Goal: Task Accomplishment & Management: Manage account settings

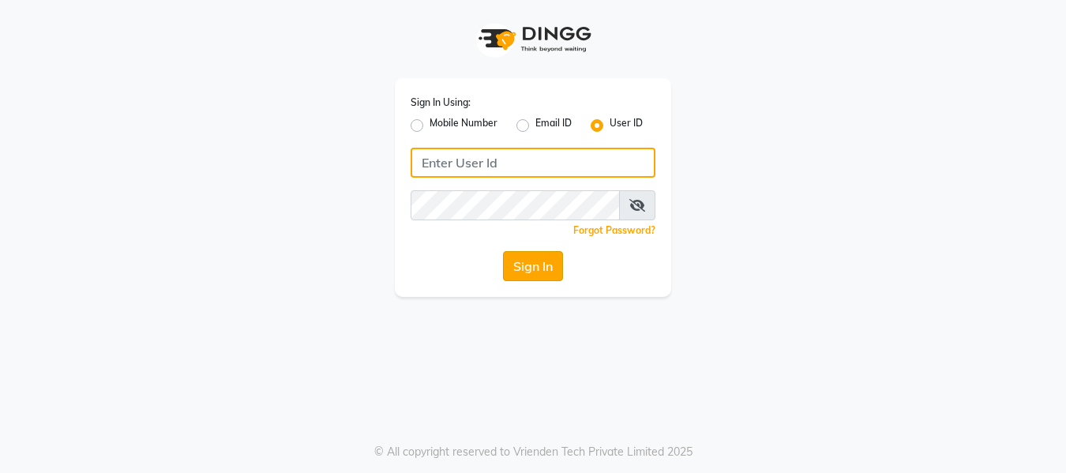
type input "E1949-12"
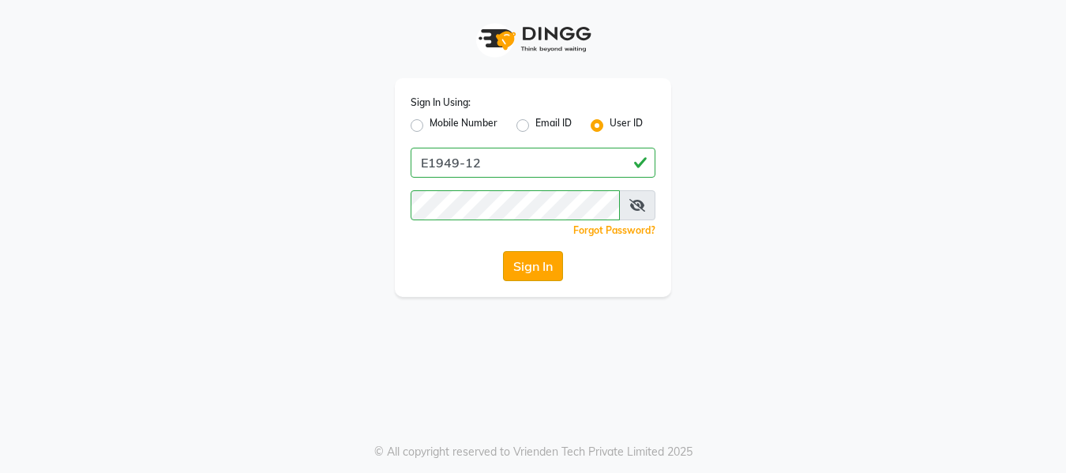
click at [525, 261] on button "Sign In" at bounding box center [533, 266] width 60 height 30
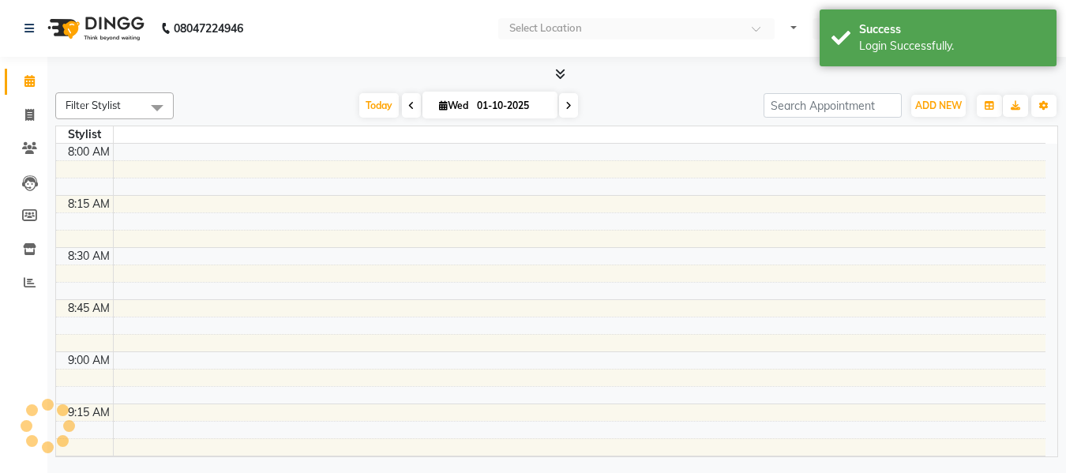
select select "en"
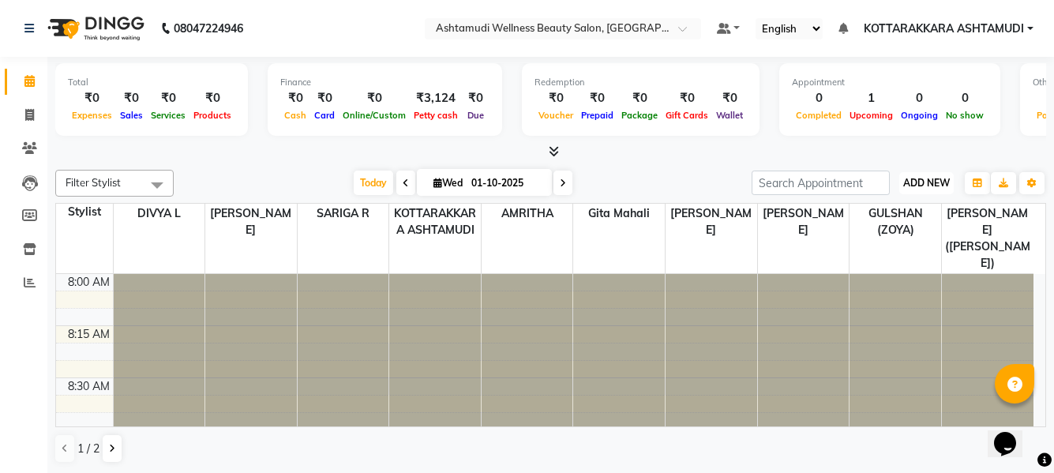
click at [925, 177] on span "ADD NEW" at bounding box center [926, 183] width 47 height 12
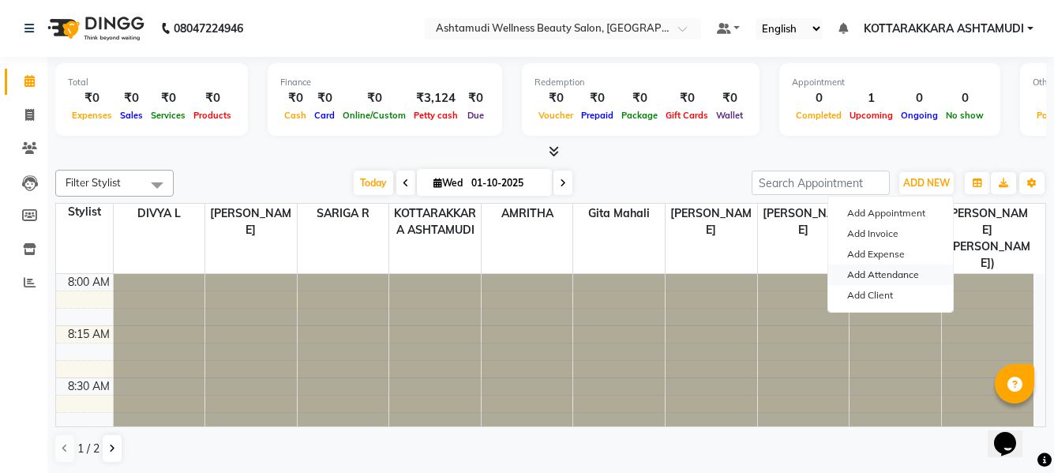
click at [887, 276] on link "Add Attendance" at bounding box center [890, 275] width 125 height 21
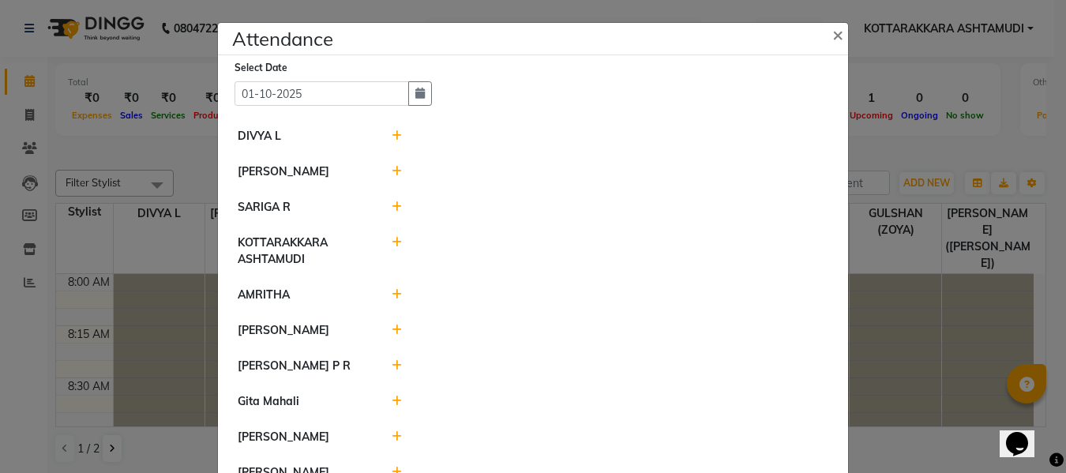
click at [392, 173] on icon at bounding box center [397, 171] width 10 height 11
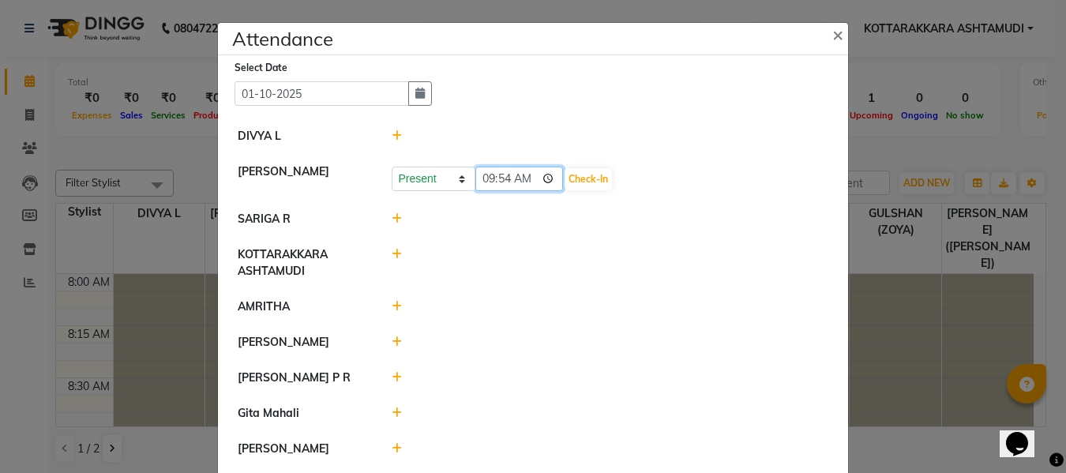
click at [528, 184] on input "09:54" at bounding box center [519, 179] width 88 height 24
type input "09:45"
click at [565, 180] on button "Check-In" at bounding box center [588, 179] width 47 height 22
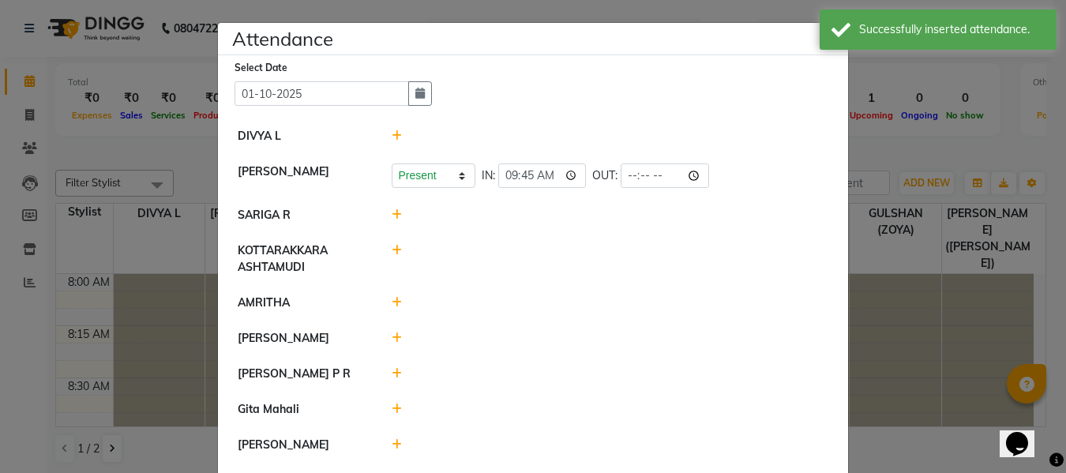
click at [394, 214] on icon at bounding box center [397, 214] width 10 height 11
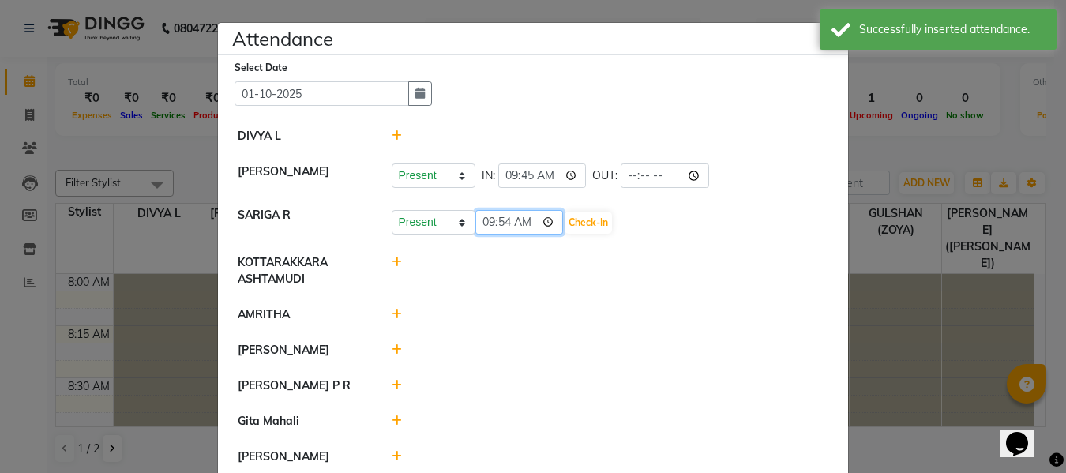
click at [524, 222] on input "09:54" at bounding box center [519, 222] width 88 height 24
type input "09:45"
click at [568, 223] on button "Check-In" at bounding box center [588, 223] width 47 height 22
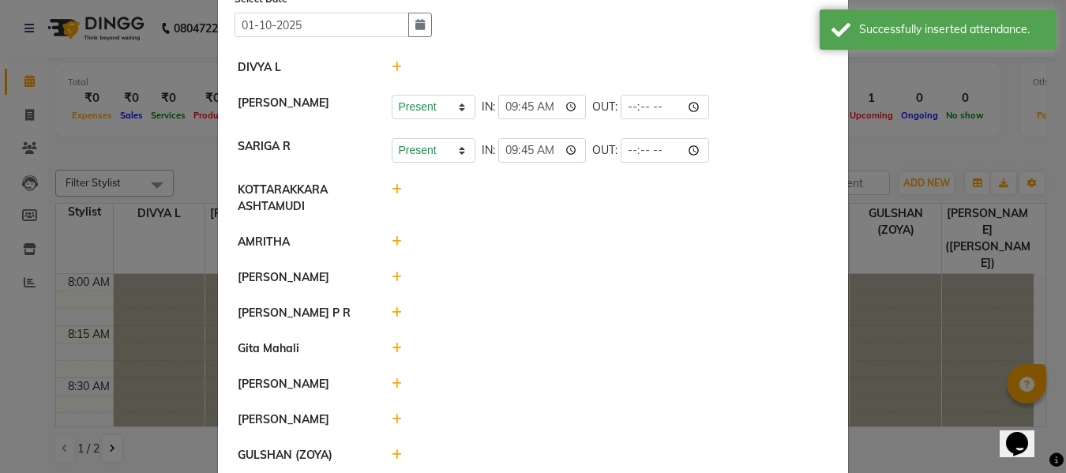
scroll to position [148, 0]
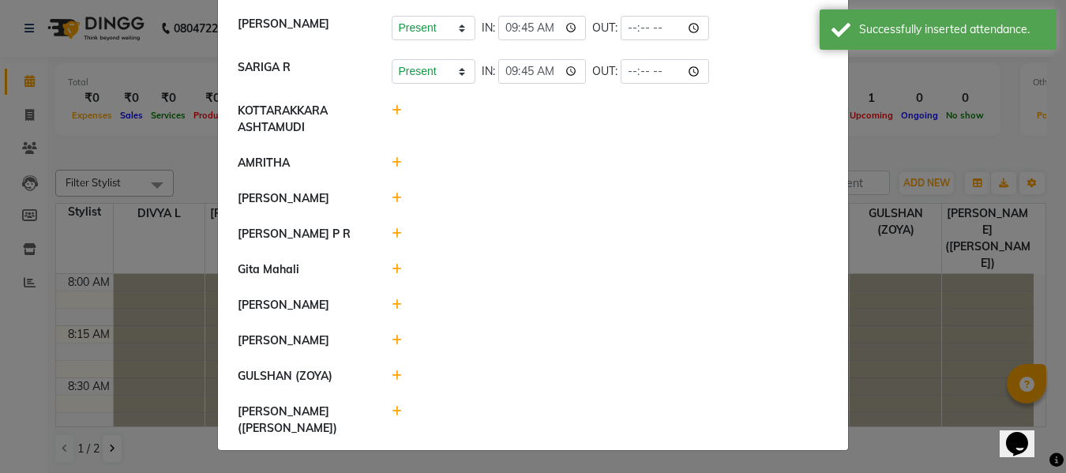
click at [392, 162] on icon at bounding box center [397, 162] width 10 height 11
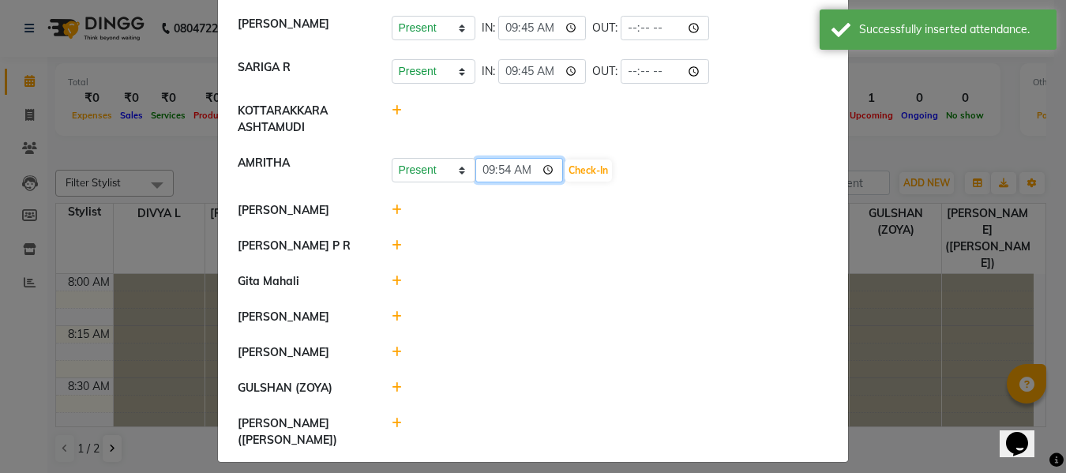
click at [526, 168] on input "09:54" at bounding box center [519, 170] width 88 height 24
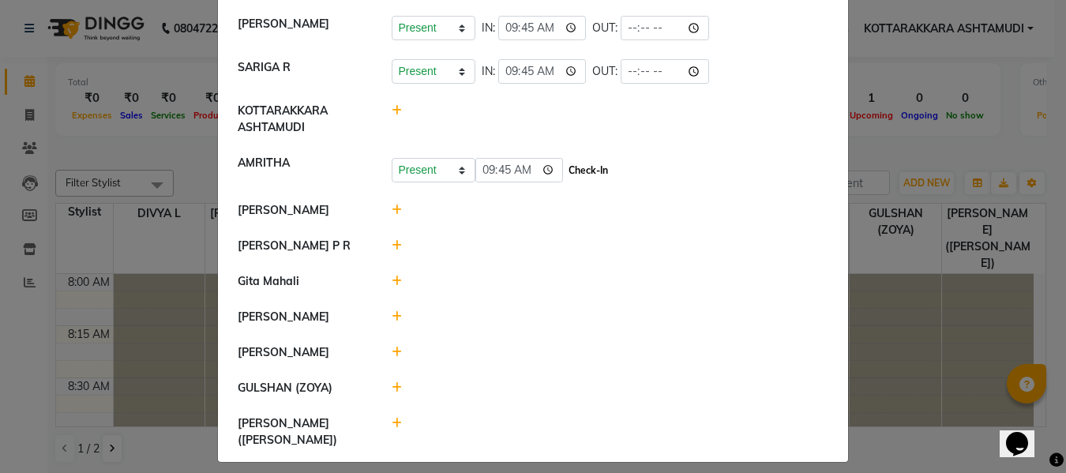
type input "09:45"
click at [565, 172] on button "Check-In" at bounding box center [588, 171] width 47 height 22
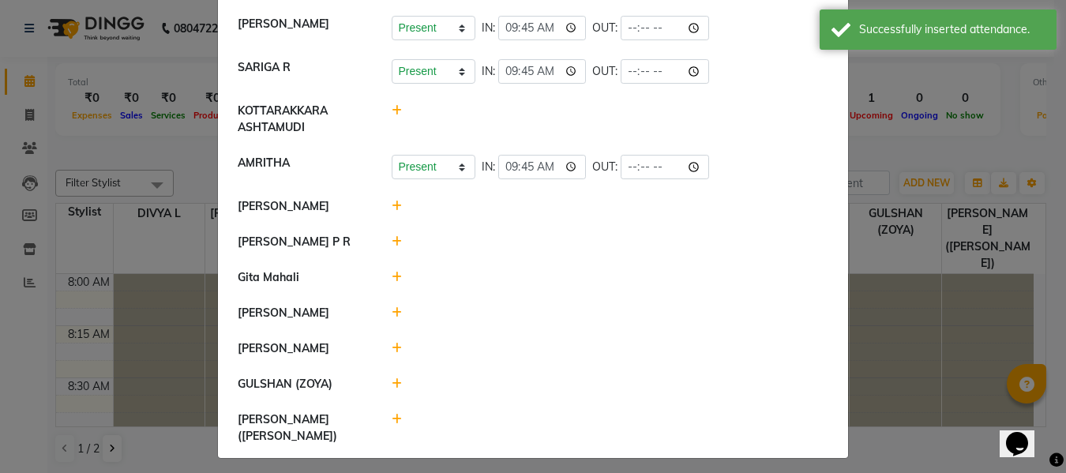
scroll to position [156, 0]
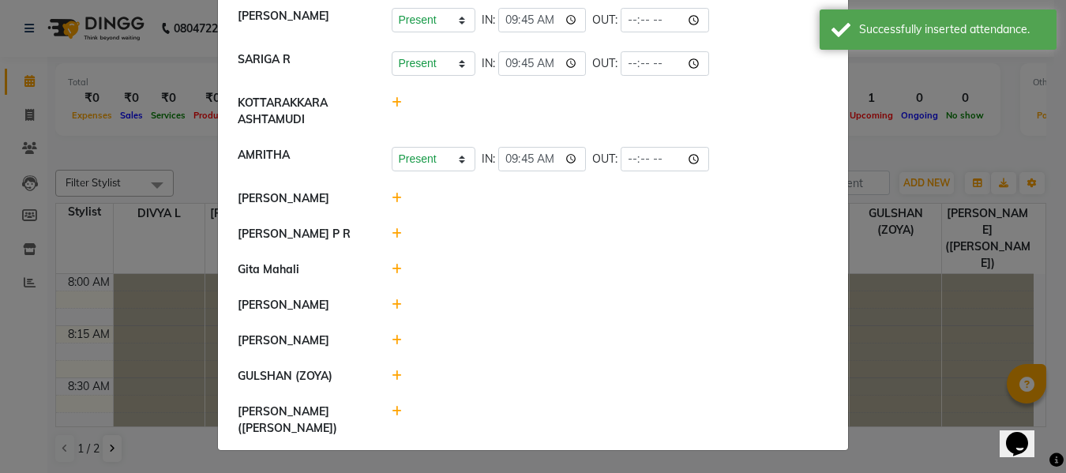
click at [392, 381] on icon at bounding box center [397, 375] width 10 height 11
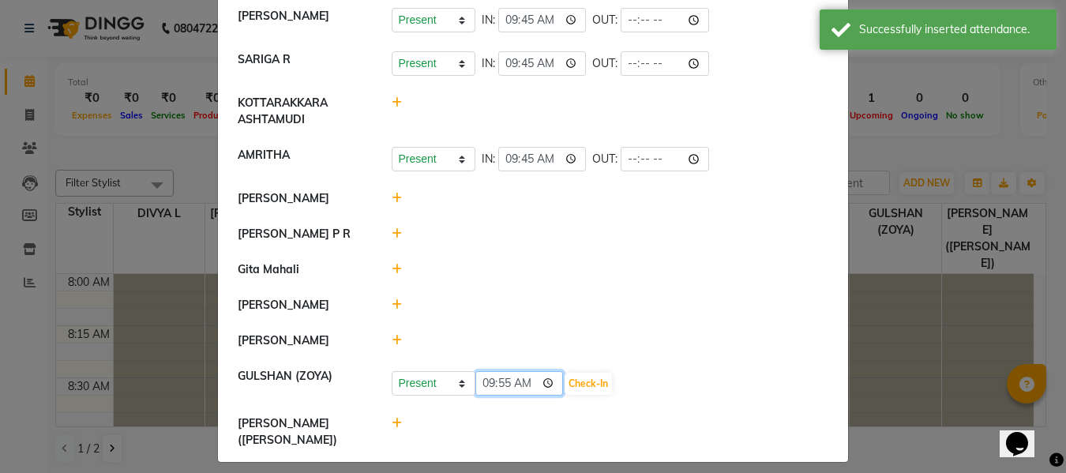
click at [522, 396] on input "09:55" at bounding box center [519, 383] width 88 height 24
type input "09:45"
click at [565, 395] on button "Check-In" at bounding box center [588, 384] width 47 height 22
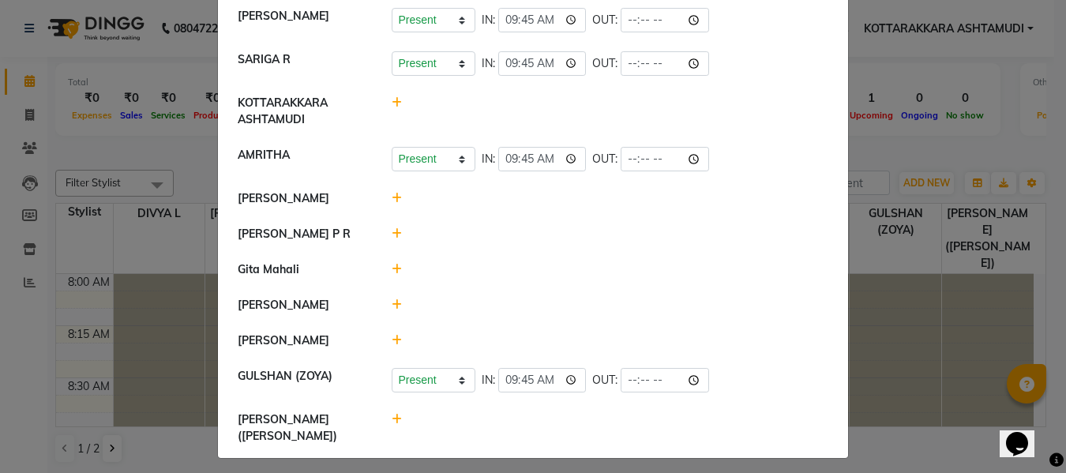
click at [392, 425] on icon at bounding box center [397, 419] width 10 height 11
click at [525, 439] on input "09:55" at bounding box center [519, 427] width 88 height 24
click at [520, 439] on input "09:55" at bounding box center [519, 427] width 88 height 24
type input "09:45"
click at [565, 438] on button "Check-In" at bounding box center [588, 427] width 47 height 22
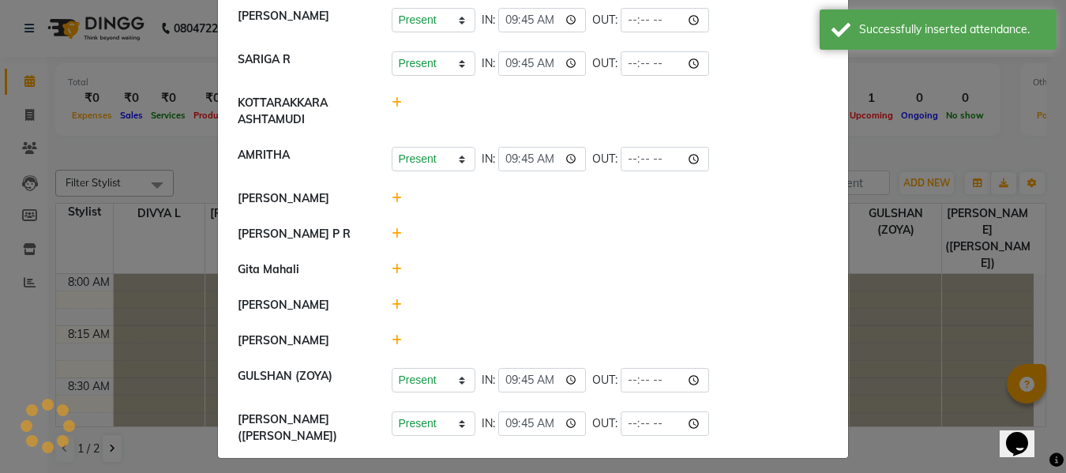
click at [392, 310] on icon at bounding box center [397, 304] width 10 height 11
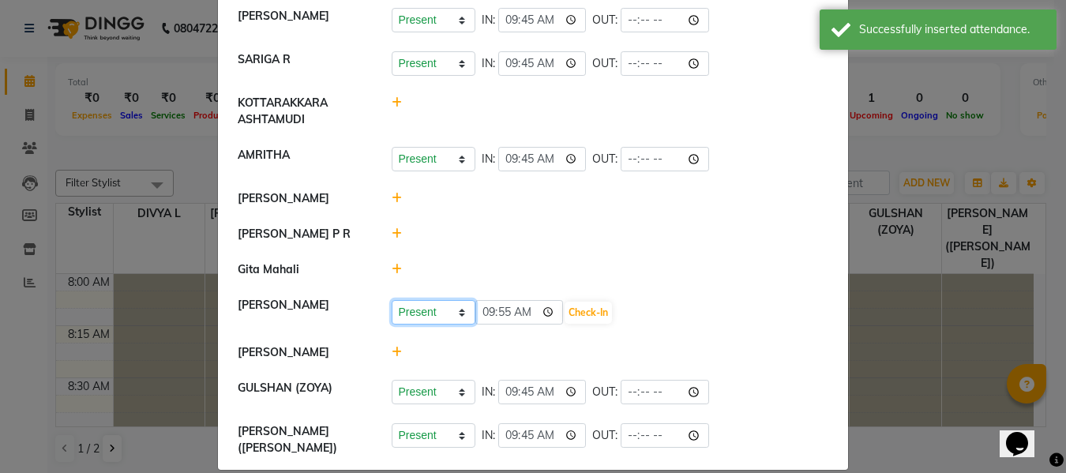
click at [437, 325] on select "Present Absent Late Half Day Weekly Off" at bounding box center [434, 312] width 84 height 24
select select "A"
click at [392, 317] on select "Present Absent Late Half Day Weekly Off" at bounding box center [434, 312] width 84 height 24
click at [487, 324] on button "Save" at bounding box center [492, 313] width 31 height 22
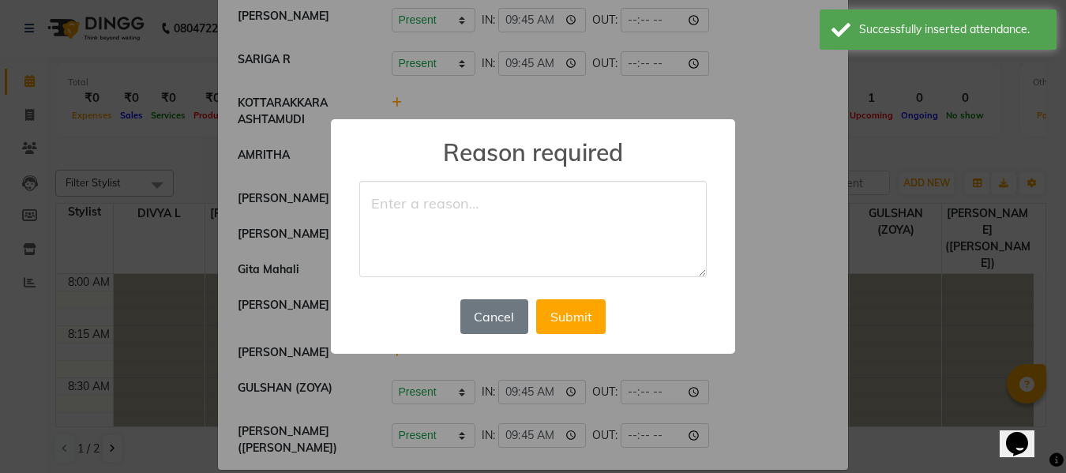
type textarea "e"
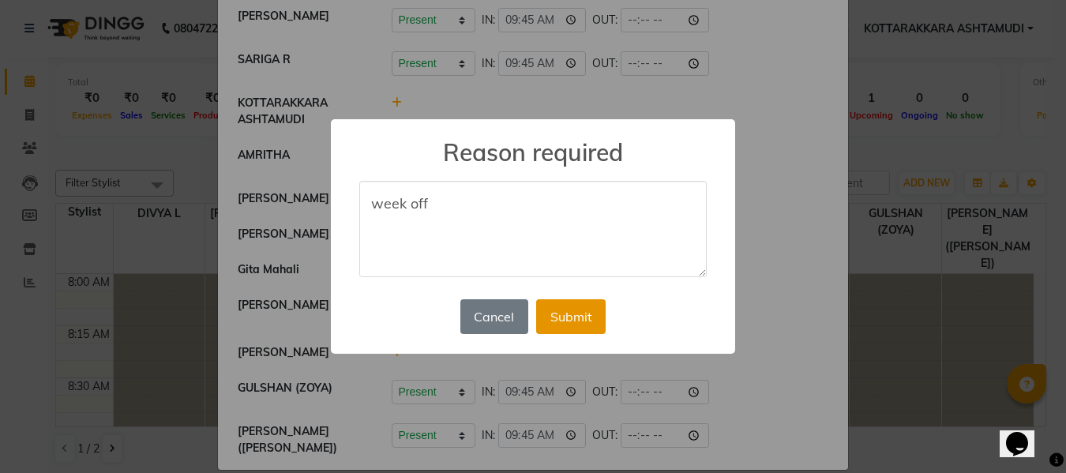
type textarea "week off"
click at [584, 315] on button "Submit" at bounding box center [570, 316] width 69 height 35
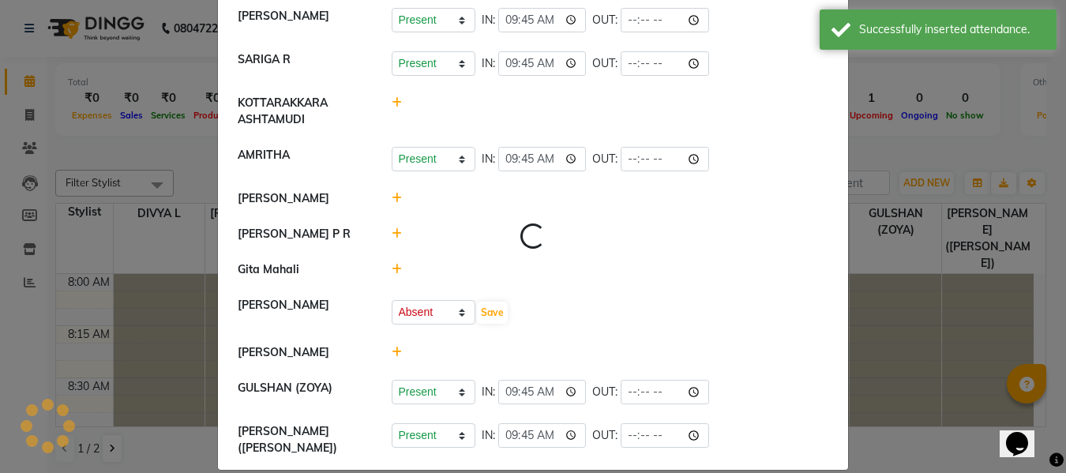
select select "A"
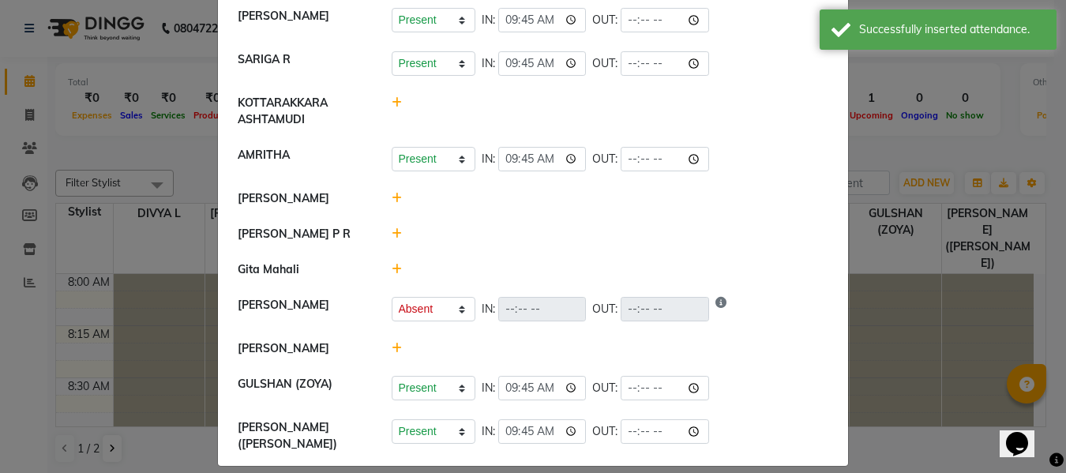
click at [392, 275] on icon at bounding box center [397, 269] width 10 height 11
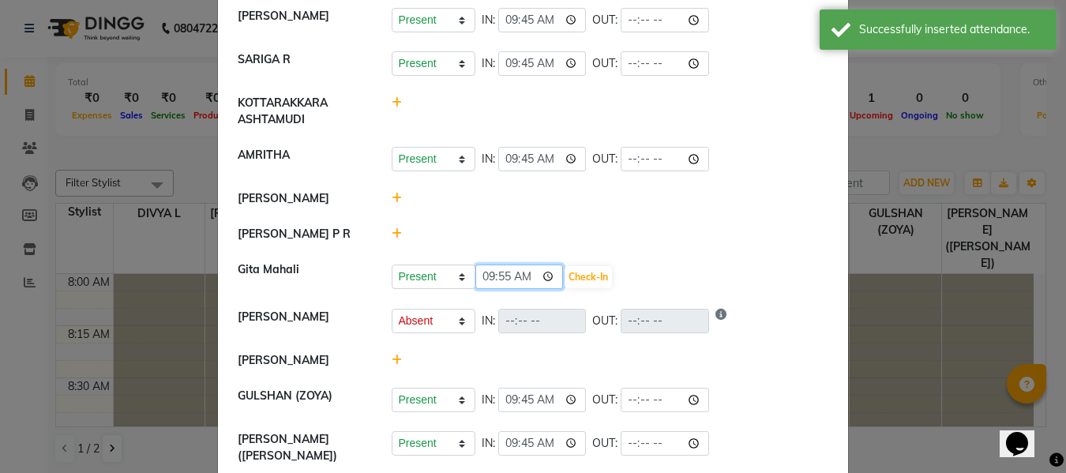
click at [522, 289] on input "09:55" at bounding box center [519, 277] width 88 height 24
type input "09:45"
click at [565, 288] on button "Check-In" at bounding box center [588, 277] width 47 height 22
select select "A"
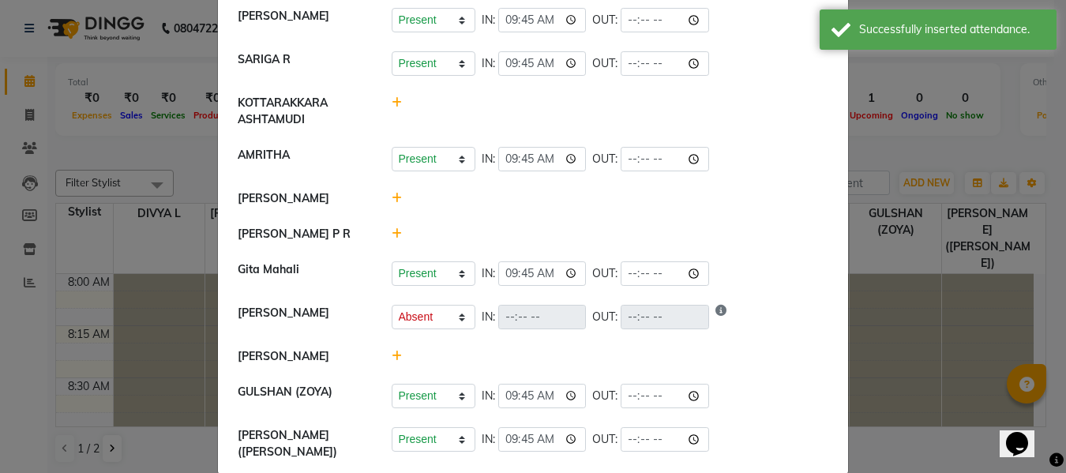
scroll to position [0, 0]
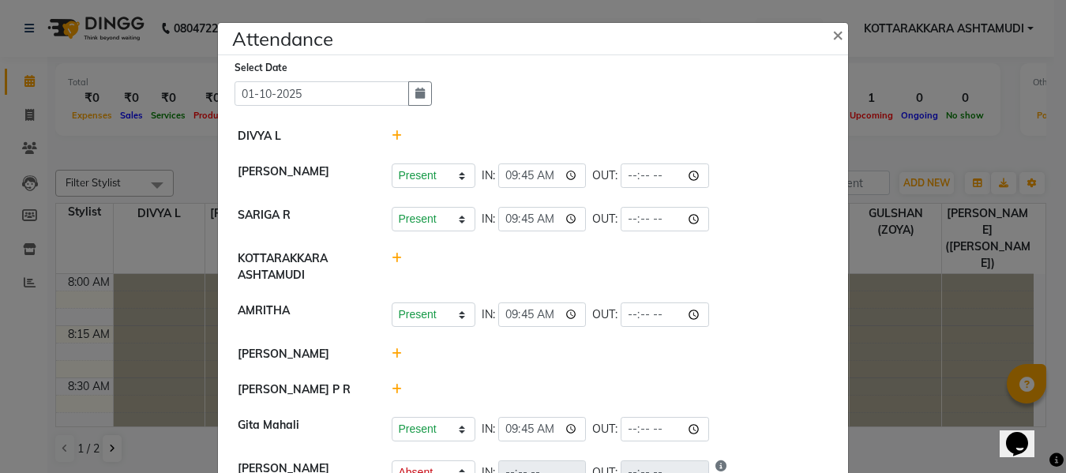
click at [392, 132] on icon at bounding box center [397, 135] width 10 height 11
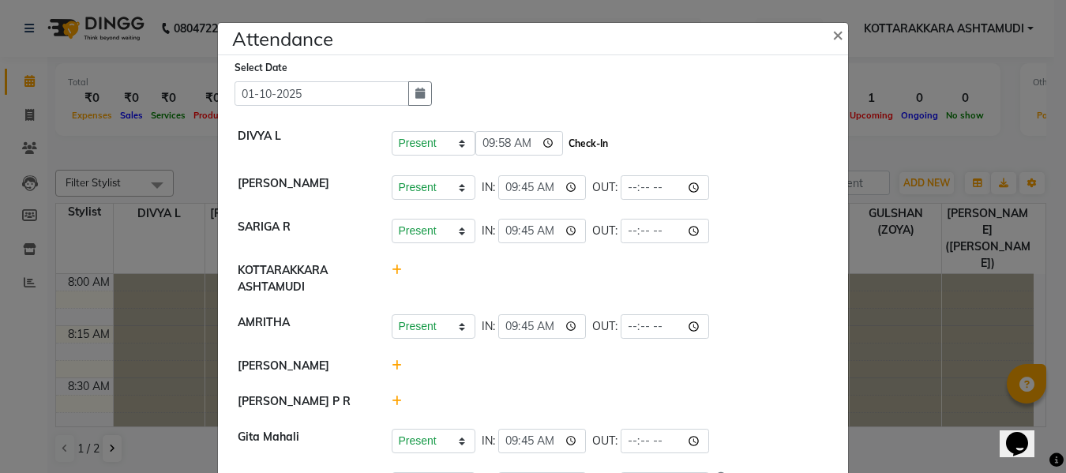
click at [571, 140] on button "Check-In" at bounding box center [588, 144] width 47 height 22
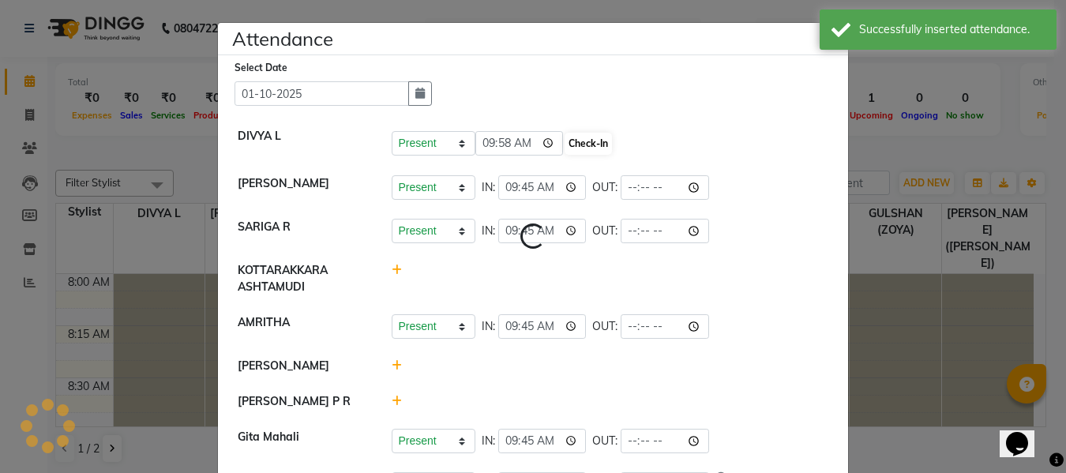
select select "A"
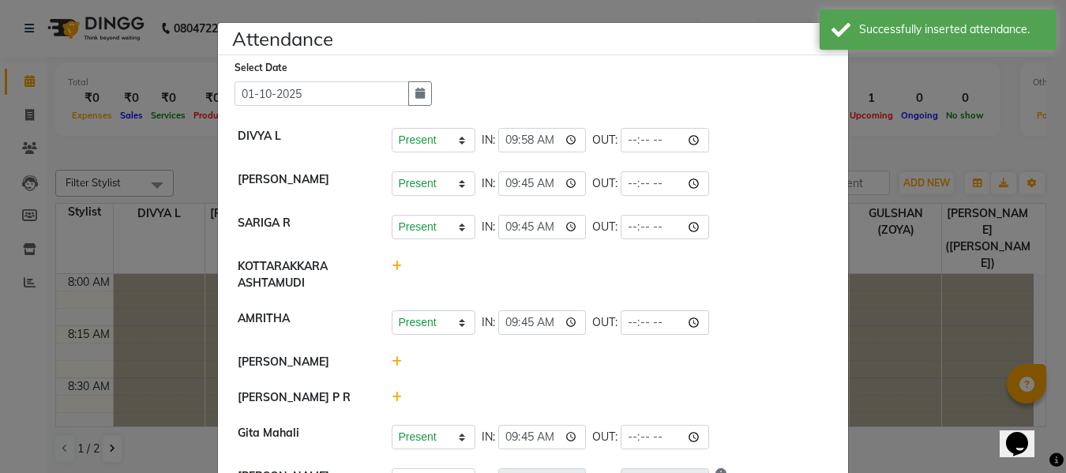
click at [392, 363] on icon at bounding box center [397, 361] width 10 height 11
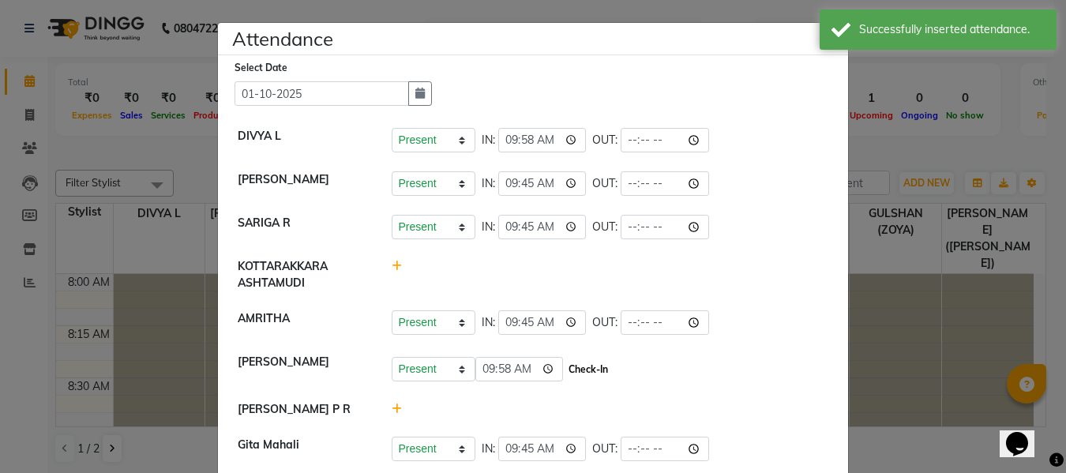
click at [567, 372] on button "Check-In" at bounding box center [588, 370] width 47 height 22
select select "A"
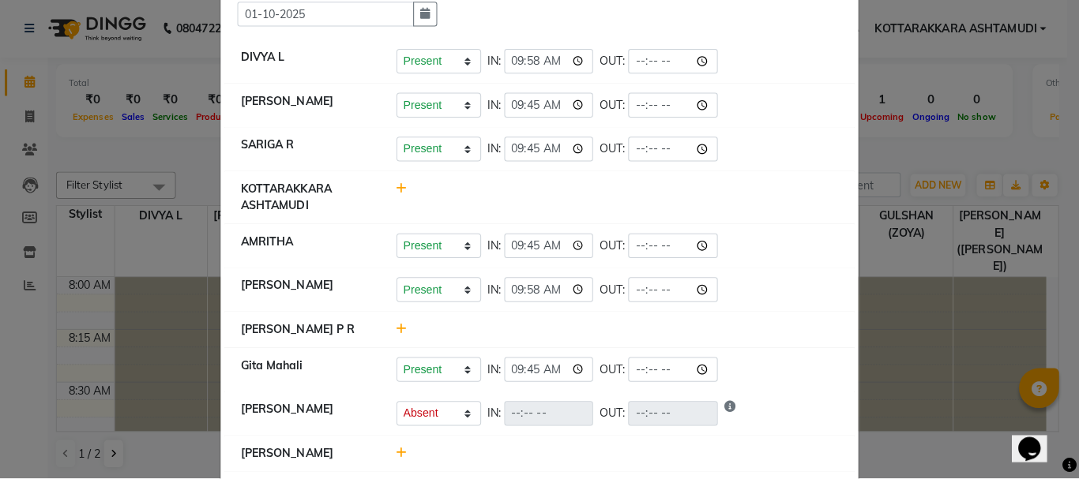
scroll to position [45, 0]
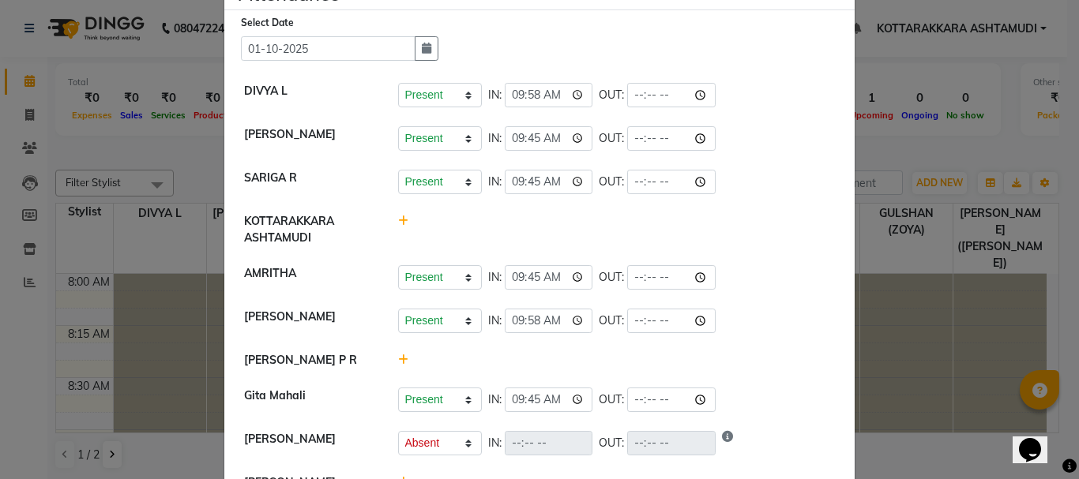
click at [398, 357] on icon at bounding box center [403, 360] width 10 height 11
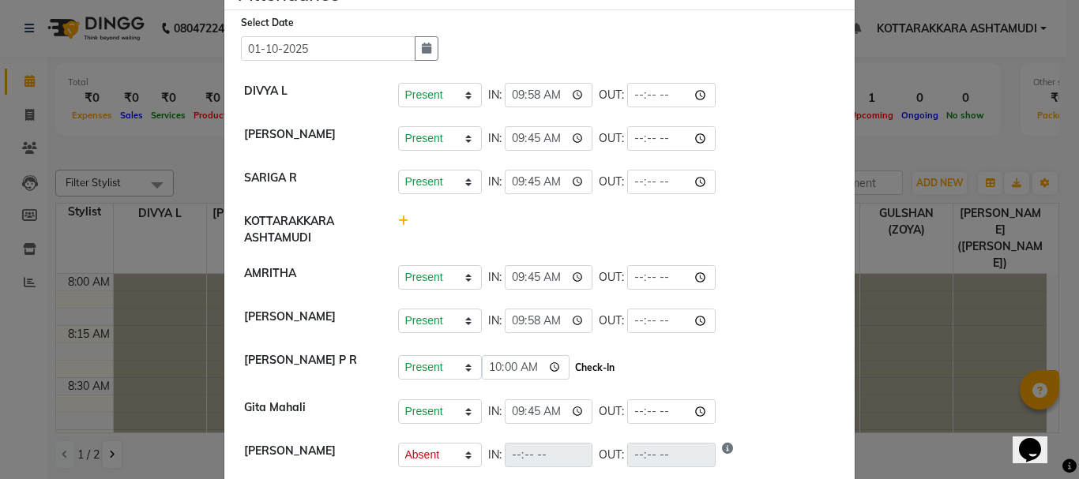
click at [571, 366] on button "Check-In" at bounding box center [594, 368] width 47 height 22
select select "A"
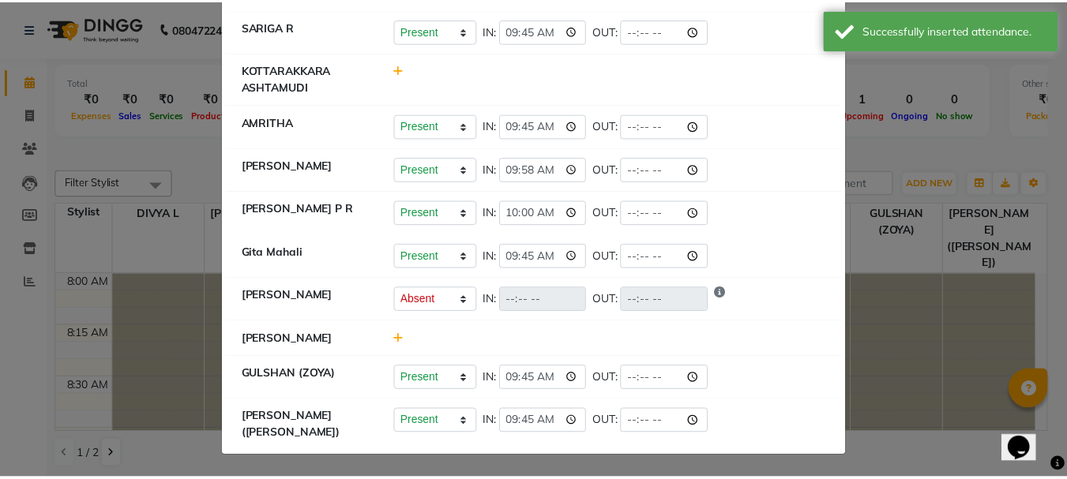
scroll to position [0, 0]
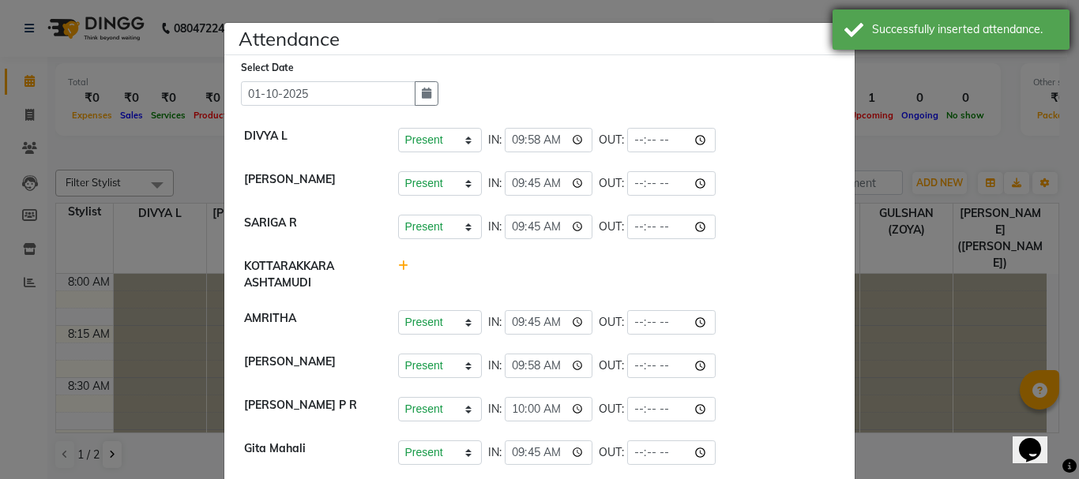
click at [836, 40] on div "Successfully inserted attendance." at bounding box center [950, 29] width 237 height 40
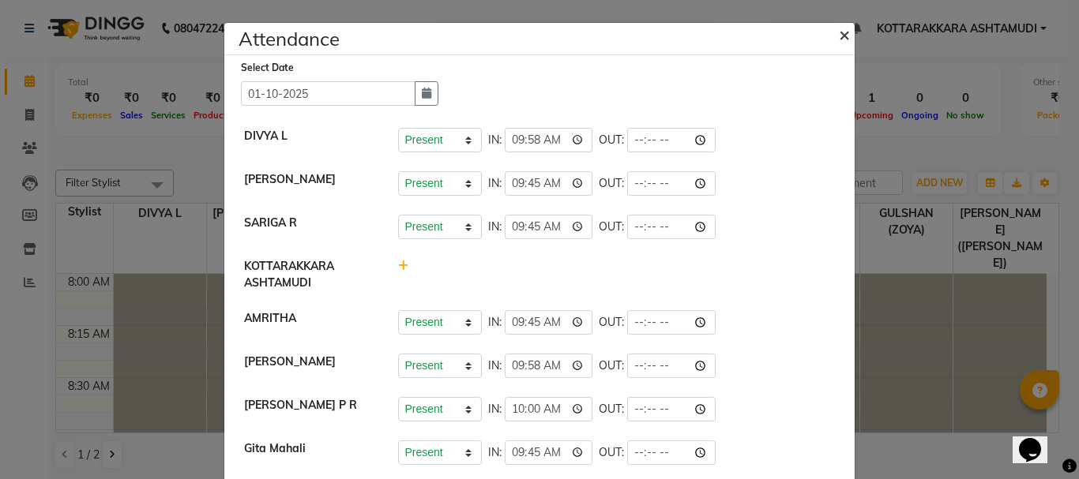
click at [839, 32] on span "×" at bounding box center [844, 34] width 11 height 24
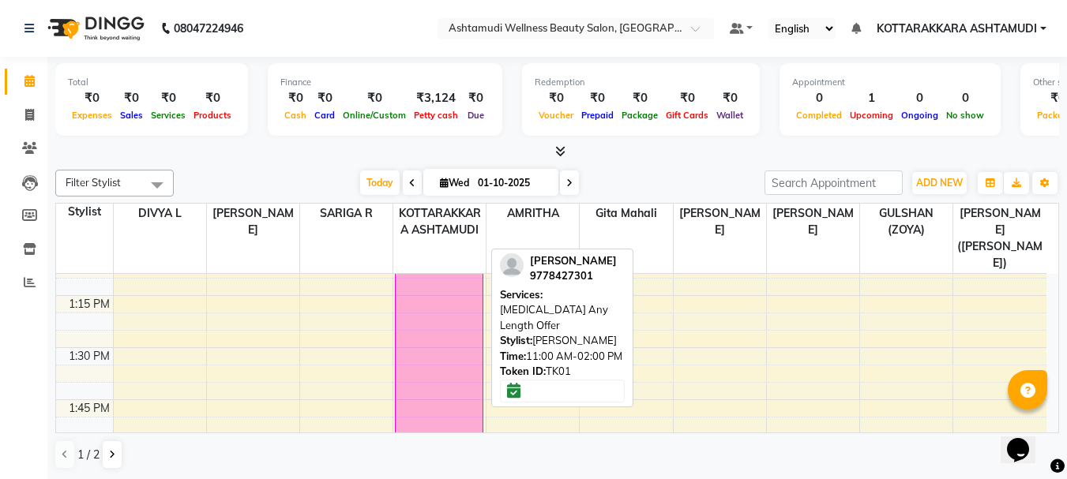
scroll to position [1027, 0]
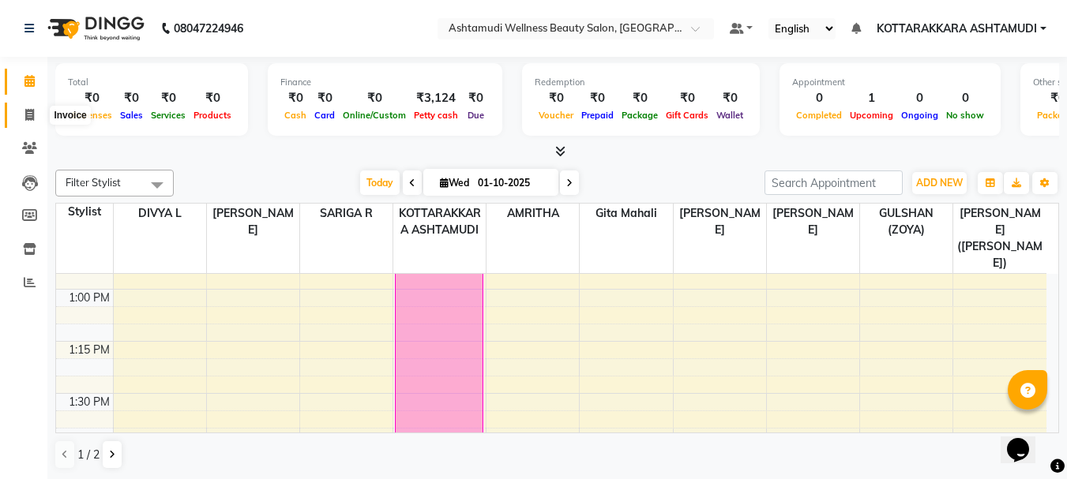
click at [28, 120] on icon at bounding box center [29, 115] width 9 height 12
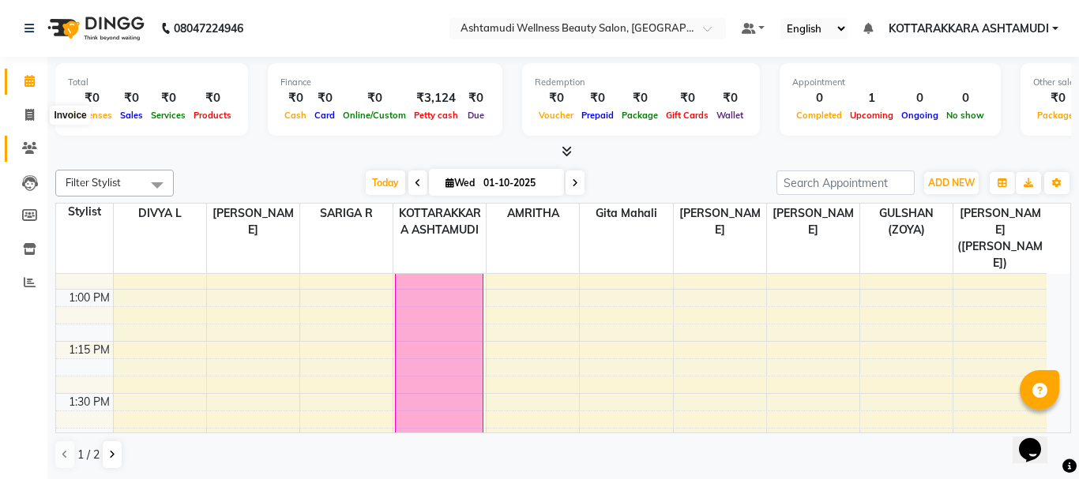
select select "service"
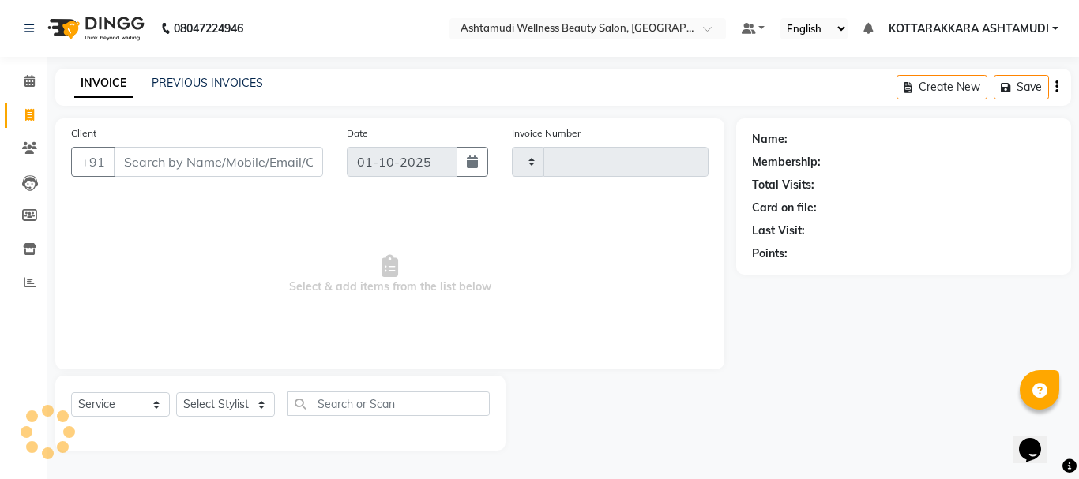
type input "3612"
select select "4664"
click at [231, 407] on select "Select Stylist" at bounding box center [225, 404] width 99 height 24
select select "91125"
click at [176, 392] on select "Select Stylist AMRITHA DIVYA L [PERSON_NAME] ([PERSON_NAME]) [PERSON_NAME] KOTT…" at bounding box center [227, 404] width 103 height 24
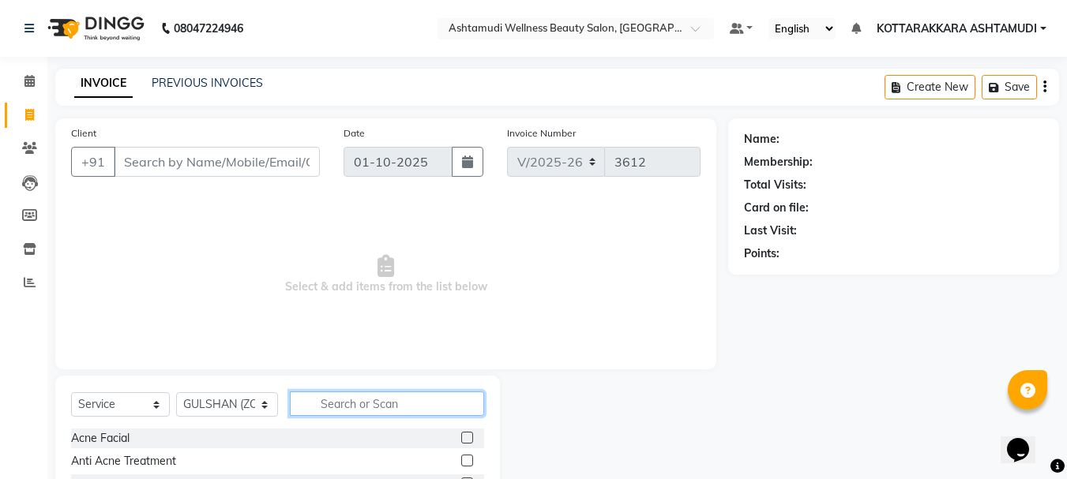
click at [352, 407] on input "text" at bounding box center [387, 404] width 195 height 24
type input "EB"
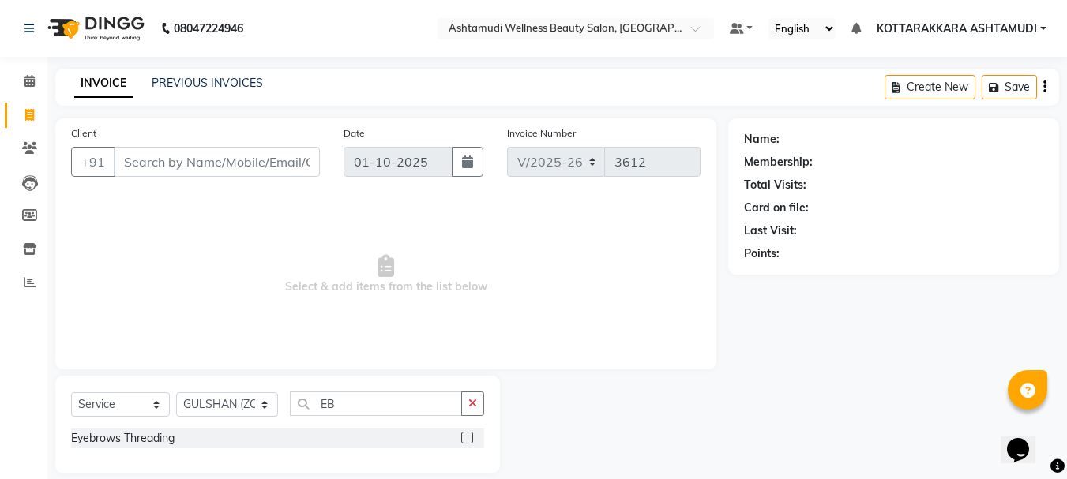
click at [469, 437] on label at bounding box center [467, 438] width 12 height 12
click at [469, 437] on input "checkbox" at bounding box center [466, 439] width 10 height 10
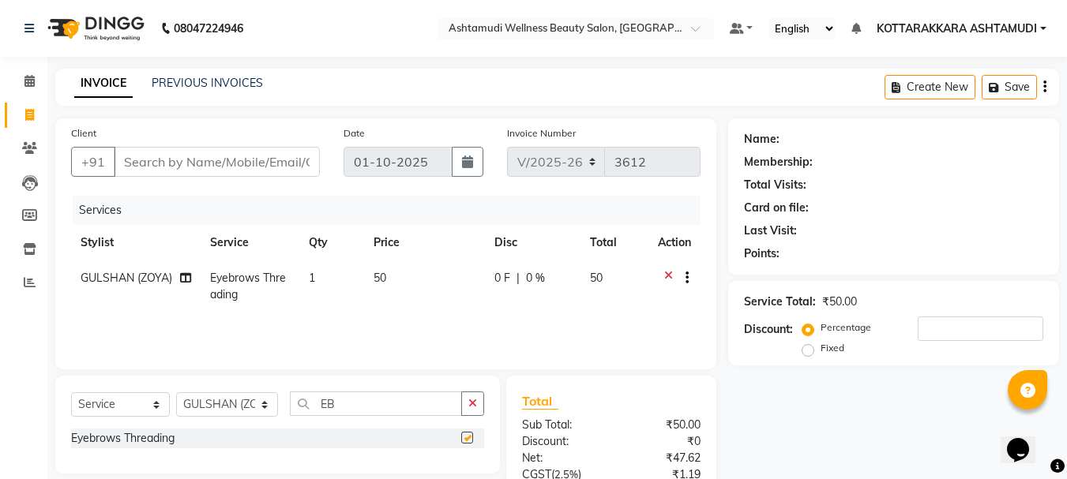
checkbox input "false"
click at [229, 164] on input "Client" at bounding box center [217, 162] width 206 height 30
type input "9"
type input "0"
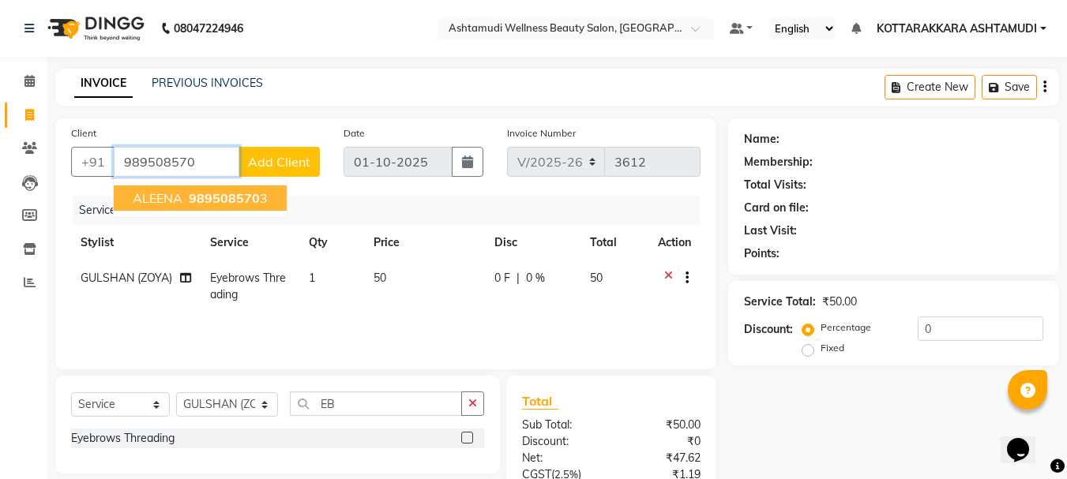
click at [247, 192] on span "989508570" at bounding box center [224, 198] width 71 height 16
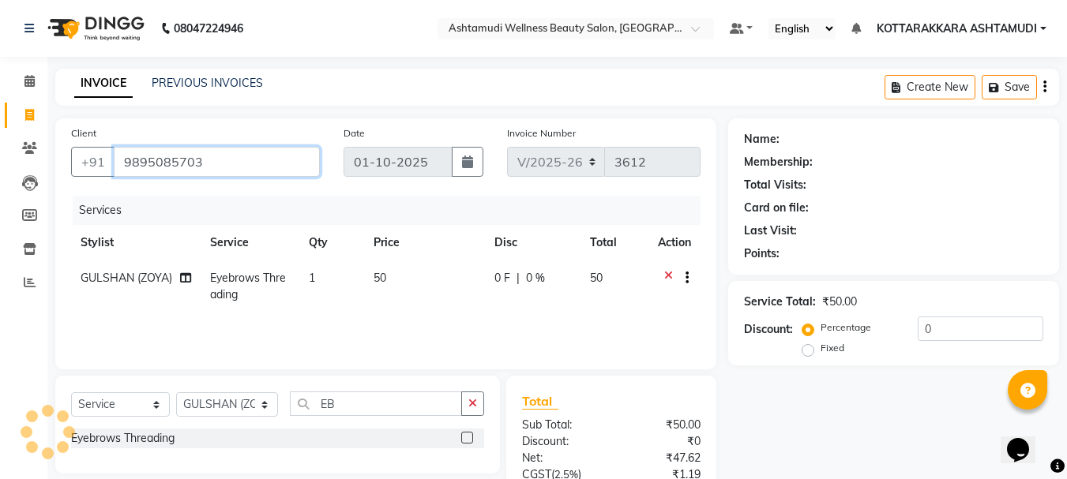
type input "9895085703"
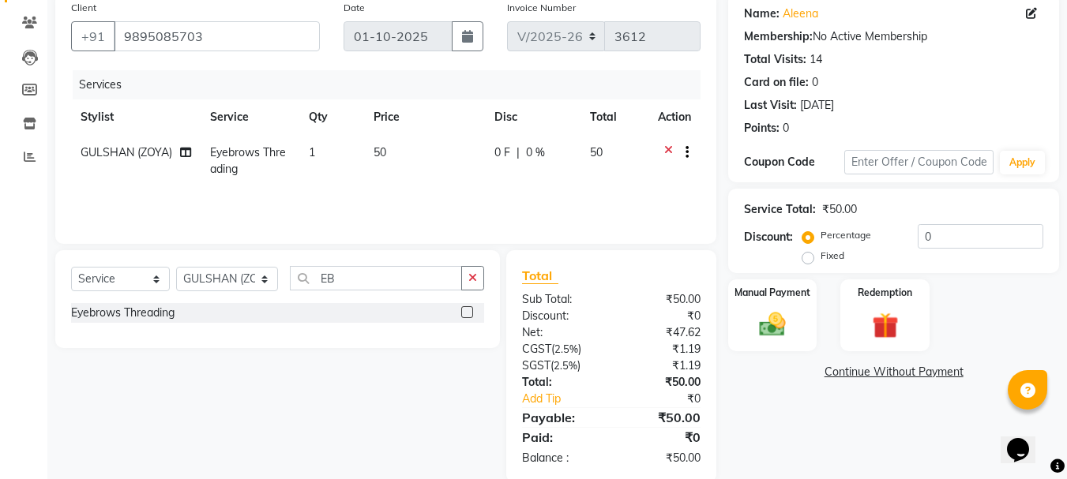
scroll to position [152, 0]
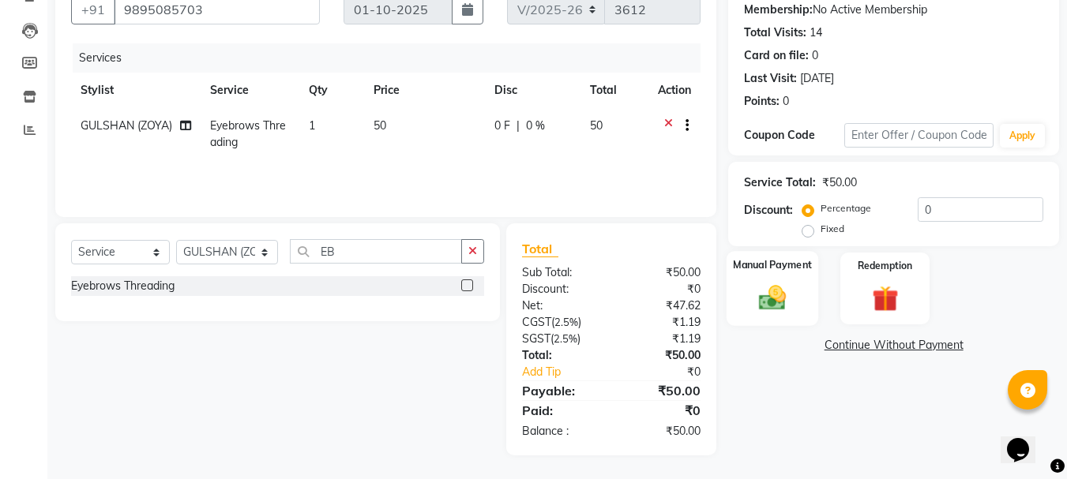
click at [778, 293] on img at bounding box center [772, 298] width 44 height 32
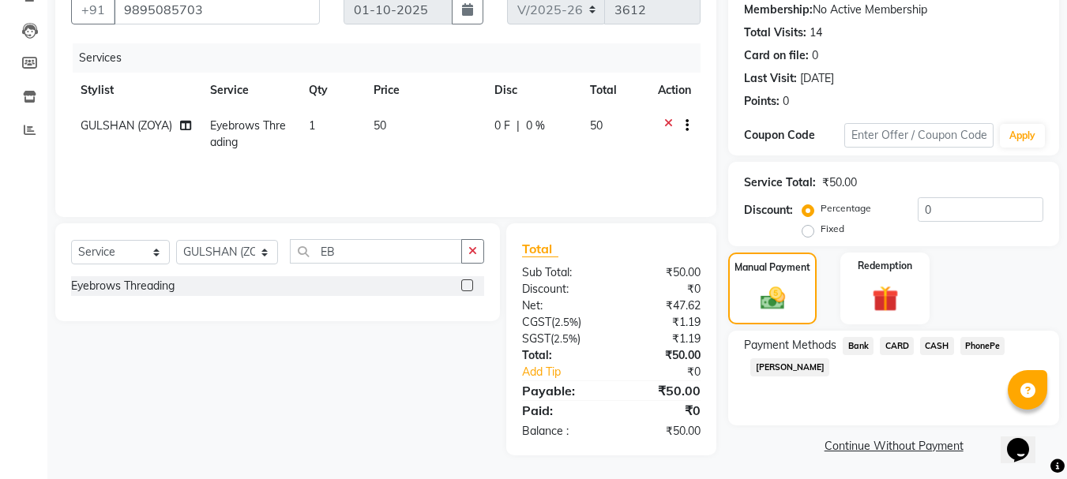
click at [982, 343] on span "PhonePe" at bounding box center [982, 346] width 45 height 18
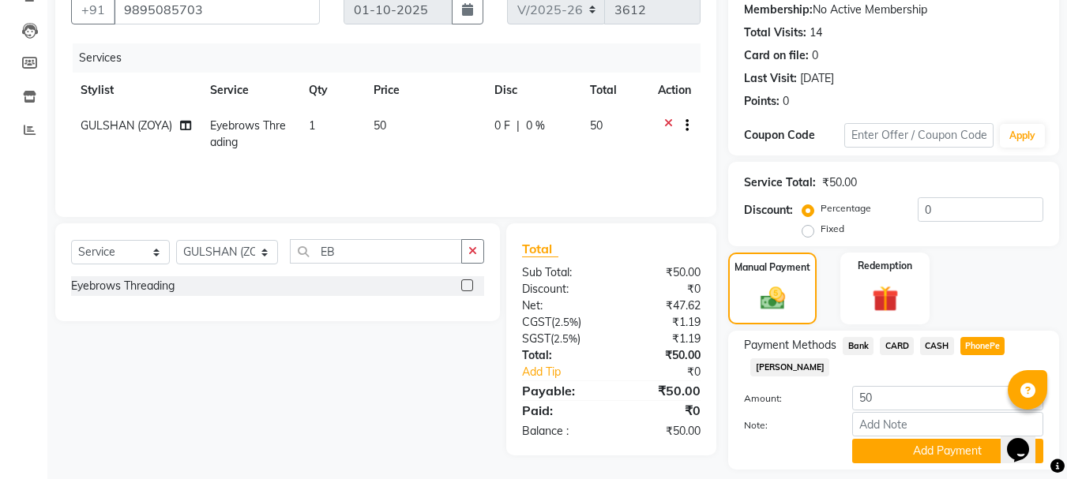
scroll to position [199, 0]
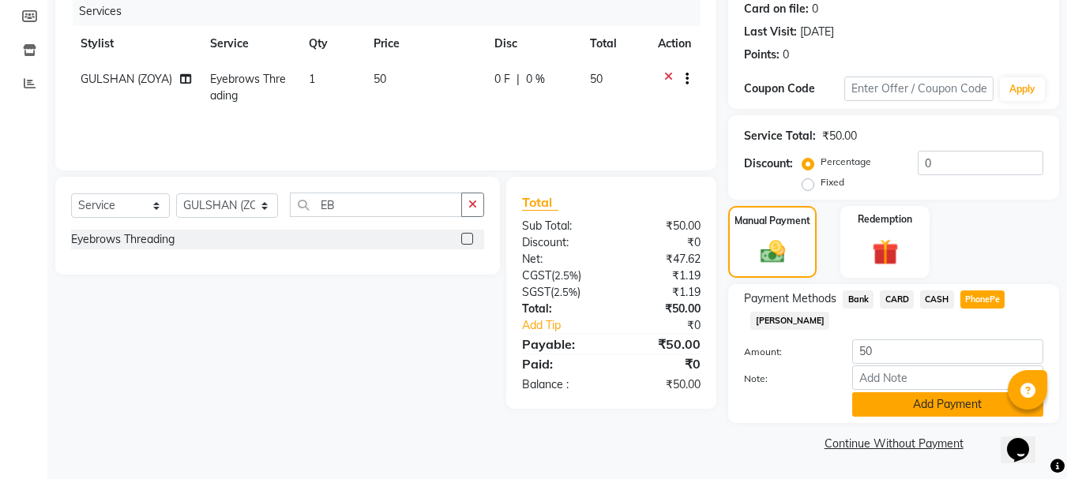
click at [918, 394] on button "Add Payment" at bounding box center [947, 404] width 191 height 24
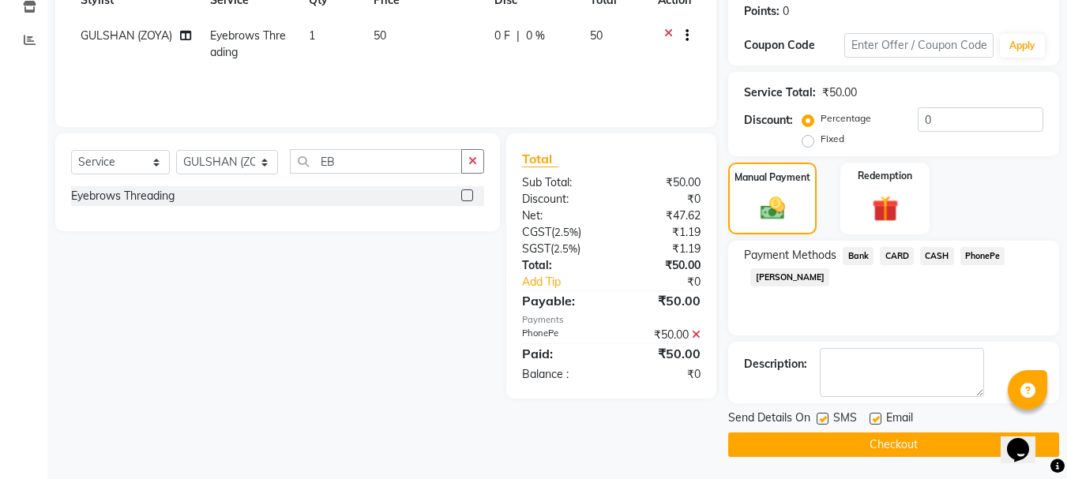
scroll to position [244, 0]
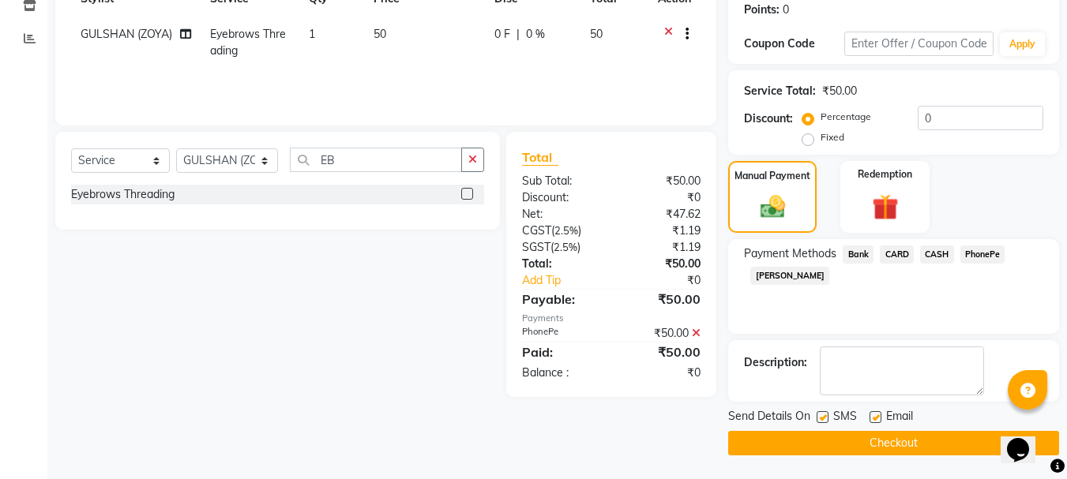
click at [824, 451] on button "Checkout" at bounding box center [893, 443] width 331 height 24
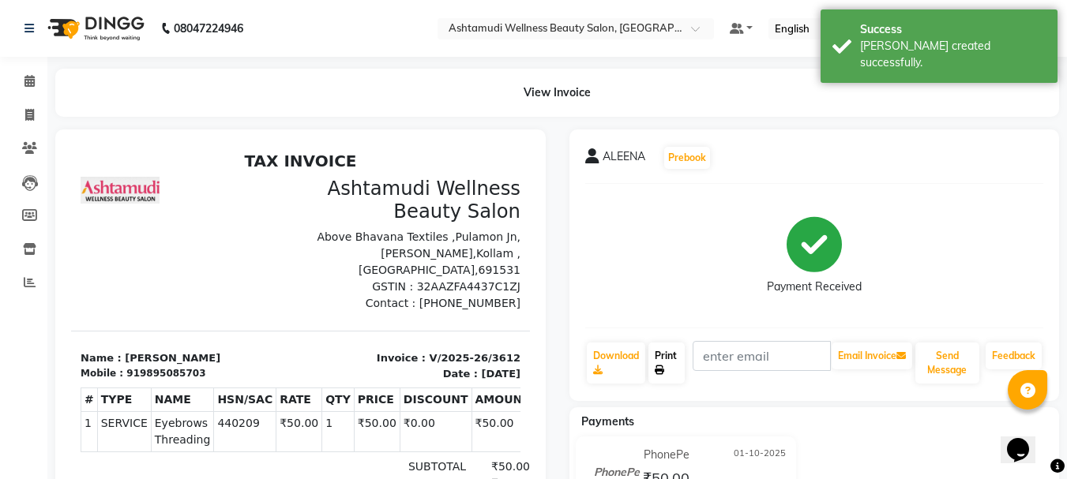
click at [666, 358] on link "Print" at bounding box center [666, 363] width 36 height 41
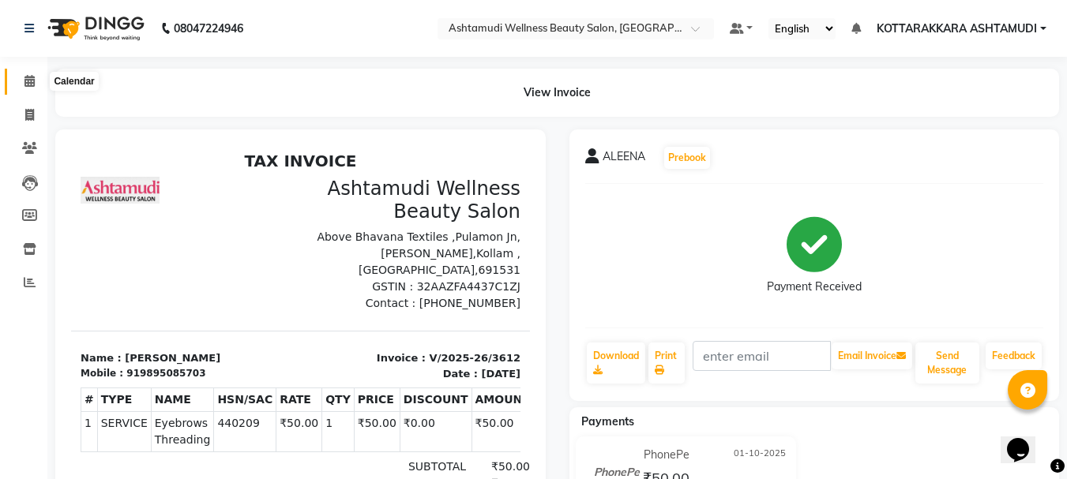
click at [33, 79] on icon at bounding box center [29, 81] width 10 height 12
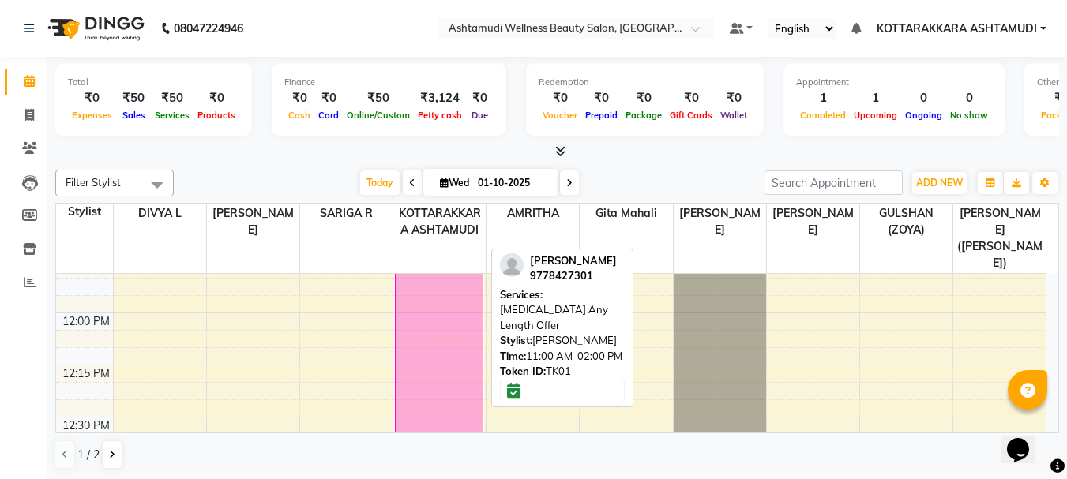
scroll to position [948, 0]
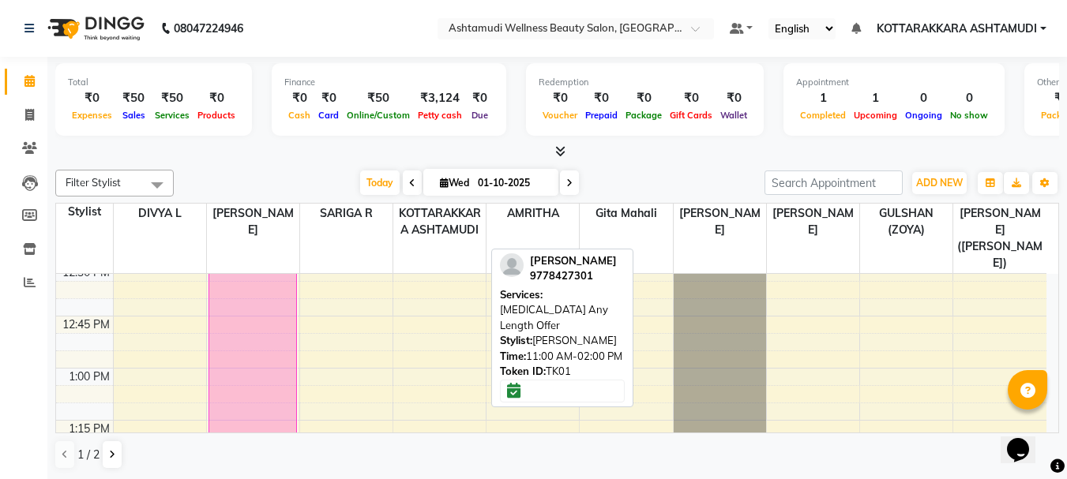
drag, startPoint x: 448, startPoint y: 342, endPoint x: 271, endPoint y: 390, distance: 183.3
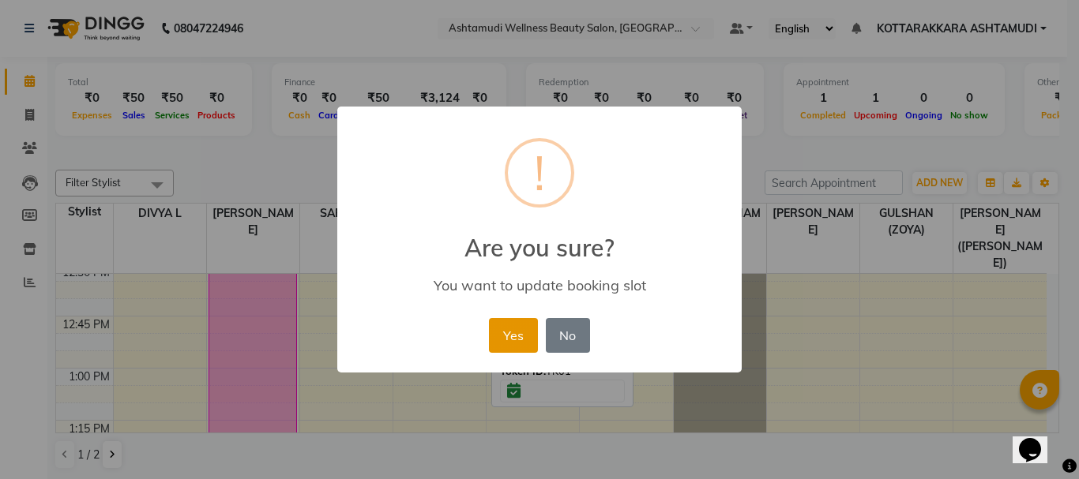
click at [530, 334] on button "Yes" at bounding box center [513, 335] width 48 height 35
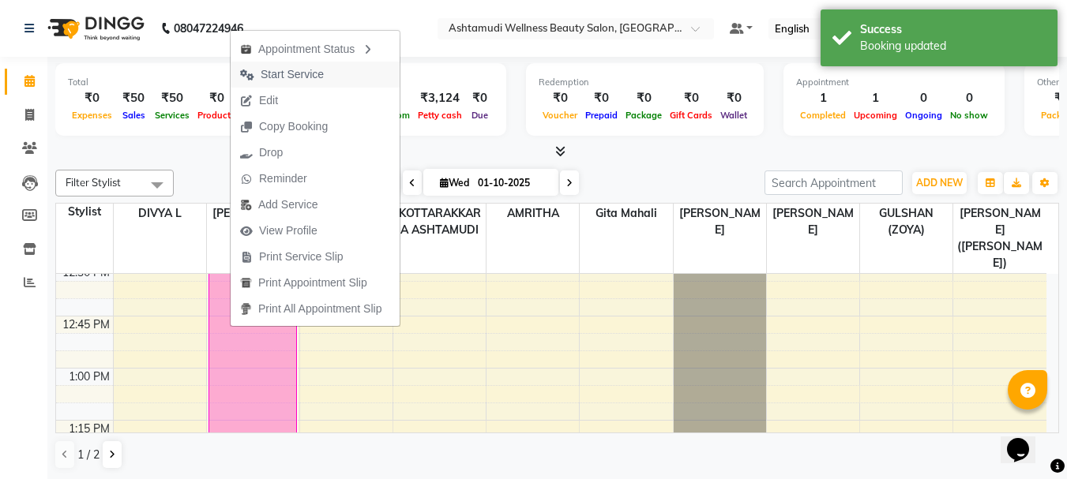
click at [257, 77] on span "Start Service" at bounding box center [282, 75] width 103 height 26
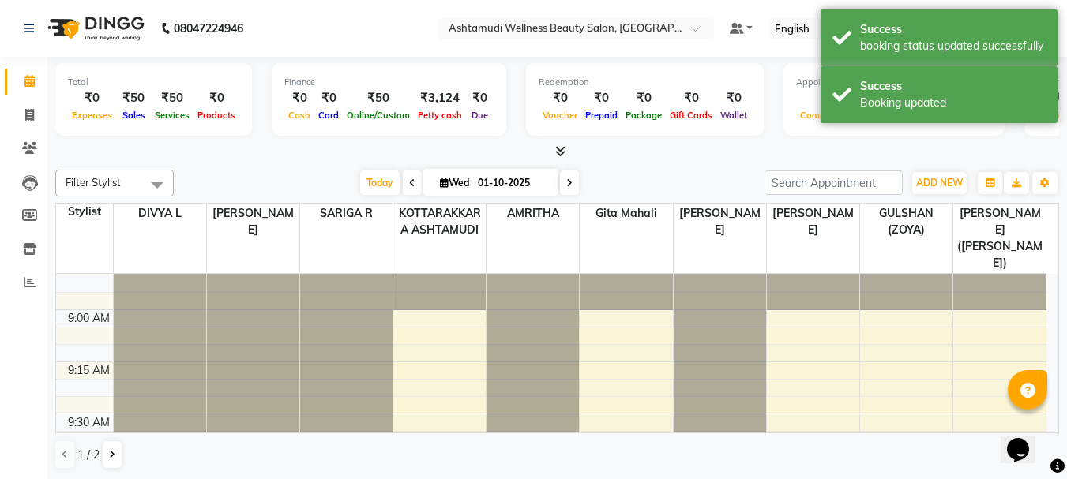
scroll to position [316, 0]
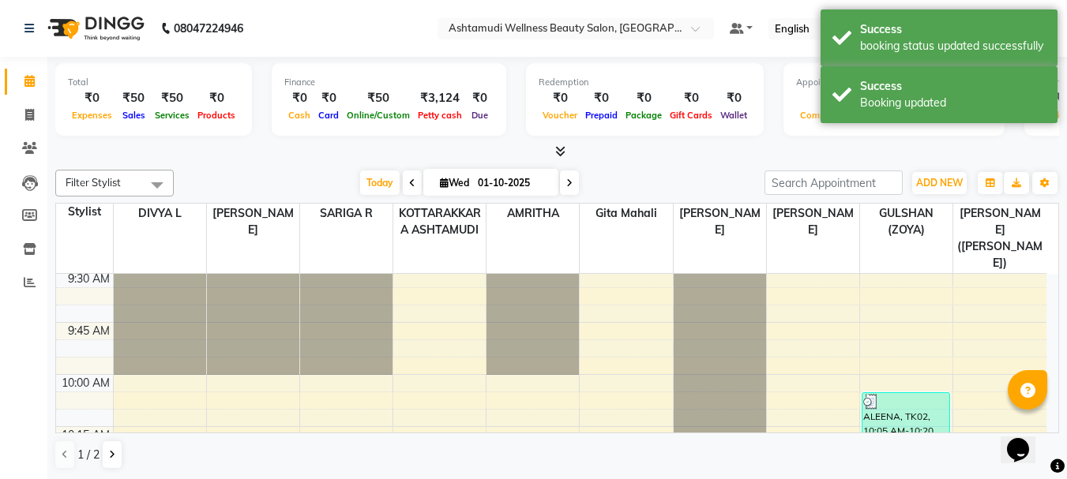
click at [570, 185] on icon at bounding box center [569, 182] width 6 height 9
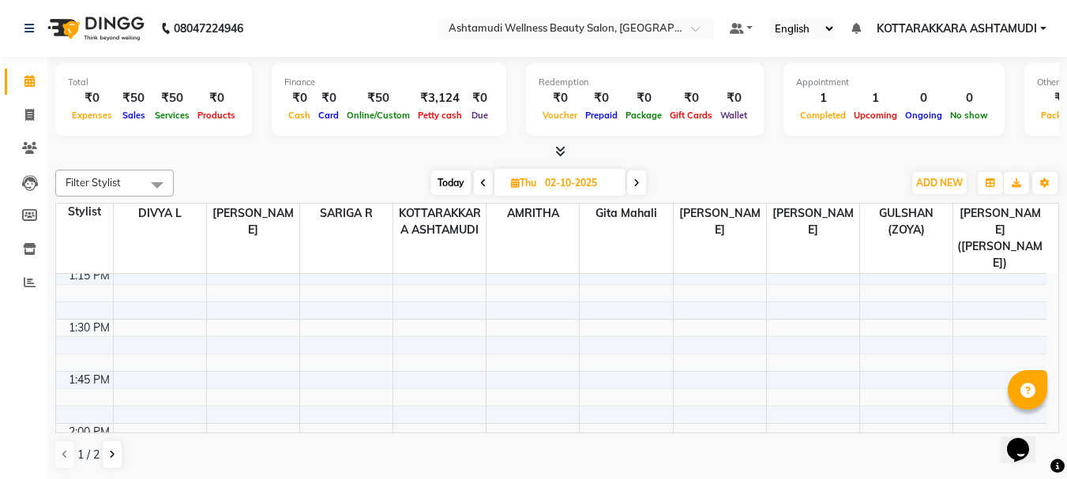
scroll to position [948, 0]
click at [449, 174] on span "Today" at bounding box center [450, 183] width 39 height 24
type input "01-10-2025"
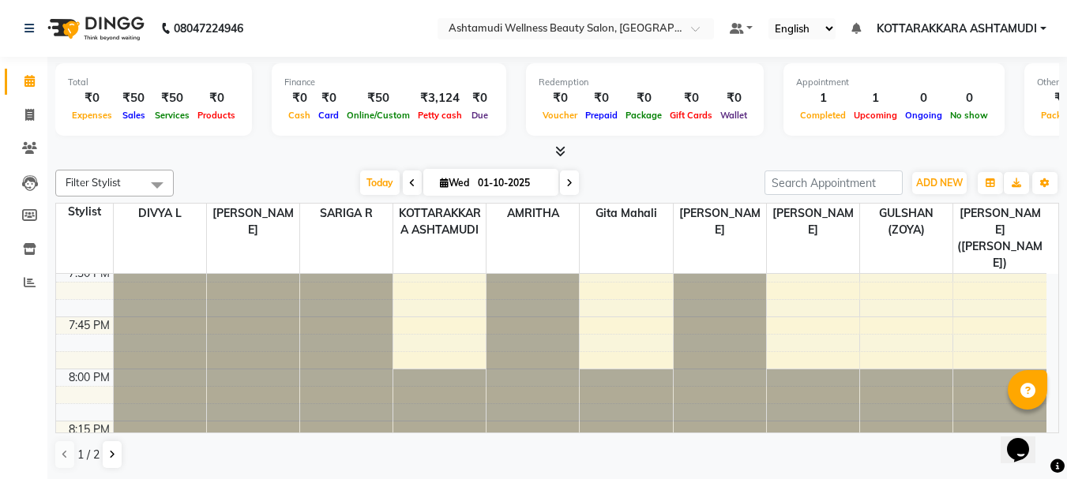
scroll to position [2517, 0]
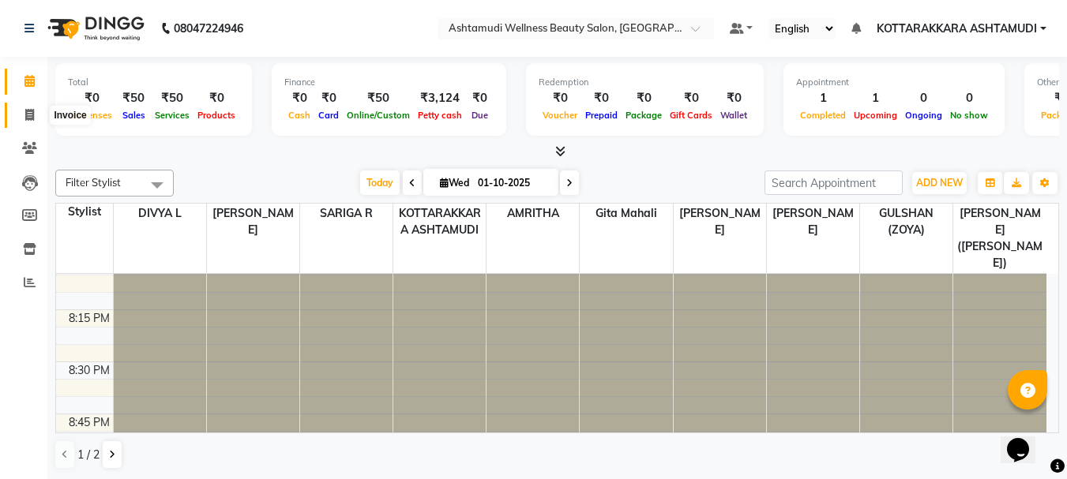
click at [27, 115] on icon at bounding box center [29, 115] width 9 height 12
select select "service"
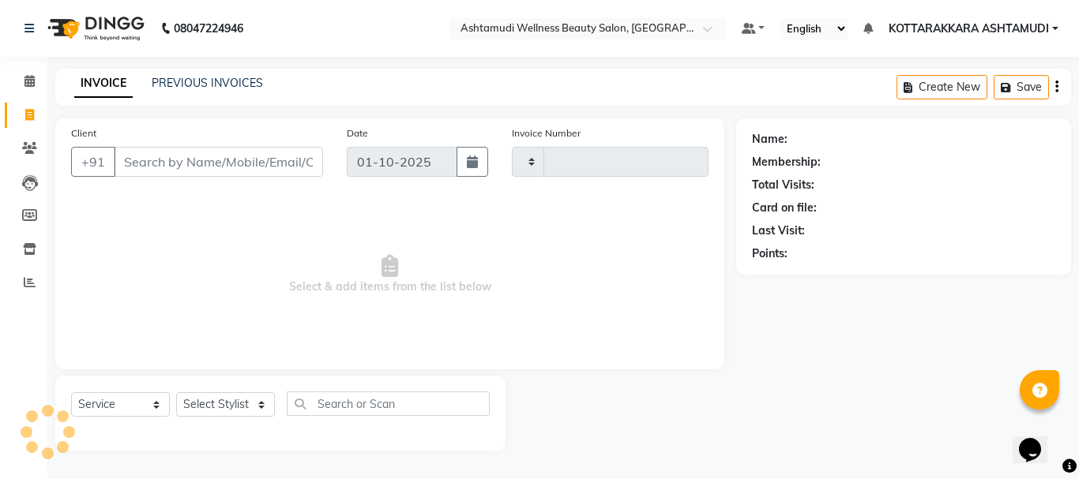
click at [178, 160] on input "Client" at bounding box center [218, 162] width 209 height 30
type input "3613"
select select "4664"
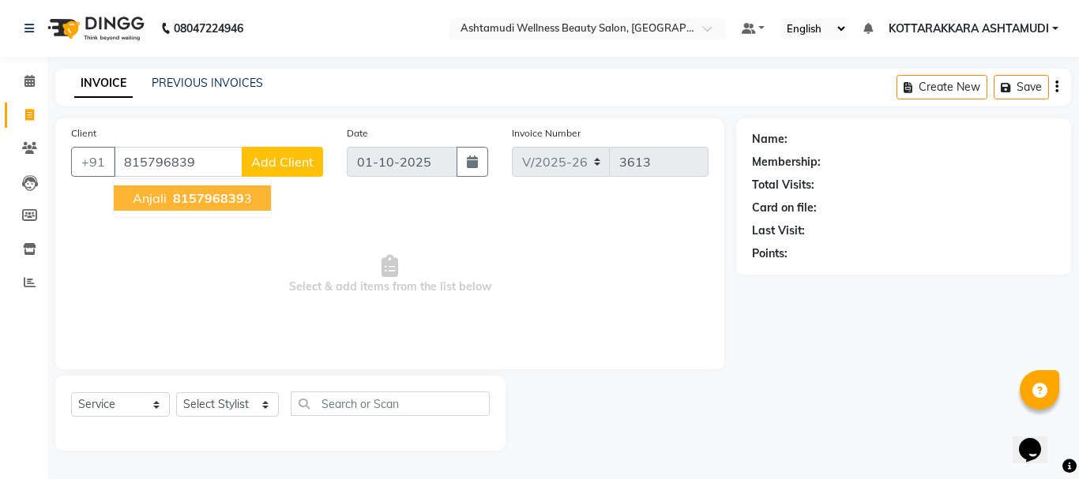
click at [173, 207] on button "Anjali 815796839 3" at bounding box center [192, 198] width 157 height 25
type input "8157968393"
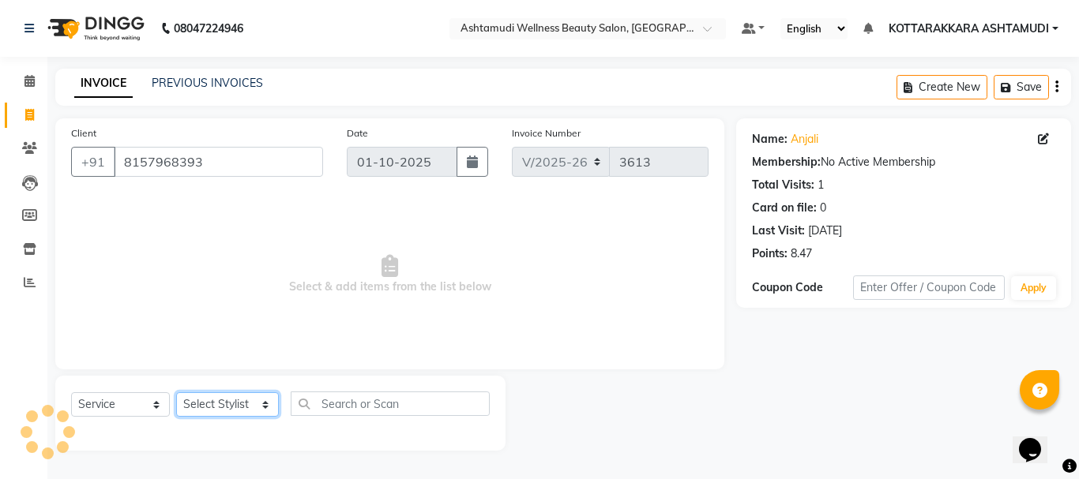
click at [224, 408] on select "Select Stylist AMRITHA DIVYA L Gita Mahali GULSHAN (ZOYA) Karina Darjee KOTTARA…" at bounding box center [227, 404] width 103 height 24
select select "91125"
click at [176, 392] on select "Select Stylist AMRITHA DIVYA L Gita Mahali GULSHAN (ZOYA) Karina Darjee KOTTARA…" at bounding box center [227, 404] width 103 height 24
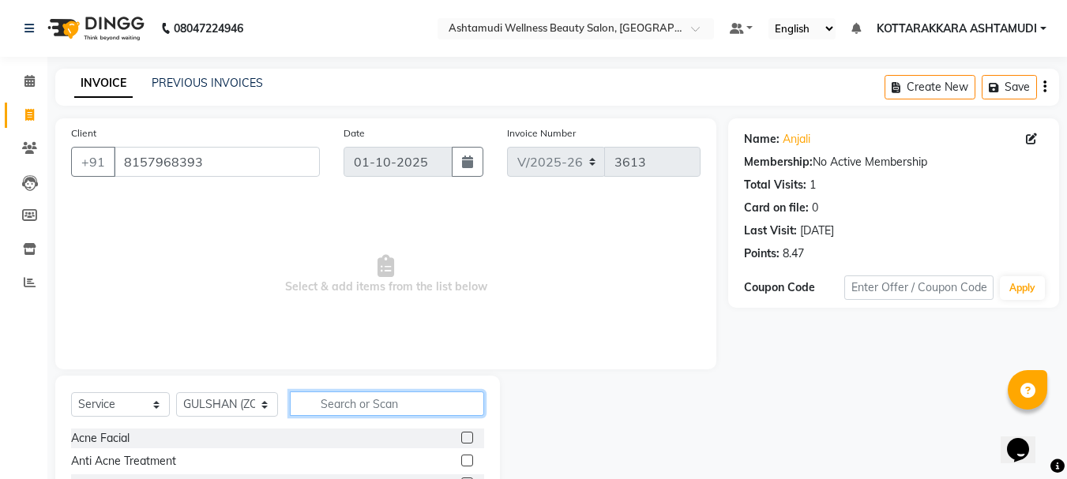
click at [332, 405] on input "text" at bounding box center [387, 404] width 195 height 24
type input "SETT"
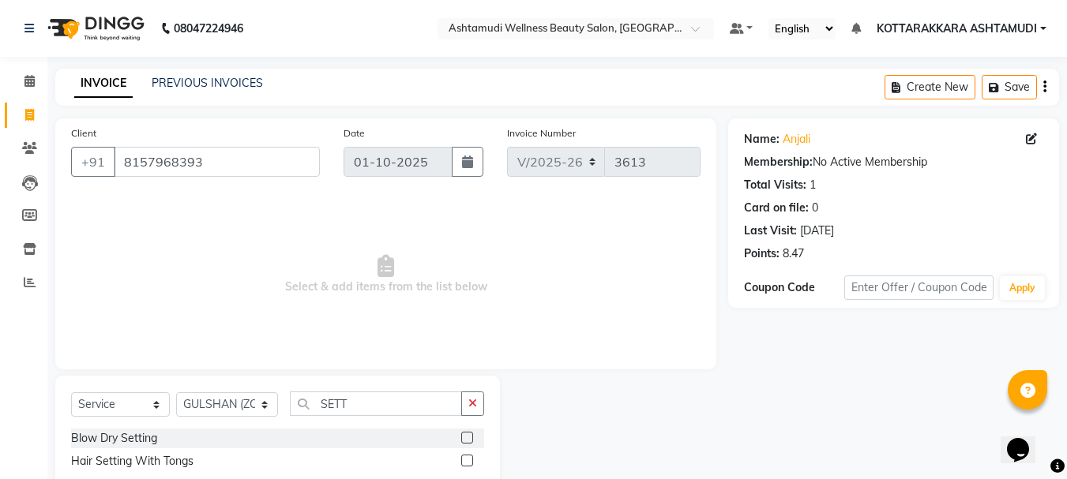
click at [467, 441] on label at bounding box center [467, 438] width 12 height 12
click at [467, 441] on input "checkbox" at bounding box center [466, 439] width 10 height 10
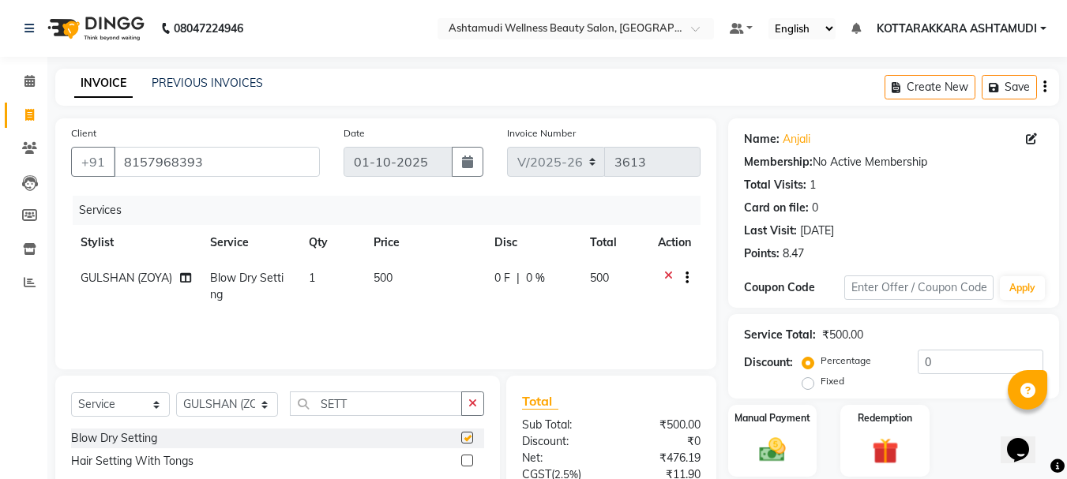
checkbox input "false"
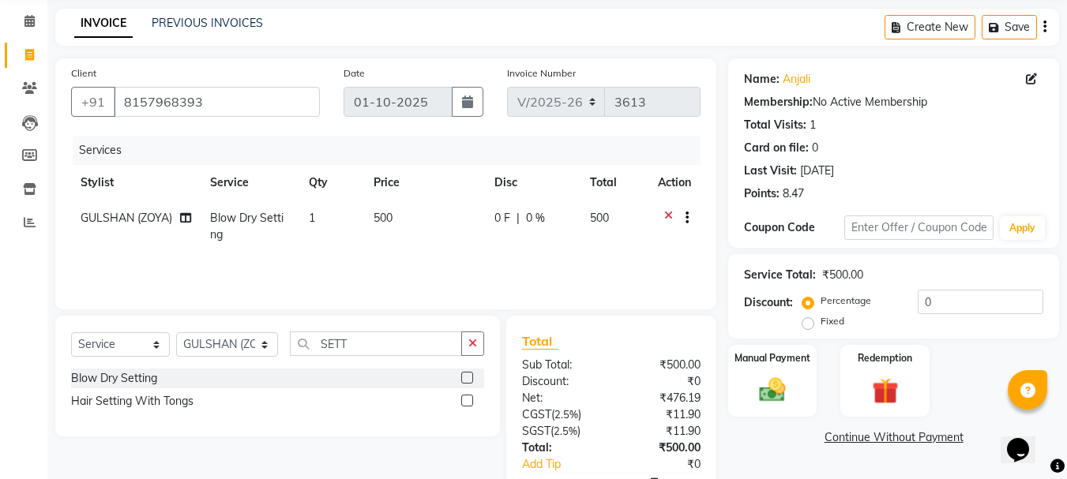
scroll to position [152, 0]
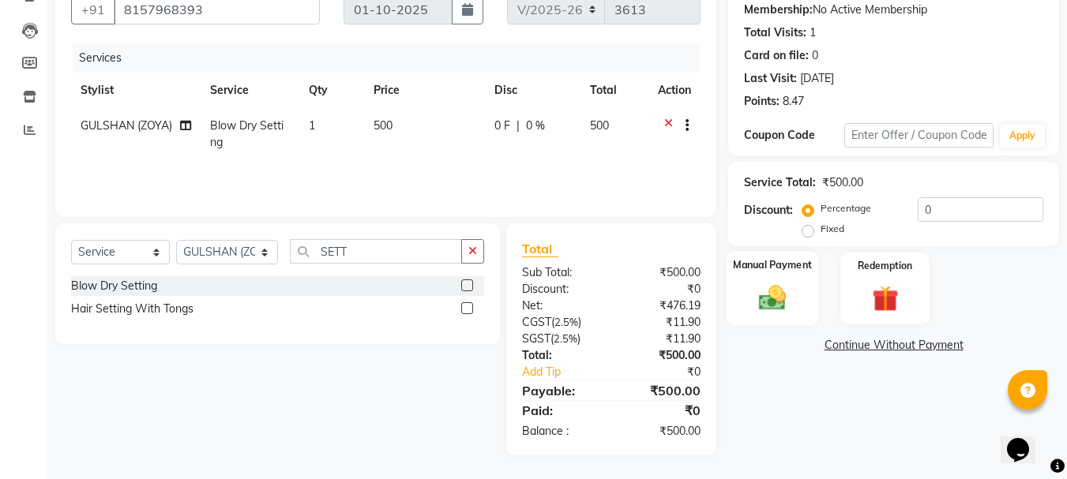
click at [787, 287] on img at bounding box center [772, 298] width 44 height 32
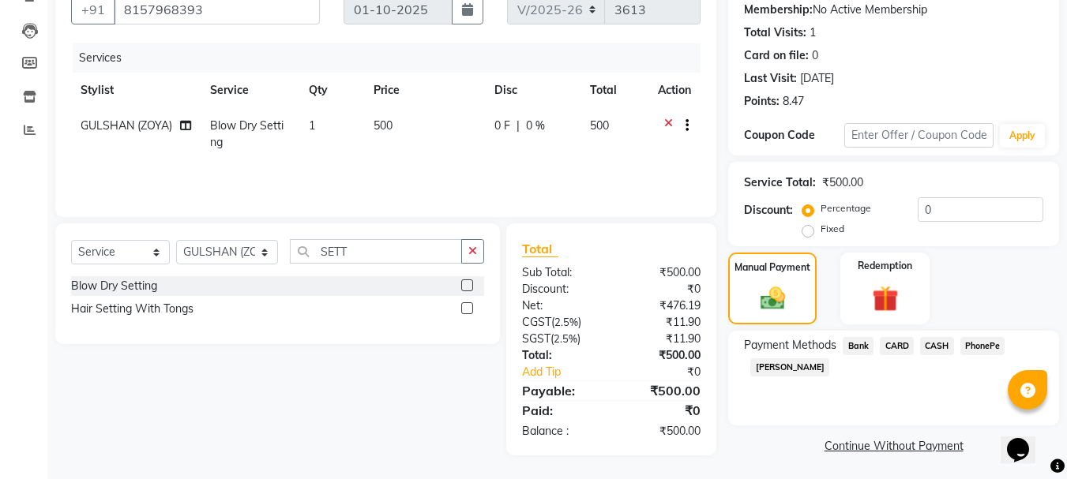
click at [986, 347] on span "PhonePe" at bounding box center [982, 346] width 45 height 18
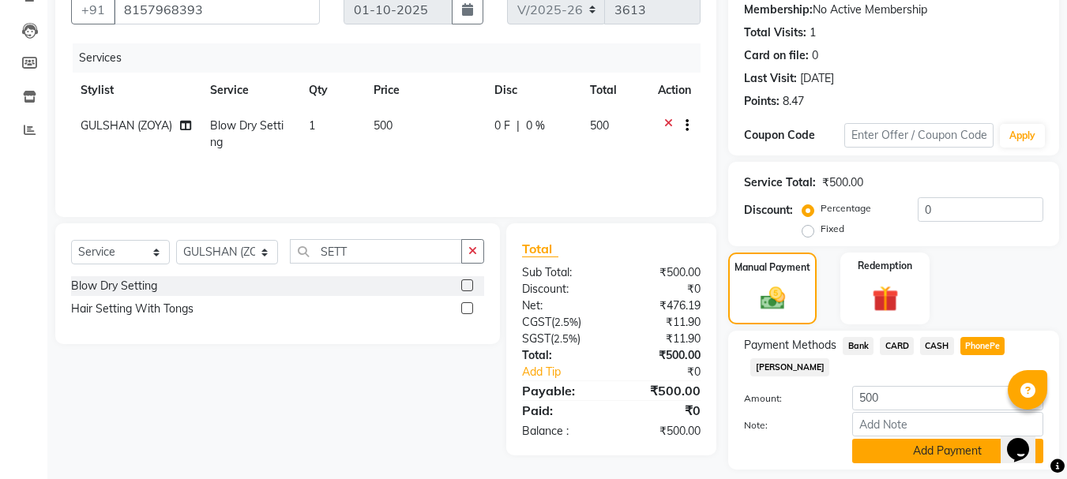
click at [952, 453] on button "Add Payment" at bounding box center [947, 451] width 191 height 24
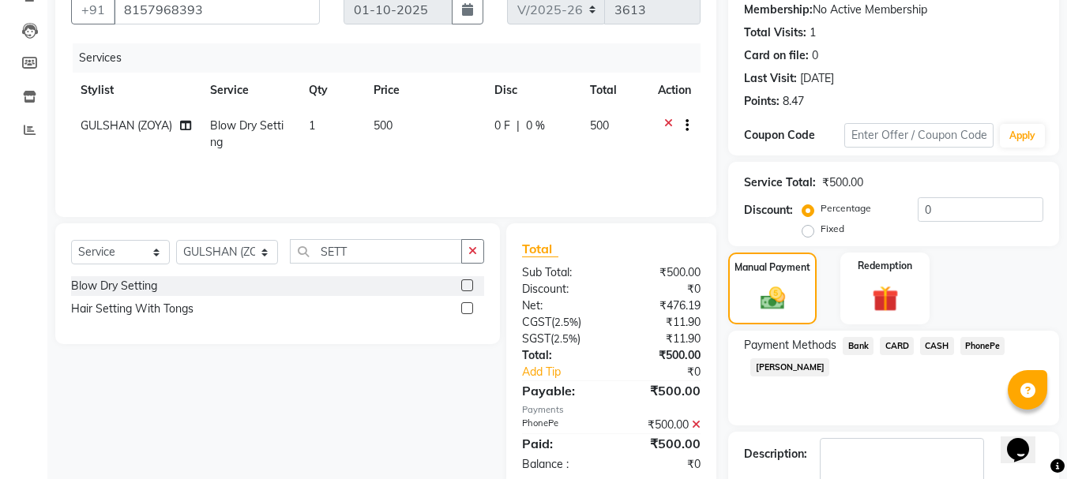
scroll to position [244, 0]
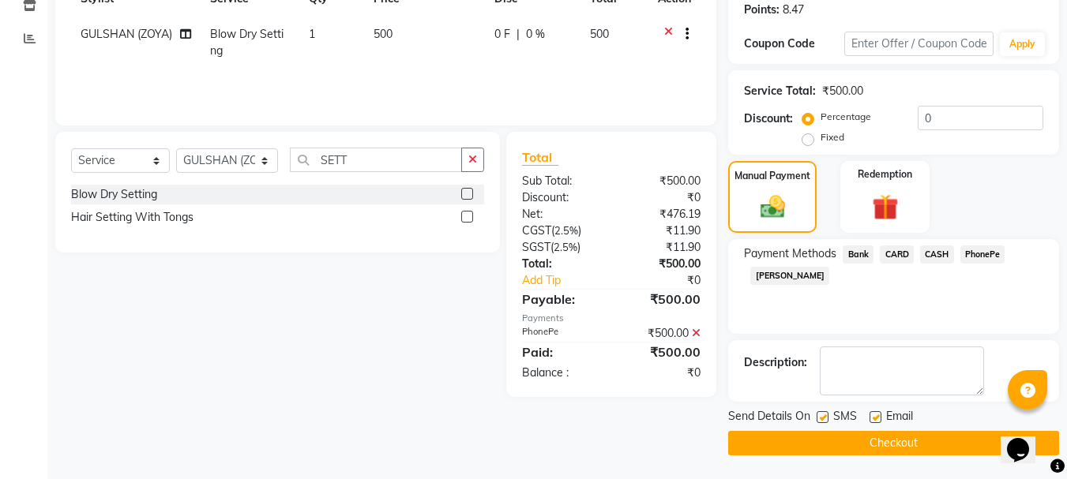
click at [913, 441] on button "Checkout" at bounding box center [893, 443] width 331 height 24
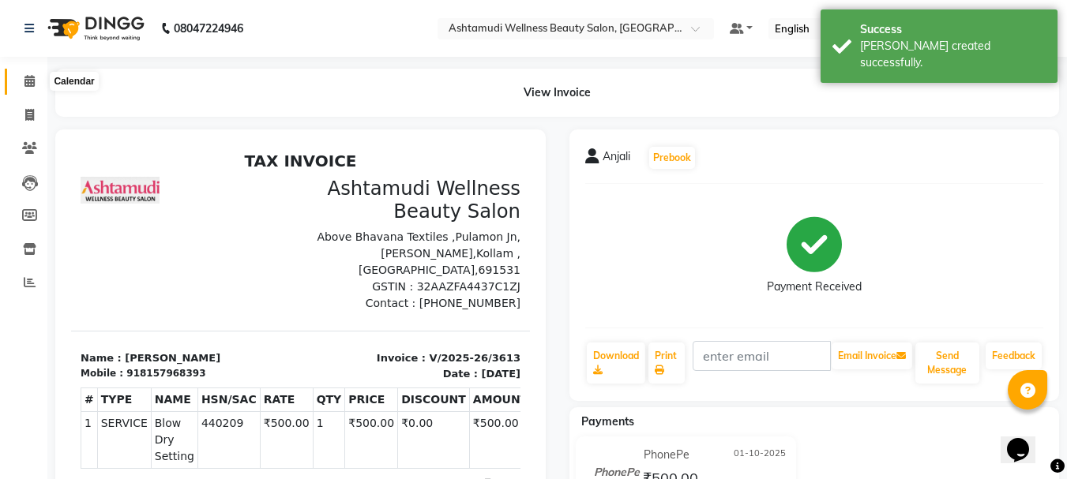
click at [24, 82] on icon at bounding box center [29, 81] width 10 height 12
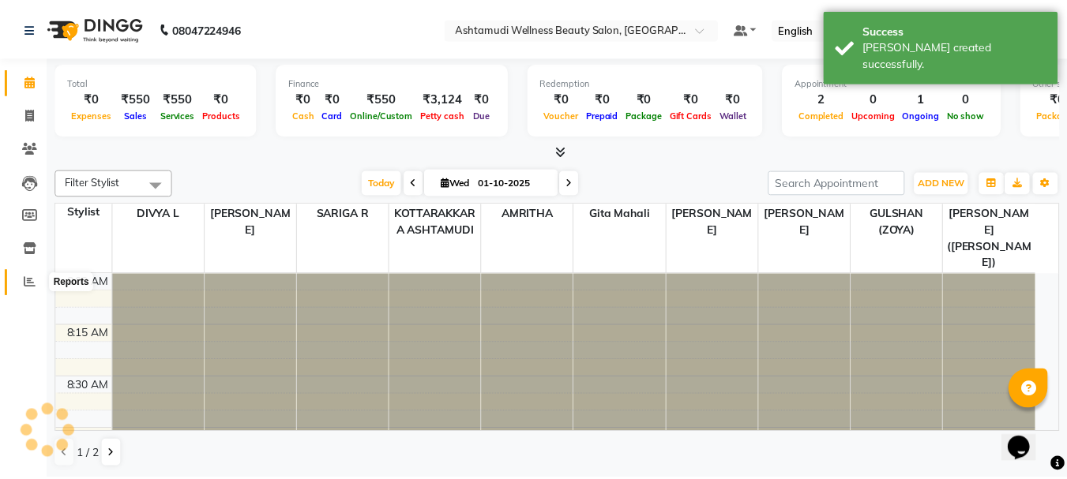
scroll to position [418, 0]
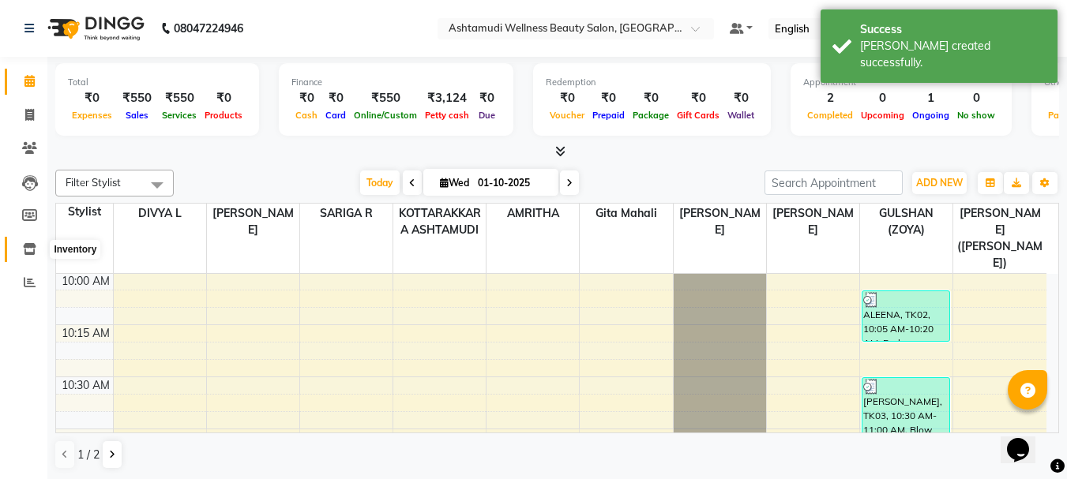
click at [32, 249] on icon at bounding box center [29, 249] width 13 height 12
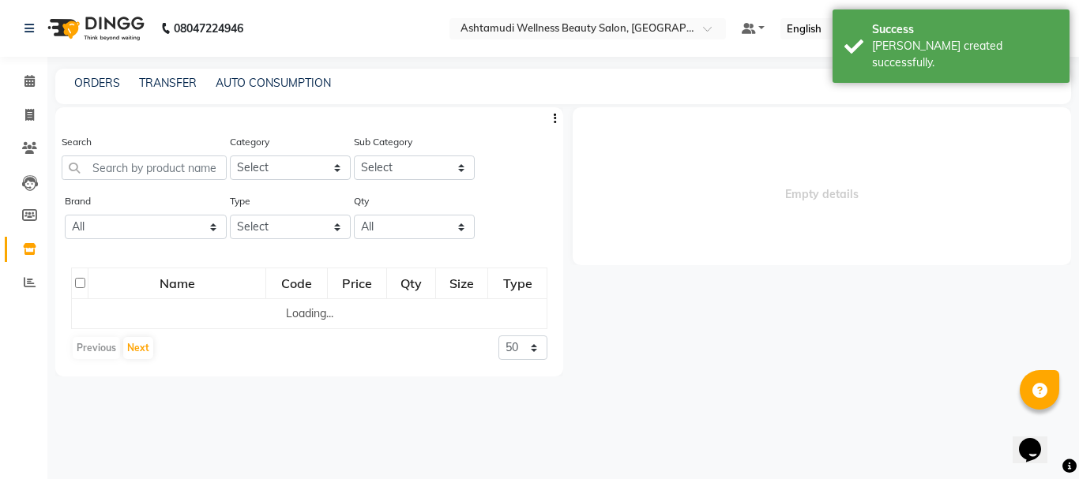
select select
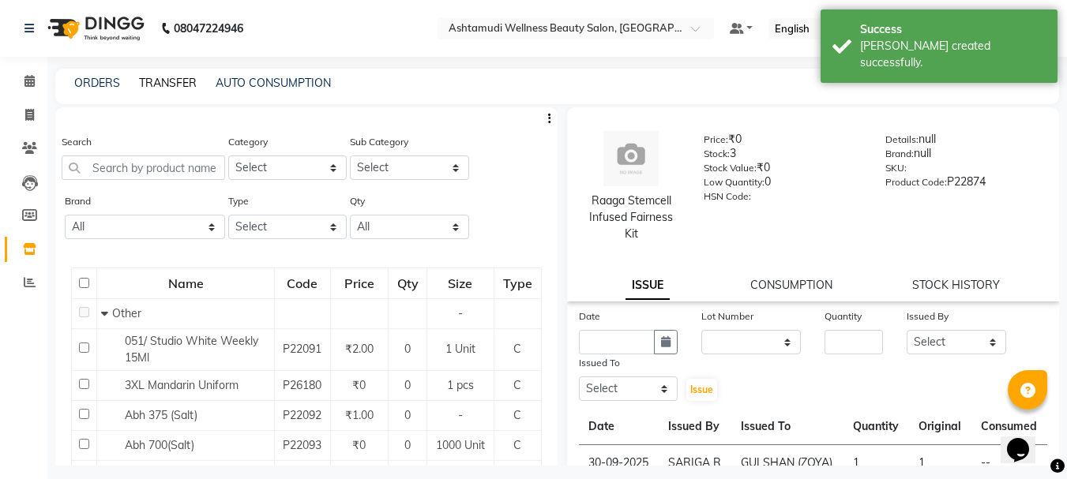
click at [165, 88] on link "TRANSFER" at bounding box center [168, 83] width 58 height 14
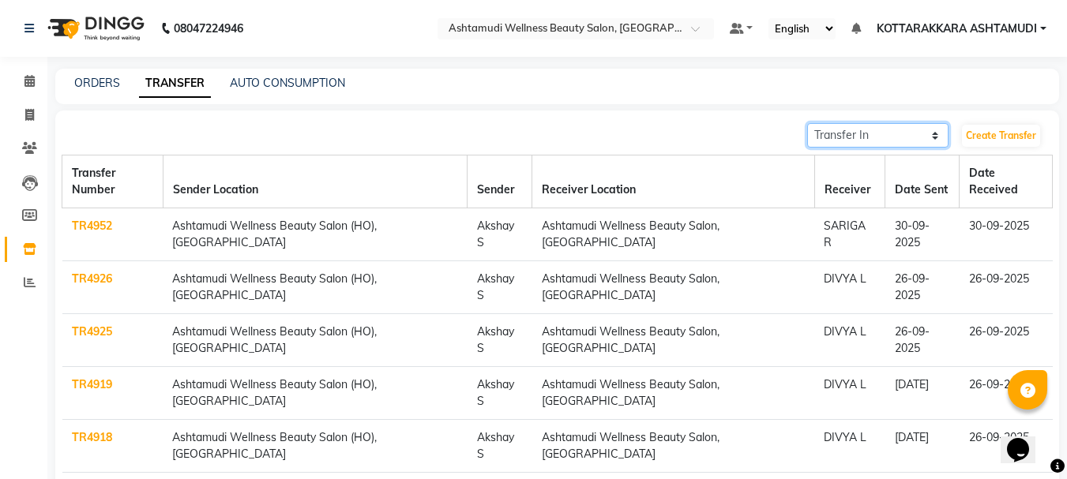
click at [867, 130] on select "Transfer In Transfer Out" at bounding box center [877, 135] width 141 height 24
click at [807, 123] on select "Transfer In Transfer Out" at bounding box center [877, 135] width 141 height 24
click at [34, 73] on span at bounding box center [30, 82] width 28 height 18
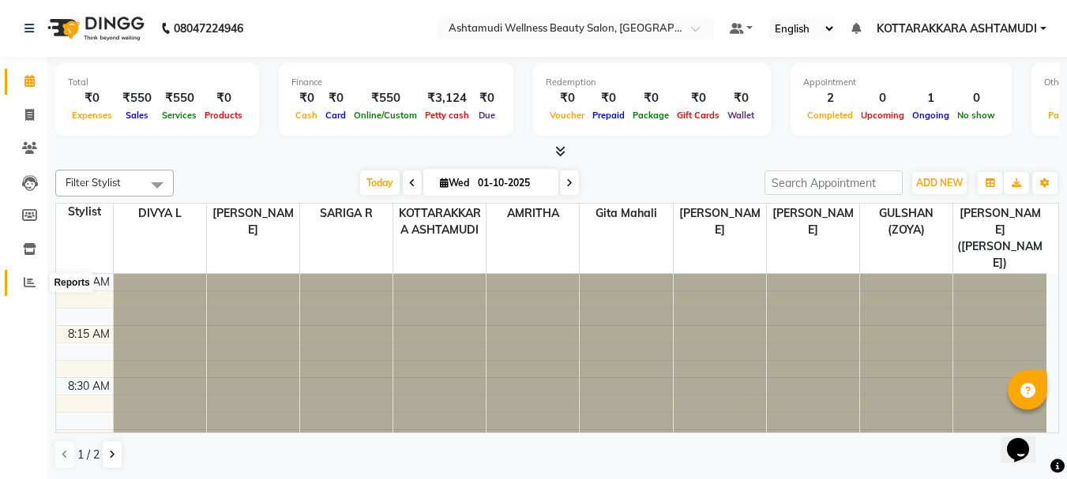
click at [34, 280] on icon at bounding box center [30, 282] width 12 height 12
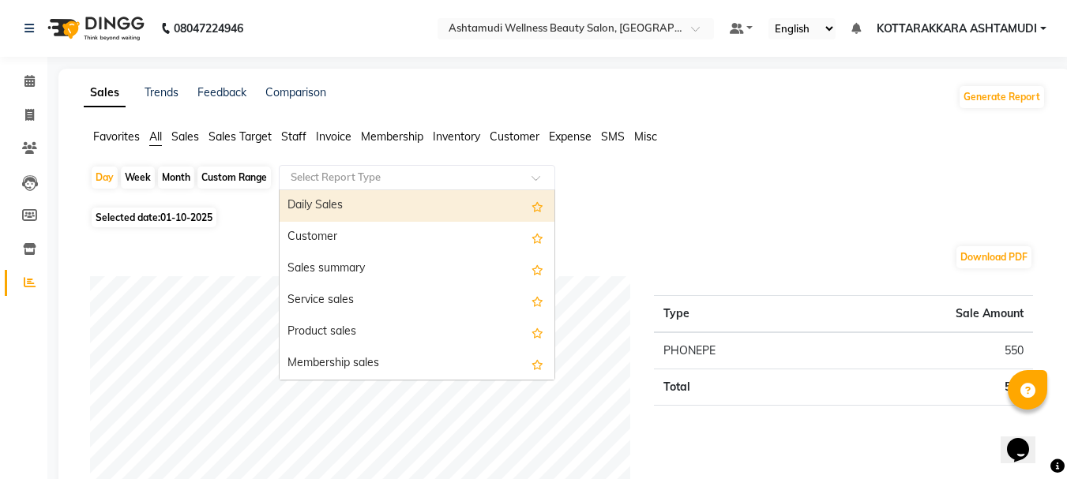
click at [400, 171] on input "text" at bounding box center [400, 178] width 227 height 16
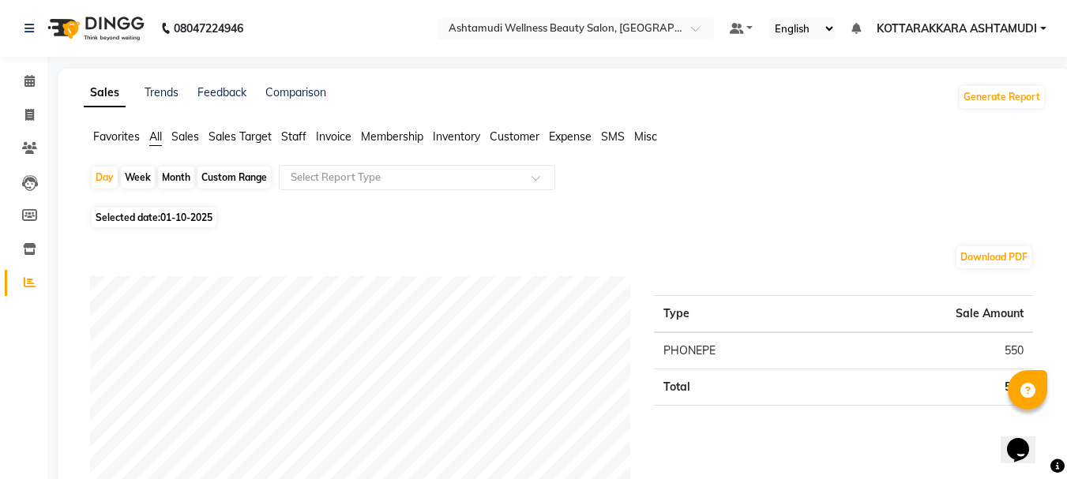
click at [197, 136] on span "Sales" at bounding box center [185, 137] width 28 height 14
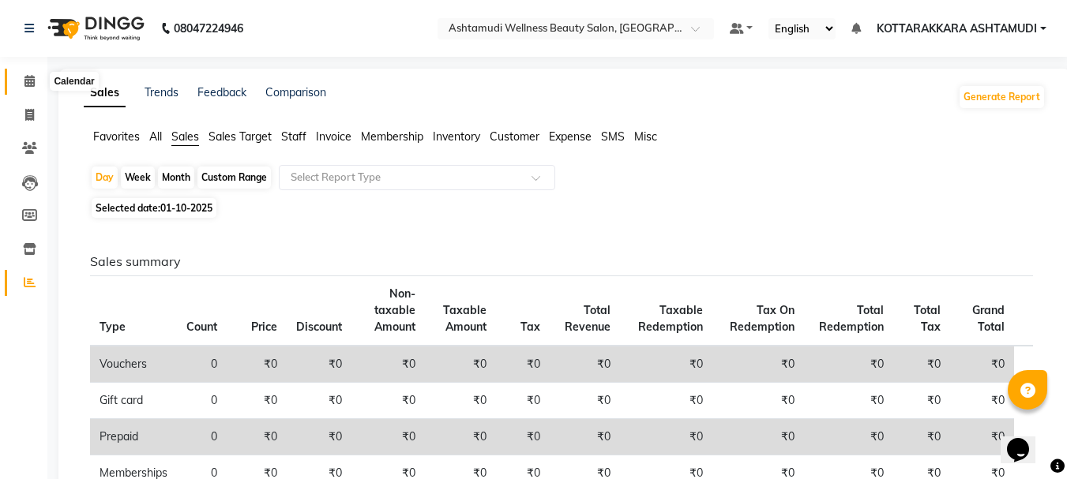
click at [27, 83] on icon at bounding box center [29, 81] width 10 height 12
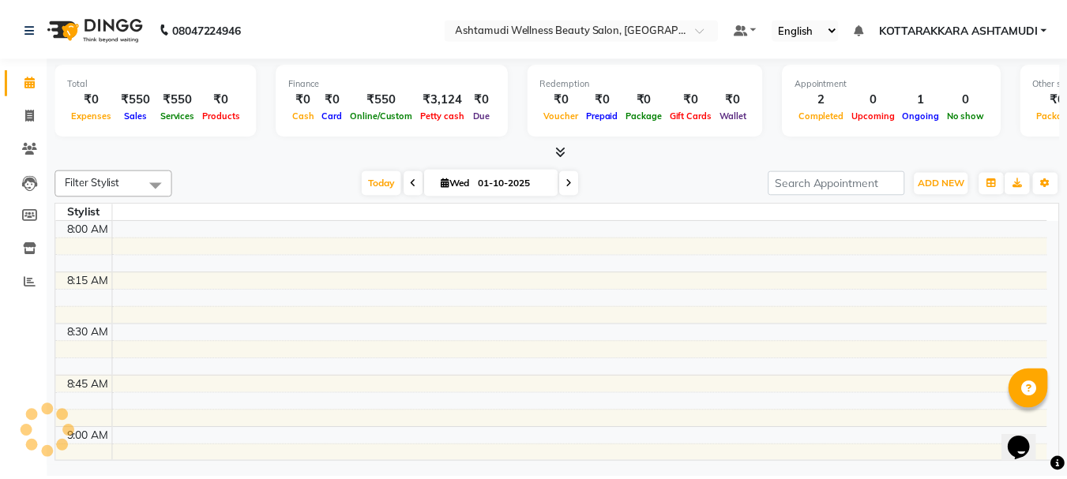
scroll to position [626, 0]
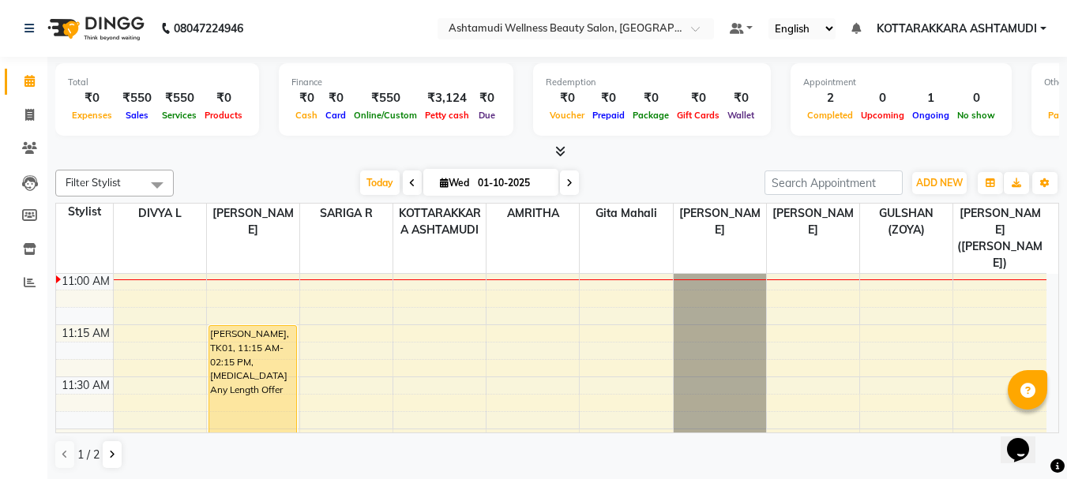
click at [409, 182] on icon at bounding box center [412, 182] width 6 height 9
type input "30-09-2025"
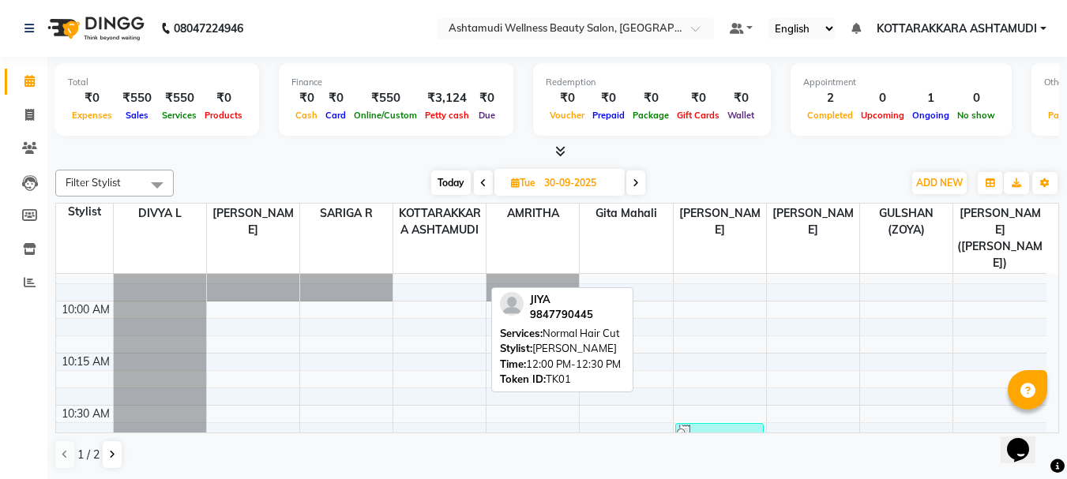
scroll to position [152, 0]
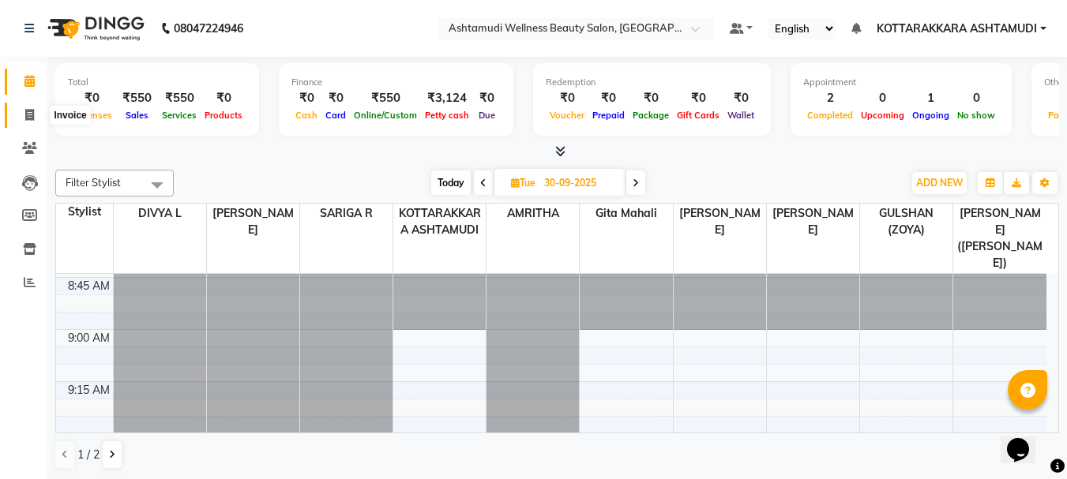
drag, startPoint x: 18, startPoint y: 118, endPoint x: 27, endPoint y: 127, distance: 12.9
click at [18, 118] on span at bounding box center [30, 116] width 28 height 18
select select "service"
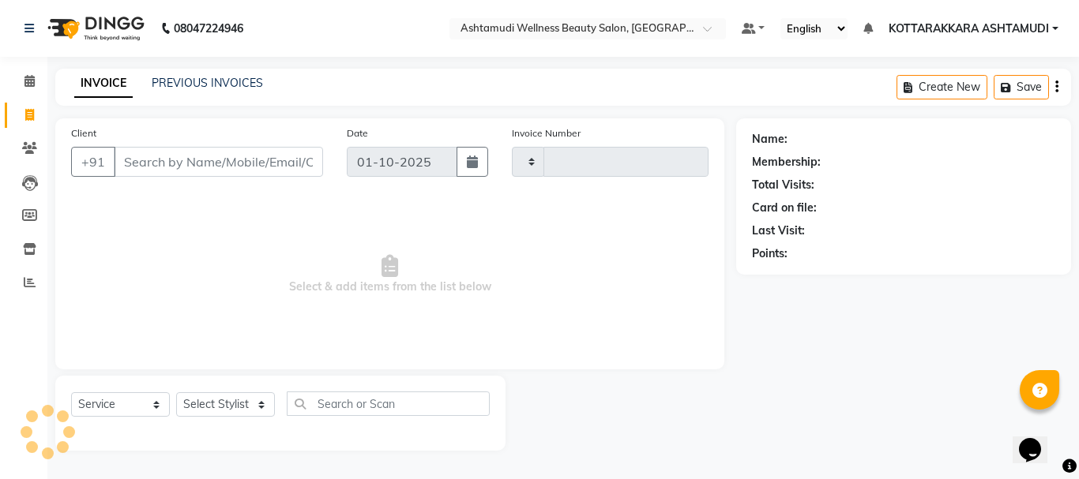
type input "3614"
select select "4664"
click at [243, 407] on select "Select Stylist AMRITHA DIVYA L [PERSON_NAME] ([PERSON_NAME]) [PERSON_NAME] KOTT…" at bounding box center [227, 404] width 103 height 24
select select "49590"
click at [176, 392] on select "Select Stylist AMRITHA DIVYA L [PERSON_NAME] ([PERSON_NAME]) [PERSON_NAME] KOTT…" at bounding box center [227, 404] width 103 height 24
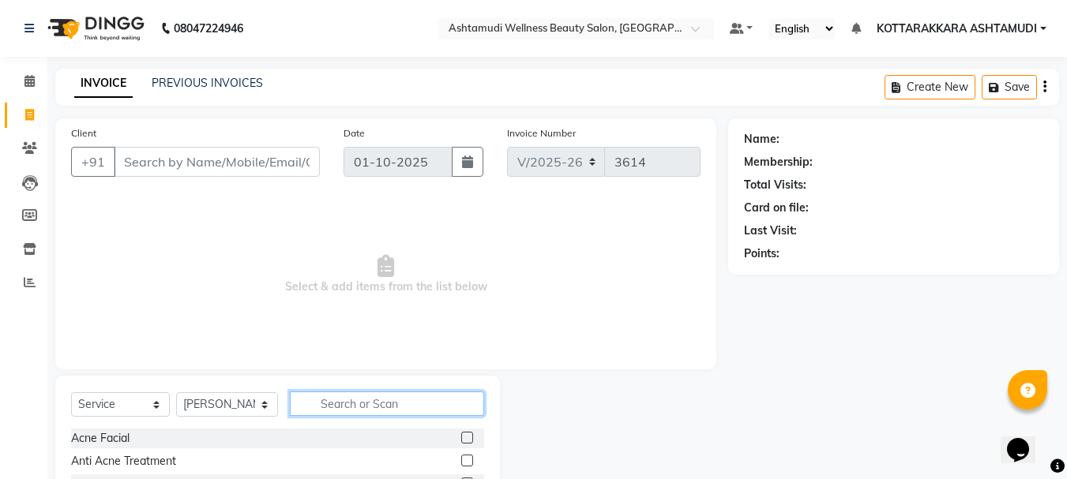
click at [328, 403] on input "text" at bounding box center [387, 404] width 195 height 24
type input "EY"
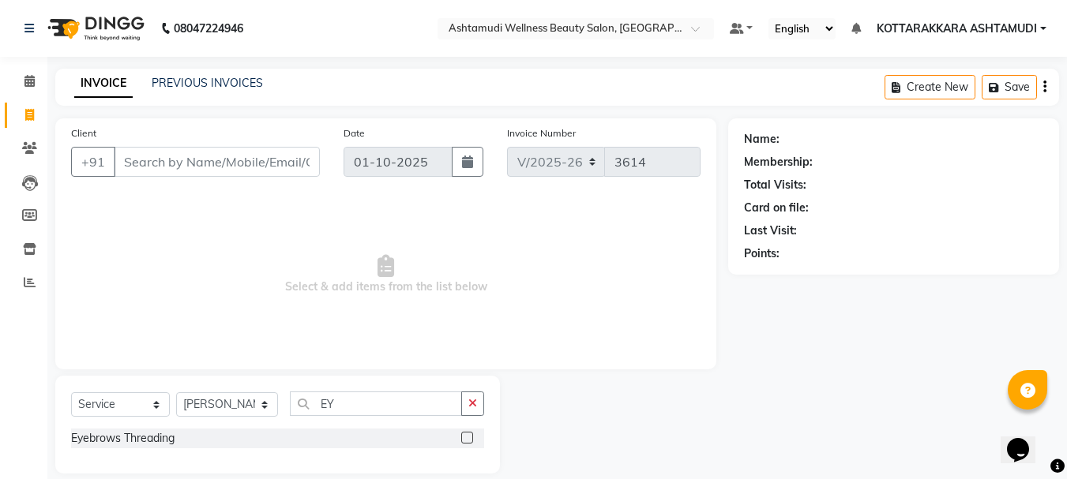
click at [471, 437] on label at bounding box center [467, 438] width 12 height 12
click at [471, 437] on input "checkbox" at bounding box center [466, 439] width 10 height 10
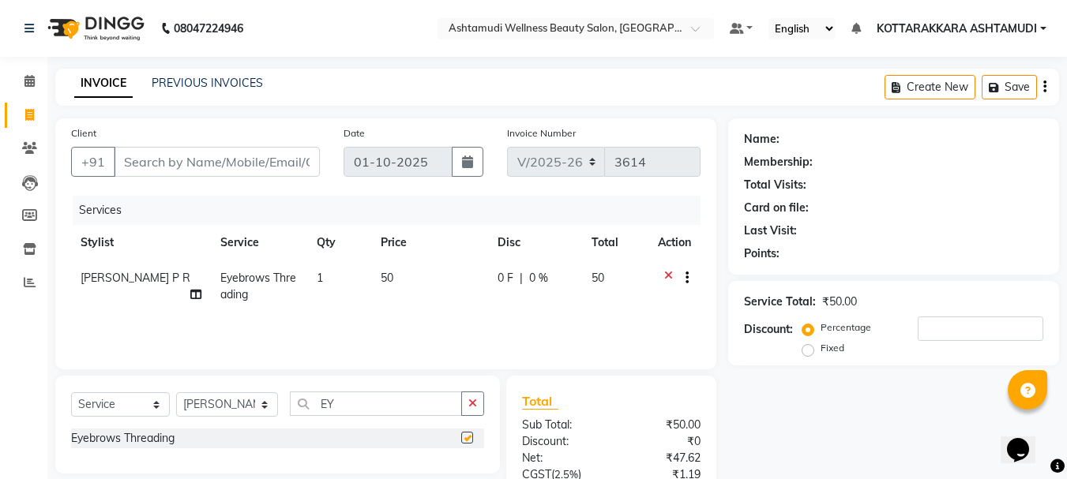
checkbox input "false"
click at [359, 404] on input "EY" at bounding box center [376, 404] width 173 height 24
type input "E"
type input "LAYER"
click at [467, 436] on label at bounding box center [467, 438] width 12 height 12
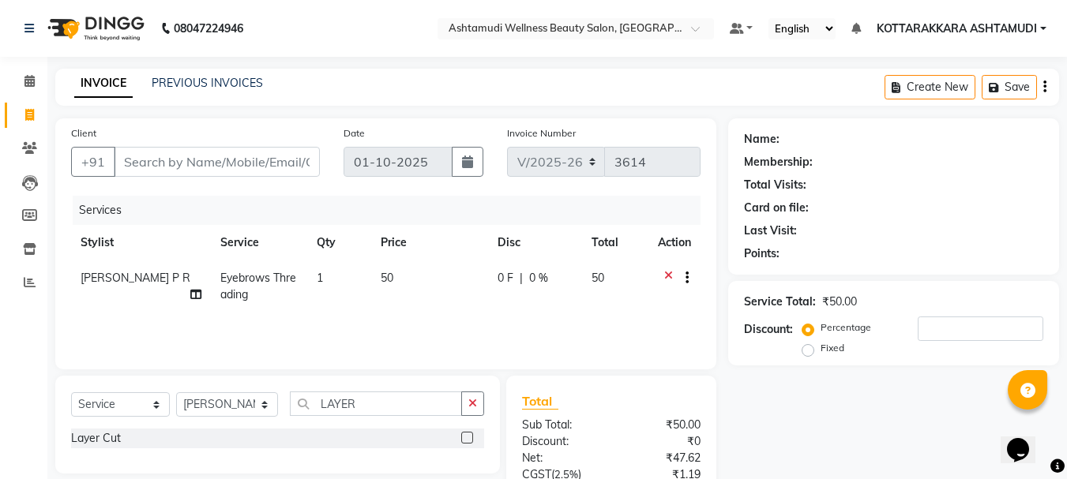
click at [467, 436] on input "checkbox" at bounding box center [466, 439] width 10 height 10
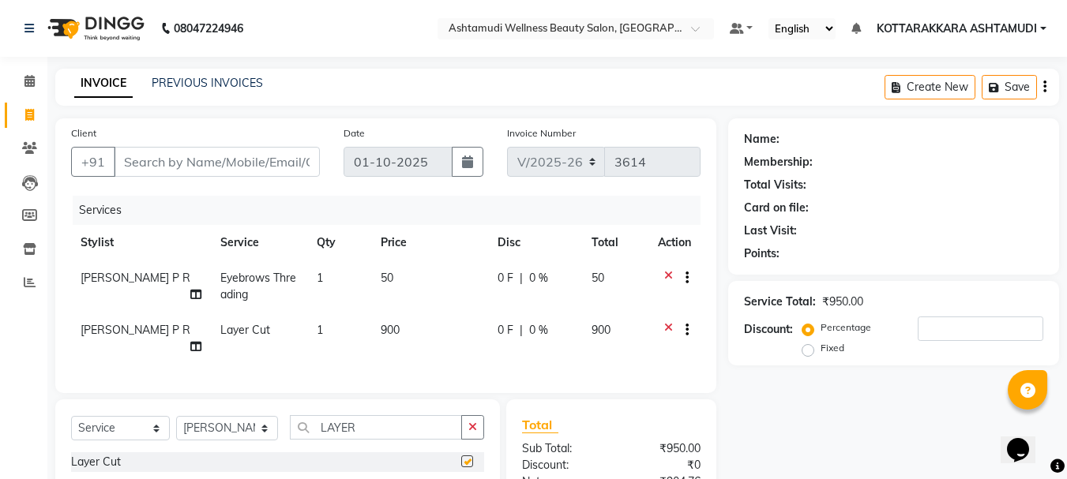
checkbox input "false"
click at [383, 440] on input "LAYER" at bounding box center [376, 427] width 173 height 24
type input "L"
type input "U CUT"
click at [469, 467] on label at bounding box center [467, 462] width 12 height 12
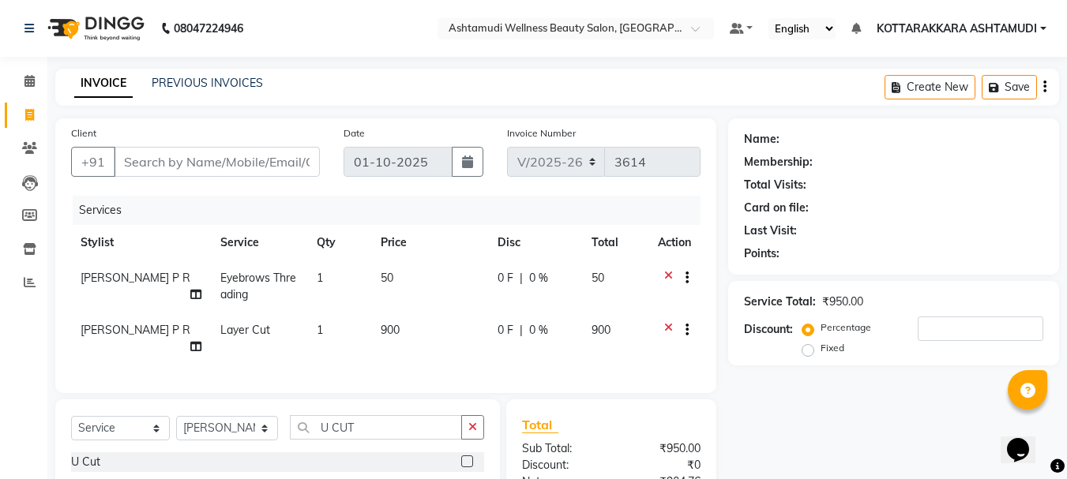
click at [469, 467] on input "checkbox" at bounding box center [466, 462] width 10 height 10
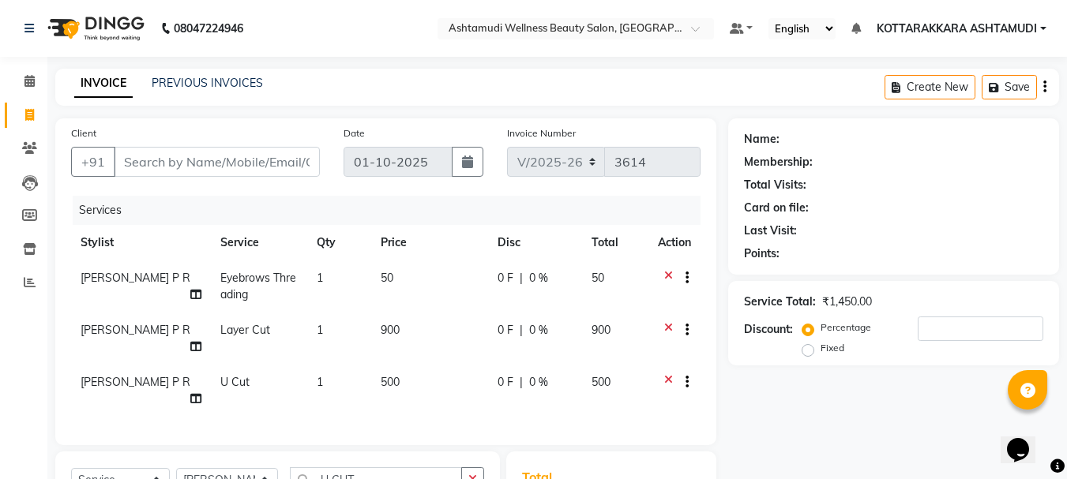
checkbox input "false"
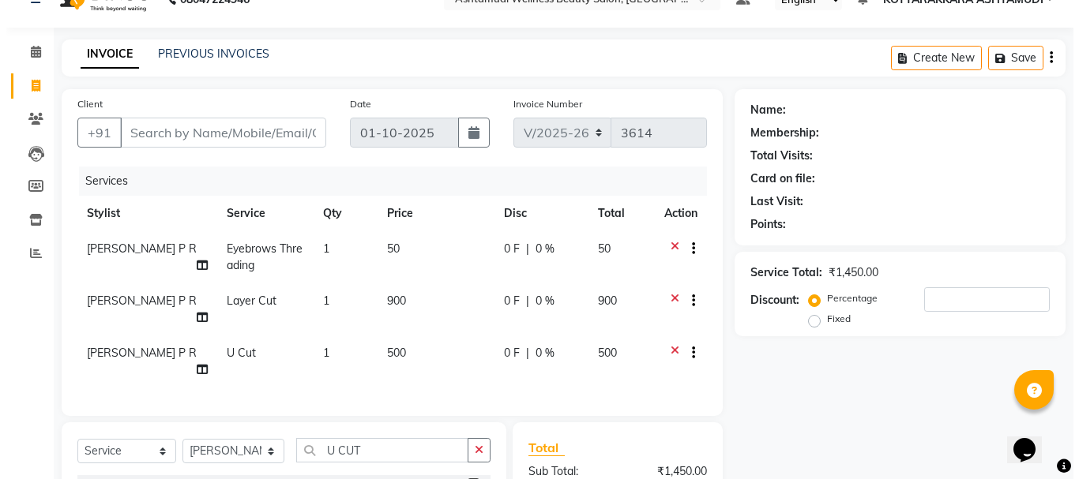
scroll to position [79, 0]
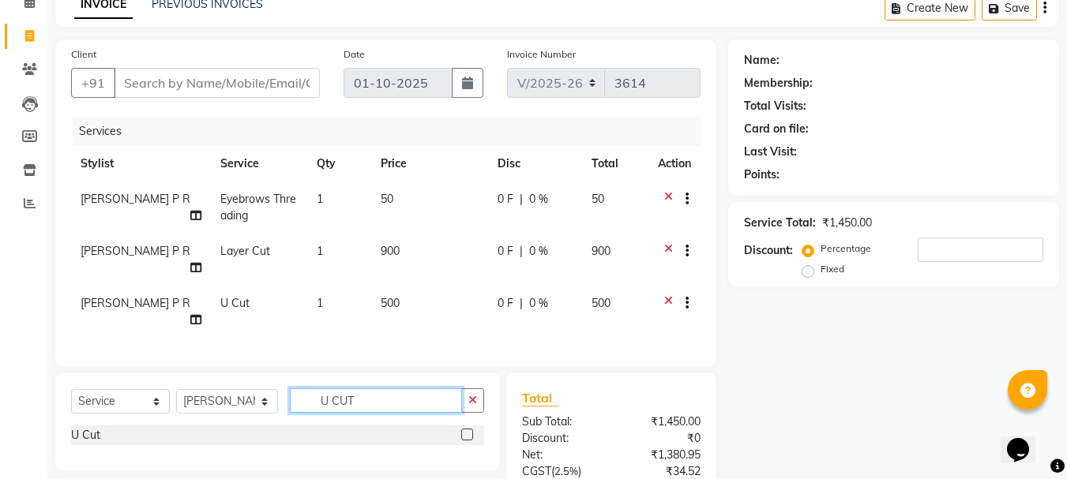
click at [353, 413] on input "U CUT" at bounding box center [376, 401] width 173 height 24
type input "U"
type input "FRI"
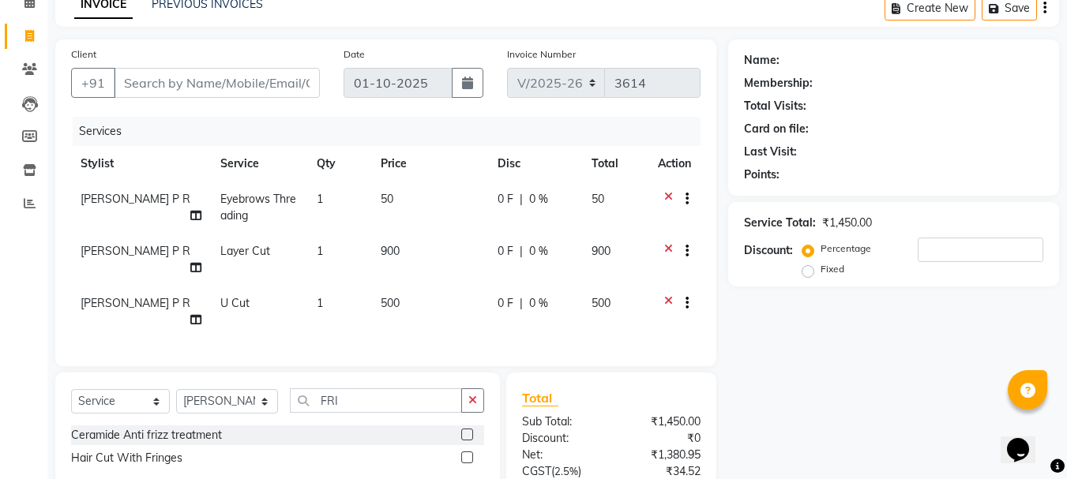
click at [470, 464] on label at bounding box center [467, 458] width 12 height 12
click at [470, 464] on input "checkbox" at bounding box center [466, 458] width 10 height 10
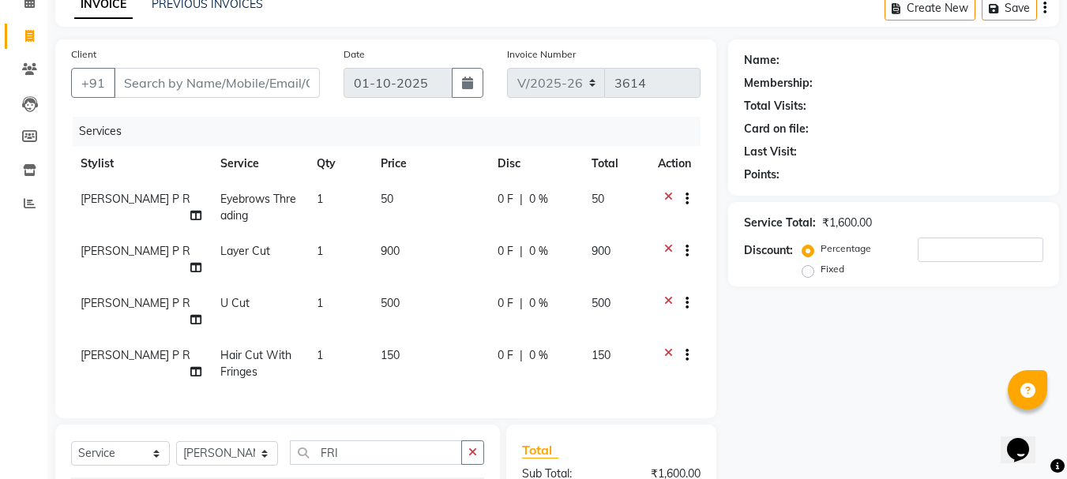
checkbox input "false"
click at [670, 249] on icon at bounding box center [668, 253] width 9 height 20
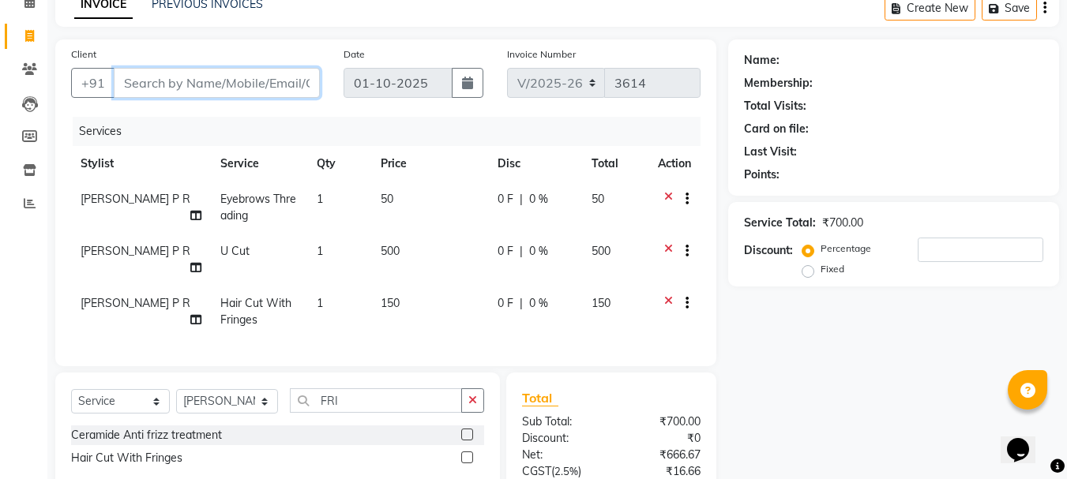
click at [198, 81] on input "Client" at bounding box center [217, 83] width 206 height 30
type input "8"
type input "0"
type input "8589916085"
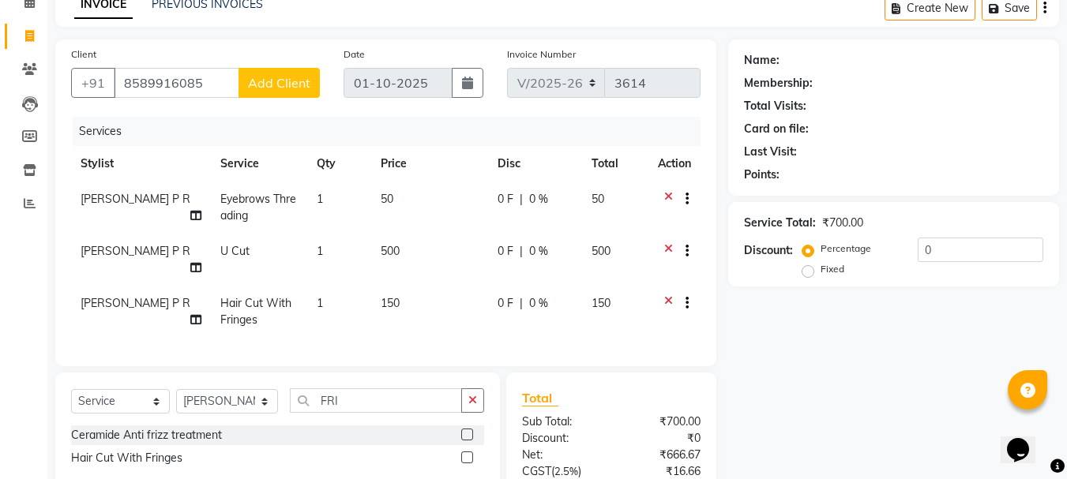
click at [263, 81] on span "Add Client" at bounding box center [279, 83] width 62 height 16
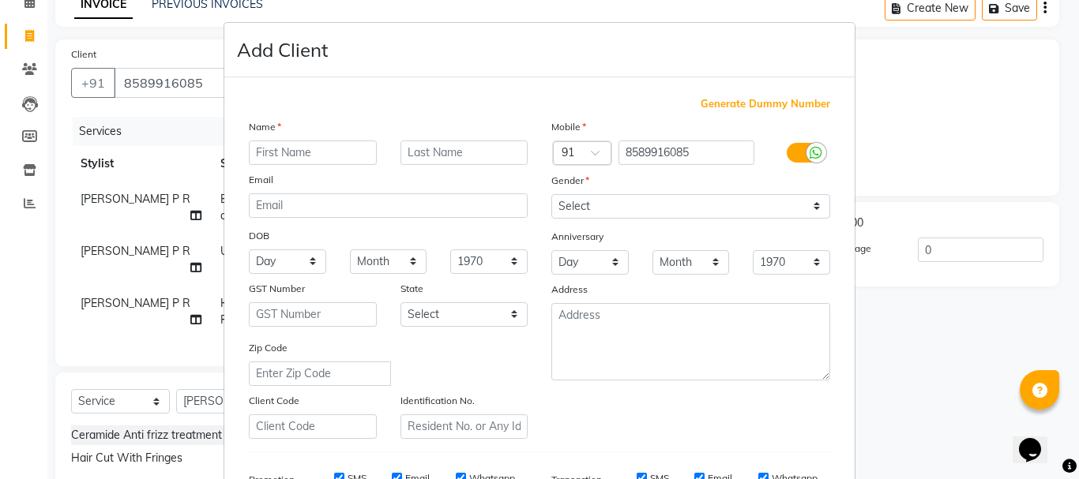
click at [322, 159] on input "text" at bounding box center [313, 153] width 128 height 24
type input "SANIYA"
drag, startPoint x: 616, startPoint y: 207, endPoint x: 616, endPoint y: 217, distance: 10.3
click at [616, 207] on select "Select Male Female Other Prefer Not To Say" at bounding box center [690, 206] width 279 height 24
select select "female"
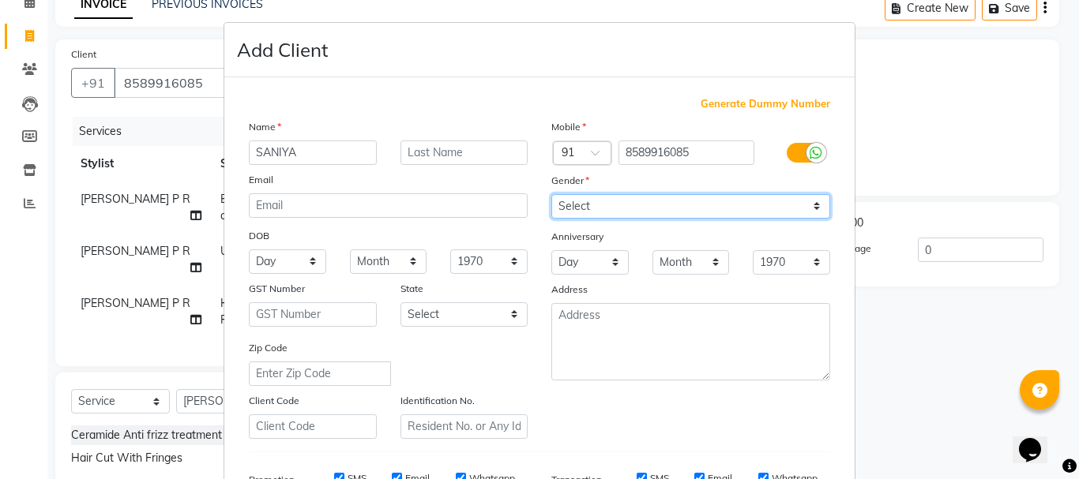
click at [551, 194] on select "Select Male Female Other Prefer Not To Say" at bounding box center [690, 206] width 279 height 24
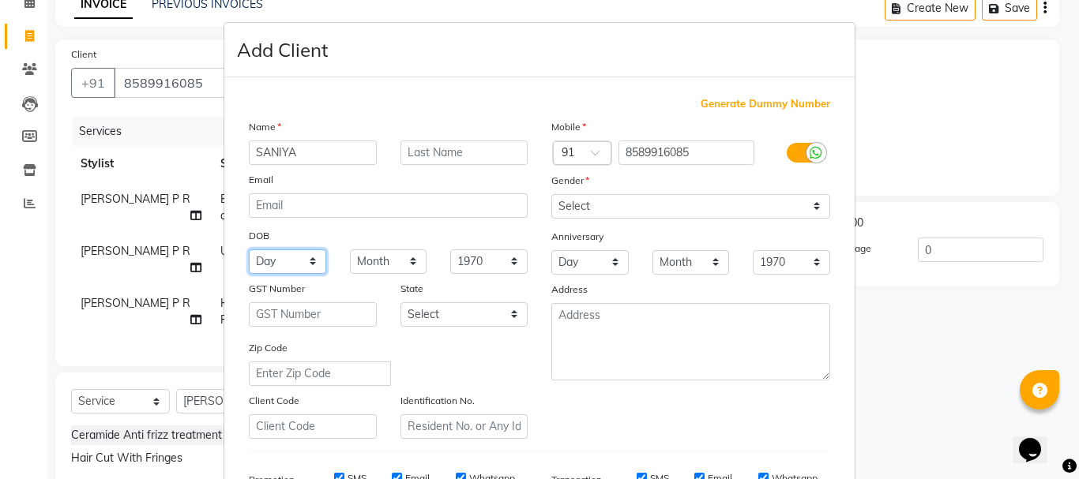
click at [270, 264] on select "Day 01 02 03 04 05 06 07 08 09 10 11 12 13 14 15 16 17 18 19 20 21 22 23 24 25 …" at bounding box center [287, 262] width 77 height 24
select select "11"
click at [249, 250] on select "Day 01 02 03 04 05 06 07 08 09 10 11 12 13 14 15 16 17 18 19 20 21 22 23 24 25 …" at bounding box center [287, 262] width 77 height 24
click at [360, 258] on select "Month January February March April May June July August September October Novem…" at bounding box center [388, 262] width 77 height 24
select select "08"
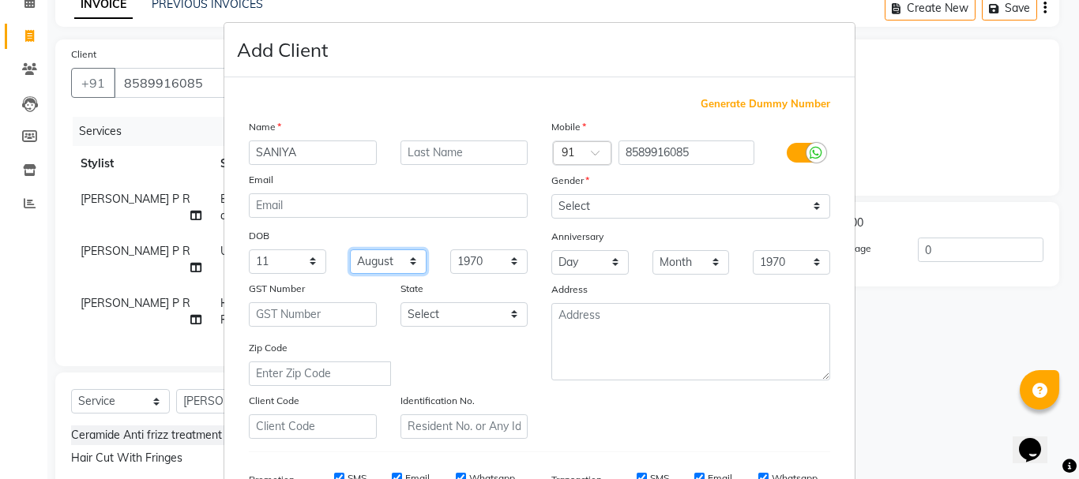
click at [350, 250] on select "Month January February March April May June July August September October Novem…" at bounding box center [388, 262] width 77 height 24
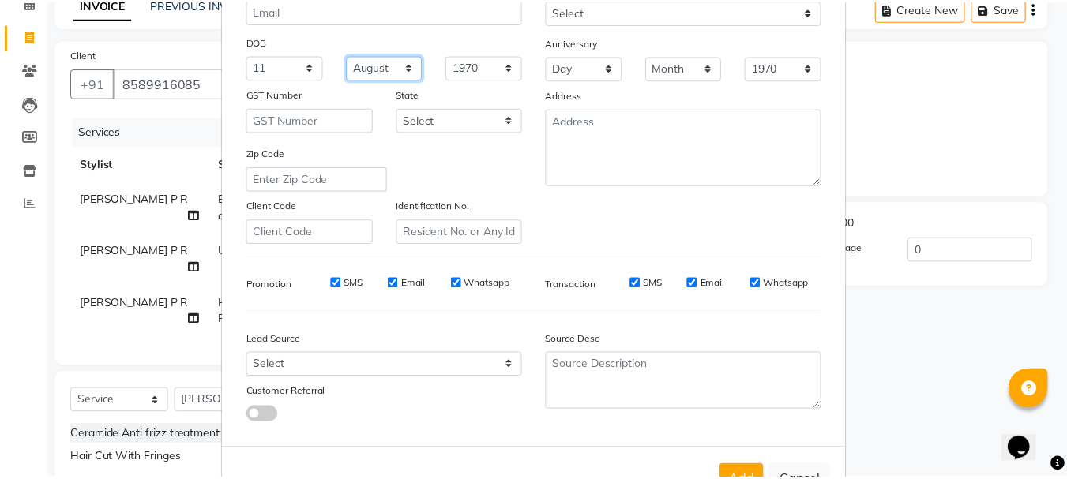
scroll to position [250, 0]
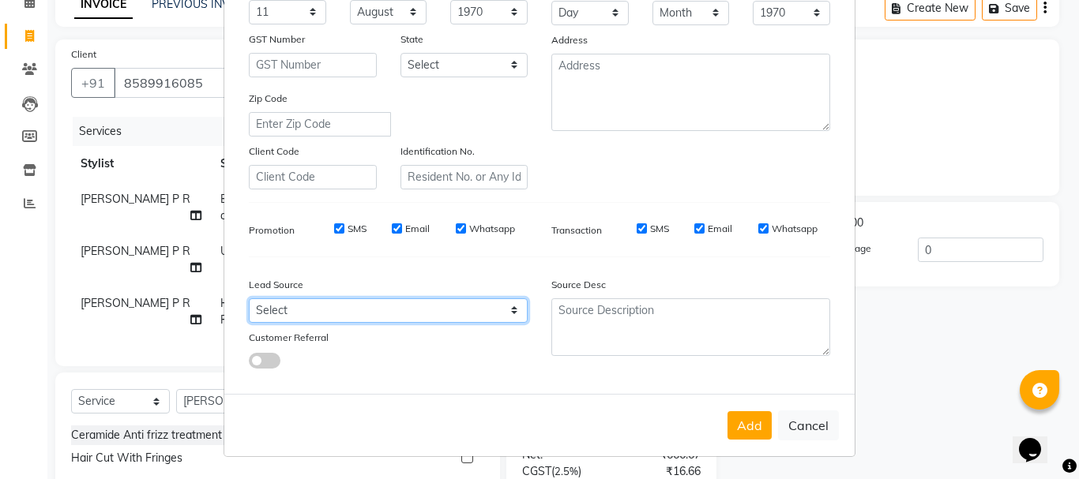
drag, startPoint x: 407, startPoint y: 311, endPoint x: 401, endPoint y: 304, distance: 9.0
click at [407, 311] on select "Select Walk-in Referral Internet Friend Word of Mouth Advertisement Facebook Ju…" at bounding box center [388, 310] width 279 height 24
select select "31518"
click at [249, 298] on select "Select Walk-in Referral Internet Friend Word of Mouth Advertisement Facebook Ju…" at bounding box center [388, 310] width 279 height 24
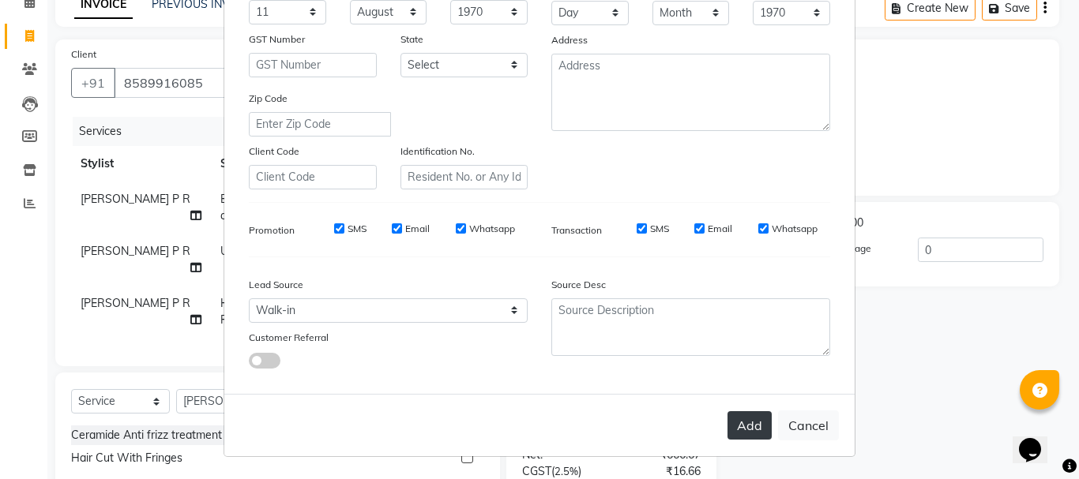
click at [727, 417] on button "Add" at bounding box center [749, 425] width 44 height 28
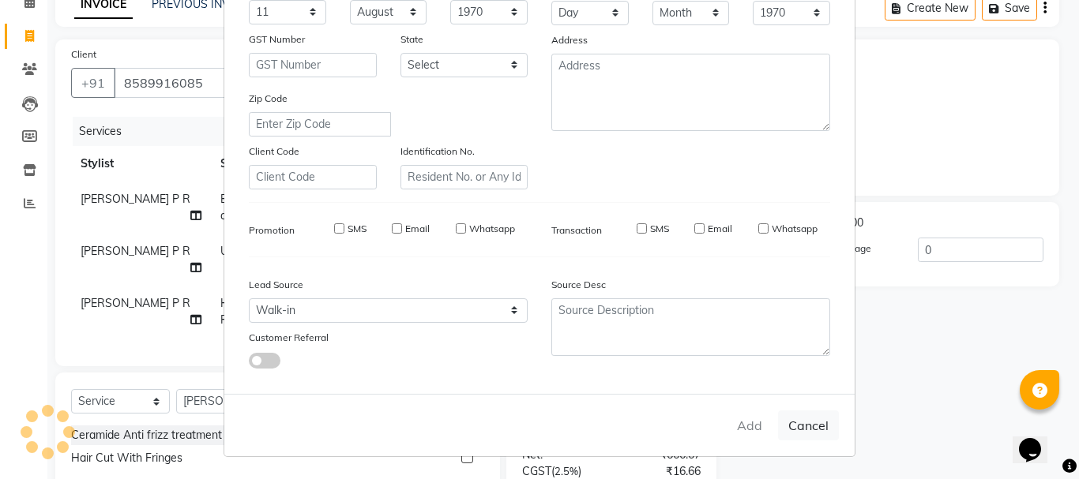
select select
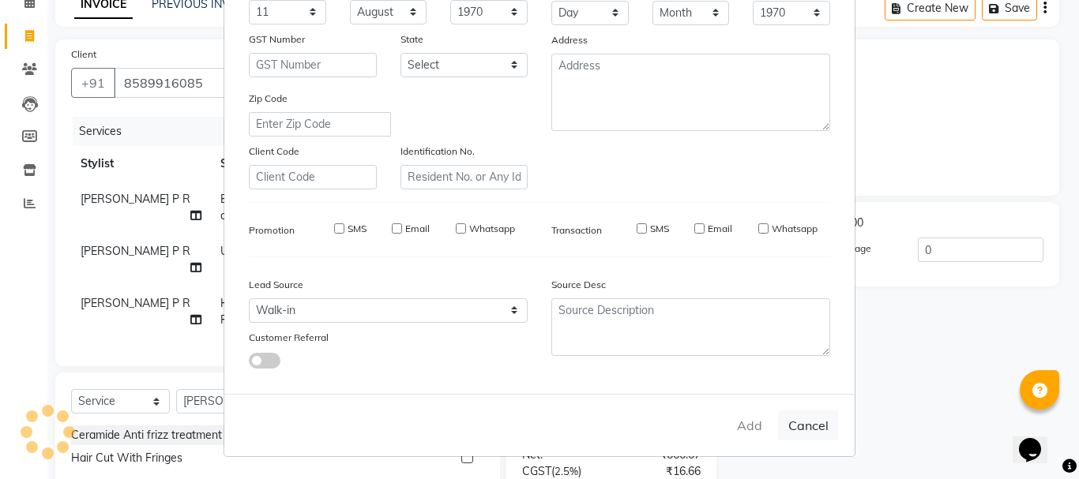
select select
checkbox input "false"
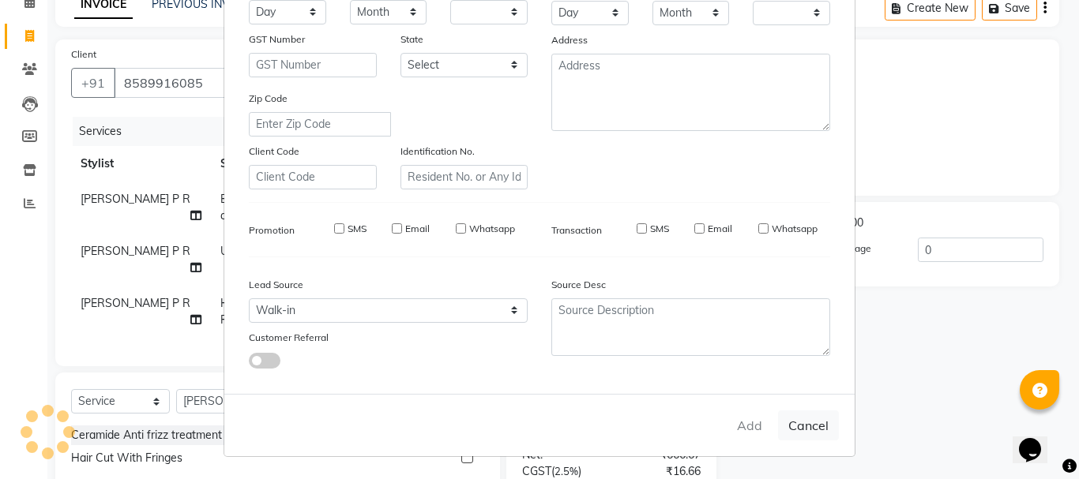
checkbox input "false"
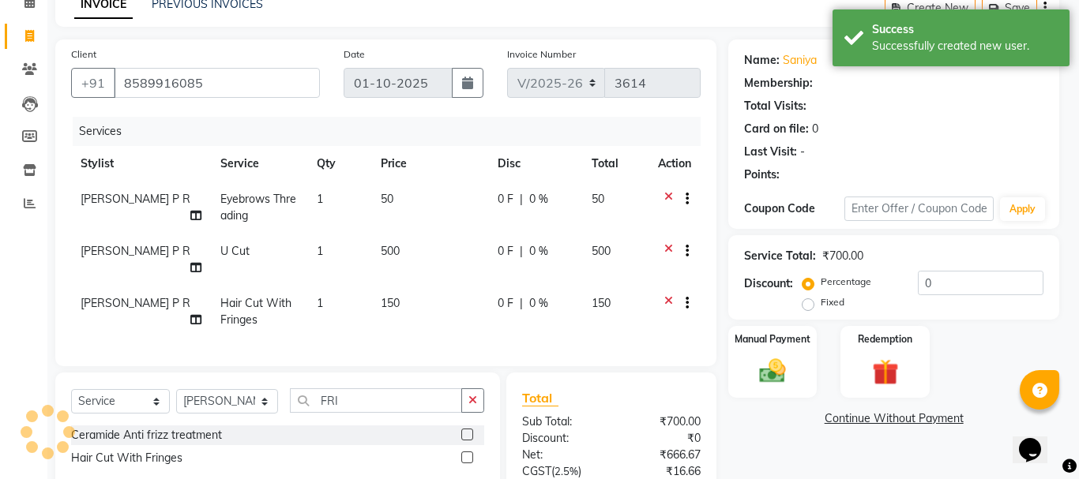
select select "1: Object"
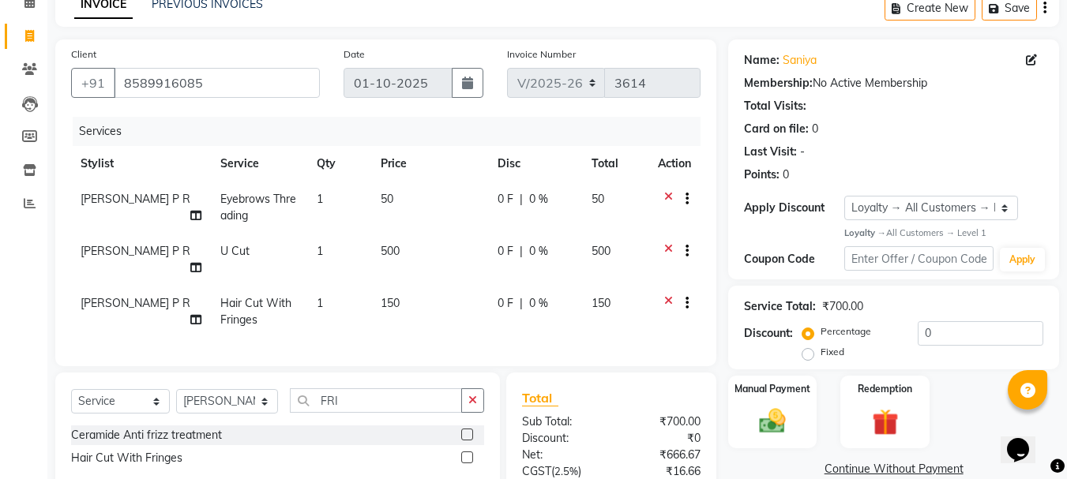
click at [820, 355] on label "Fixed" at bounding box center [832, 352] width 24 height 14
click at [808, 355] on input "Fixed" at bounding box center [810, 352] width 11 height 11
radio input "true"
click at [940, 336] on input "0" at bounding box center [981, 333] width 126 height 24
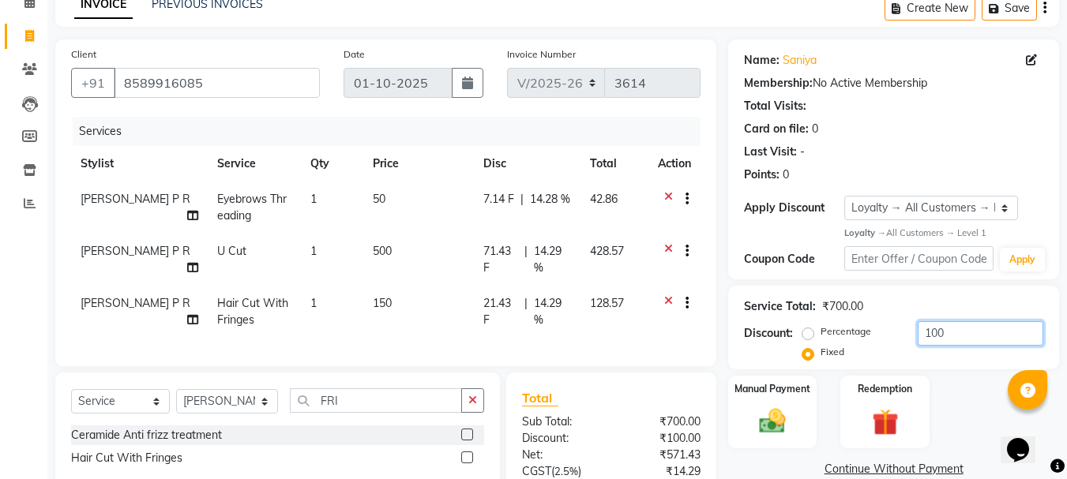
scroll to position [240, 0]
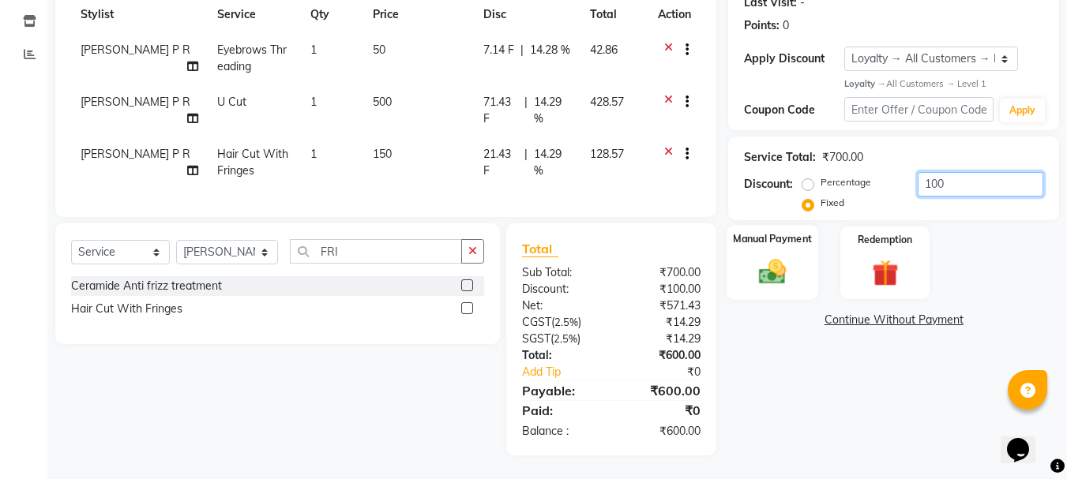
type input "100"
click at [779, 269] on img at bounding box center [772, 273] width 44 height 32
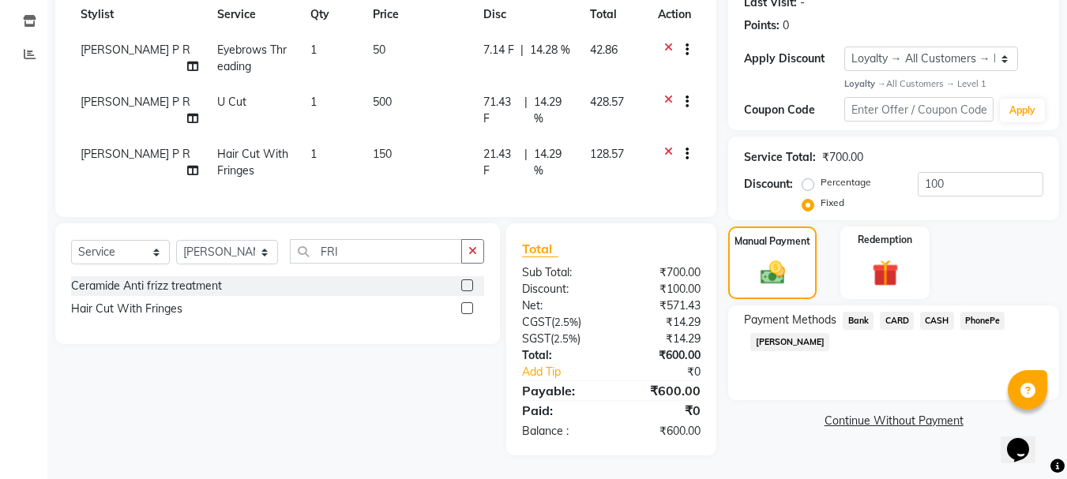
click at [944, 312] on span "CASH" at bounding box center [937, 321] width 34 height 18
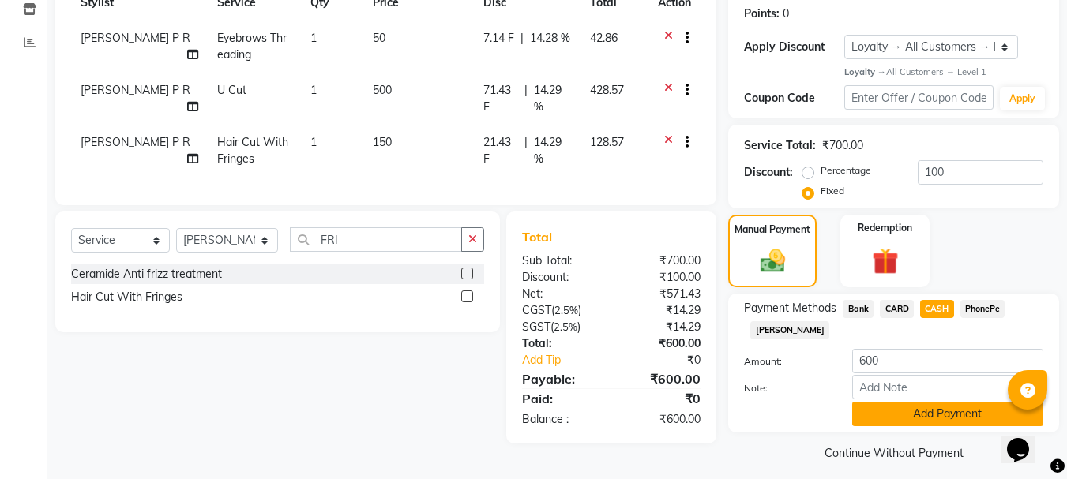
click at [932, 409] on button "Add Payment" at bounding box center [947, 414] width 191 height 24
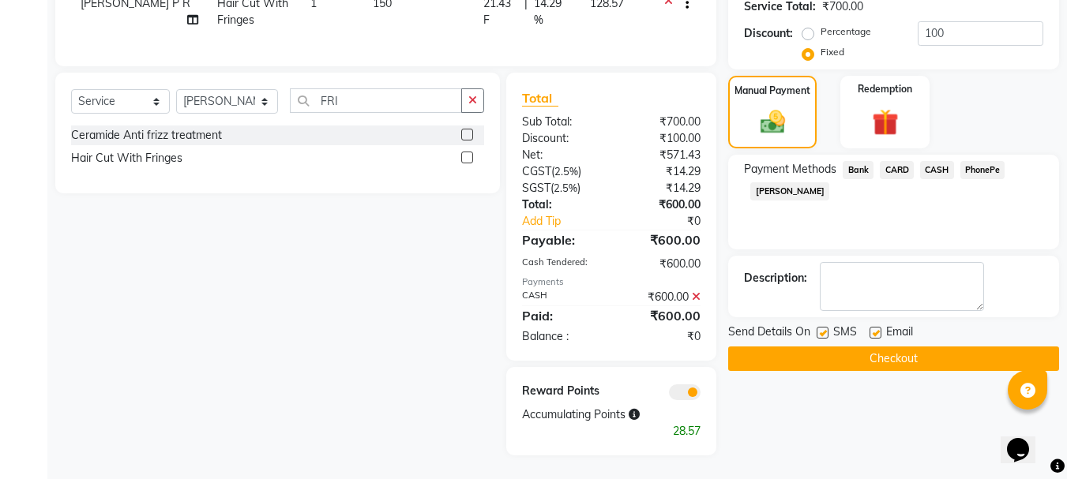
scroll to position [391, 0]
click at [899, 350] on button "Checkout" at bounding box center [893, 359] width 331 height 24
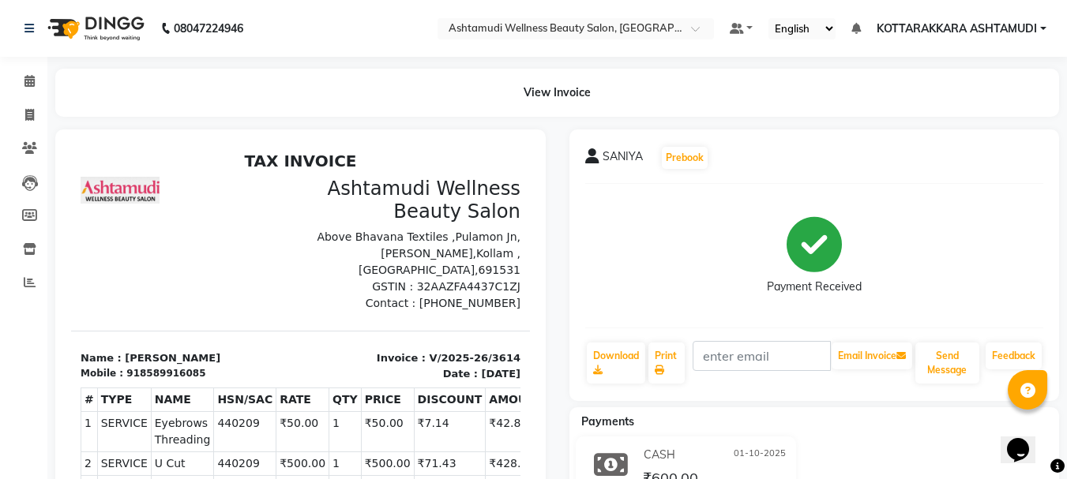
scroll to position [13, 0]
click at [27, 81] on icon at bounding box center [29, 81] width 10 height 12
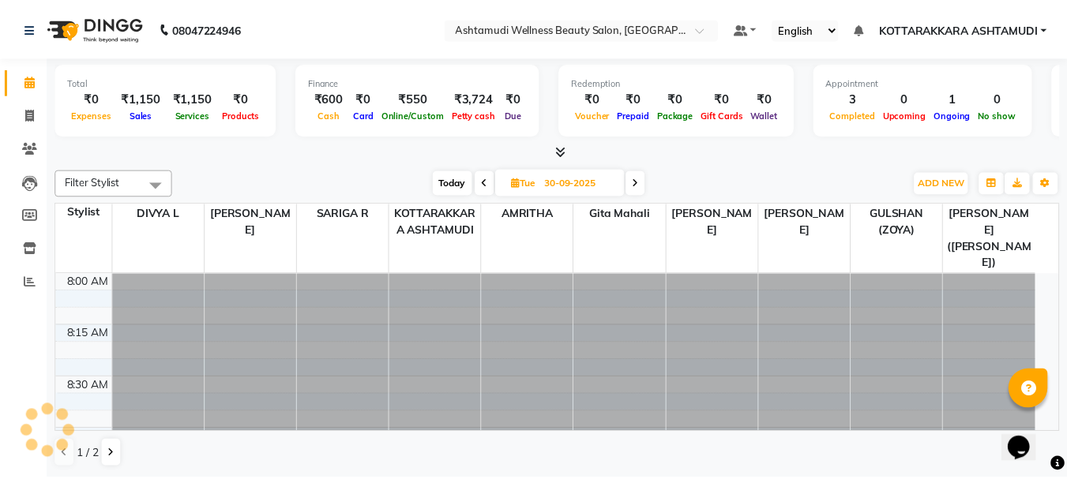
scroll to position [626, 0]
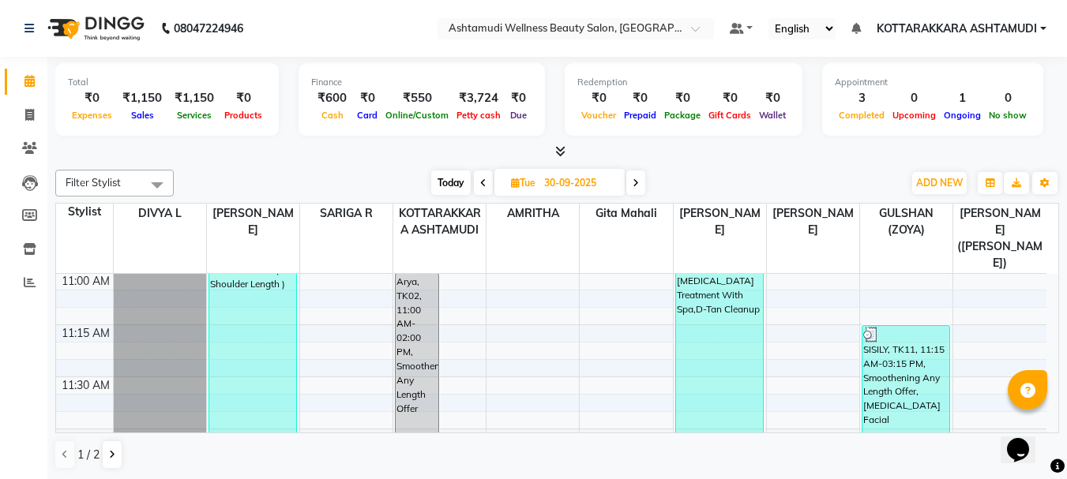
click at [450, 169] on div "Filter Stylist Select All AMRITHA DIVYA L Gita Mahali GULSHAN (ZOYA) Karina Dar…" at bounding box center [557, 319] width 1004 height 313
click at [452, 180] on span "Today" at bounding box center [450, 183] width 39 height 24
type input "01-10-2025"
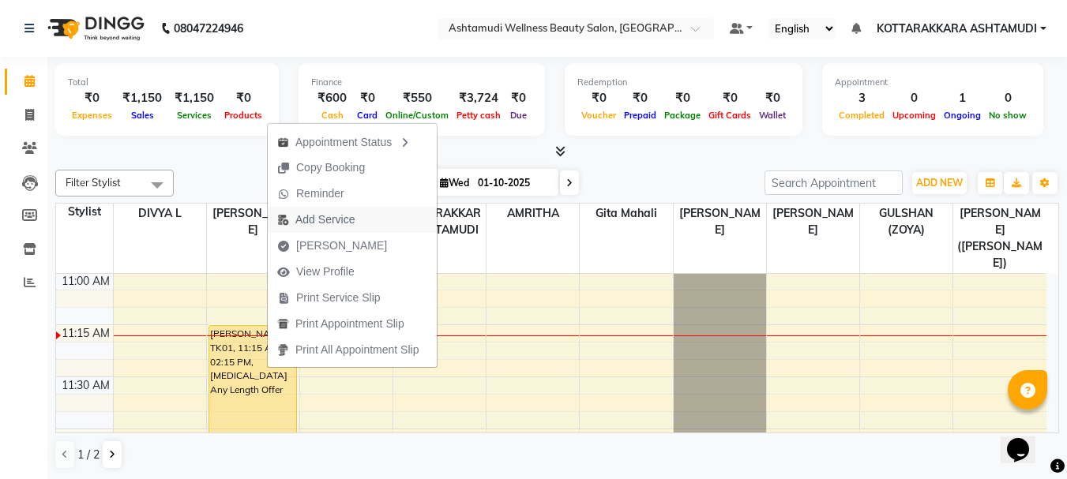
click at [330, 223] on span "Add Service" at bounding box center [324, 220] width 59 height 17
select select "27427"
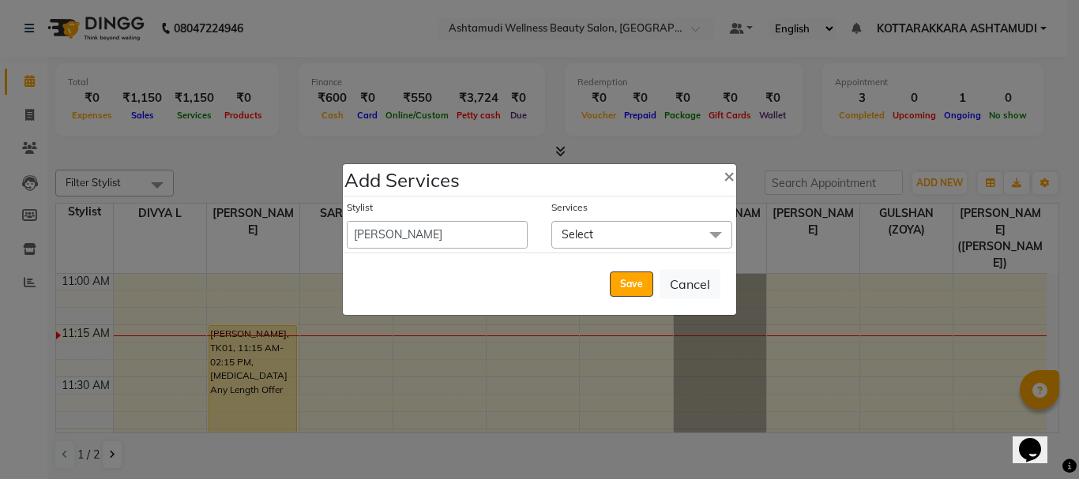
click at [576, 235] on span "Select" at bounding box center [577, 234] width 32 height 14
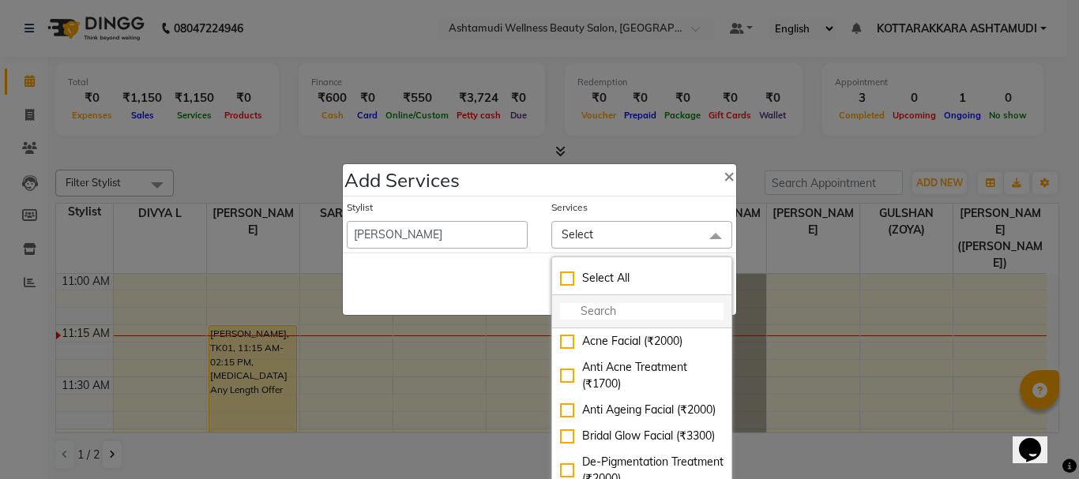
click at [592, 316] on input "multiselect-search" at bounding box center [641, 311] width 163 height 17
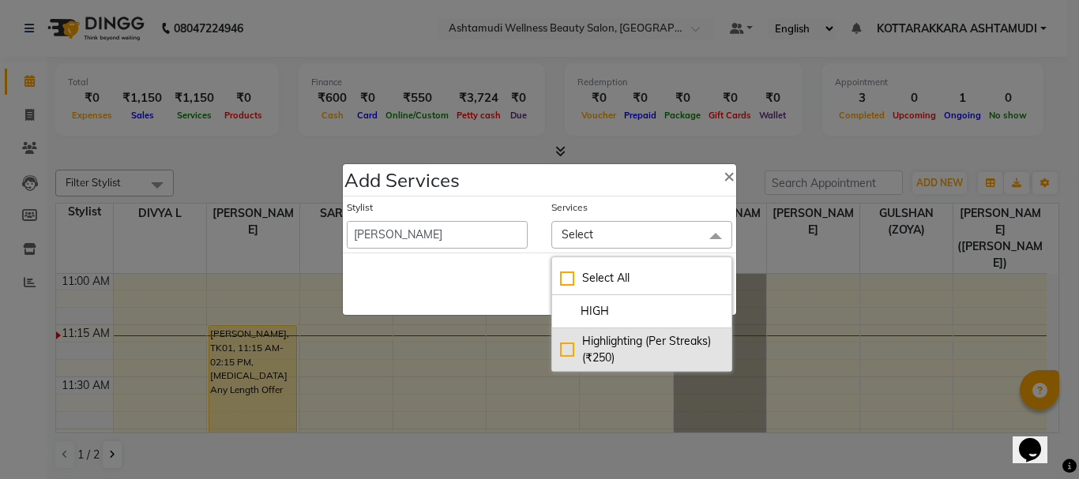
type input "HIGH"
click at [573, 349] on div "Highlighting (Per Streaks) (₹250)" at bounding box center [641, 349] width 163 height 33
checkbox input "true"
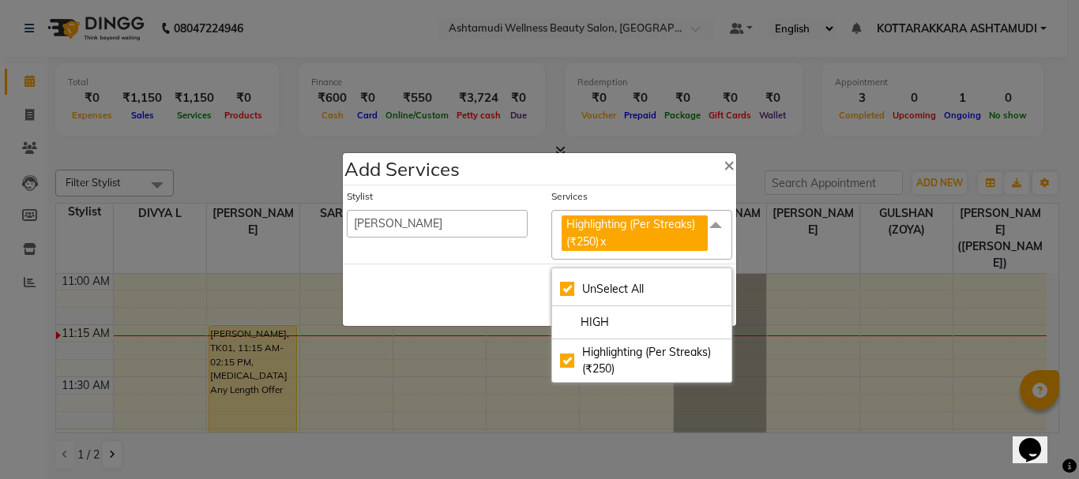
click at [509, 286] on div "Save Cancel" at bounding box center [539, 295] width 393 height 62
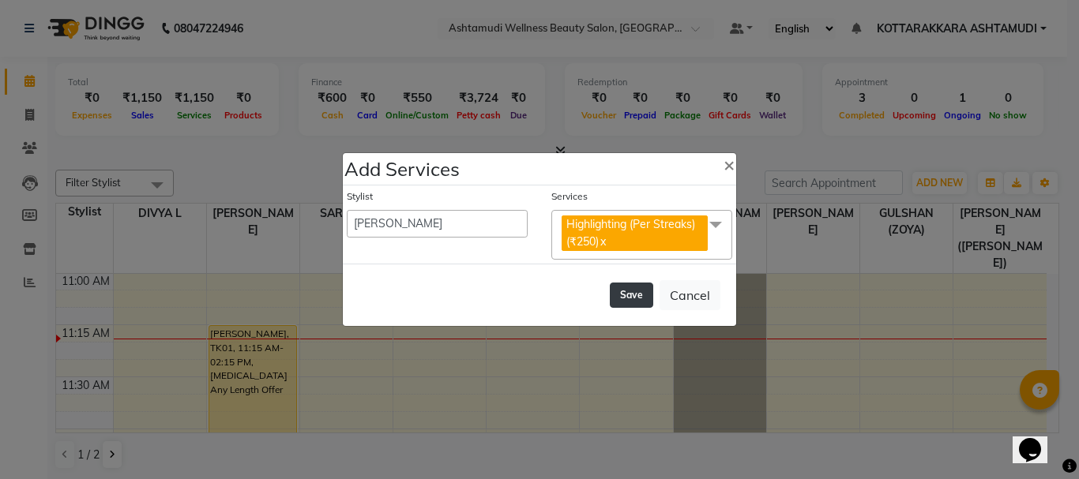
click at [621, 297] on button "Save" at bounding box center [631, 295] width 43 height 25
select select "27465"
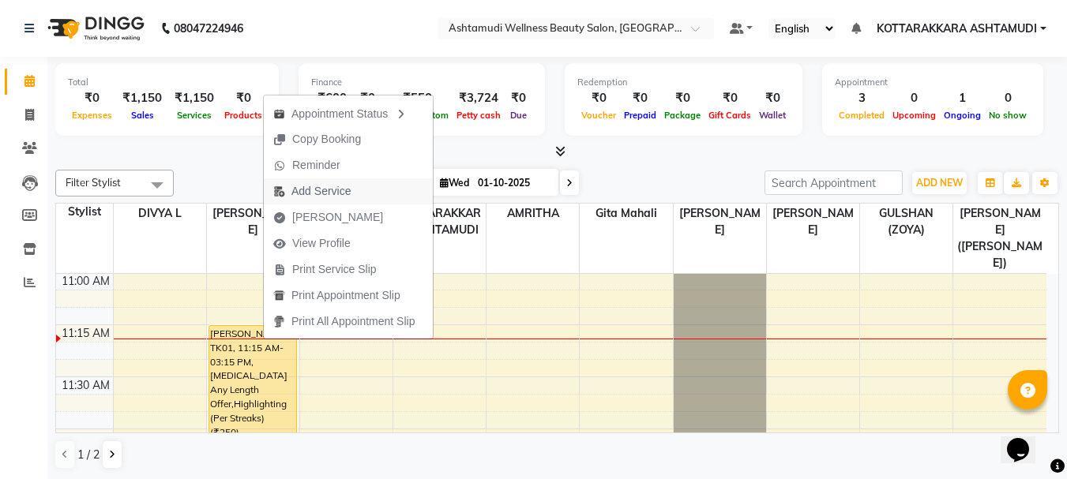
click at [340, 193] on span "Add Service" at bounding box center [320, 191] width 59 height 17
select select "27427"
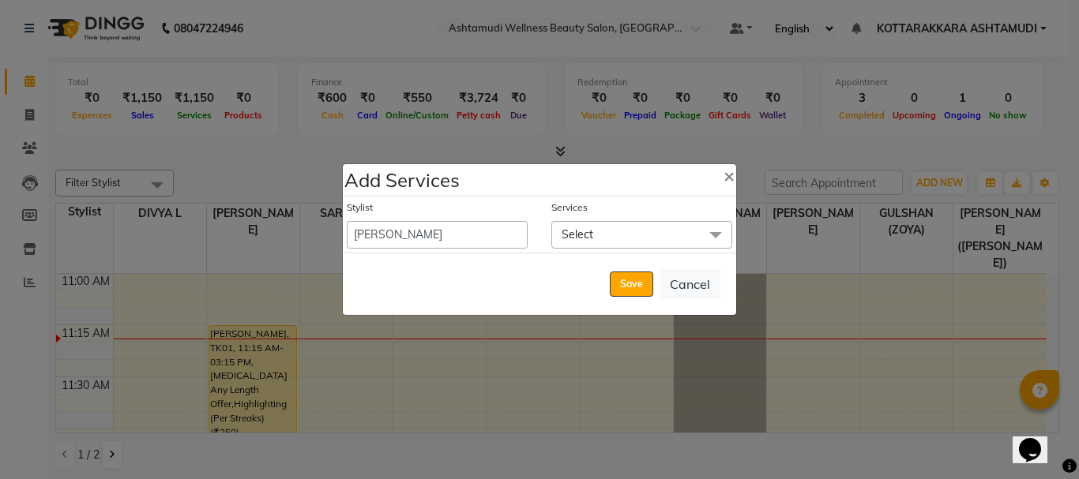
click at [578, 237] on span "Select" at bounding box center [577, 234] width 32 height 14
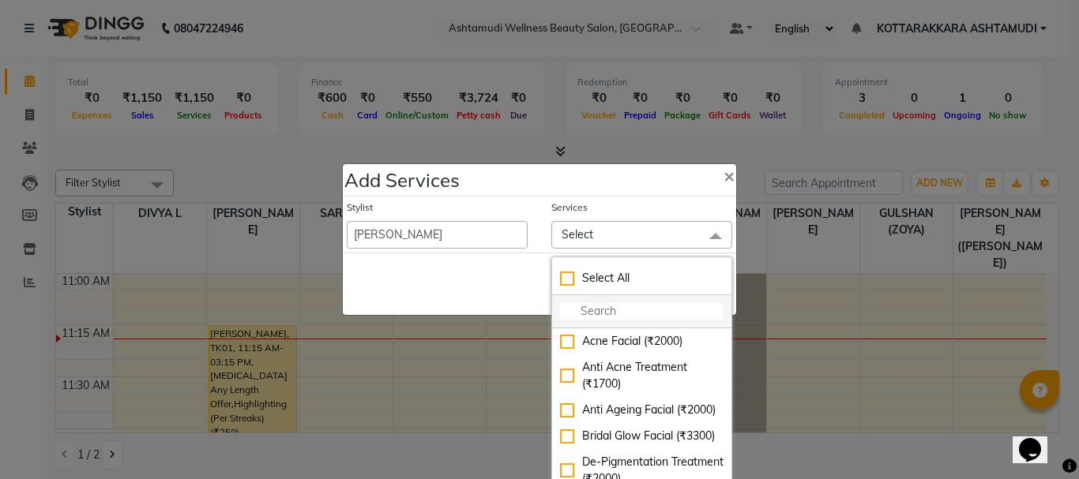
click at [594, 313] on input "multiselect-search" at bounding box center [641, 311] width 163 height 17
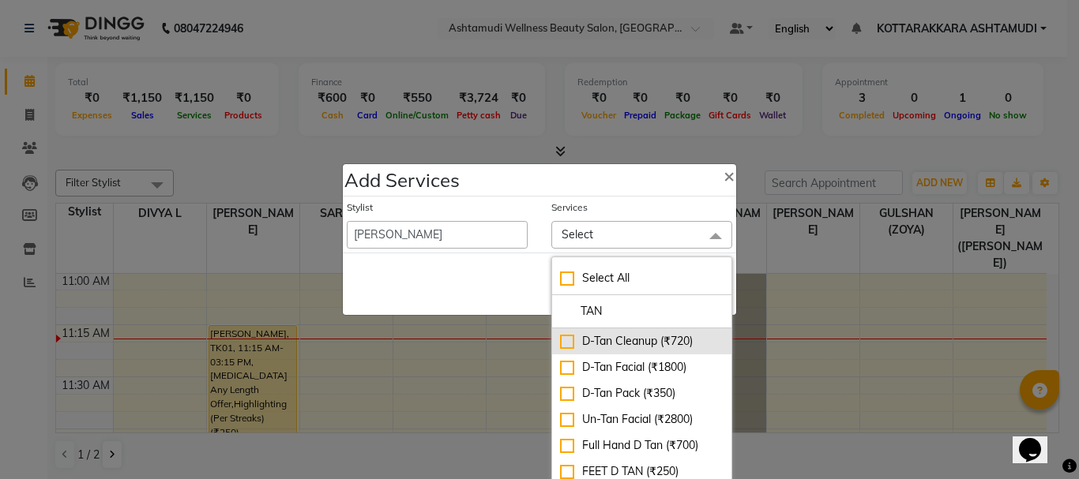
type input "TAN"
click at [565, 338] on div "D-Tan Cleanup (₹720)" at bounding box center [641, 341] width 163 height 17
checkbox input "true"
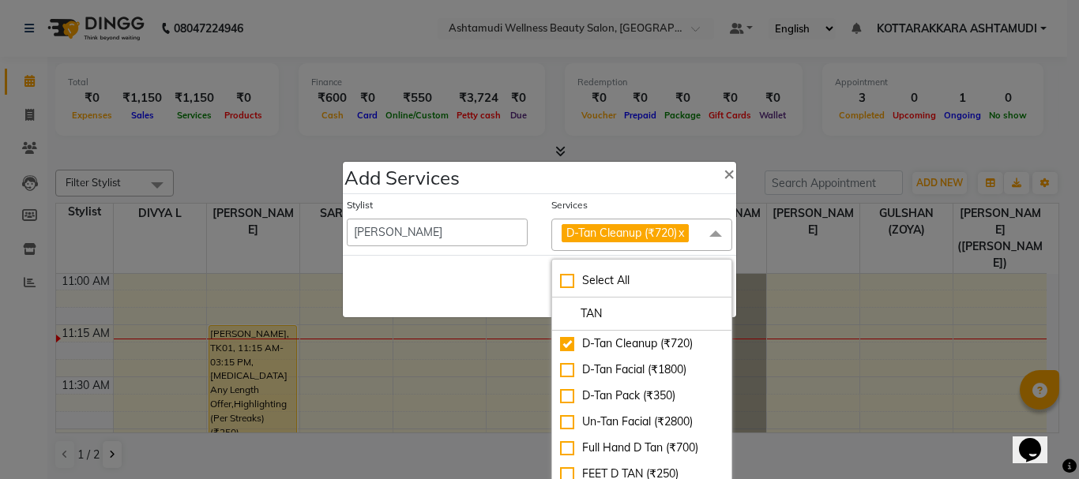
click at [511, 302] on div "Save Cancel" at bounding box center [539, 286] width 393 height 62
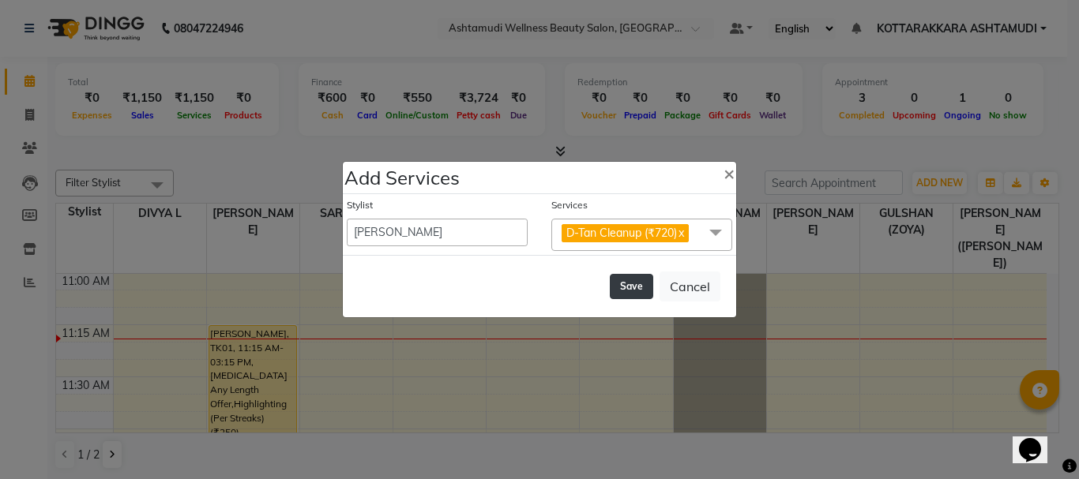
click at [636, 294] on button "Save" at bounding box center [631, 286] width 43 height 25
select select "27465"
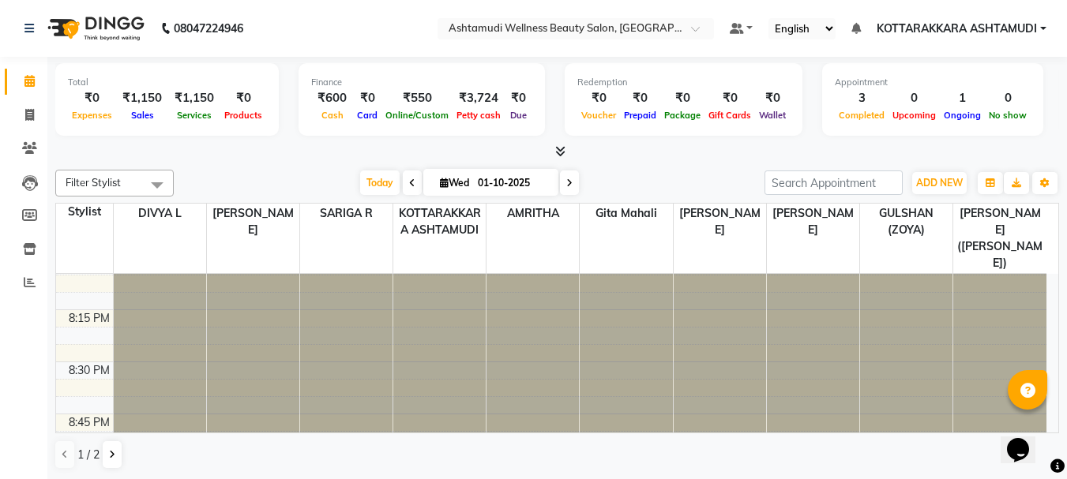
scroll to position [1965, 0]
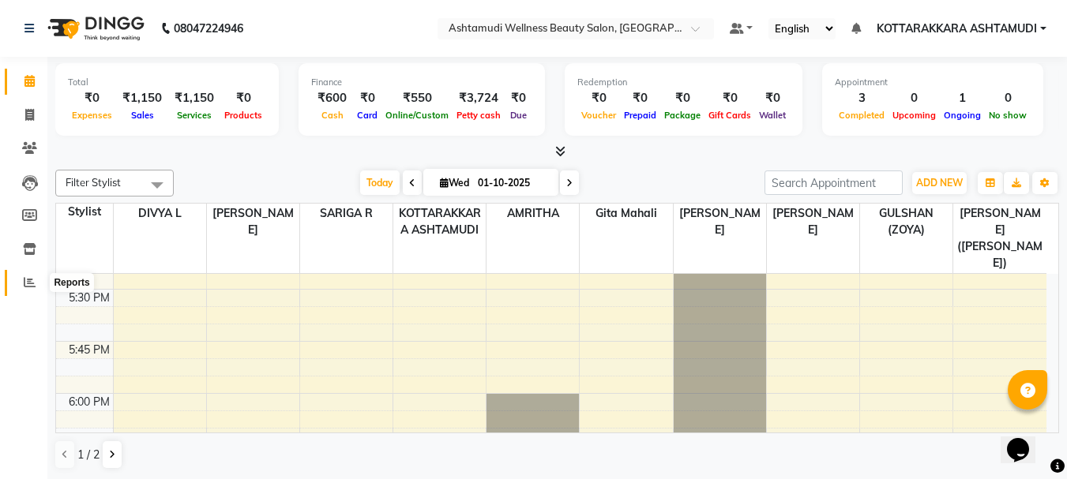
click at [26, 288] on span at bounding box center [30, 283] width 28 height 18
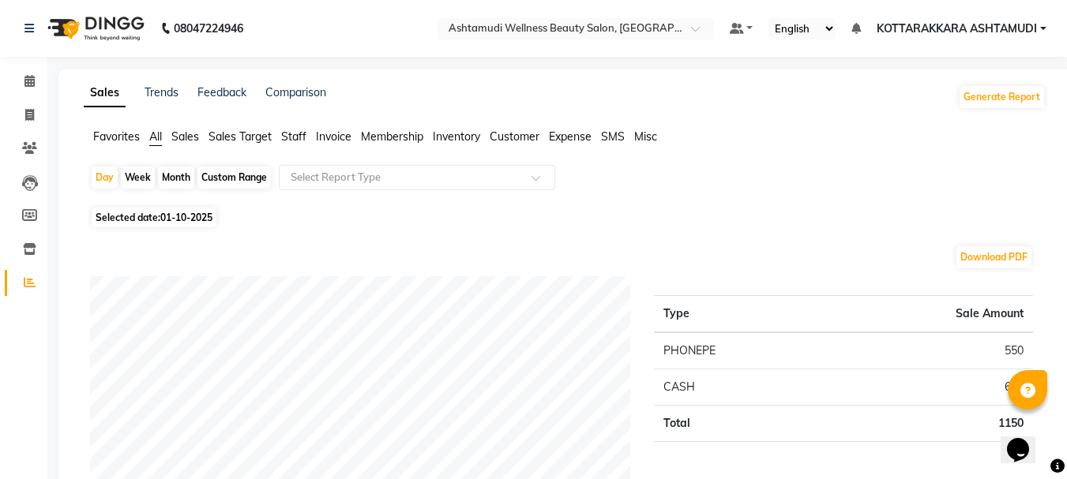
click at [136, 216] on span "Selected date: 01-10-2025" at bounding box center [154, 218] width 125 height 20
select select "10"
select select "2025"
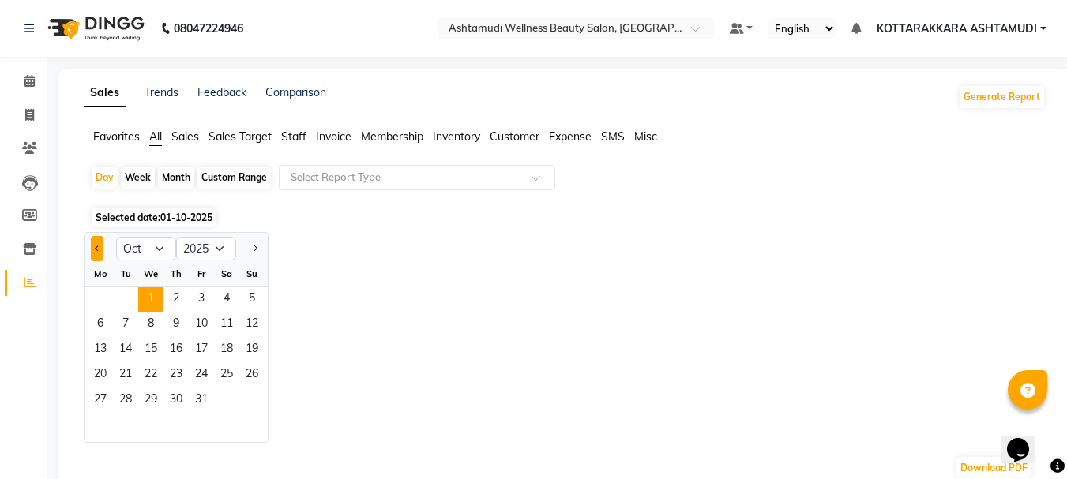
click at [93, 249] on button "Previous month" at bounding box center [97, 248] width 13 height 25
select select "9"
click at [132, 398] on span "30" at bounding box center [125, 401] width 25 height 25
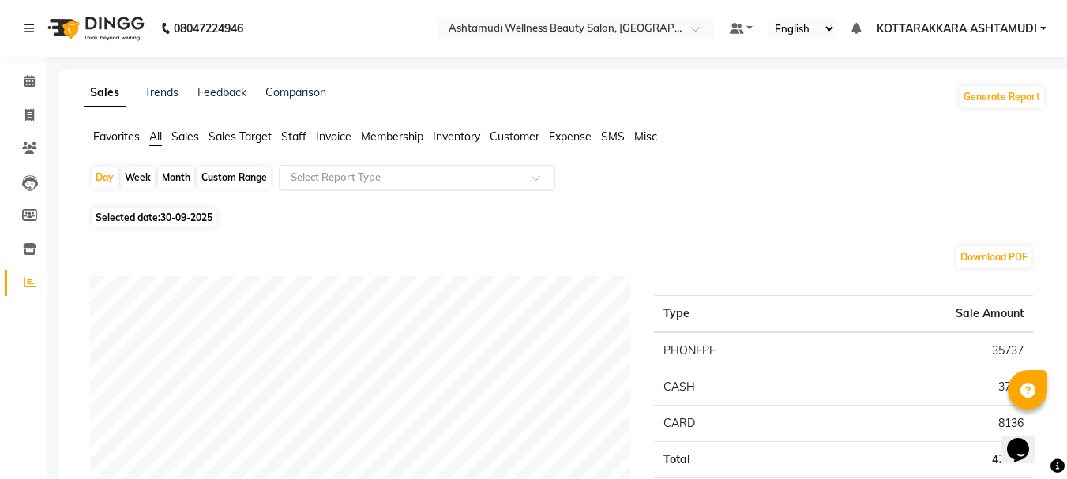
click at [344, 178] on input "text" at bounding box center [400, 178] width 227 height 16
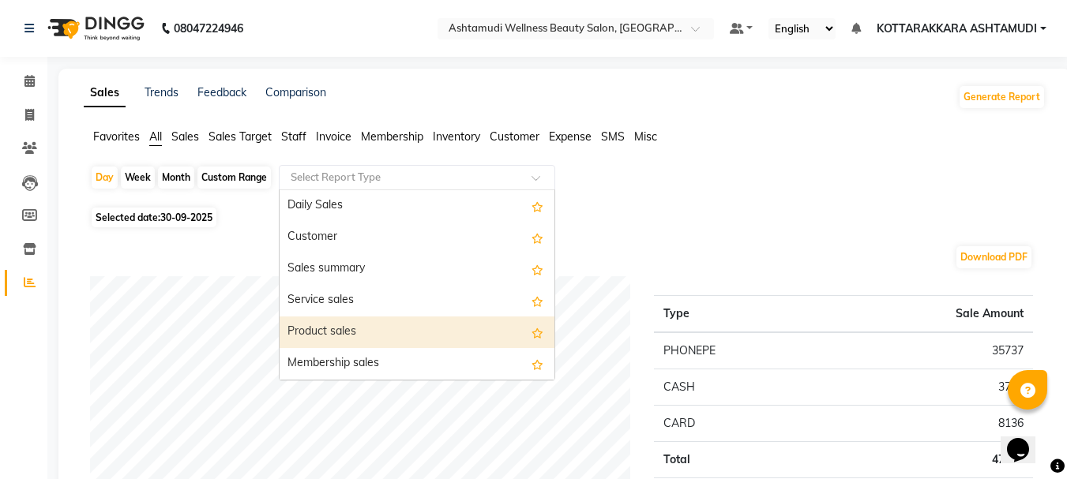
click at [332, 326] on div "Product sales" at bounding box center [417, 333] width 275 height 32
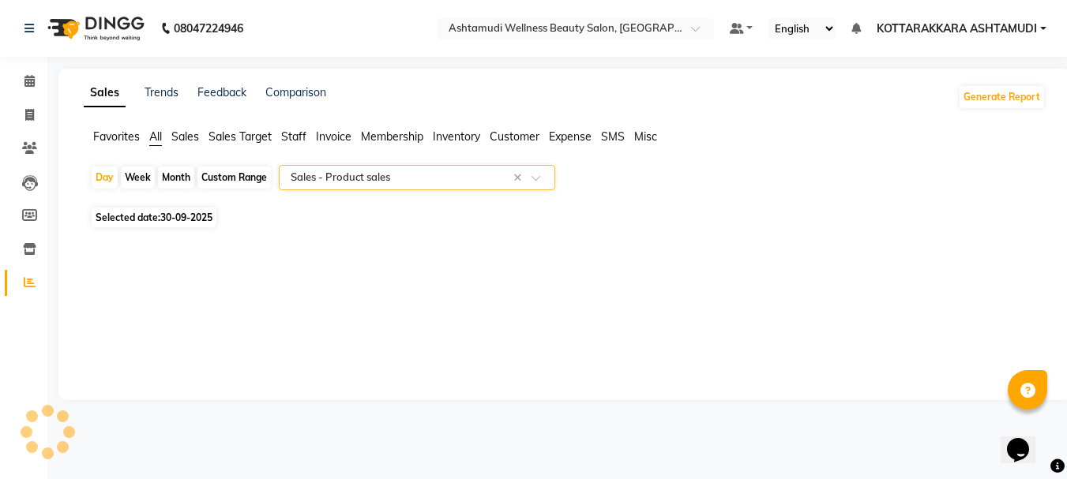
select select "full_report"
select select "csv"
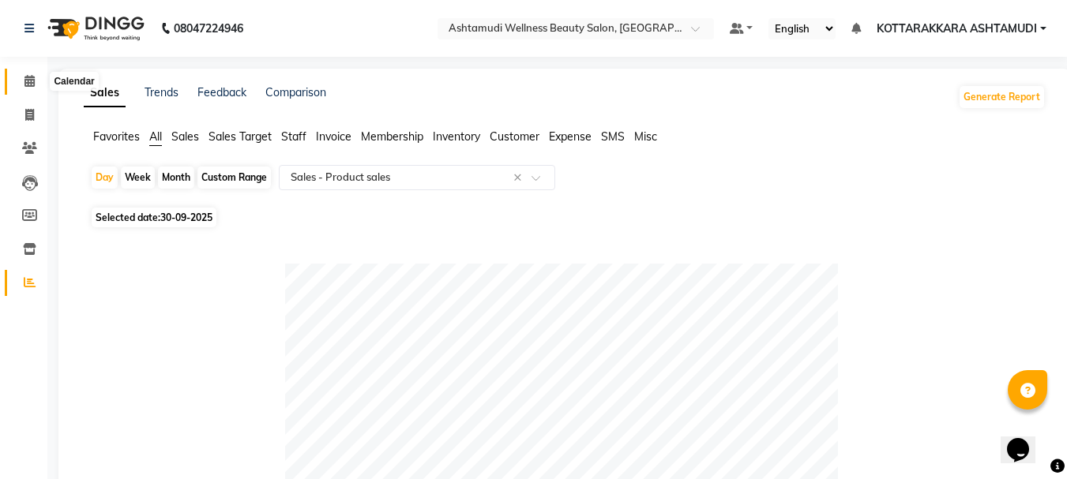
click at [29, 85] on icon at bounding box center [29, 81] width 10 height 12
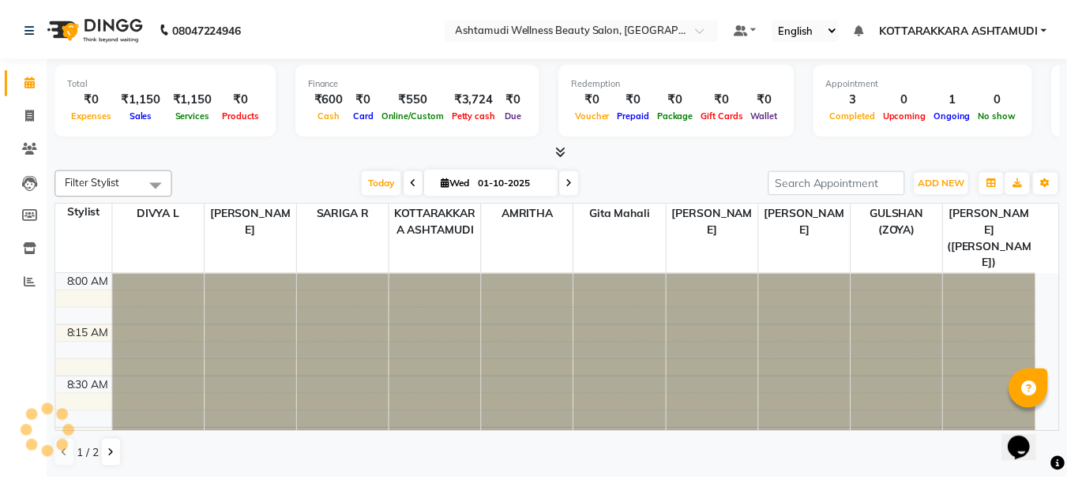
scroll to position [626, 0]
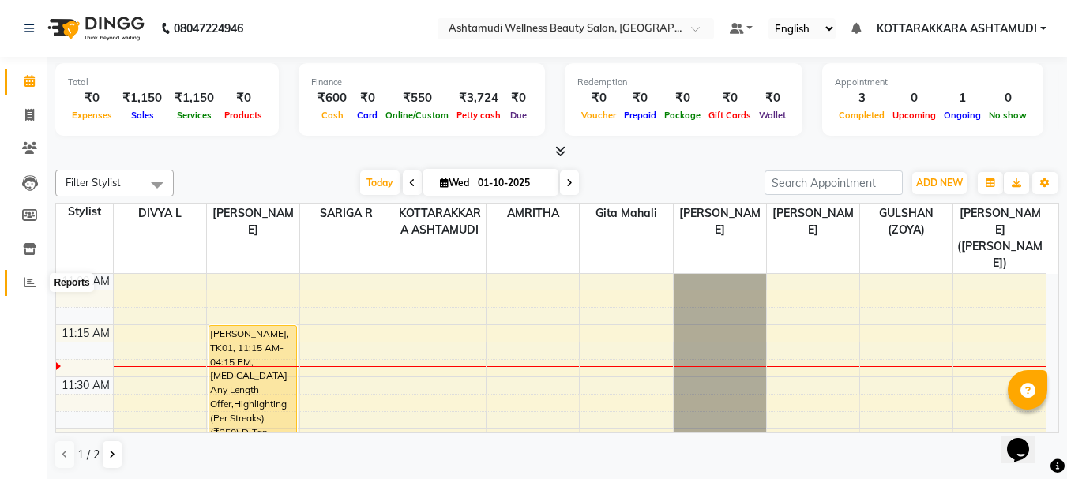
click at [33, 284] on icon at bounding box center [30, 282] width 12 height 12
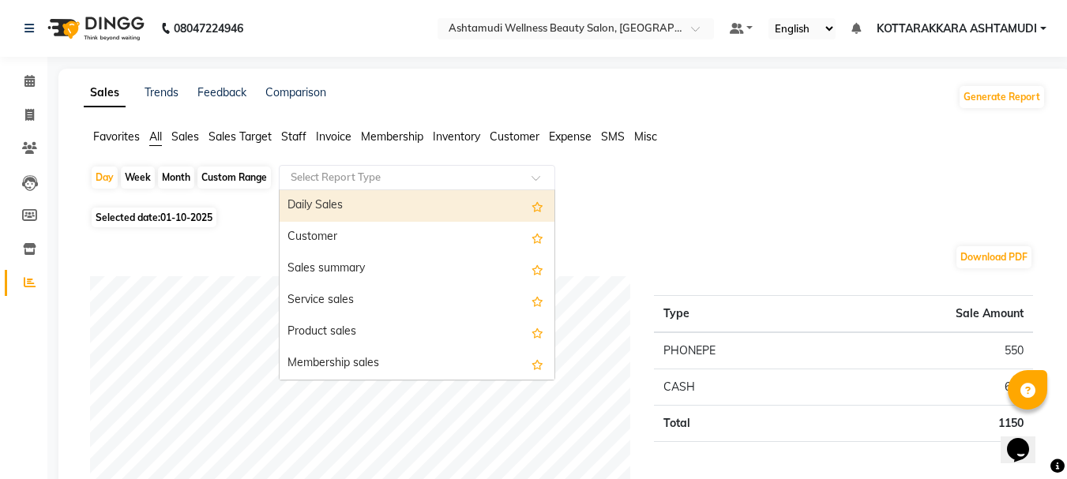
click at [397, 180] on input "text" at bounding box center [400, 178] width 227 height 16
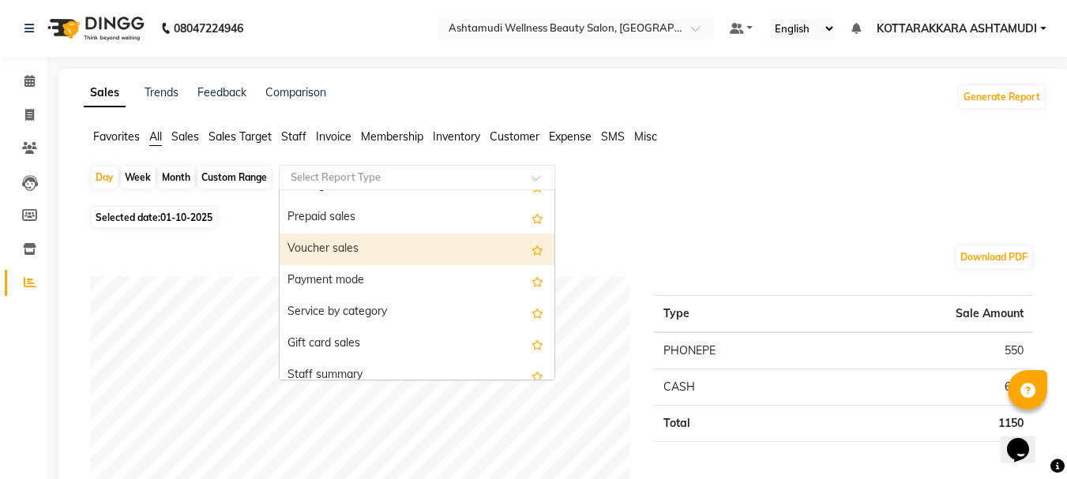
scroll to position [237, 0]
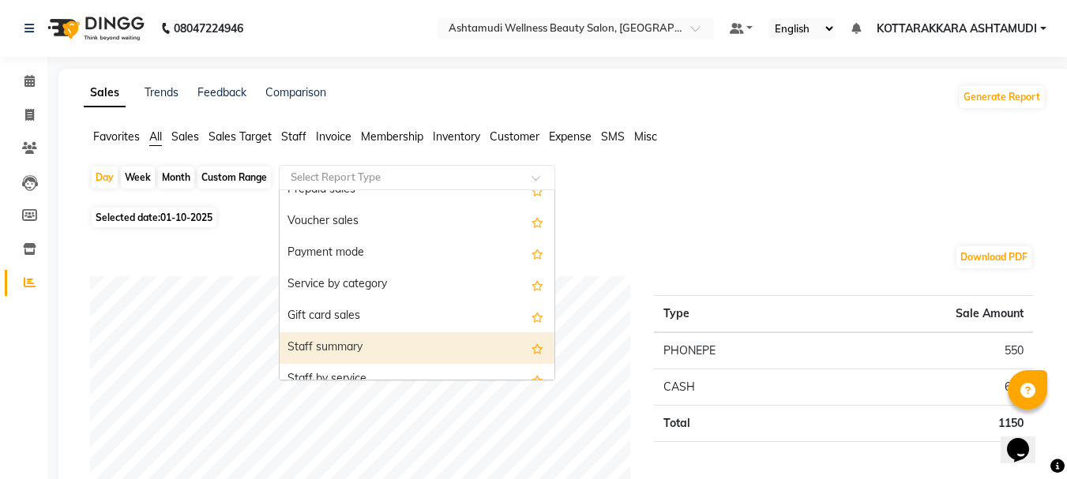
click at [379, 346] on div "Staff summary" at bounding box center [417, 348] width 275 height 32
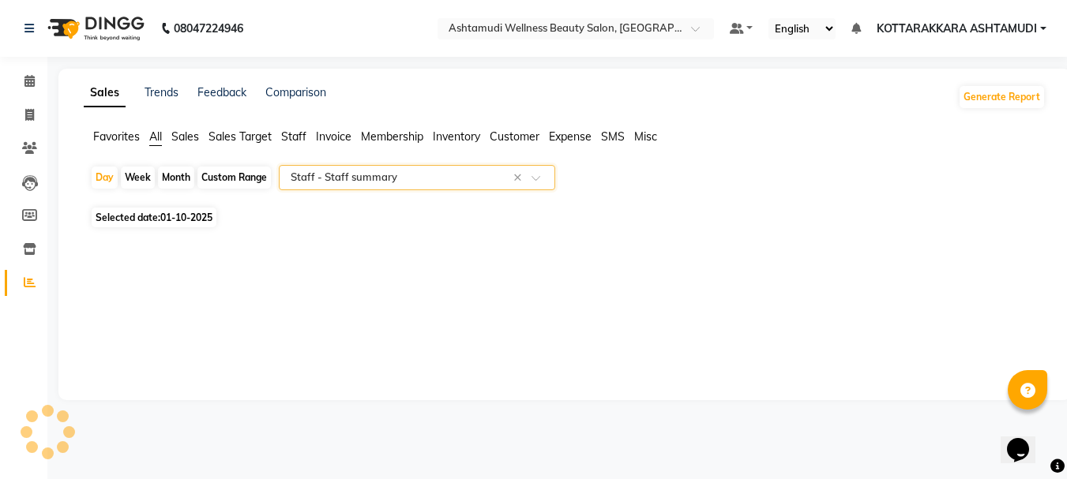
select select "full_report"
select select "csv"
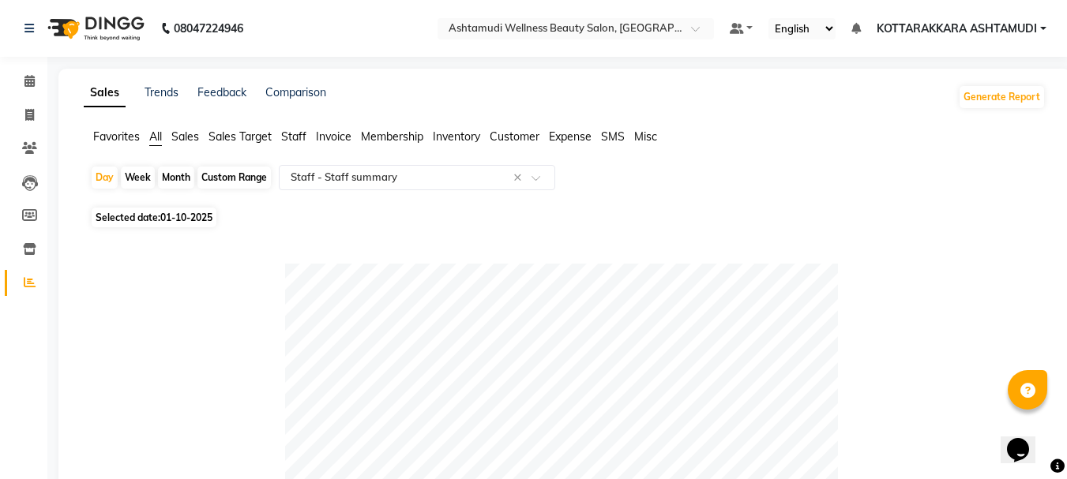
click at [234, 179] on div "Custom Range" at bounding box center [233, 178] width 73 height 22
select select "10"
select select "2025"
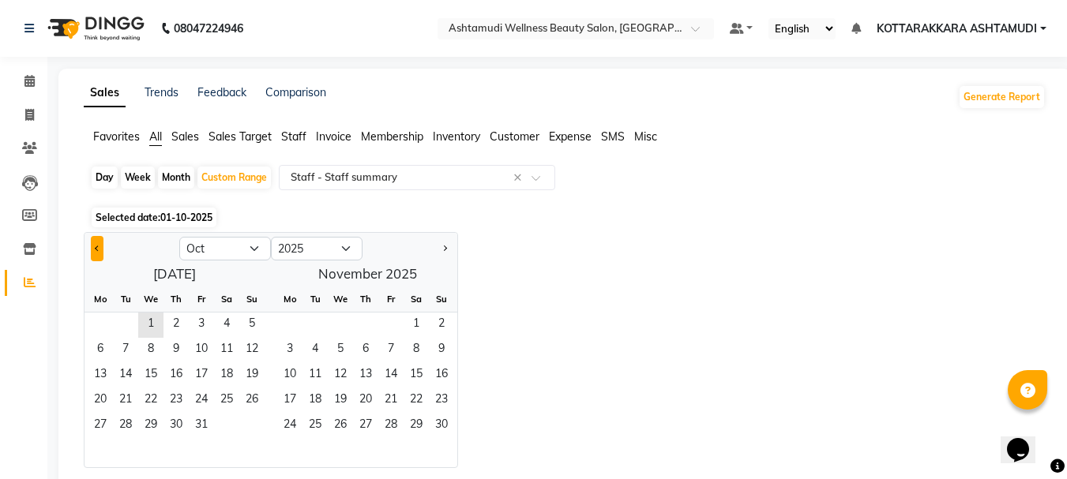
click at [95, 250] on button "Previous month" at bounding box center [97, 248] width 13 height 25
select select "9"
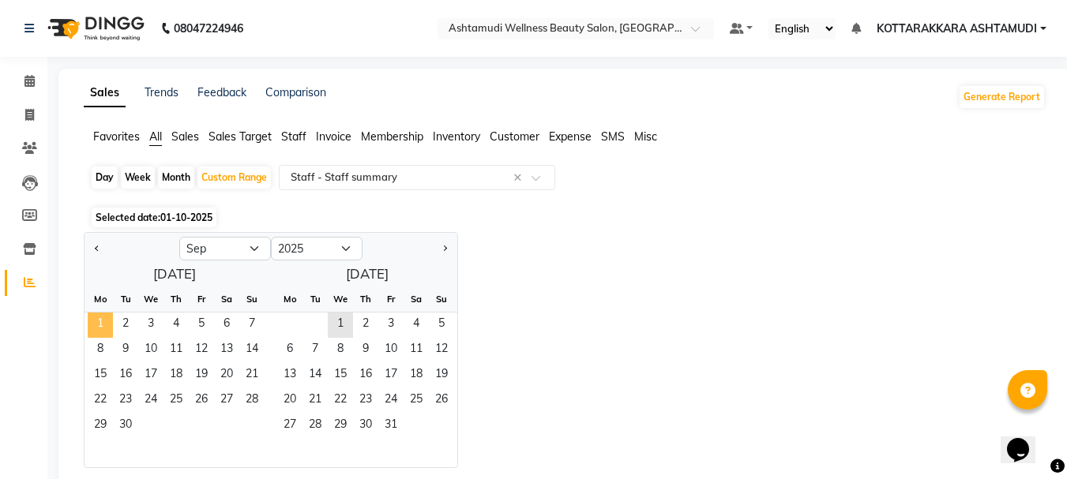
click at [105, 327] on span "1" at bounding box center [100, 325] width 25 height 25
drag, startPoint x: 105, startPoint y: 327, endPoint x: 125, endPoint y: 426, distance: 100.7
click at [125, 426] on ngb-datepicker-month "Mo Tu We Th Fr Sa Su 1 2 3 4 5 6 7 8 9 10 11 12 13 14 15 16 17 18 19 20 21 22 2…" at bounding box center [174, 377] width 180 height 181
click at [125, 426] on span "30" at bounding box center [125, 426] width 25 height 25
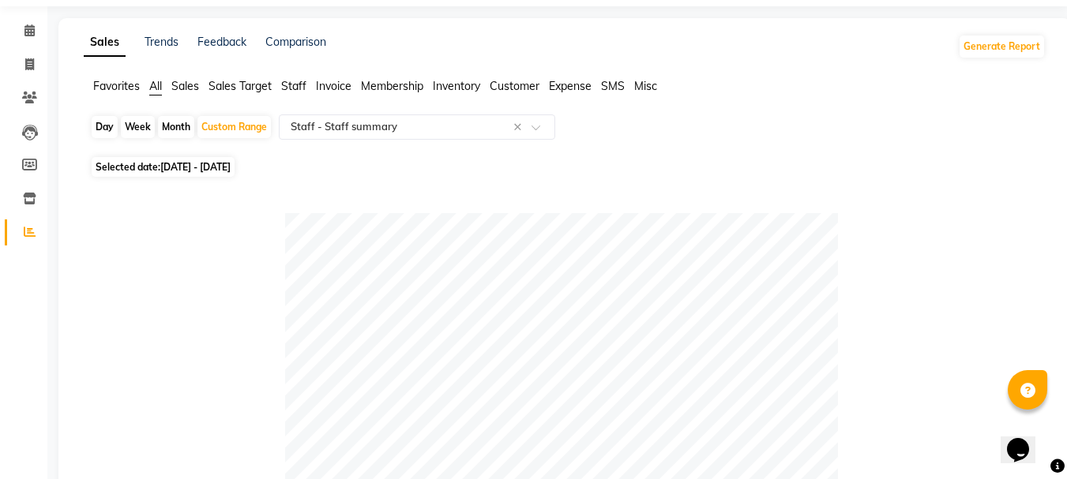
scroll to position [0, 0]
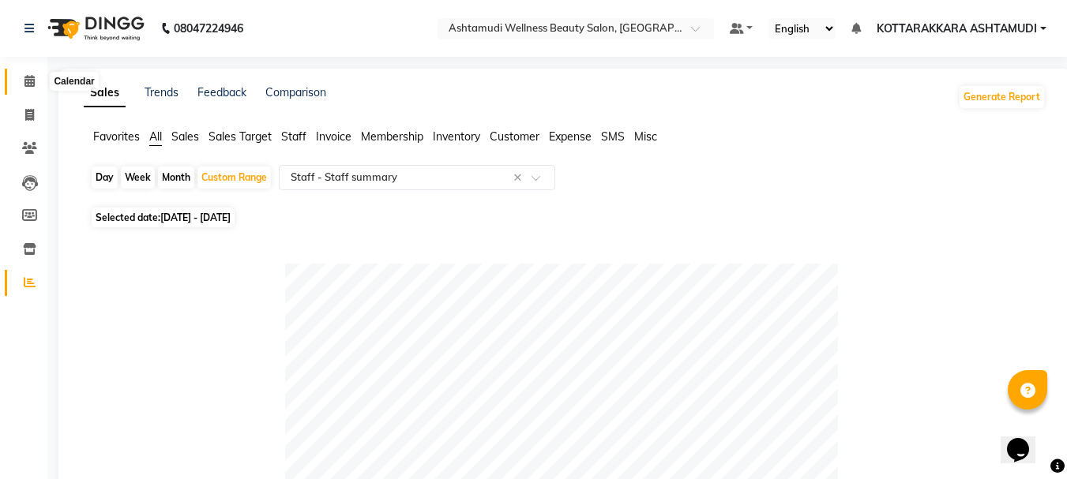
click at [32, 81] on icon at bounding box center [29, 81] width 10 height 12
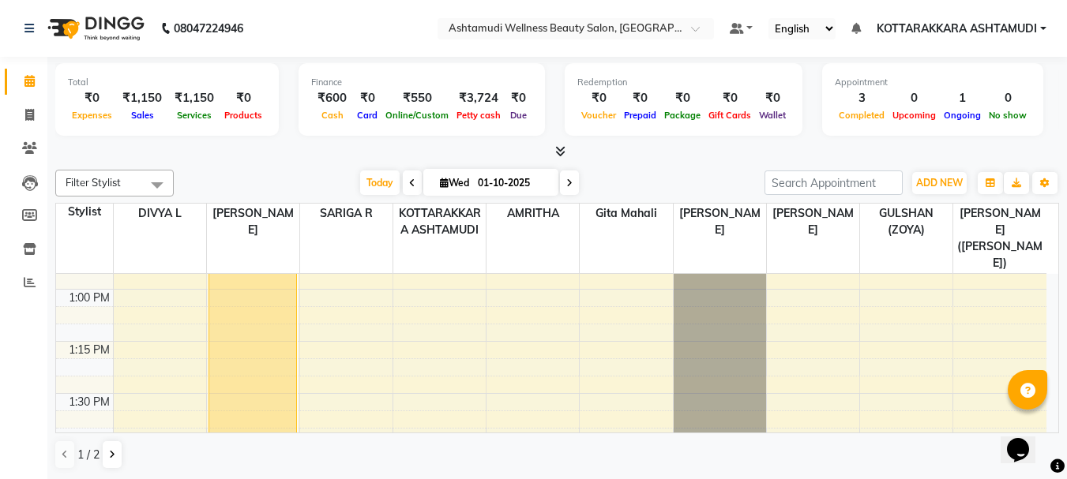
scroll to position [1579, 0]
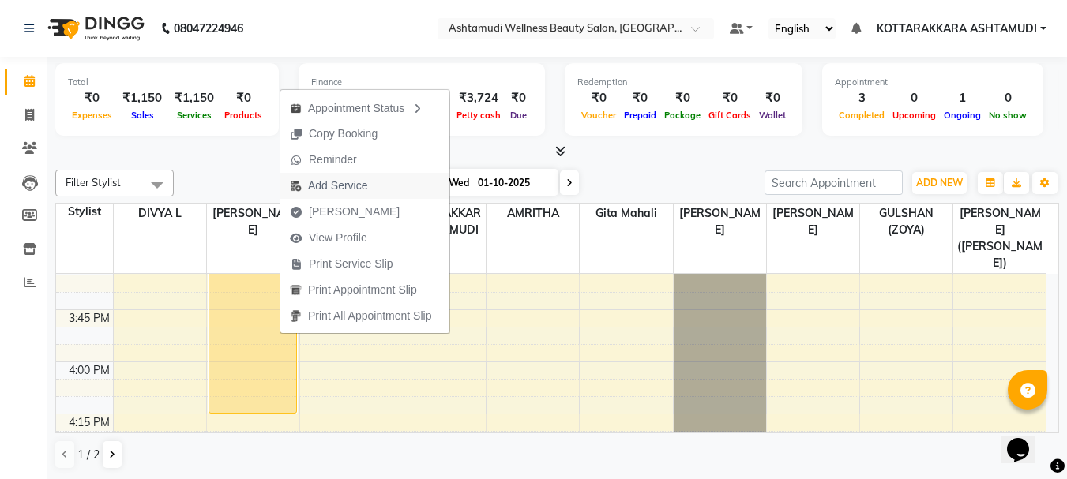
click at [356, 182] on span "Add Service" at bounding box center [337, 186] width 59 height 17
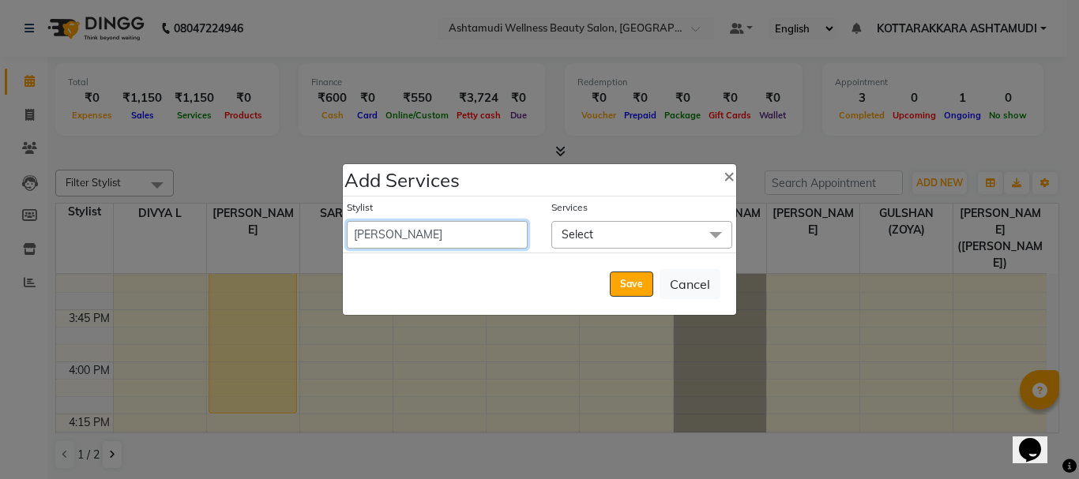
click at [444, 233] on select "AMRITHA DIVYA L Gita Mahali GULSHAN (ZOYA) Karina Darjee KOTTARAKKARA ASHTAMUDI…" at bounding box center [437, 235] width 181 height 28
select select "65260"
click at [347, 221] on select "AMRITHA DIVYA L Gita Mahali GULSHAN (ZOYA) Karina Darjee KOTTARAKKARA ASHTAMUDI…" at bounding box center [437, 235] width 181 height 28
select select "975"
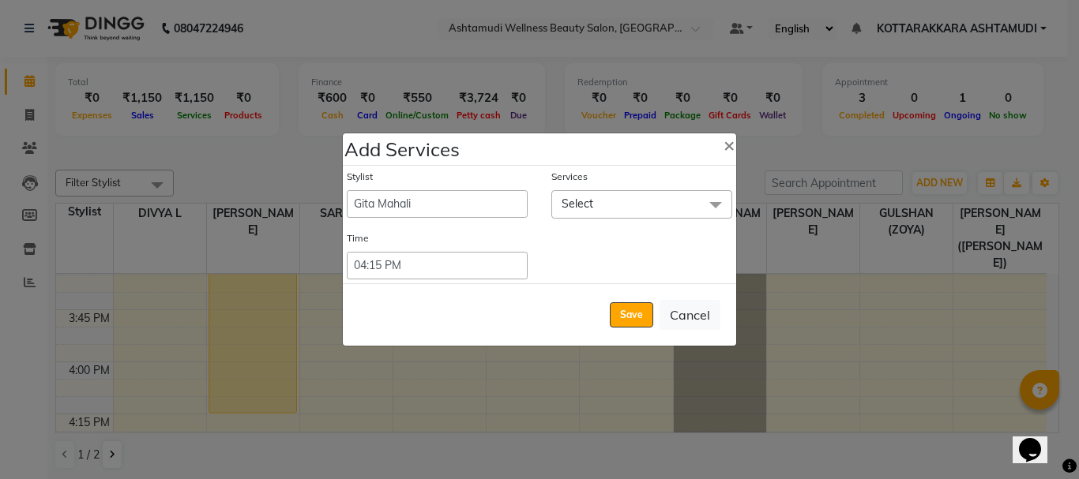
click at [567, 200] on span "Select" at bounding box center [577, 204] width 32 height 14
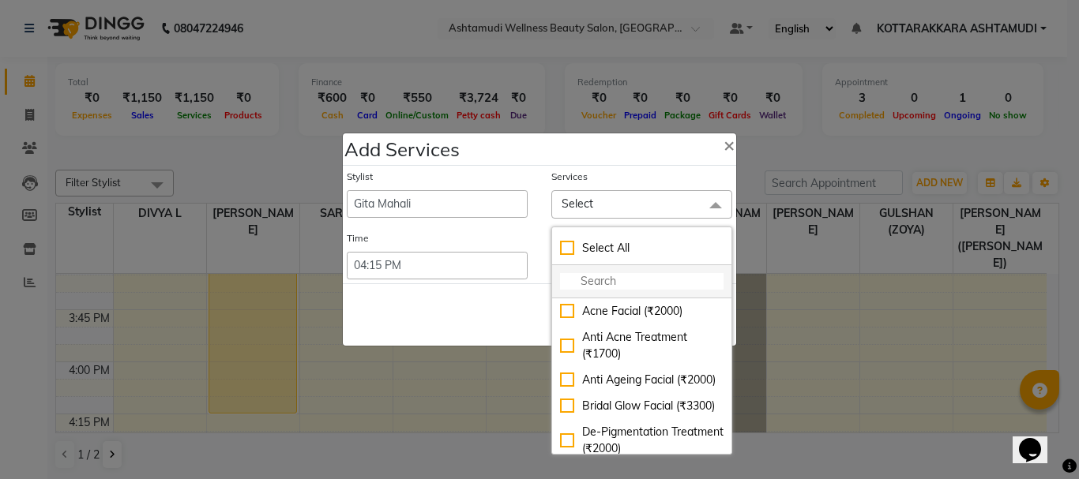
click at [605, 279] on input "multiselect-search" at bounding box center [641, 281] width 163 height 17
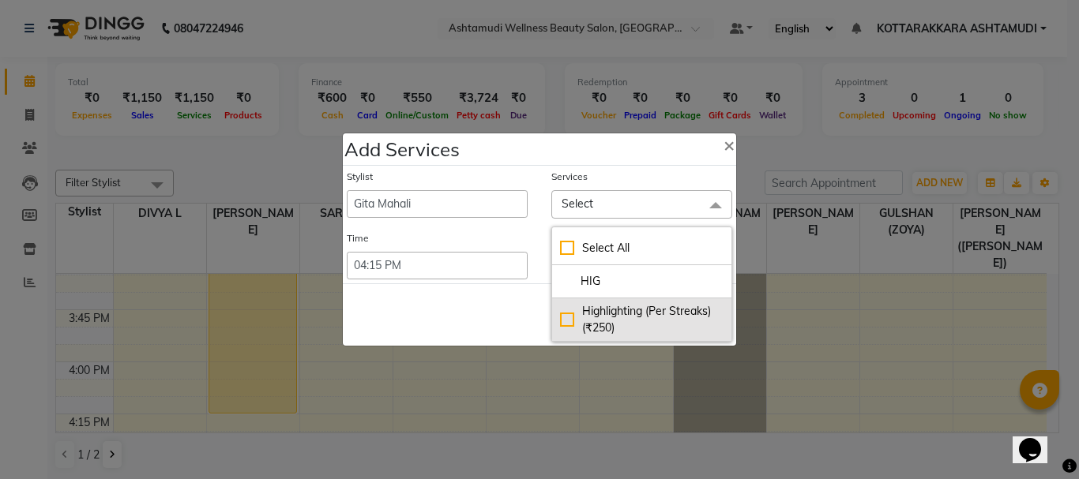
type input "HIG"
click at [566, 319] on div "Highlighting (Per Streaks) (₹250)" at bounding box center [641, 319] width 163 height 33
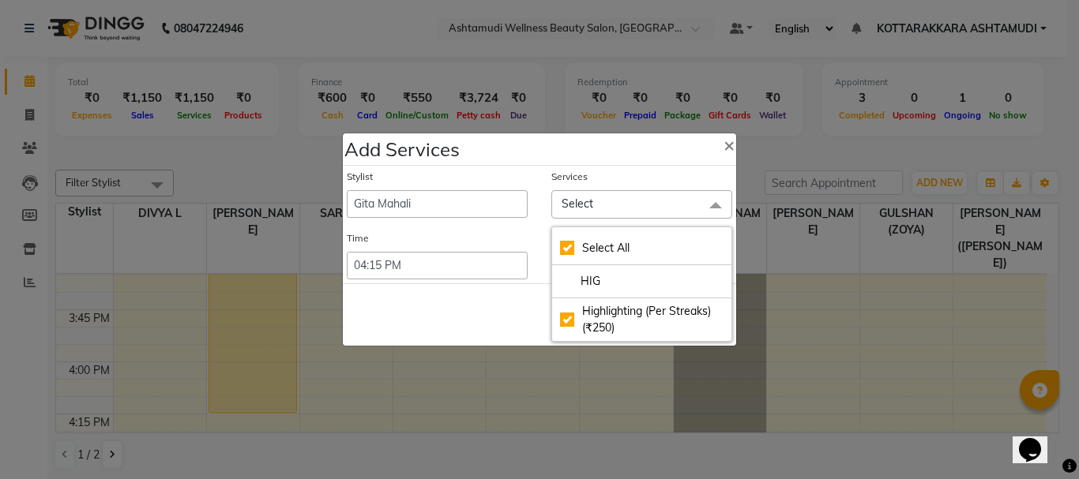
checkbox input "true"
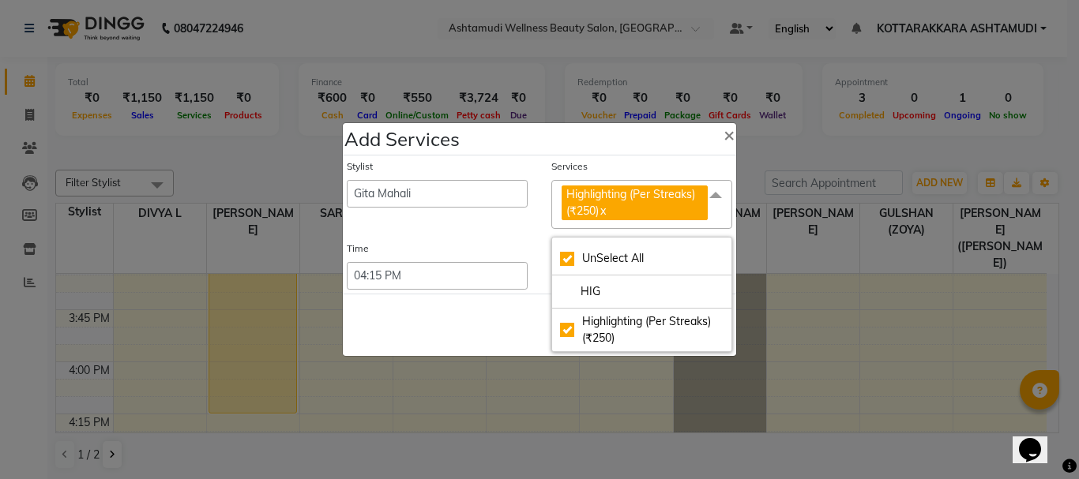
click at [515, 310] on div "Save Cancel" at bounding box center [539, 325] width 393 height 62
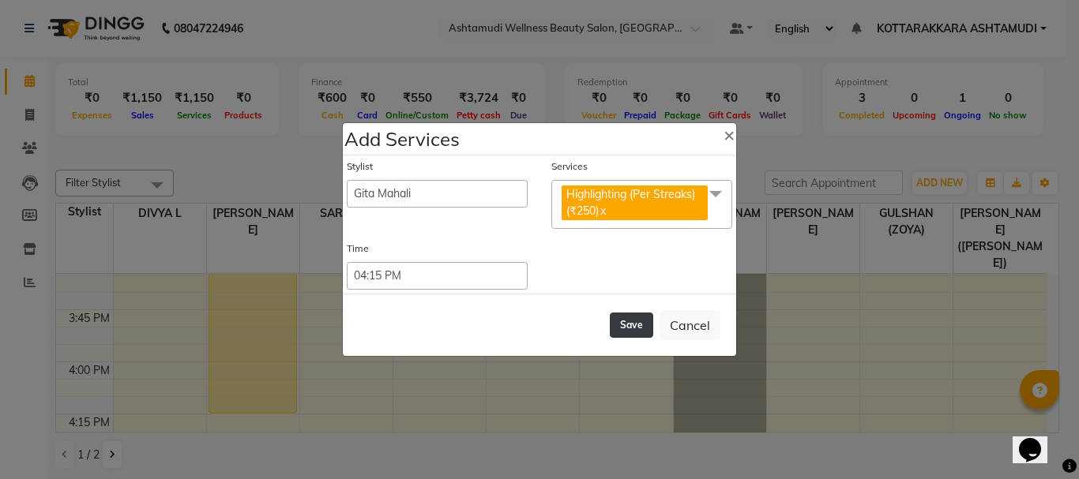
click at [628, 324] on button "Save" at bounding box center [631, 325] width 43 height 25
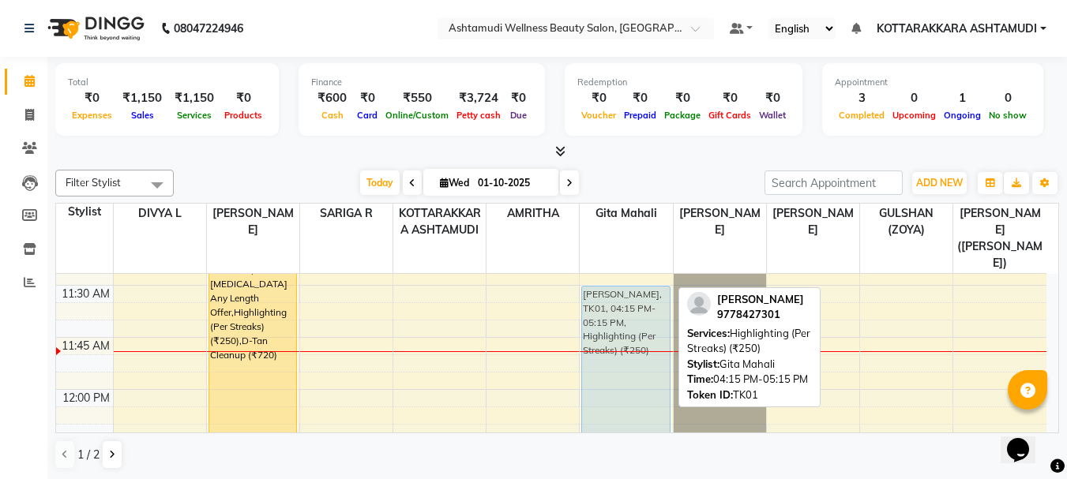
drag, startPoint x: 594, startPoint y: 415, endPoint x: 632, endPoint y: 250, distance: 169.3
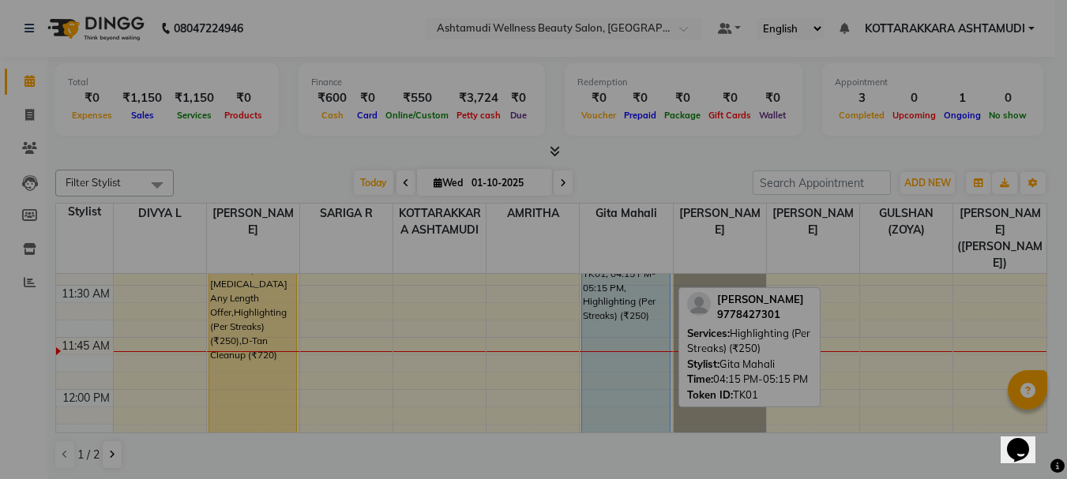
scroll to position [713, 0]
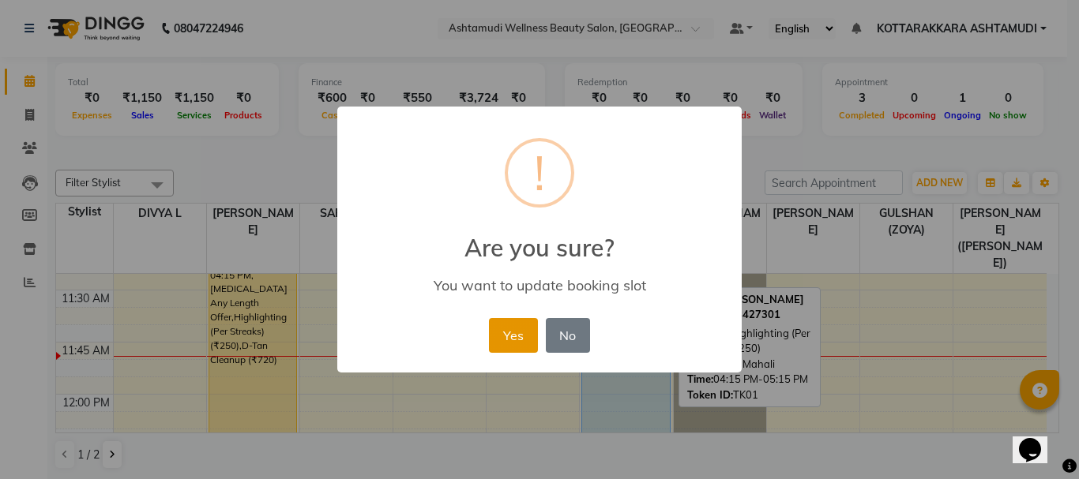
click at [505, 341] on button "Yes" at bounding box center [513, 335] width 48 height 35
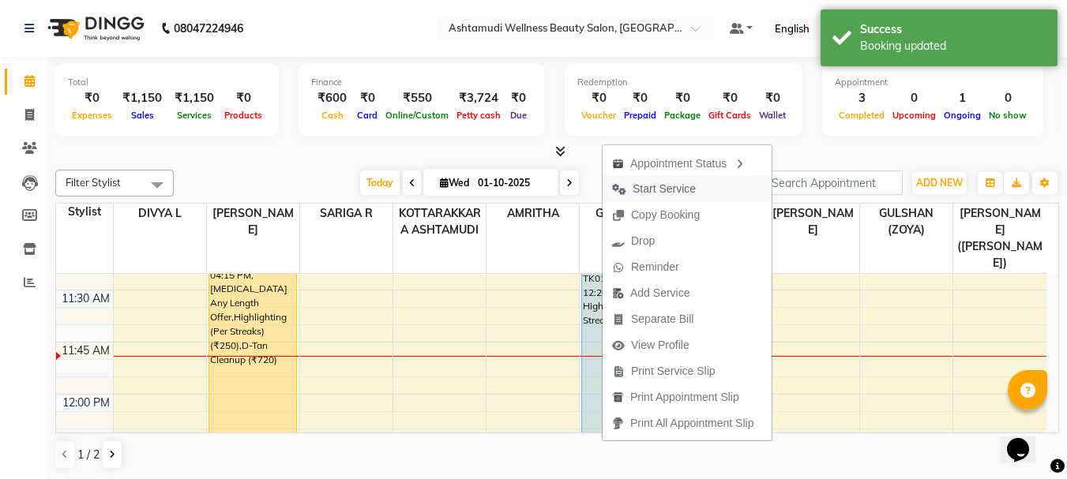
click at [682, 191] on span "Start Service" at bounding box center [664, 189] width 63 height 17
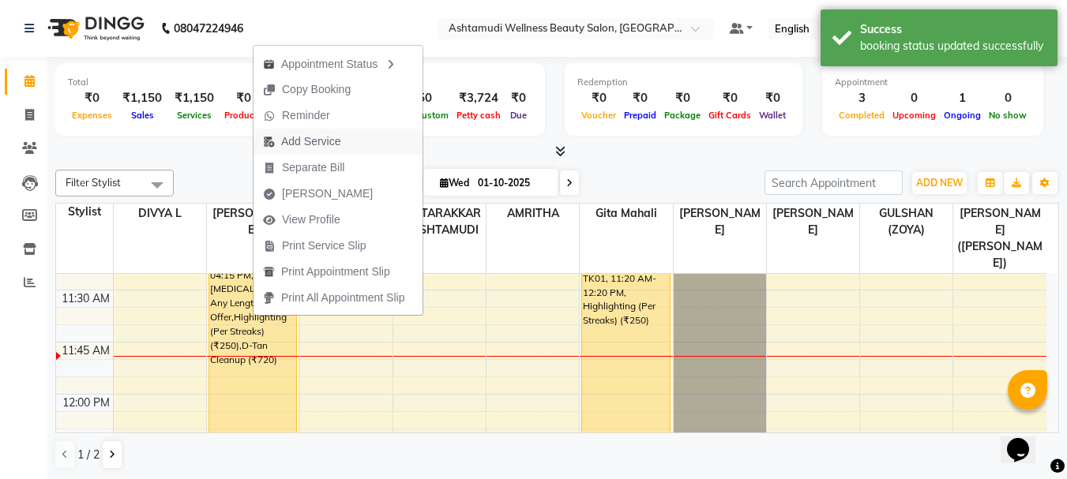
click at [325, 142] on span "Add Service" at bounding box center [310, 141] width 59 height 17
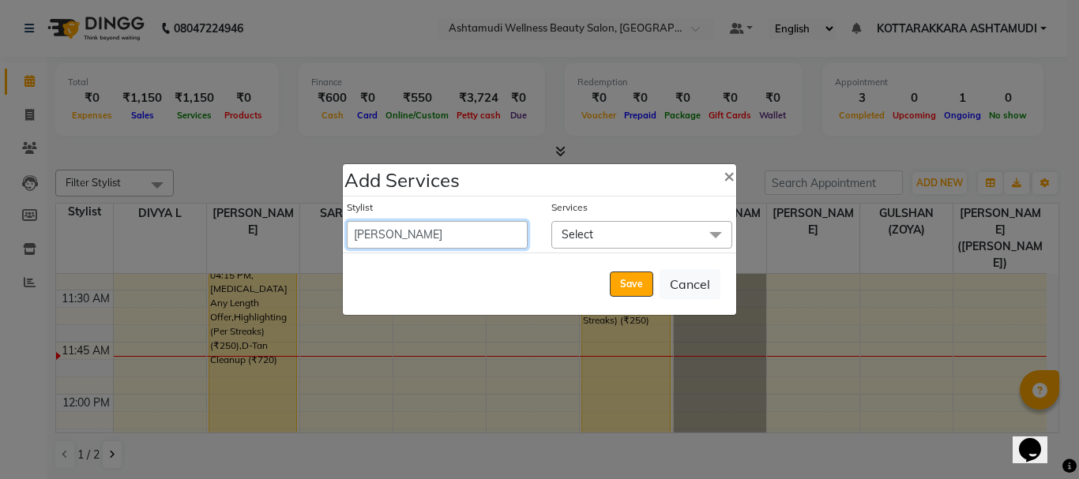
click at [520, 235] on select "AMRITHA DIVYA L Gita Mahali GULSHAN (ZOYA) Karina Darjee KOTTARAKKARA ASHTAMUDI…" at bounding box center [437, 235] width 181 height 28
select select "27465"
click at [347, 221] on select "AMRITHA DIVYA L Gita Mahali GULSHAN (ZOYA) Karina Darjee KOTTARAKKARA ASHTAMUDI…" at bounding box center [437, 235] width 181 height 28
select select "975"
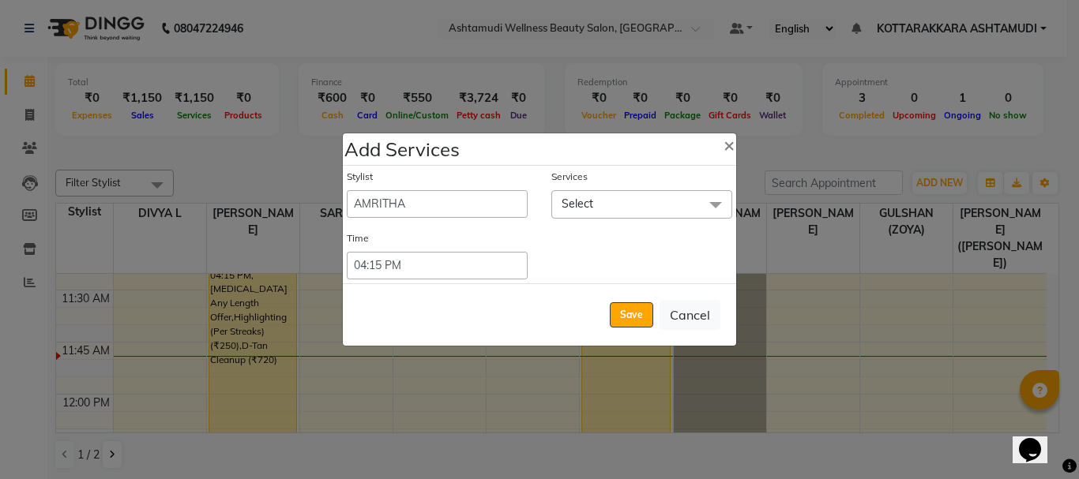
click at [565, 190] on div "Services" at bounding box center [641, 180] width 181 height 21
click at [569, 204] on span "Select" at bounding box center [577, 204] width 32 height 14
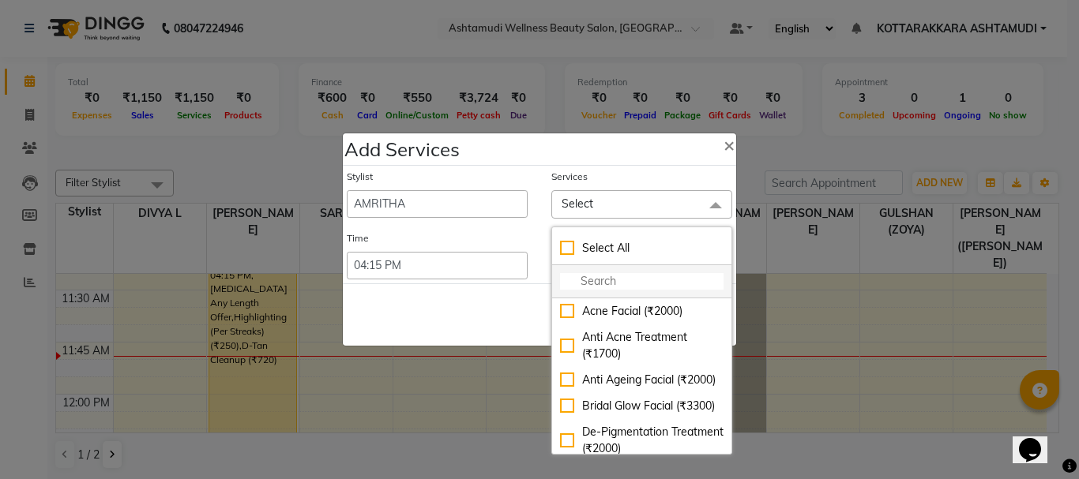
click at [596, 285] on input "multiselect-search" at bounding box center [641, 281] width 163 height 17
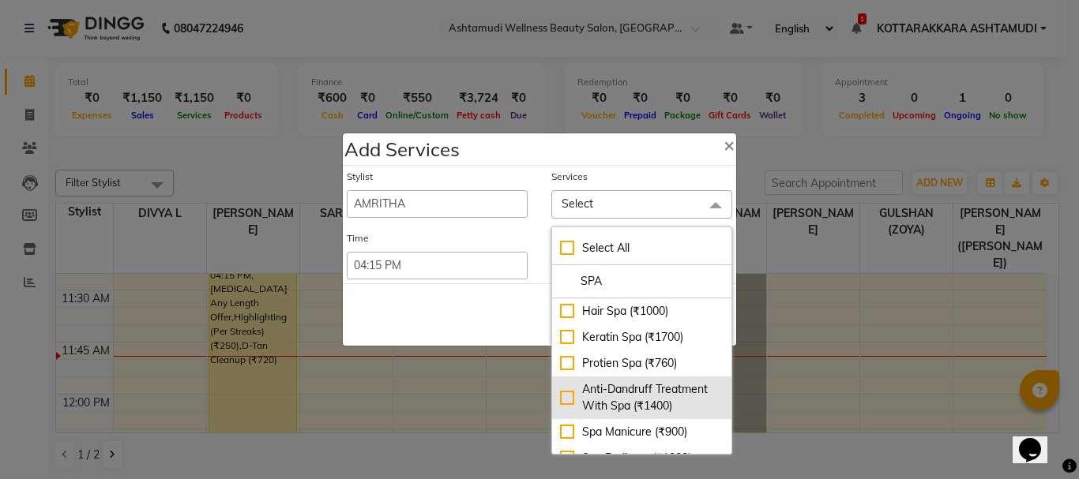
type input "SPA"
click at [564, 395] on div "Anti-Dandruff Treatment With Spa (₹1400)" at bounding box center [641, 397] width 163 height 33
checkbox input "true"
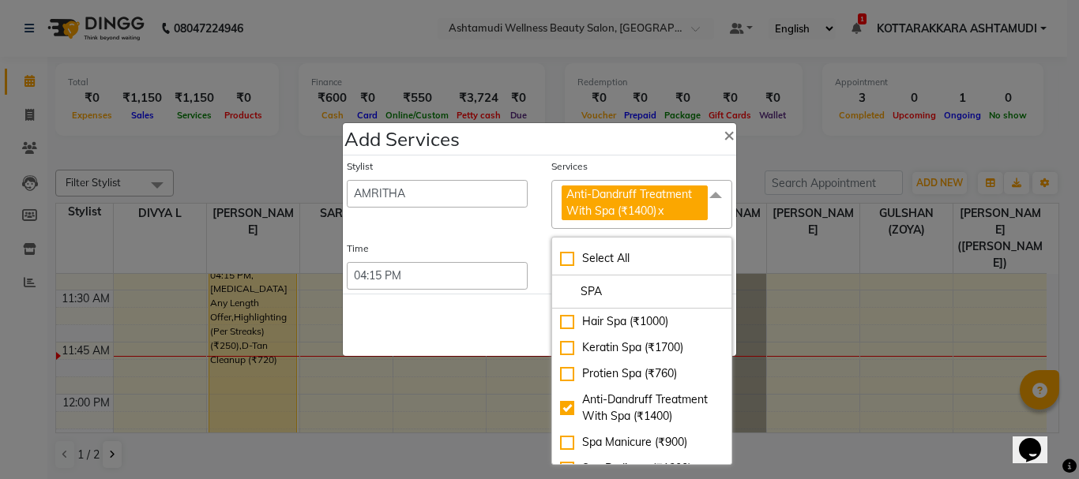
click at [479, 335] on div "Save Cancel" at bounding box center [539, 325] width 393 height 62
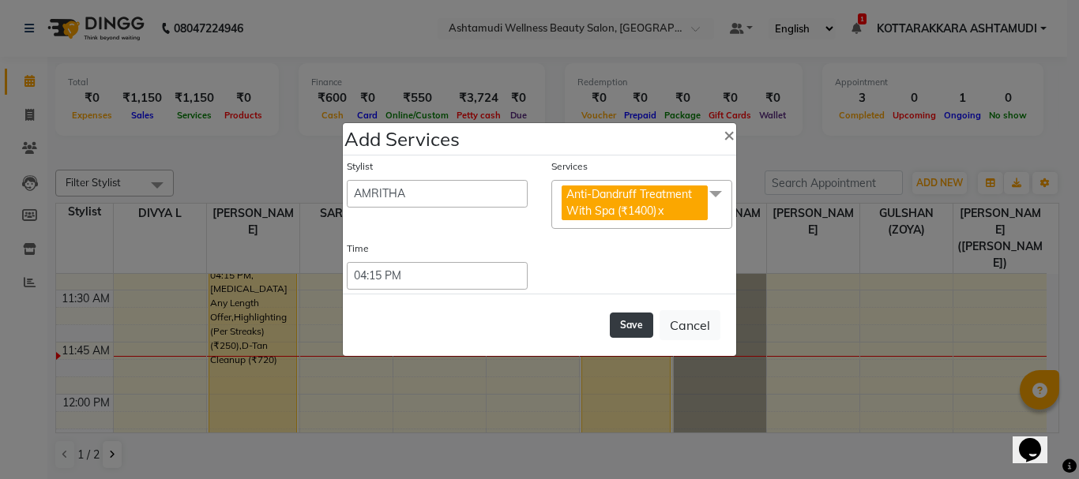
click at [638, 317] on button "Save" at bounding box center [631, 325] width 43 height 25
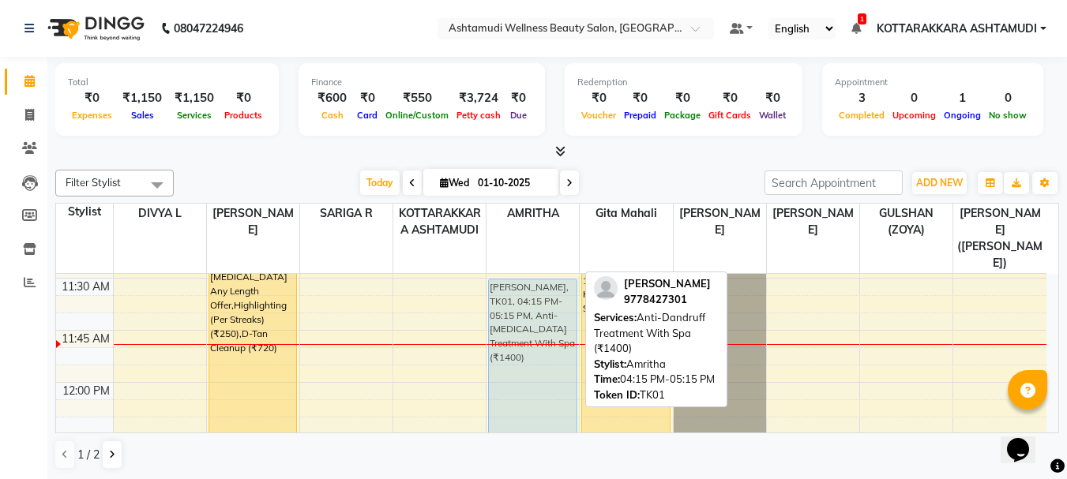
scroll to position [710, 0]
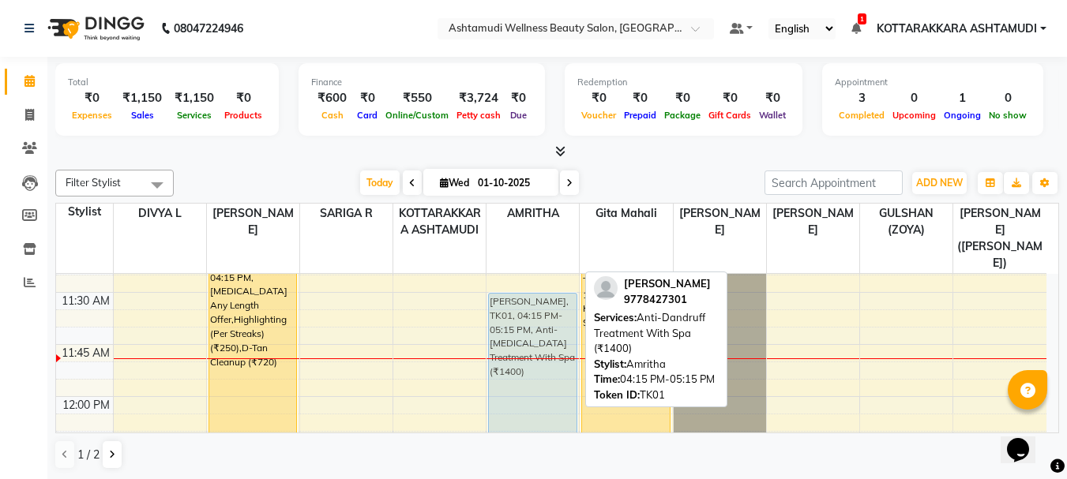
drag, startPoint x: 539, startPoint y: 392, endPoint x: 550, endPoint y: 253, distance: 139.4
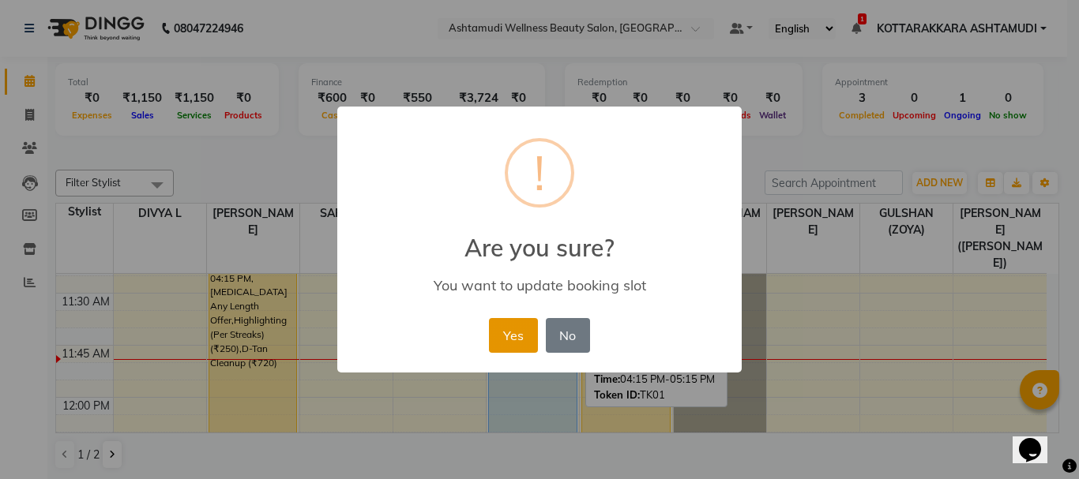
click at [520, 337] on button "Yes" at bounding box center [513, 335] width 48 height 35
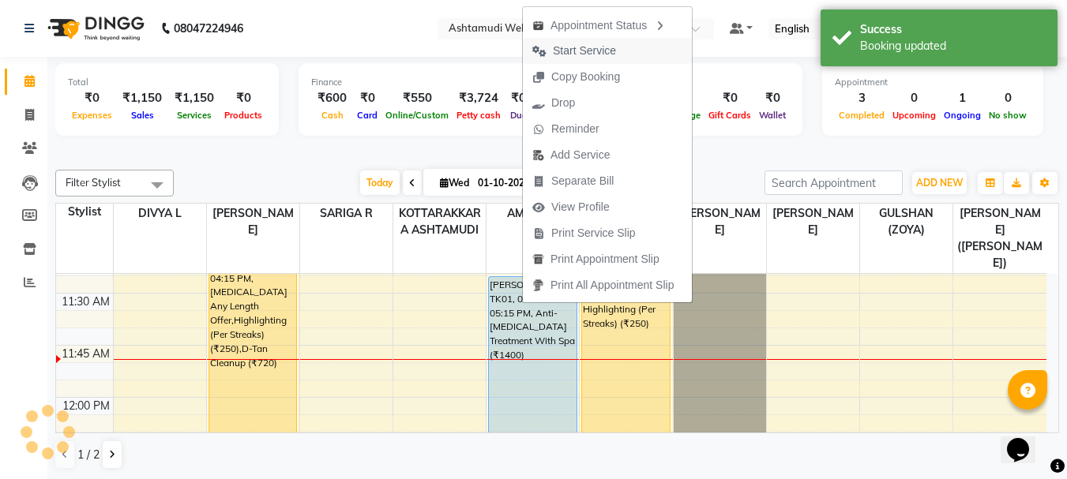
click at [563, 49] on span "Start Service" at bounding box center [584, 51] width 63 height 17
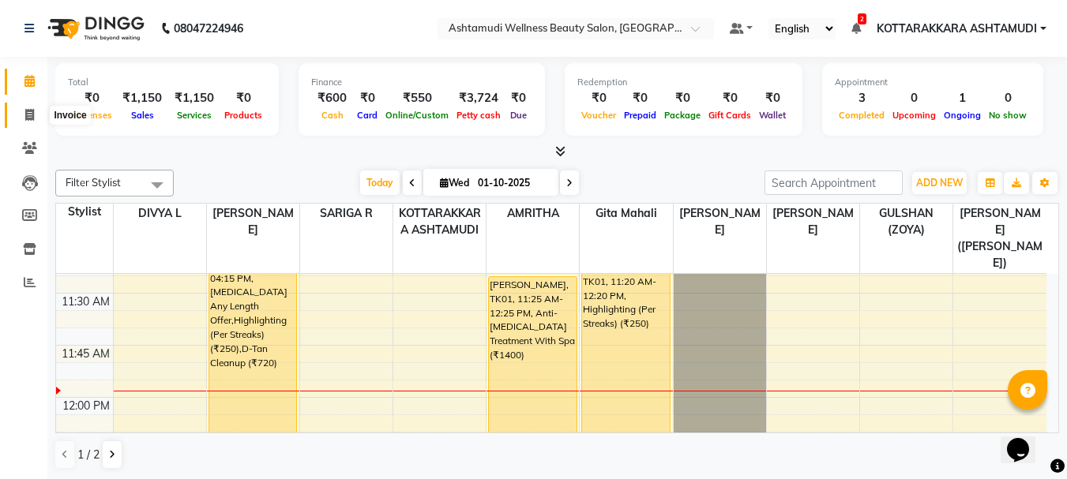
click at [26, 116] on icon at bounding box center [29, 115] width 9 height 12
select select "service"
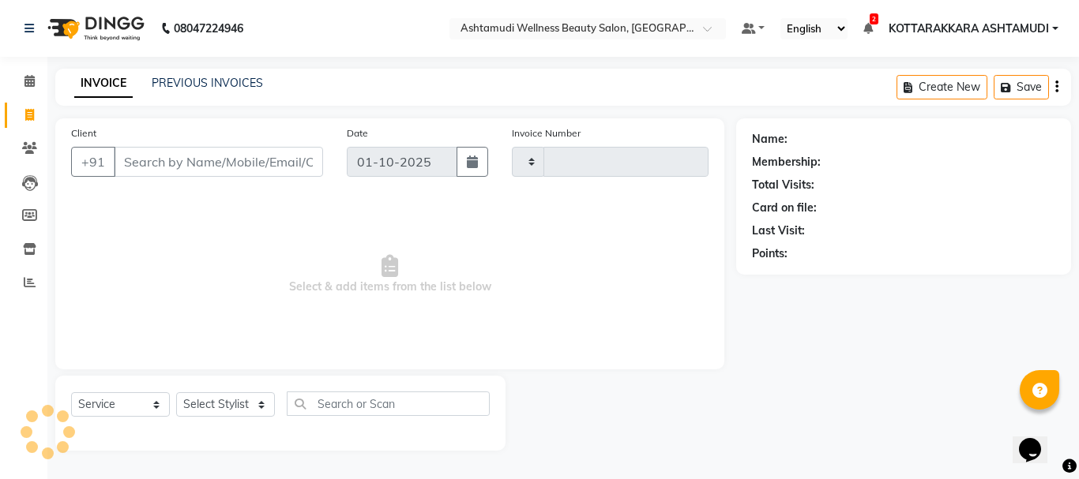
type input "3615"
select select "4664"
click at [199, 409] on select "Select Stylist" at bounding box center [225, 404] width 99 height 24
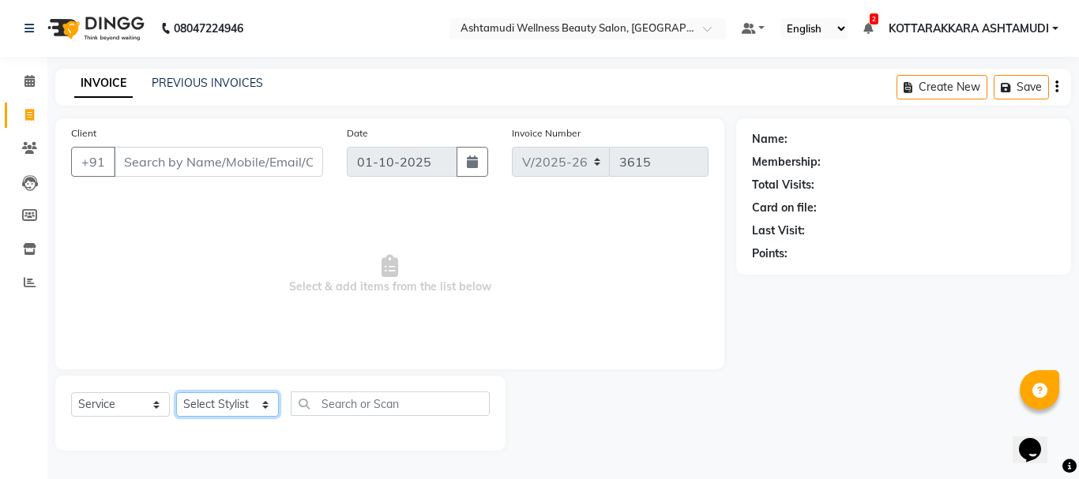
select select "49590"
click at [176, 392] on select "Select Stylist AMRITHA DIVYA L Gita Mahali GULSHAN (ZOYA) Karina Darjee KOTTARA…" at bounding box center [227, 404] width 103 height 24
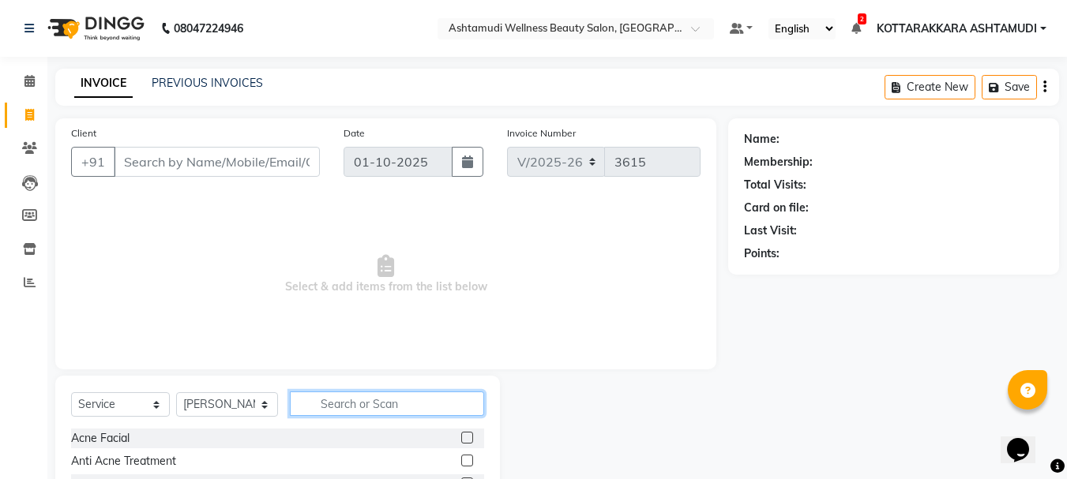
click at [346, 410] on input "text" at bounding box center [387, 404] width 195 height 24
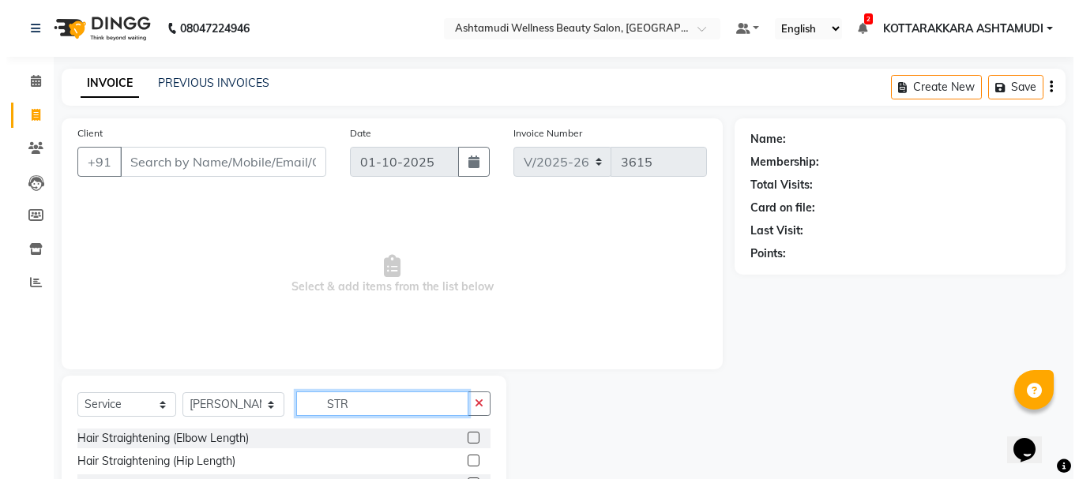
scroll to position [133, 0]
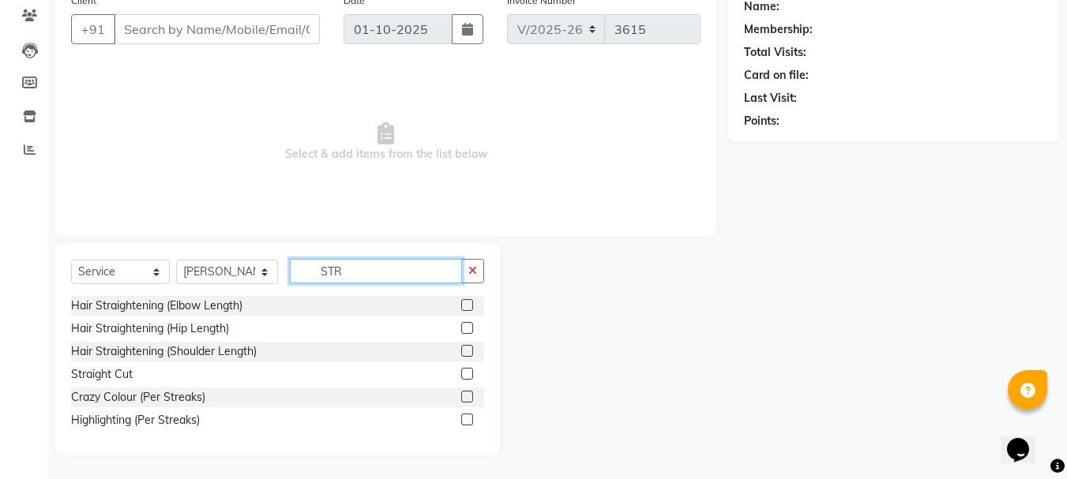
type input "STR"
click at [471, 377] on label at bounding box center [467, 374] width 12 height 12
click at [471, 377] on input "checkbox" at bounding box center [466, 375] width 10 height 10
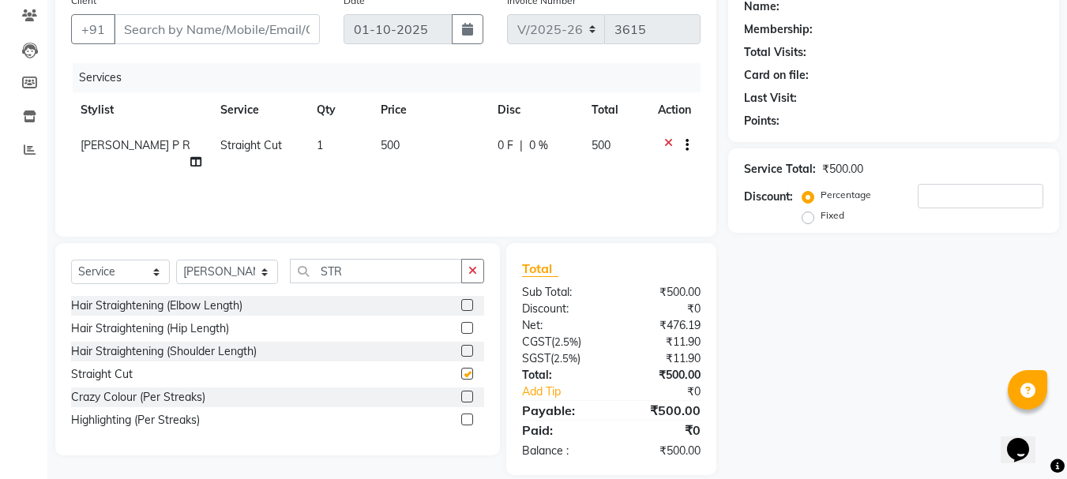
checkbox input "false"
click at [168, 39] on input "Client" at bounding box center [217, 29] width 206 height 30
click at [274, 30] on input "Client" at bounding box center [217, 29] width 206 height 30
type input "9"
type input "0"
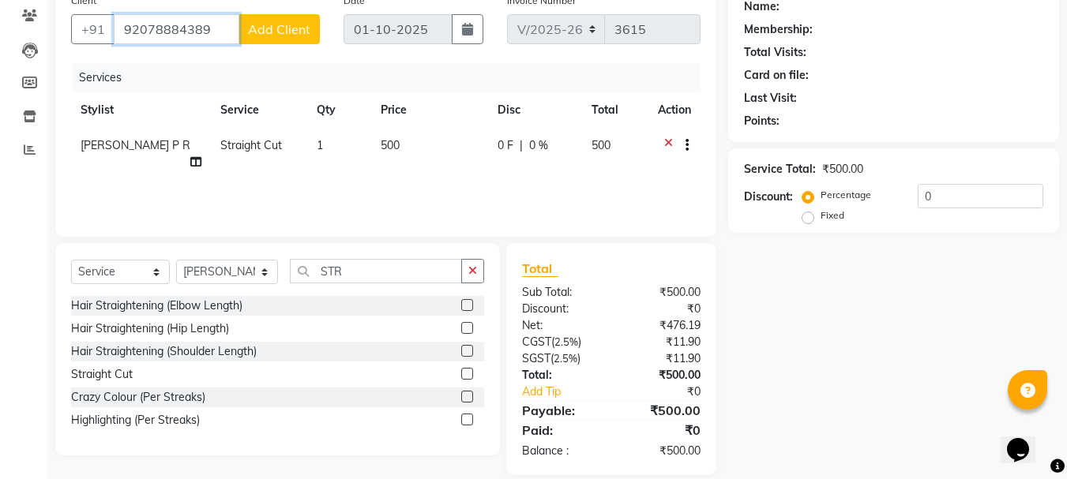
type input "92078884389"
click at [289, 19] on button "Add Client" at bounding box center [278, 29] width 81 height 30
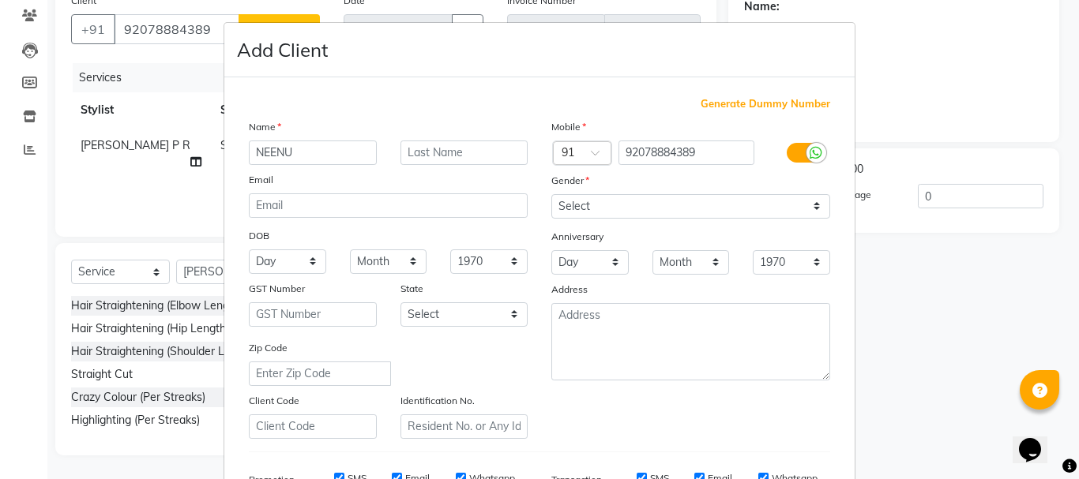
type input "NEENU"
click at [663, 210] on select "Select Male Female Other Prefer Not To Say" at bounding box center [690, 206] width 279 height 24
select select "female"
click at [551, 194] on select "Select Male Female Other Prefer Not To Say" at bounding box center [690, 206] width 279 height 24
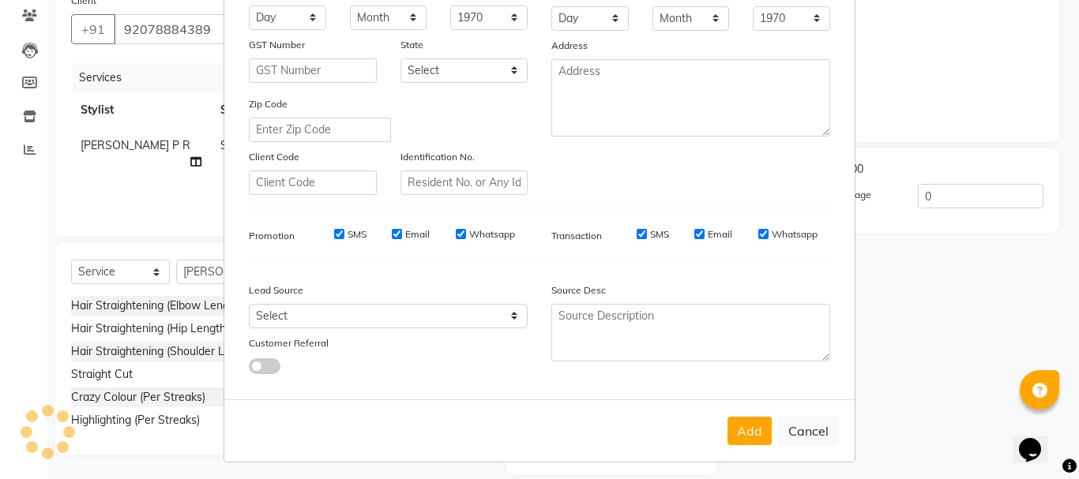
scroll to position [250, 0]
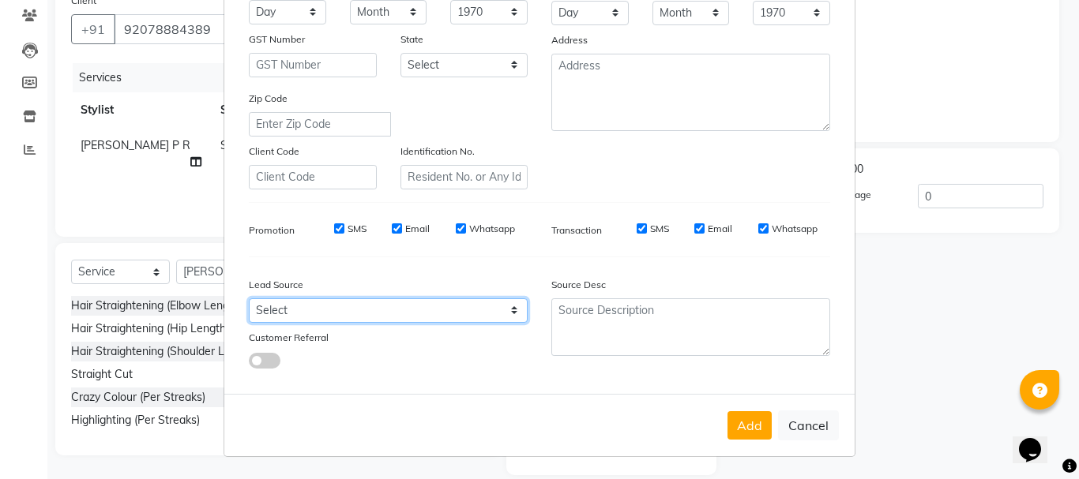
click at [341, 313] on select "Select Walk-in Referral Internet Friend Word of Mouth Advertisement Facebook Ju…" at bounding box center [388, 310] width 279 height 24
select select "31518"
click at [249, 298] on select "Select Walk-in Referral Internet Friend Word of Mouth Advertisement Facebook Ju…" at bounding box center [388, 310] width 279 height 24
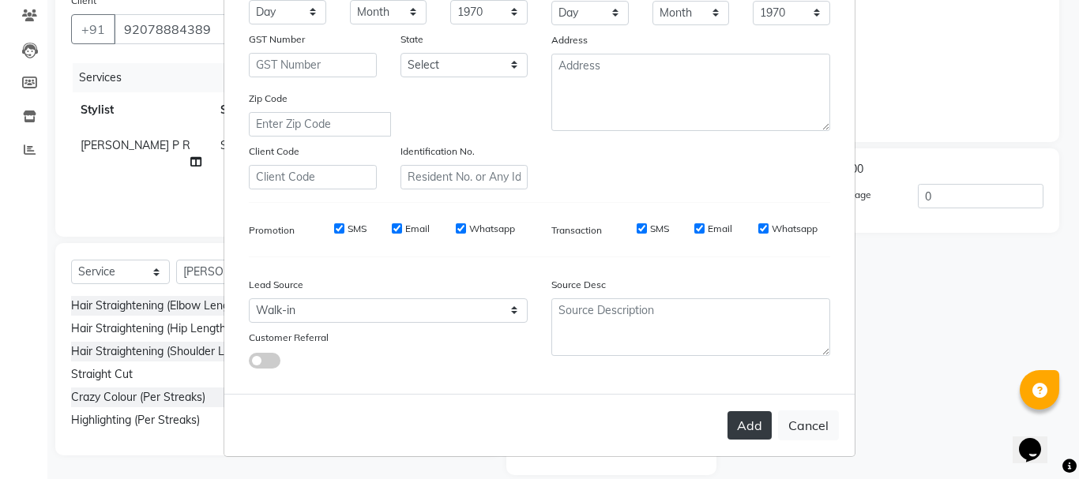
click at [742, 430] on button "Add" at bounding box center [749, 425] width 44 height 28
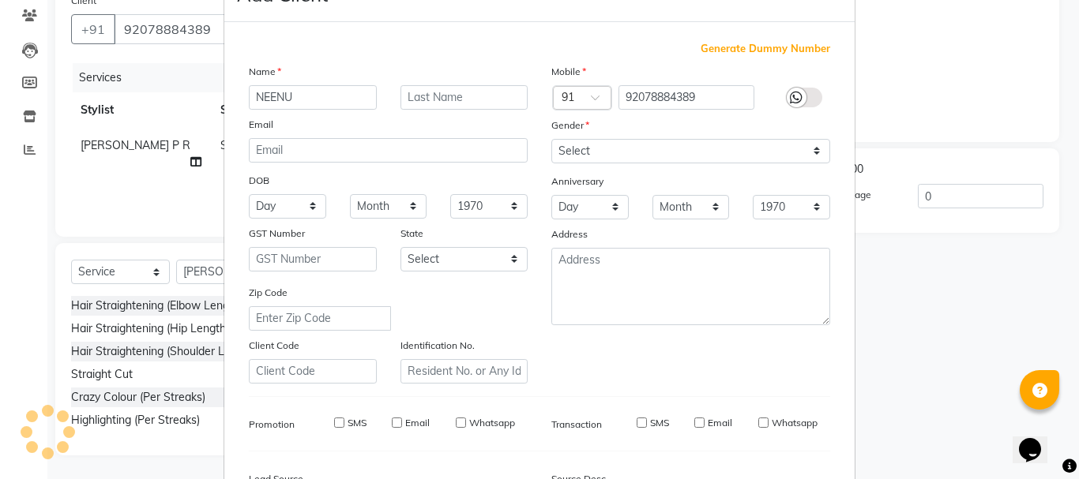
select select
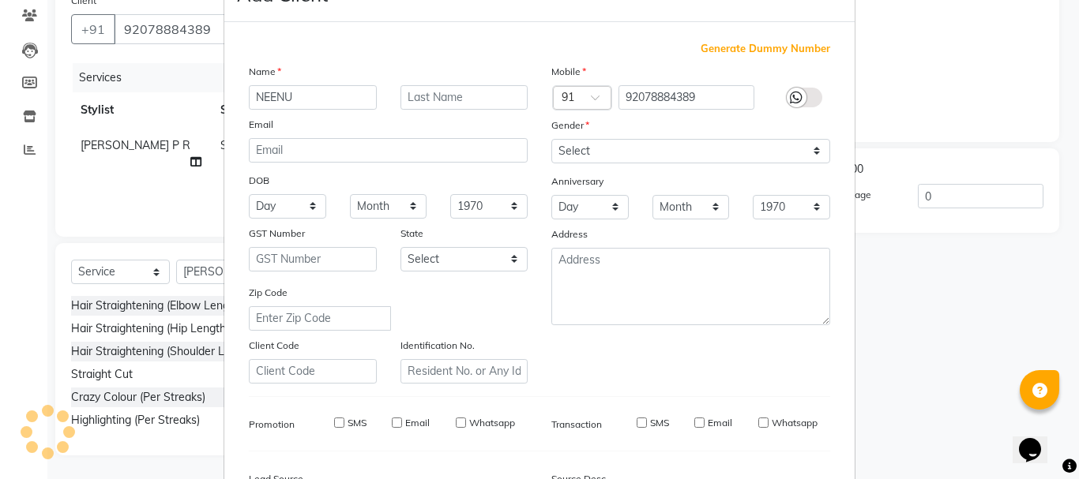
select select
checkbox input "false"
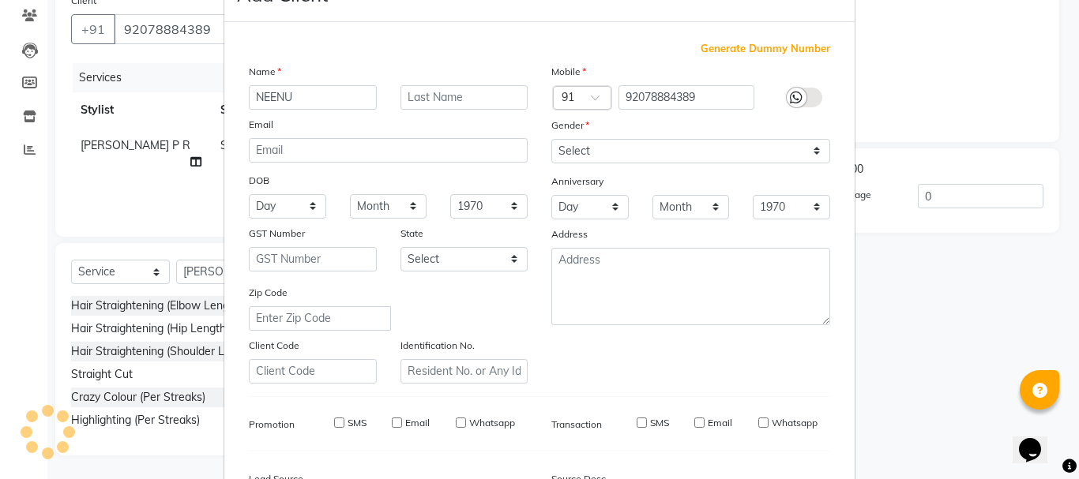
checkbox input "false"
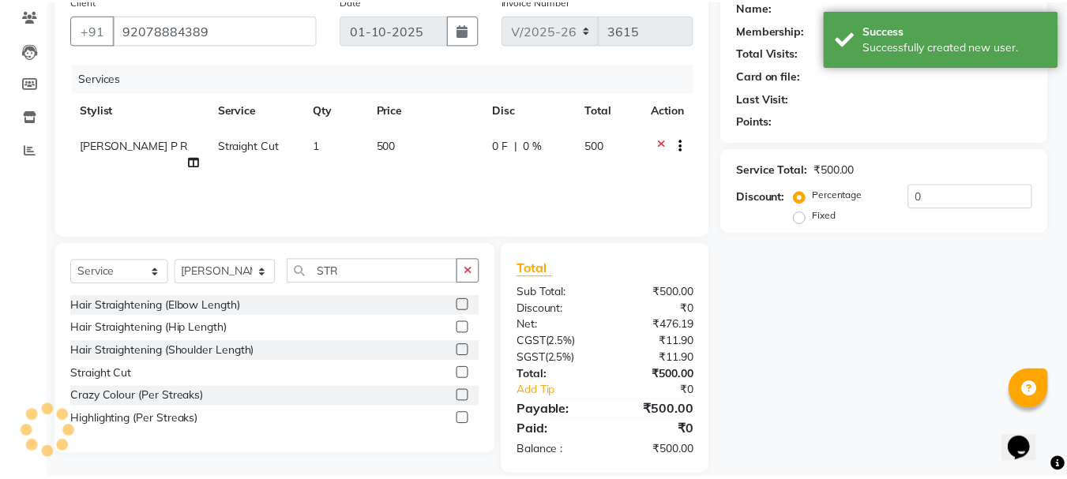
scroll to position [13, 0]
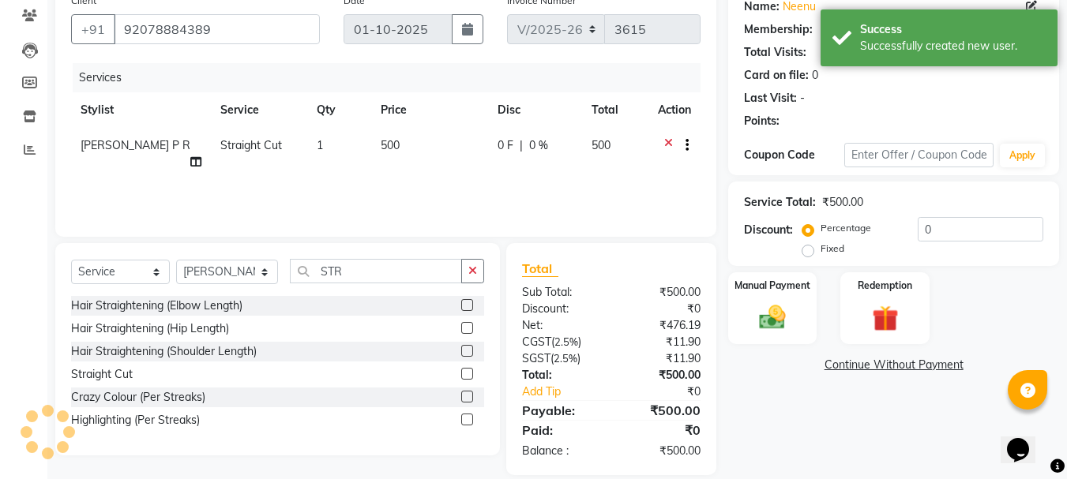
select select "1: Object"
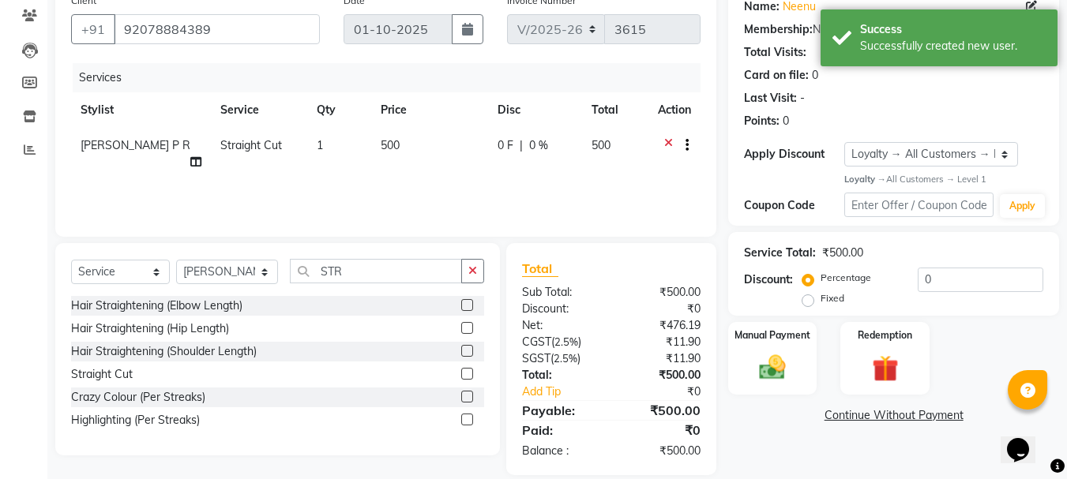
scroll to position [152, 0]
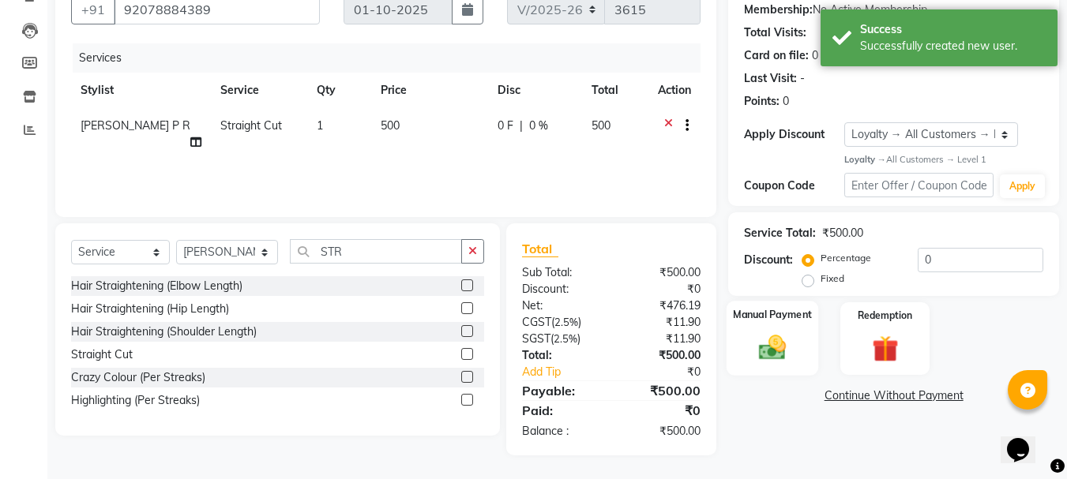
click at [790, 344] on img at bounding box center [772, 348] width 44 height 32
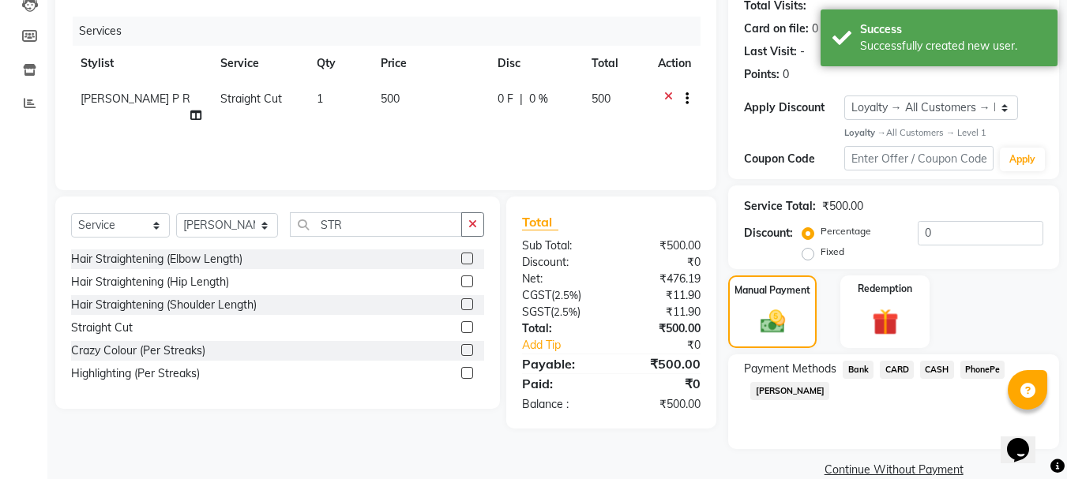
scroll to position [205, 0]
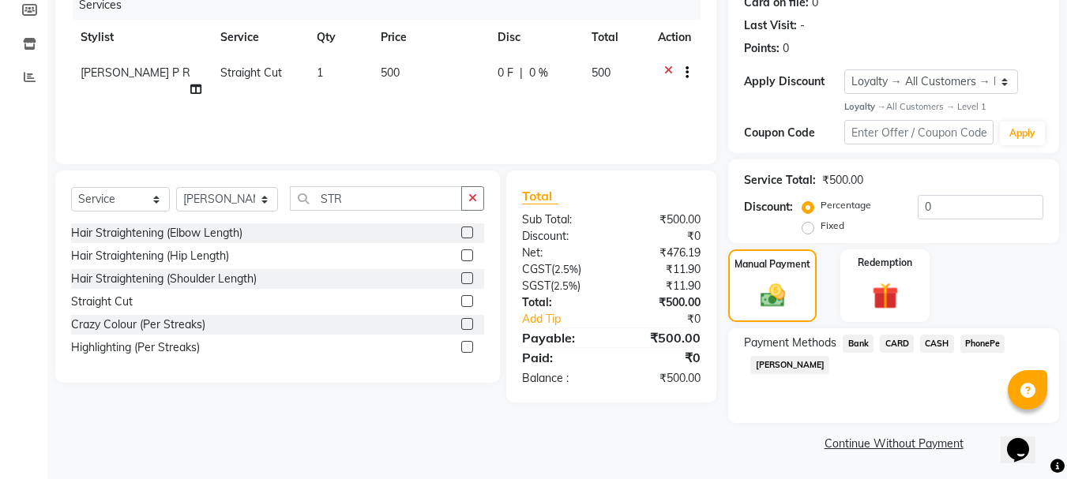
click at [991, 342] on span "PhonePe" at bounding box center [982, 344] width 45 height 18
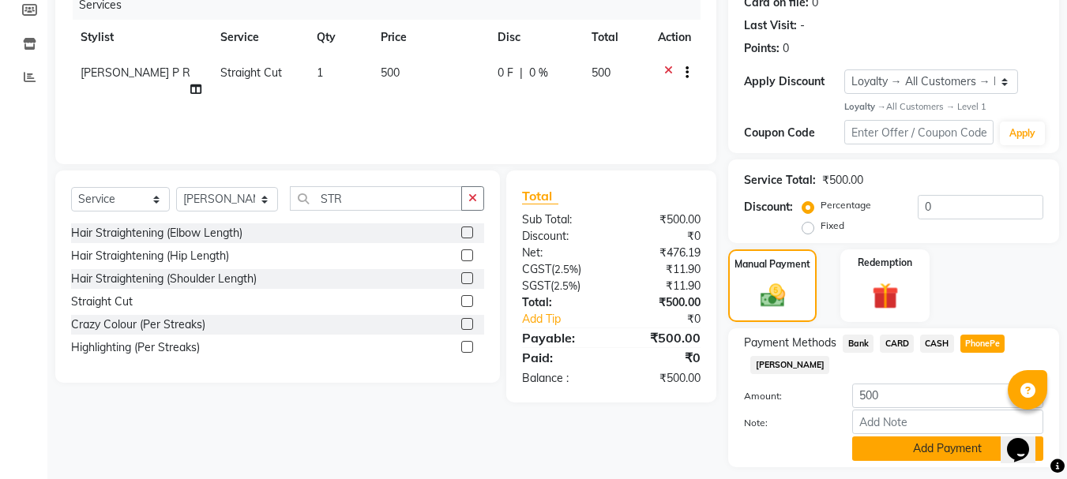
click at [917, 445] on button "Add Payment" at bounding box center [947, 449] width 191 height 24
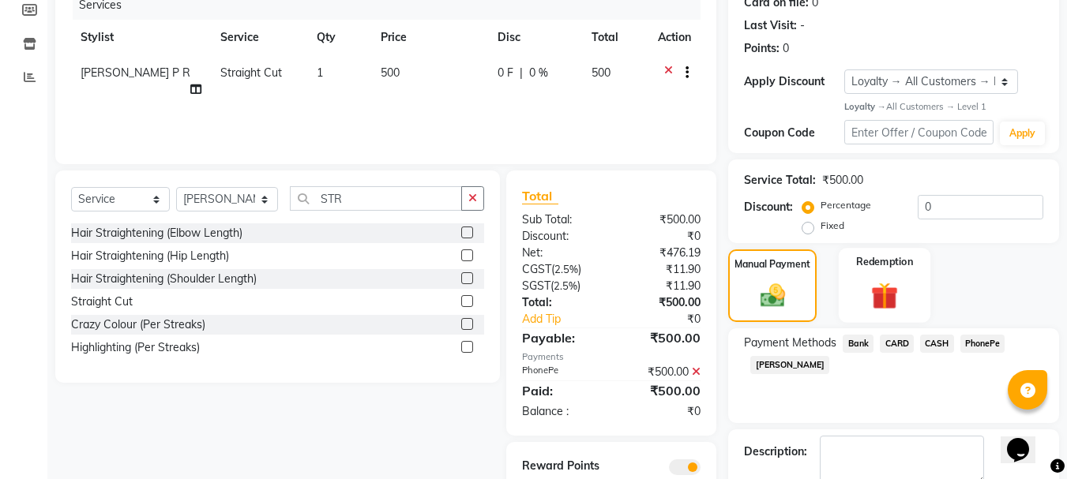
scroll to position [295, 0]
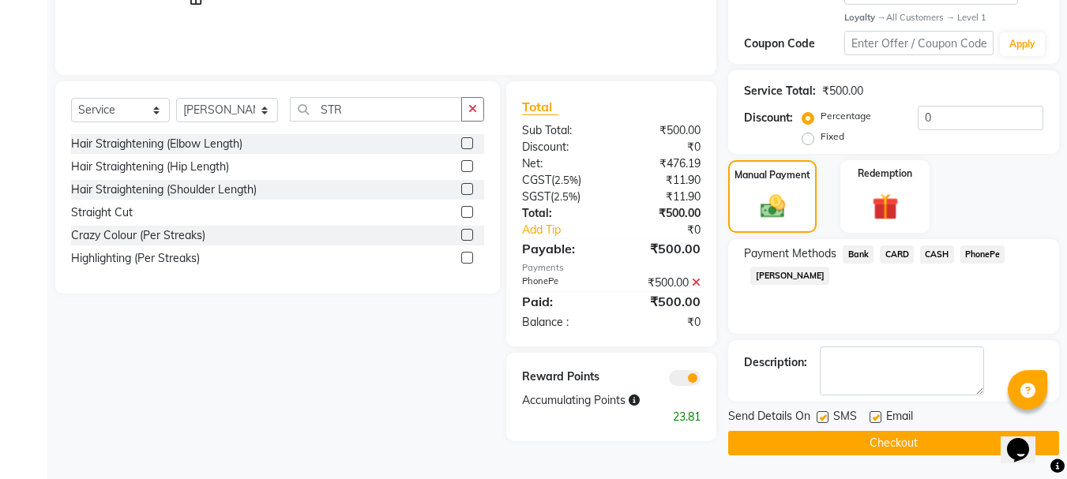
click at [942, 452] on button "Checkout" at bounding box center [893, 443] width 331 height 24
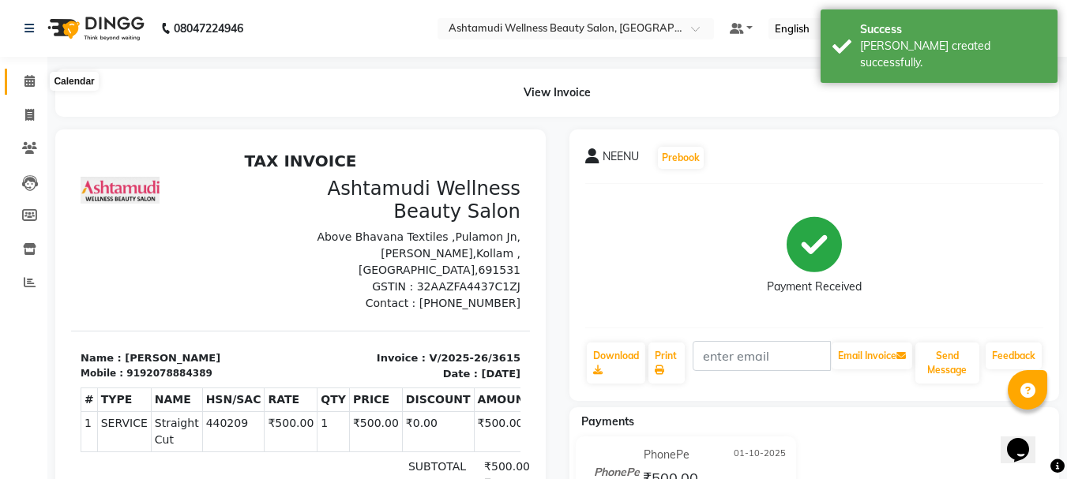
click at [27, 82] on icon at bounding box center [29, 81] width 10 height 12
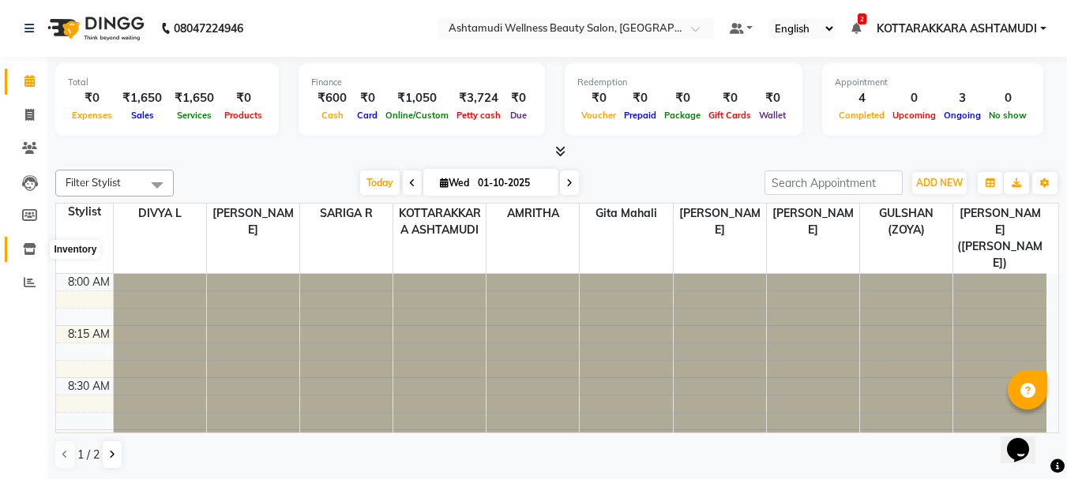
click at [27, 244] on icon at bounding box center [29, 249] width 13 height 12
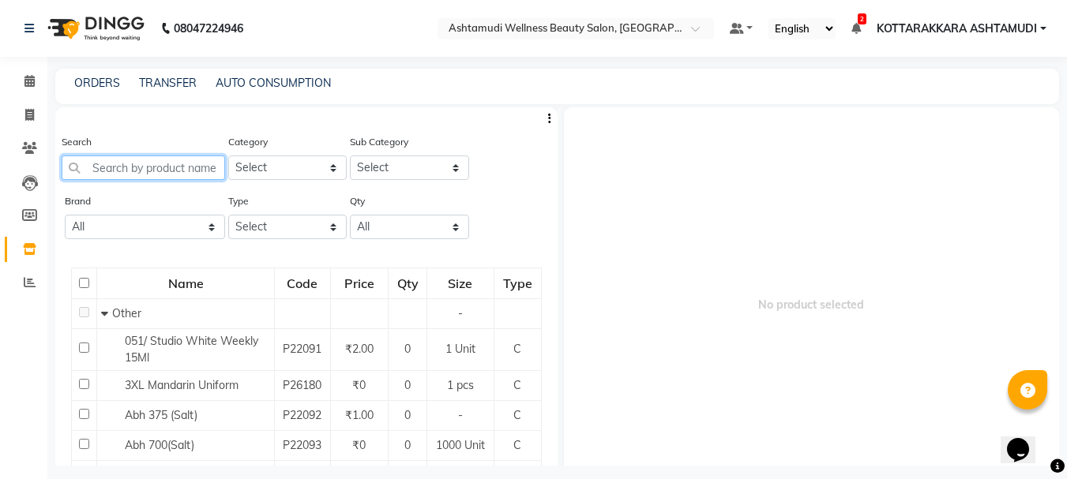
click at [126, 163] on input "text" at bounding box center [143, 168] width 163 height 24
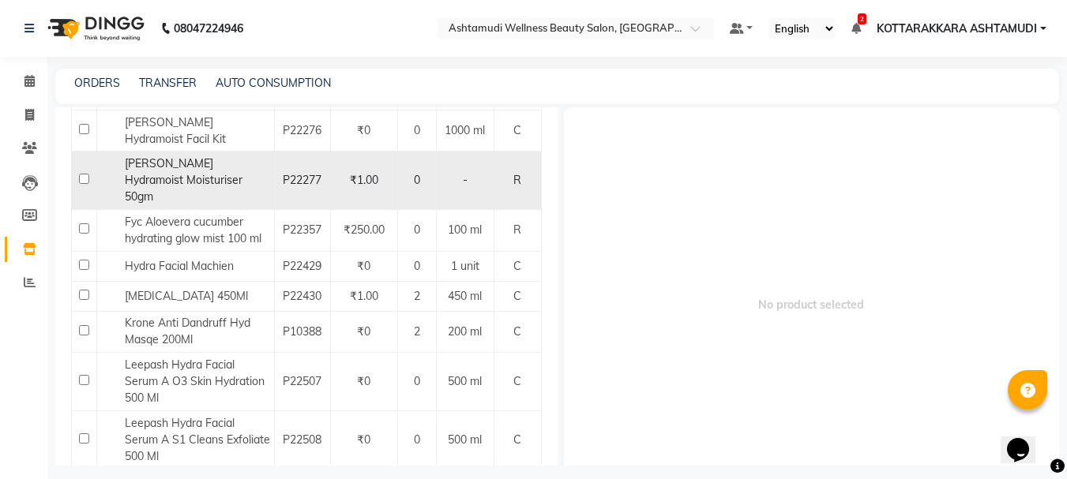
scroll to position [237, 0]
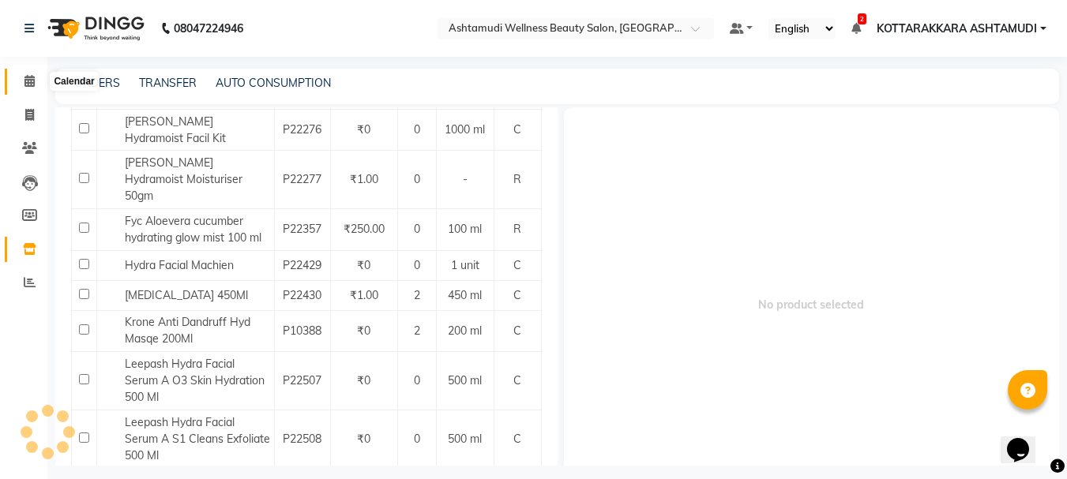
type input "HYD"
click at [24, 82] on icon at bounding box center [29, 81] width 10 height 12
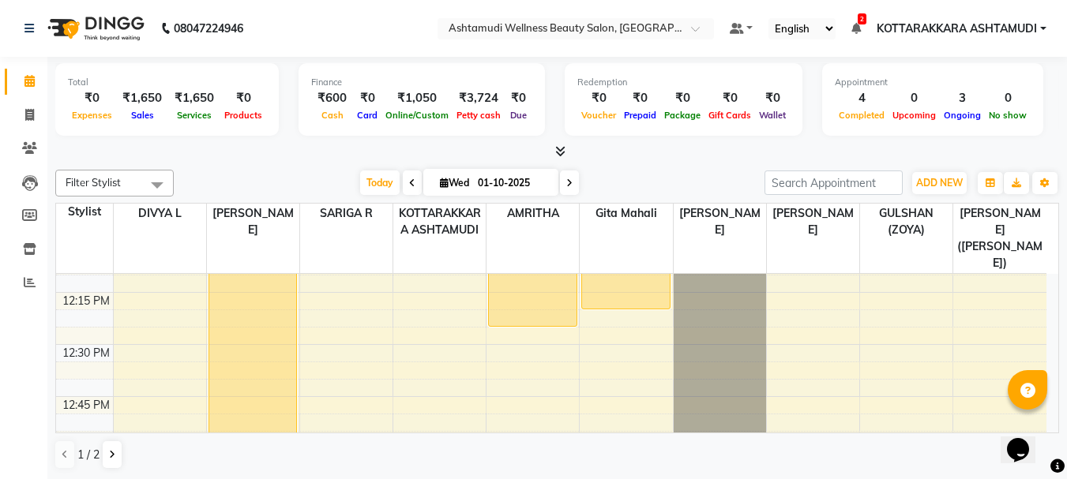
scroll to position [869, 0]
click at [943, 191] on button "ADD NEW Toggle Dropdown" at bounding box center [939, 183] width 54 height 22
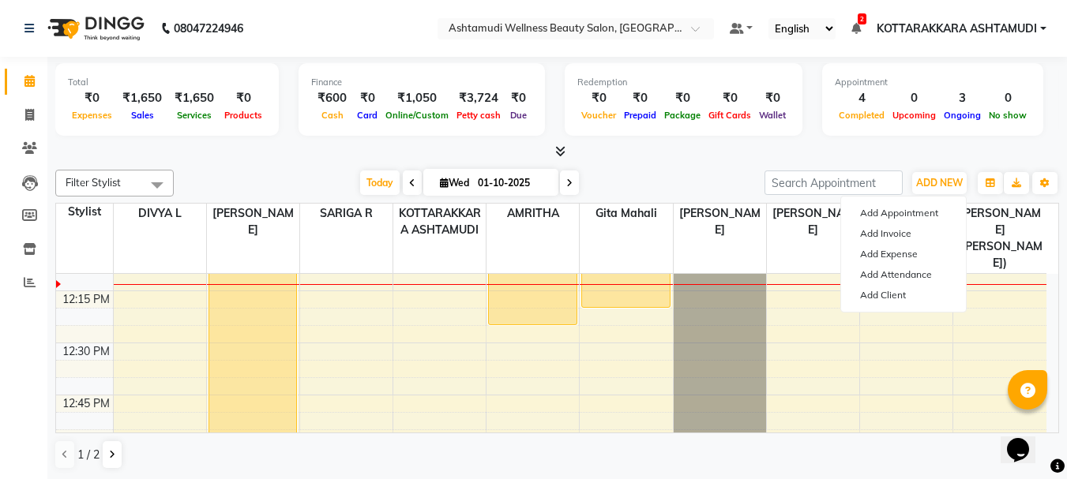
click at [944, 122] on div "Ongoing" at bounding box center [962, 115] width 45 height 17
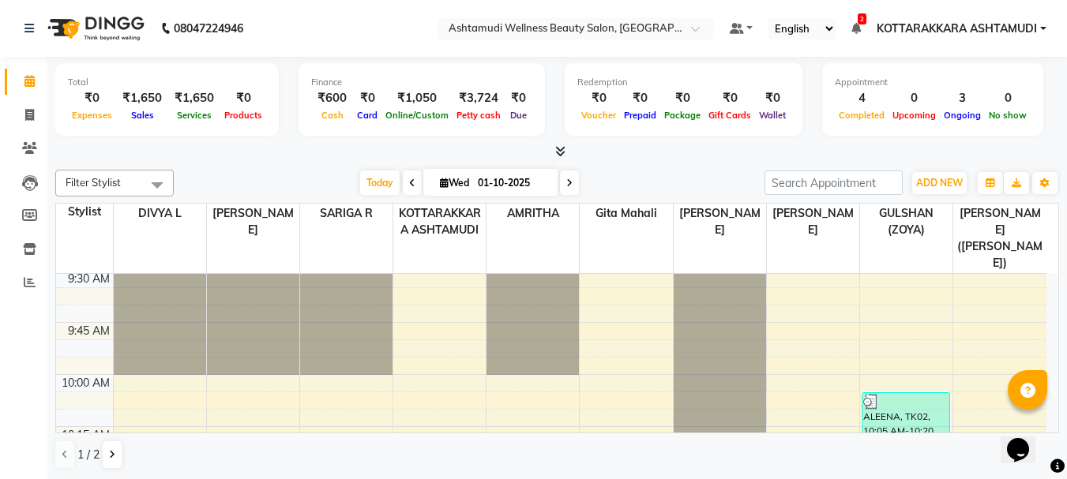
scroll to position [632, 0]
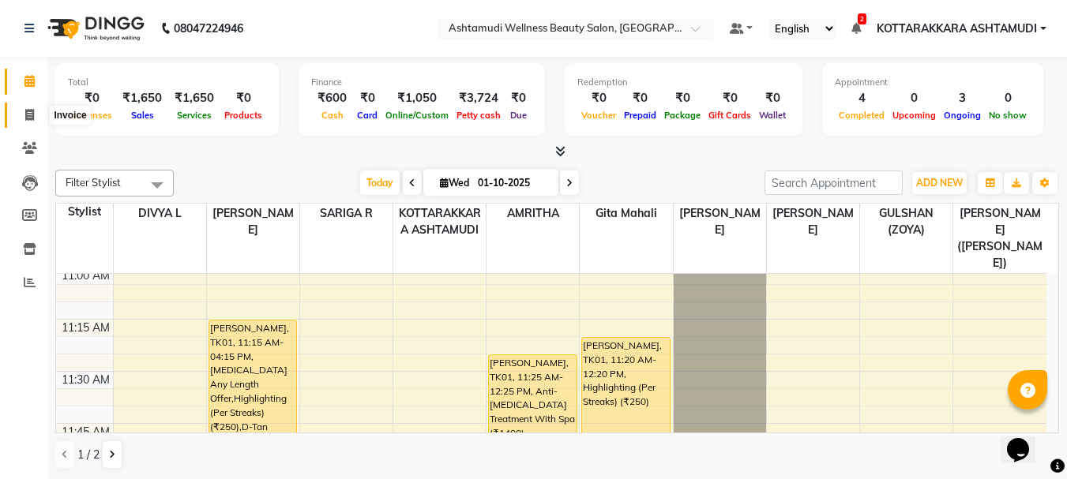
click at [25, 115] on icon at bounding box center [29, 115] width 9 height 12
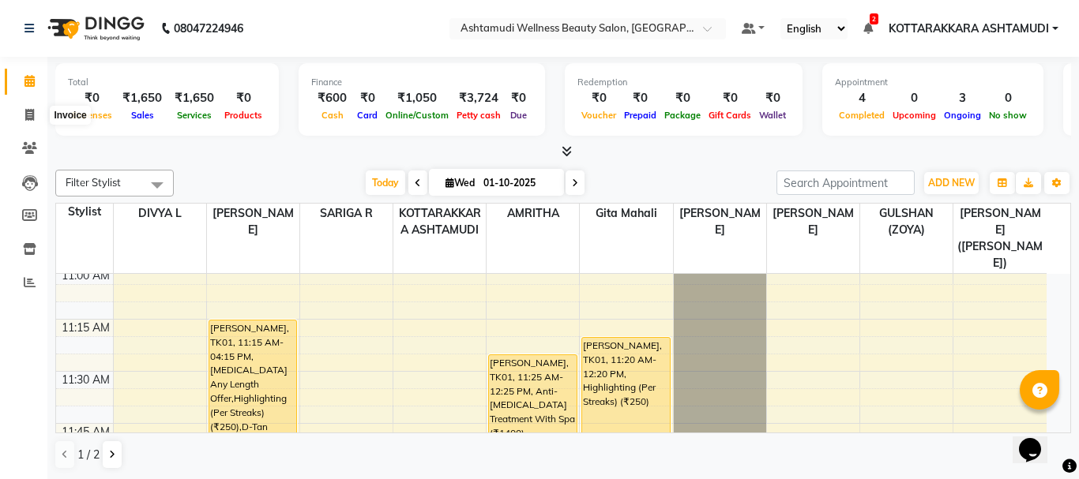
select select "service"
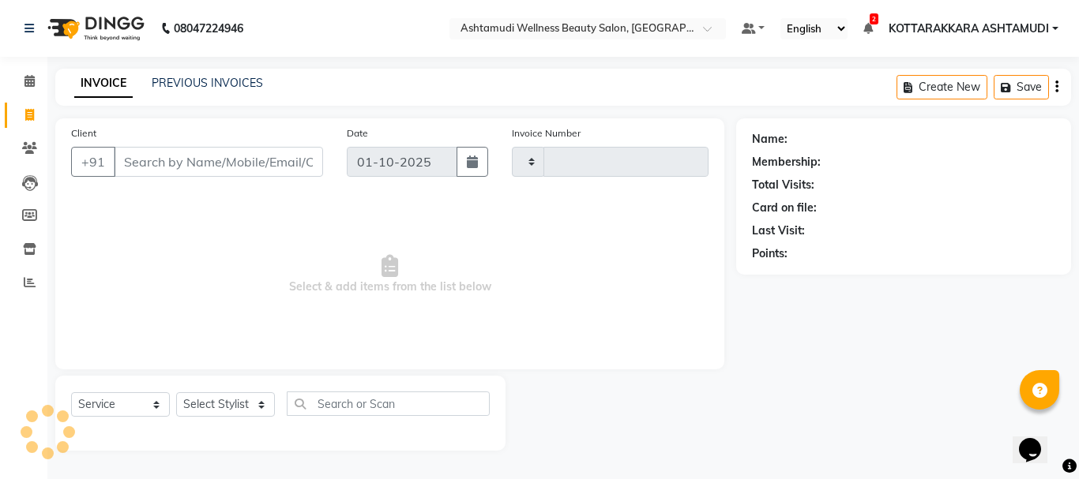
type input "3616"
select select "4664"
click at [220, 394] on select "Select Stylist" at bounding box center [225, 404] width 99 height 24
select select "49590"
click at [176, 392] on select "Select Stylist AMRITHA DIVYA L Gita Mahali GULSHAN (ZOYA) Karina Darjee KOTTARA…" at bounding box center [227, 404] width 103 height 24
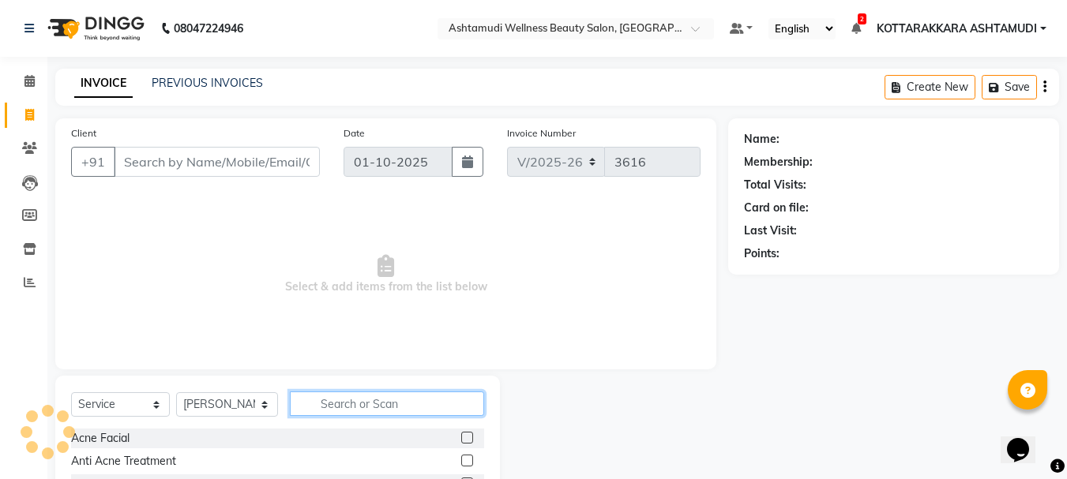
click at [350, 407] on input "text" at bounding box center [387, 404] width 195 height 24
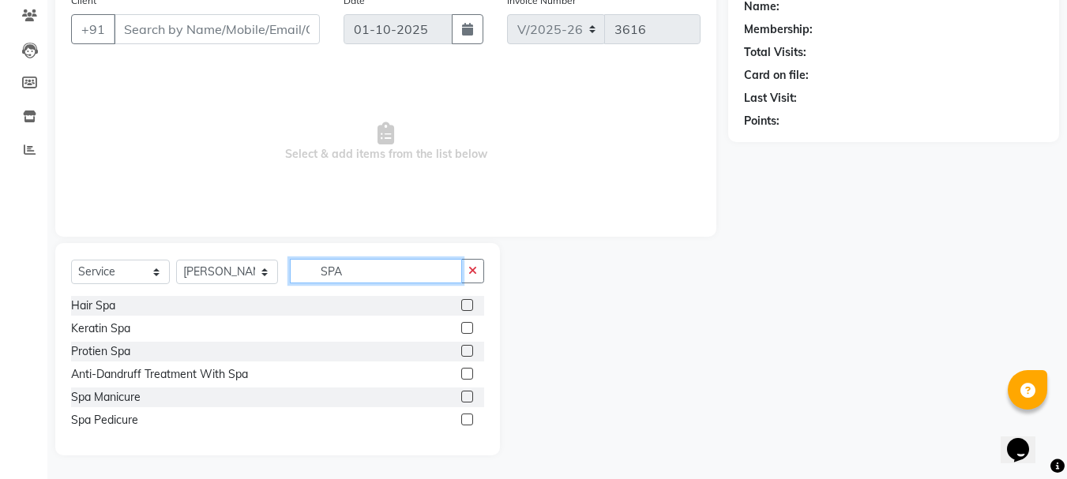
type input "SPA"
click at [466, 374] on label at bounding box center [467, 374] width 12 height 12
click at [466, 374] on input "checkbox" at bounding box center [466, 375] width 10 height 10
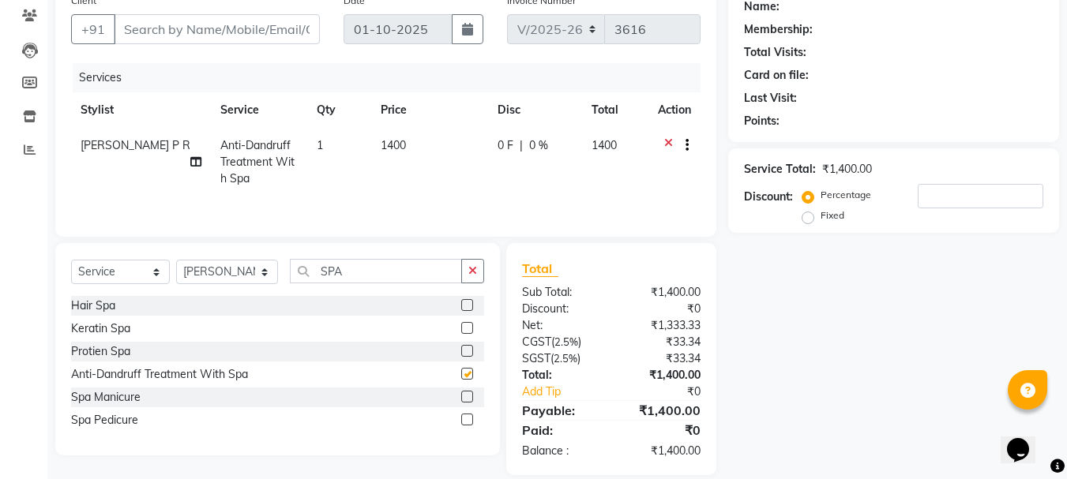
checkbox input "false"
click at [469, 328] on label at bounding box center [467, 328] width 12 height 12
click at [469, 328] on input "checkbox" at bounding box center [466, 329] width 10 height 10
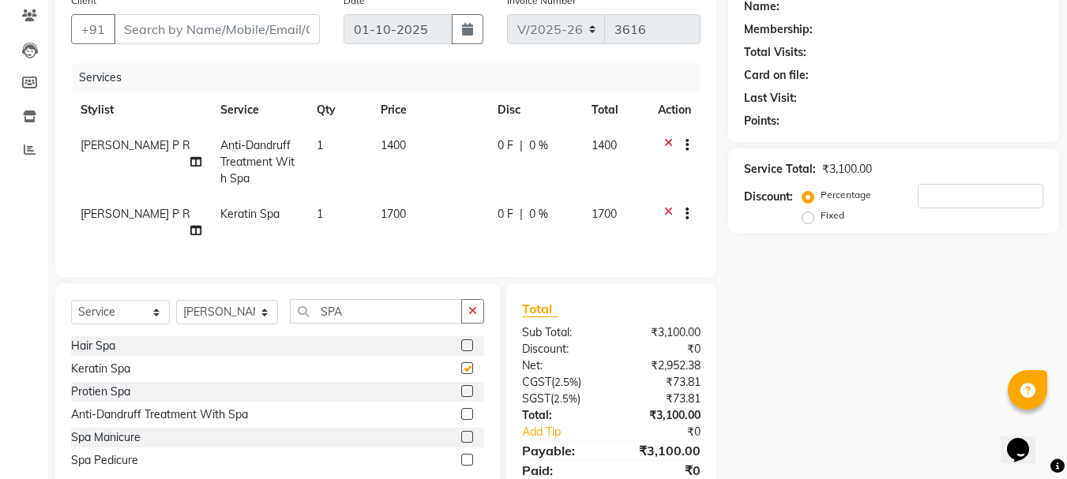
checkbox input "false"
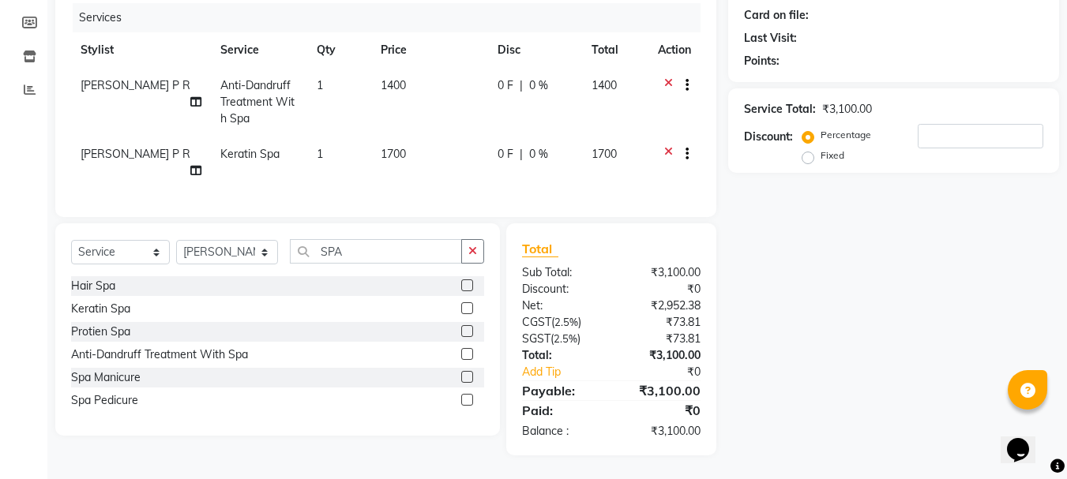
click at [465, 288] on label at bounding box center [467, 286] width 12 height 12
click at [465, 288] on input "checkbox" at bounding box center [466, 286] width 10 height 10
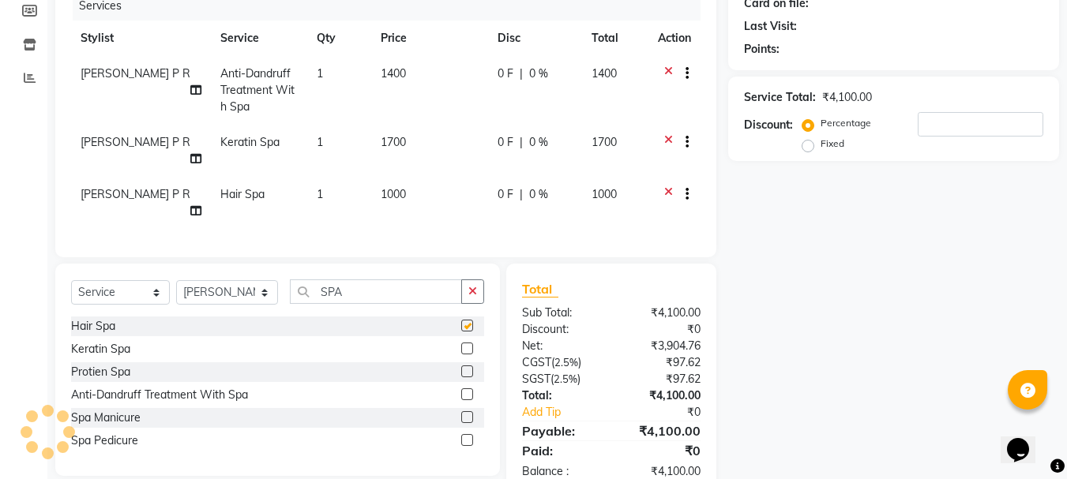
checkbox input "false"
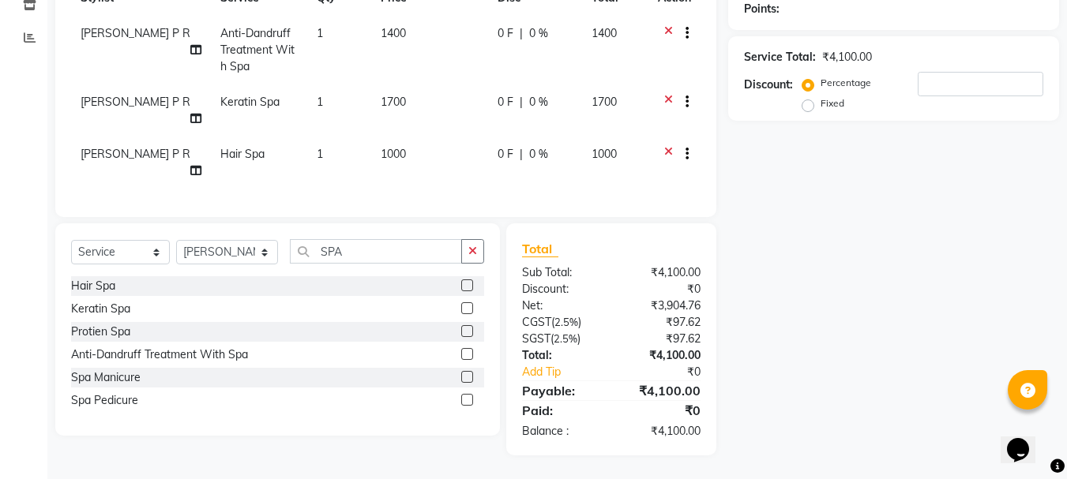
click at [467, 375] on label at bounding box center [467, 377] width 12 height 12
click at [467, 375] on input "checkbox" at bounding box center [466, 378] width 10 height 10
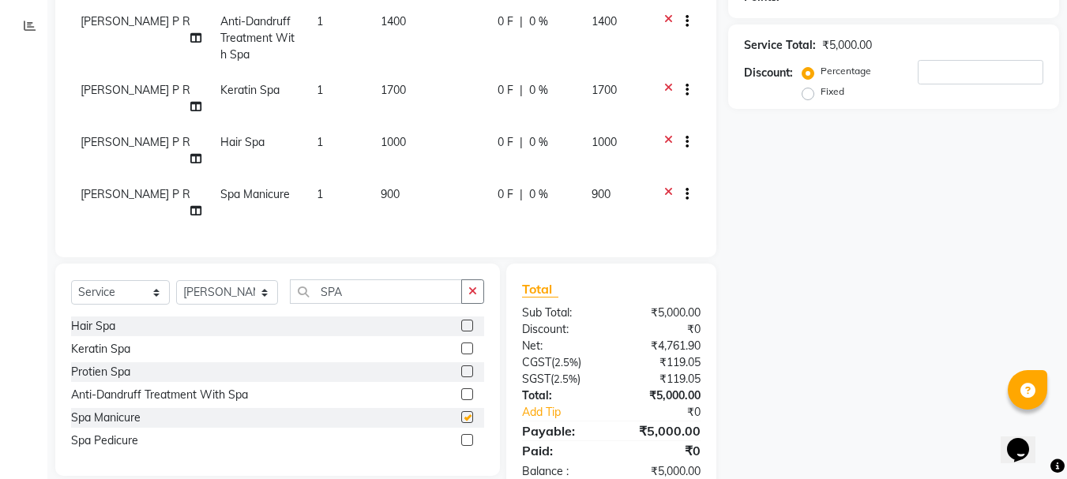
checkbox input "false"
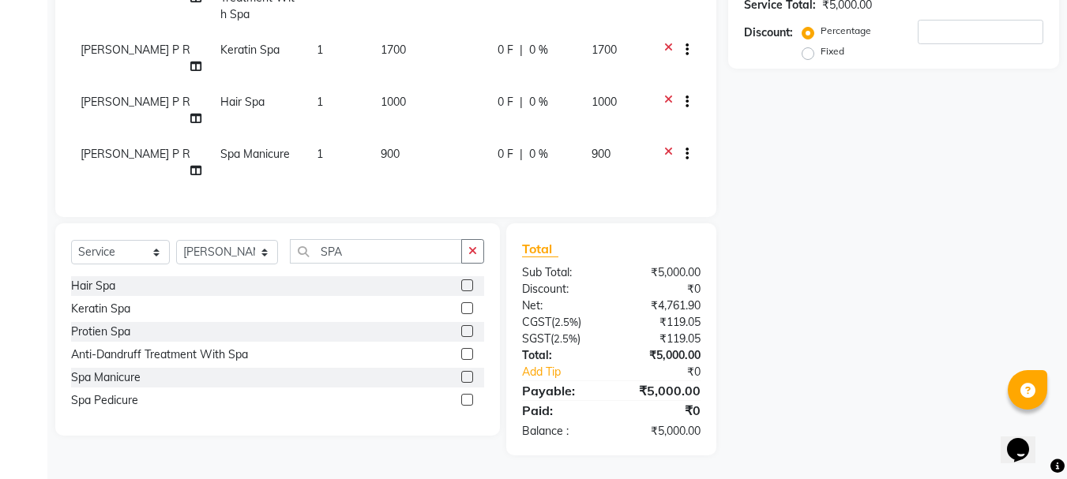
click at [466, 400] on label at bounding box center [467, 400] width 12 height 12
click at [466, 400] on input "checkbox" at bounding box center [466, 401] width 10 height 10
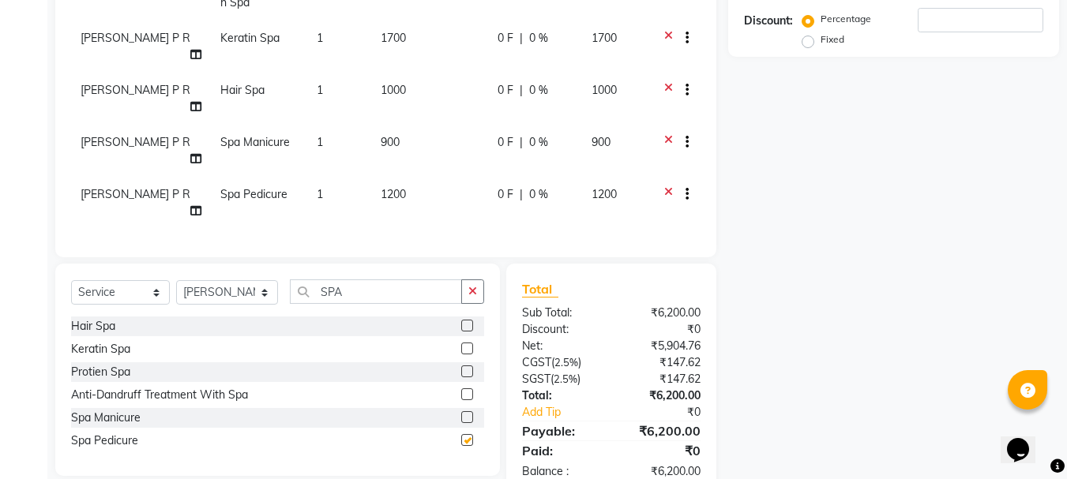
checkbox input "false"
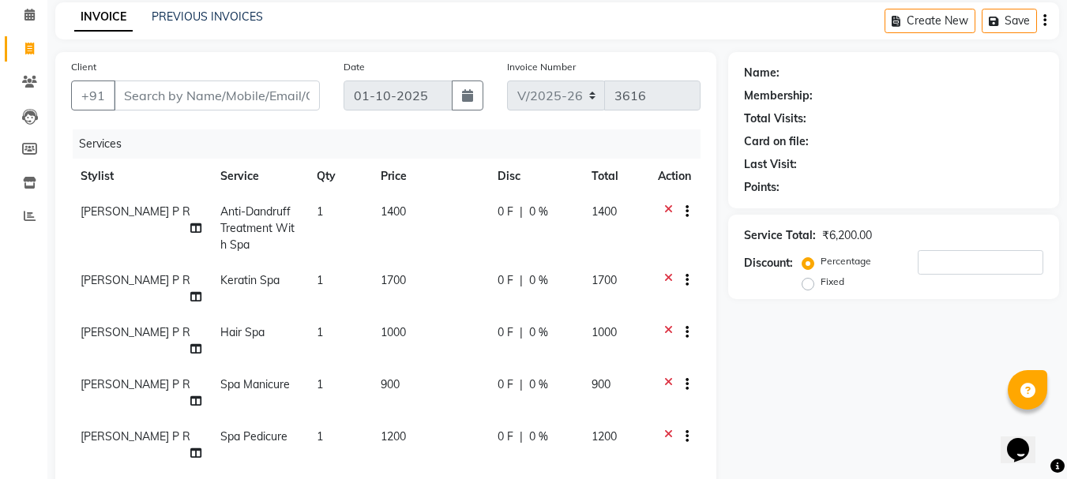
scroll to position [0, 0]
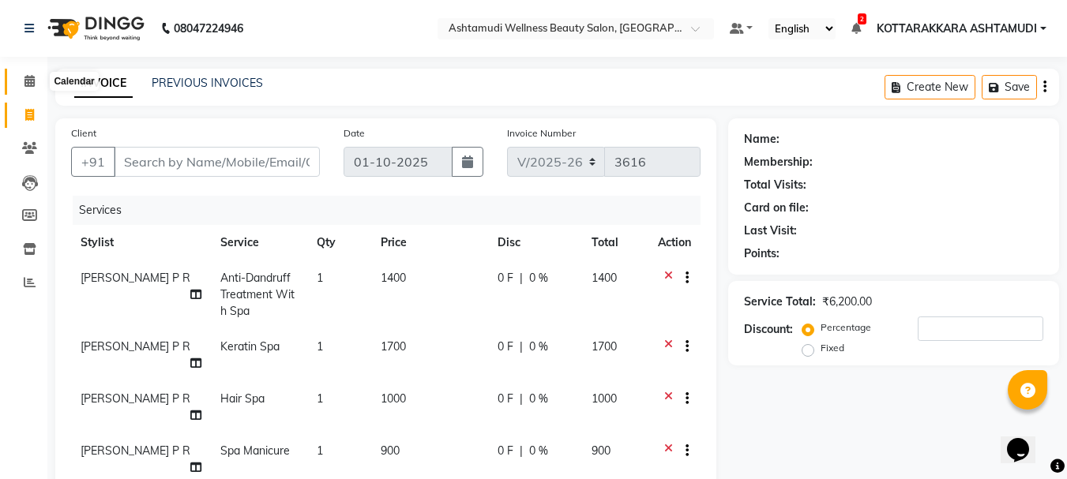
click at [32, 84] on icon at bounding box center [29, 81] width 10 height 12
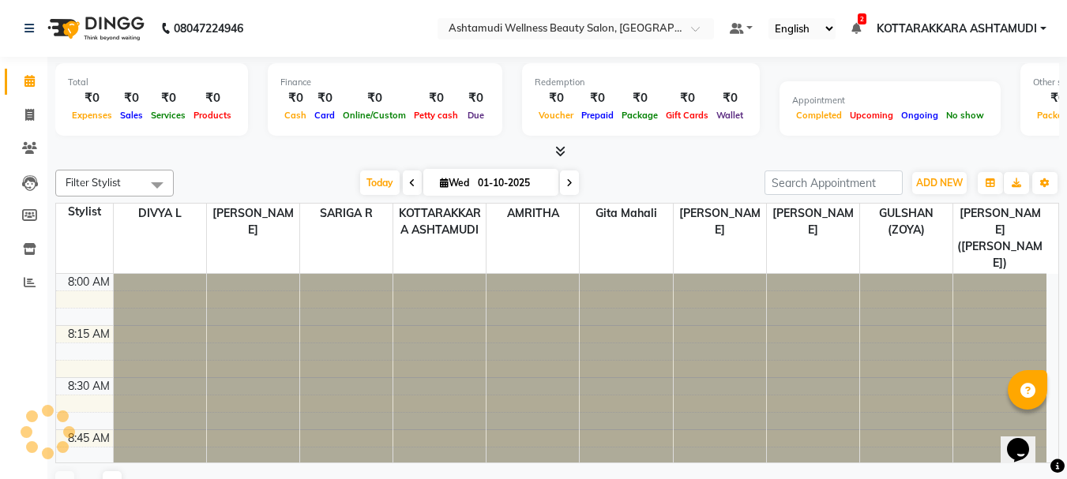
scroll to position [835, 0]
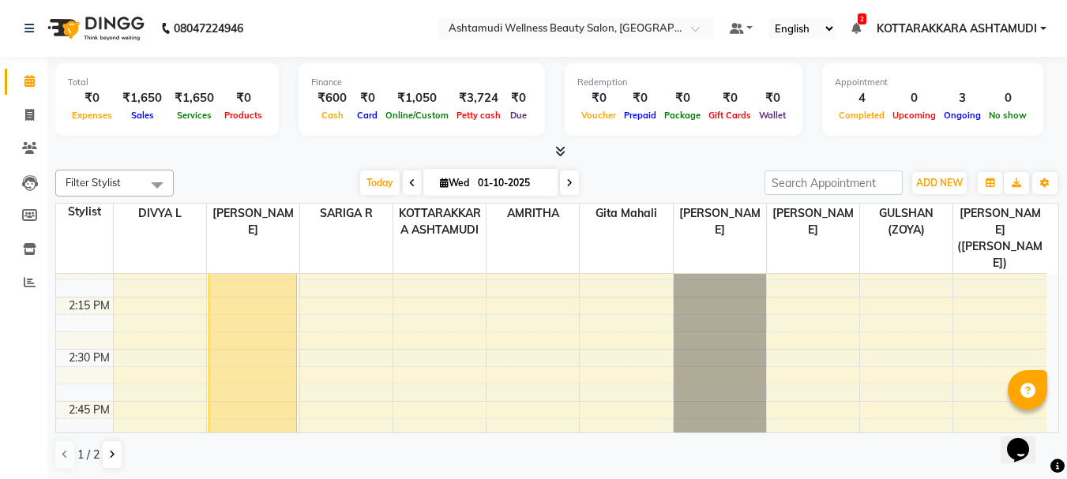
scroll to position [1421, 0]
click at [387, 184] on span "Today" at bounding box center [379, 183] width 39 height 24
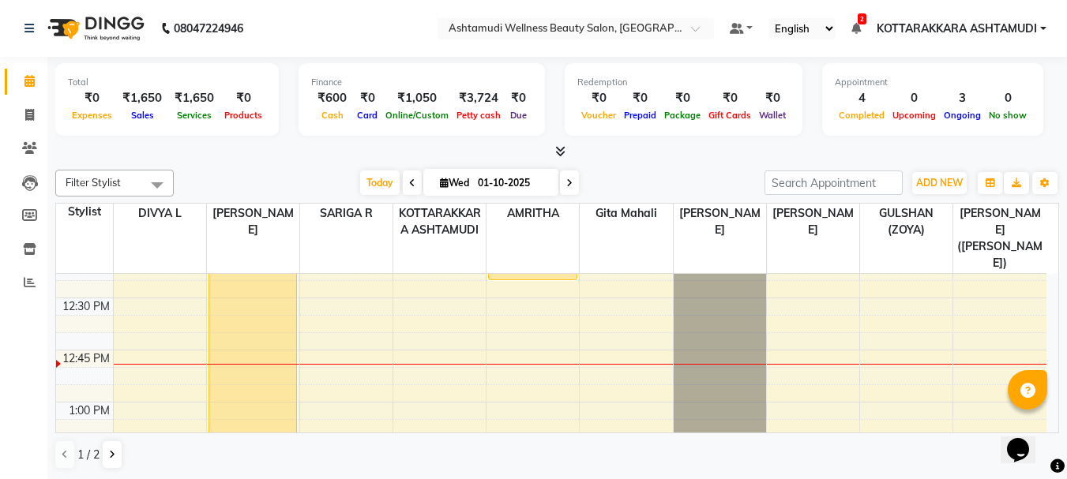
scroll to position [677, 0]
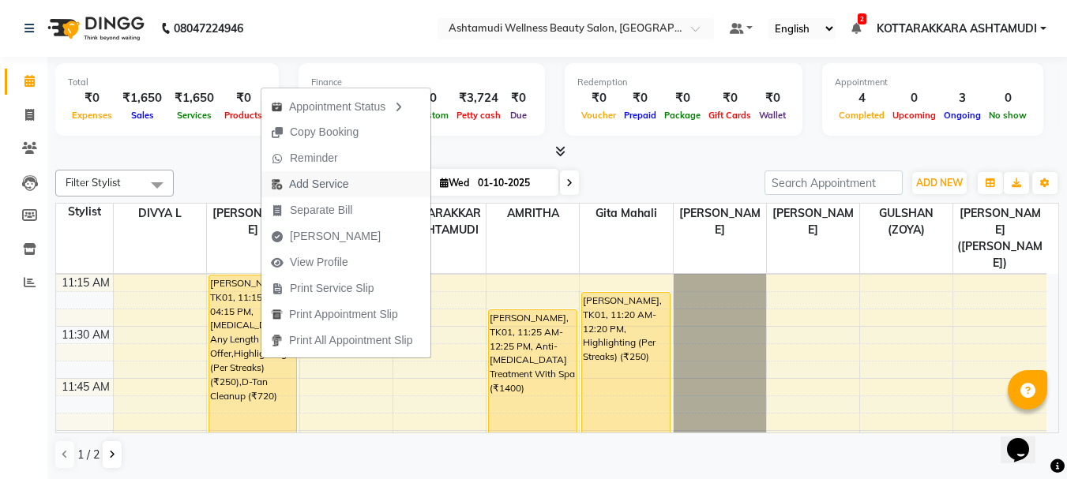
click at [338, 182] on span "Add Service" at bounding box center [318, 184] width 59 height 17
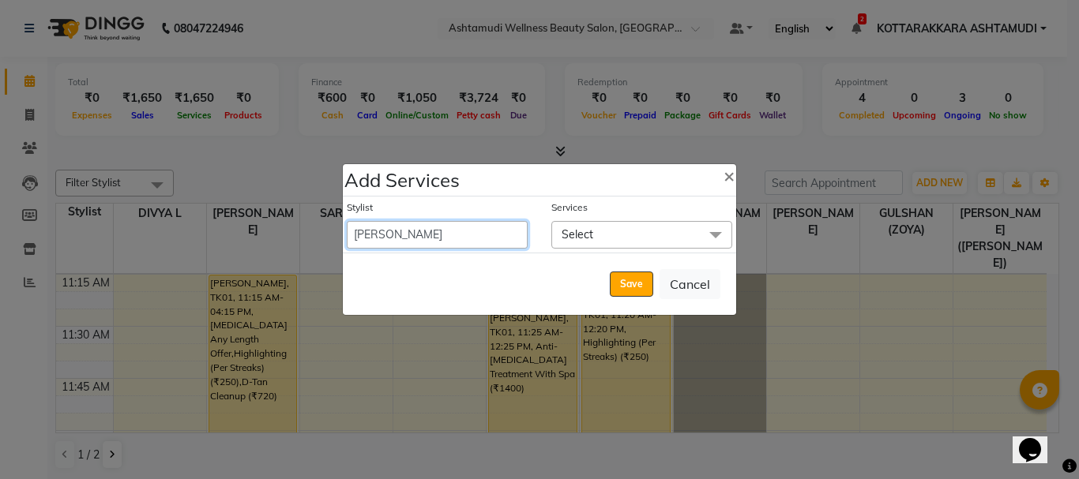
click at [408, 236] on select "AMRITHA DIVYA L [PERSON_NAME] ([PERSON_NAME]) [PERSON_NAME] KOTTARAKKARA ASHTAM…" at bounding box center [437, 235] width 181 height 28
select select "65260"
click at [347, 221] on select "AMRITHA DIVYA L [PERSON_NAME] ([PERSON_NAME]) [PERSON_NAME] KOTTARAKKARA ASHTAM…" at bounding box center [437, 235] width 181 height 28
select select "975"
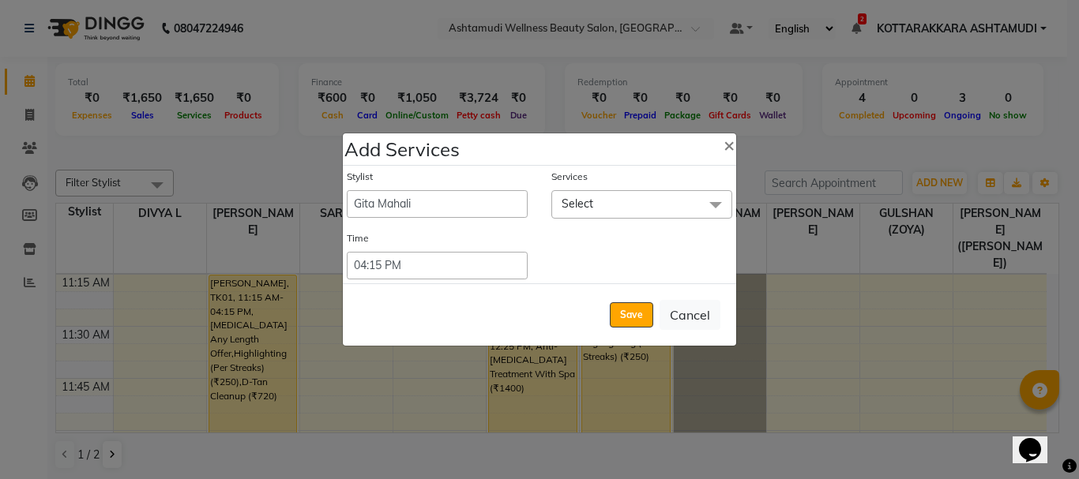
click at [590, 198] on span "Select" at bounding box center [577, 204] width 32 height 14
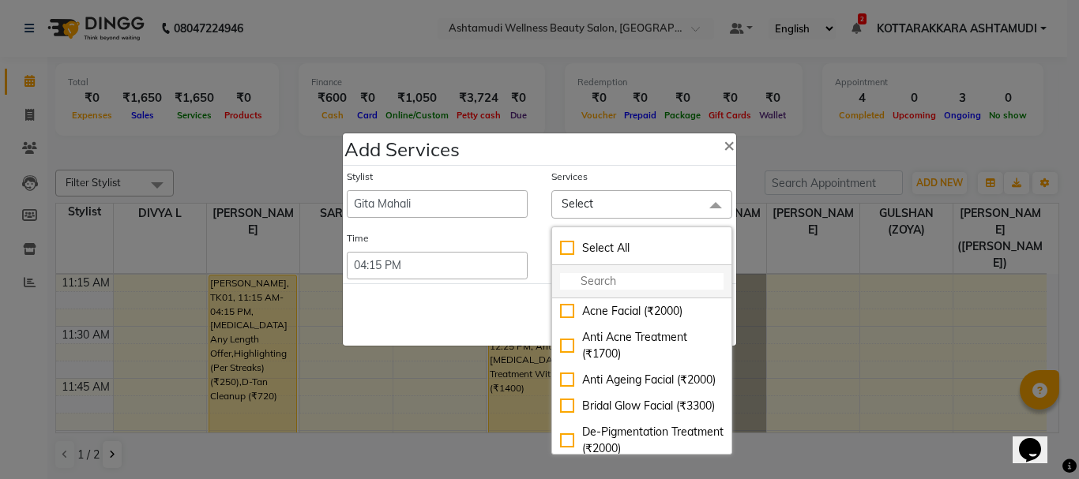
click at [619, 284] on input "multiselect-search" at bounding box center [641, 281] width 163 height 17
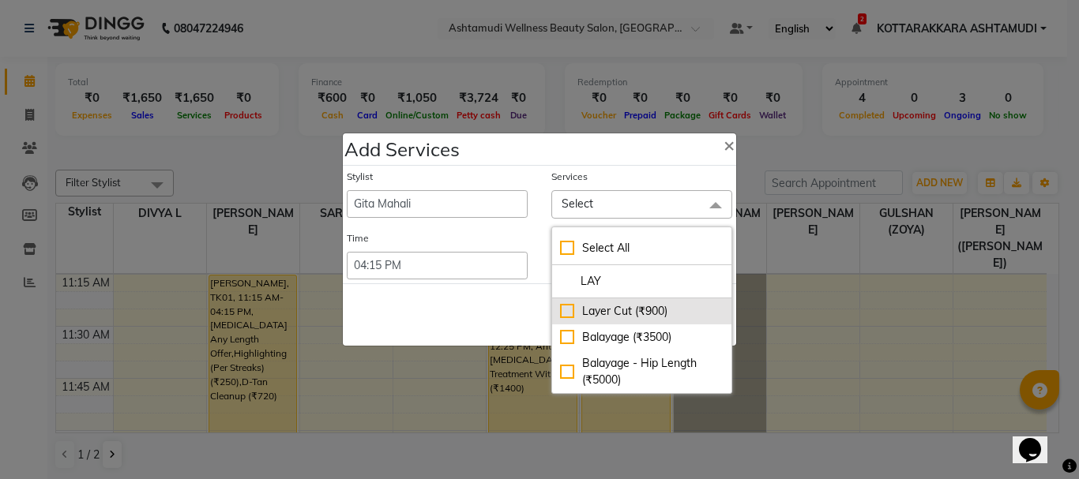
type input "LAY"
click at [563, 310] on div "Layer Cut (₹900)" at bounding box center [641, 311] width 163 height 17
checkbox input "true"
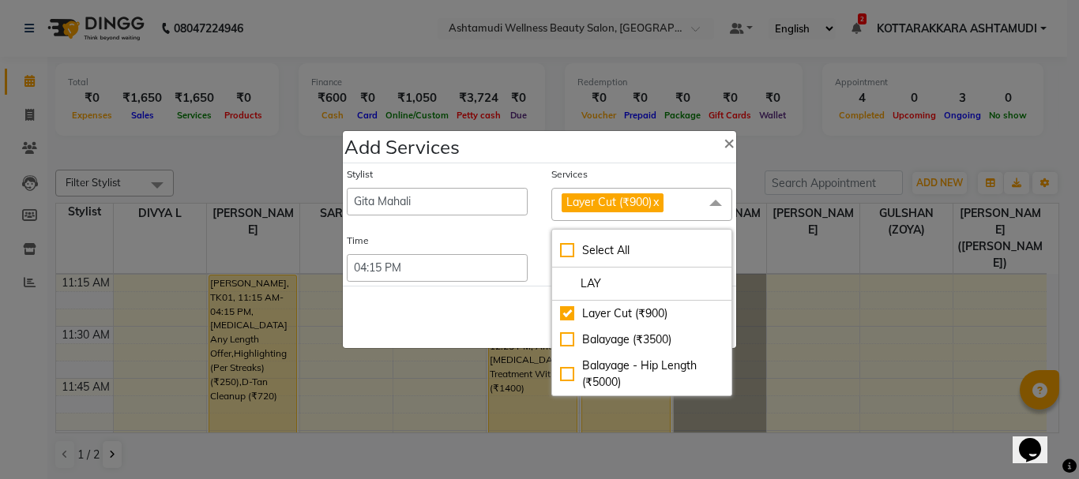
click at [461, 234] on div "Time" at bounding box center [437, 244] width 181 height 21
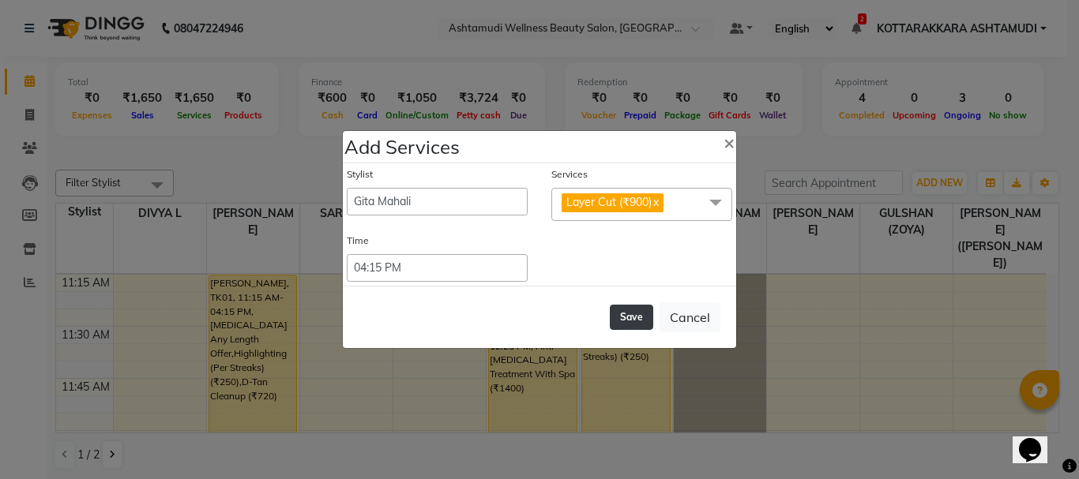
click at [625, 311] on button "Save" at bounding box center [631, 317] width 43 height 25
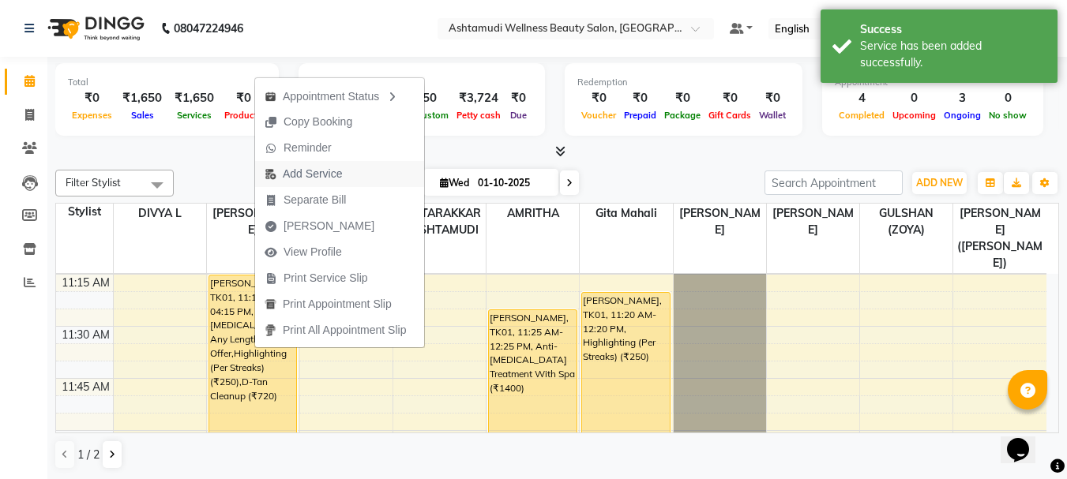
click at [337, 167] on span "Add Service" at bounding box center [312, 174] width 59 height 17
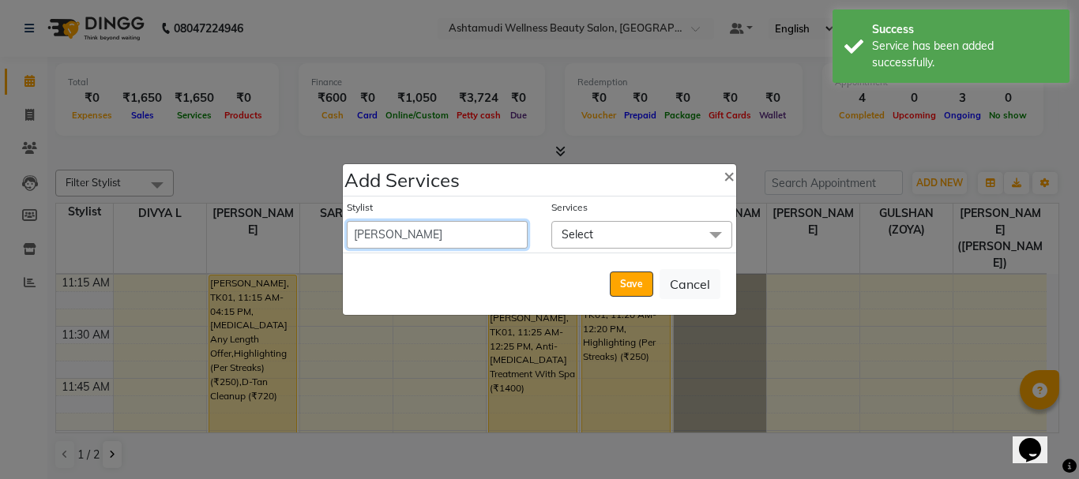
click at [409, 233] on select "AMRITHA DIVYA L Gita Mahali GULSHAN (ZOYA) Karina Darjee KOTTARAKKARA ASHTAMUDI…" at bounding box center [437, 235] width 181 height 28
select select "91126"
click at [347, 221] on select "AMRITHA DIVYA L Gita Mahali GULSHAN (ZOYA) Karina Darjee KOTTARAKKARA ASHTAMUDI…" at bounding box center [437, 235] width 181 height 28
select select "975"
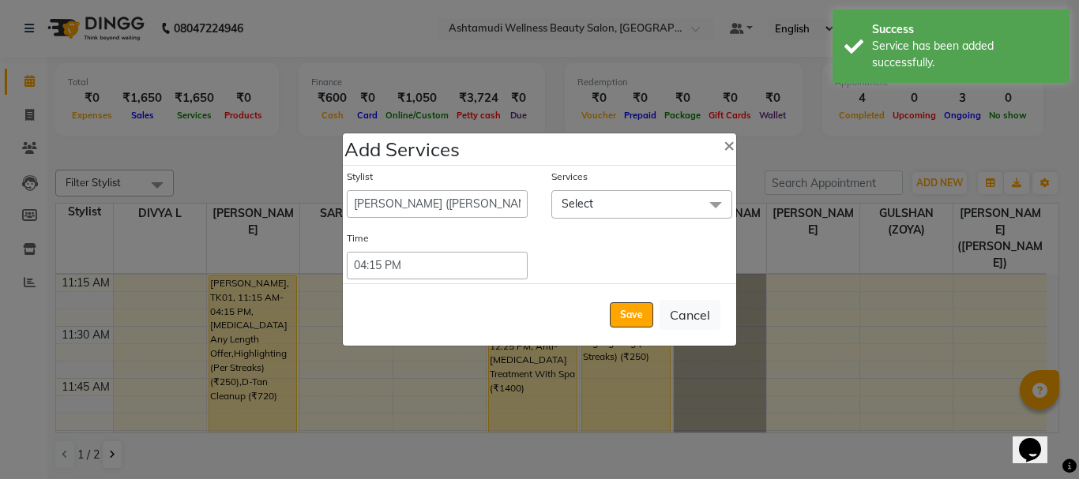
click at [604, 212] on span "Select" at bounding box center [641, 204] width 181 height 28
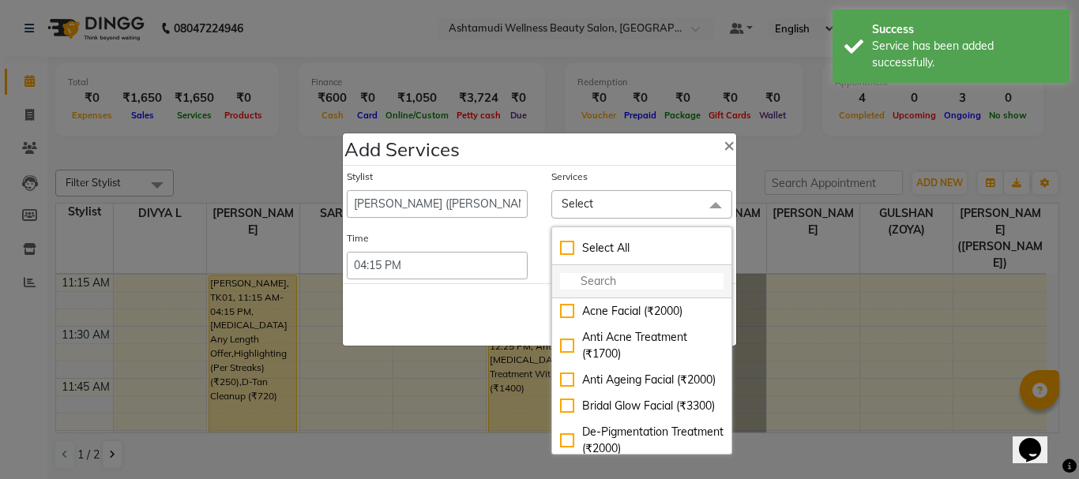
click at [606, 283] on input "multiselect-search" at bounding box center [641, 281] width 163 height 17
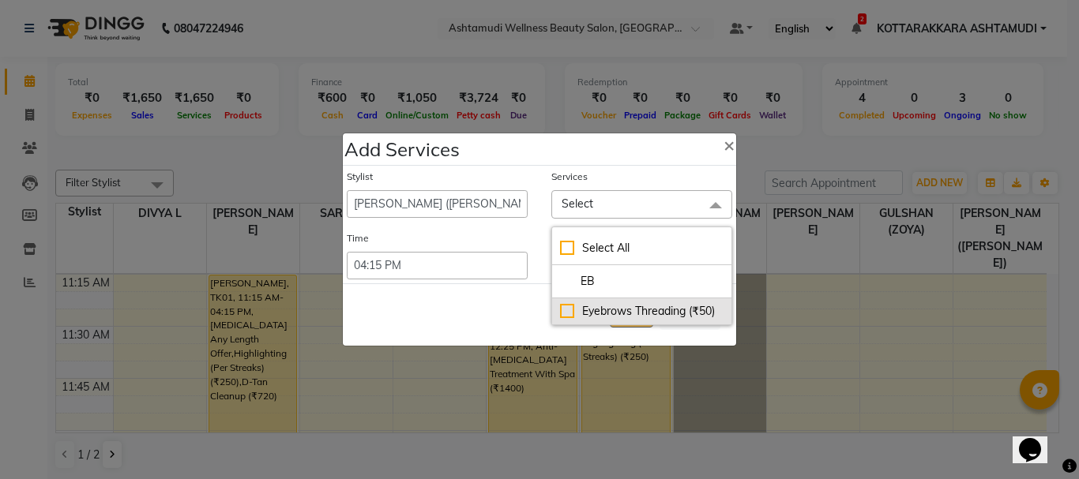
type input "EB"
click at [564, 313] on div "Eyebrows Threading (₹50)" at bounding box center [641, 311] width 163 height 17
checkbox input "true"
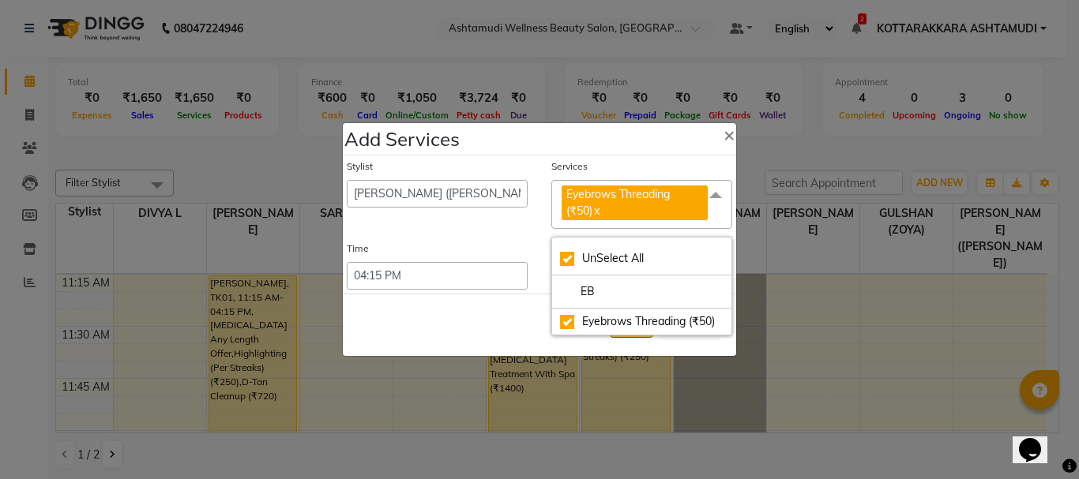
click at [467, 250] on div "Time" at bounding box center [437, 252] width 181 height 21
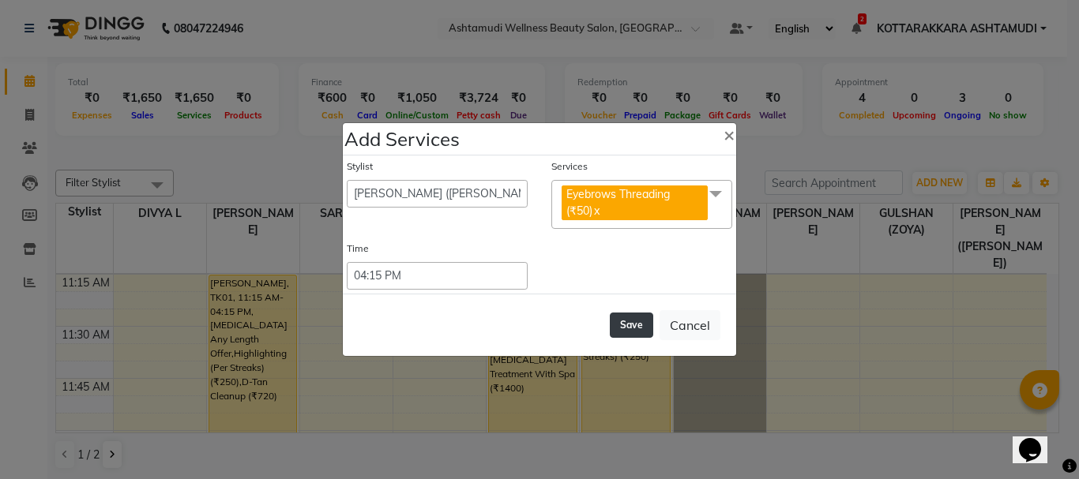
click at [629, 327] on button "Save" at bounding box center [631, 325] width 43 height 25
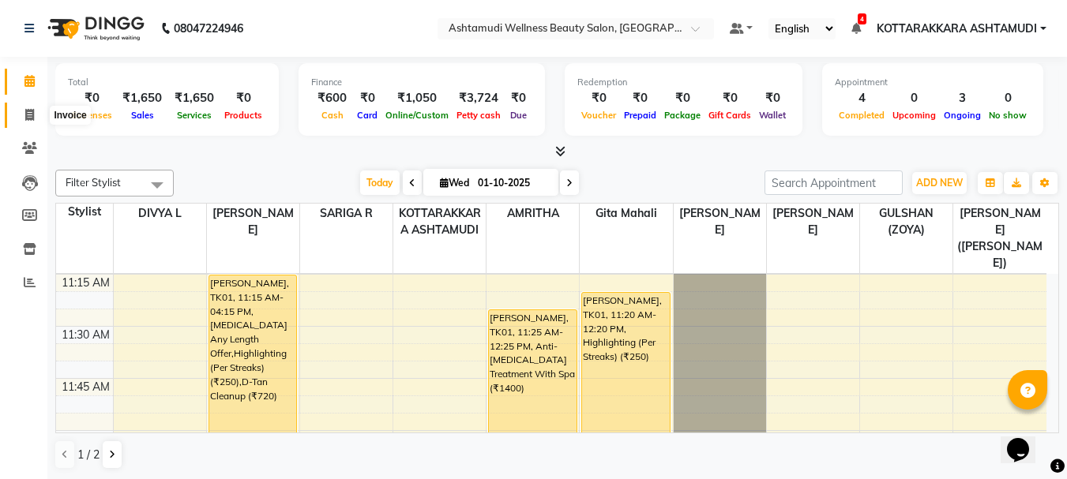
click at [26, 115] on icon at bounding box center [29, 115] width 9 height 12
select select "service"
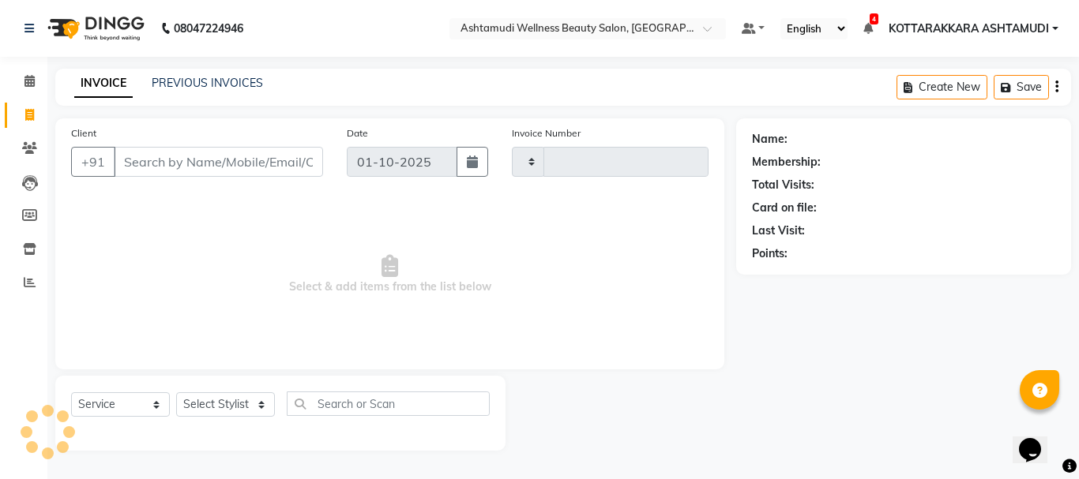
type input "3616"
select select "4664"
click at [233, 408] on select "Select Stylist" at bounding box center [225, 404] width 99 height 24
select select "49590"
click at [176, 392] on select "Select Stylist AMRITHA DIVYA L Gita Mahali GULSHAN (ZOYA) Karina Darjee KOTTARA…" at bounding box center [227, 404] width 103 height 24
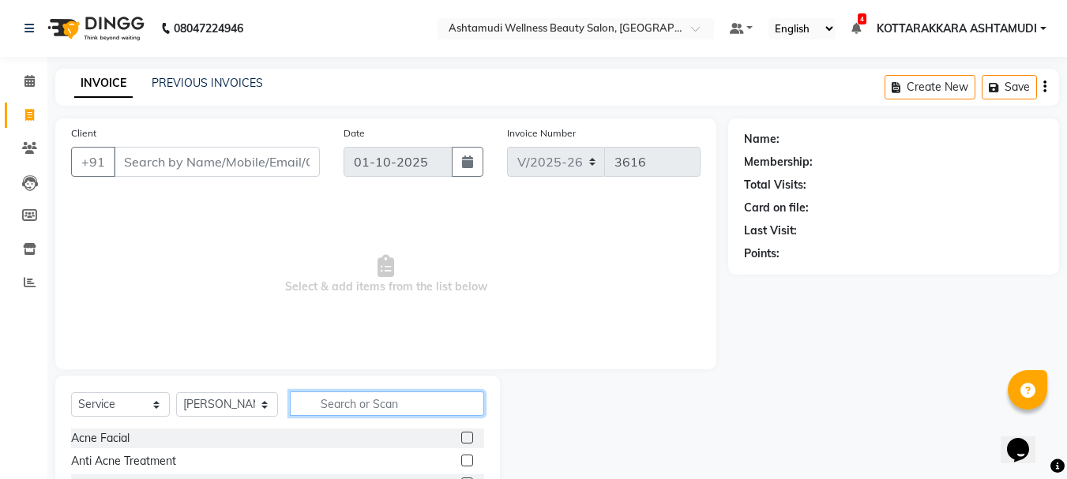
click at [359, 400] on input "text" at bounding box center [387, 404] width 195 height 24
type input "WASH"
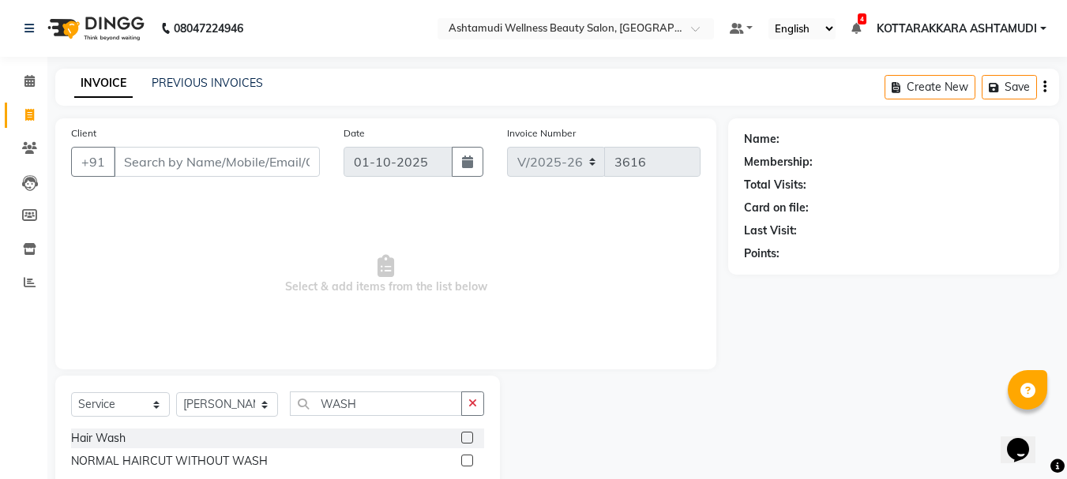
click at [472, 435] on label at bounding box center [467, 438] width 12 height 12
click at [471, 435] on input "checkbox" at bounding box center [466, 439] width 10 height 10
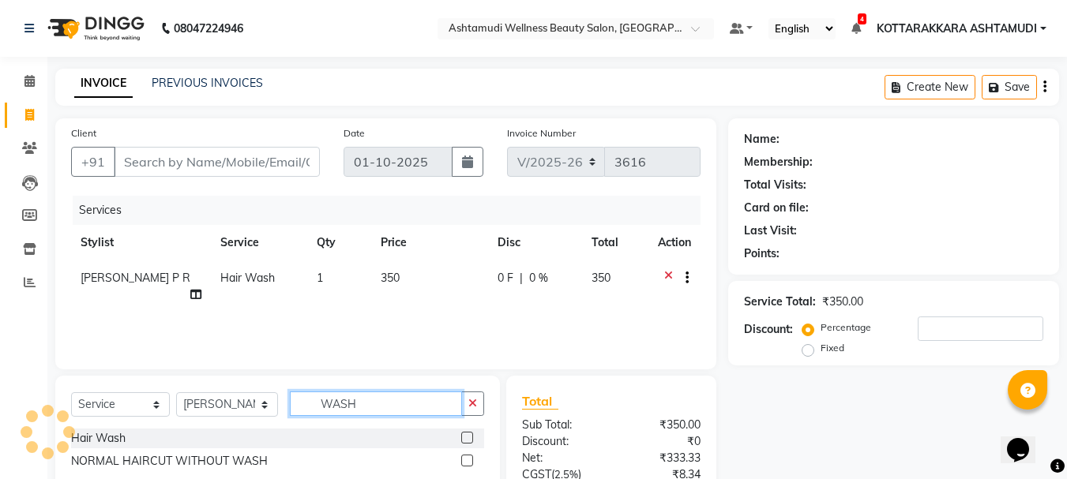
checkbox input "false"
click at [410, 407] on input "WASH" at bounding box center [376, 404] width 173 height 24
type input "W"
type input "FRI"
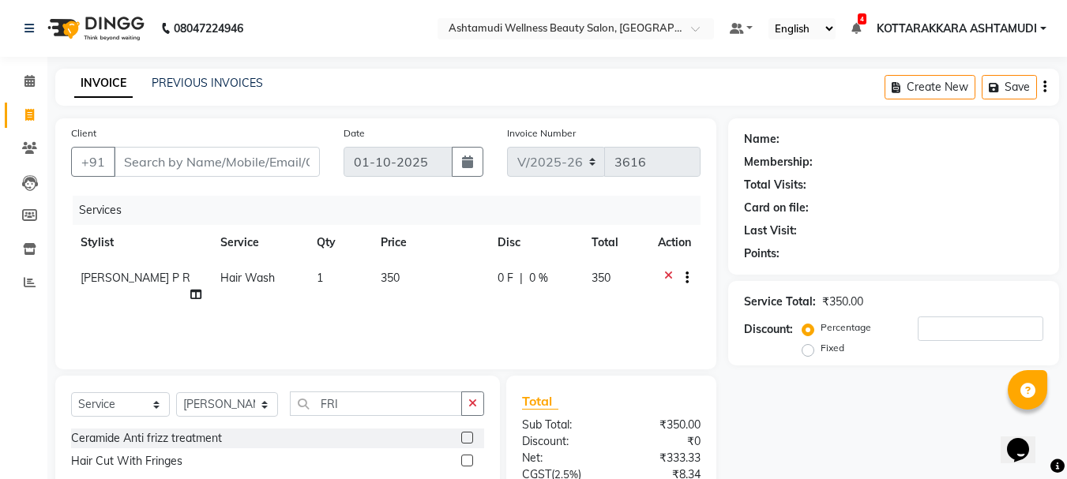
click at [466, 460] on label at bounding box center [467, 461] width 12 height 12
click at [466, 460] on input "checkbox" at bounding box center [466, 461] width 10 height 10
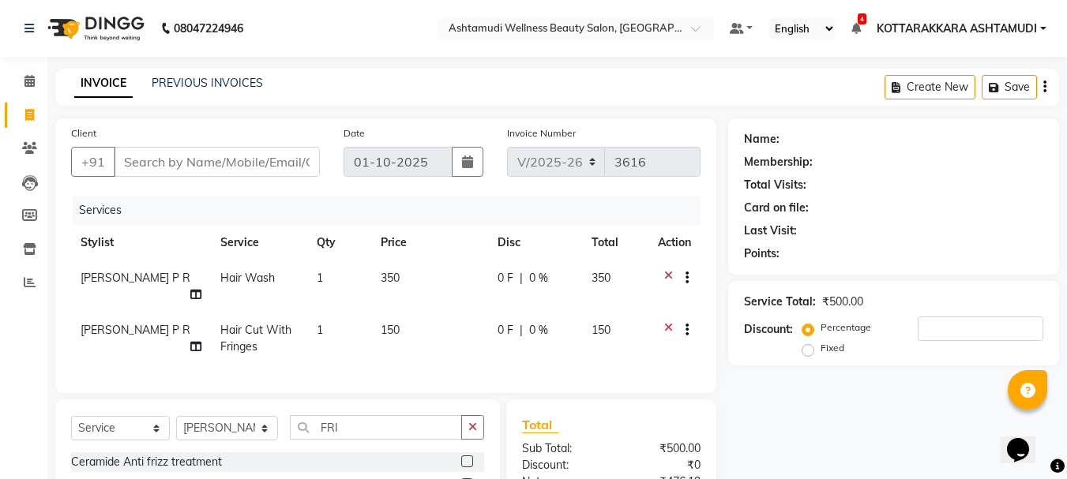
checkbox input "false"
click at [250, 164] on input "Client" at bounding box center [217, 162] width 206 height 30
type input "6"
type input "0"
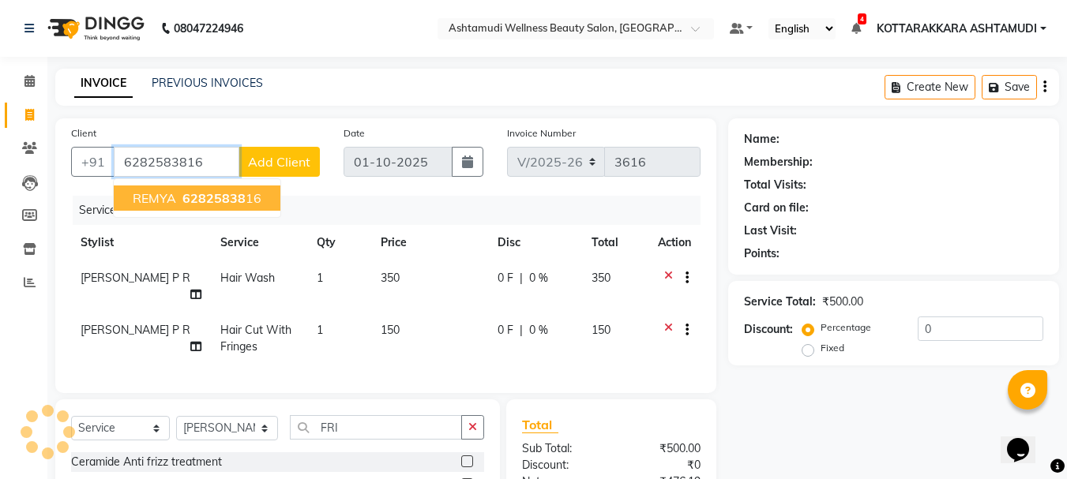
type input "6282583816"
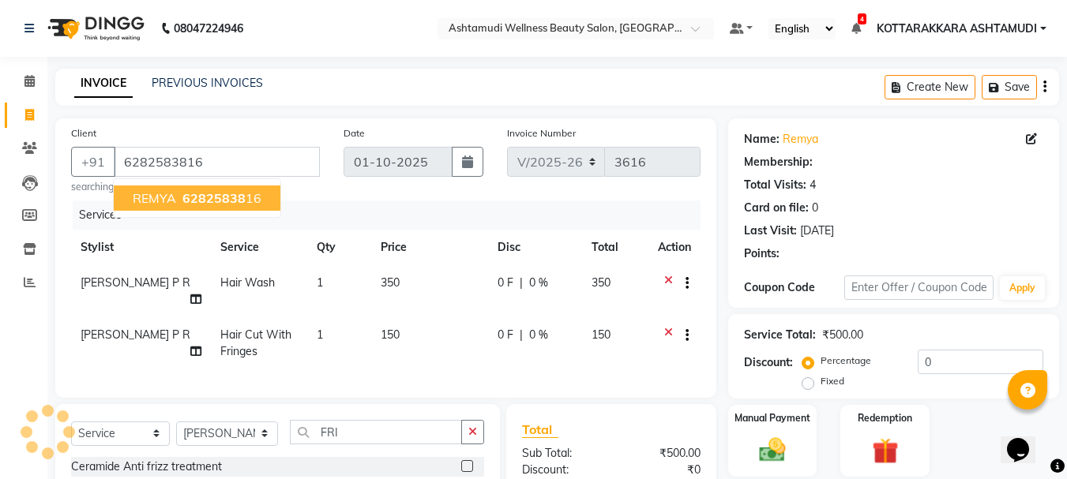
select select "1: Object"
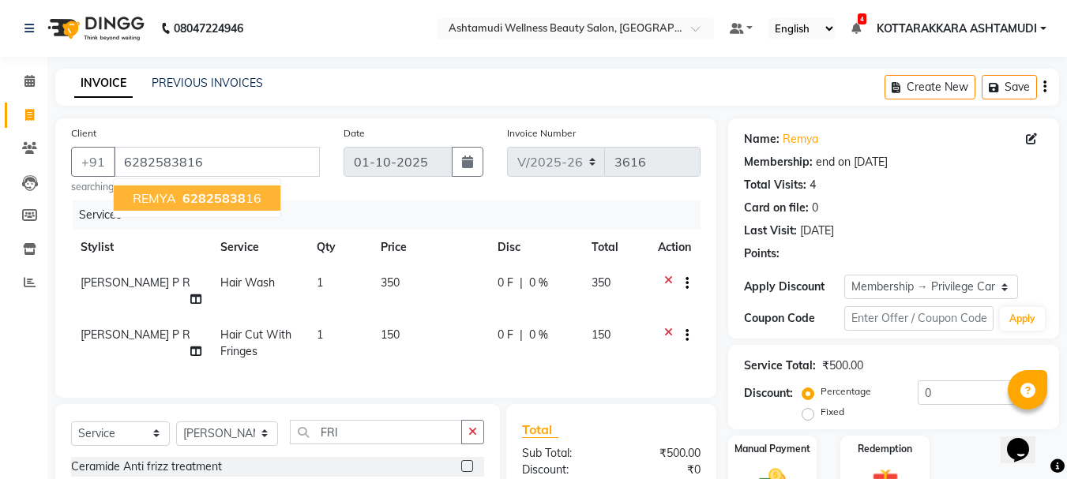
click at [261, 199] on button "REMYA 62825838 16" at bounding box center [197, 198] width 167 height 25
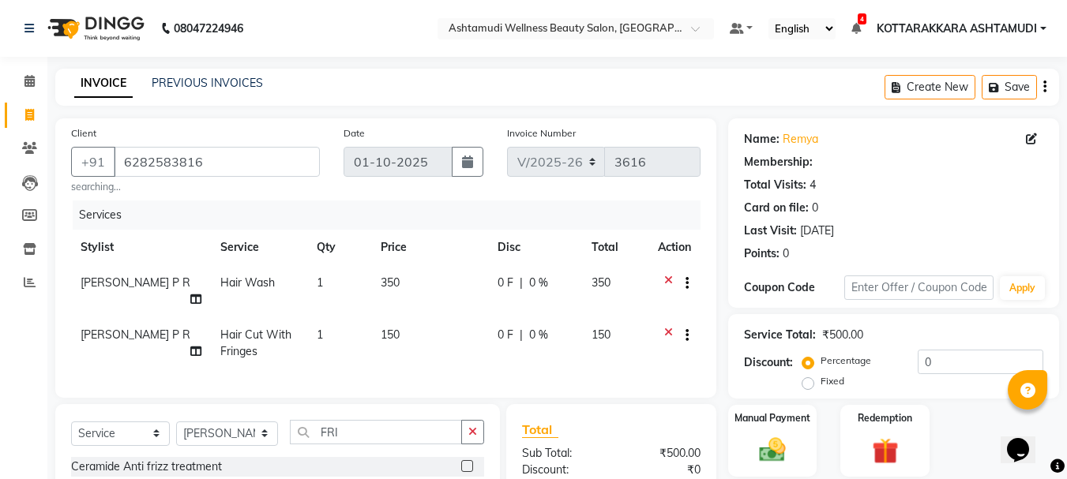
type input "15"
select select "1: Object"
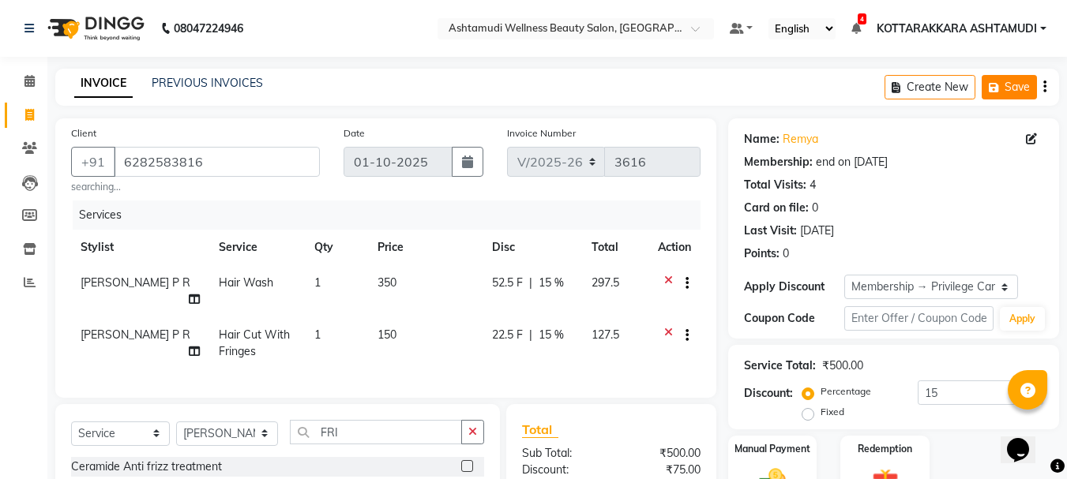
click at [1019, 98] on button "Save" at bounding box center [1009, 87] width 55 height 24
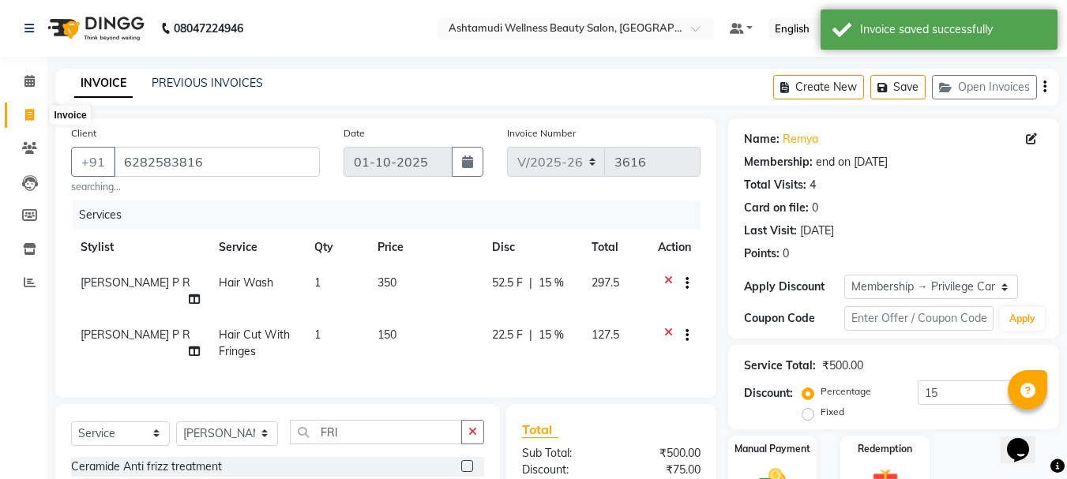
click at [27, 122] on span at bounding box center [30, 116] width 28 height 18
select select "service"
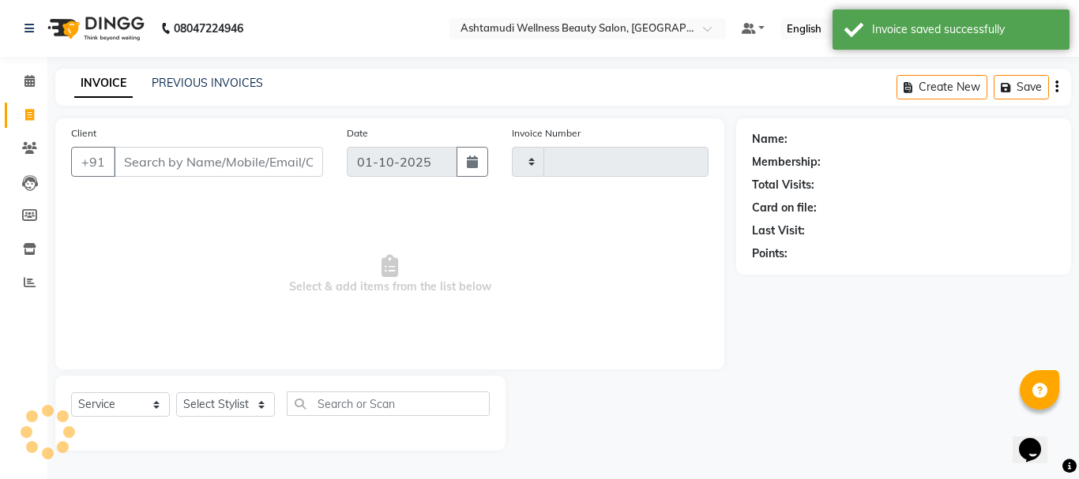
type input "3616"
select select "4664"
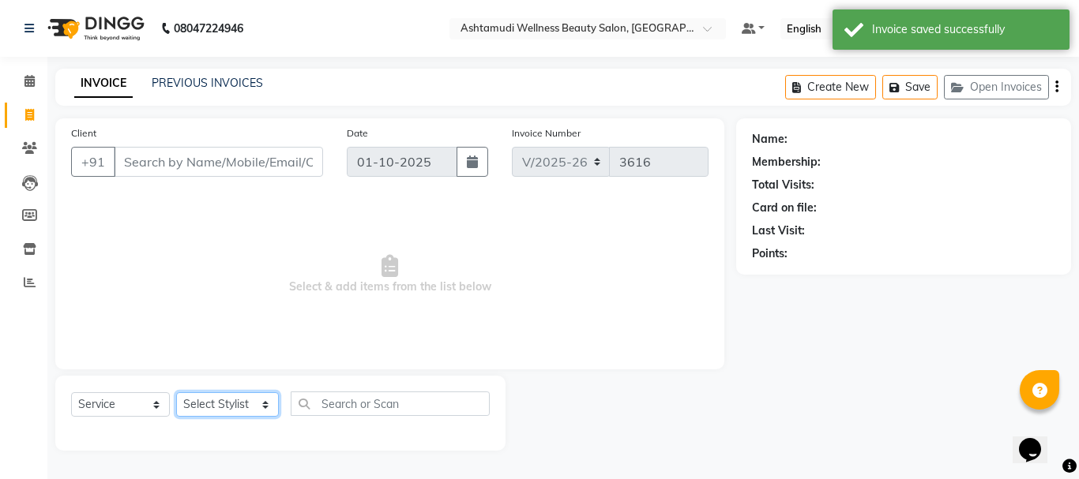
click at [235, 405] on select "Select Stylist AMRITHA DIVYA L [PERSON_NAME] ([PERSON_NAME]) [PERSON_NAME] KOTT…" at bounding box center [227, 404] width 103 height 24
select select "91125"
click at [176, 392] on select "Select Stylist AMRITHA DIVYA L [PERSON_NAME] ([PERSON_NAME]) [PERSON_NAME] KOTT…" at bounding box center [227, 404] width 103 height 24
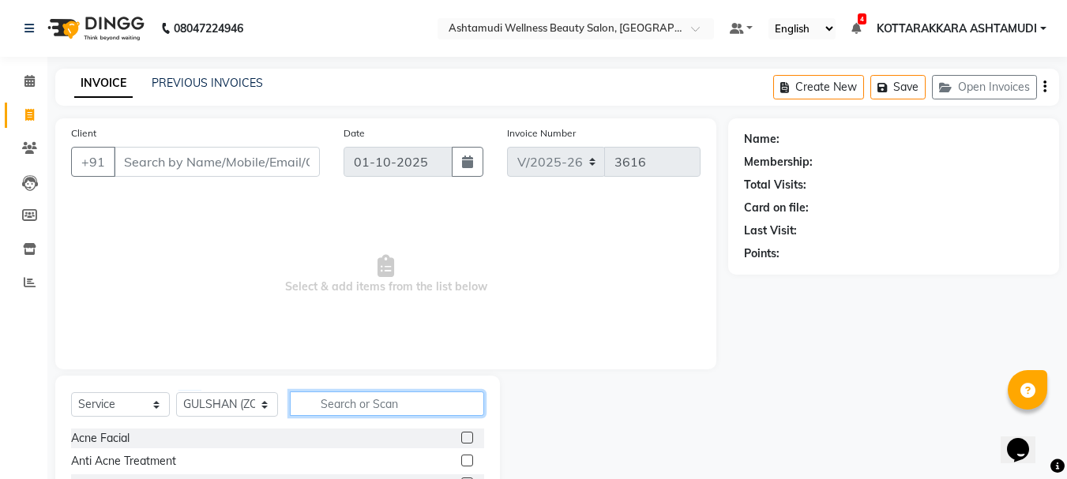
click at [365, 403] on input "text" at bounding box center [387, 404] width 195 height 24
type input "U CU"
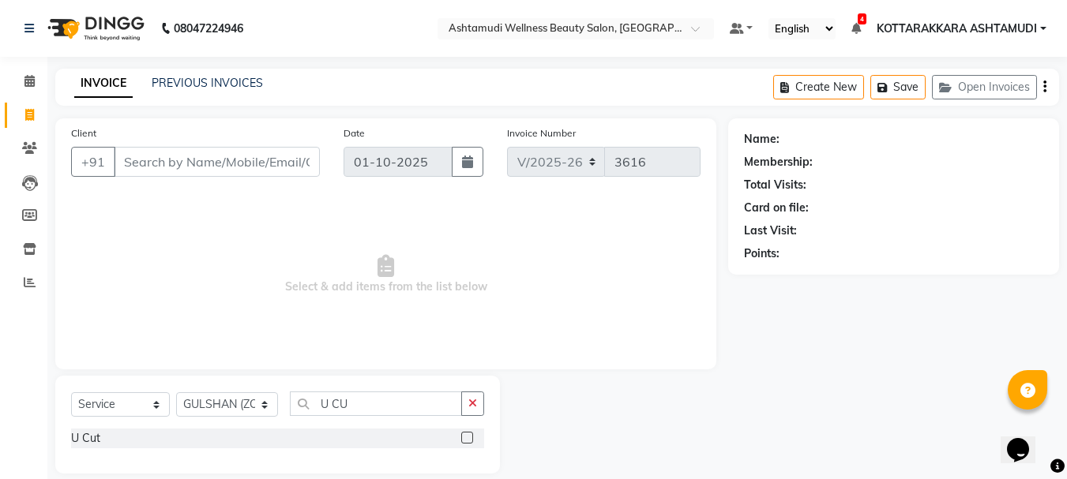
click at [465, 437] on label at bounding box center [467, 438] width 12 height 12
click at [465, 437] on input "checkbox" at bounding box center [466, 439] width 10 height 10
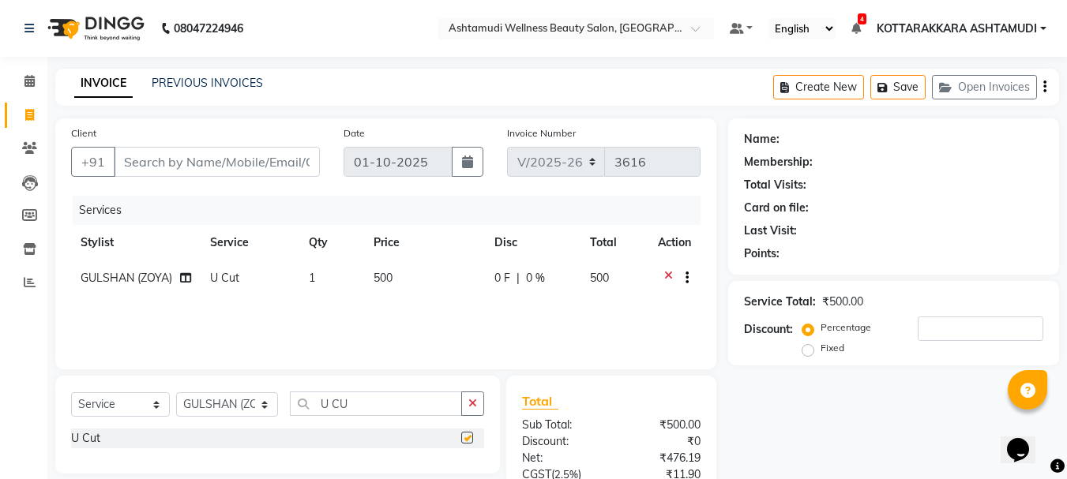
checkbox input "false"
click at [246, 155] on input "Client" at bounding box center [217, 162] width 206 height 30
click at [171, 172] on input "Client" at bounding box center [217, 162] width 206 height 30
type input "8"
type input "0"
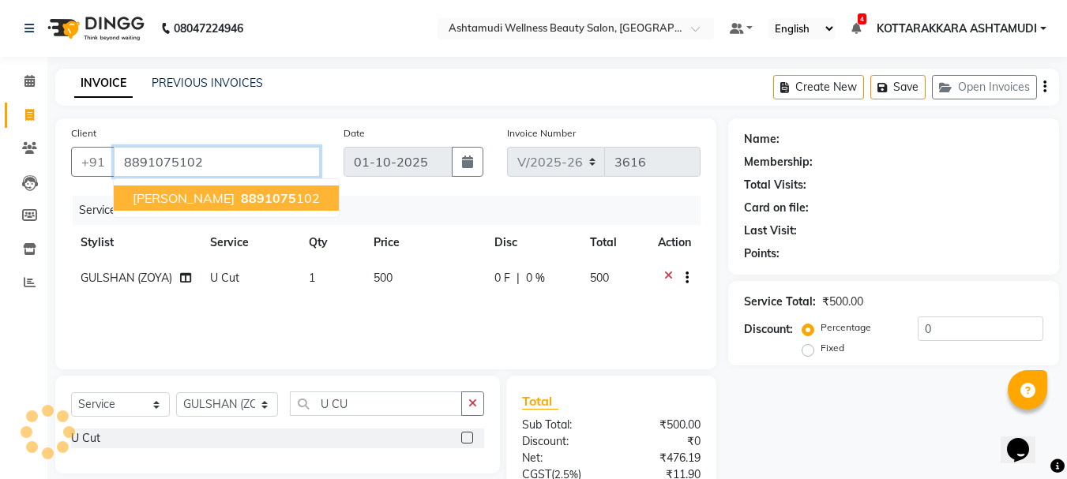
type input "8891075102"
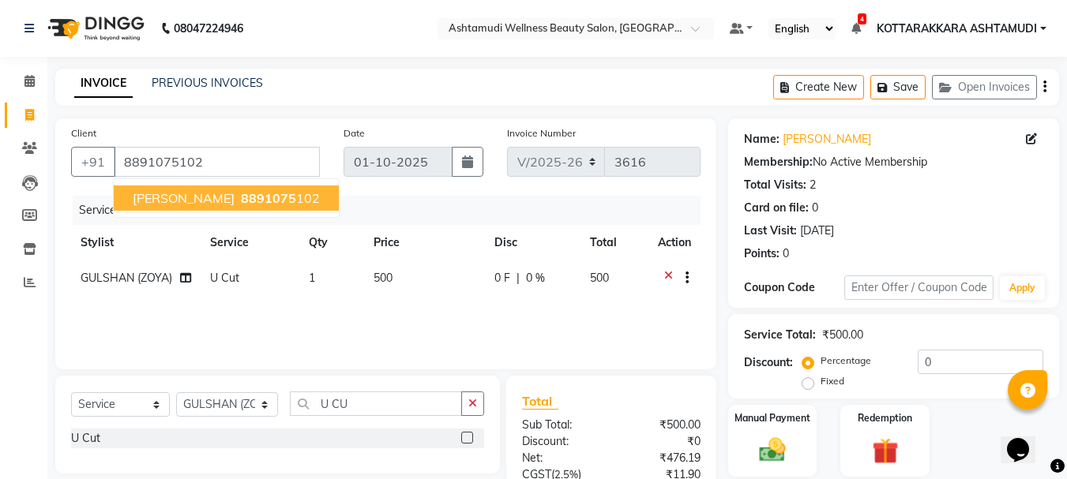
click at [244, 191] on ngb-highlight "8891075 102" at bounding box center [279, 198] width 82 height 16
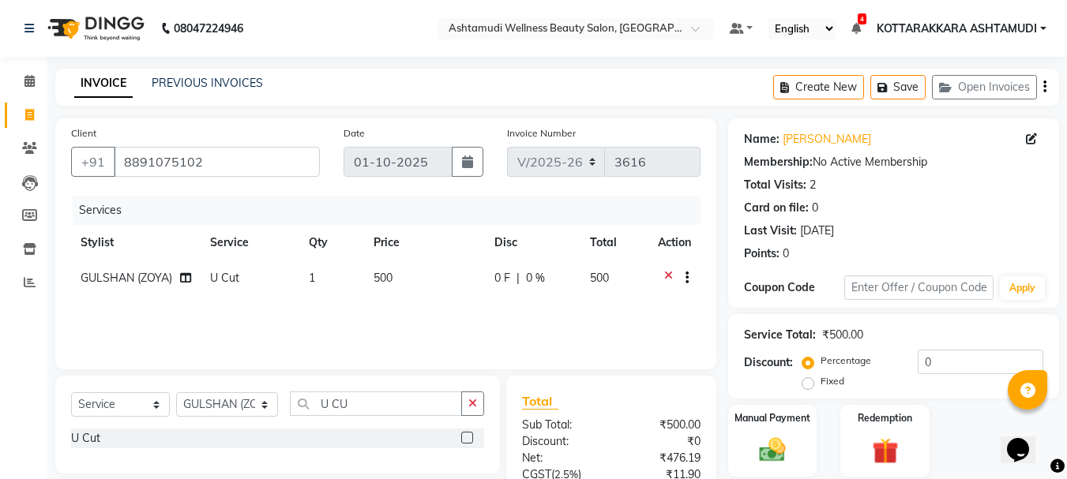
scroll to position [152, 0]
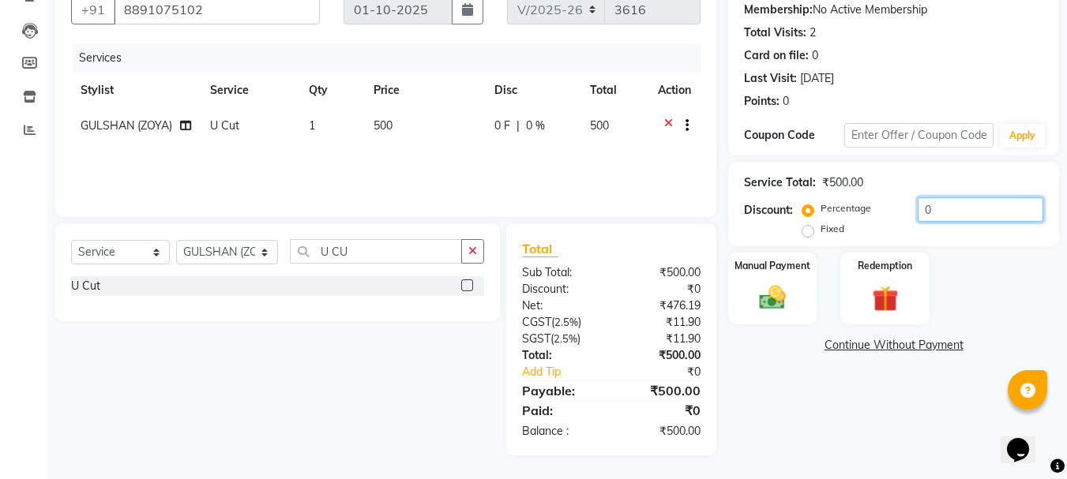
click at [955, 216] on input "0" at bounding box center [981, 209] width 126 height 24
click at [820, 232] on label "Fixed" at bounding box center [832, 229] width 24 height 14
click at [807, 232] on input "Fixed" at bounding box center [810, 228] width 11 height 11
radio input "true"
click at [936, 203] on input "number" at bounding box center [981, 209] width 126 height 24
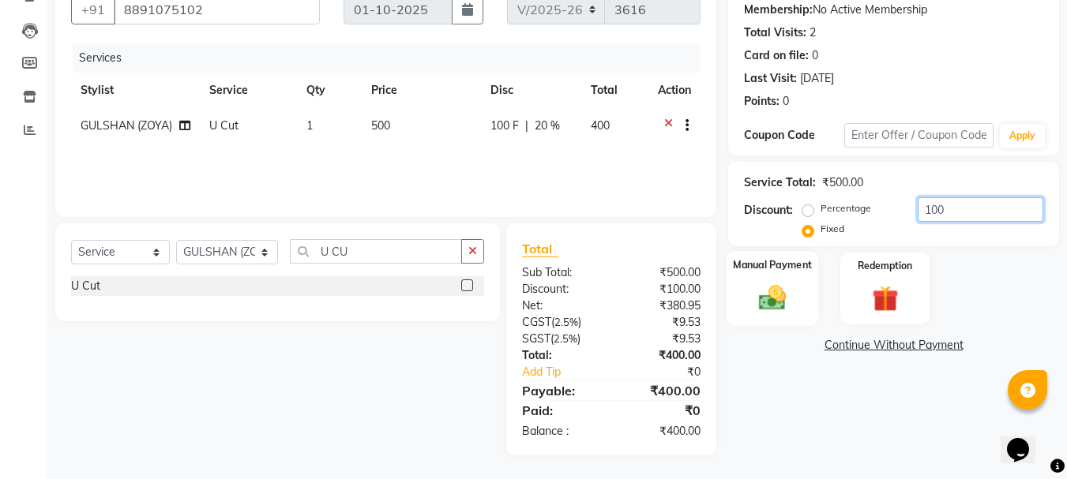
type input "100"
click at [775, 304] on img at bounding box center [772, 298] width 44 height 32
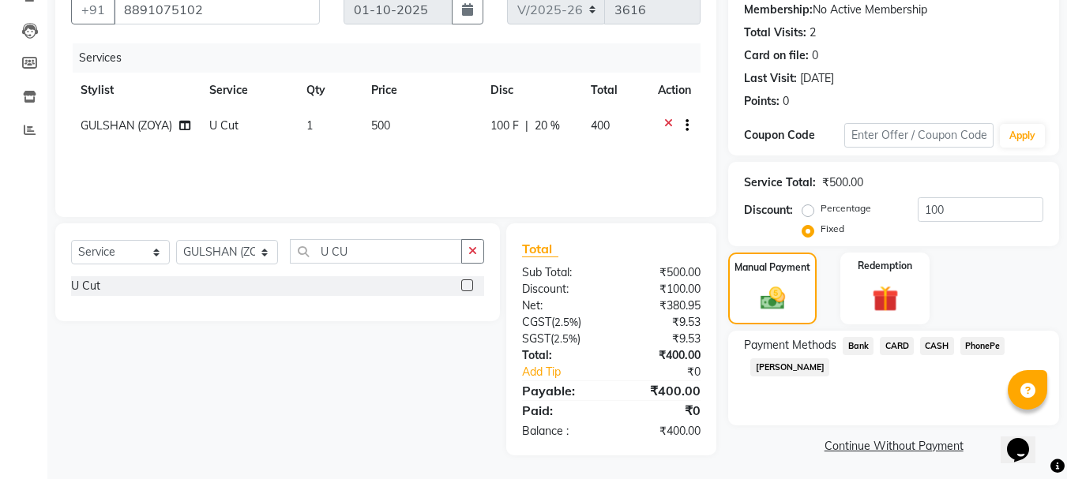
click at [940, 344] on span "CASH" at bounding box center [937, 346] width 34 height 18
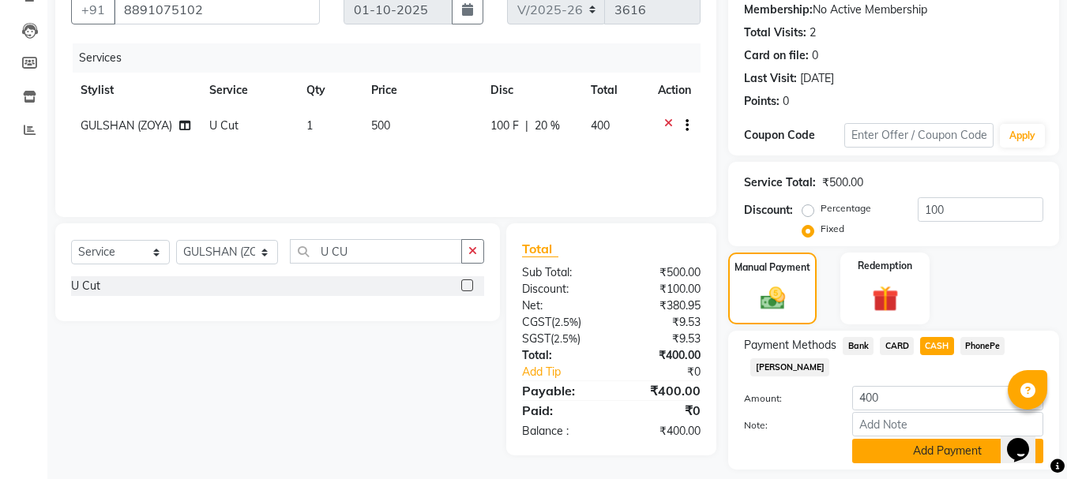
click at [888, 449] on button "Add Payment" at bounding box center [947, 451] width 191 height 24
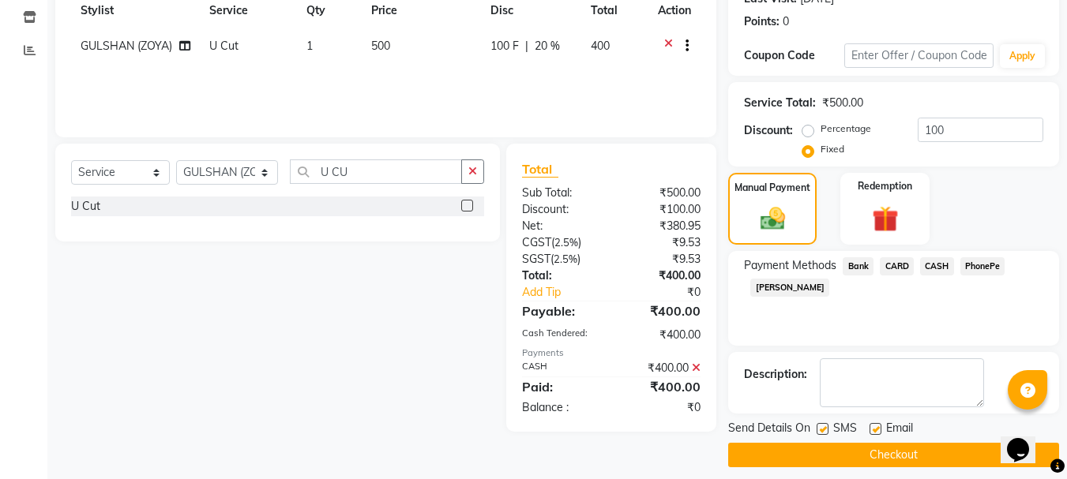
scroll to position [244, 0]
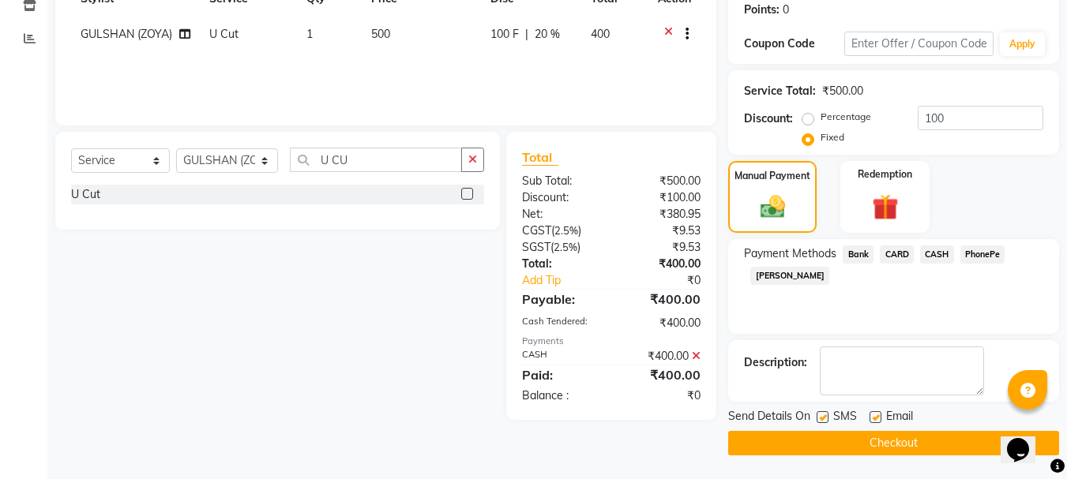
click at [892, 449] on button "Checkout" at bounding box center [893, 443] width 331 height 24
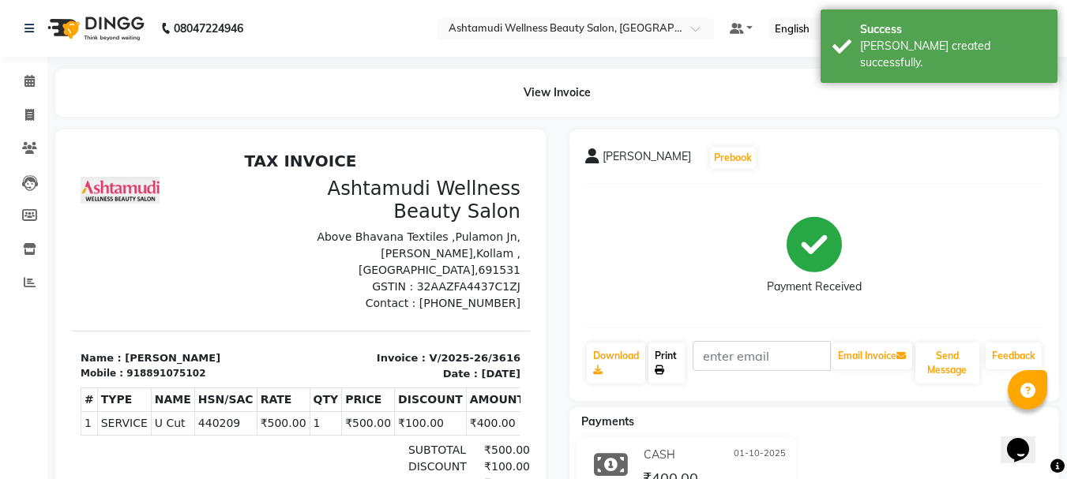
click at [673, 361] on link "Print" at bounding box center [666, 363] width 36 height 41
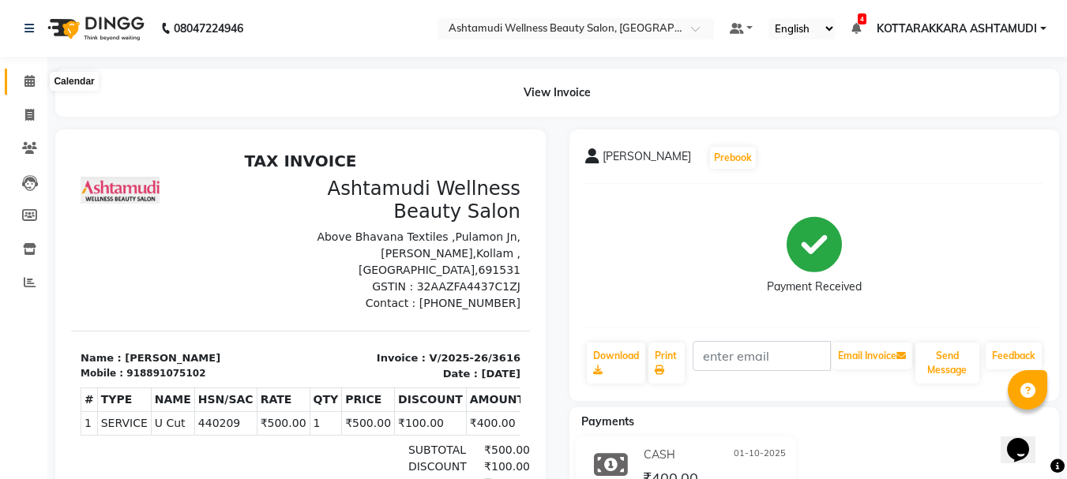
click at [29, 84] on icon at bounding box center [29, 81] width 10 height 12
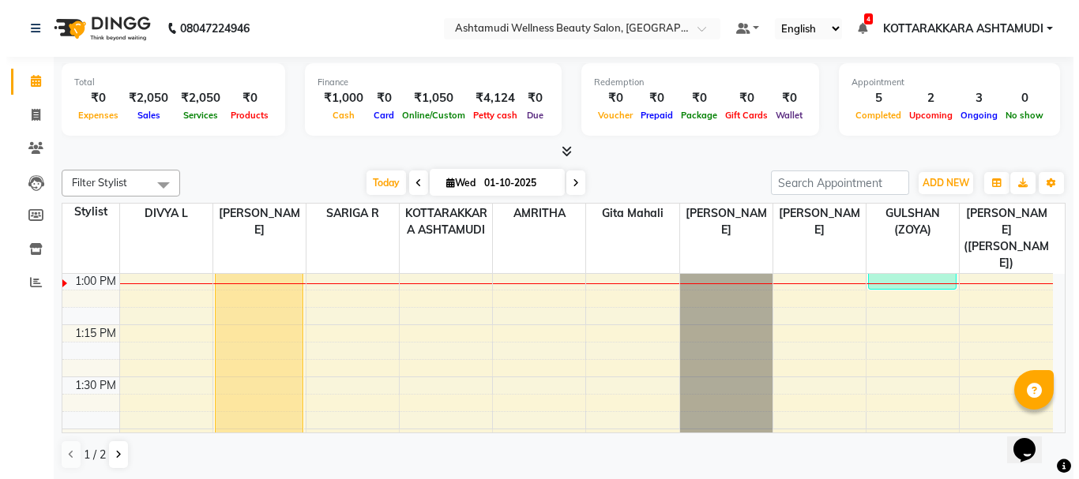
scroll to position [727, 0]
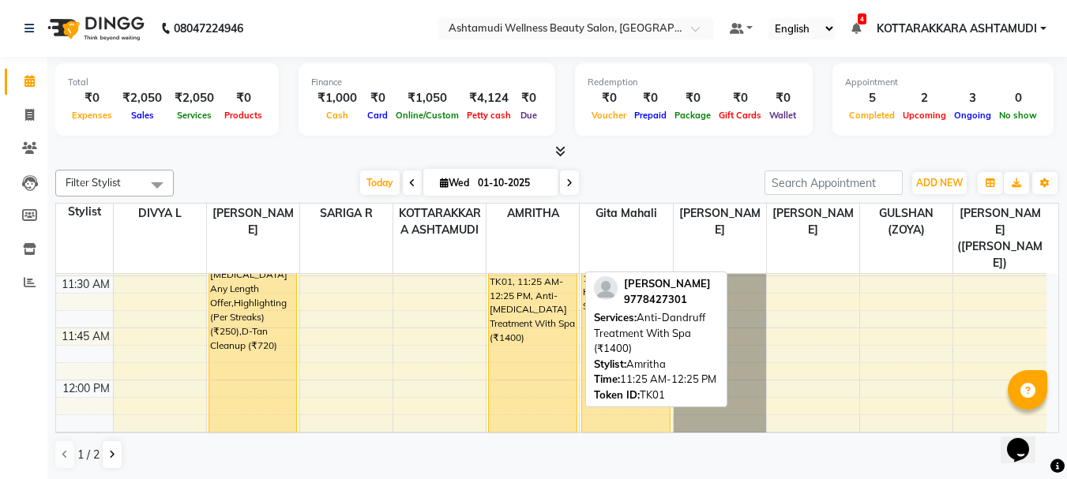
click at [560, 345] on div "[PERSON_NAME], TK01, 11:25 AM-12:25 PM, Anti-[MEDICAL_DATA] Treatment With Spa …" at bounding box center [532, 363] width 87 height 206
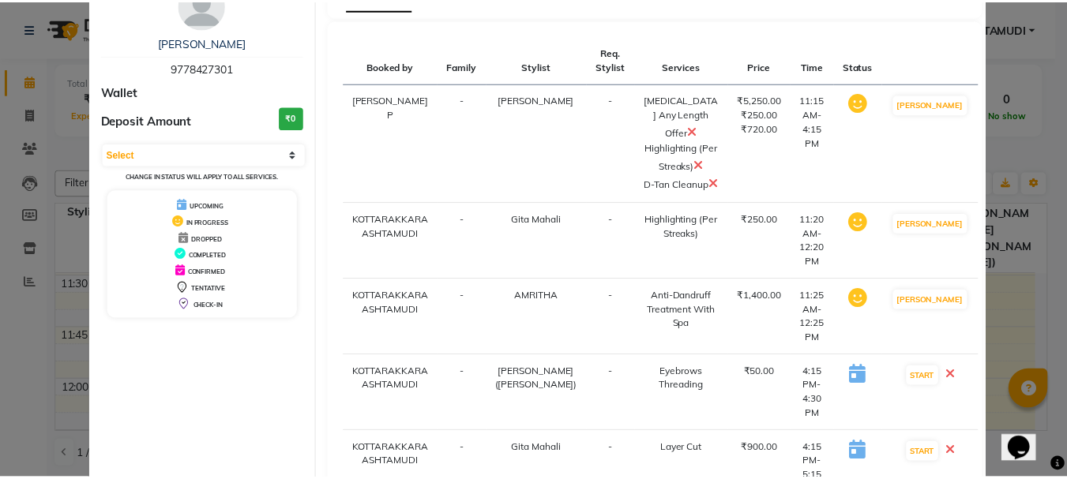
scroll to position [158, 0]
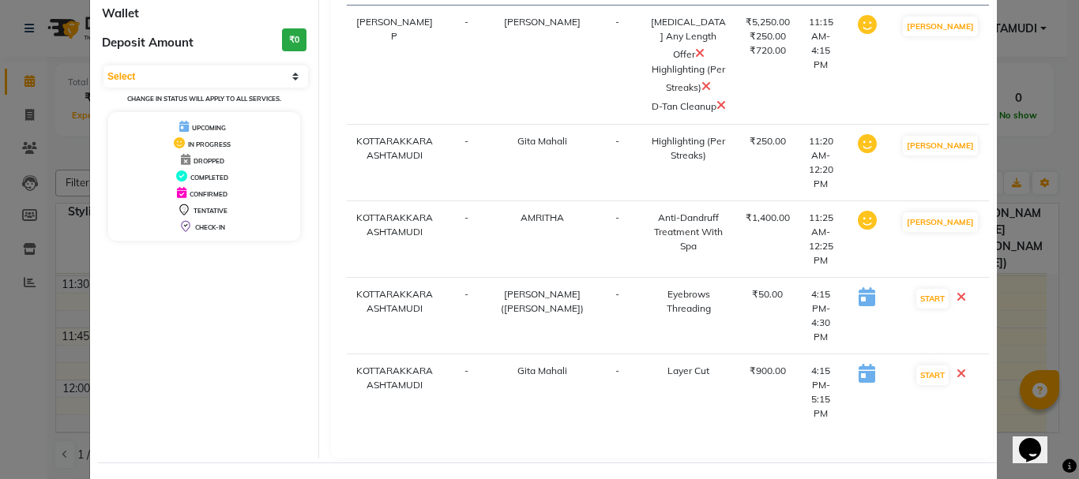
select select "service"
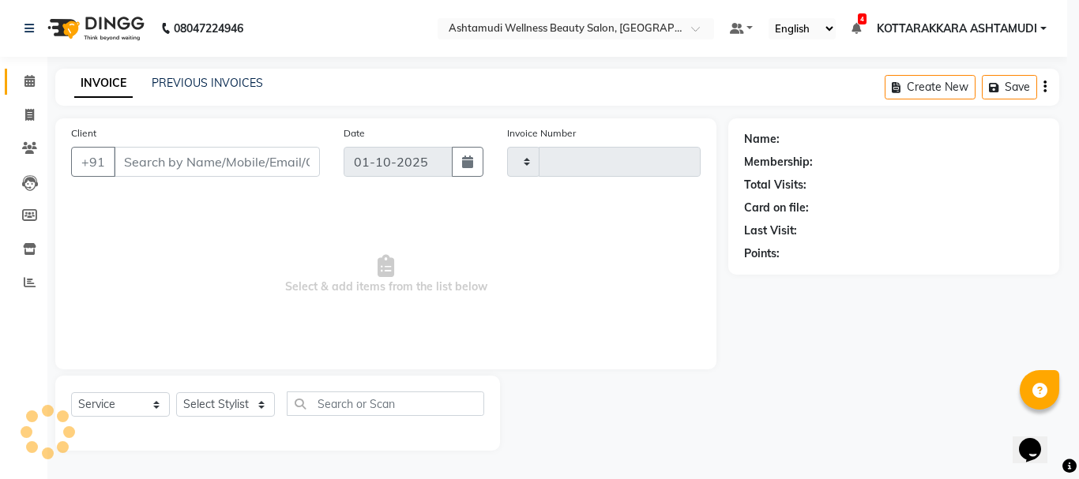
type input "3617"
select select "4664"
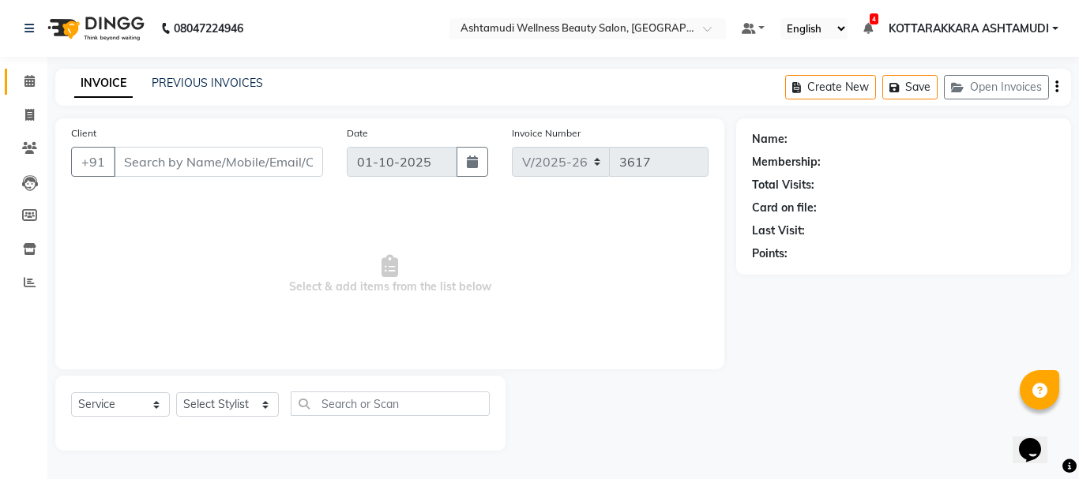
type input "9778427301"
select select "91126"
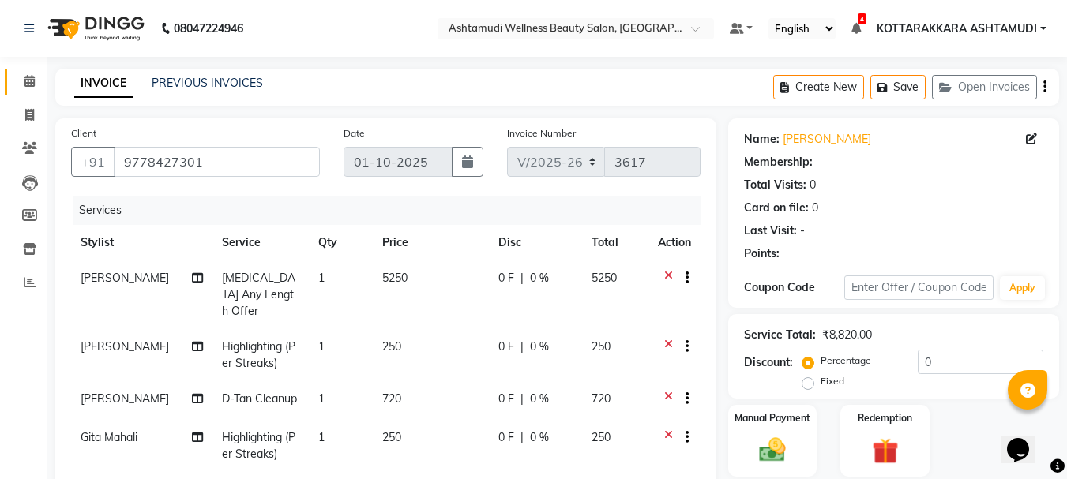
select select "1: Object"
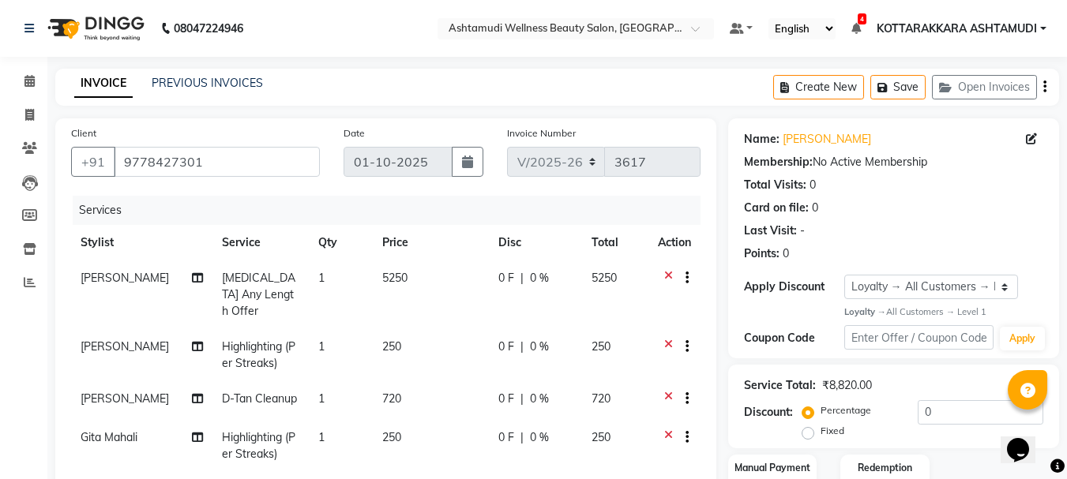
click at [664, 275] on icon at bounding box center [668, 280] width 9 height 20
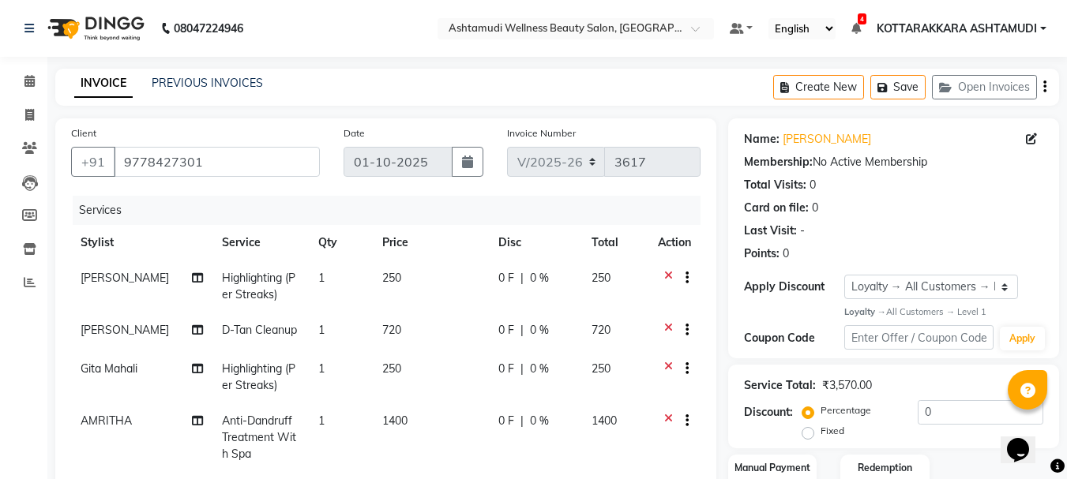
click at [668, 275] on icon at bounding box center [668, 280] width 9 height 20
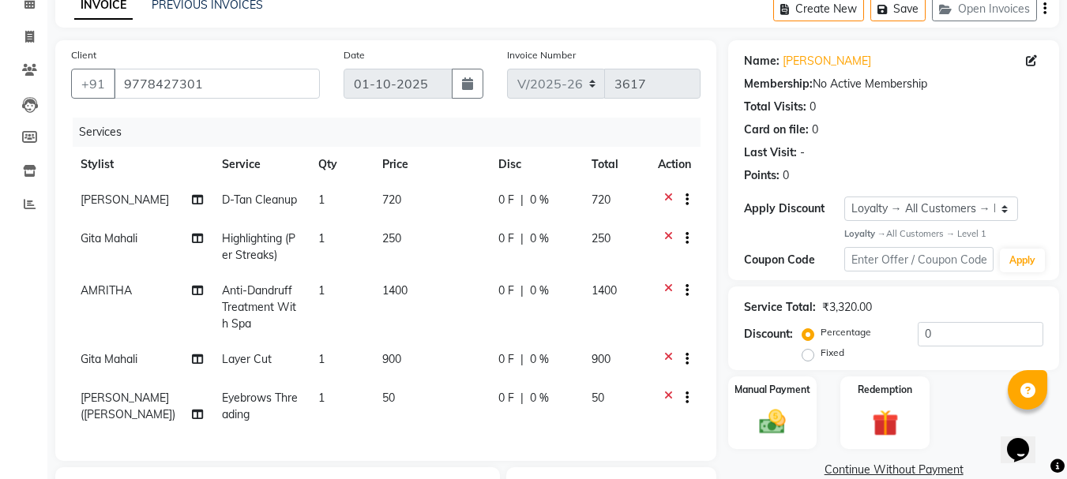
scroll to position [79, 0]
click at [668, 198] on icon at bounding box center [668, 201] width 9 height 20
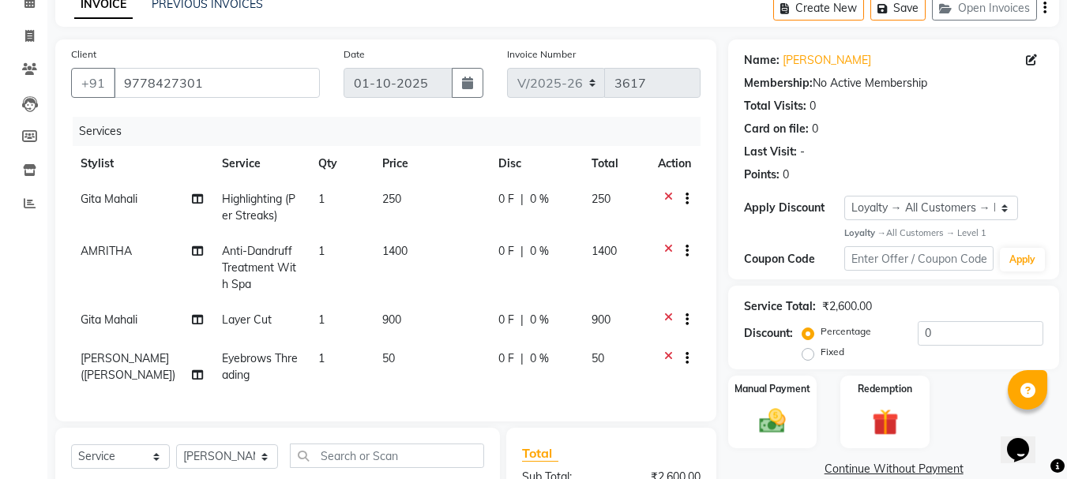
click at [316, 202] on td "1" at bounding box center [341, 208] width 64 height 52
select select "65260"
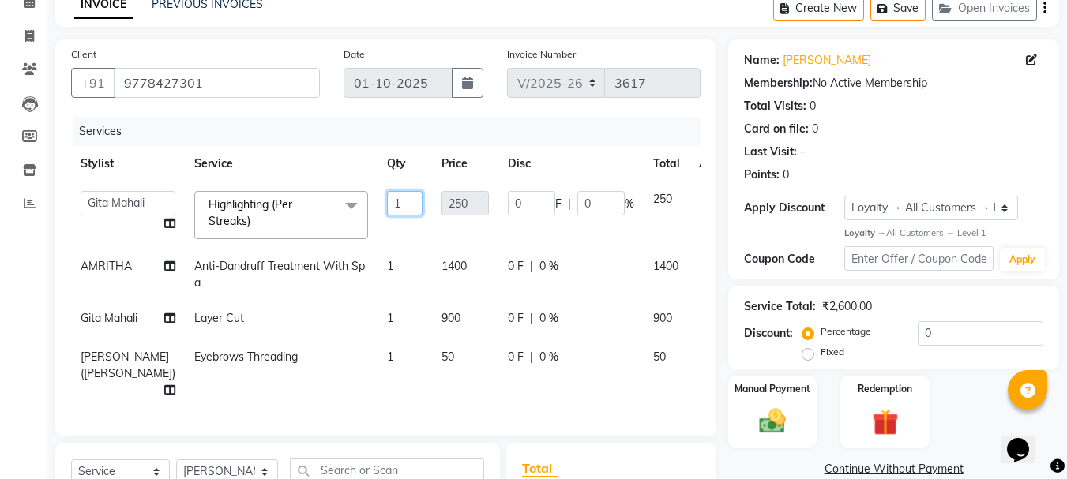
click at [387, 201] on input "1" at bounding box center [405, 203] width 36 height 24
type input "6"
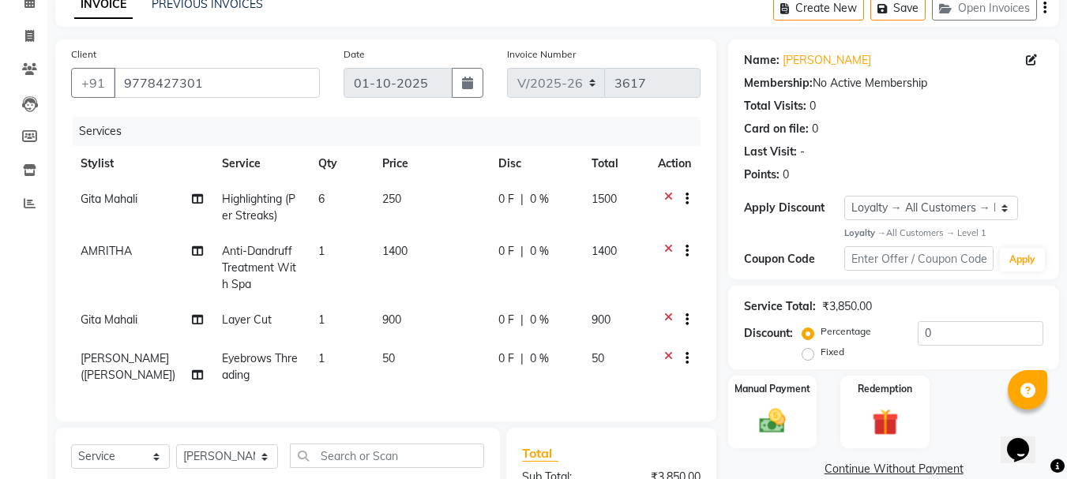
click at [257, 113] on div "Client +91 9778427301 Date 01-10-2025 Invoice Number V/2025 V/2025-26 3617 Serv…" at bounding box center [385, 230] width 661 height 382
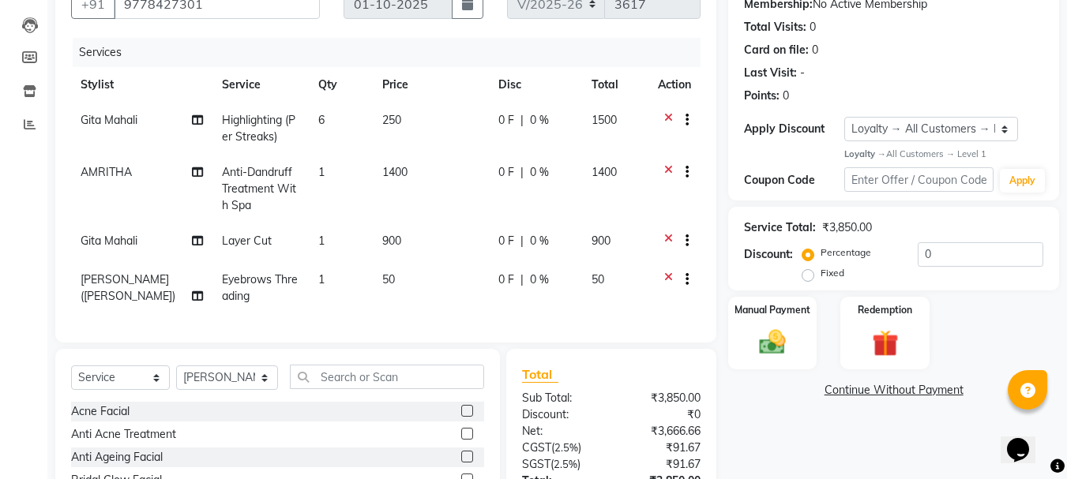
scroll to position [296, 0]
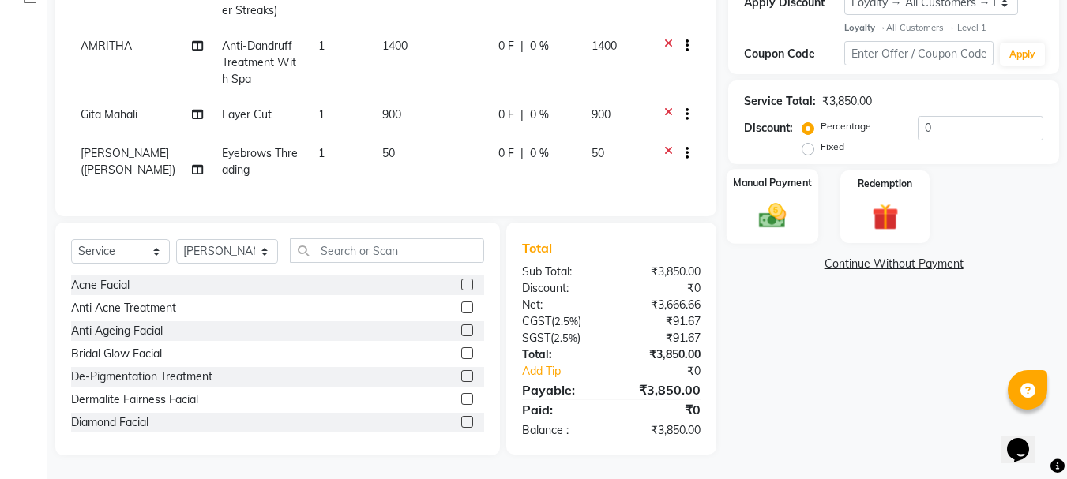
click at [771, 223] on div "Manual Payment" at bounding box center [772, 206] width 92 height 75
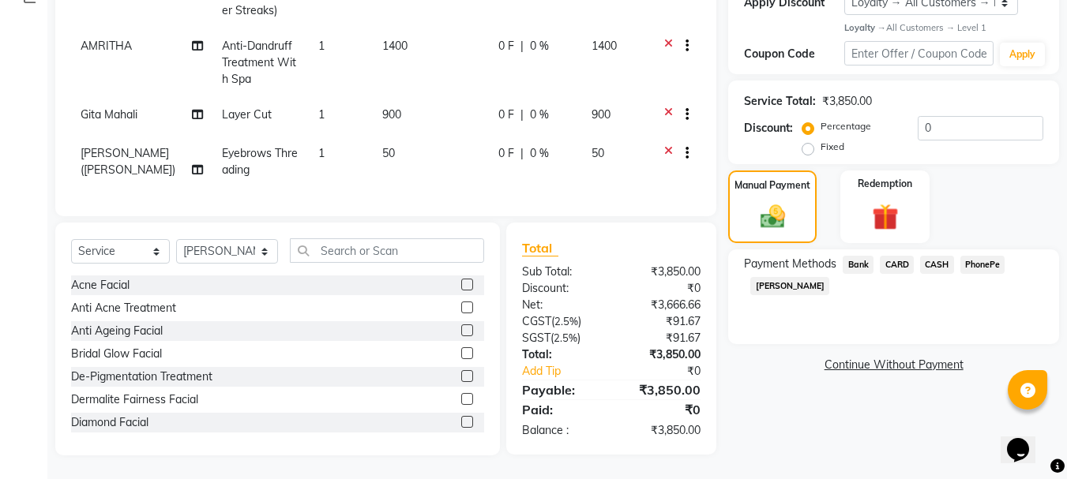
click at [980, 256] on span "PhonePe" at bounding box center [982, 265] width 45 height 18
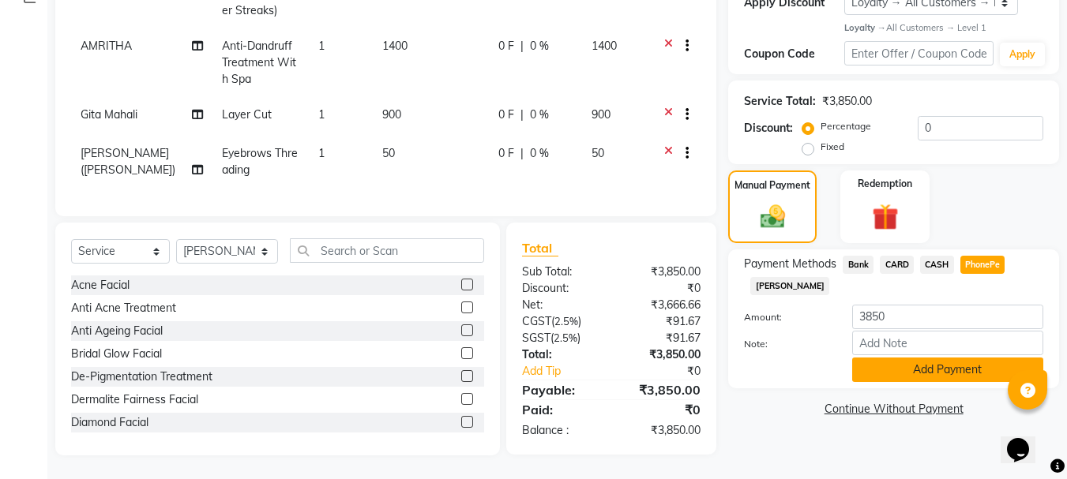
click at [952, 358] on button "Add Payment" at bounding box center [947, 370] width 191 height 24
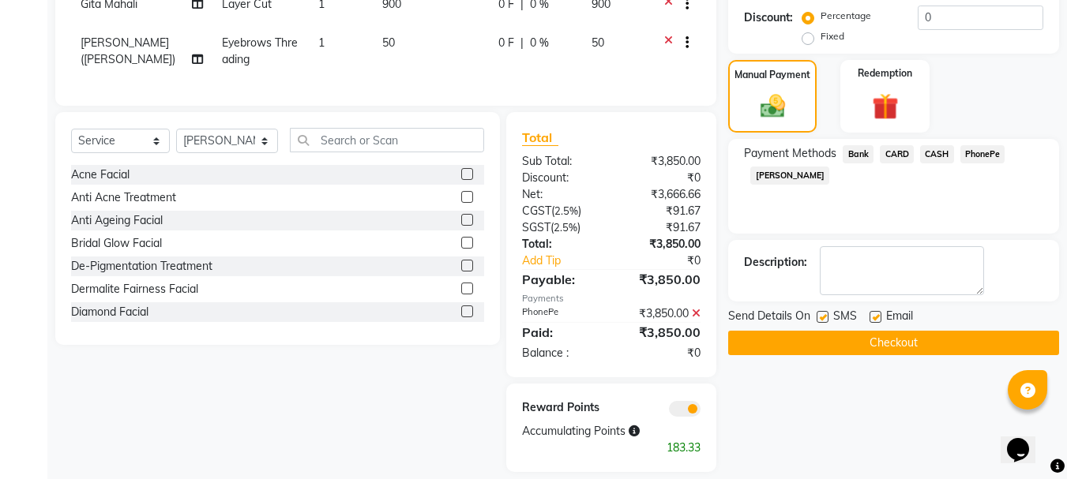
scroll to position [79, 0]
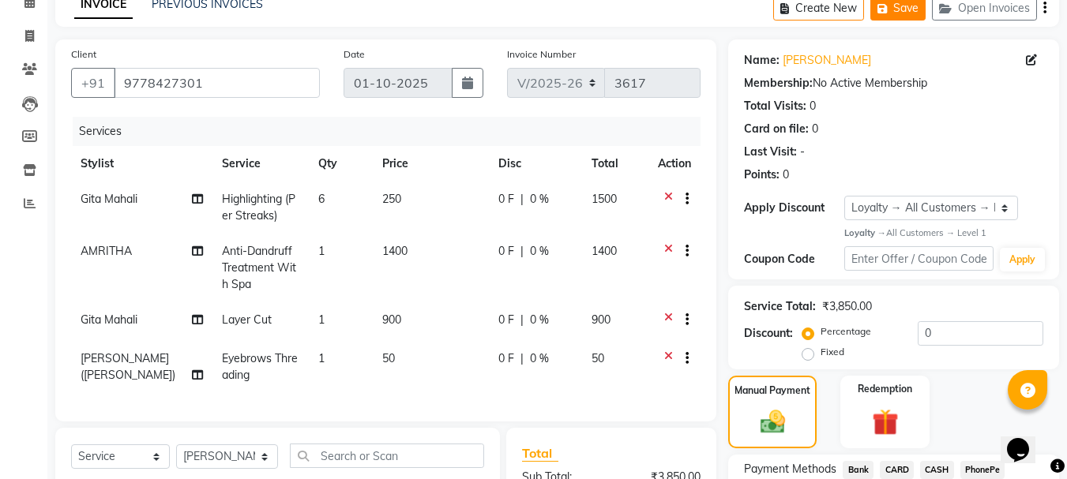
click at [895, 2] on button "Save" at bounding box center [897, 8] width 55 height 24
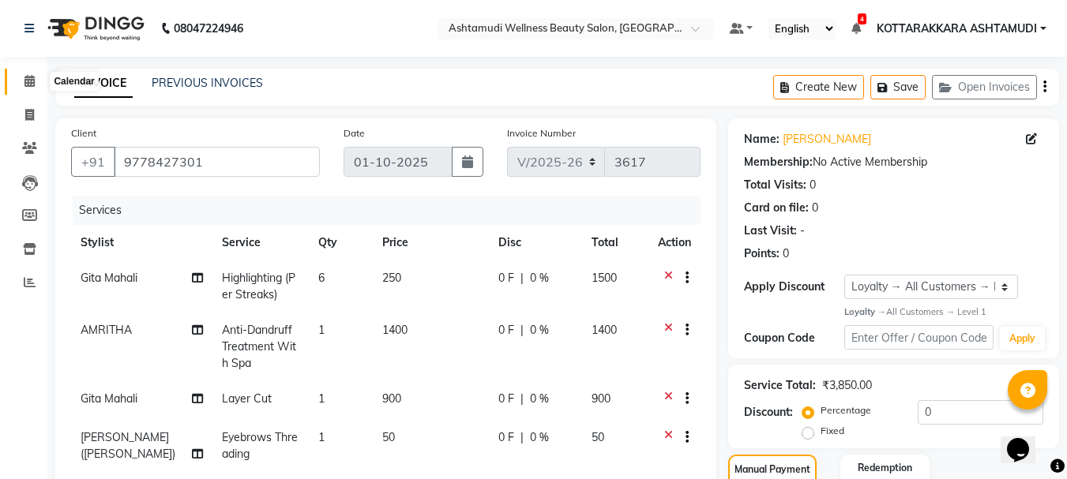
click at [30, 84] on icon at bounding box center [29, 81] width 10 height 12
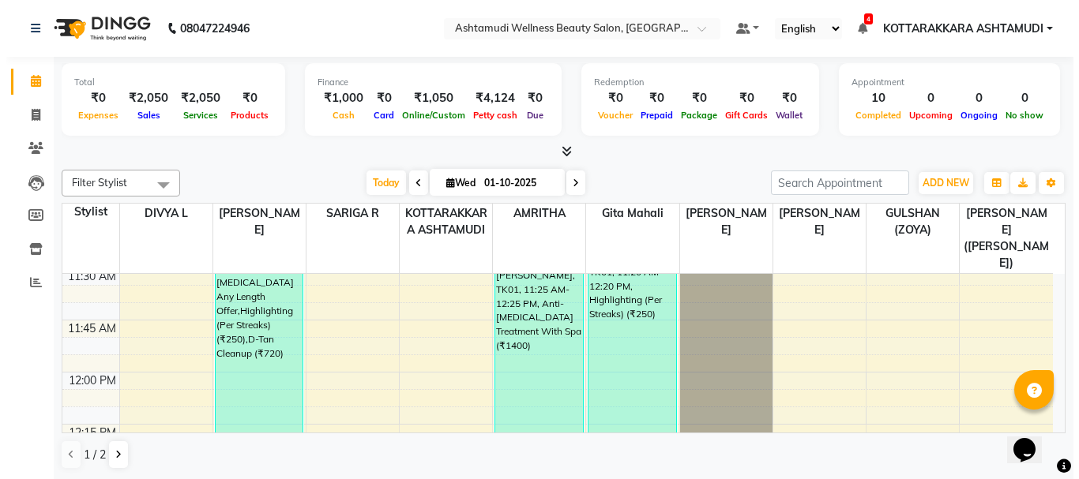
scroll to position [1027, 0]
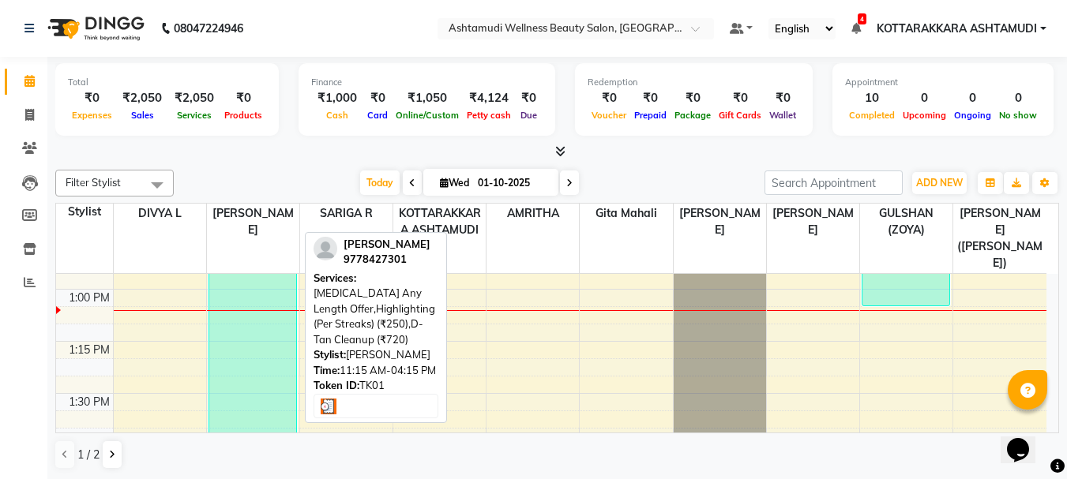
click at [231, 351] on div "BIBY, TK01, 11:15 AM-04:15 PM, Botox Any Length Offer,Highlighting (Per Streaks…" at bounding box center [252, 446] width 87 height 1040
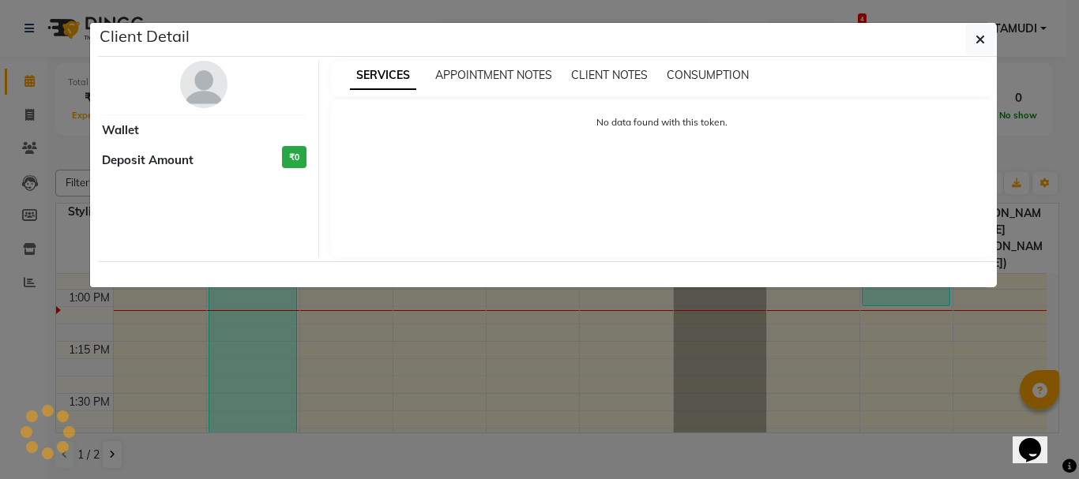
select select "3"
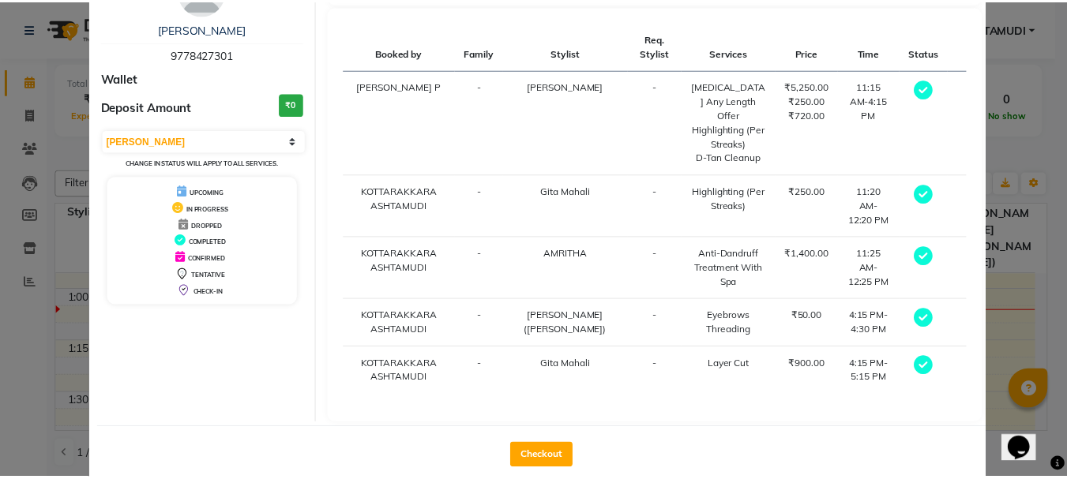
scroll to position [94, 0]
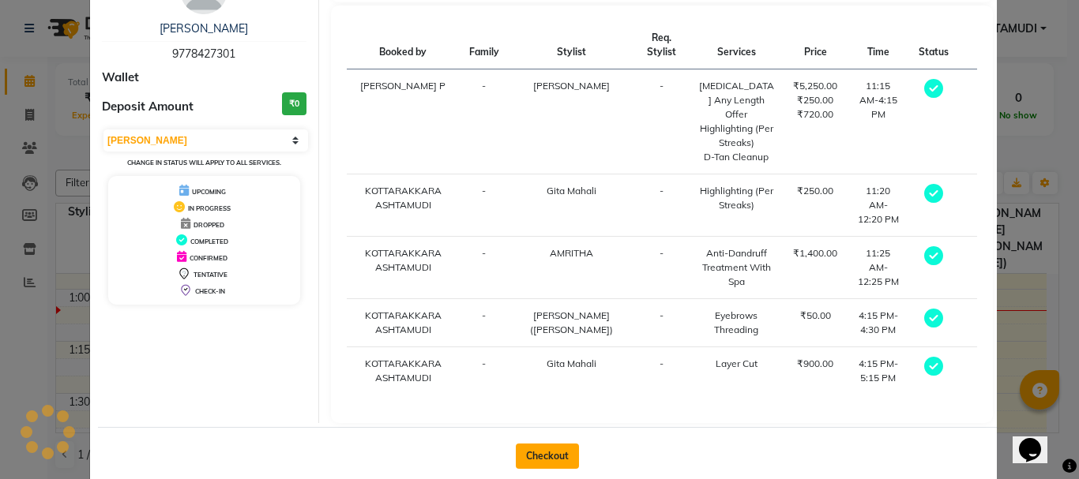
click at [558, 444] on button "Checkout" at bounding box center [547, 456] width 63 height 25
select select "service"
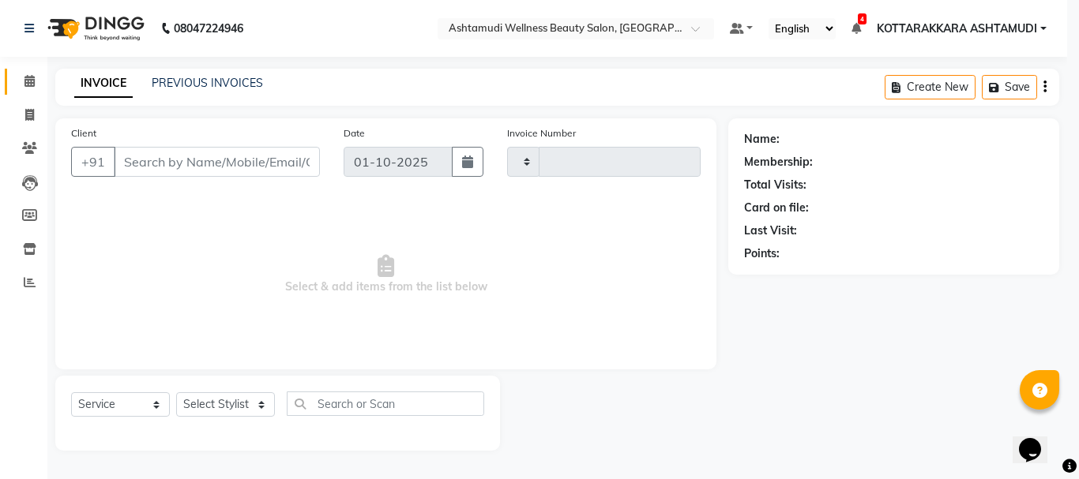
type input "3617"
select select "4664"
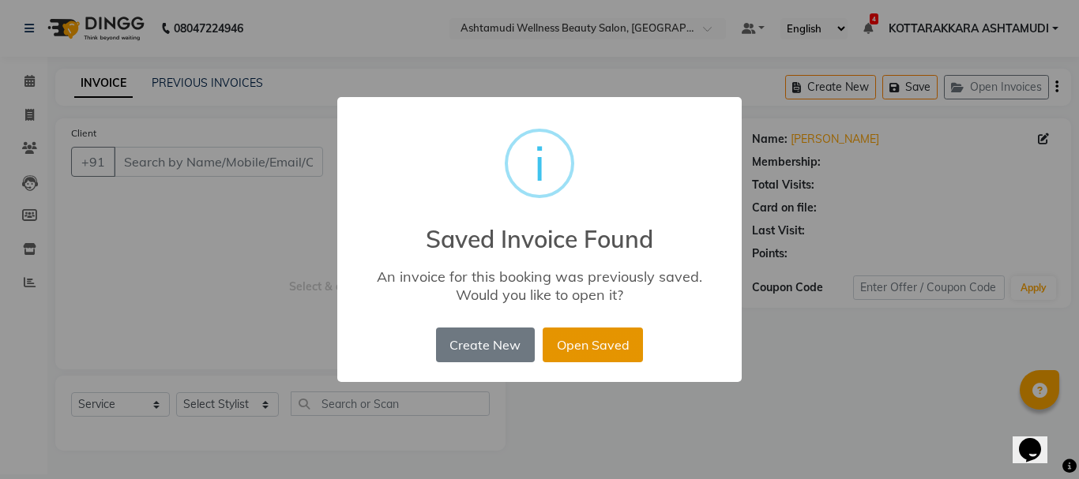
click at [581, 352] on button "Open Saved" at bounding box center [592, 345] width 100 height 35
type input "9778427301"
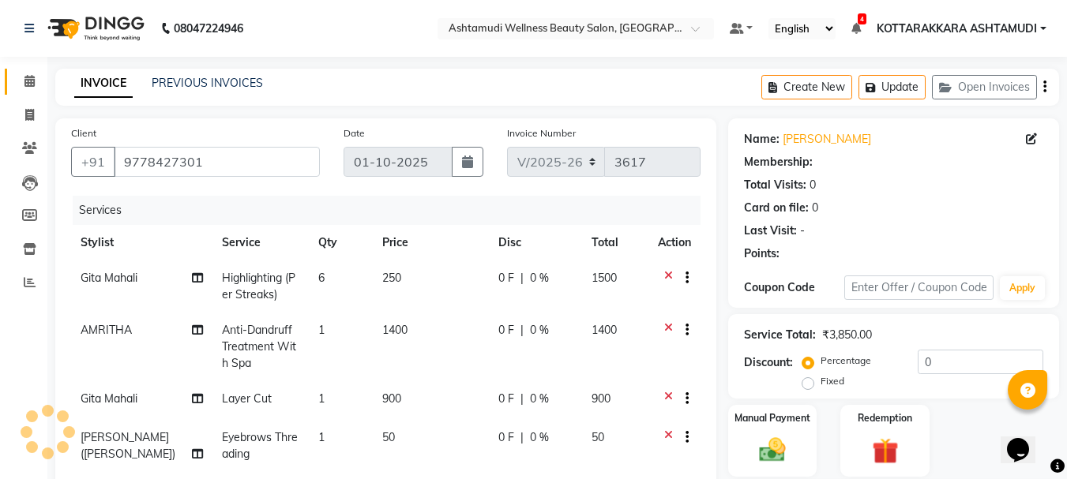
select select "1: Object"
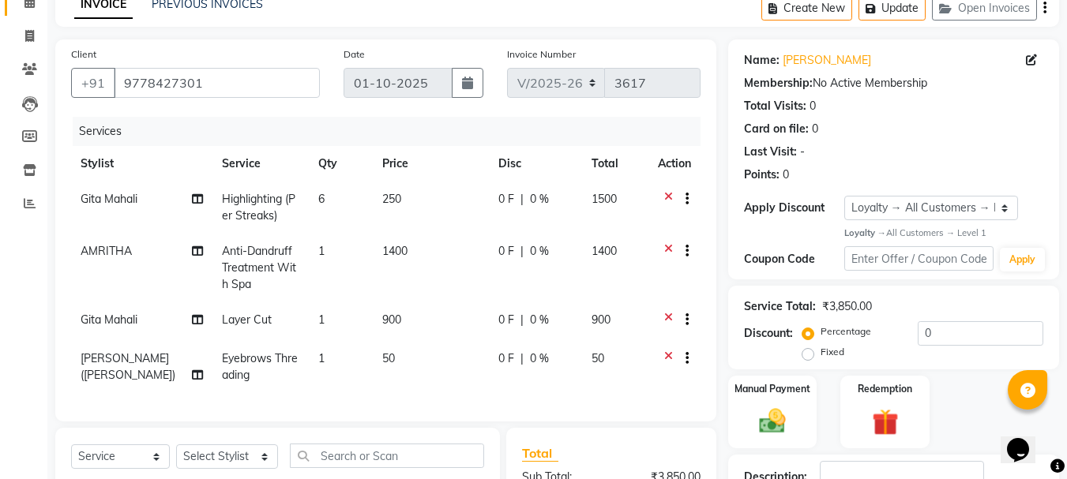
scroll to position [395, 0]
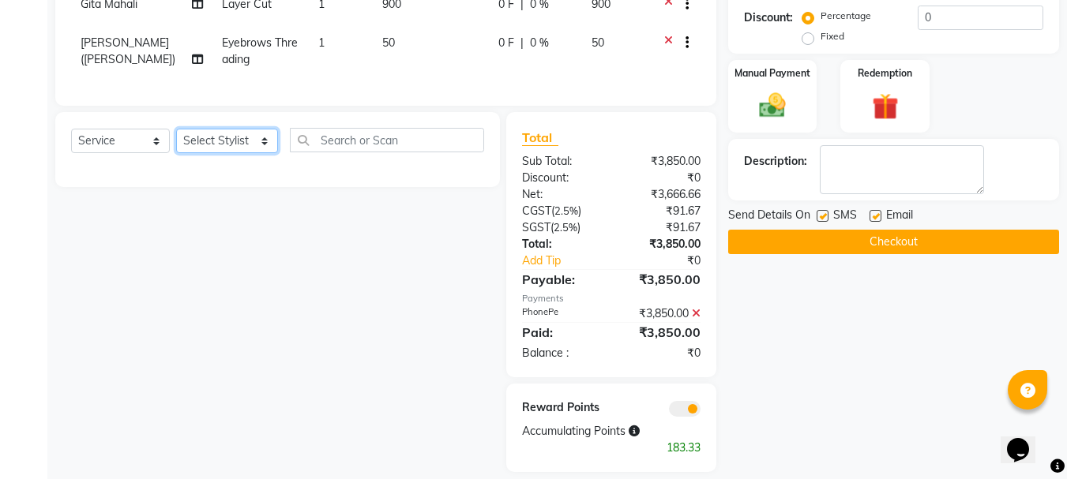
click at [235, 153] on select "Select Stylist AMRITHA DIVYA L [PERSON_NAME] ([PERSON_NAME]) [PERSON_NAME] KOTT…" at bounding box center [227, 141] width 102 height 24
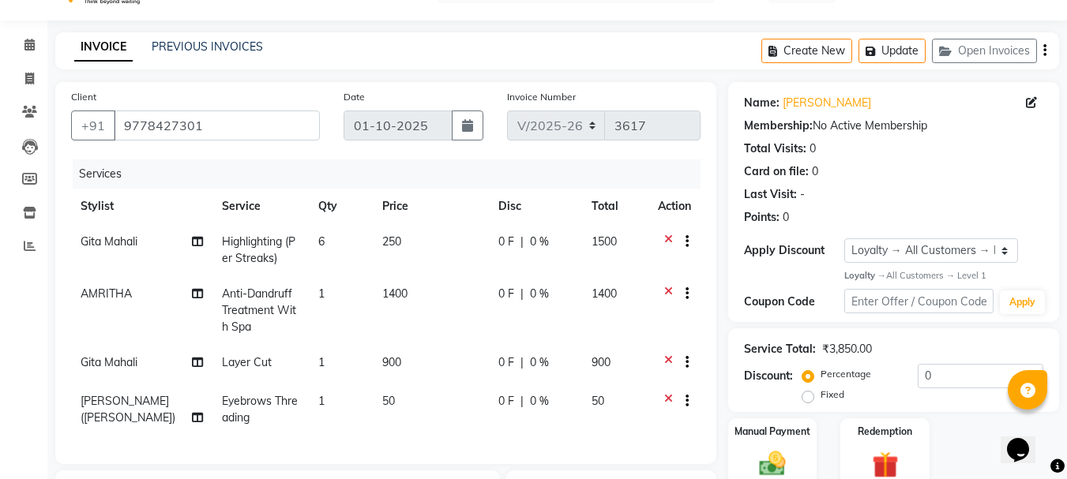
scroll to position [0, 0]
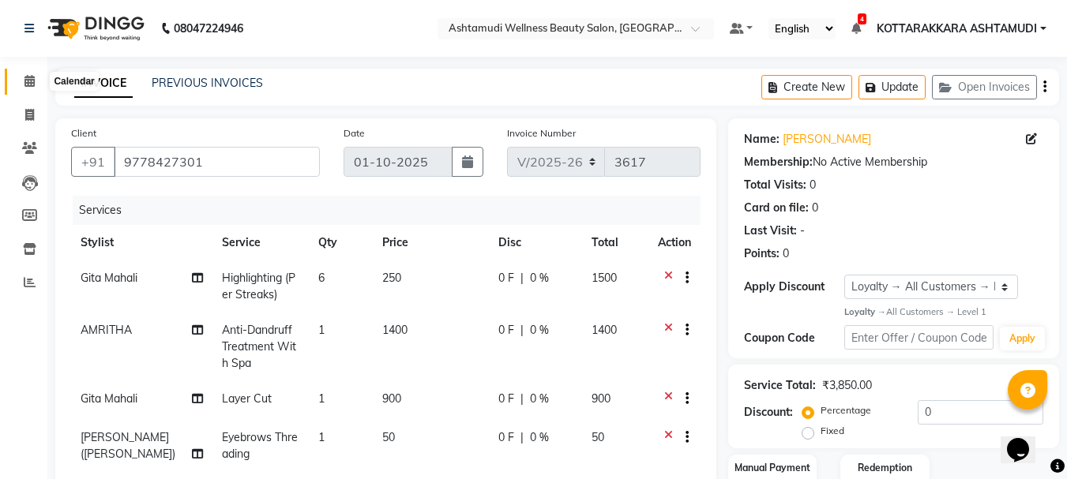
click at [31, 87] on span at bounding box center [30, 82] width 28 height 18
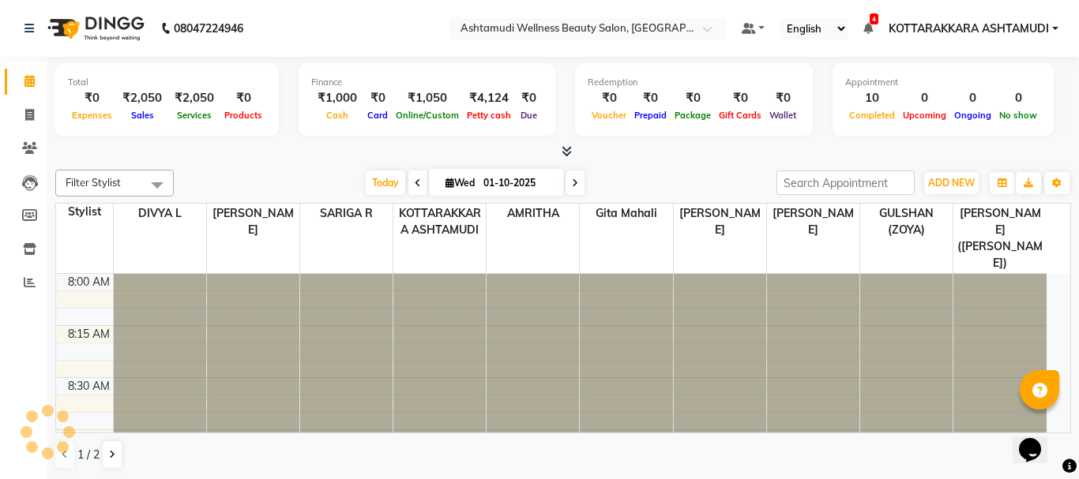
scroll to position [1043, 0]
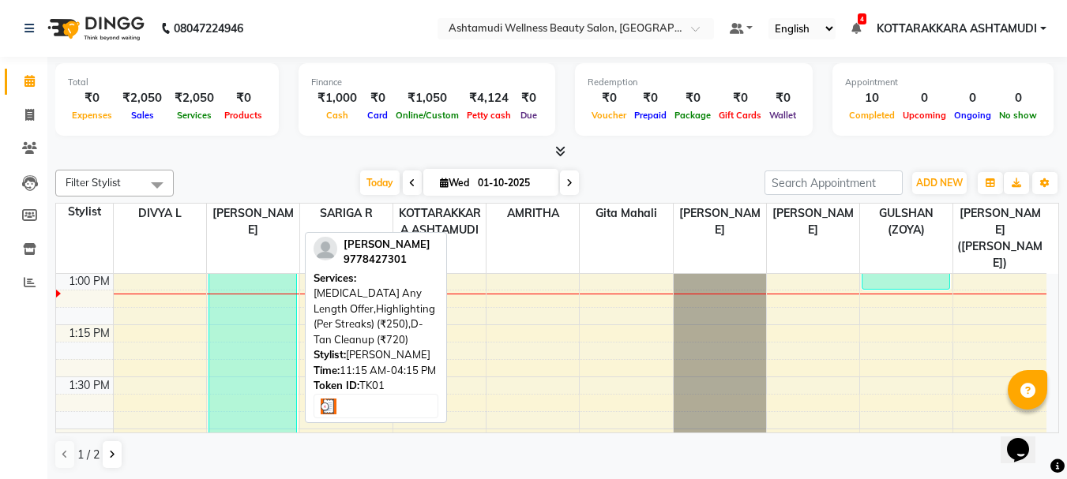
click at [226, 330] on div "BIBY, TK01, 11:15 AM-04:15 PM, Botox Any Length Offer,Highlighting (Per Streaks…" at bounding box center [252, 429] width 87 height 1040
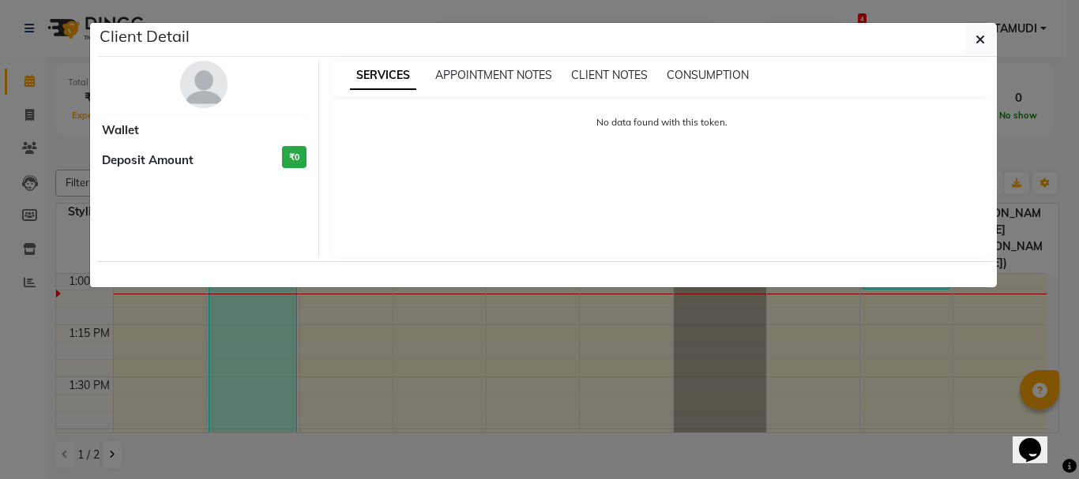
select select "3"
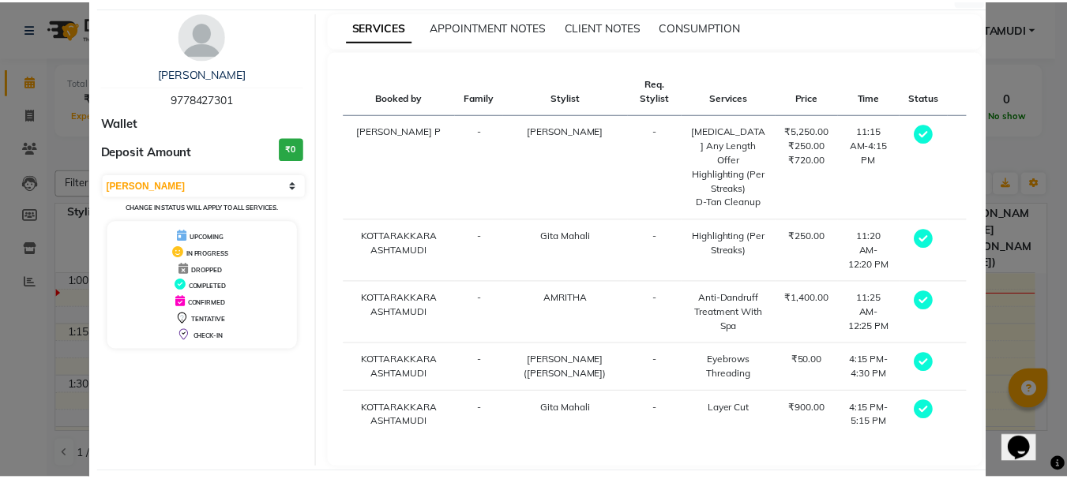
scroll to position [94, 0]
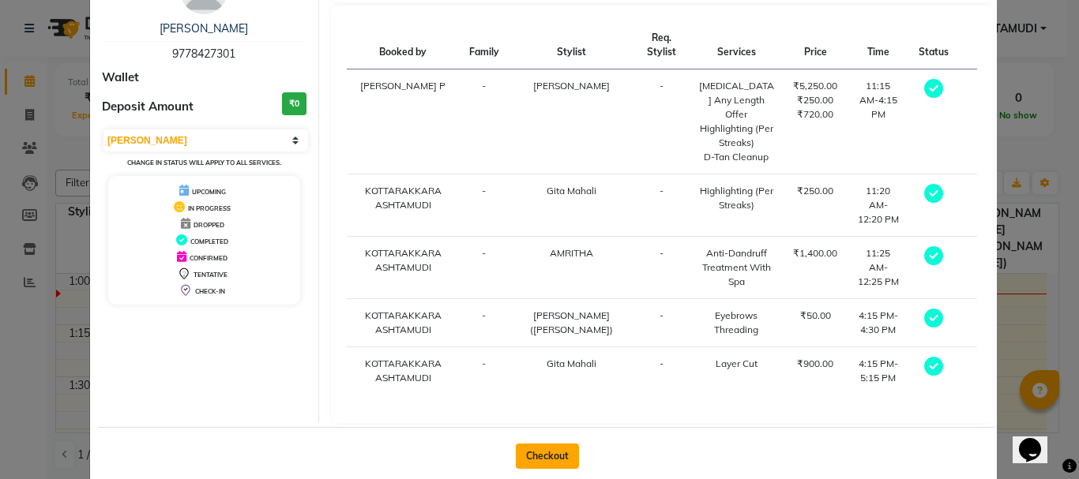
click at [543, 444] on button "Checkout" at bounding box center [547, 456] width 63 height 25
select select "service"
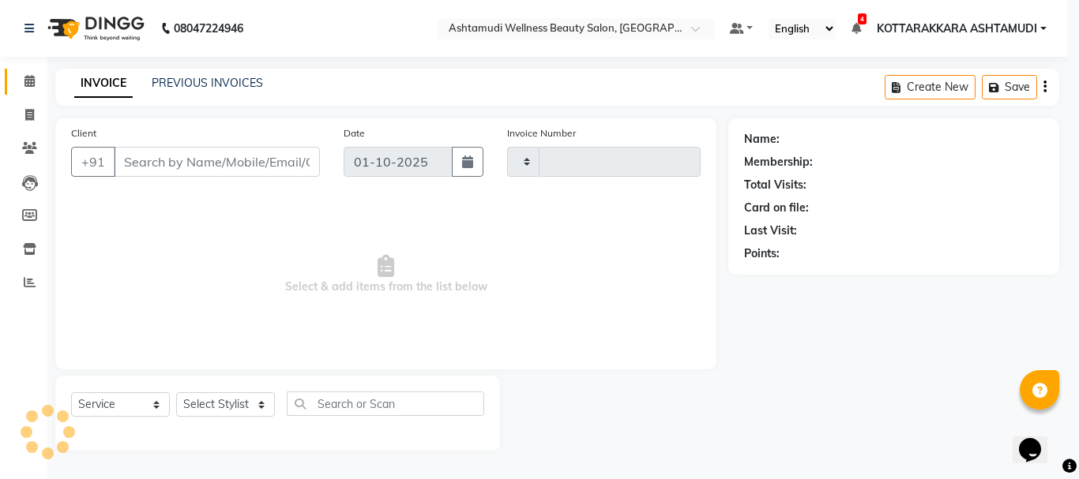
type input "3617"
select select "4664"
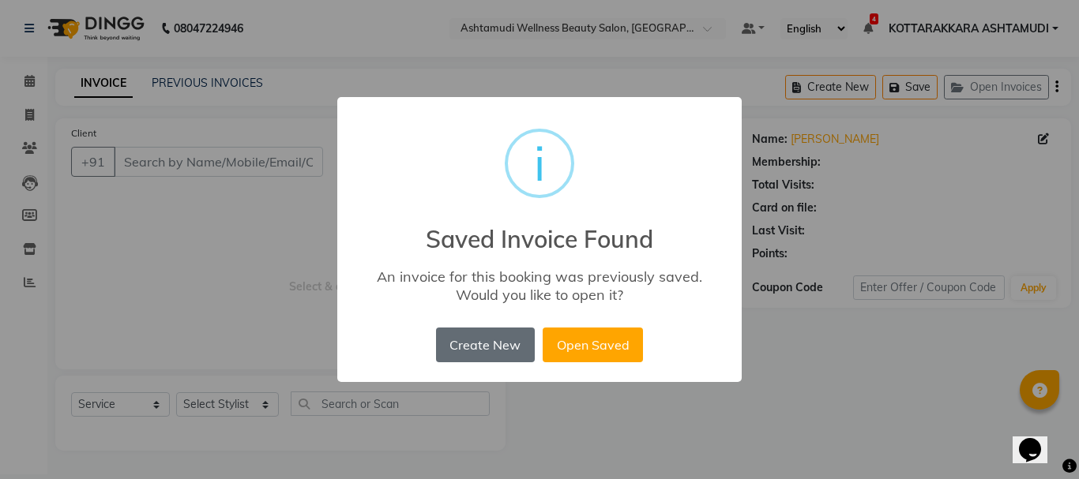
click at [475, 351] on button "Create New" at bounding box center [485, 345] width 99 height 35
type input "9778427301"
select select "91126"
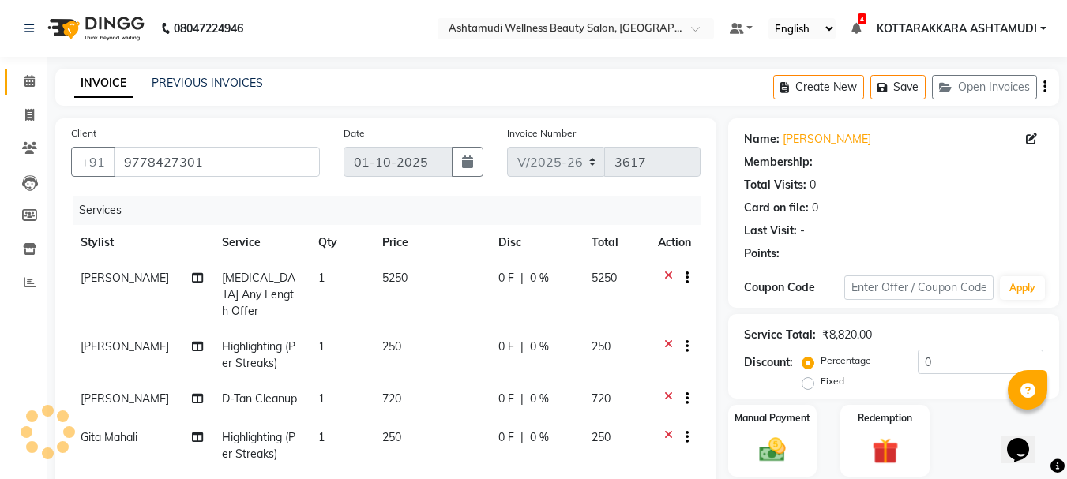
select select "1: Object"
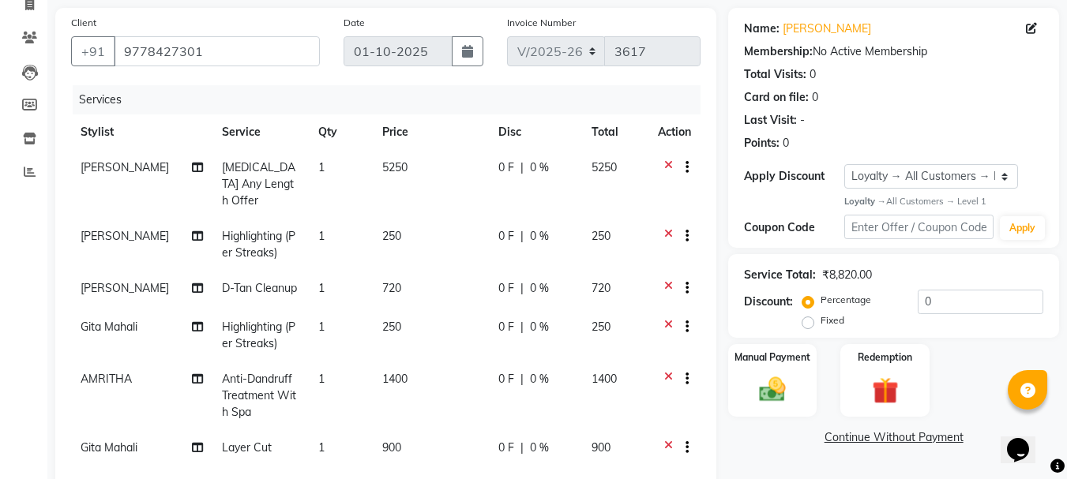
scroll to position [158, 0]
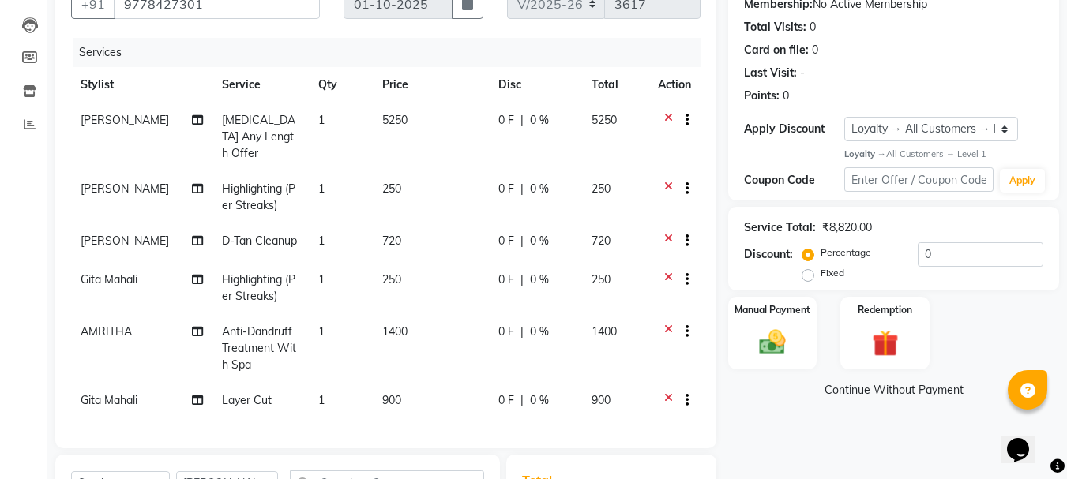
click at [318, 182] on span "1" at bounding box center [321, 189] width 6 height 14
select select "27427"
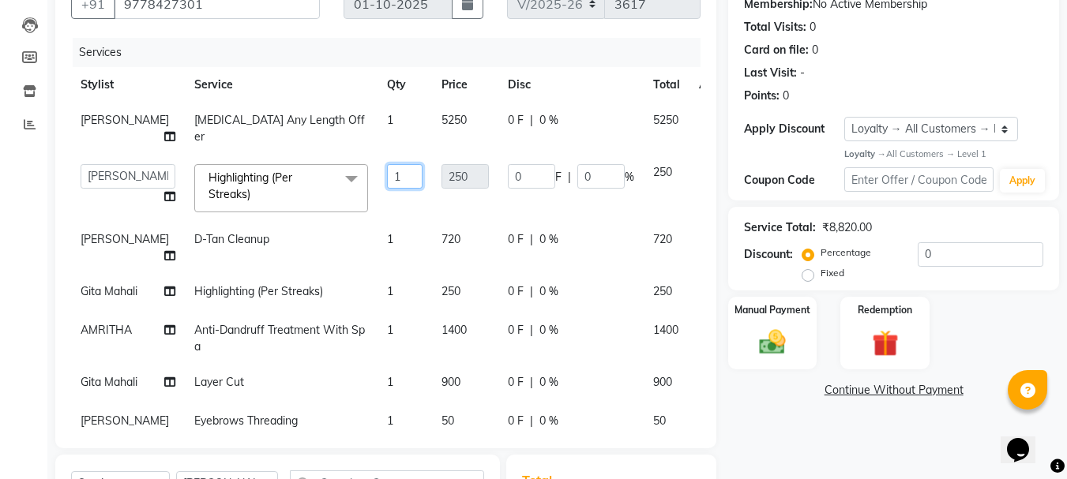
click at [387, 183] on input "1" at bounding box center [405, 176] width 36 height 24
type input "5"
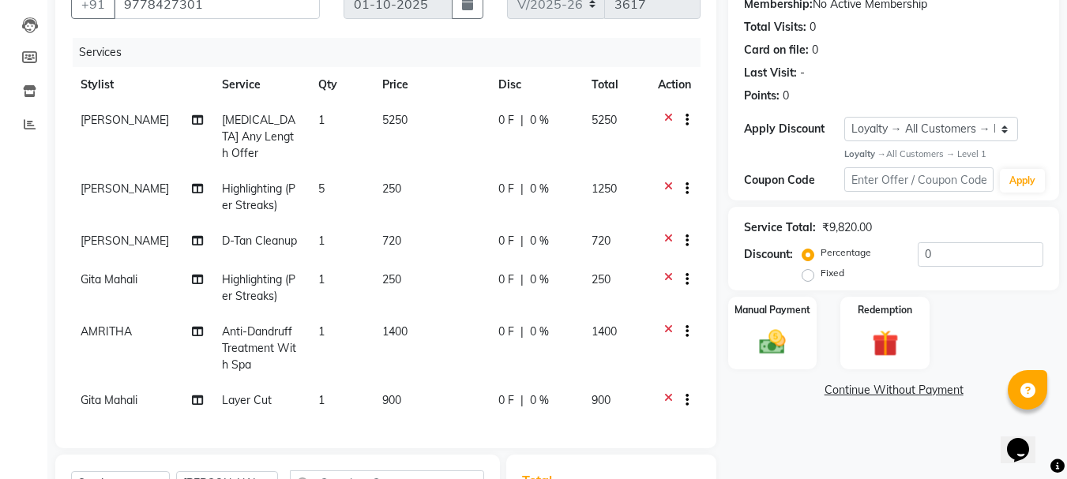
click at [369, 220] on tbody "NISHA SAMUEL Botox Any Length Offer 1 5250 0 F | 0 % 5250 NISHA SAMUEL Highligh…" at bounding box center [385, 288] width 629 height 371
click at [310, 271] on td "1" at bounding box center [341, 288] width 64 height 52
select select "65260"
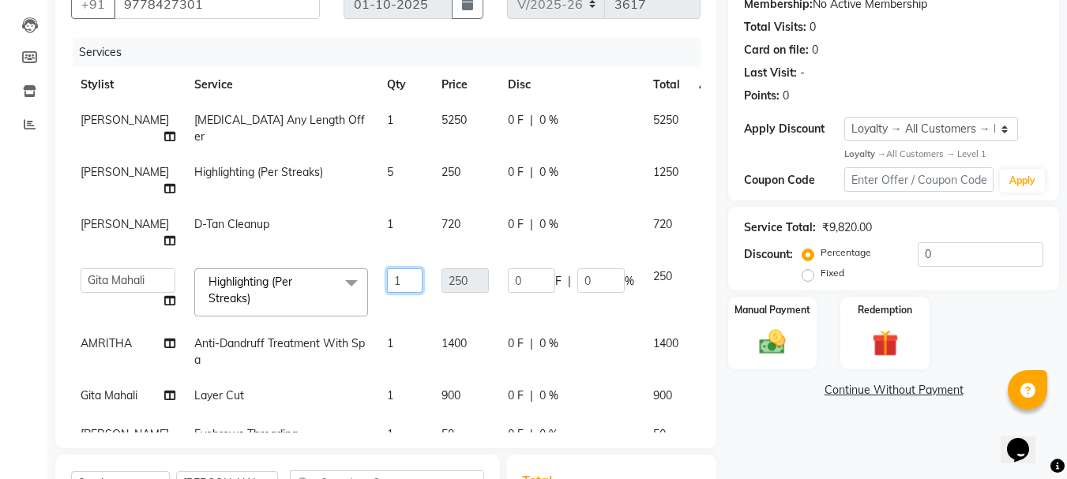
click at [387, 293] on input "1" at bounding box center [405, 280] width 36 height 24
type input "6"
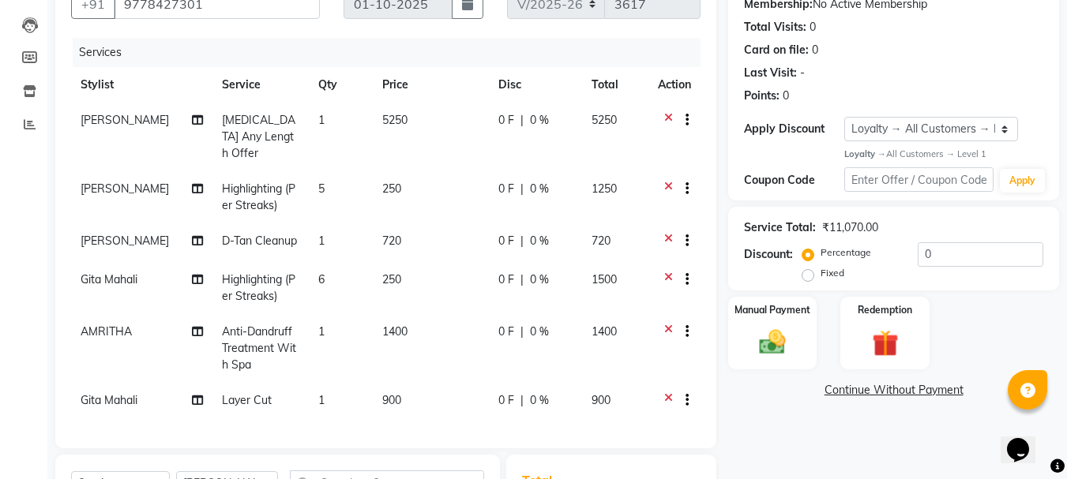
click at [370, 286] on tbody "NISHA SAMUEL Botox Any Length Offer 1 5250 0 F | 0 % 5250 NISHA SAMUEL Highligh…" at bounding box center [385, 288] width 629 height 371
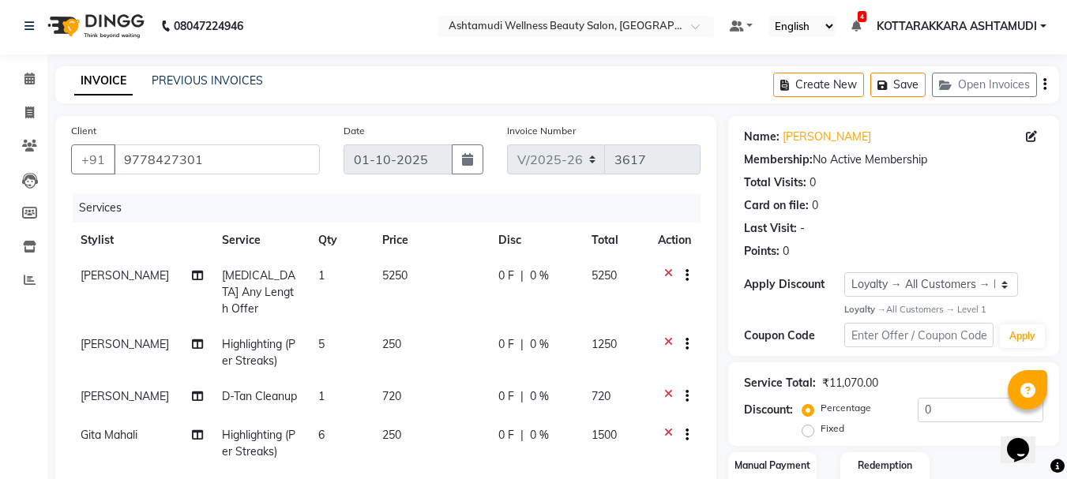
scroll to position [0, 0]
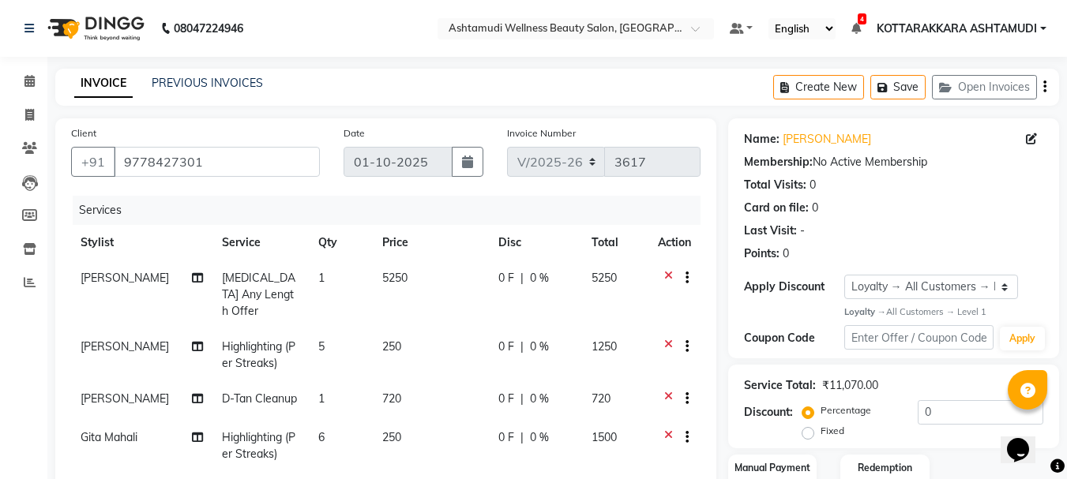
click at [664, 275] on icon at bounding box center [668, 280] width 9 height 20
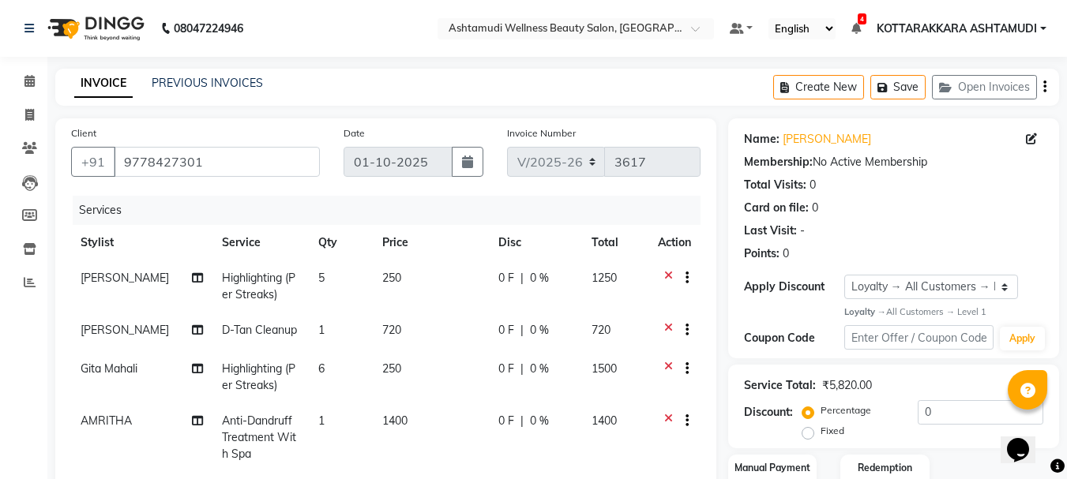
scroll to position [375, 0]
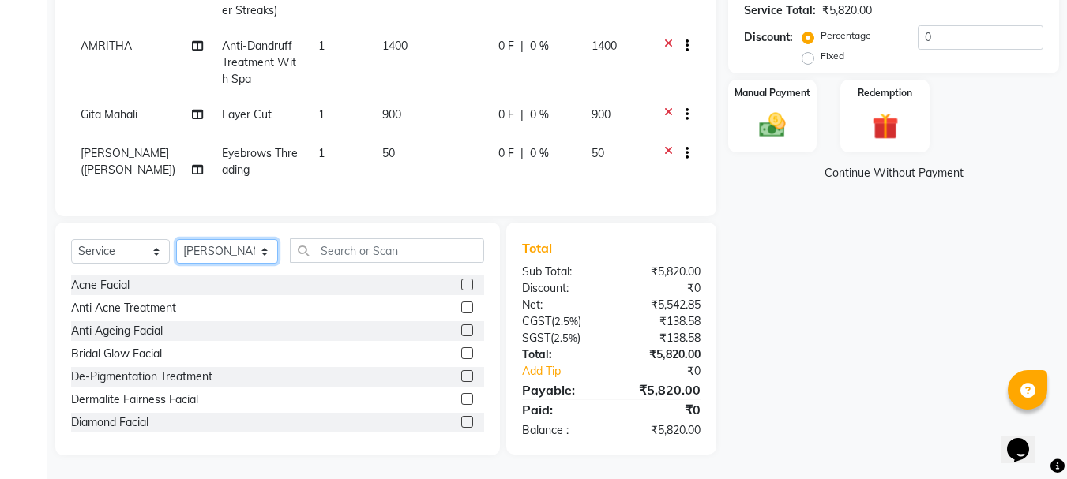
click at [245, 250] on select "Select Stylist AMRITHA DIVYA L [PERSON_NAME] ([PERSON_NAME]) [PERSON_NAME] KOTT…" at bounding box center [227, 251] width 102 height 24
select select "27427"
click at [176, 239] on select "Select Stylist AMRITHA DIVYA L [PERSON_NAME] ([PERSON_NAME]) [PERSON_NAME] KOTT…" at bounding box center [227, 251] width 102 height 24
click at [358, 253] on input "text" at bounding box center [387, 250] width 195 height 24
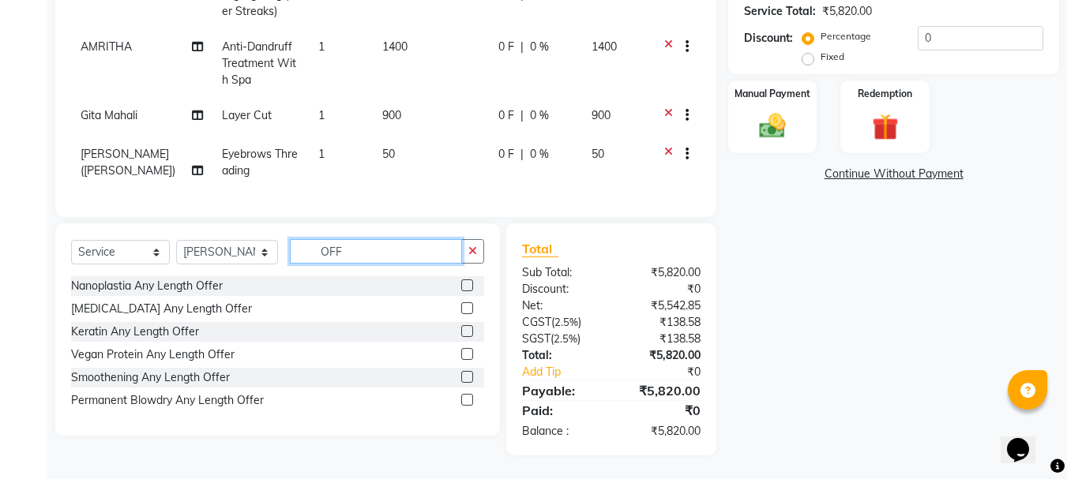
scroll to position [374, 0]
type input "OFF"
click at [466, 284] on label at bounding box center [467, 286] width 12 height 12
click at [466, 284] on input "checkbox" at bounding box center [466, 286] width 10 height 10
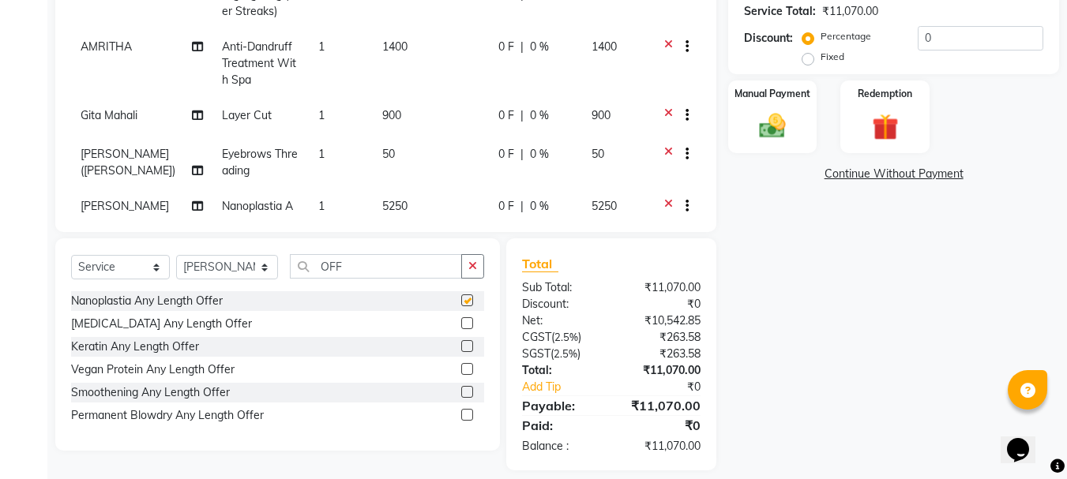
checkbox input "false"
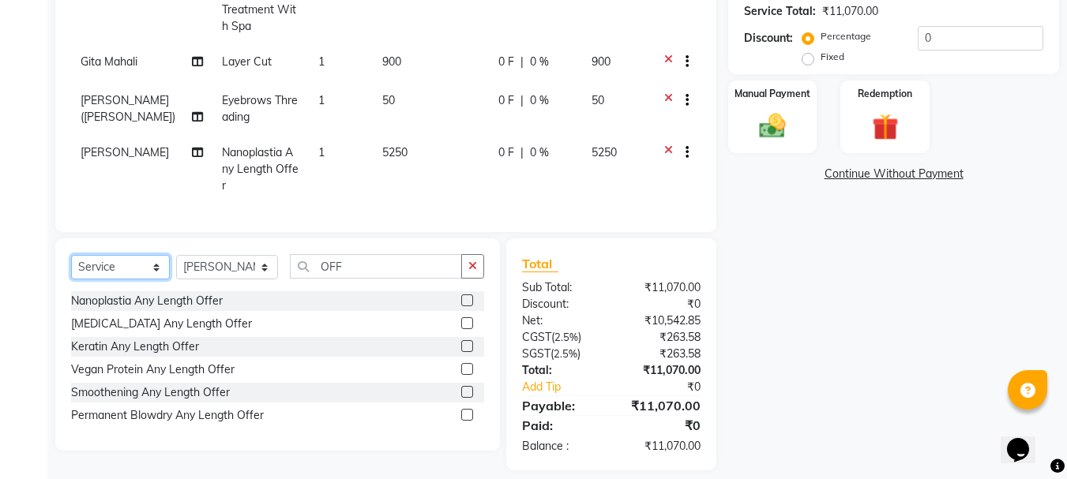
click at [115, 265] on select "Select Service Product Membership Package Voucher Prepaid Gift Card" at bounding box center [120, 267] width 99 height 24
select select "product"
click at [71, 255] on select "Select Service Product Membership Package Voucher Prepaid Gift Card" at bounding box center [120, 267] width 99 height 24
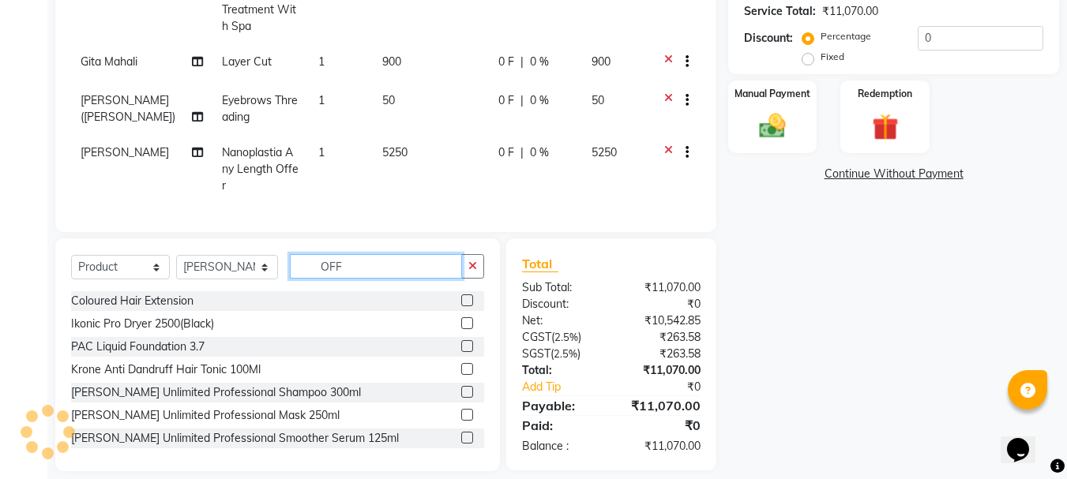
click at [353, 274] on input "OFF" at bounding box center [376, 266] width 173 height 24
type input "O"
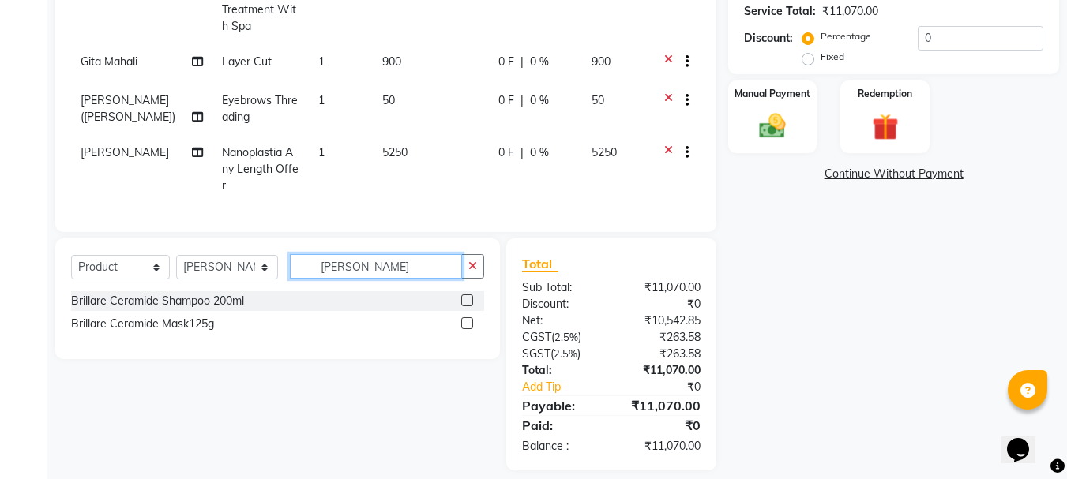
type input "BRILL"
click at [467, 298] on label at bounding box center [467, 301] width 12 height 12
click at [467, 298] on input "checkbox" at bounding box center [466, 301] width 10 height 10
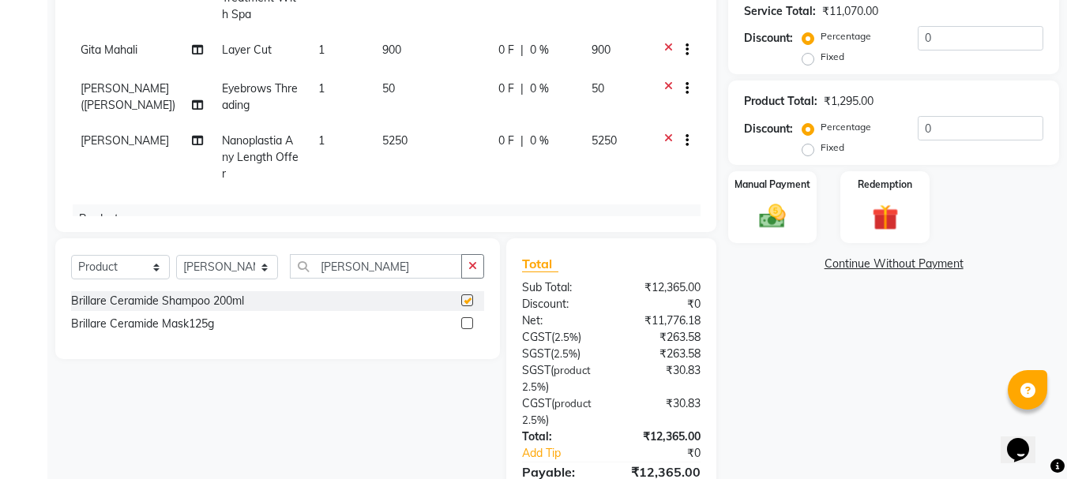
checkbox input "false"
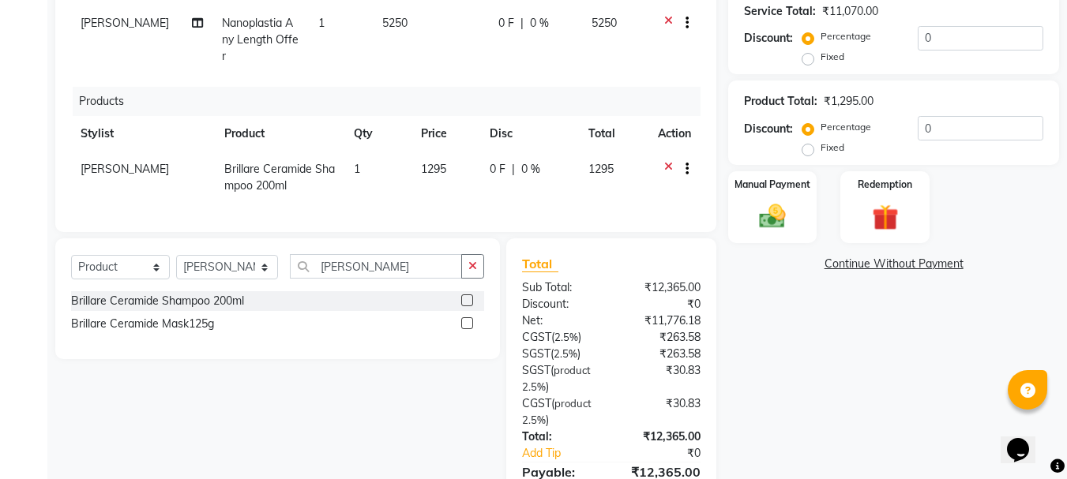
scroll to position [195, 0]
click at [467, 326] on label at bounding box center [467, 323] width 12 height 12
click at [467, 326] on input "checkbox" at bounding box center [466, 324] width 10 height 10
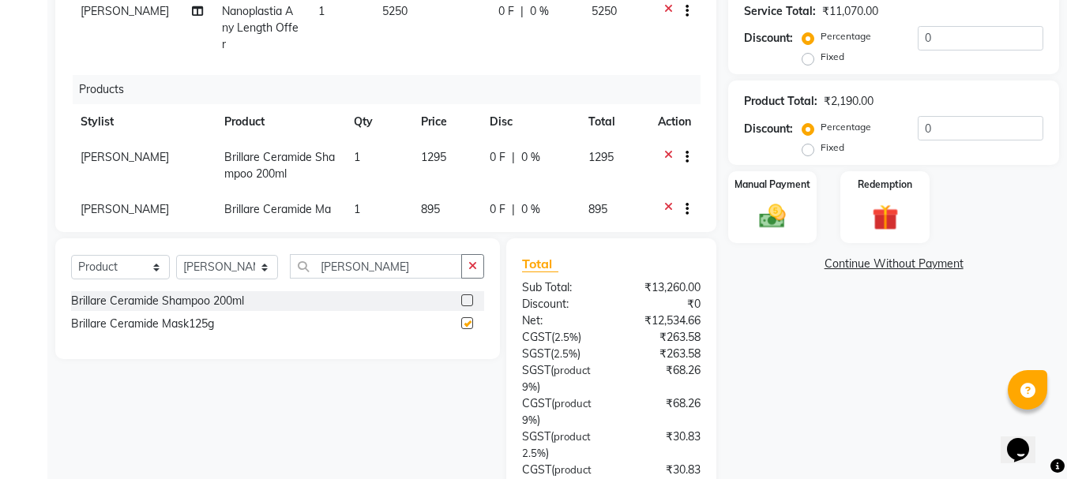
checkbox input "false"
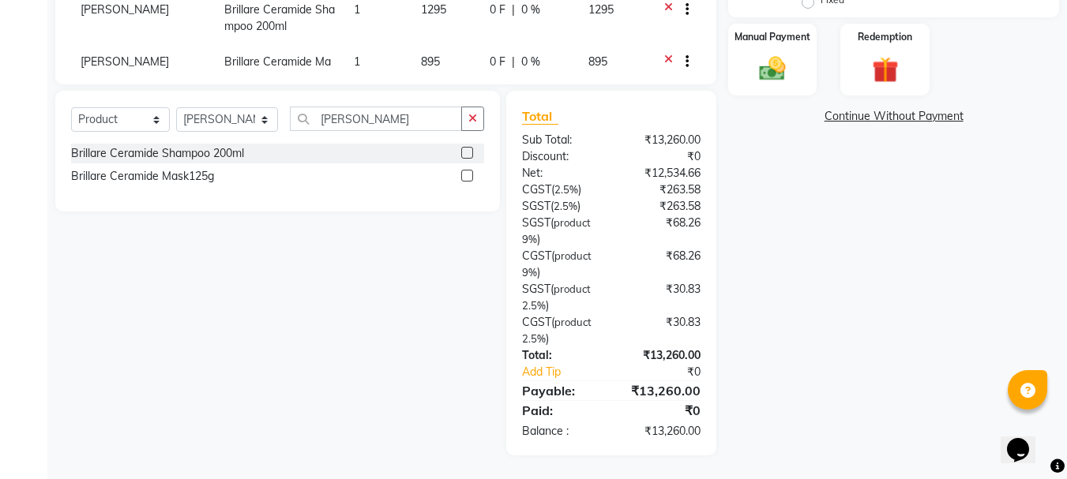
scroll to position [206, 0]
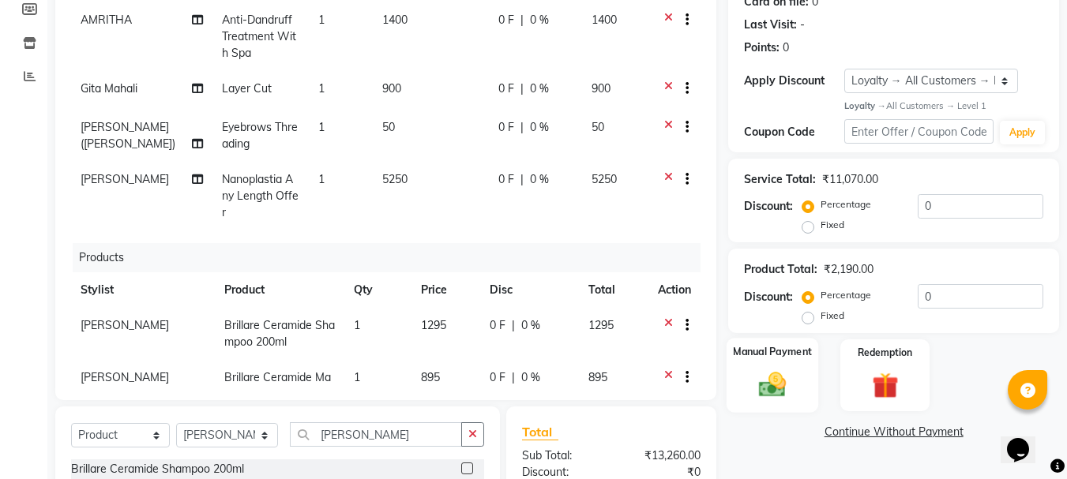
click at [771, 370] on img at bounding box center [772, 385] width 44 height 32
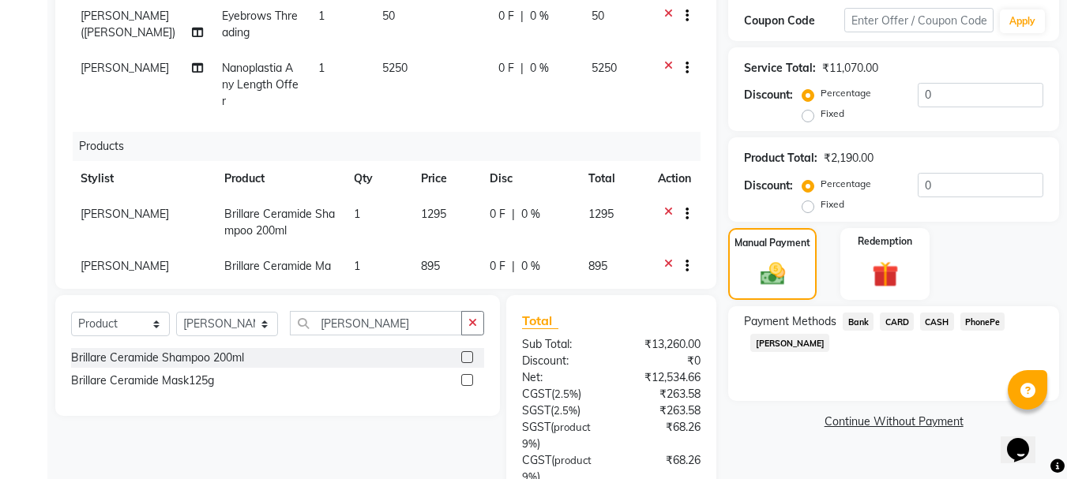
scroll to position [443, 0]
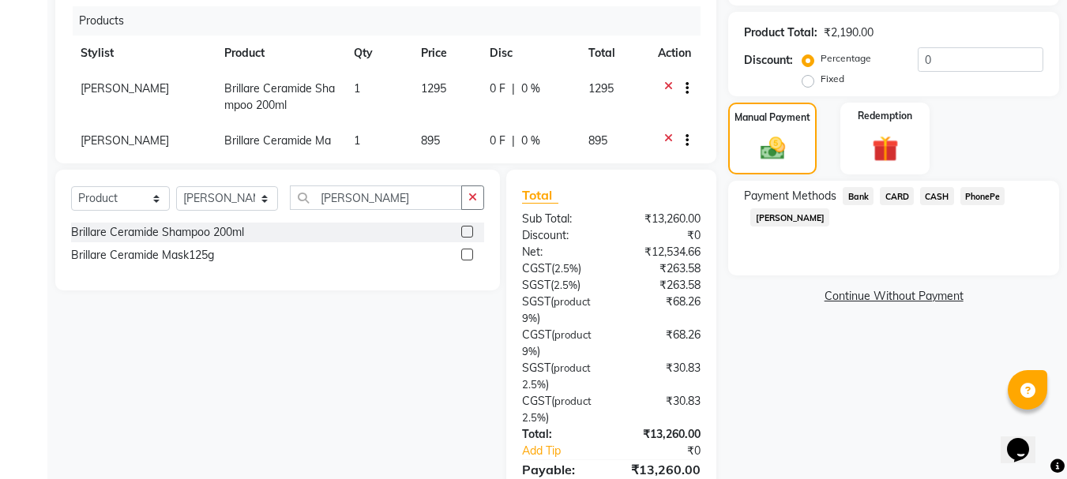
click at [993, 197] on span "PhonePe" at bounding box center [982, 196] width 45 height 18
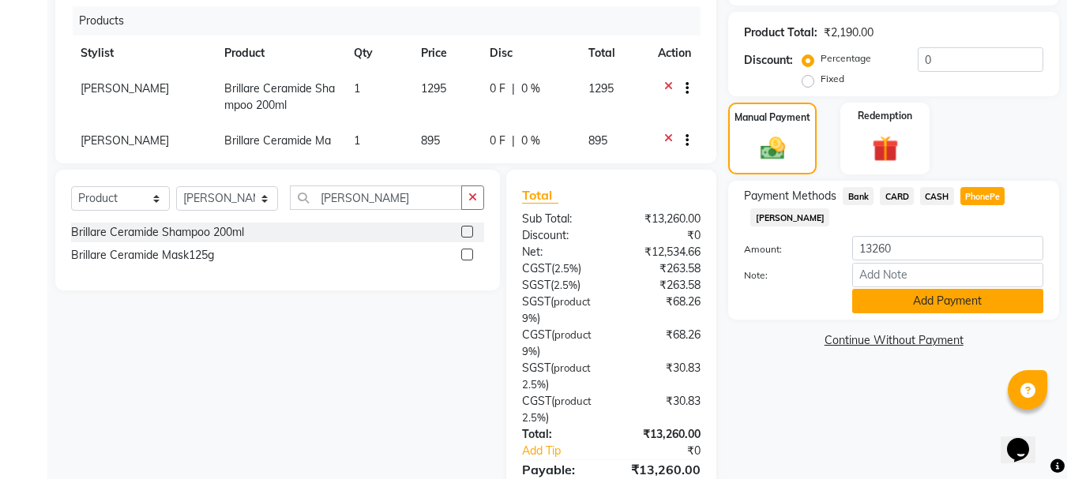
click at [948, 295] on button "Add Payment" at bounding box center [947, 301] width 191 height 24
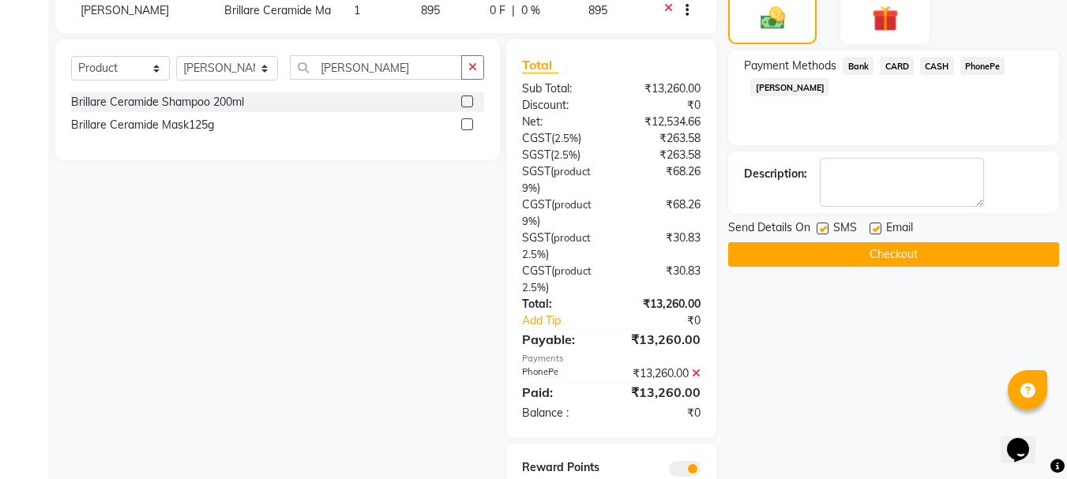
scroll to position [650, 0]
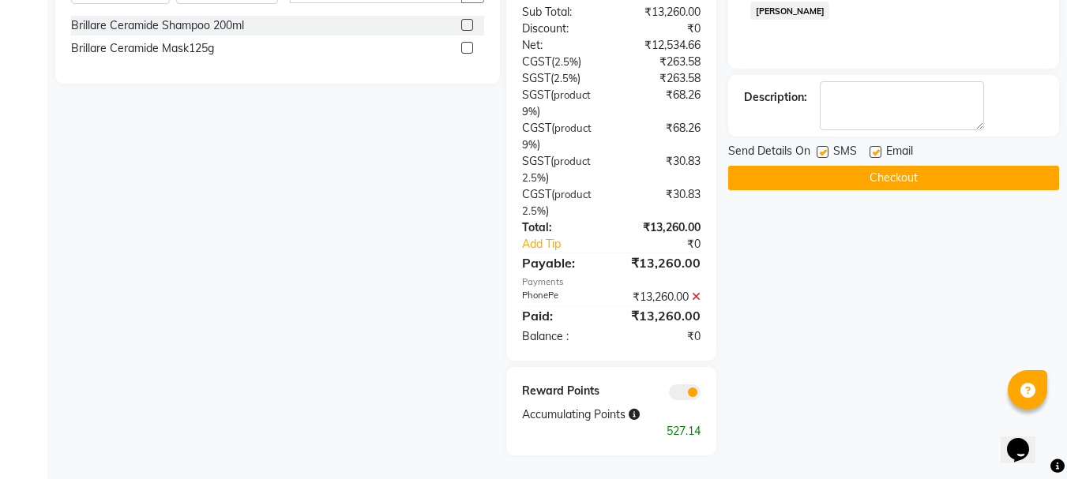
click at [900, 178] on button "Checkout" at bounding box center [893, 178] width 331 height 24
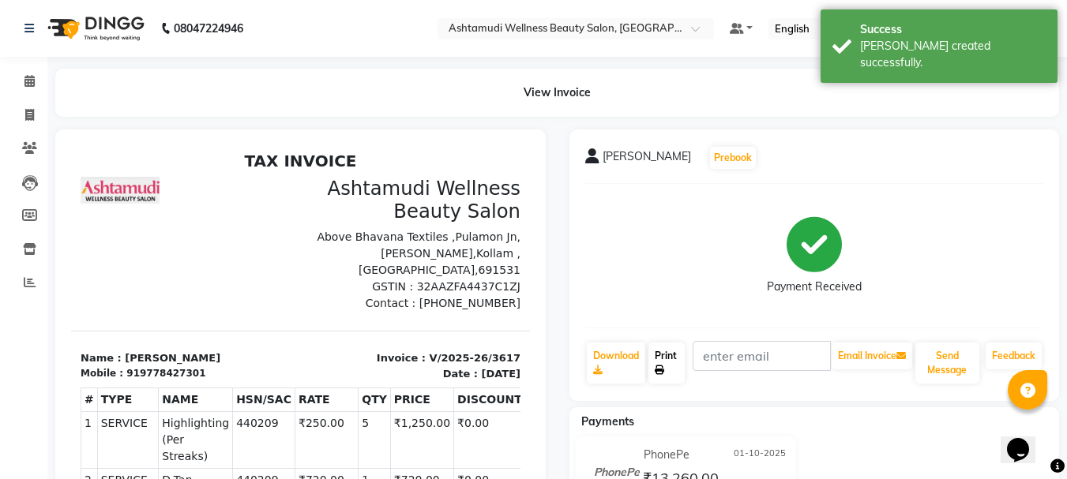
click at [673, 358] on link "Print" at bounding box center [666, 363] width 36 height 41
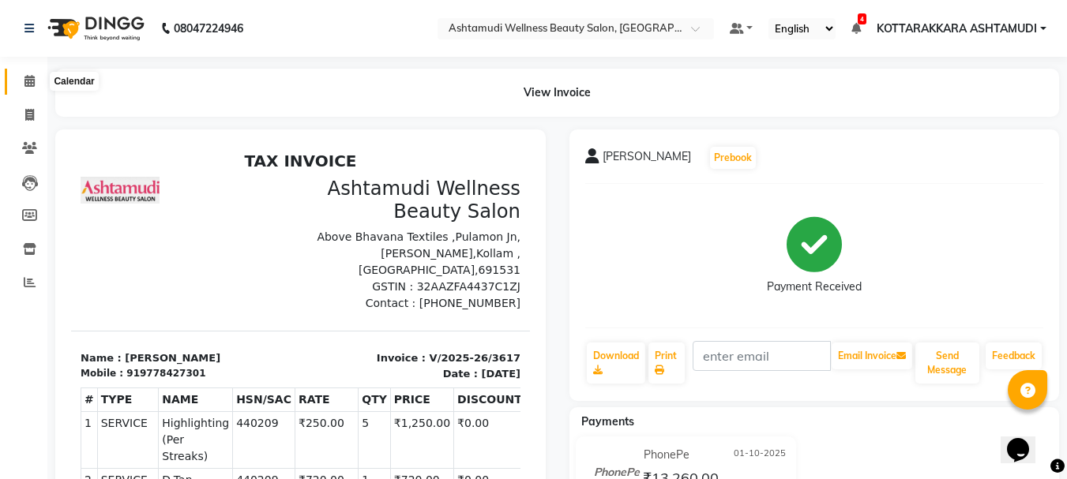
click at [28, 80] on icon at bounding box center [29, 81] width 10 height 12
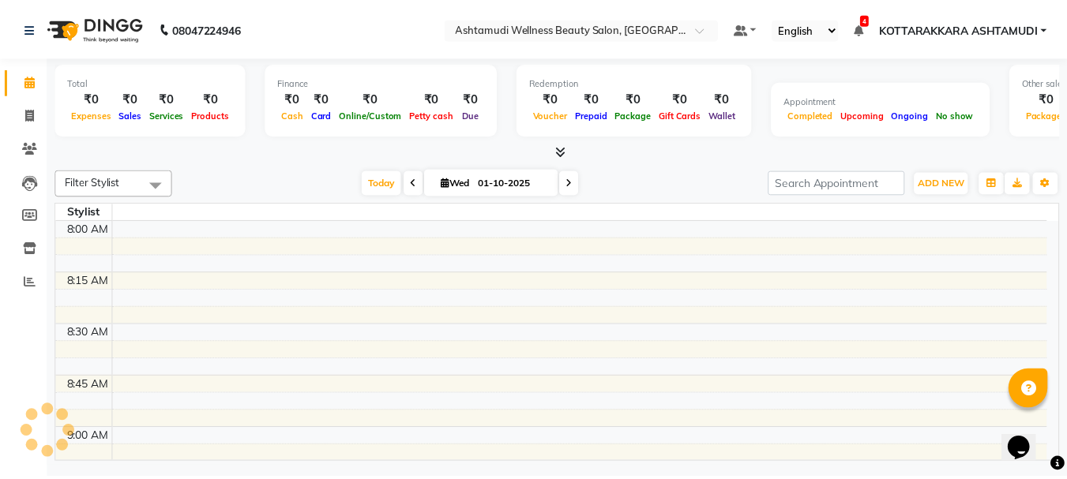
scroll to position [1043, 0]
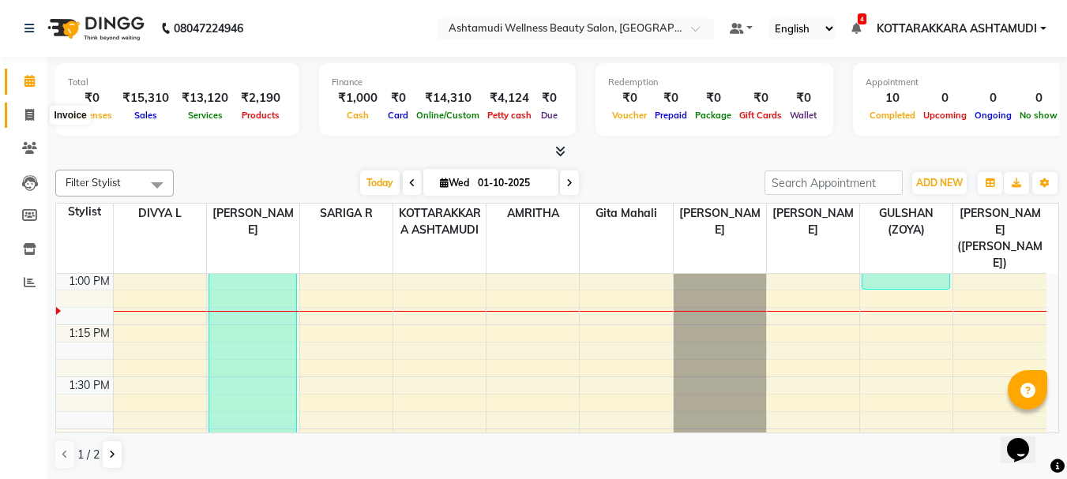
click at [36, 113] on span at bounding box center [30, 116] width 28 height 18
select select "service"
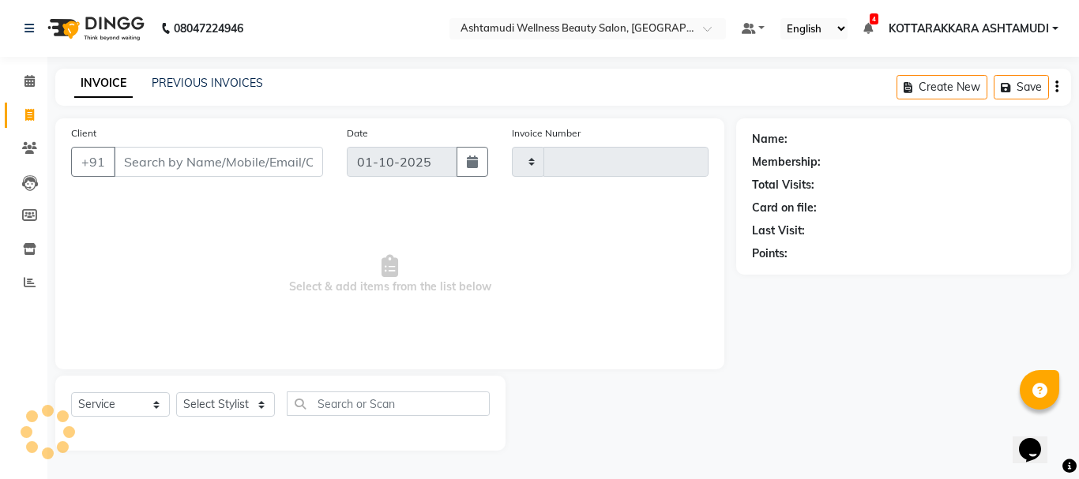
type input "3618"
select select "4664"
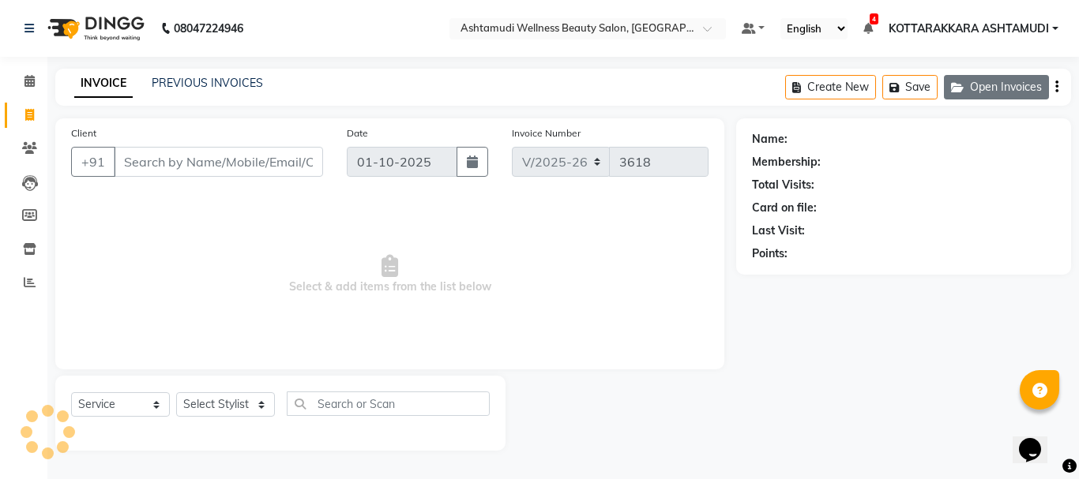
click at [997, 92] on button "Open Invoices" at bounding box center [996, 87] width 105 height 24
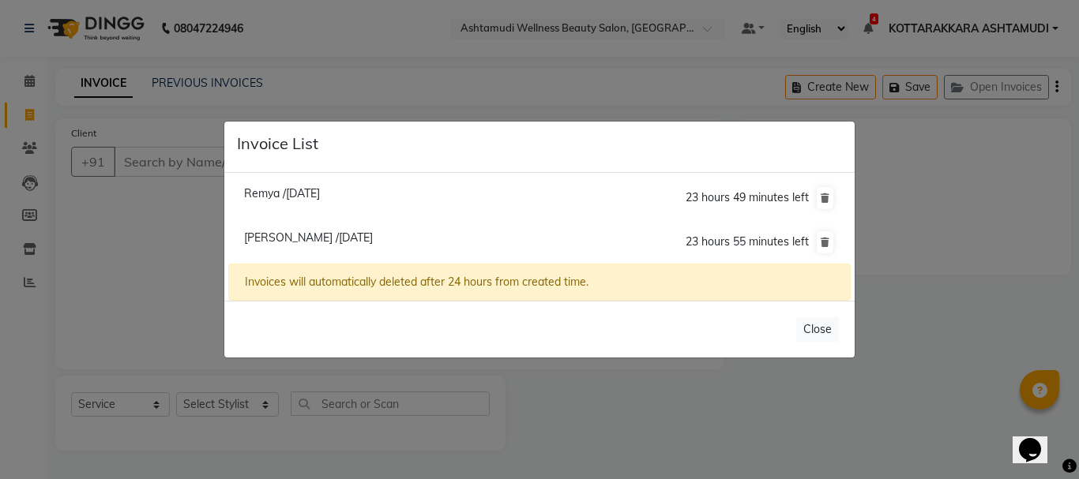
click at [312, 198] on span "Remya /01 October 2025" at bounding box center [282, 193] width 76 height 14
type input "6282583816"
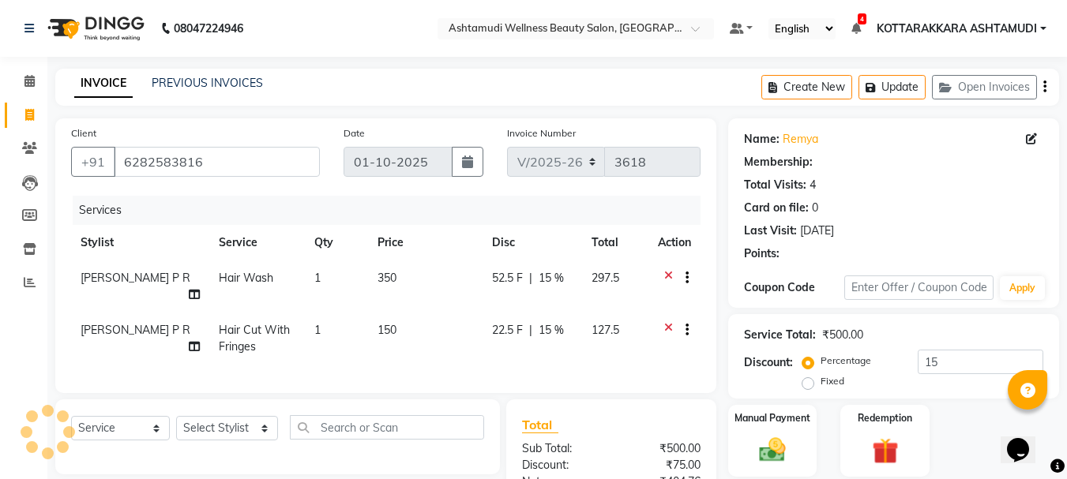
type input "0"
select select "1: Object"
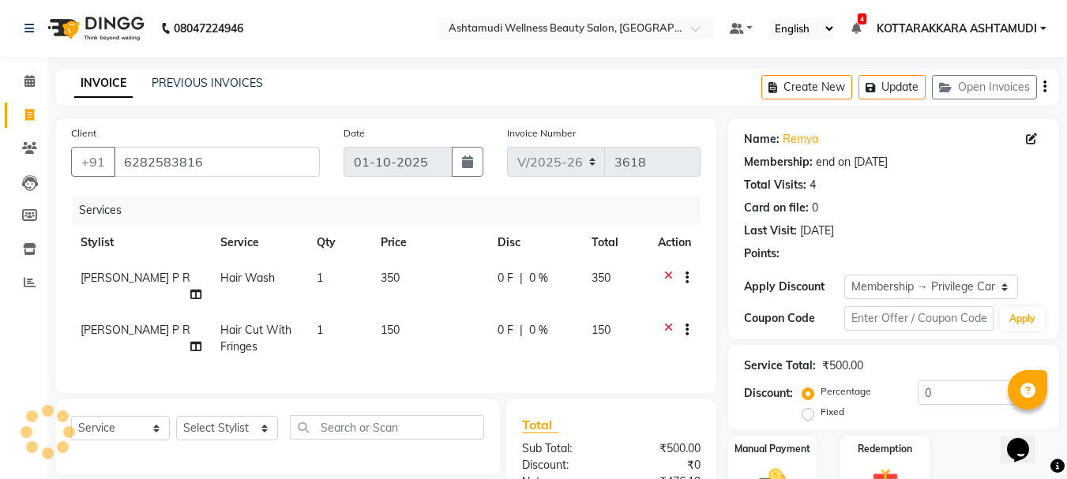
type input "15"
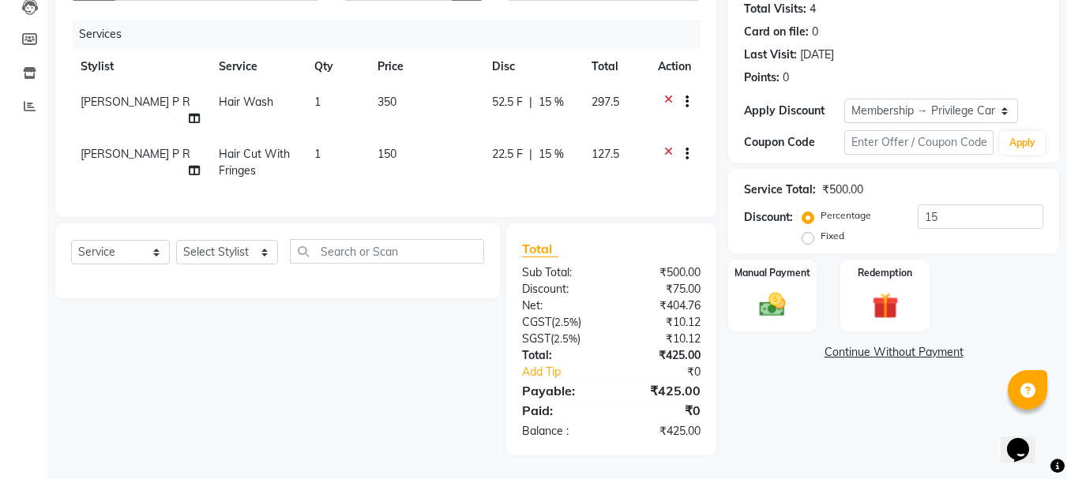
scroll to position [188, 0]
click at [232, 252] on select "Select Stylist AMRITHA DIVYA L Gita Mahali GULSHAN (ZOYA) Karina Darjee KOTTARA…" at bounding box center [227, 252] width 102 height 24
select select "65260"
click at [176, 240] on select "Select Stylist AMRITHA DIVYA L Gita Mahali GULSHAN (ZOYA) Karina Darjee KOTTARA…" at bounding box center [227, 252] width 102 height 24
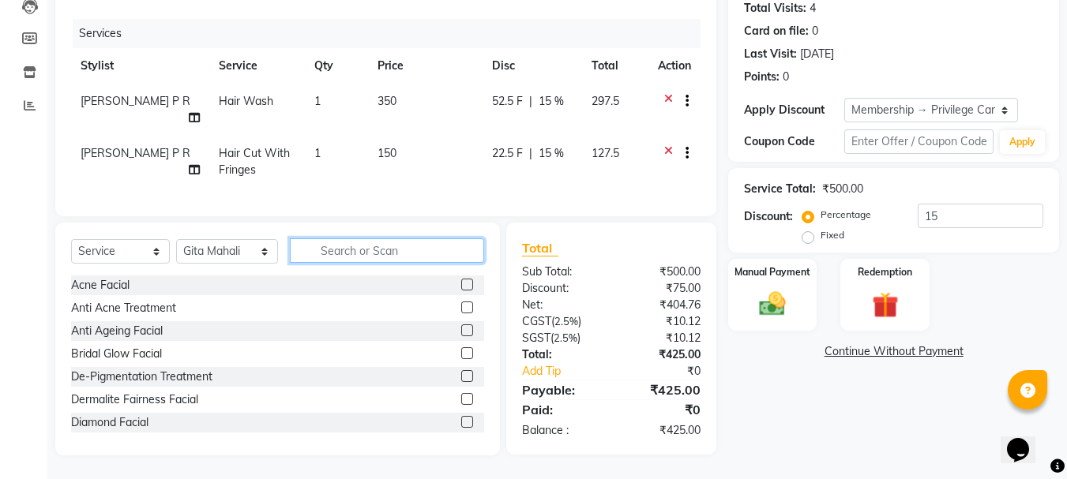
click at [401, 258] on input "text" at bounding box center [387, 250] width 195 height 24
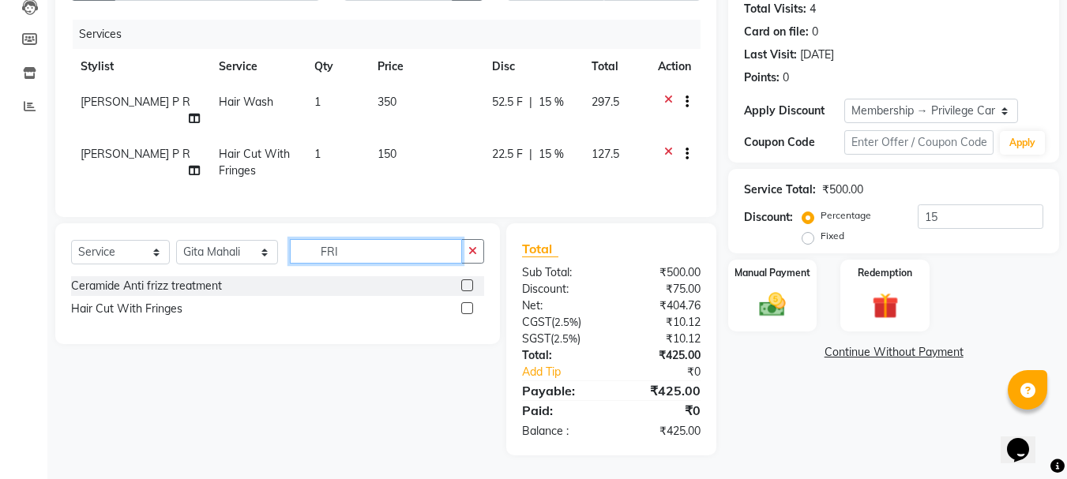
type input "FRI"
click at [469, 305] on label at bounding box center [467, 308] width 12 height 12
click at [469, 305] on input "checkbox" at bounding box center [466, 309] width 10 height 10
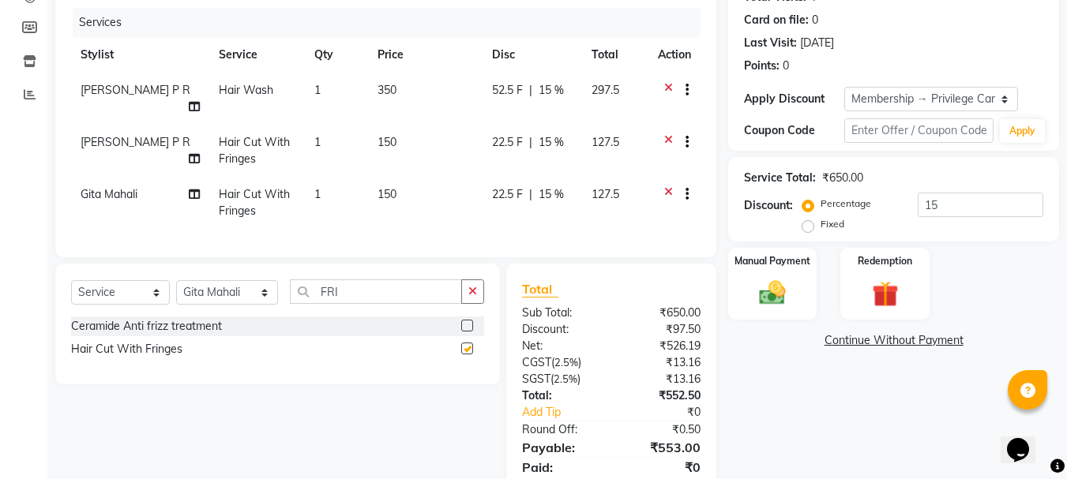
checkbox input "false"
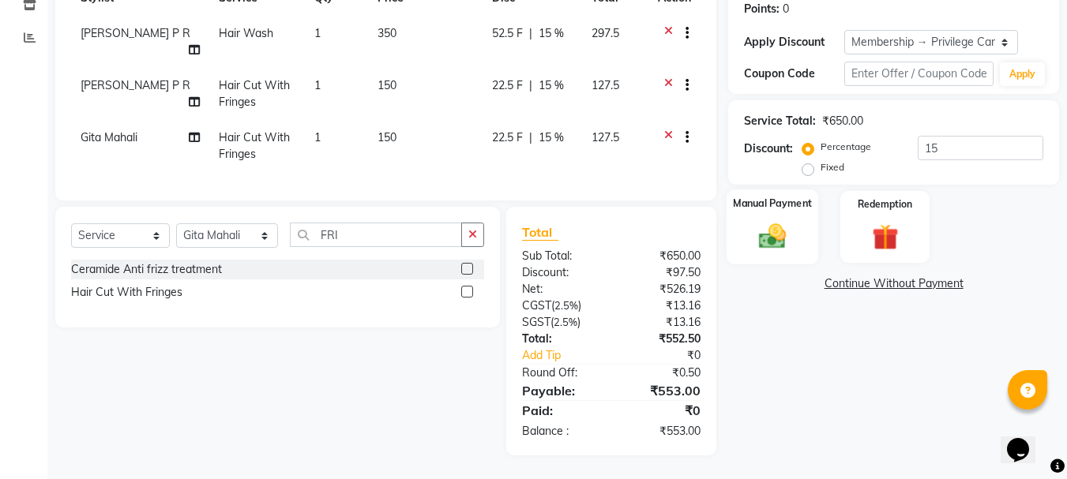
click at [773, 220] on img at bounding box center [772, 236] width 44 height 32
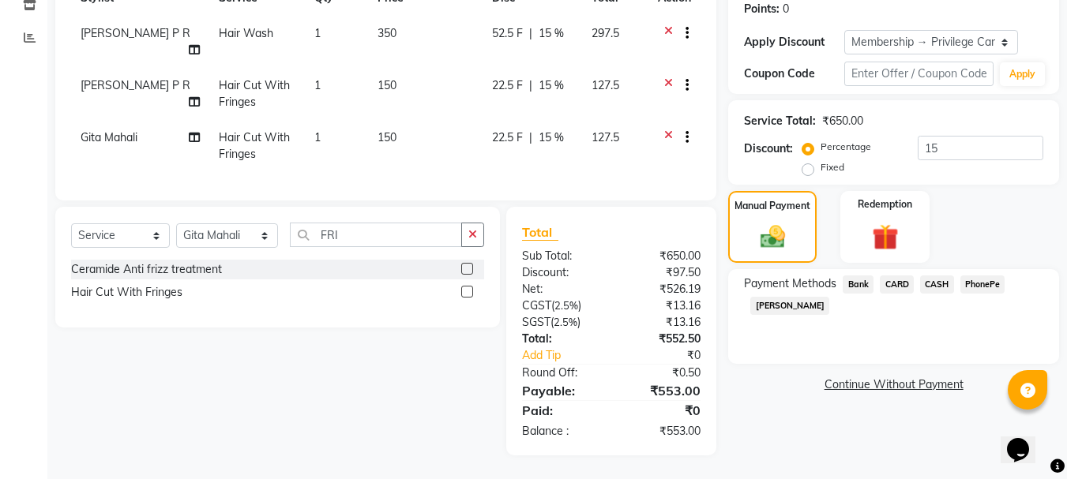
click at [929, 276] on span "CASH" at bounding box center [937, 285] width 34 height 18
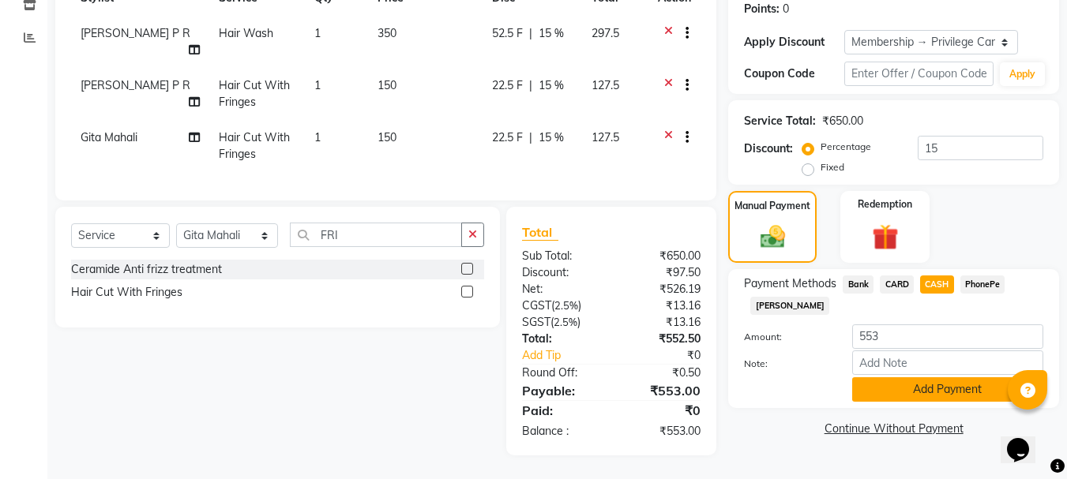
click at [913, 377] on button "Add Payment" at bounding box center [947, 389] width 191 height 24
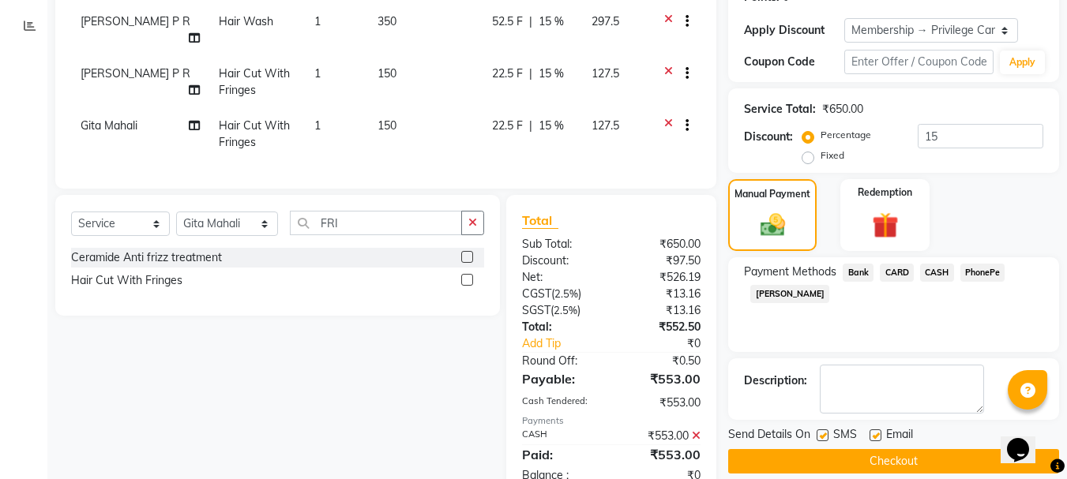
scroll to position [313, 0]
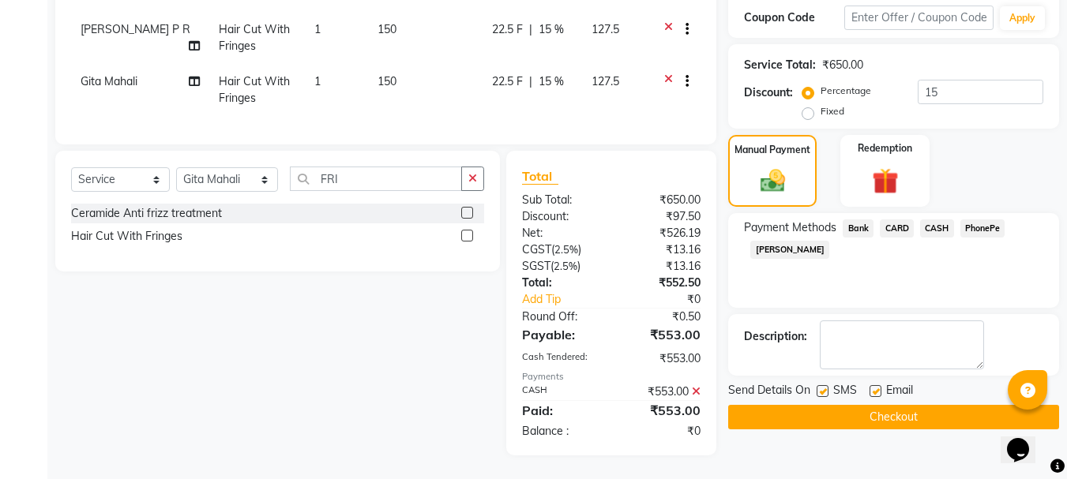
click at [850, 405] on button "Checkout" at bounding box center [893, 417] width 331 height 24
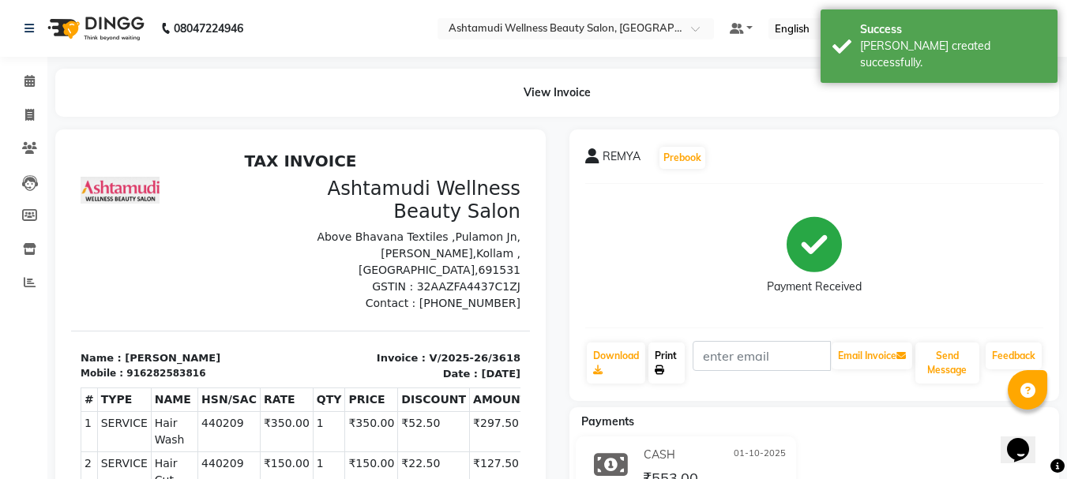
click at [664, 367] on icon at bounding box center [659, 370] width 9 height 9
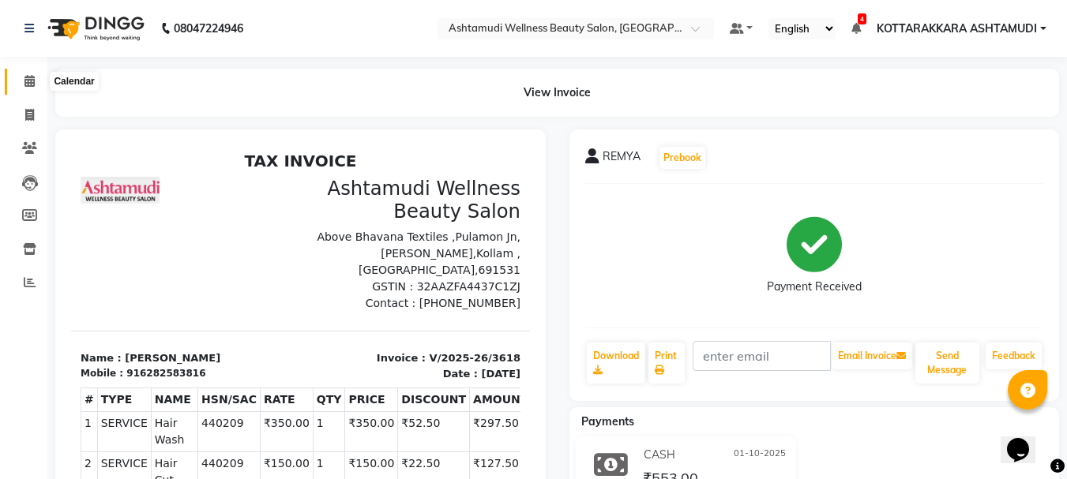
click at [28, 82] on icon at bounding box center [29, 81] width 10 height 12
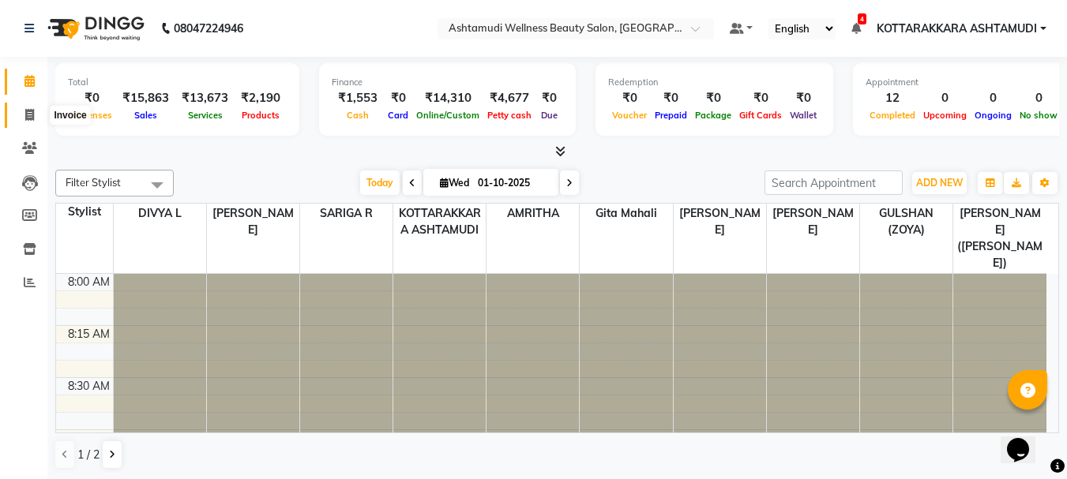
click at [25, 115] on icon at bounding box center [29, 115] width 9 height 12
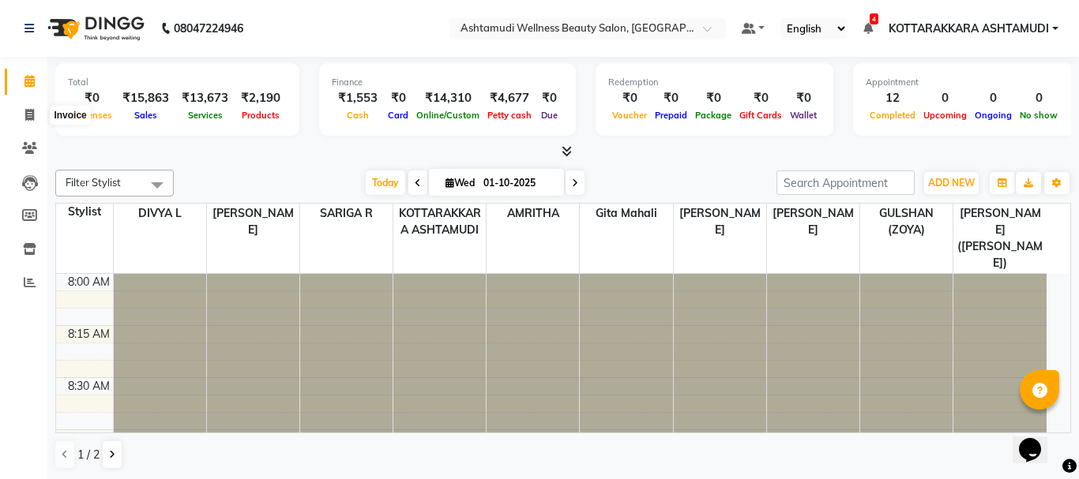
select select "4664"
select select "service"
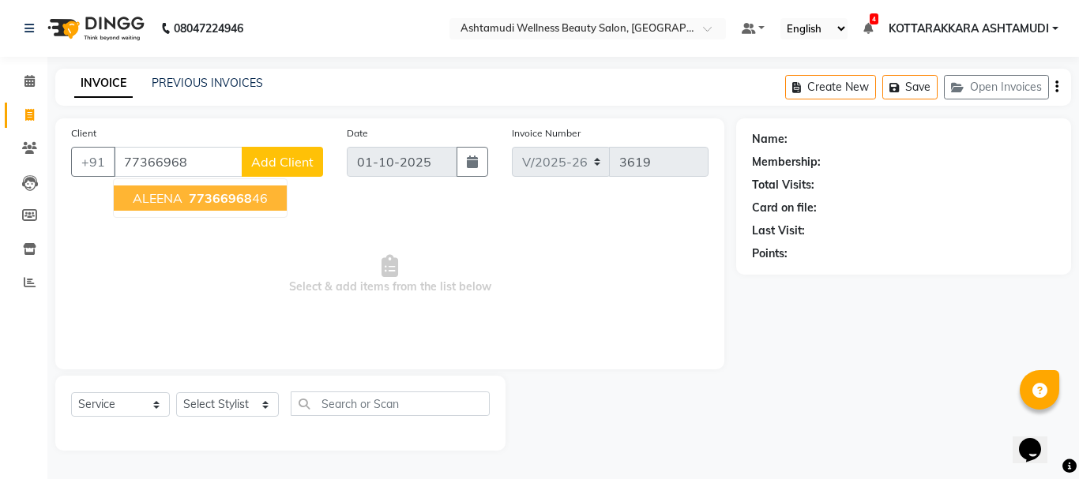
click at [208, 204] on span "77366968" at bounding box center [220, 198] width 63 height 16
type input "7736696846"
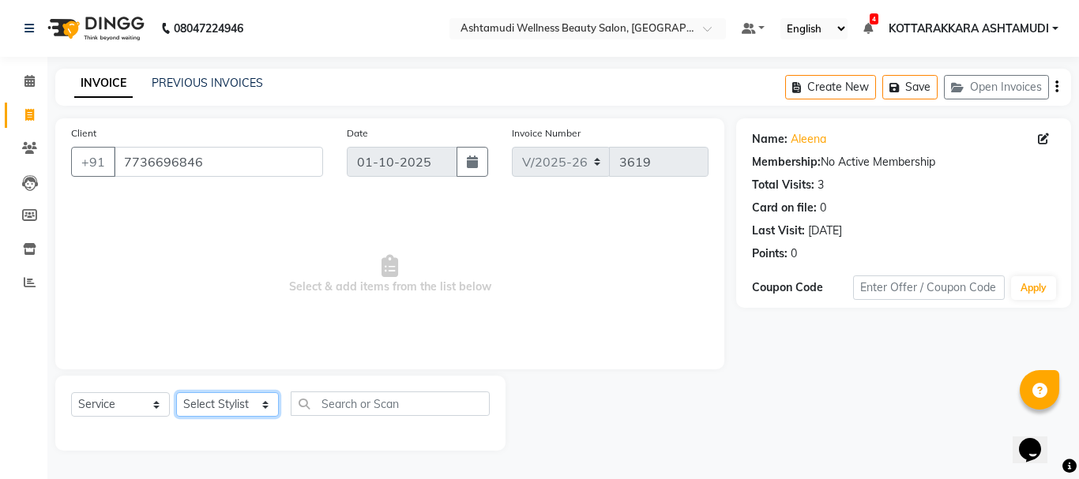
click at [212, 400] on select "Select Stylist AMRITHA DIVYA L Gita Mahali GULSHAN (ZOYA) Karina Darjee KOTTARA…" at bounding box center [227, 404] width 103 height 24
select select "49590"
click at [176, 392] on select "Select Stylist AMRITHA DIVYA L Gita Mahali GULSHAN (ZOYA) Karina Darjee KOTTARA…" at bounding box center [227, 404] width 103 height 24
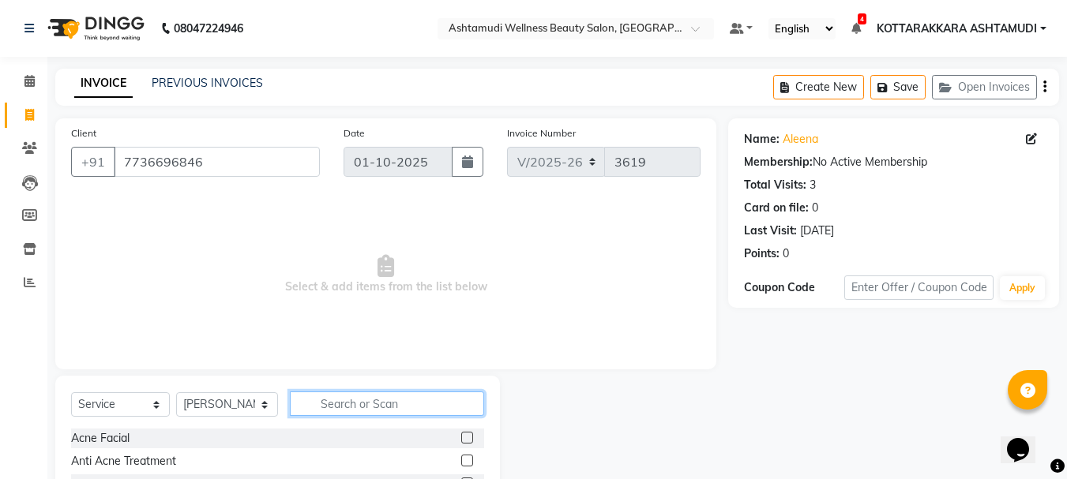
click at [311, 406] on input "text" at bounding box center [387, 404] width 195 height 24
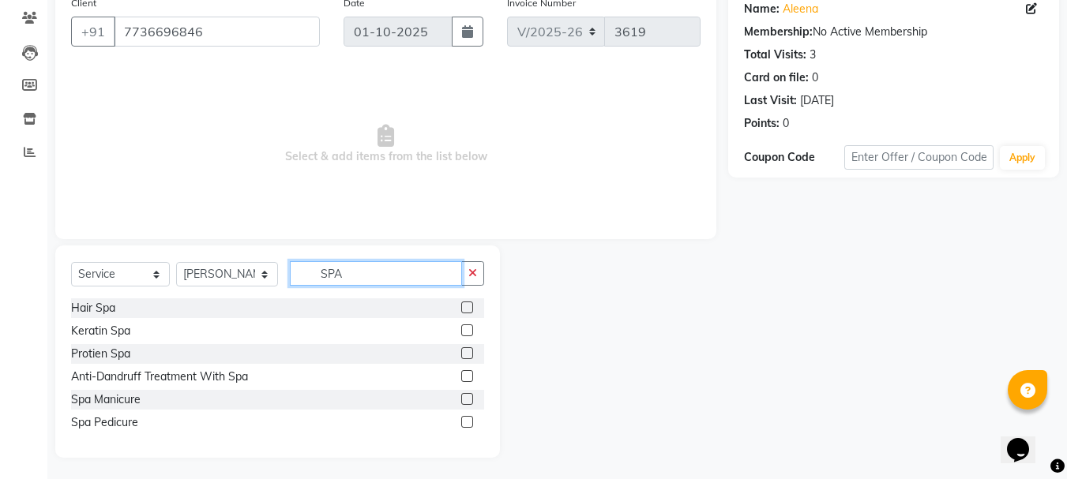
scroll to position [133, 0]
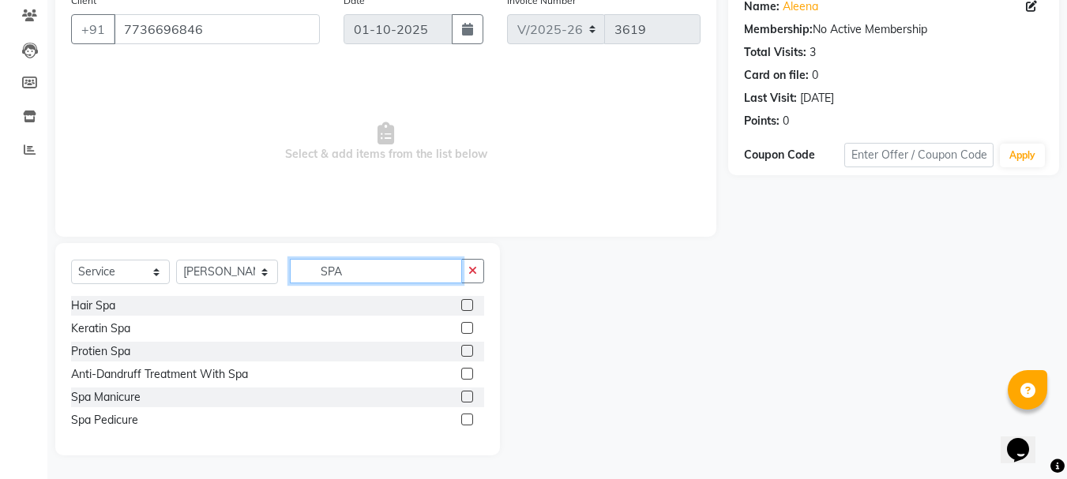
type input "SPA"
click at [464, 331] on label at bounding box center [467, 328] width 12 height 12
click at [464, 331] on input "checkbox" at bounding box center [466, 329] width 10 height 10
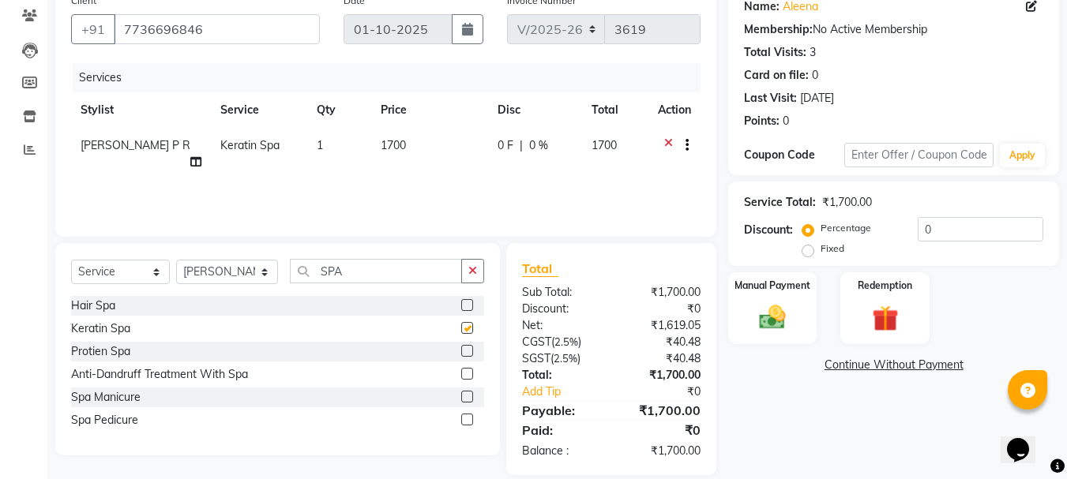
checkbox input "false"
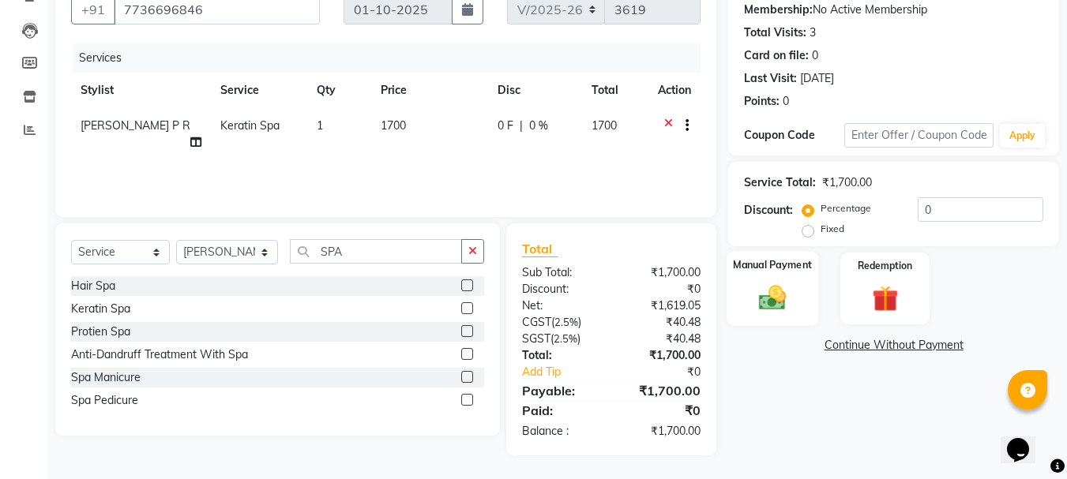
click at [784, 302] on img at bounding box center [772, 298] width 44 height 32
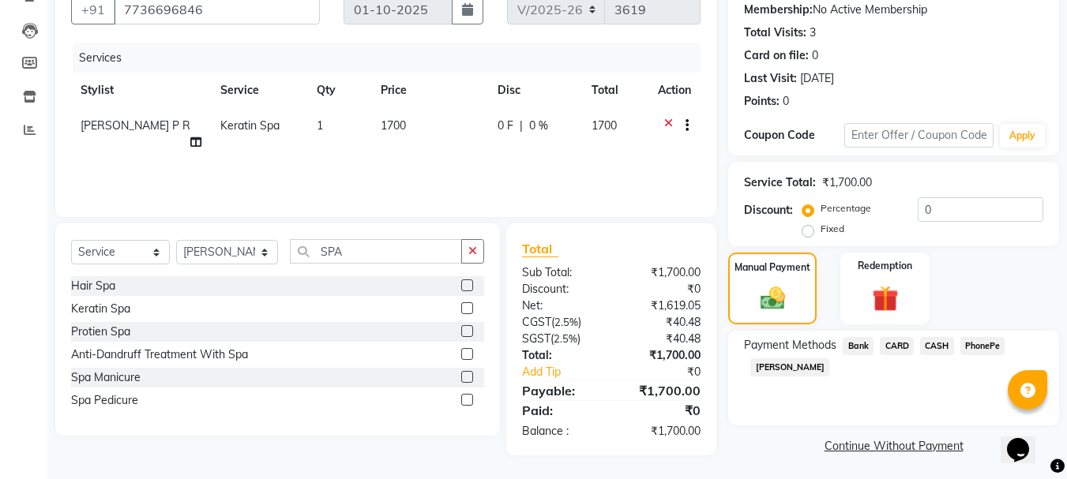
scroll to position [155, 0]
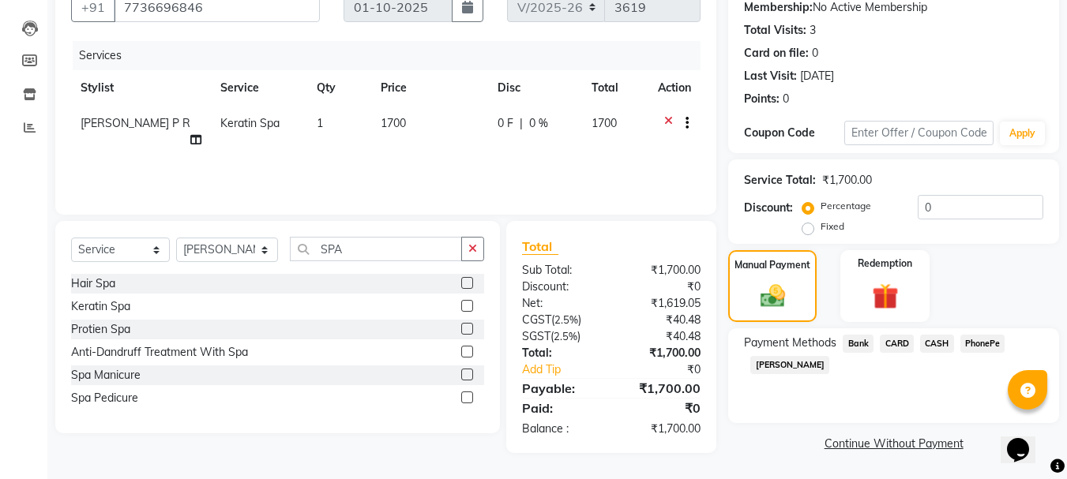
click at [929, 344] on span "CASH" at bounding box center [937, 344] width 34 height 18
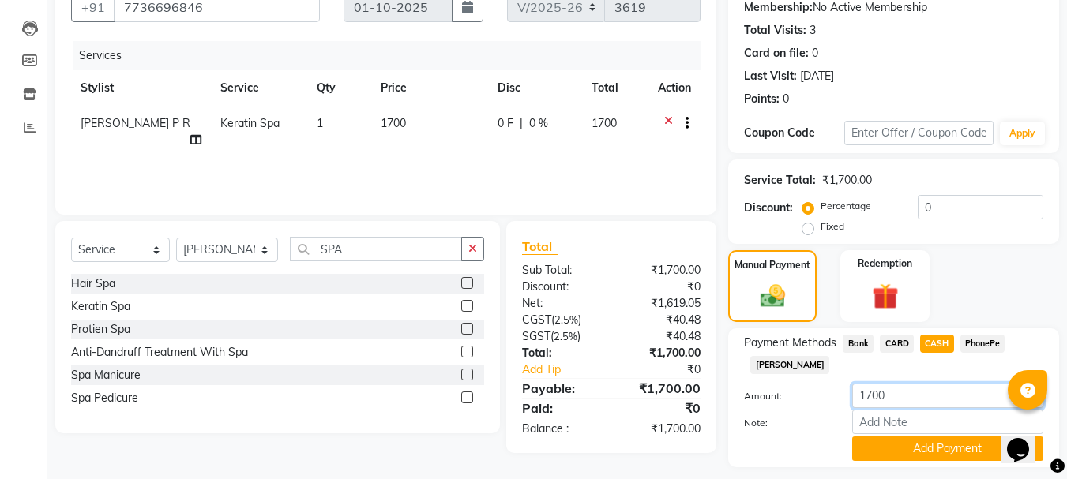
click at [873, 393] on input "1700" at bounding box center [947, 396] width 191 height 24
type input "1000"
click at [958, 449] on button "Add Payment" at bounding box center [947, 449] width 191 height 24
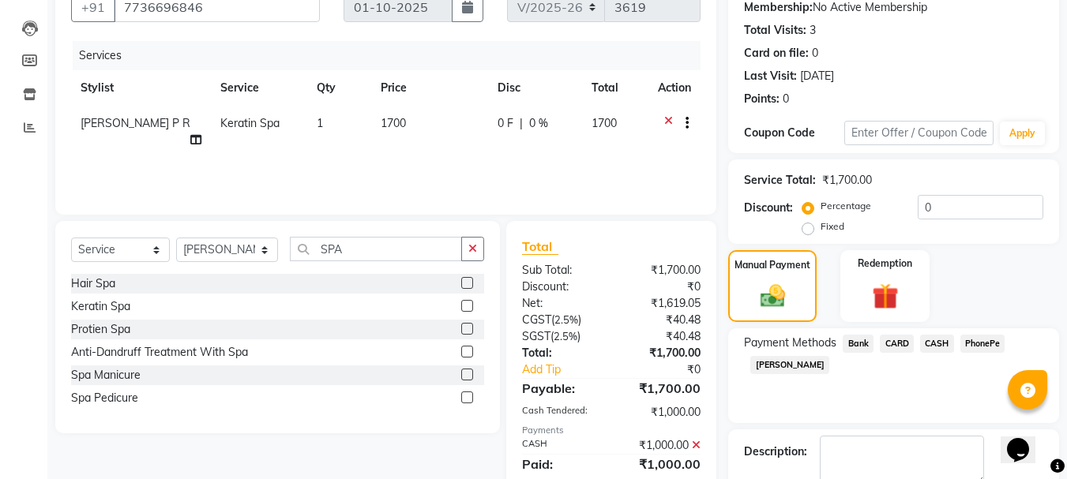
scroll to position [244, 0]
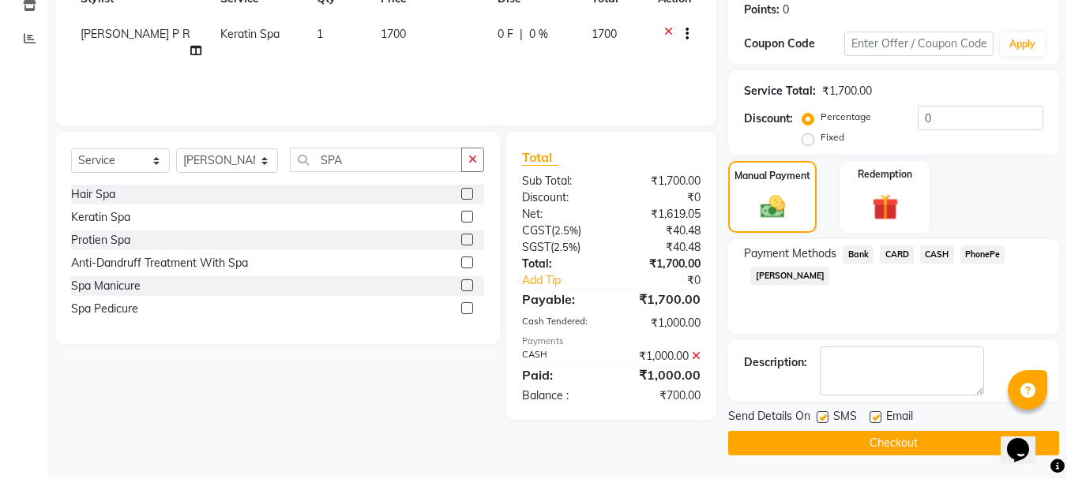
click at [989, 255] on span "PhonePe" at bounding box center [982, 255] width 45 height 18
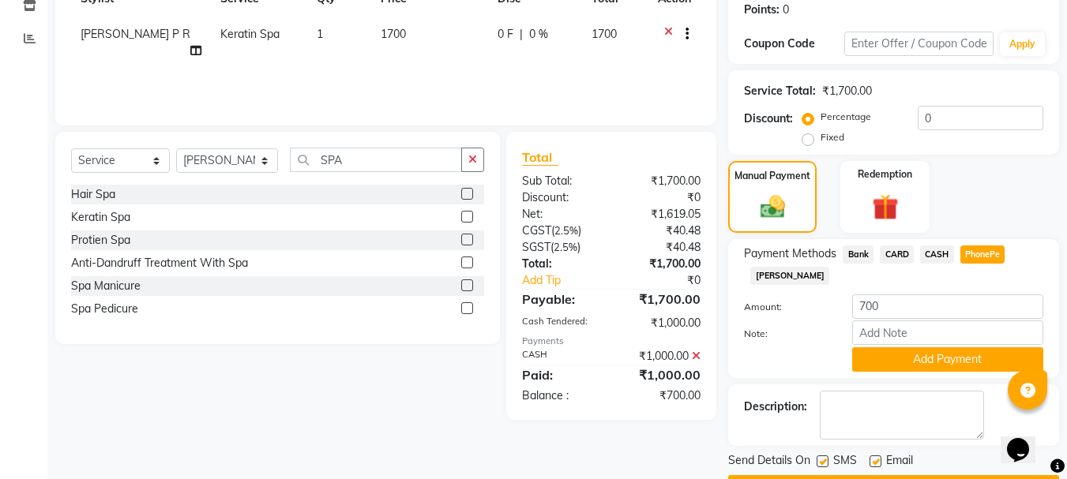
click at [930, 359] on button "Add Payment" at bounding box center [947, 359] width 191 height 24
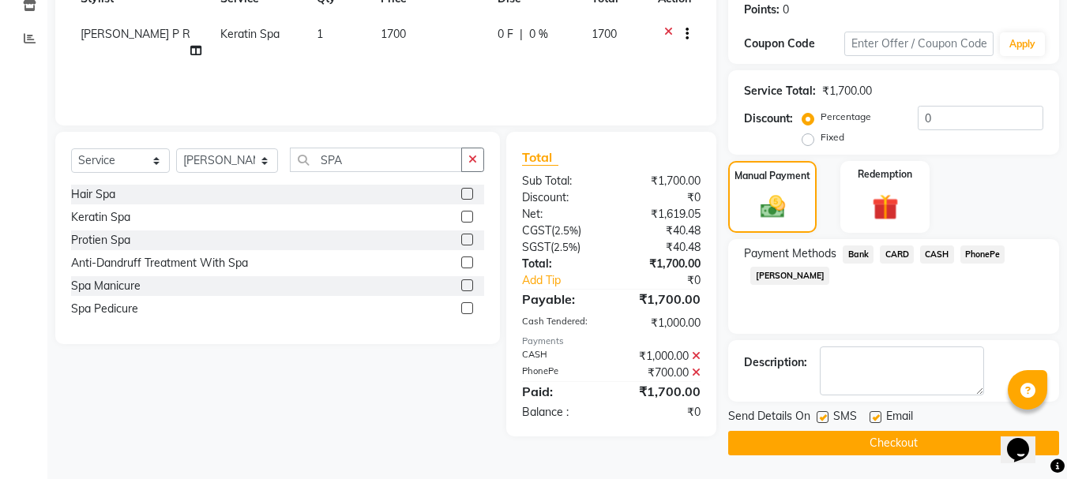
click at [849, 441] on button "Checkout" at bounding box center [893, 443] width 331 height 24
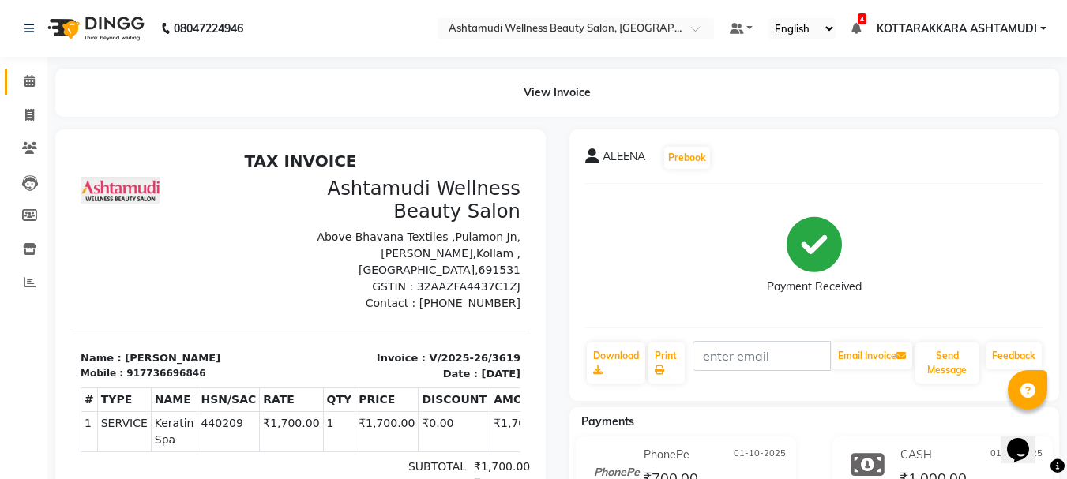
click at [29, 84] on icon at bounding box center [29, 81] width 10 height 12
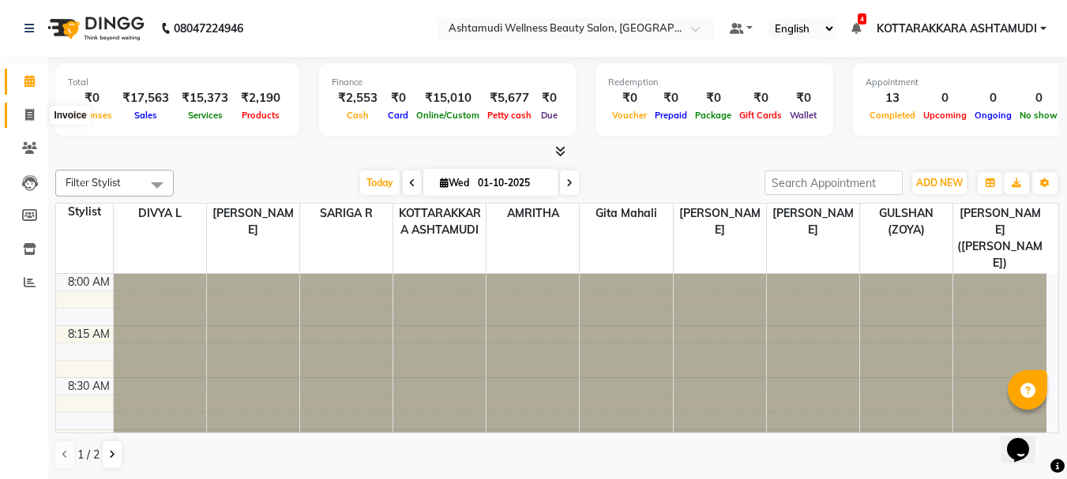
click at [27, 114] on icon at bounding box center [29, 115] width 9 height 12
select select "service"
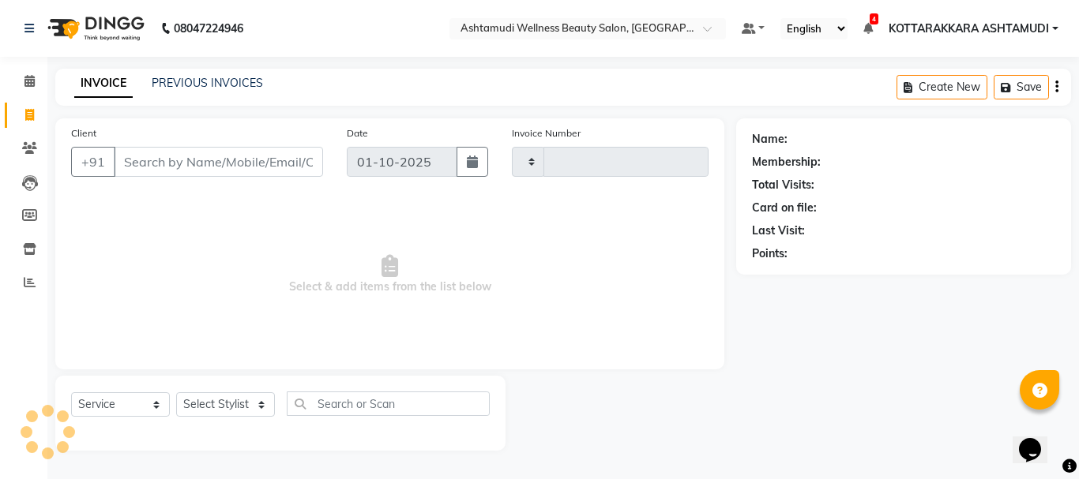
type input "3620"
select select "4664"
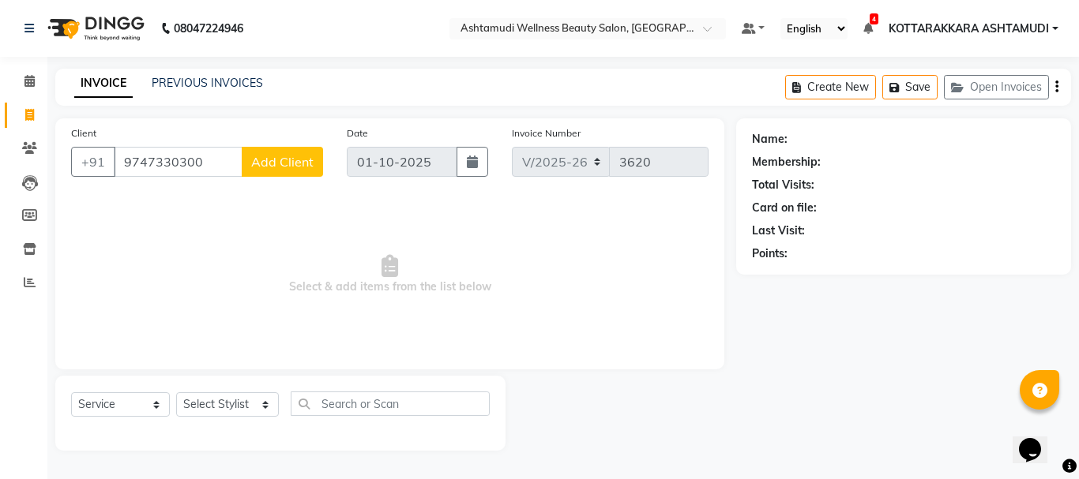
type input "9747330300"
click at [299, 167] on span "Add Client" at bounding box center [282, 162] width 62 height 16
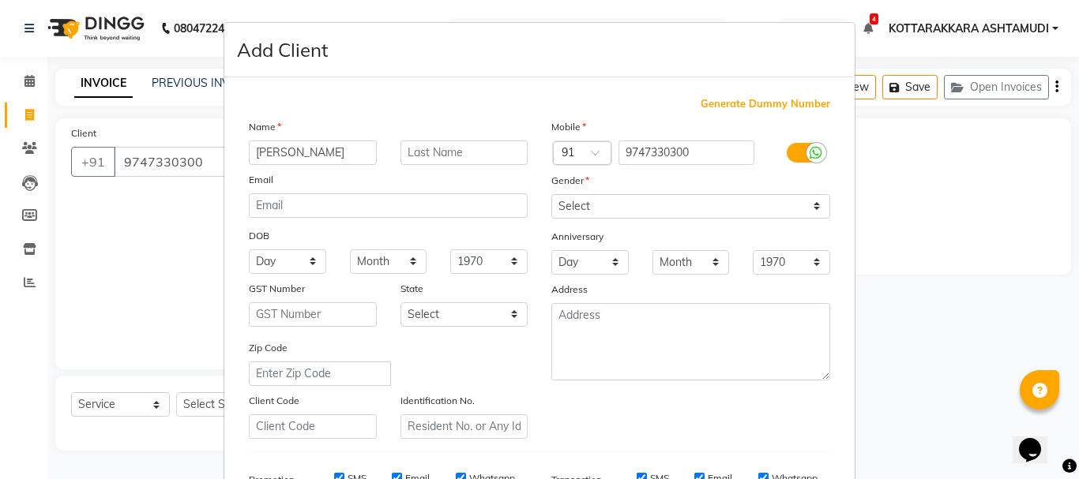
type input "ELIZA"
drag, startPoint x: 691, startPoint y: 197, endPoint x: 685, endPoint y: 214, distance: 17.7
click at [691, 197] on select "Select Male Female Other Prefer Not To Say" at bounding box center [690, 206] width 279 height 24
select select "female"
click at [551, 194] on select "Select Male Female Other Prefer Not To Say" at bounding box center [690, 206] width 279 height 24
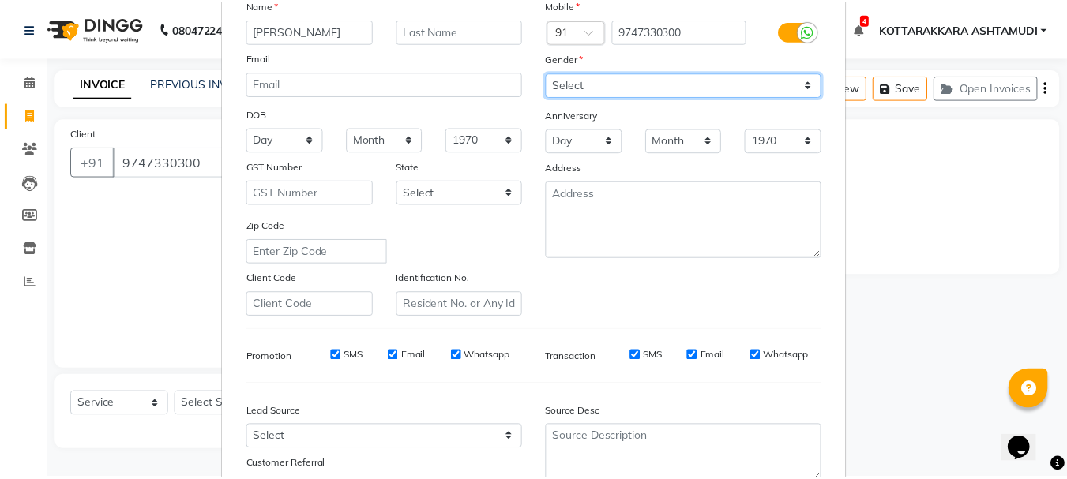
scroll to position [250, 0]
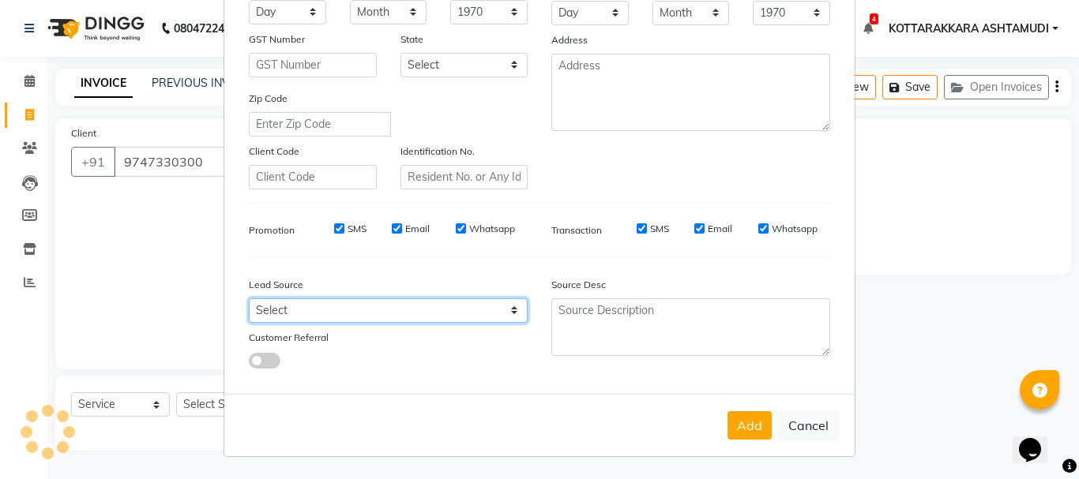
click at [415, 313] on select "Select Walk-in Referral Internet Friend Word of Mouth Advertisement Facebook Ju…" at bounding box center [388, 310] width 279 height 24
select select "31518"
click at [249, 298] on select "Select Walk-in Referral Internet Friend Word of Mouth Advertisement Facebook Ju…" at bounding box center [388, 310] width 279 height 24
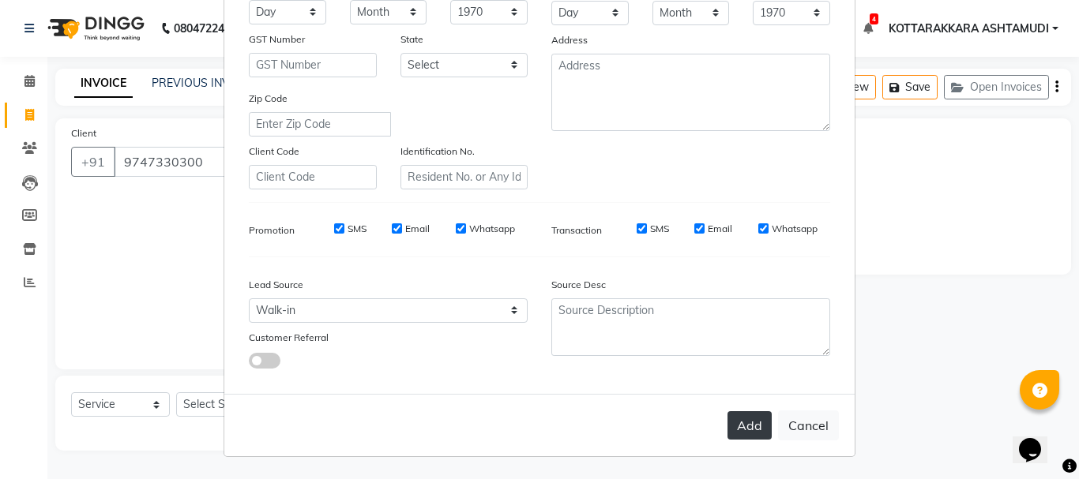
click at [750, 430] on button "Add" at bounding box center [749, 425] width 44 height 28
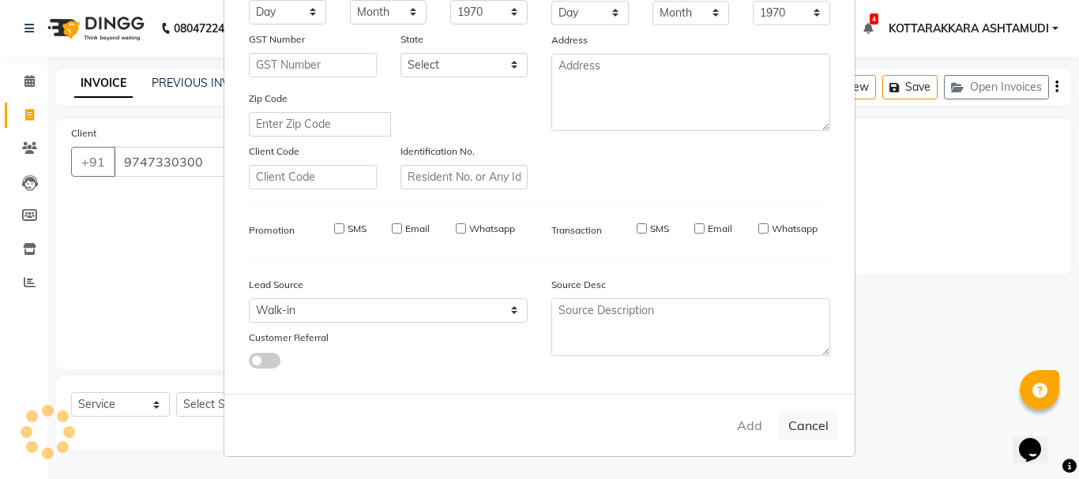
select select
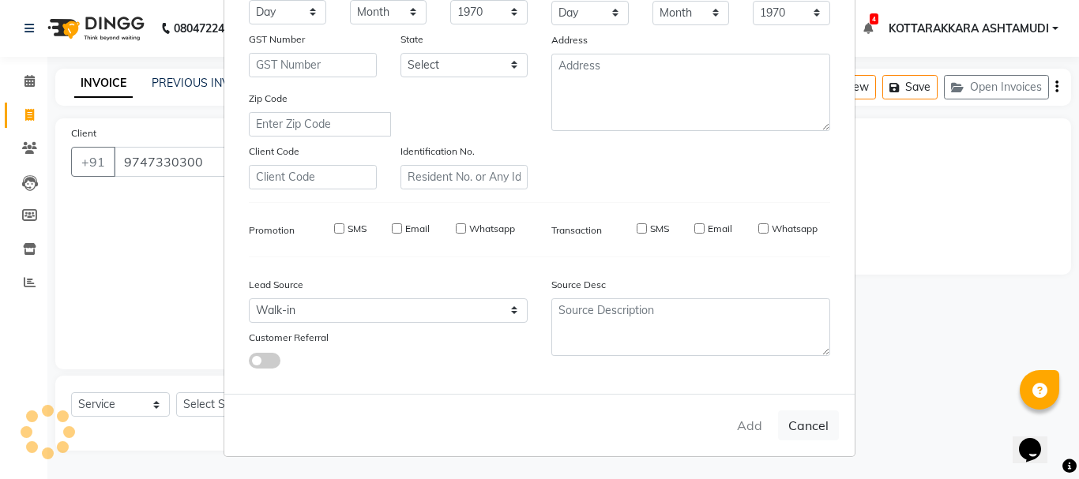
select select
checkbox input "false"
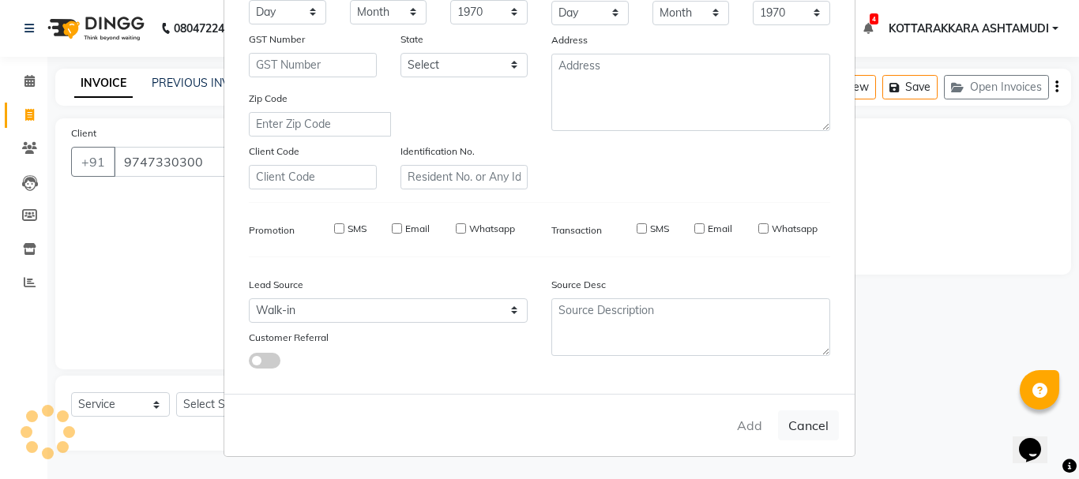
checkbox input "false"
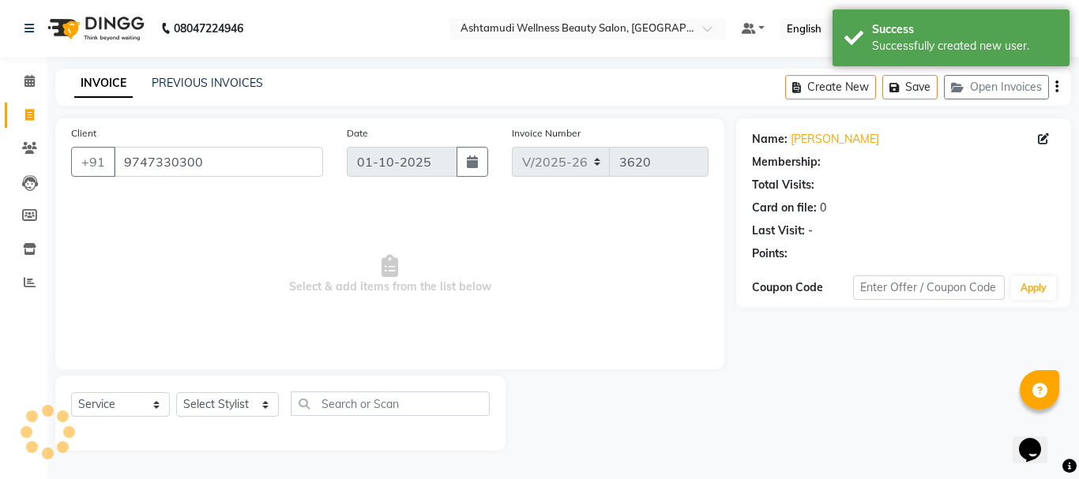
select select "1: Object"
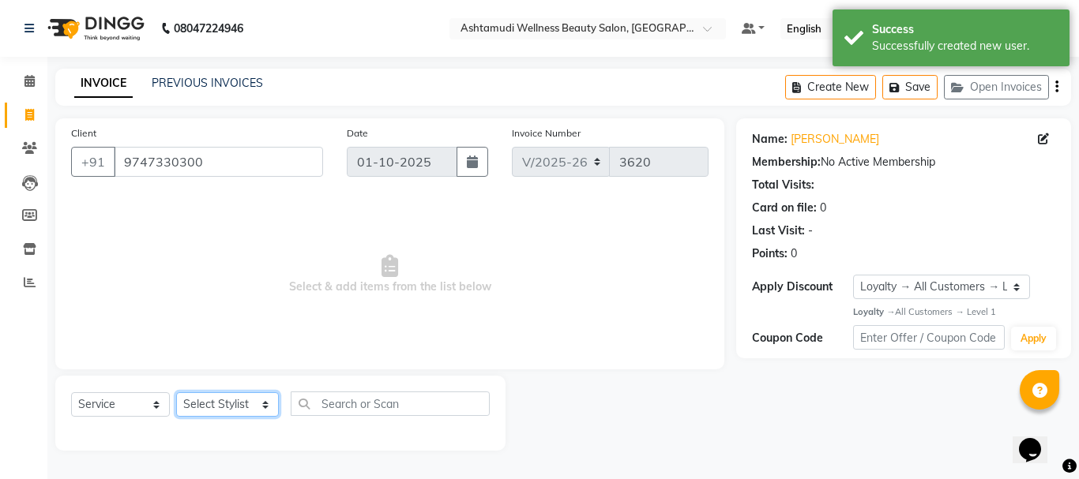
click at [214, 396] on select "Select Stylist AMRITHA DIVYA L Gita Mahali GULSHAN (ZOYA) Karina Darjee KOTTARA…" at bounding box center [227, 404] width 103 height 24
select select "27465"
click at [176, 392] on select "Select Stylist AMRITHA DIVYA L Gita Mahali GULSHAN (ZOYA) Karina Darjee KOTTARA…" at bounding box center [227, 404] width 103 height 24
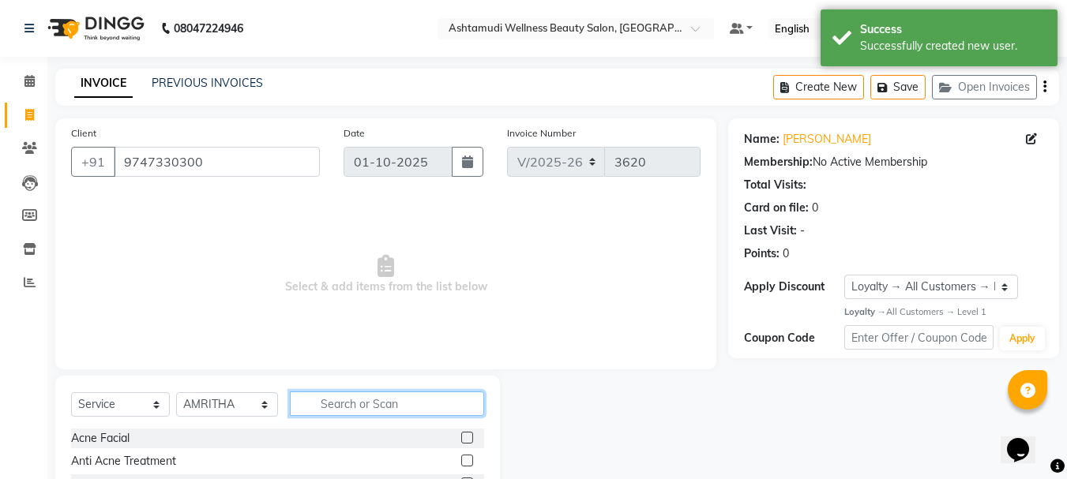
click at [389, 404] on input "text" at bounding box center [387, 404] width 195 height 24
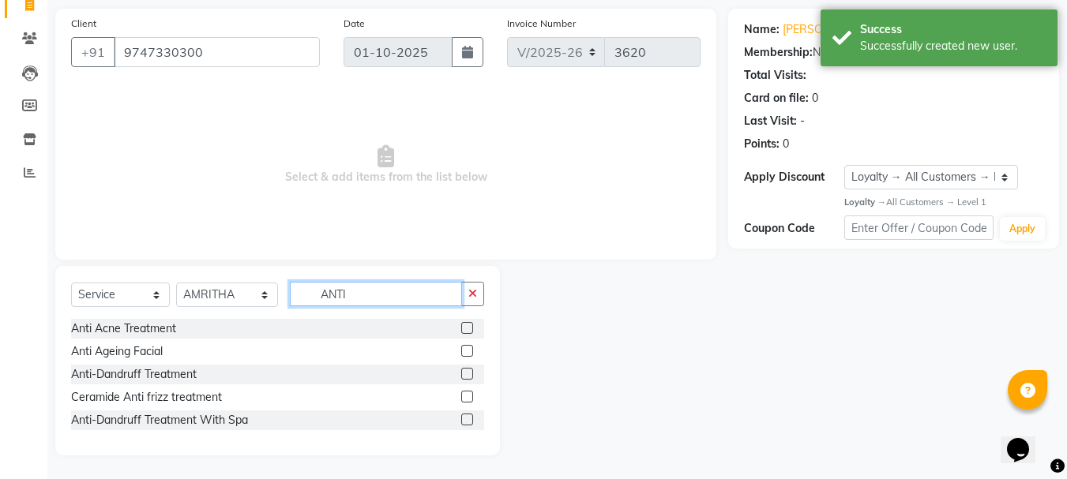
type input "ANTI"
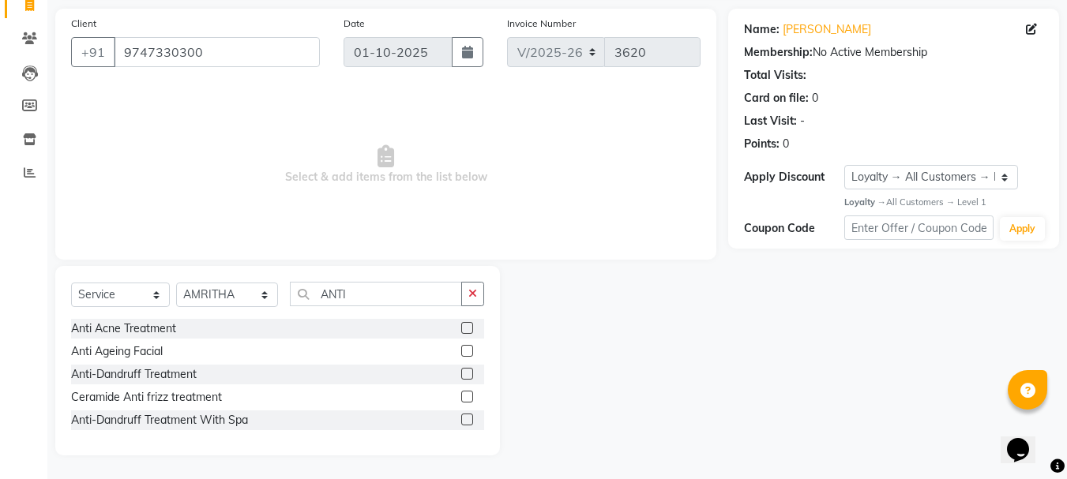
click at [471, 369] on label at bounding box center [467, 374] width 12 height 12
click at [471, 370] on input "checkbox" at bounding box center [466, 375] width 10 height 10
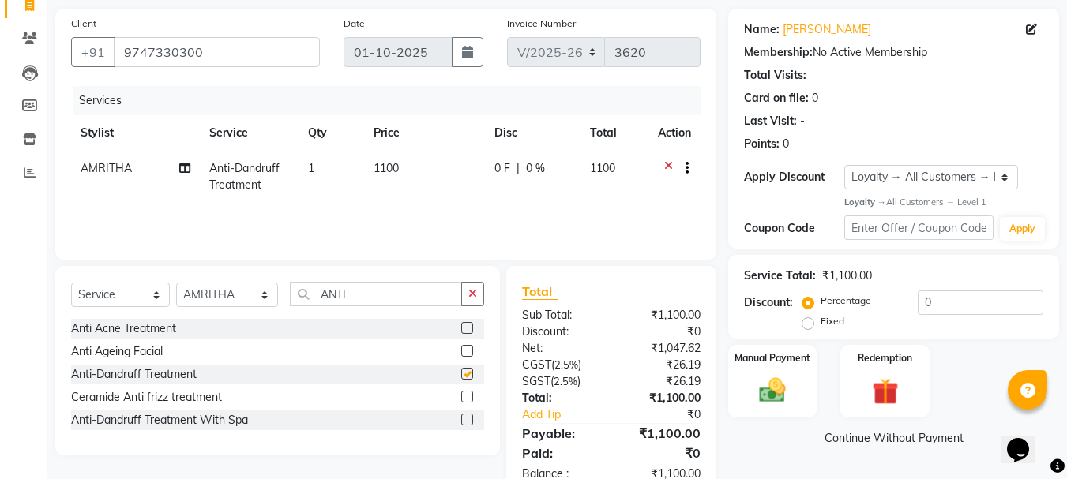
checkbox input "false"
click at [380, 303] on input "ANTI" at bounding box center [376, 294] width 173 height 24
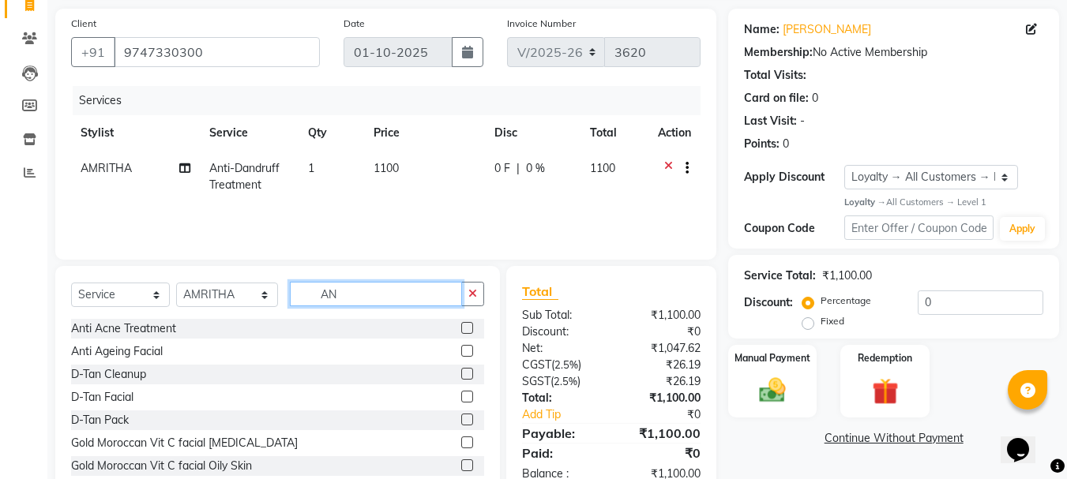
type input "A"
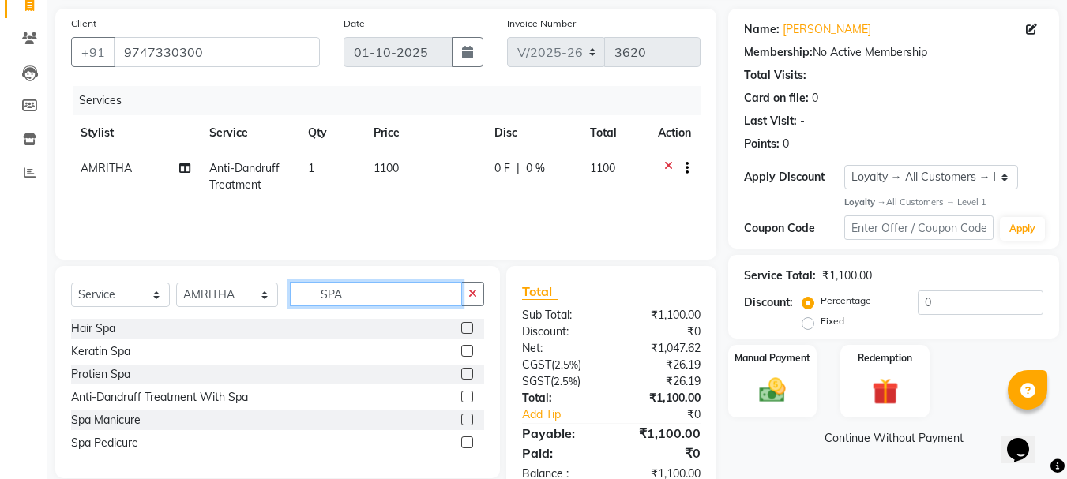
type input "SPA"
click at [466, 350] on label at bounding box center [467, 351] width 12 height 12
click at [466, 350] on input "checkbox" at bounding box center [466, 352] width 10 height 10
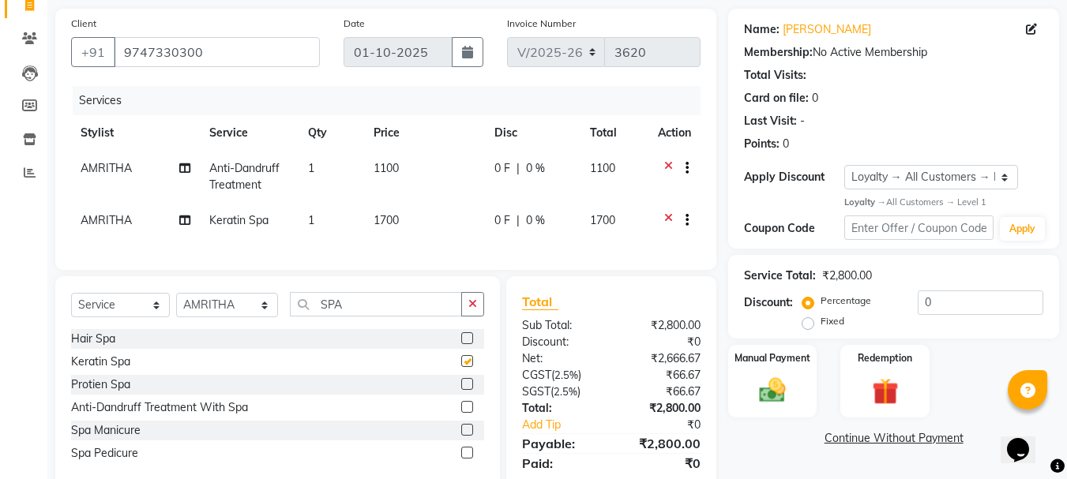
checkbox input "false"
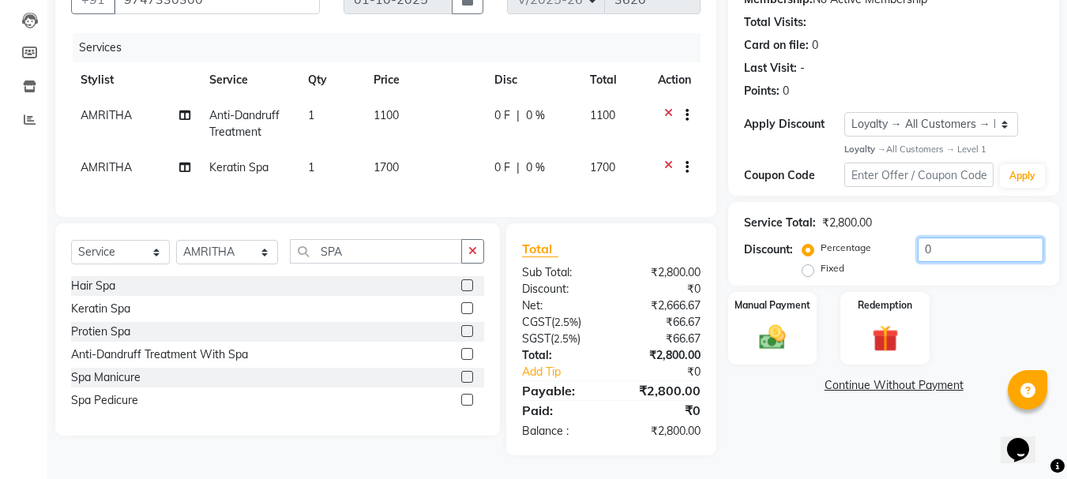
click at [968, 238] on input "0" at bounding box center [981, 250] width 126 height 24
type input "1"
click at [820, 261] on label "Fixed" at bounding box center [832, 268] width 24 height 14
click at [806, 263] on input "Fixed" at bounding box center [810, 268] width 11 height 11
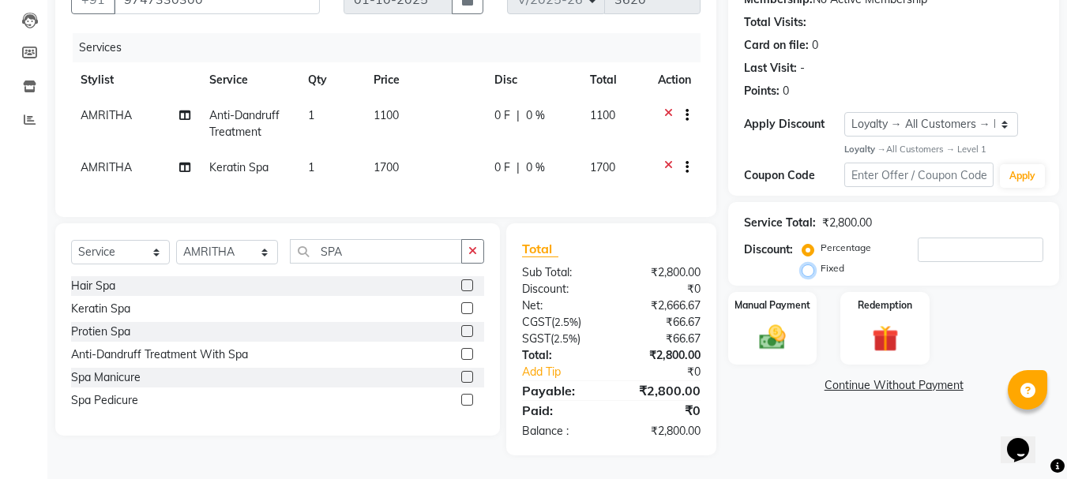
radio input "true"
click at [947, 240] on input "number" at bounding box center [981, 250] width 126 height 24
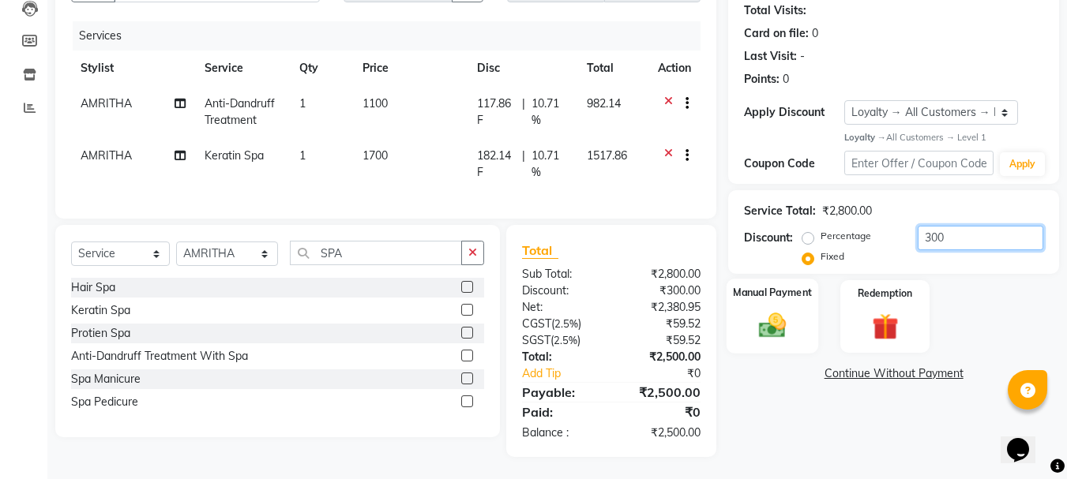
type input "300"
click at [787, 313] on img at bounding box center [772, 326] width 44 height 32
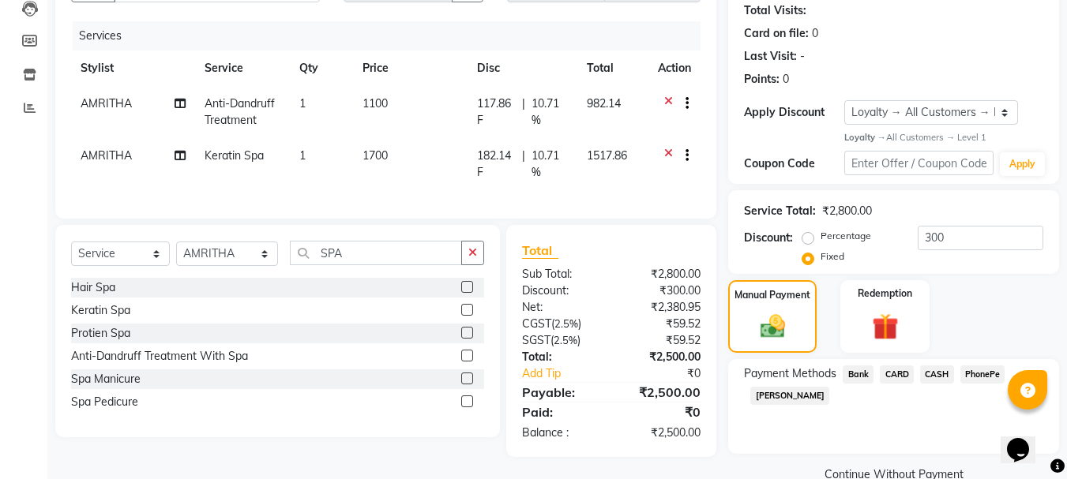
scroll to position [205, 0]
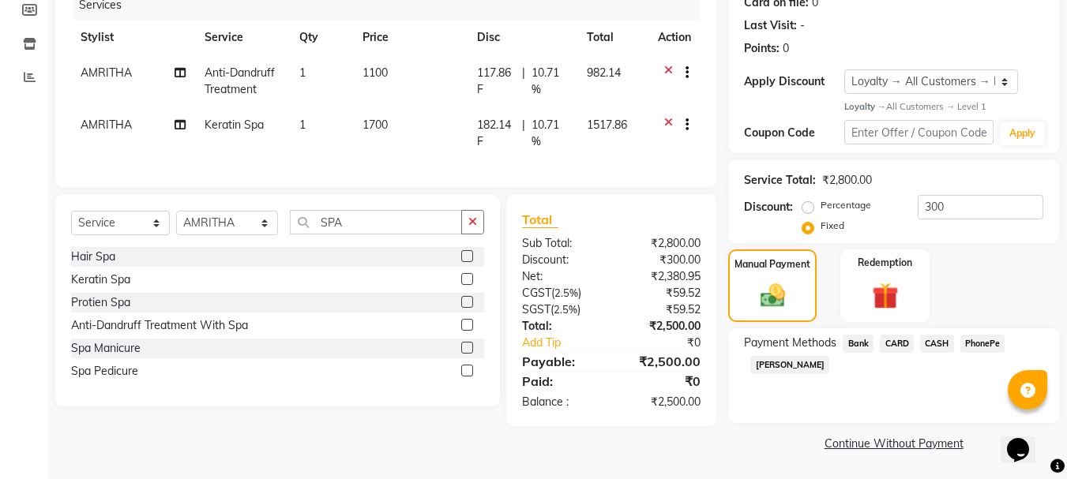
click at [978, 341] on span "PhonePe" at bounding box center [982, 344] width 45 height 18
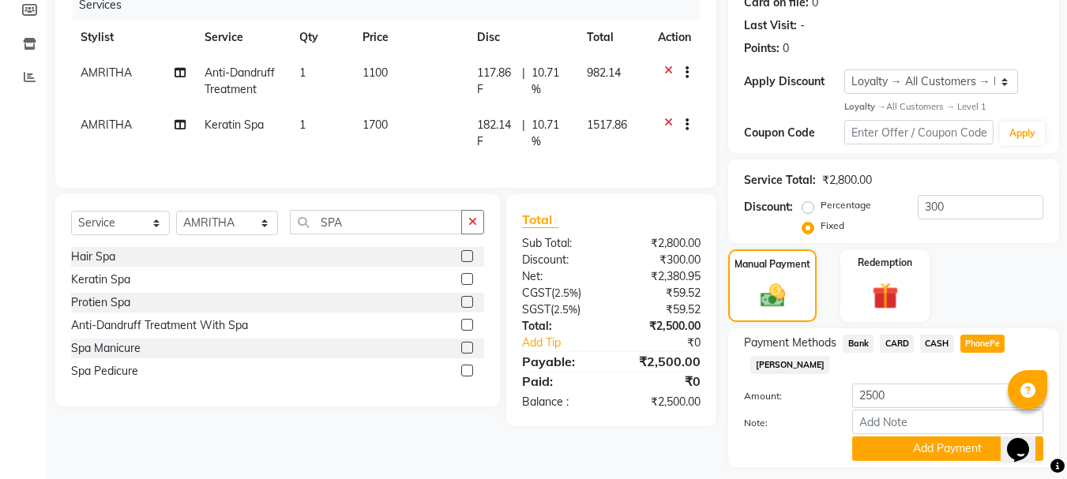
drag, startPoint x: 921, startPoint y: 444, endPoint x: 912, endPoint y: 366, distance: 77.9
click at [920, 445] on button "Add Payment" at bounding box center [947, 449] width 191 height 24
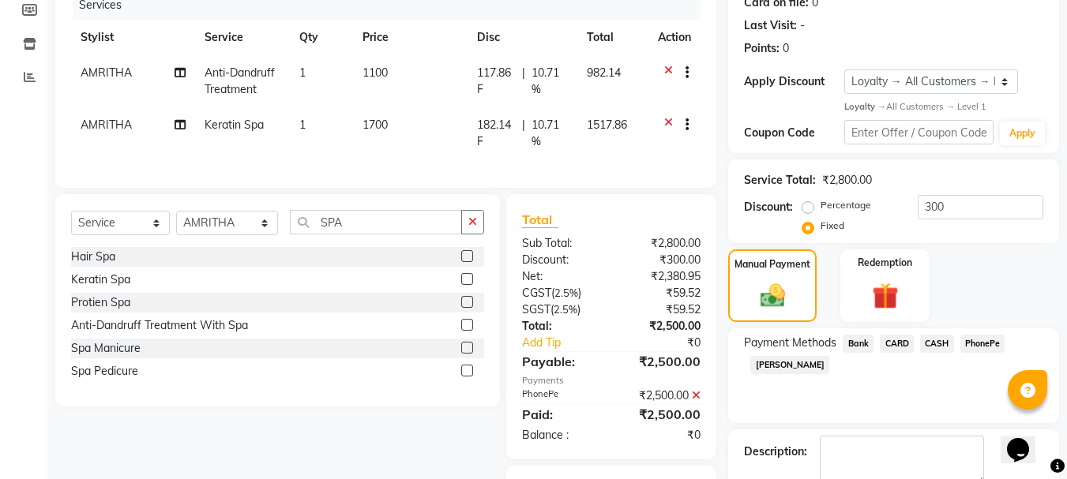
scroll to position [316, 0]
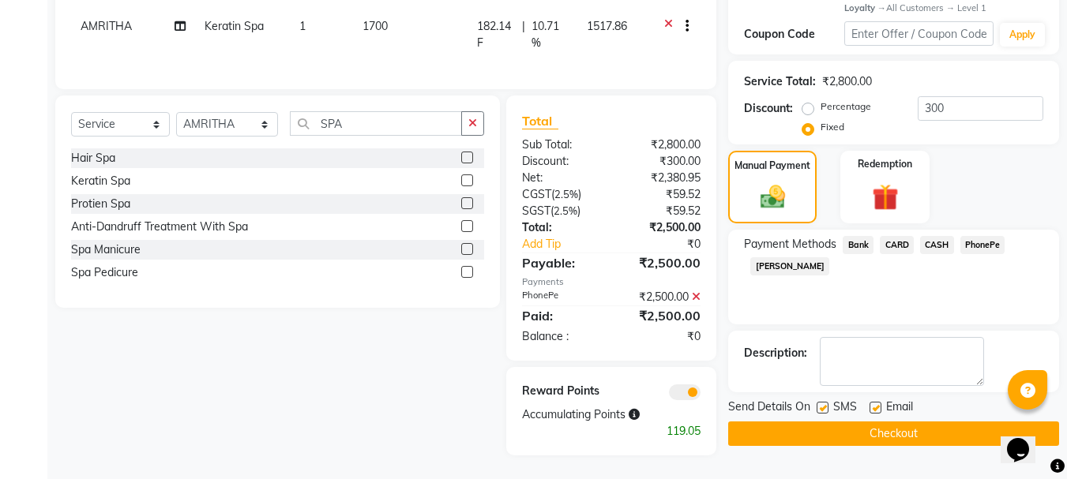
click at [880, 422] on button "Checkout" at bounding box center [893, 434] width 331 height 24
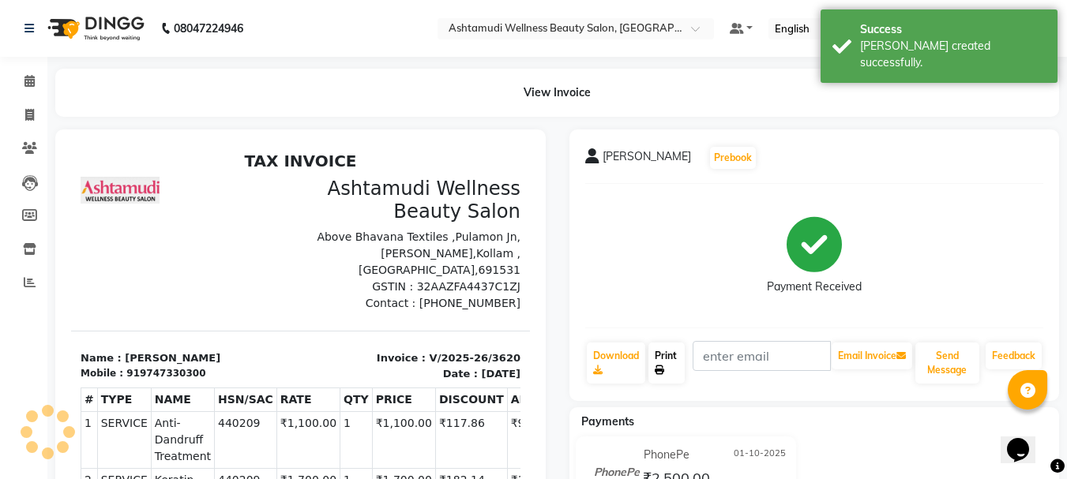
click at [663, 359] on link "Print" at bounding box center [666, 363] width 36 height 41
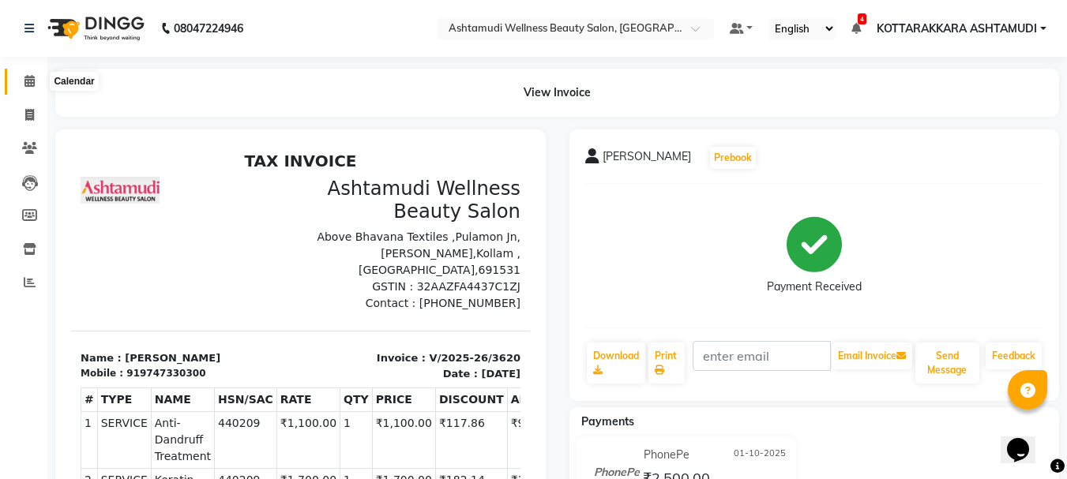
click at [30, 83] on icon at bounding box center [29, 81] width 10 height 12
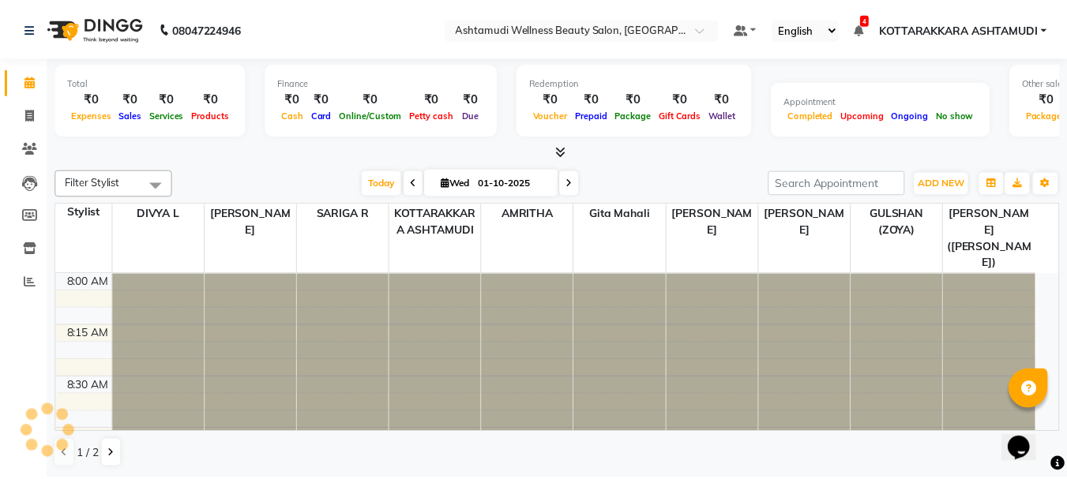
scroll to position [1043, 0]
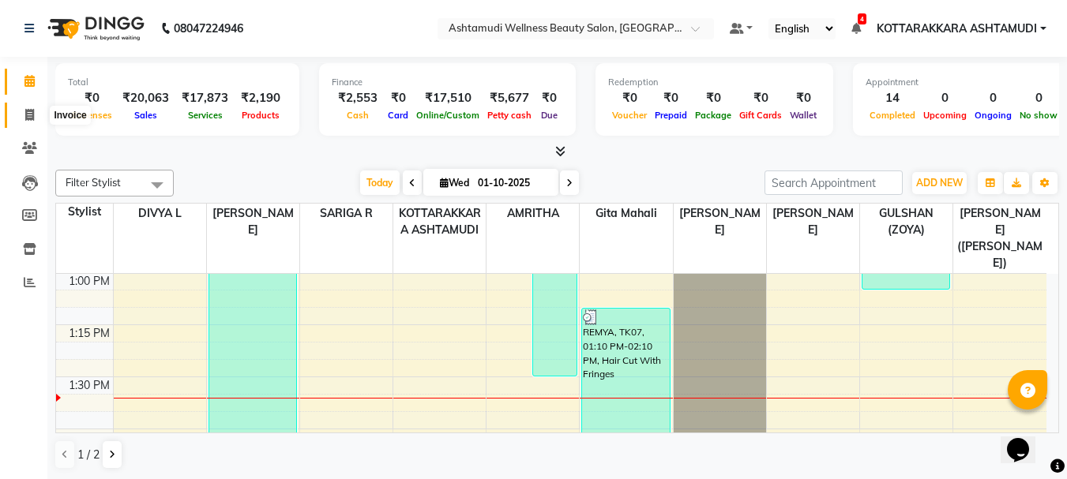
click at [29, 117] on icon at bounding box center [29, 115] width 9 height 12
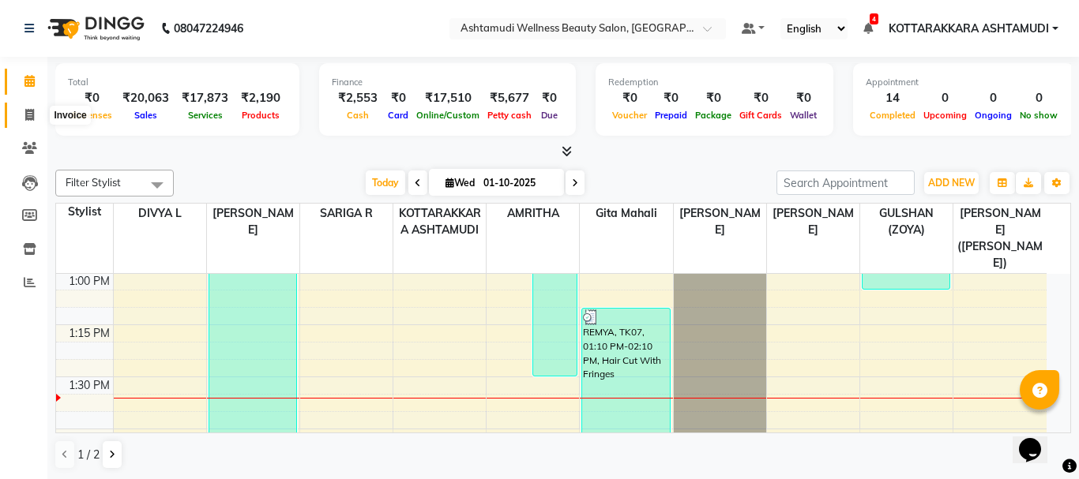
select select "service"
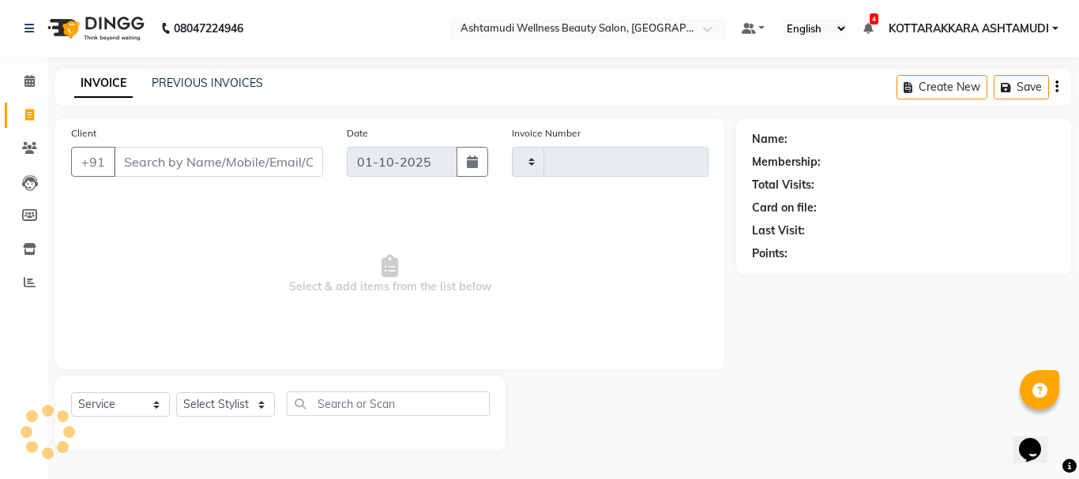
type input "3621"
select select "4664"
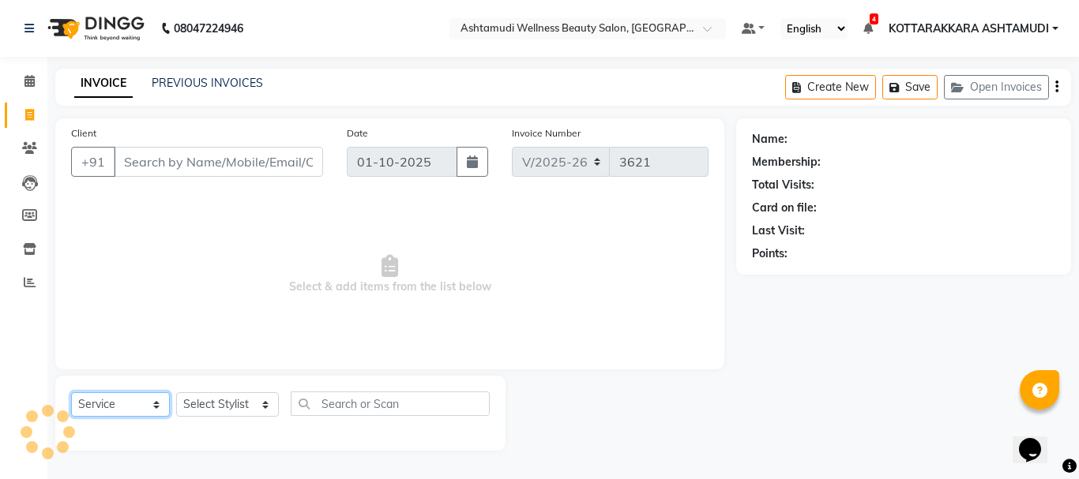
click at [103, 414] on select "Select Service Product Membership Package Voucher Prepaid Gift Card" at bounding box center [120, 404] width 99 height 24
select select "product"
click at [71, 392] on select "Select Service Product Membership Package Voucher Prepaid Gift Card" at bounding box center [120, 404] width 99 height 24
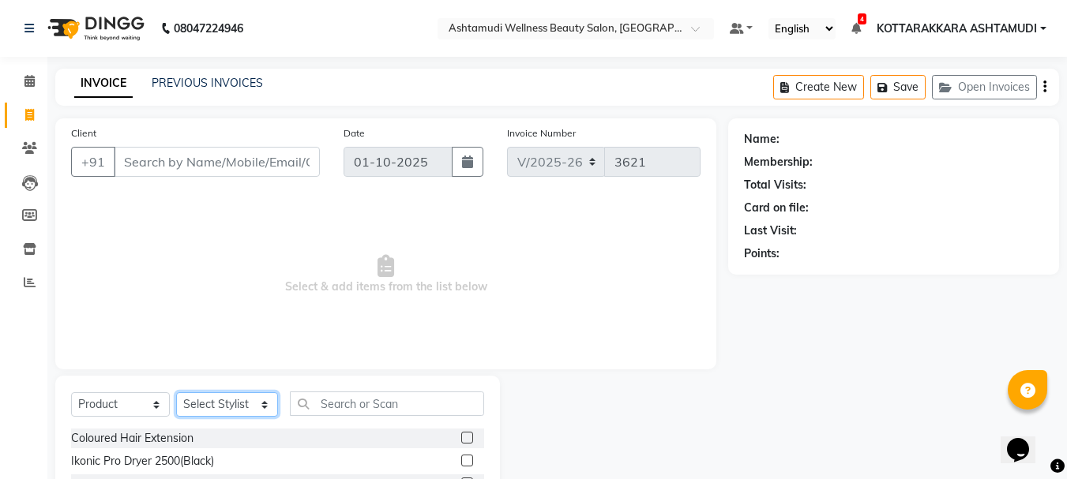
click at [209, 401] on select "Select Stylist AMRITHA DIVYA L Gita Mahali GULSHAN (ZOYA) Karina Darjee KOTTARA…" at bounding box center [227, 404] width 102 height 24
select select "27428"
click at [176, 392] on select "Select Stylist AMRITHA DIVYA L Gita Mahali GULSHAN (ZOYA) Karina Darjee KOTTARA…" at bounding box center [227, 404] width 102 height 24
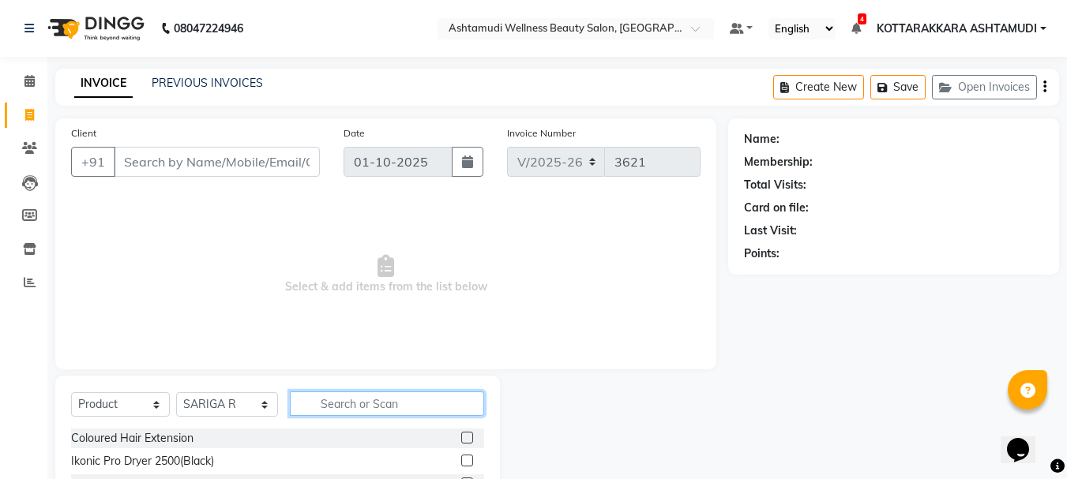
click at [327, 405] on input "text" at bounding box center [387, 404] width 195 height 24
type input "KRO"
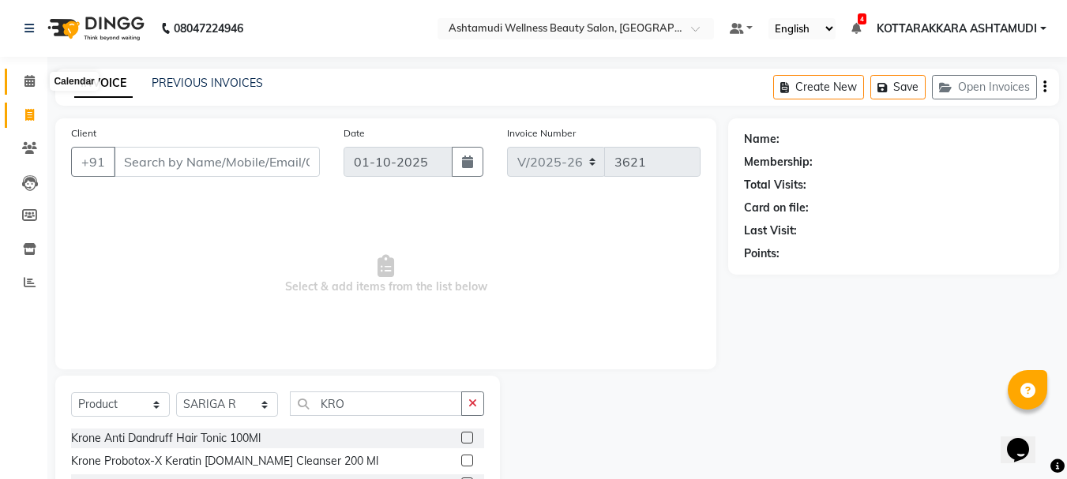
click at [29, 82] on icon at bounding box center [29, 81] width 10 height 12
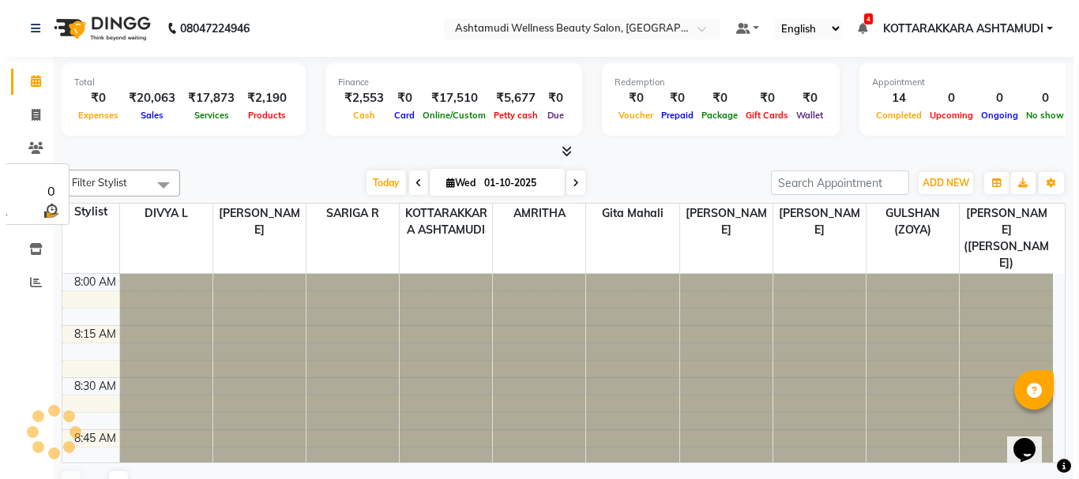
scroll to position [1043, 0]
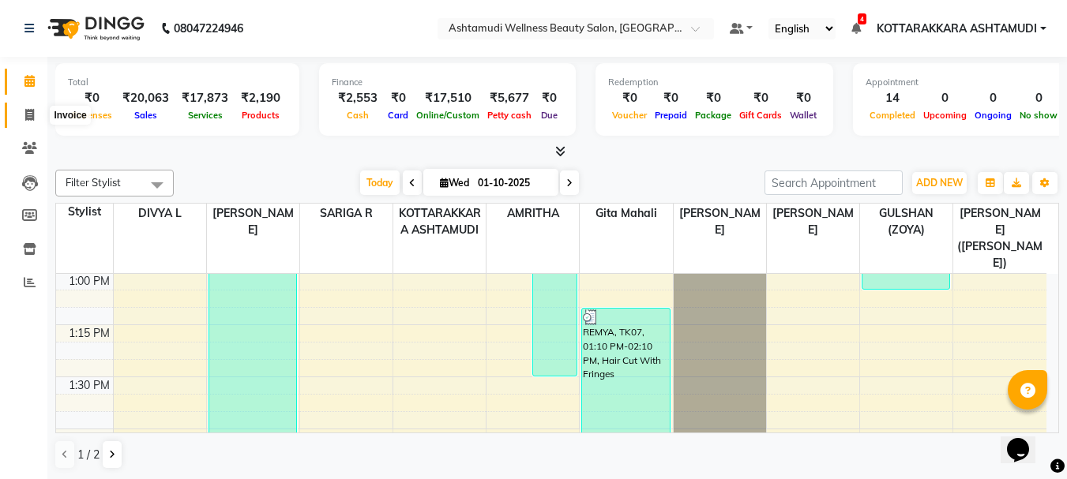
click at [19, 121] on span at bounding box center [30, 116] width 28 height 18
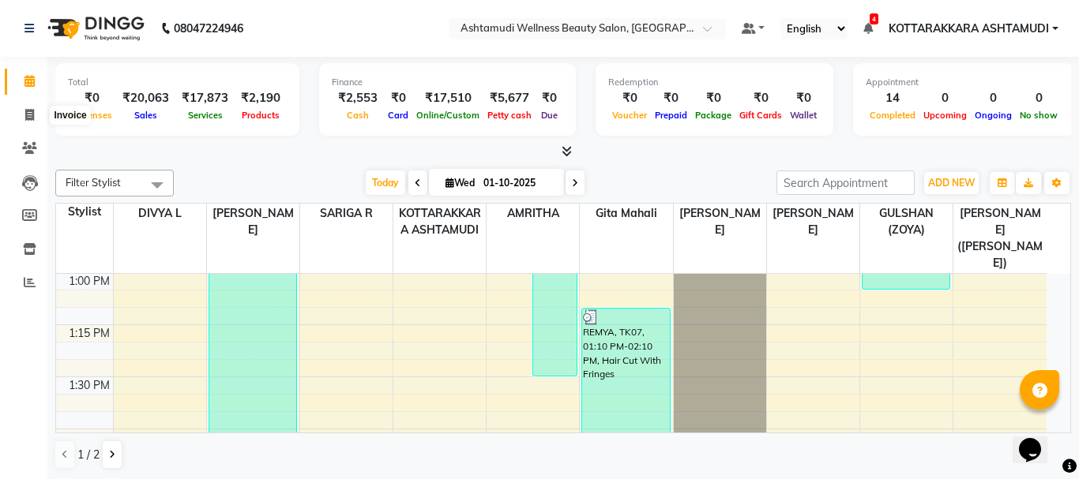
select select "service"
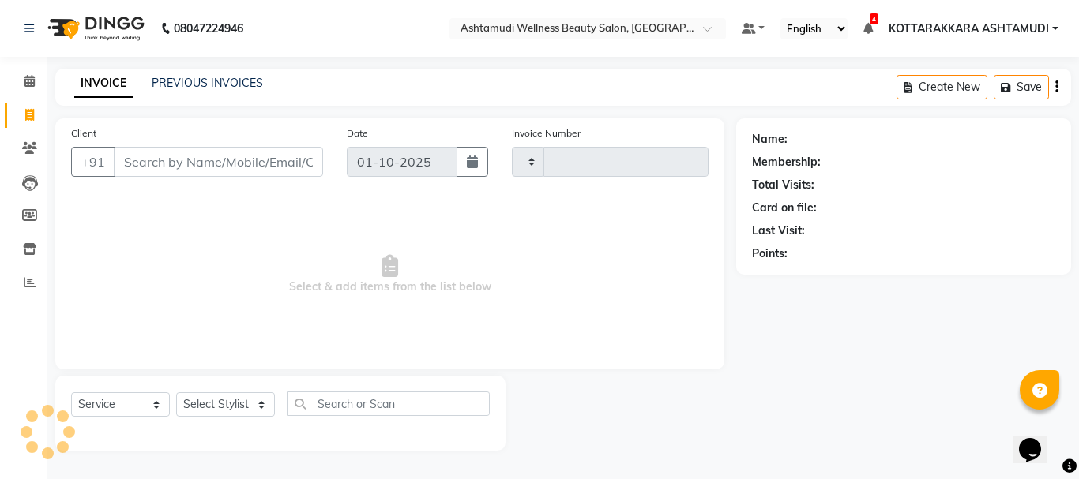
type input "3621"
select select "4664"
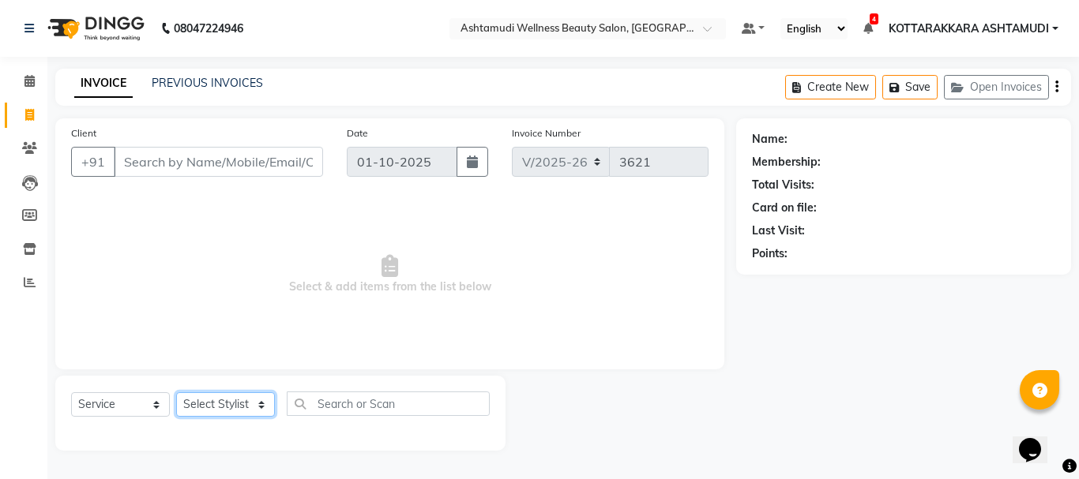
click at [222, 405] on select "Select Stylist" at bounding box center [225, 404] width 99 height 24
click at [176, 392] on select "Select Stylist AMRITHA DIVYA L Gita Mahali GULSHAN (ZOYA) Karina Darjee KOTTARA…" at bounding box center [227, 404] width 103 height 24
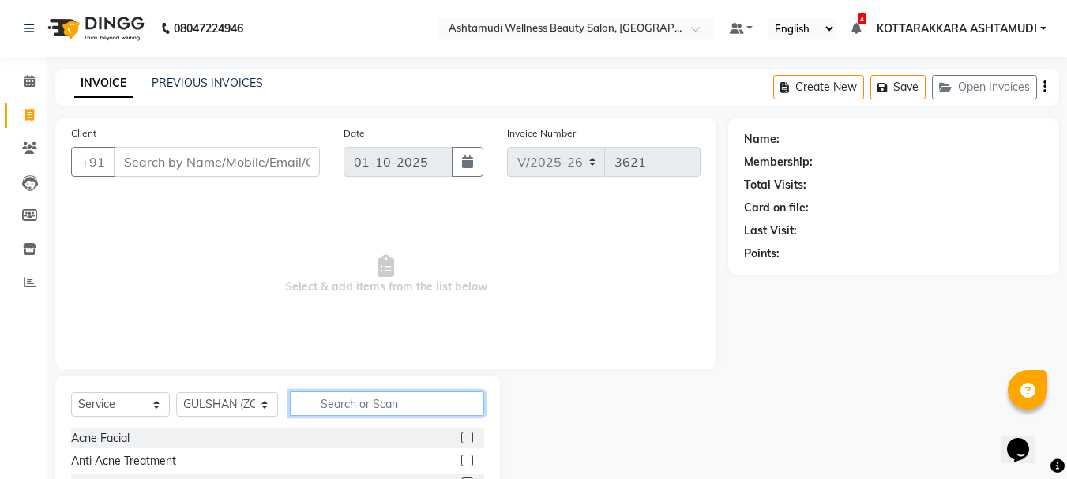
click at [387, 405] on input "text" at bounding box center [387, 404] width 195 height 24
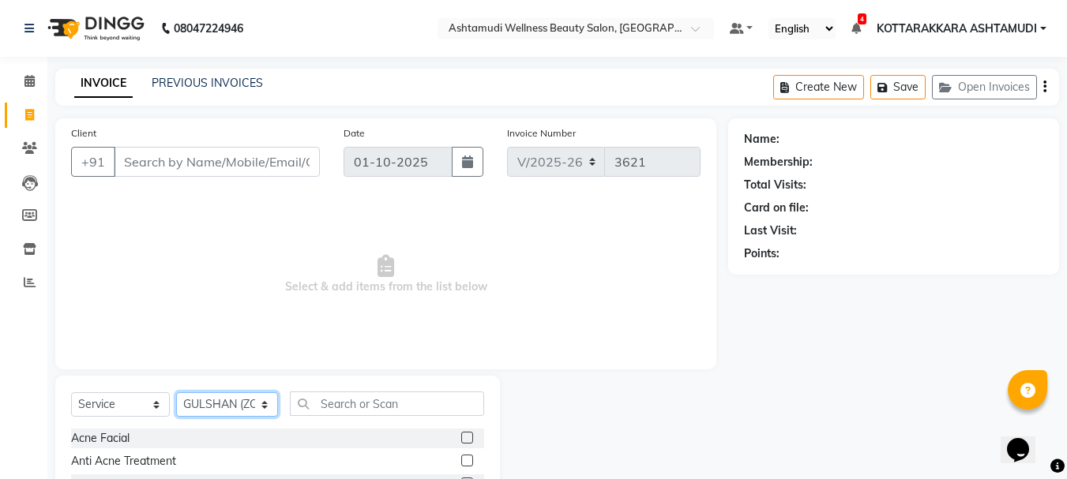
click at [208, 406] on select "Select Stylist AMRITHA DIVYA L Gita Mahali GULSHAN (ZOYA) Karina Darjee KOTTARA…" at bounding box center [227, 404] width 102 height 24
select select "49590"
click at [176, 392] on select "Select Stylist AMRITHA DIVYA L Gita Mahali GULSHAN (ZOYA) Karina Darjee KOTTARA…" at bounding box center [227, 404] width 102 height 24
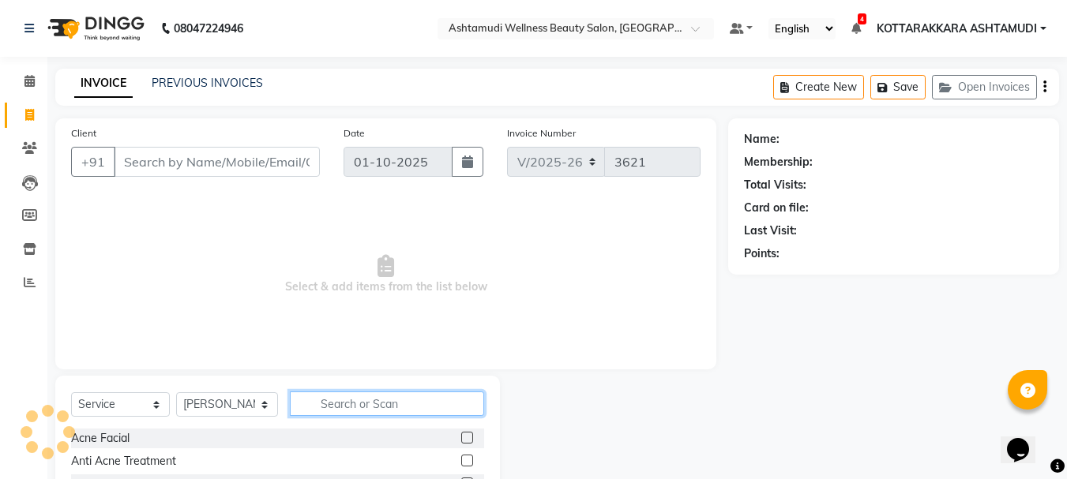
click at [332, 411] on input "text" at bounding box center [387, 404] width 195 height 24
type input "LAY"
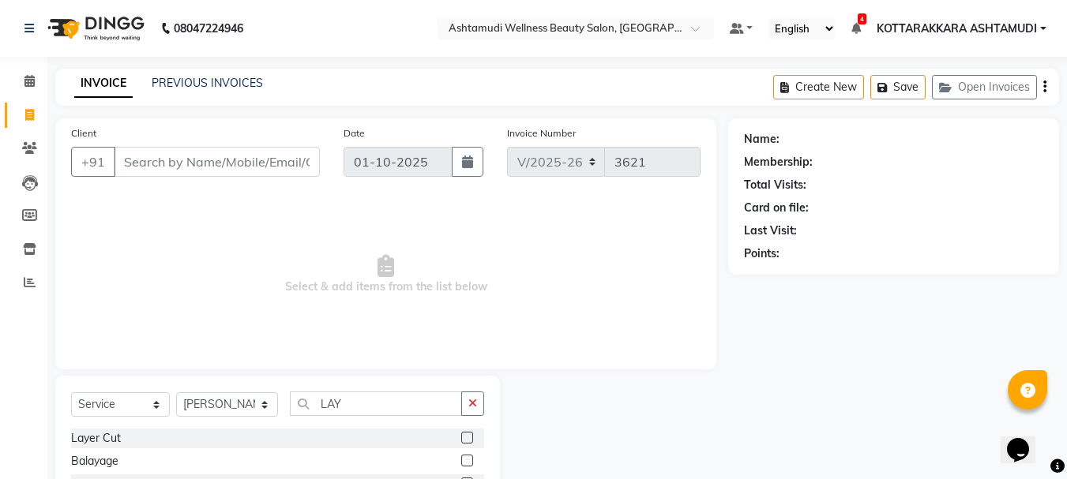
click at [466, 437] on label at bounding box center [467, 438] width 12 height 12
click at [466, 437] on input "checkbox" at bounding box center [466, 439] width 10 height 10
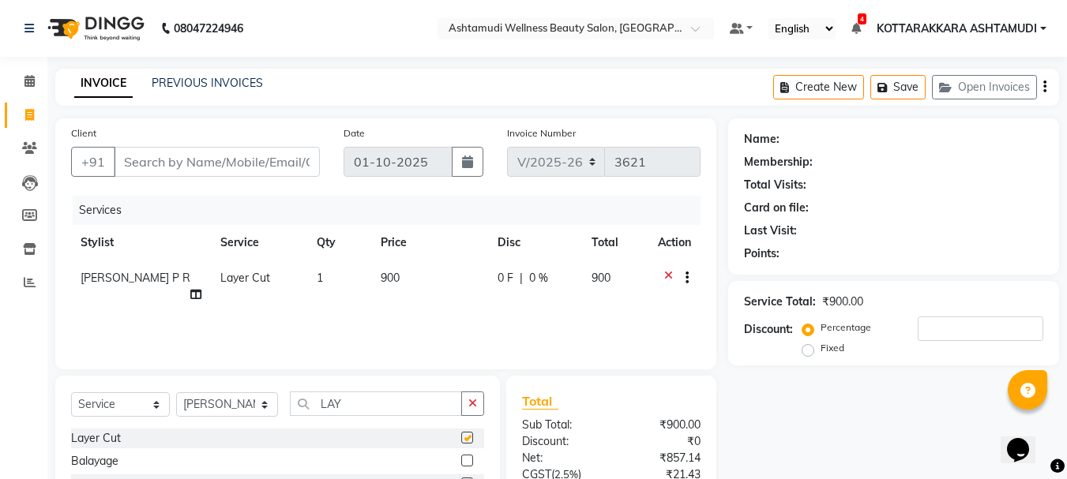
checkbox input "false"
click at [268, 156] on input "Client" at bounding box center [217, 162] width 206 height 30
type input "8"
type input "0"
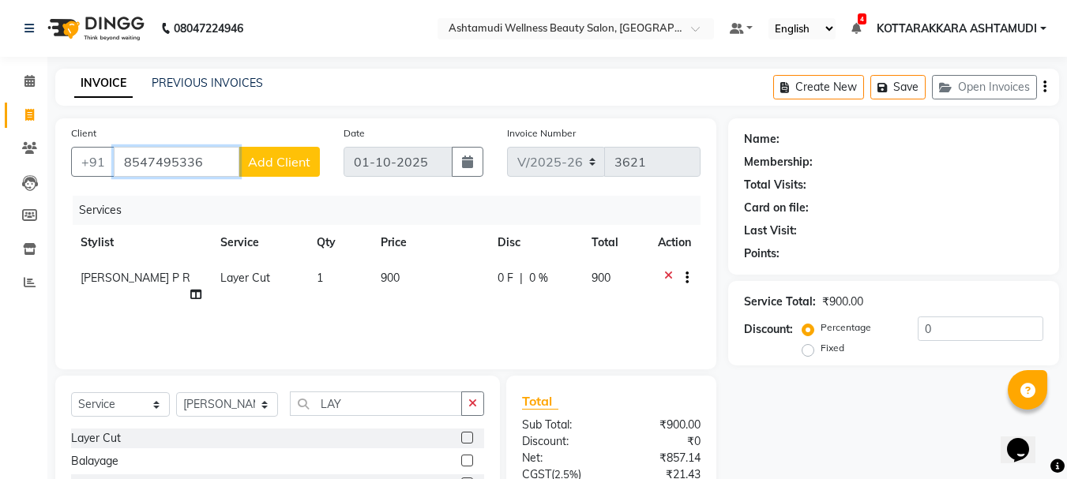
type input "8547495336"
click at [284, 171] on button "Add Client" at bounding box center [278, 162] width 81 height 30
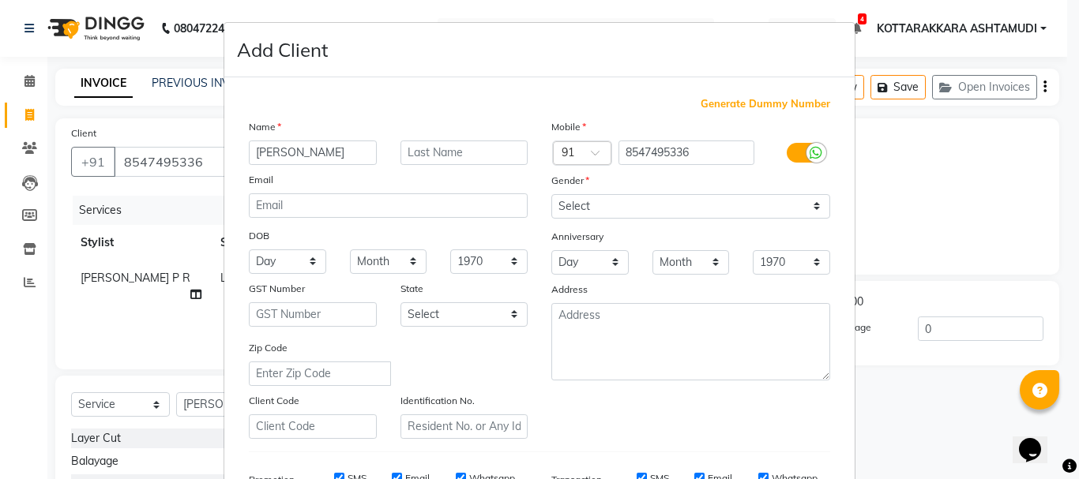
type input "JINCY"
click at [565, 208] on select "Select Male Female Other Prefer Not To Say" at bounding box center [690, 206] width 279 height 24
select select "female"
click at [551, 194] on select "Select Male Female Other Prefer Not To Say" at bounding box center [690, 206] width 279 height 24
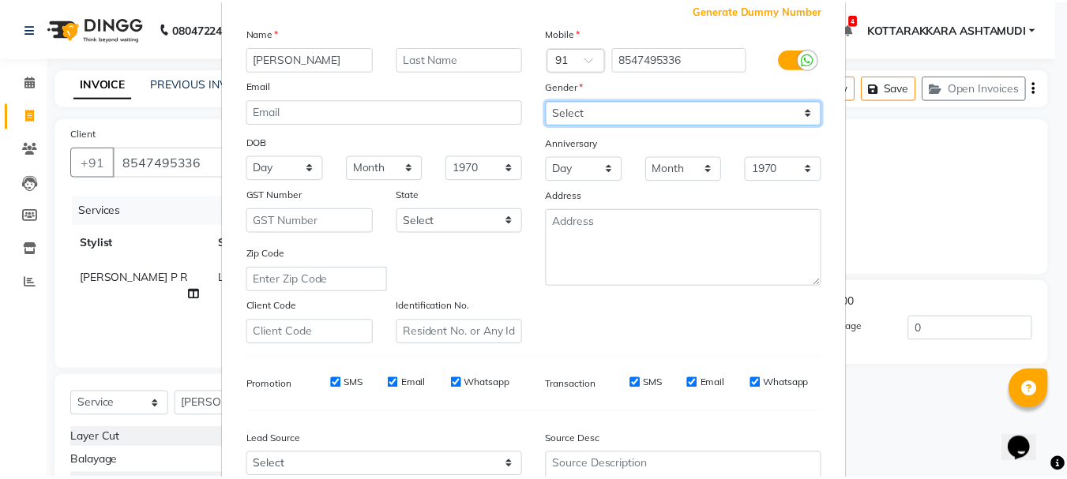
scroll to position [250, 0]
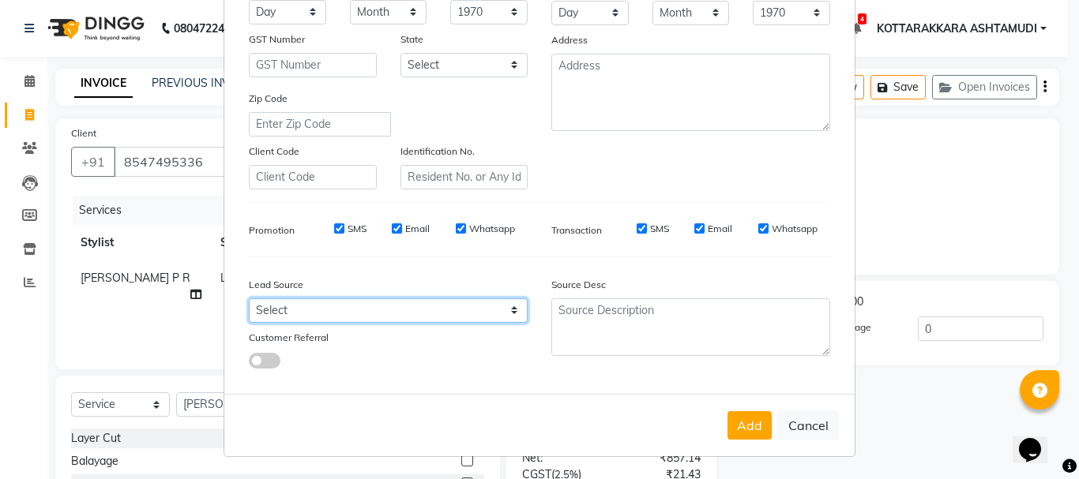
click at [370, 300] on select "Select Walk-in Referral Internet Friend Word of Mouth Advertisement Facebook Ju…" at bounding box center [388, 310] width 279 height 24
select select "31518"
click at [249, 298] on select "Select Walk-in Referral Internet Friend Word of Mouth Advertisement Facebook Ju…" at bounding box center [388, 310] width 279 height 24
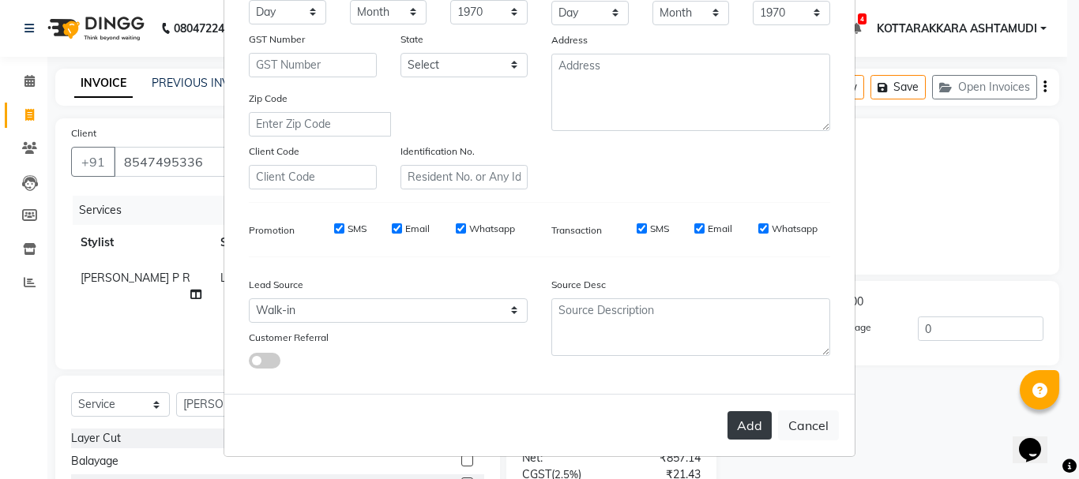
click at [764, 426] on button "Add" at bounding box center [749, 425] width 44 height 28
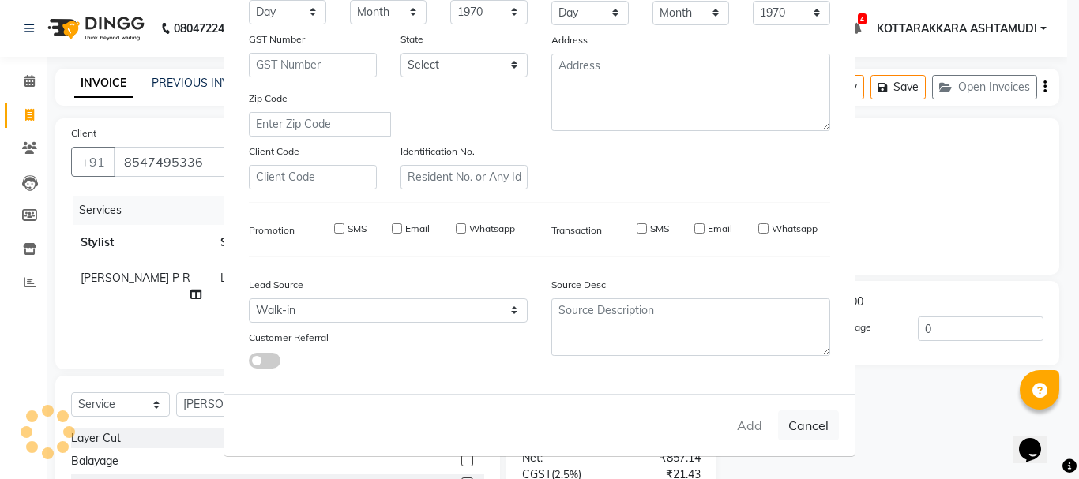
select select
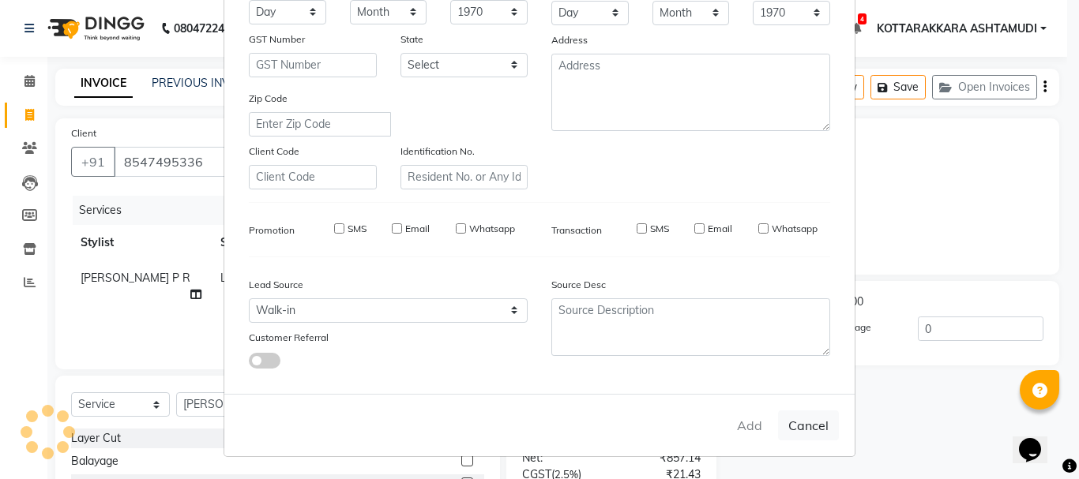
select select
checkbox input "false"
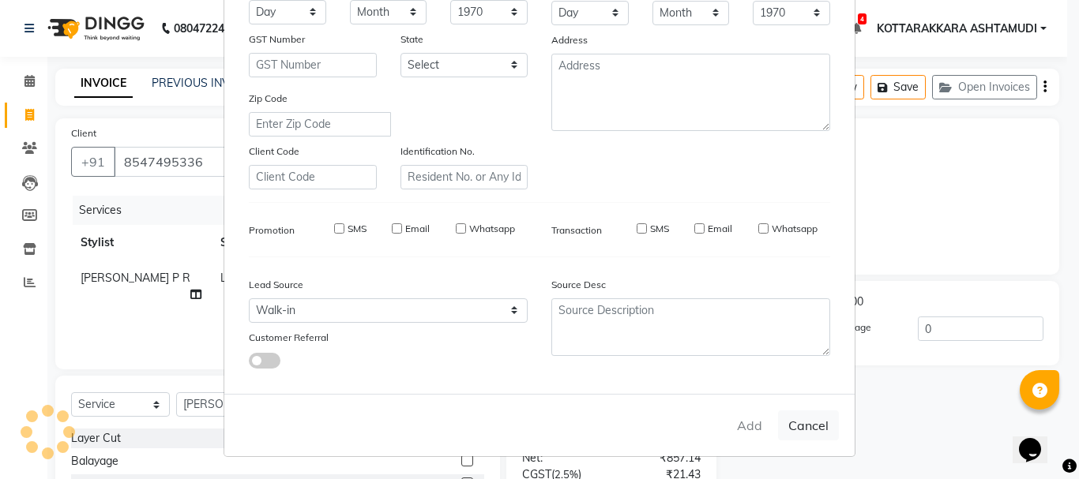
checkbox input "false"
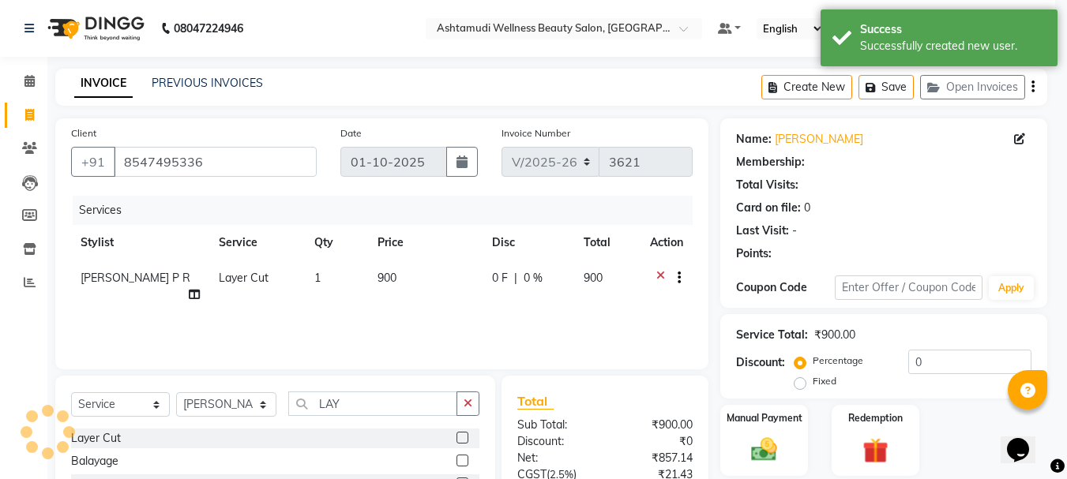
select select "1: Object"
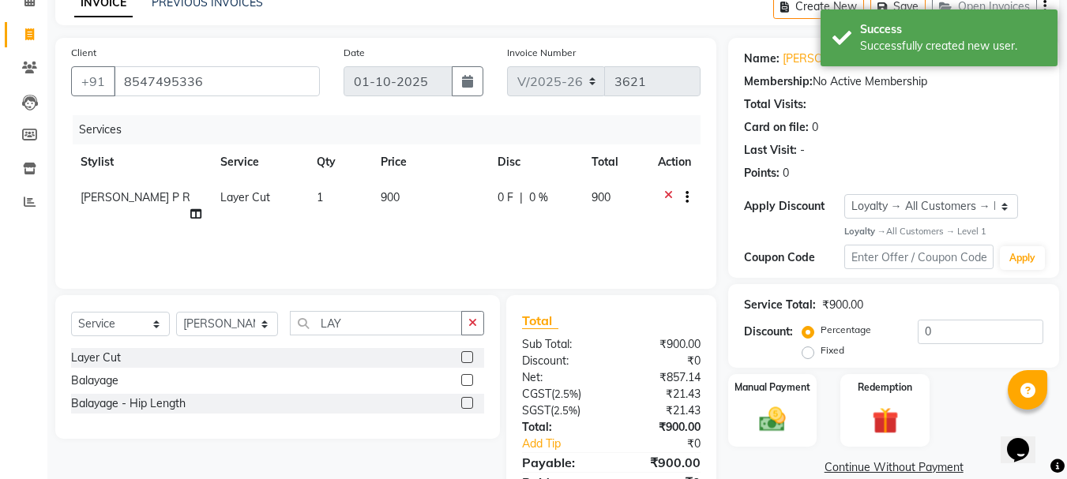
scroll to position [152, 0]
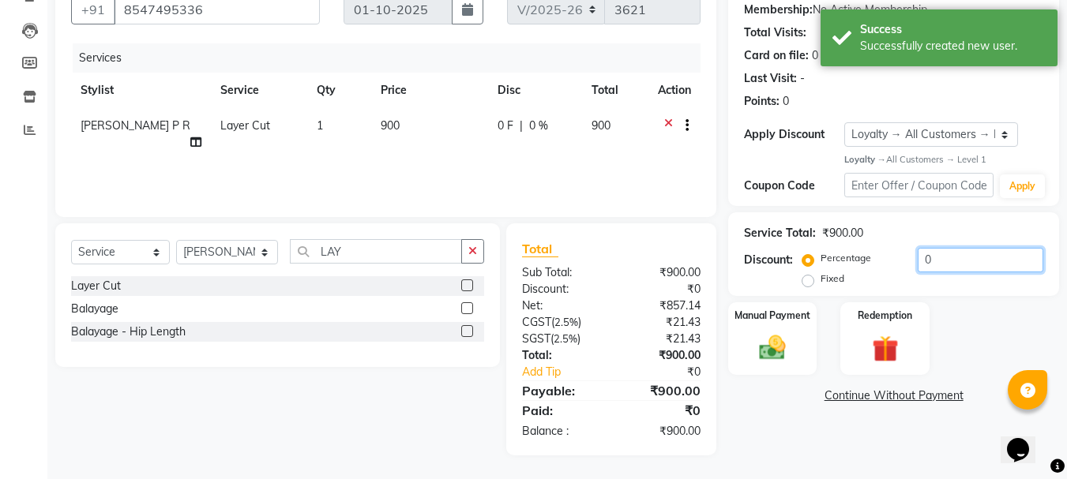
click at [978, 264] on input "0" at bounding box center [981, 260] width 126 height 24
drag, startPoint x: 803, startPoint y: 281, endPoint x: 814, endPoint y: 281, distance: 11.1
click at [820, 281] on label "Fixed" at bounding box center [832, 279] width 24 height 14
click at [805, 281] on input "Fixed" at bounding box center [810, 278] width 11 height 11
radio input "true"
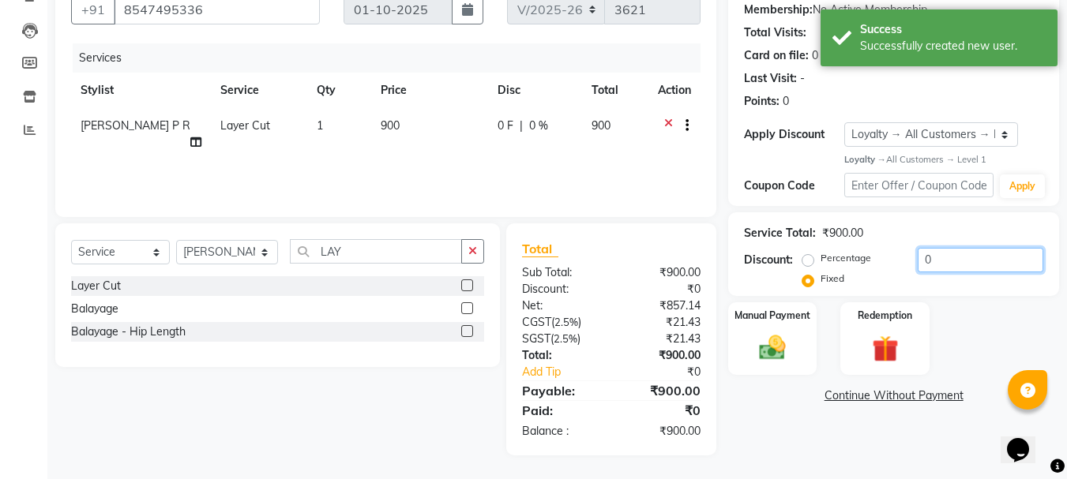
click at [943, 265] on input "0" at bounding box center [981, 260] width 126 height 24
type input "150"
click at [797, 340] on div "Manual Payment" at bounding box center [772, 338] width 92 height 75
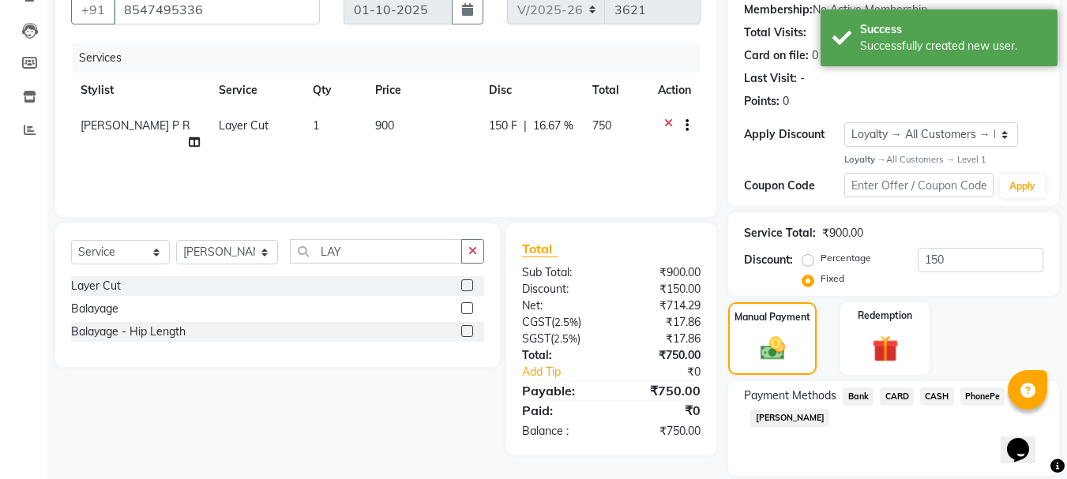
click at [977, 399] on span "PhonePe" at bounding box center [982, 397] width 45 height 18
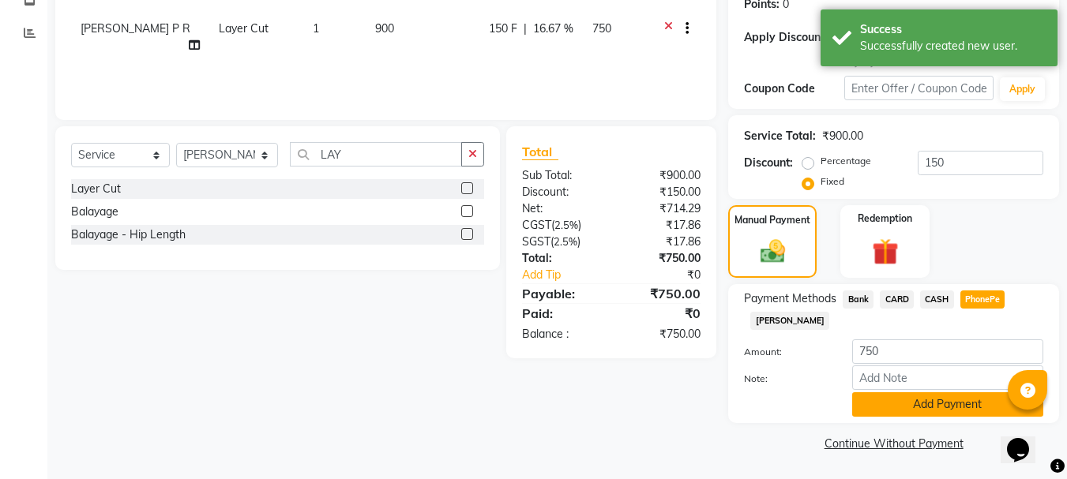
click at [904, 411] on button "Add Payment" at bounding box center [947, 404] width 191 height 24
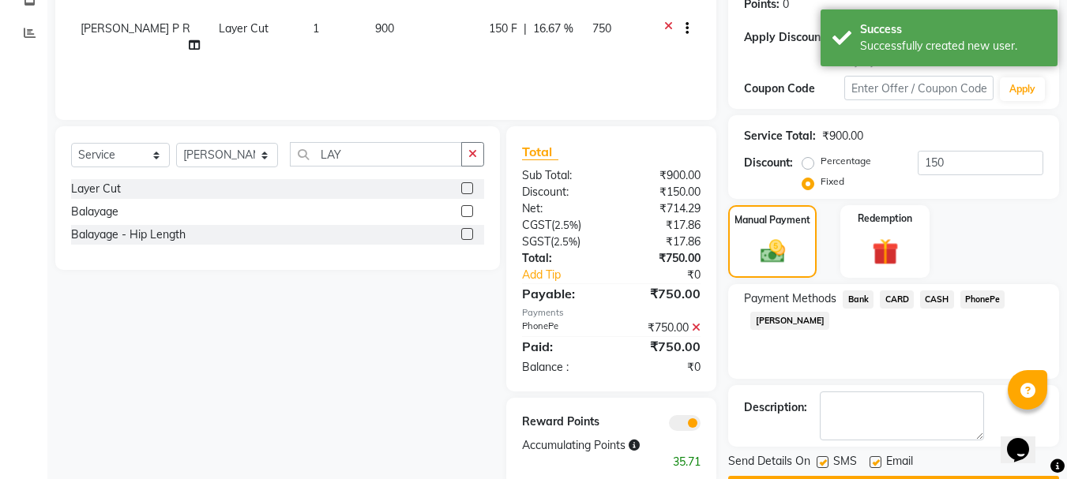
scroll to position [295, 0]
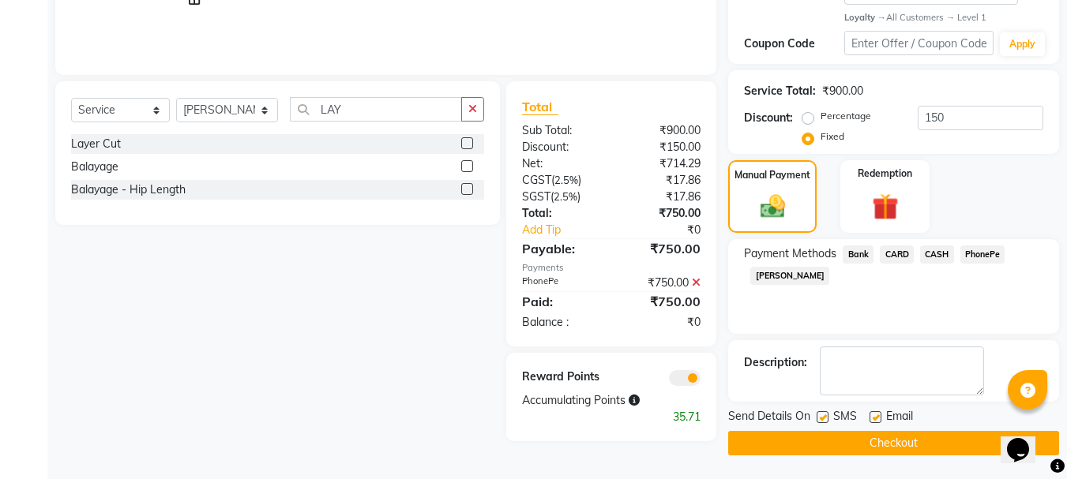
click at [830, 437] on button "Checkout" at bounding box center [893, 443] width 331 height 24
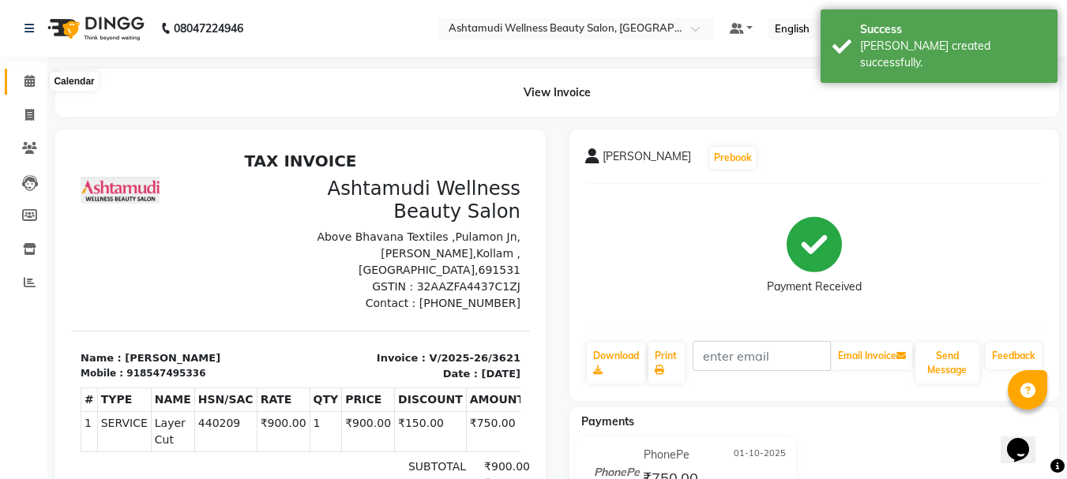
click at [34, 82] on icon at bounding box center [29, 81] width 10 height 12
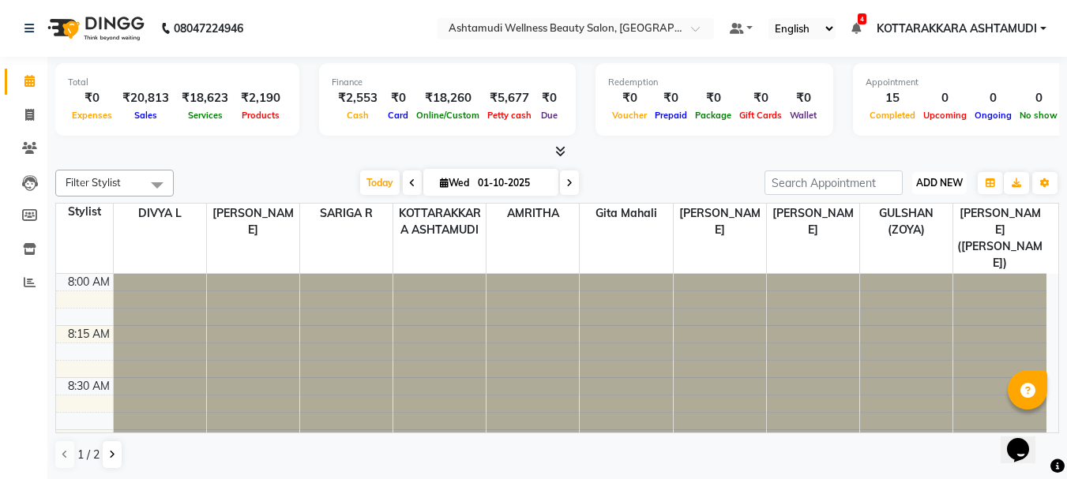
click at [948, 175] on button "ADD NEW Toggle Dropdown" at bounding box center [939, 183] width 54 height 22
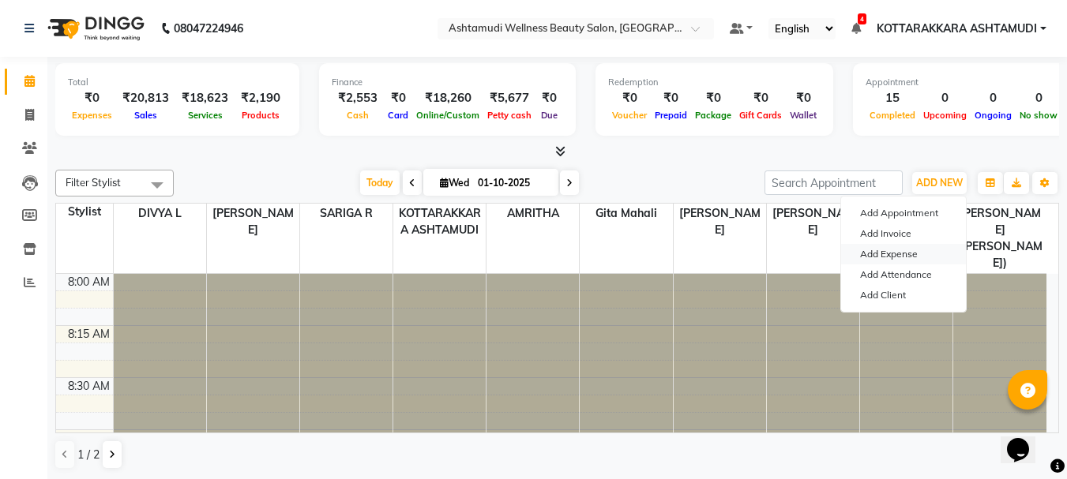
click at [899, 253] on link "Add Expense" at bounding box center [903, 254] width 125 height 21
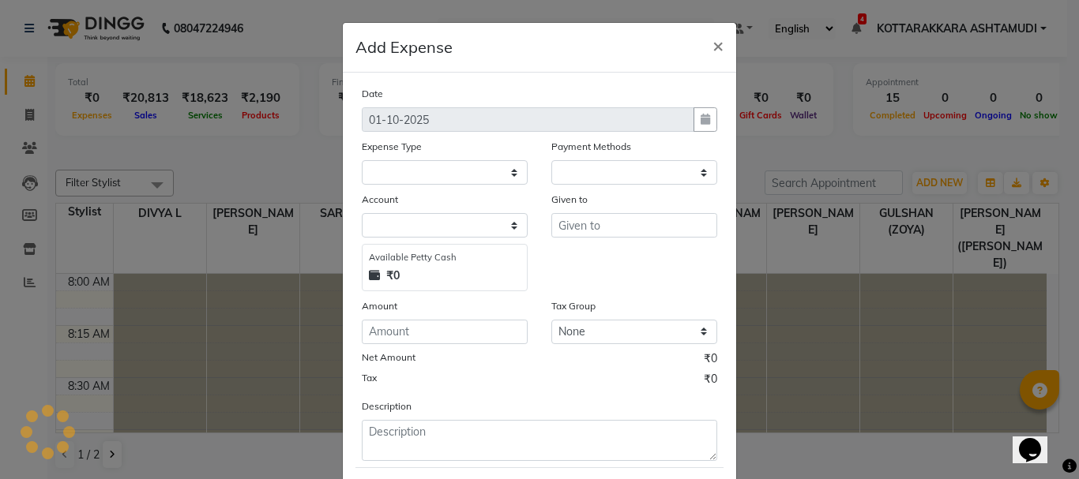
select select "1"
select select "3496"
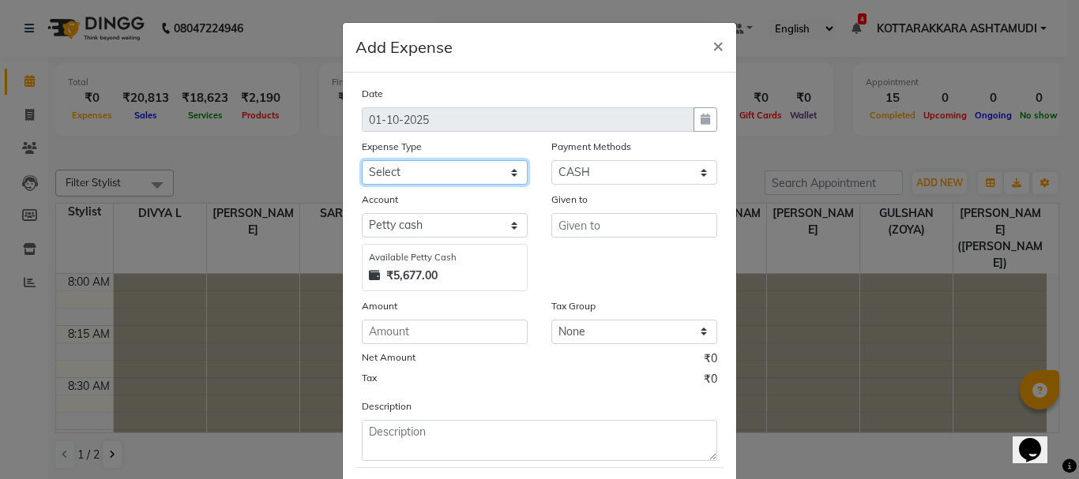
click at [393, 171] on select "Select ACCOMODATION EXPENSES ADVERTISEMENT SALES PROMOTIONAL EXPENSES Bonus BRI…" at bounding box center [445, 172] width 166 height 24
select select "6175"
click at [415, 171] on select "Select ACCOMODATION EXPENSES ADVERTISEMENT SALES PROMOTIONAL EXPENSES Bonus BRI…" at bounding box center [445, 172] width 166 height 24
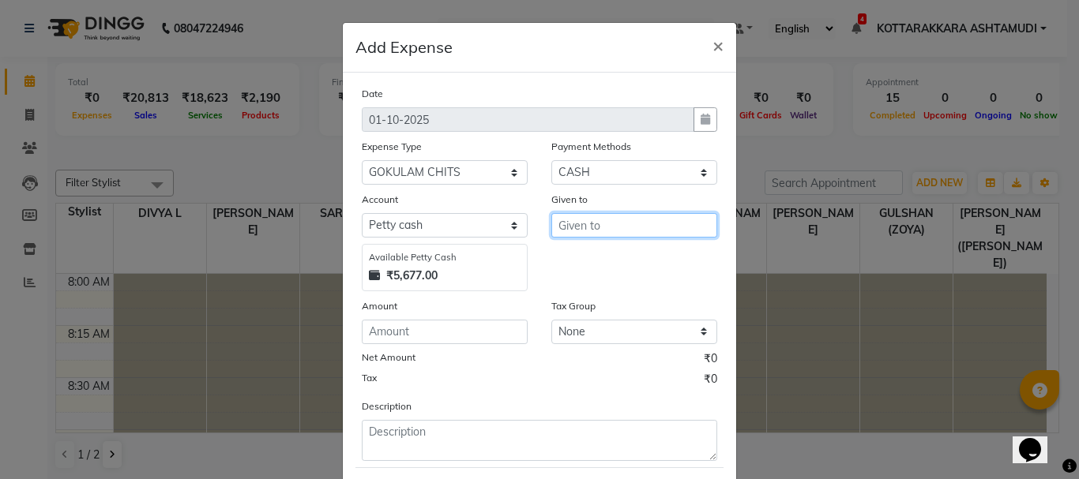
click at [599, 231] on input "text" at bounding box center [634, 225] width 166 height 24
type input "GOKULAM"
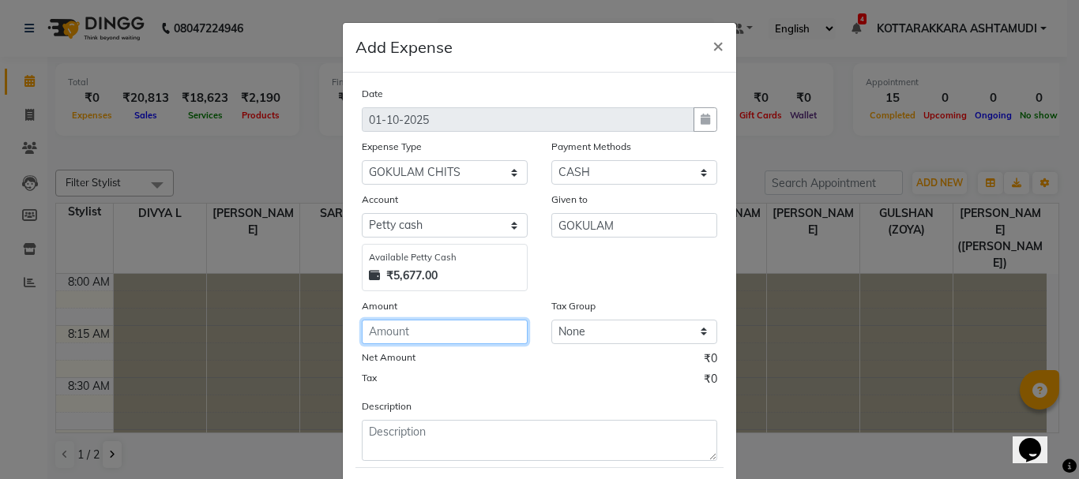
click at [405, 335] on input "number" at bounding box center [445, 332] width 166 height 24
type input "1500"
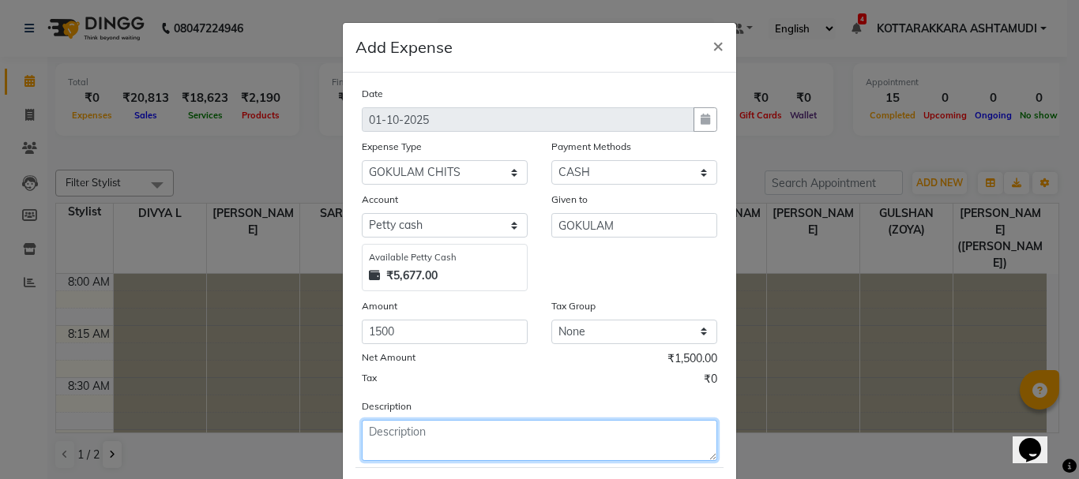
click at [389, 448] on textarea at bounding box center [539, 440] width 355 height 41
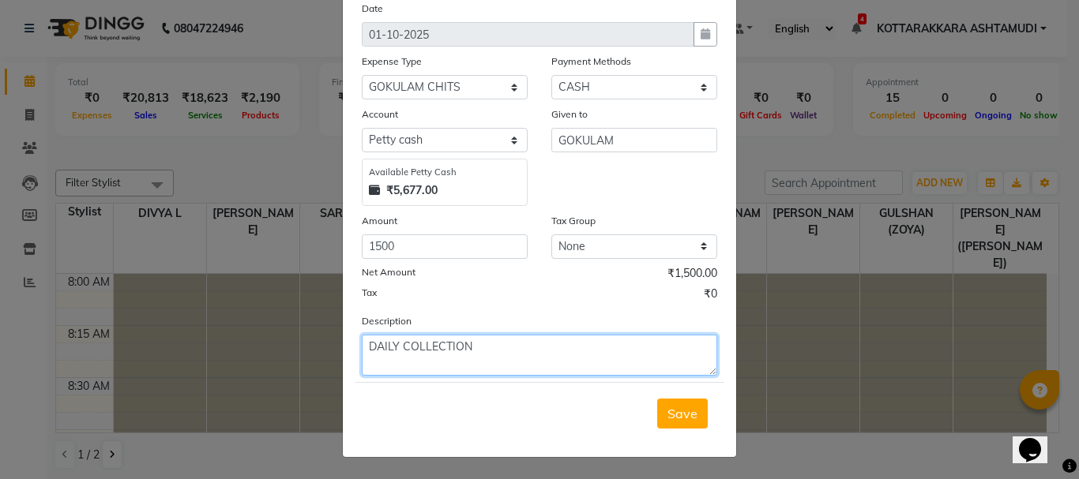
scroll to position [86, 0]
type textarea "DAILY COLLECTION"
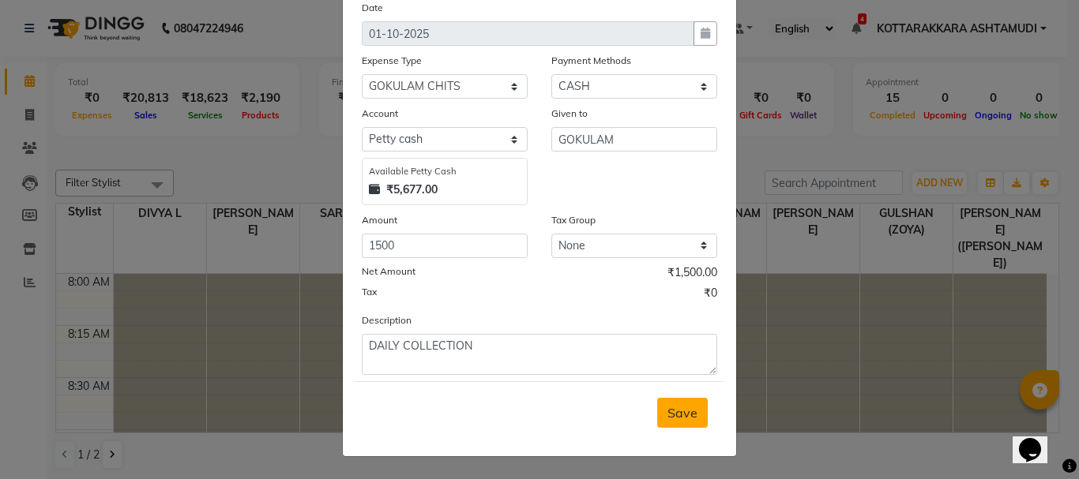
click at [685, 410] on span "Save" at bounding box center [682, 413] width 30 height 16
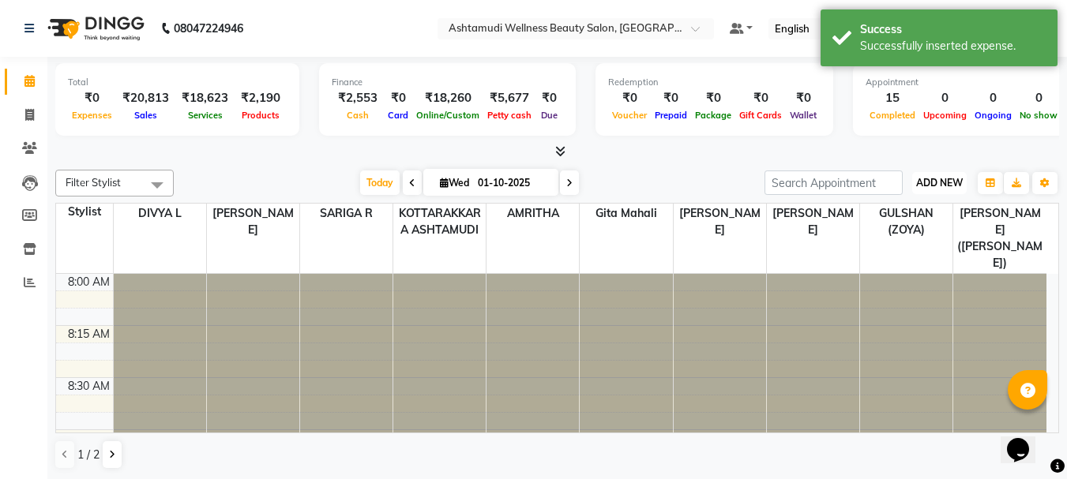
click at [951, 180] on span "ADD NEW" at bounding box center [939, 183] width 47 height 12
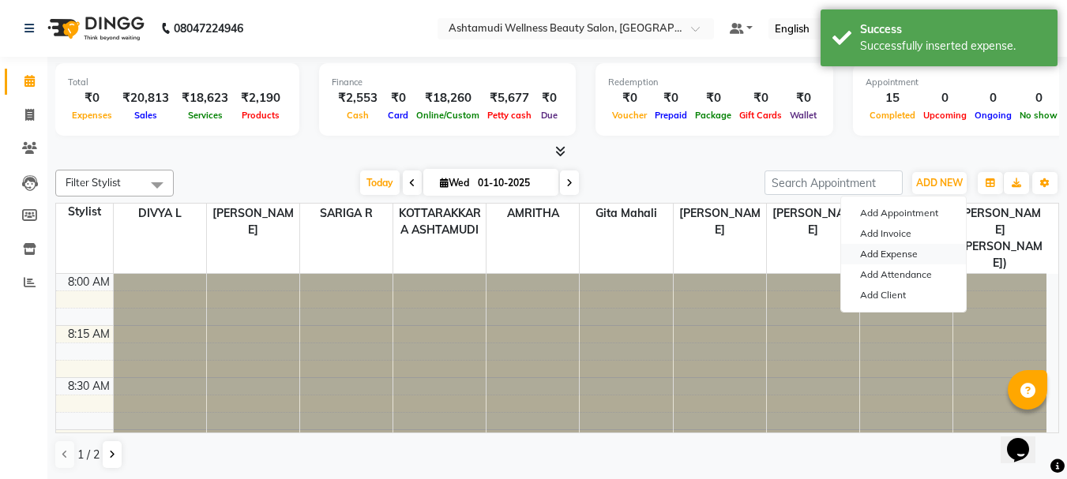
click at [876, 253] on link "Add Expense" at bounding box center [903, 254] width 125 height 21
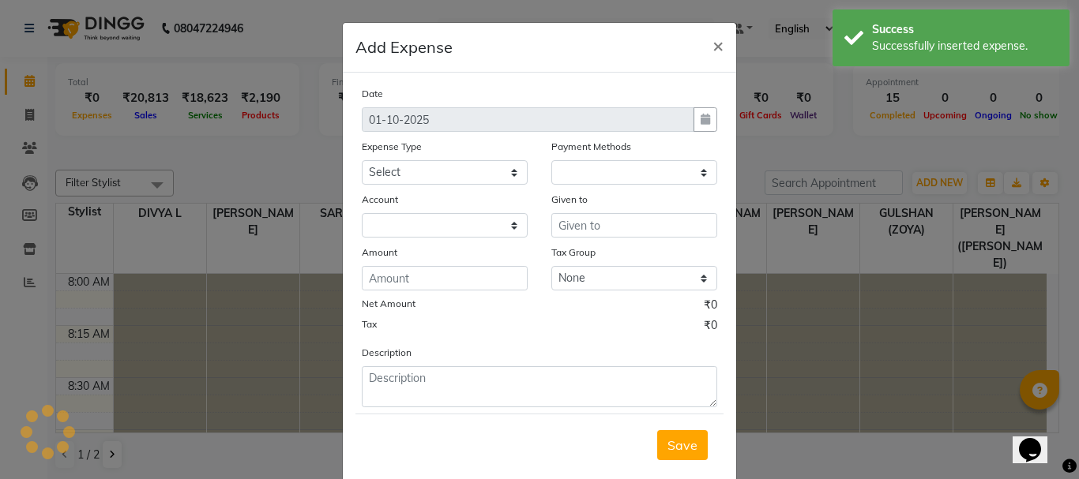
select select "1"
select select "3496"
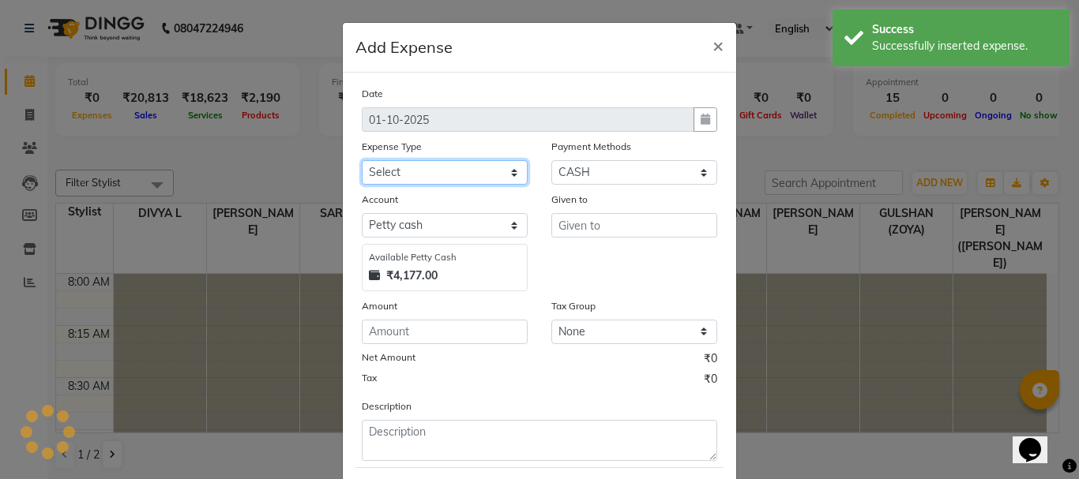
click at [449, 175] on select "Select ACCOMODATION EXPENSES ADVERTISEMENT SALES PROMOTIONAL EXPENSES Bonus BRI…" at bounding box center [445, 172] width 166 height 24
select select "6226"
click at [362, 160] on select "Select ACCOMODATION EXPENSES ADVERTISEMENT SALES PROMOTIONAL EXPENSES Bonus BRI…" at bounding box center [445, 172] width 166 height 24
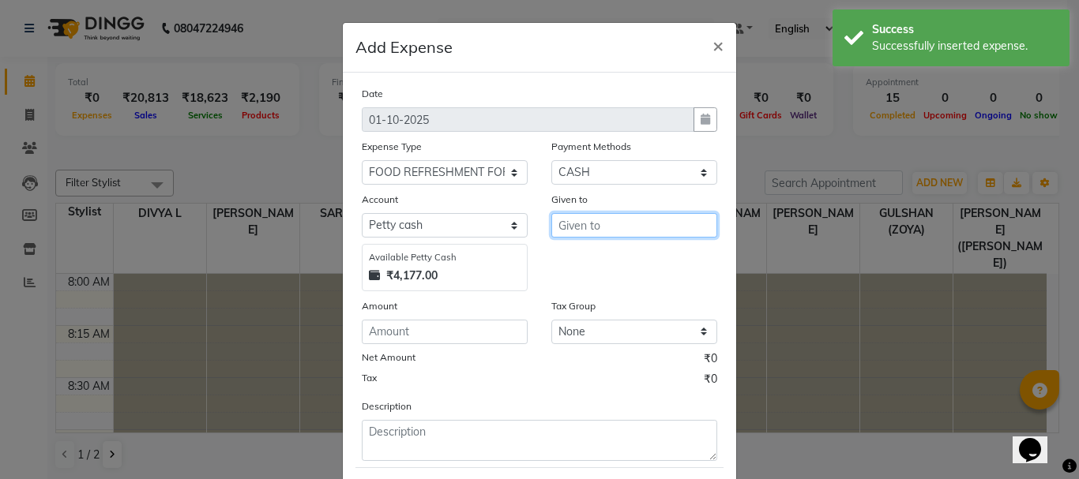
click at [617, 230] on input "text" at bounding box center [634, 225] width 166 height 24
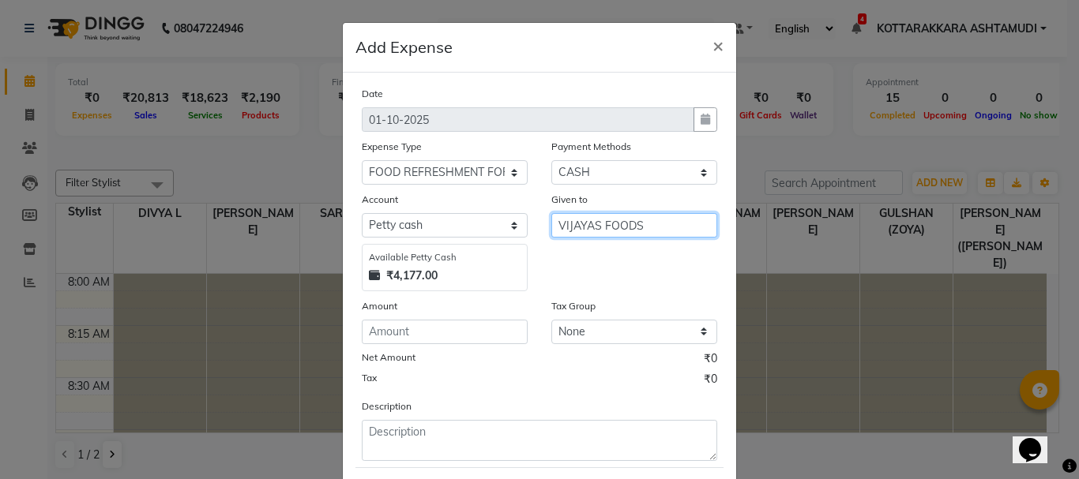
type input "VIJAYAS FOODS"
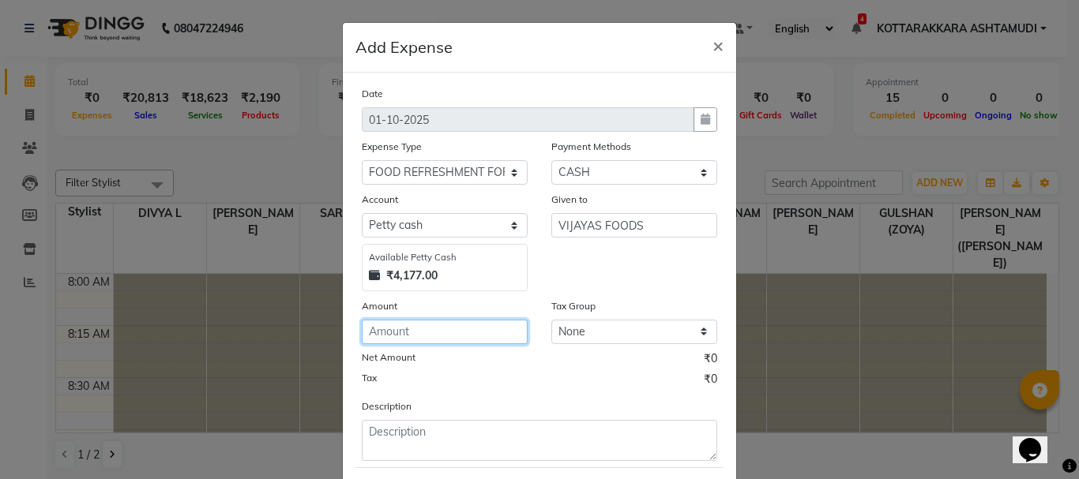
click at [486, 335] on input "number" at bounding box center [445, 332] width 166 height 24
type input "54"
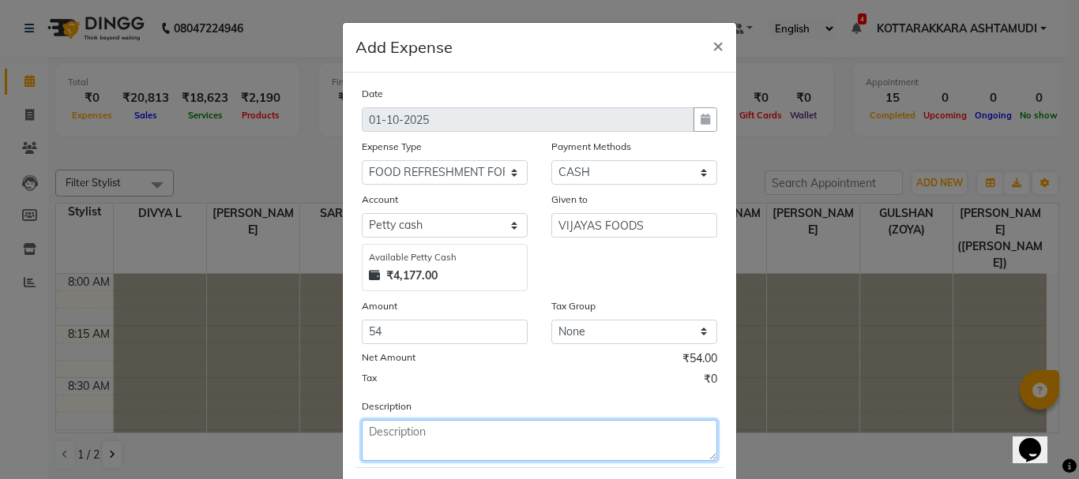
click at [406, 448] on textarea at bounding box center [539, 440] width 355 height 41
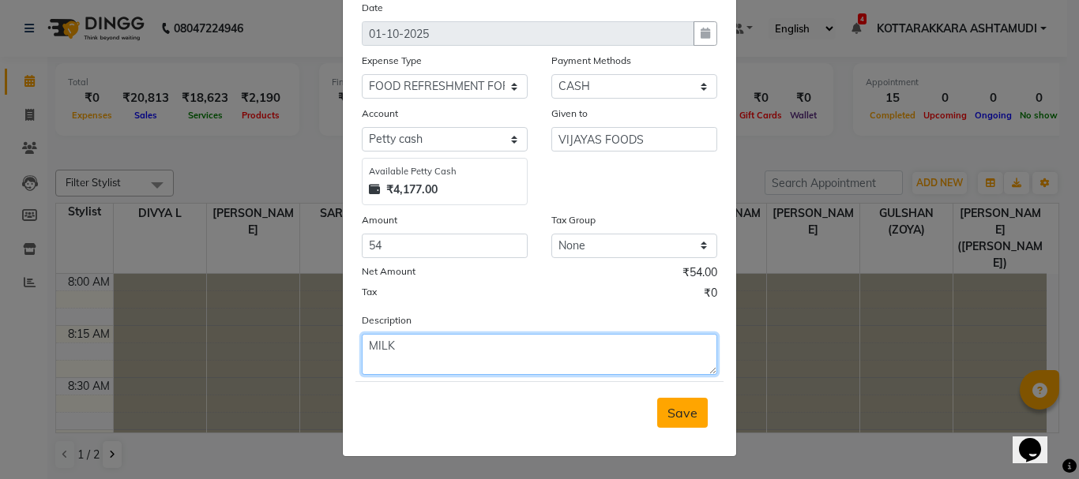
type textarea "MILK"
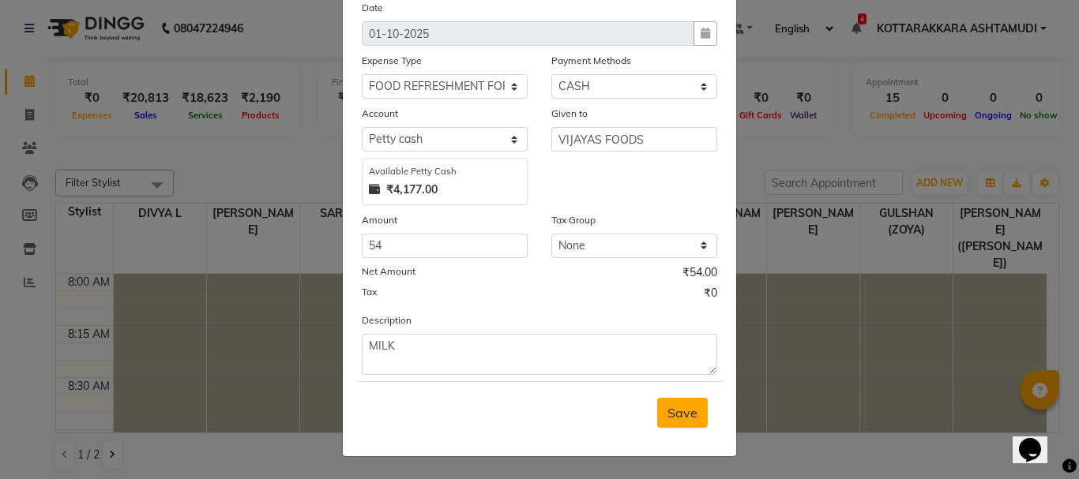
click at [683, 405] on span "Save" at bounding box center [682, 413] width 30 height 16
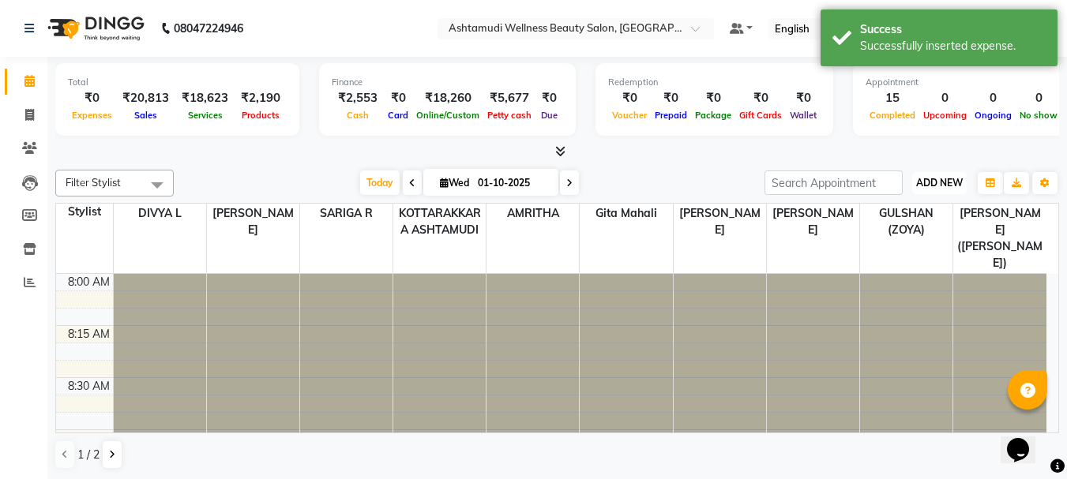
click at [934, 178] on span "ADD NEW" at bounding box center [939, 183] width 47 height 12
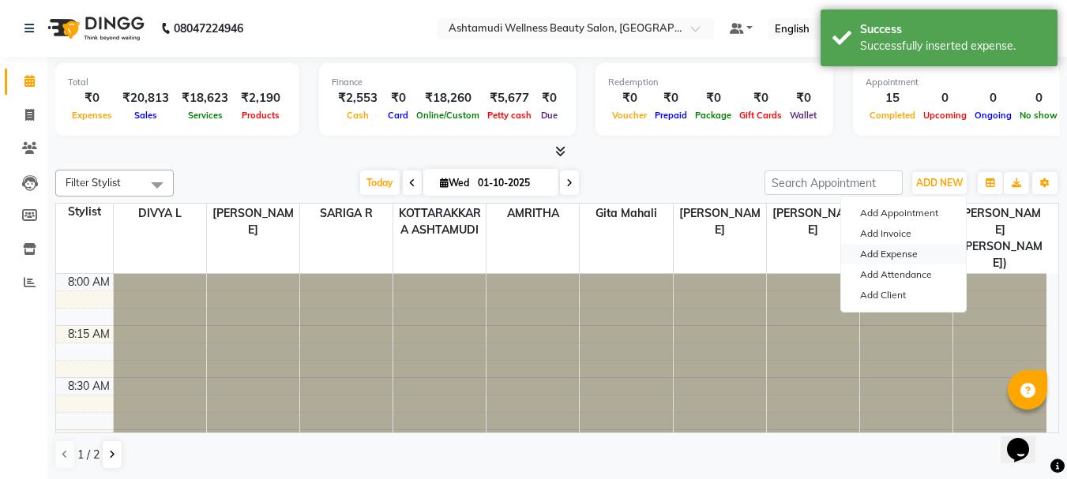
click at [912, 257] on link "Add Expense" at bounding box center [903, 254] width 125 height 21
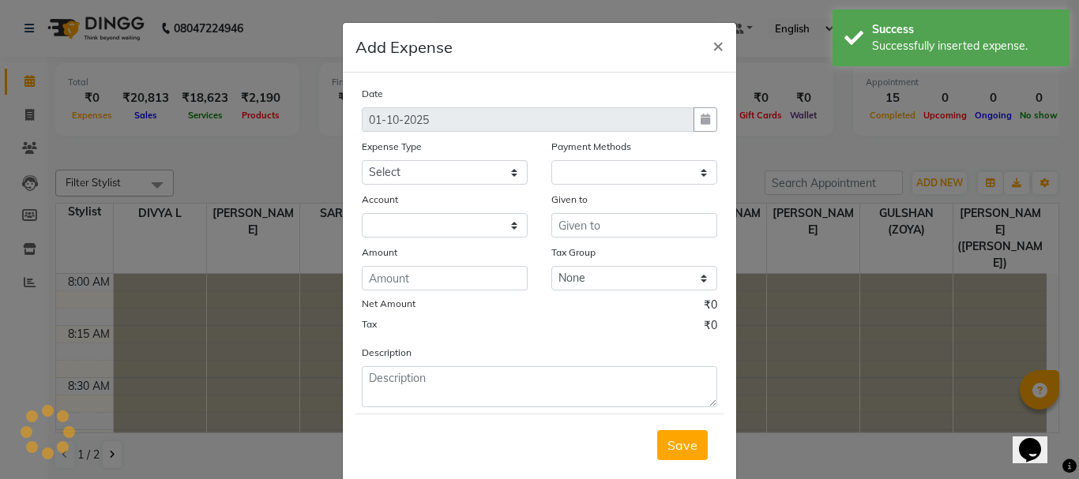
select select "1"
select select "3496"
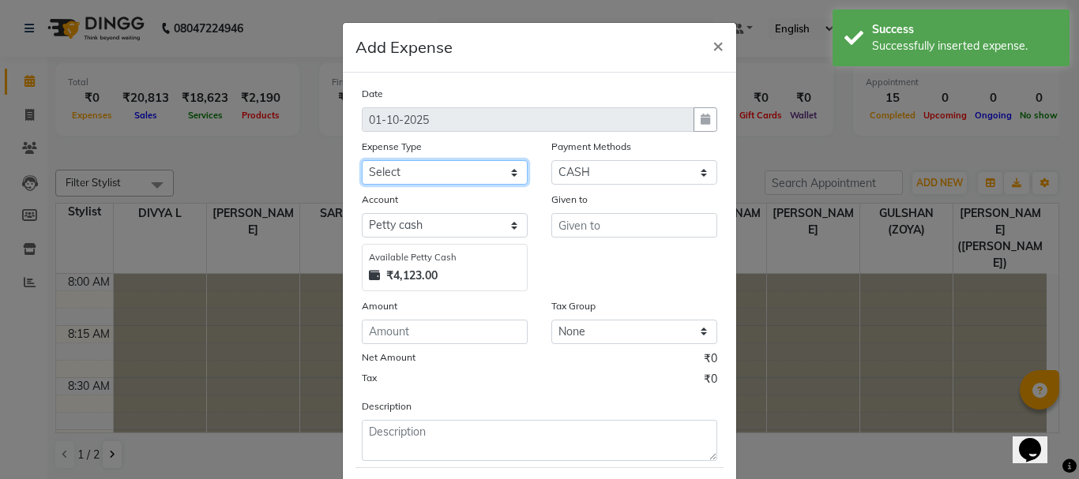
click at [407, 177] on select "Select ACCOMODATION EXPENSES ADVERTISEMENT SALES PROMOTIONAL EXPENSES Bonus BRI…" at bounding box center [445, 172] width 166 height 24
select select "6082"
click at [362, 160] on select "Select ACCOMODATION EXPENSES ADVERTISEMENT SALES PROMOTIONAL EXPENSES Bonus BRI…" at bounding box center [445, 172] width 166 height 24
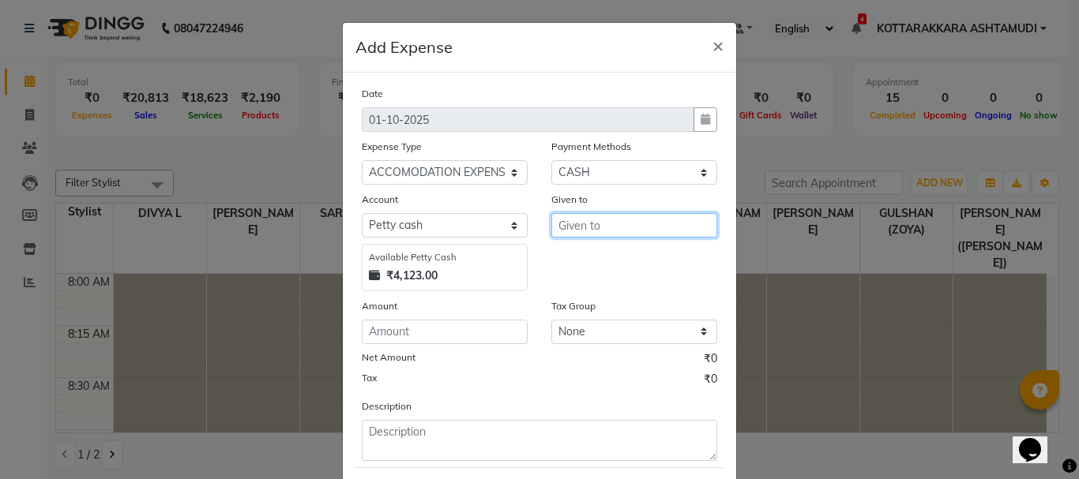
click at [597, 231] on input "text" at bounding box center [634, 225] width 166 height 24
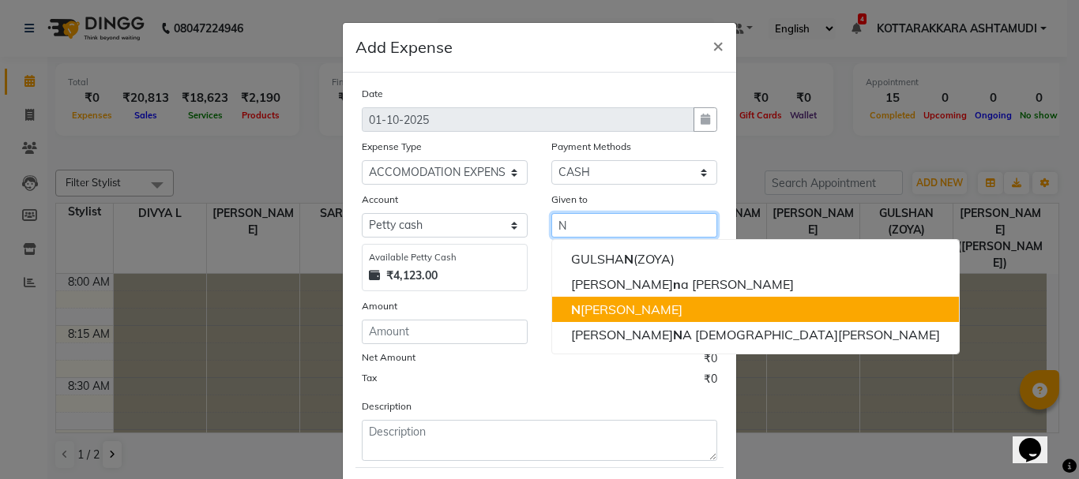
click at [610, 315] on ngb-highlight "N ISHA SAMUEL" at bounding box center [626, 310] width 111 height 16
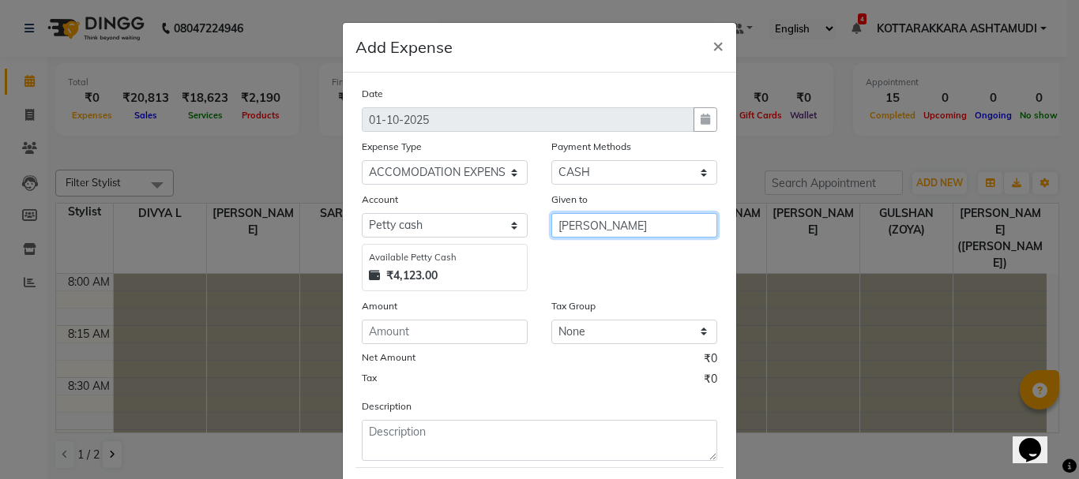
type input "[PERSON_NAME]"
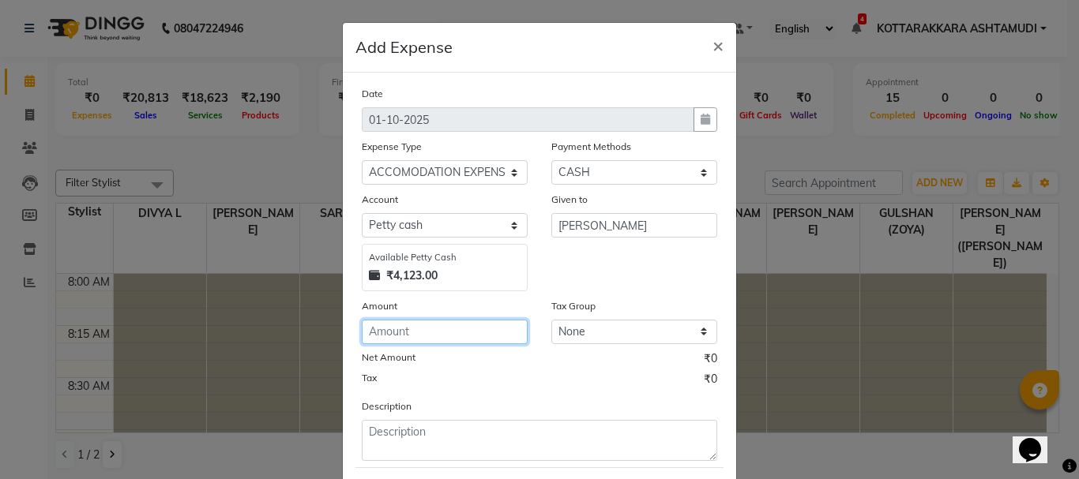
click at [499, 335] on input "number" at bounding box center [445, 332] width 166 height 24
type input "200"
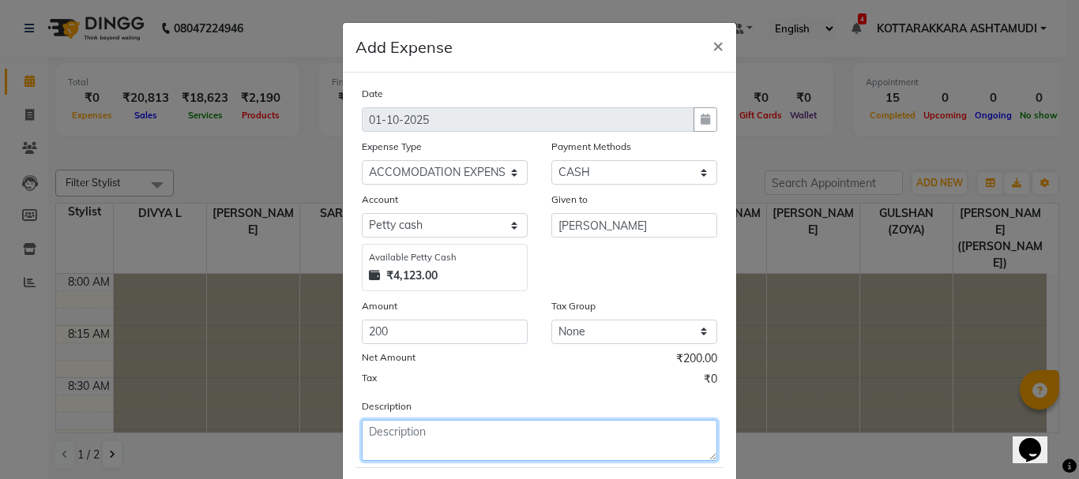
click at [419, 430] on textarea at bounding box center [539, 440] width 355 height 41
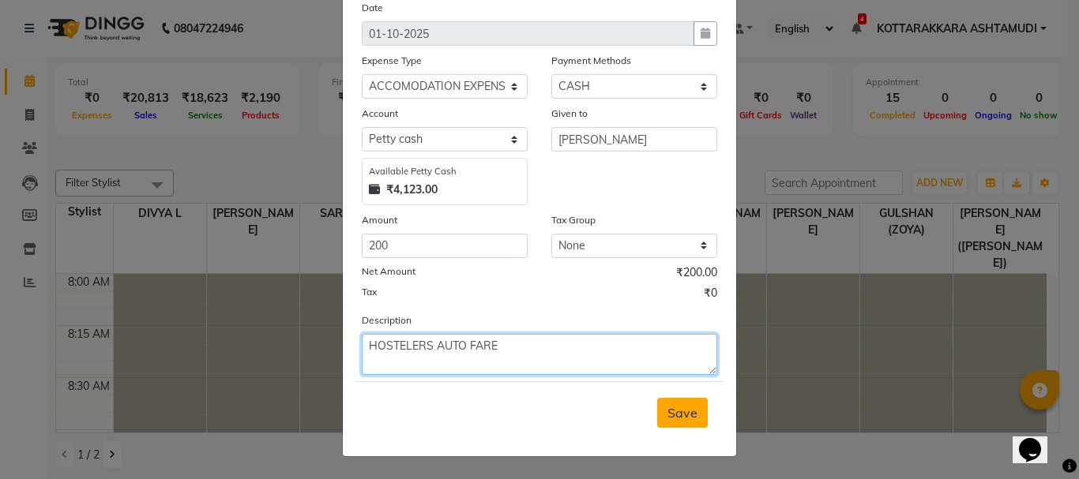
type textarea "HOSTELERS AUTO FARE"
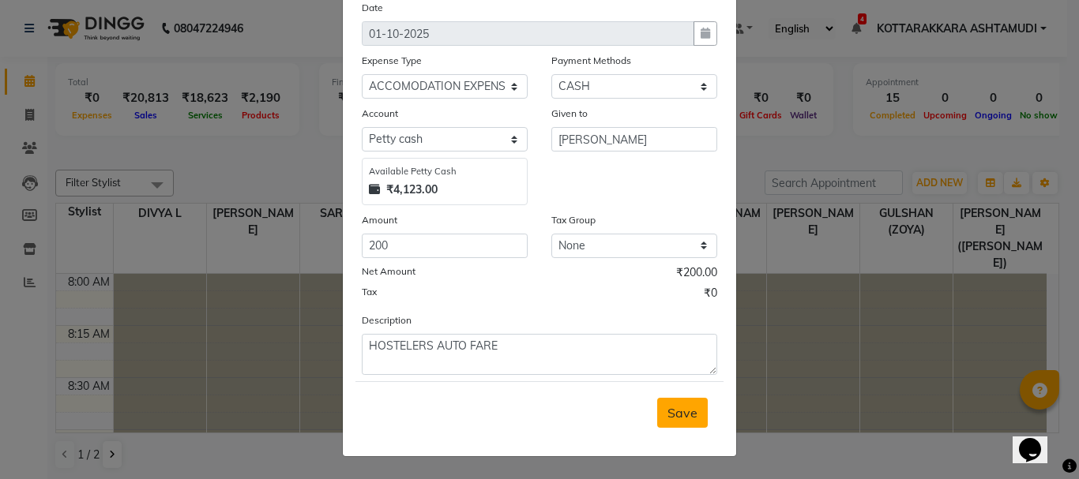
click at [689, 415] on span "Save" at bounding box center [682, 413] width 30 height 16
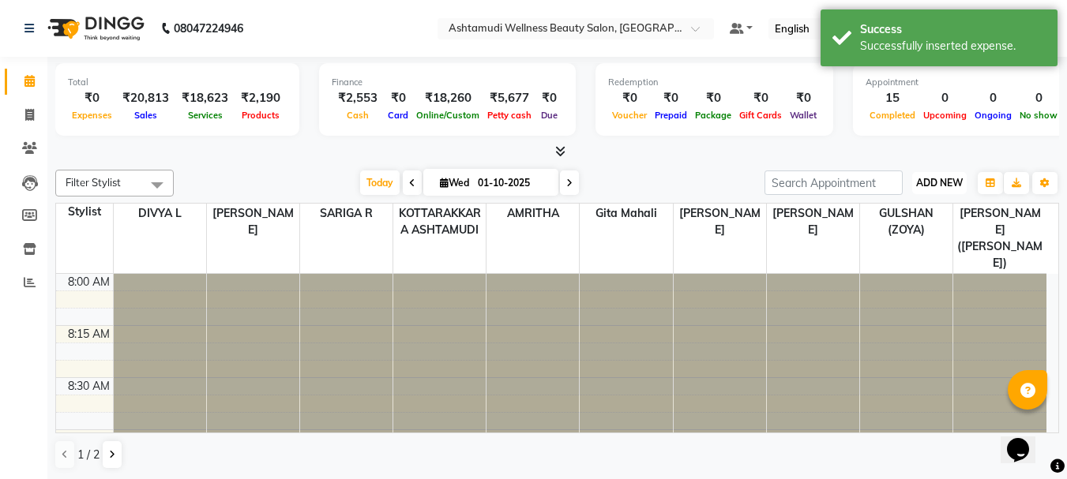
click at [941, 185] on span "ADD NEW" at bounding box center [939, 183] width 47 height 12
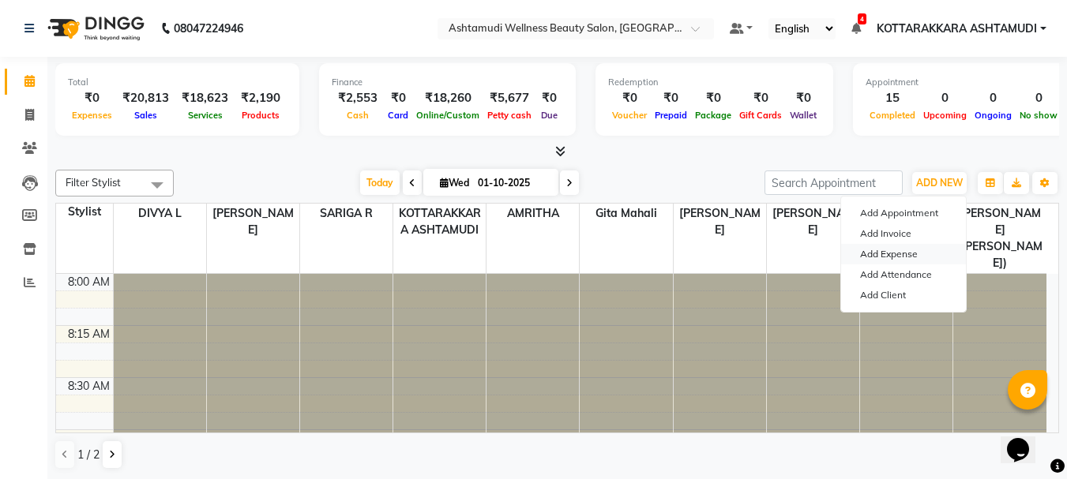
click at [916, 254] on link "Add Expense" at bounding box center [903, 254] width 125 height 21
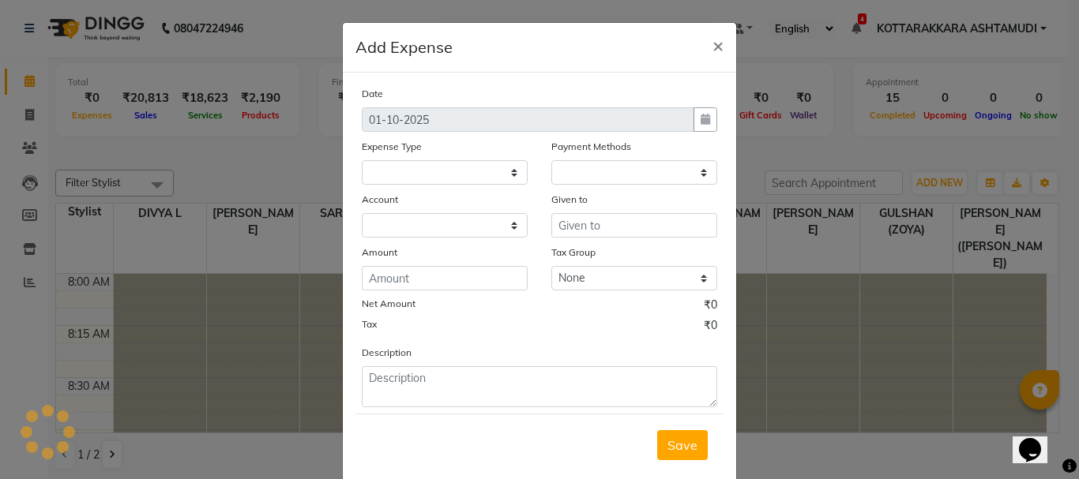
select select
select select "1"
select select "3496"
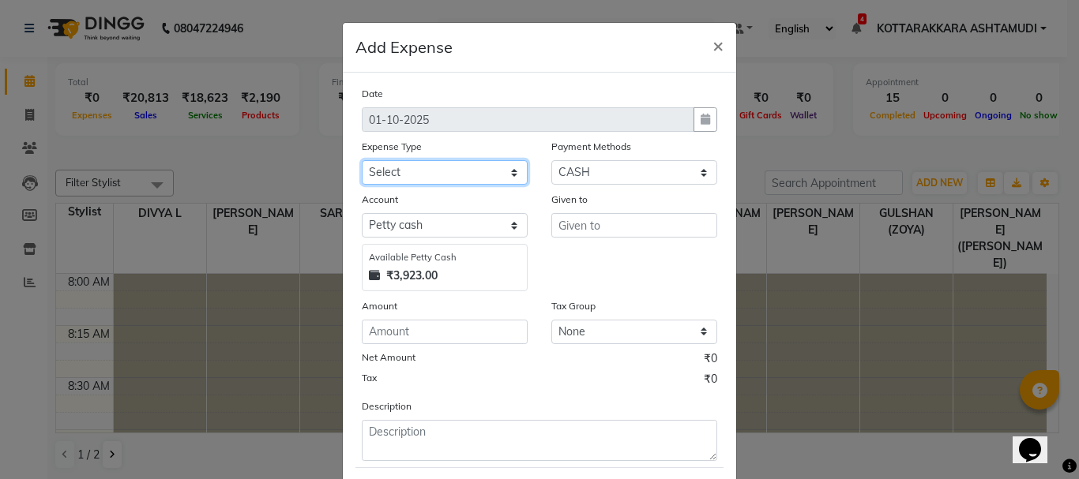
click at [374, 170] on select "Select ACCOMODATION EXPENSES ADVERTISEMENT SALES PROMOTIONAL EXPENSES Bonus BRI…" at bounding box center [445, 172] width 166 height 24
select select "6188"
click at [362, 160] on select "Select ACCOMODATION EXPENSES ADVERTISEMENT SALES PROMOTIONAL EXPENSES Bonus BRI…" at bounding box center [445, 172] width 166 height 24
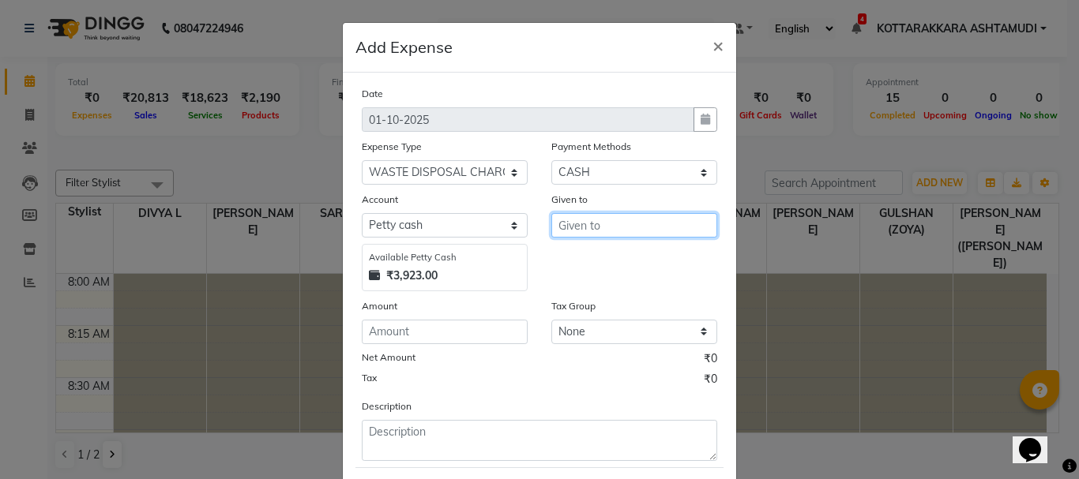
click at [591, 233] on input "text" at bounding box center [634, 225] width 166 height 24
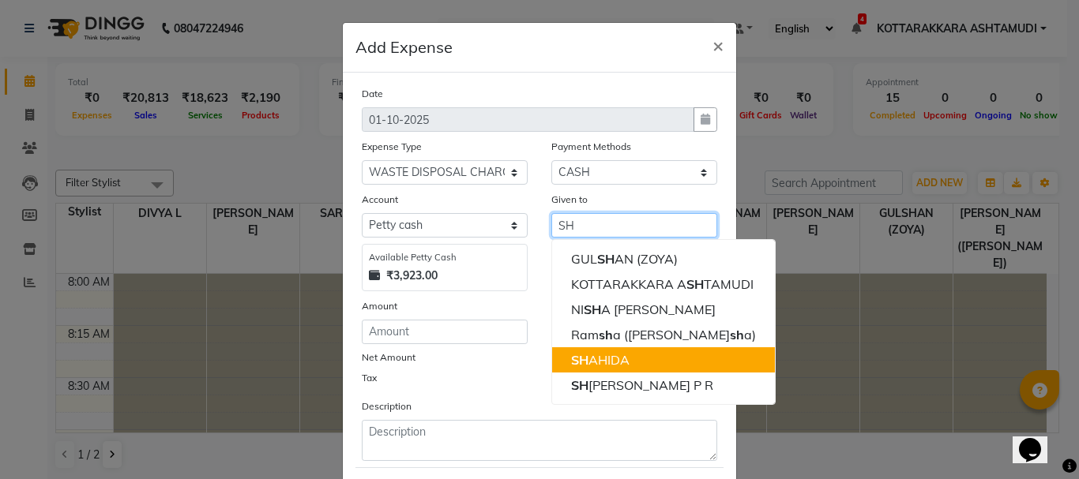
click at [592, 359] on ngb-highlight "SH AHIDA" at bounding box center [600, 360] width 58 height 16
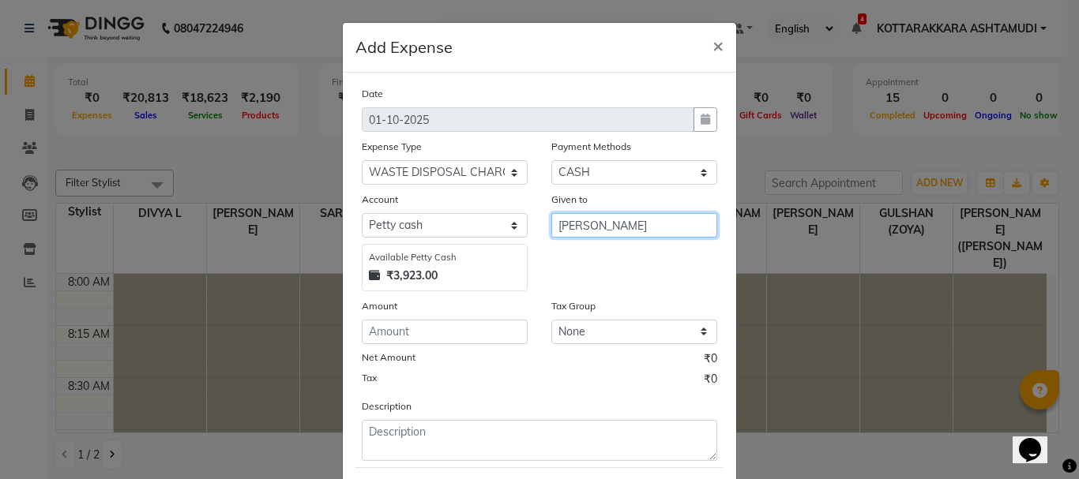
type input "[PERSON_NAME]"
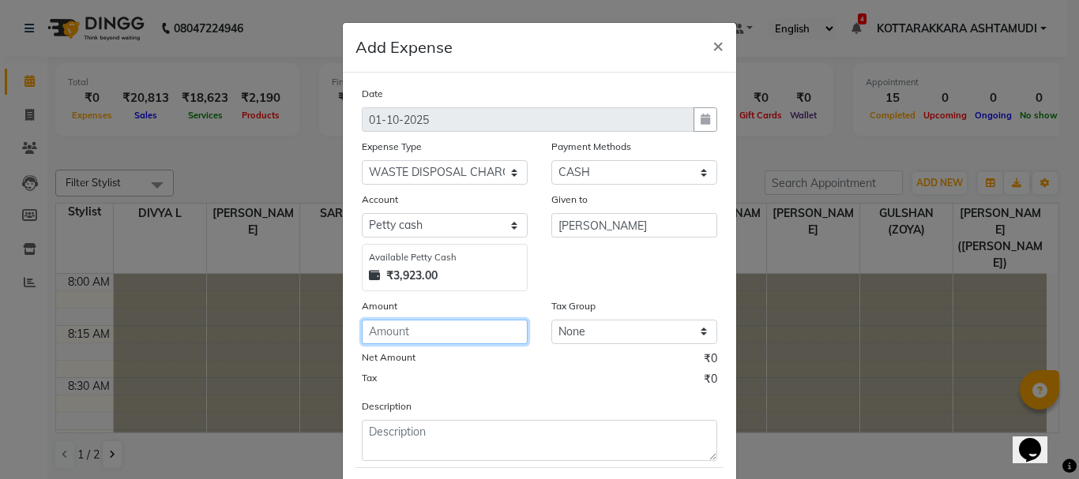
click at [479, 340] on input "number" at bounding box center [445, 332] width 166 height 24
type input "100"
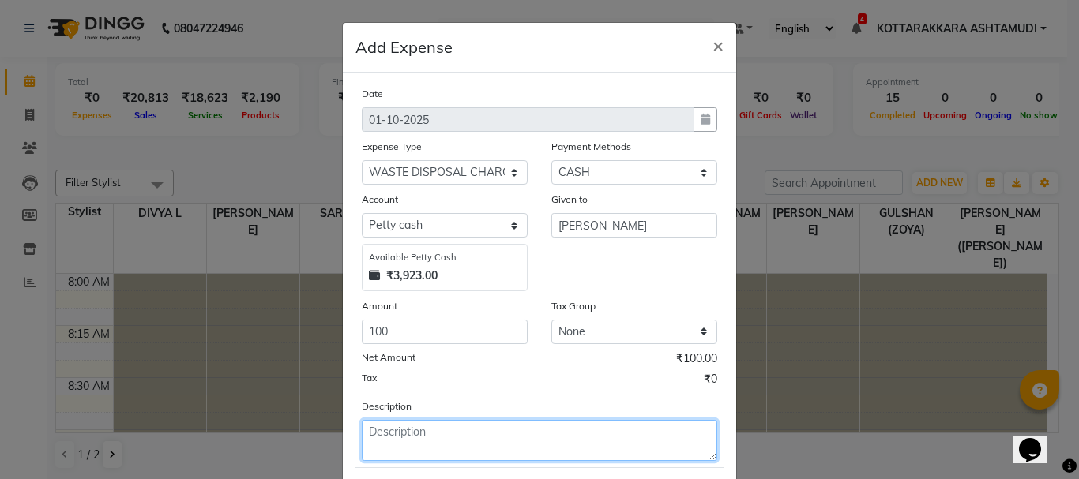
click at [448, 422] on textarea at bounding box center [539, 440] width 355 height 41
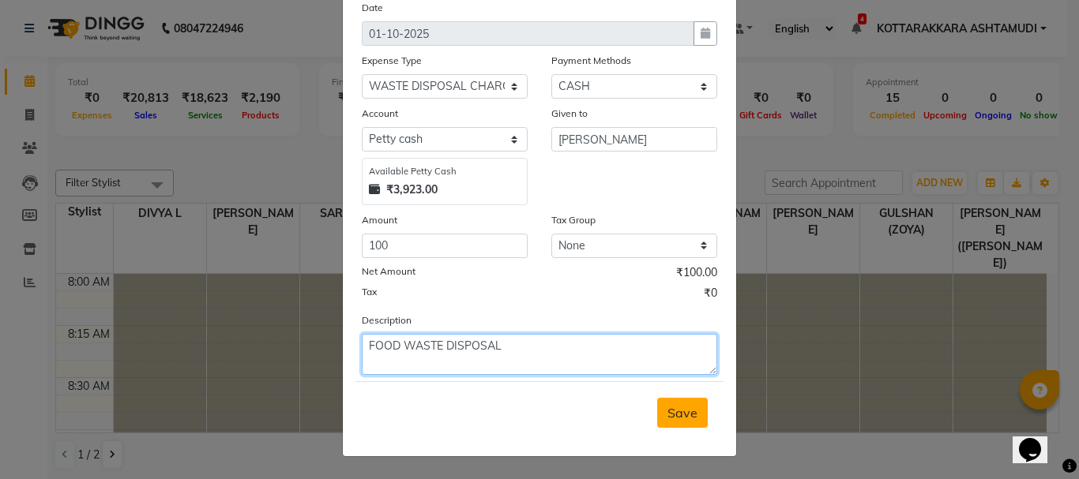
type textarea "FOOD WASTE DISPOSAL"
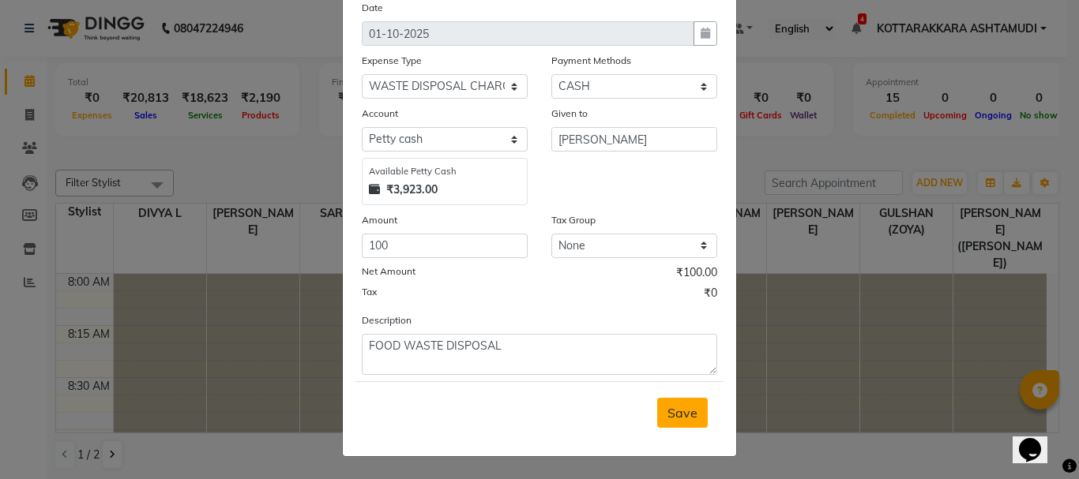
click at [683, 419] on span "Save" at bounding box center [682, 413] width 30 height 16
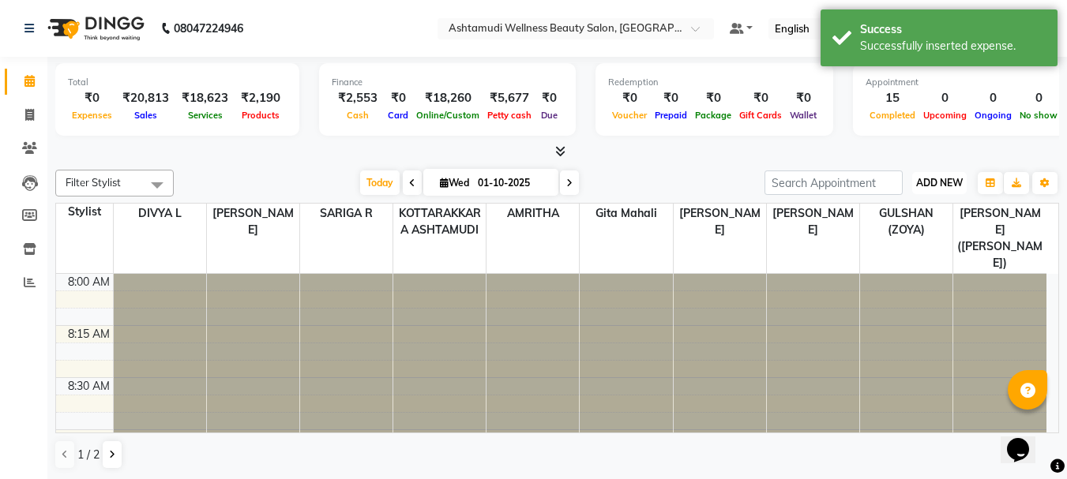
click at [918, 186] on span "ADD NEW" at bounding box center [939, 183] width 47 height 12
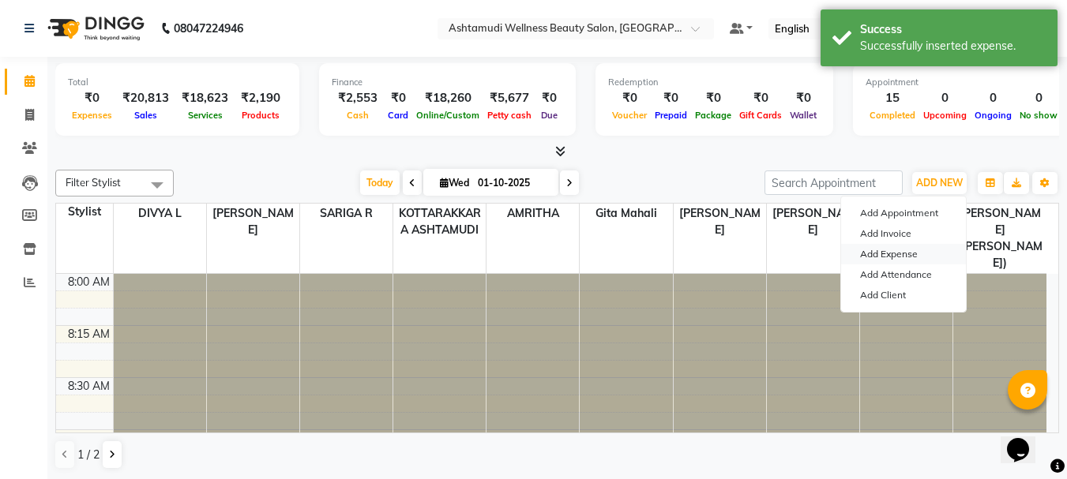
click at [914, 257] on link "Add Expense" at bounding box center [903, 254] width 125 height 21
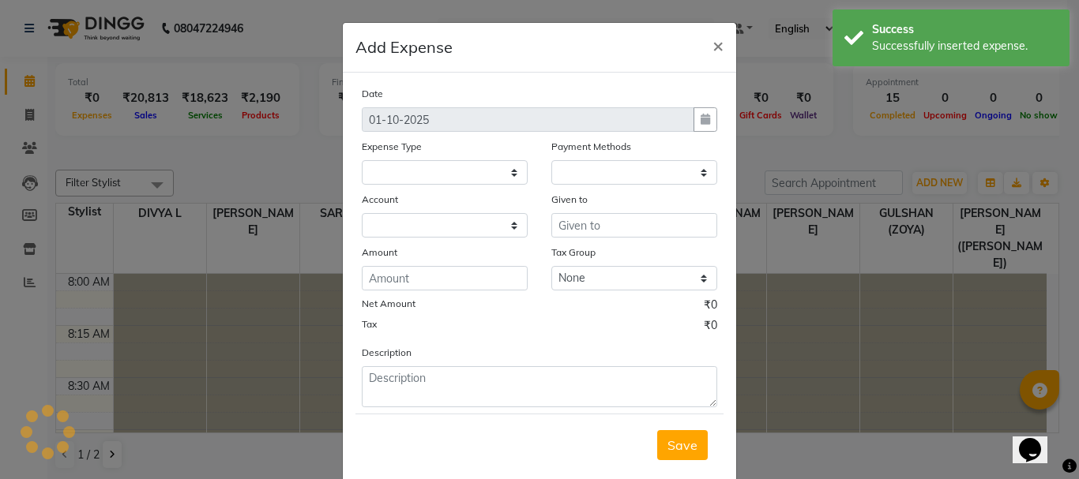
select select
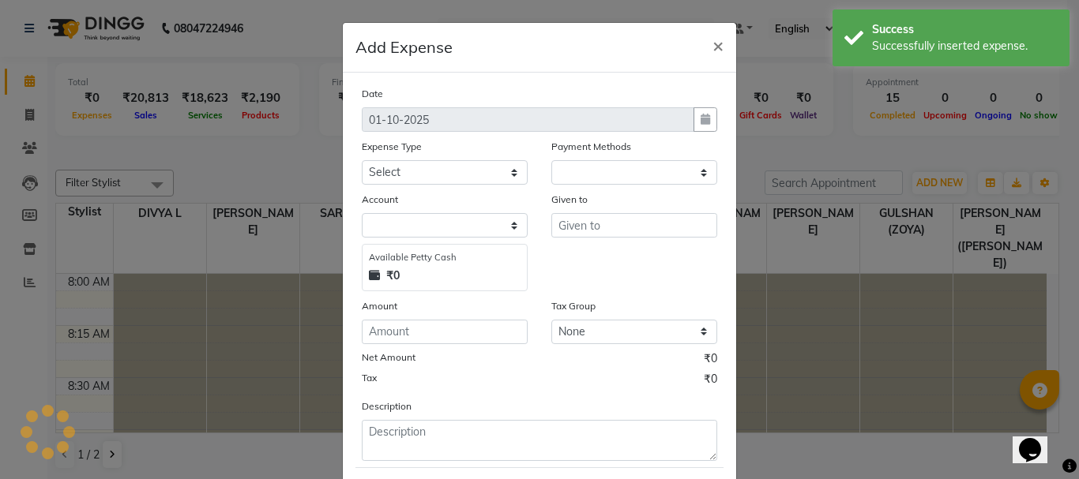
select select "1"
select select "3496"
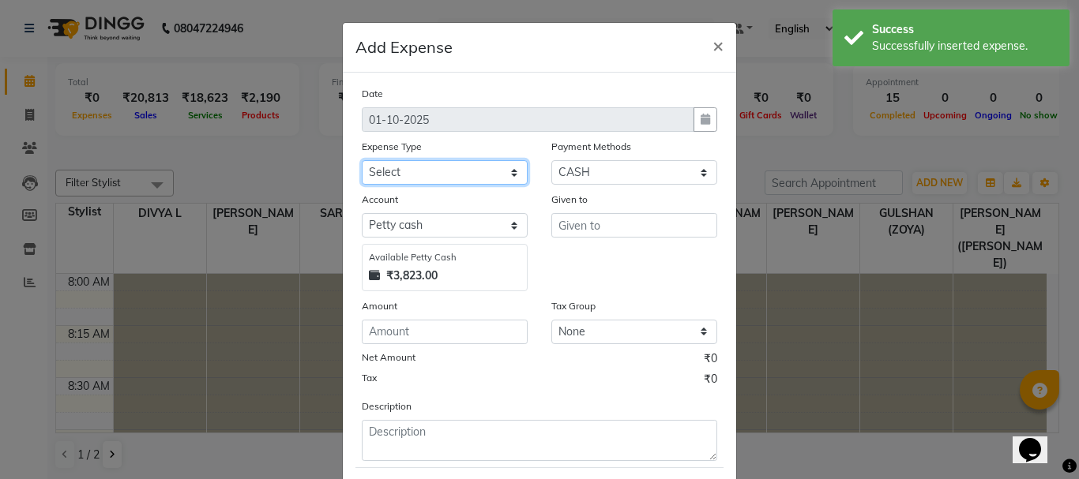
click at [385, 172] on select "Select ACCOMODATION EXPENSES ADVERTISEMENT SALES PROMOTIONAL EXPENSES Bonus BRI…" at bounding box center [445, 172] width 166 height 24
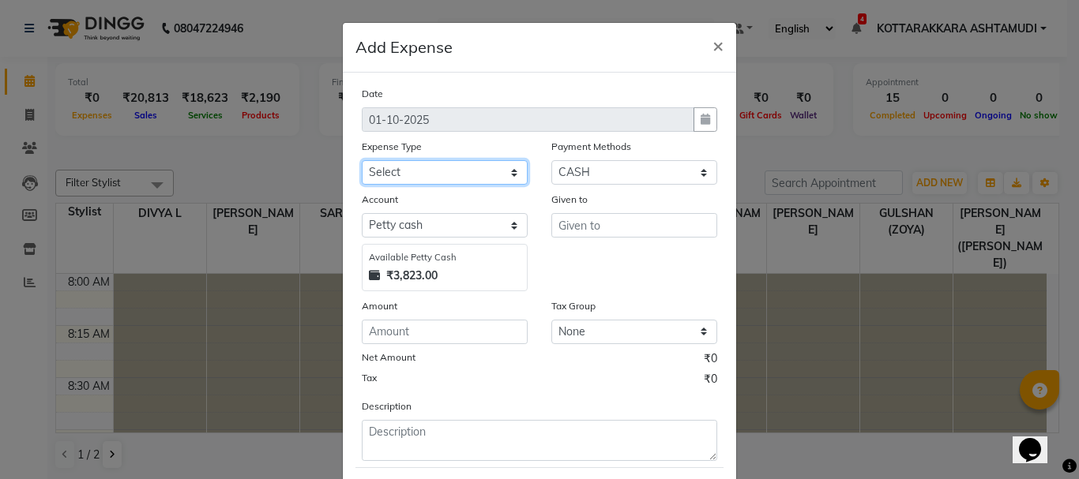
select select "6180"
click at [362, 160] on select "Select ACCOMODATION EXPENSES ADVERTISEMENT SALES PROMOTIONAL EXPENSES Bonus BRI…" at bounding box center [445, 172] width 166 height 24
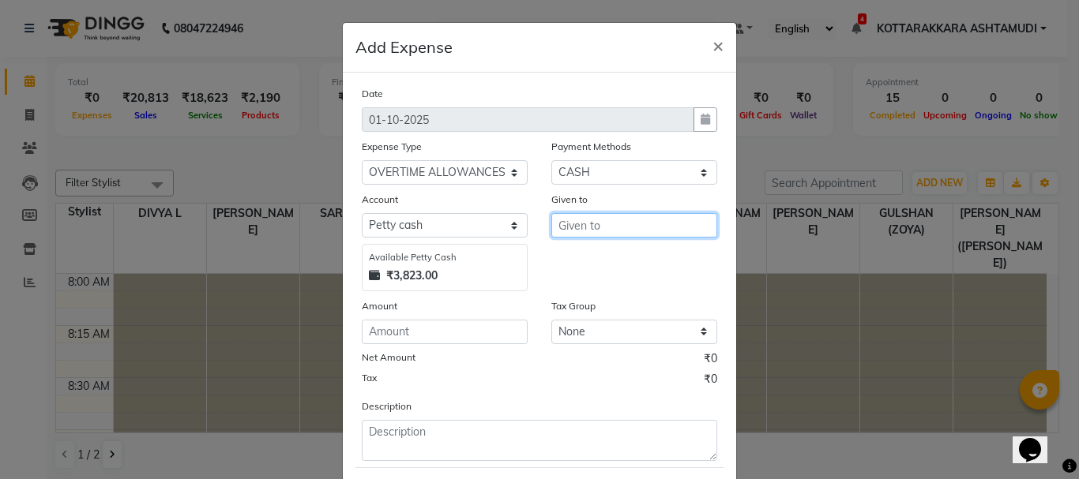
click at [596, 218] on input "text" at bounding box center [634, 225] width 166 height 24
click at [618, 288] on ngb-highlight "SA RIGA R" at bounding box center [601, 284] width 60 height 16
type input "SARIGA R,NISHA,AMRITHA"
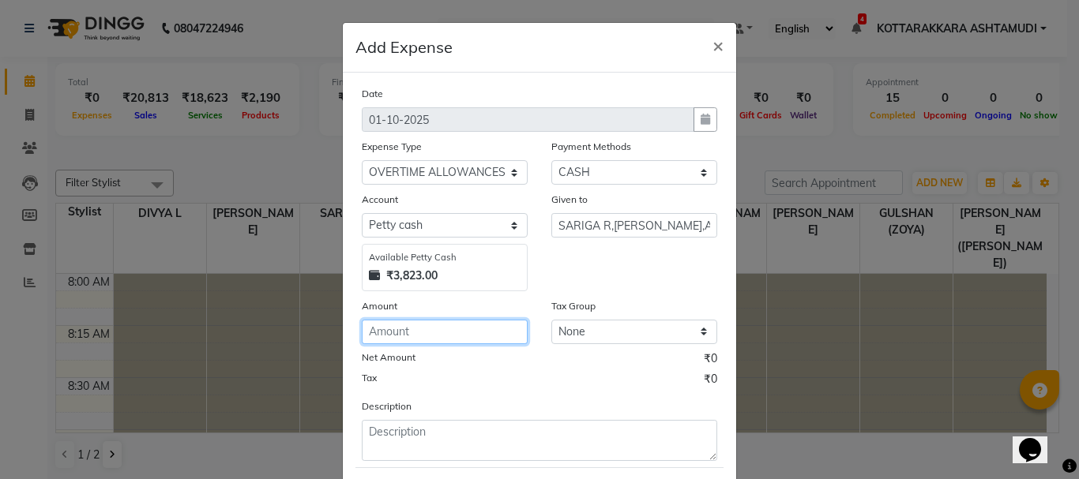
click at [471, 327] on input "number" at bounding box center [445, 332] width 166 height 24
type input "450"
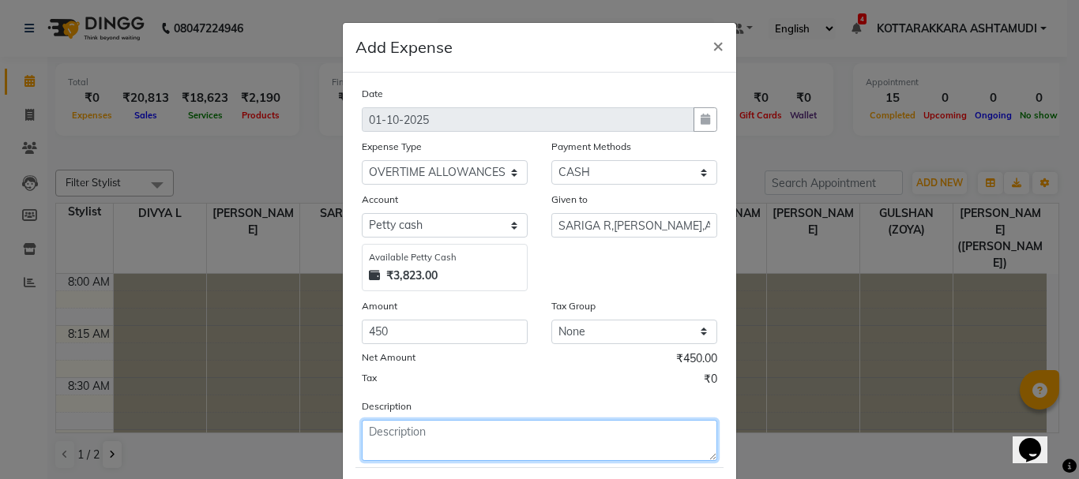
click at [382, 437] on textarea at bounding box center [539, 440] width 355 height 41
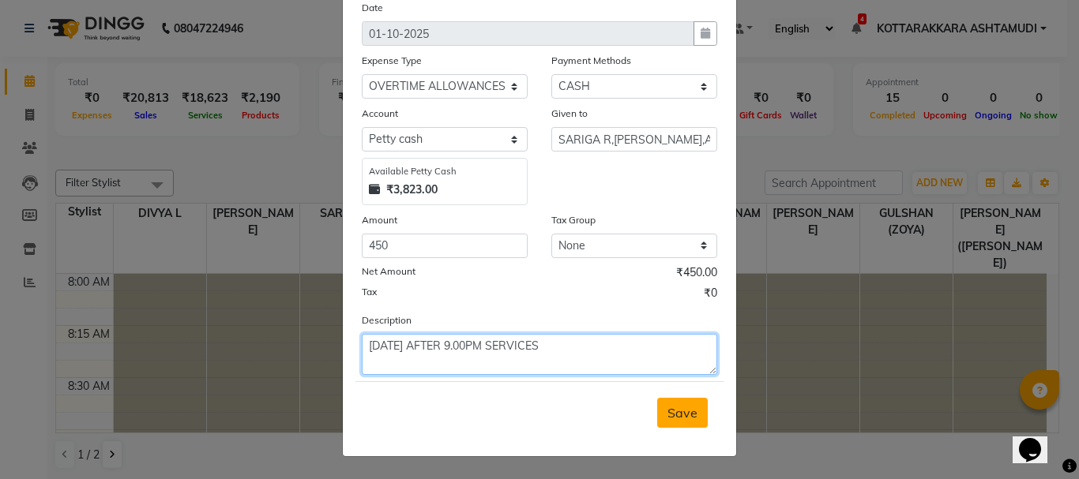
type textarea "YESTERDAY AFTER 9.00PM SERVICES"
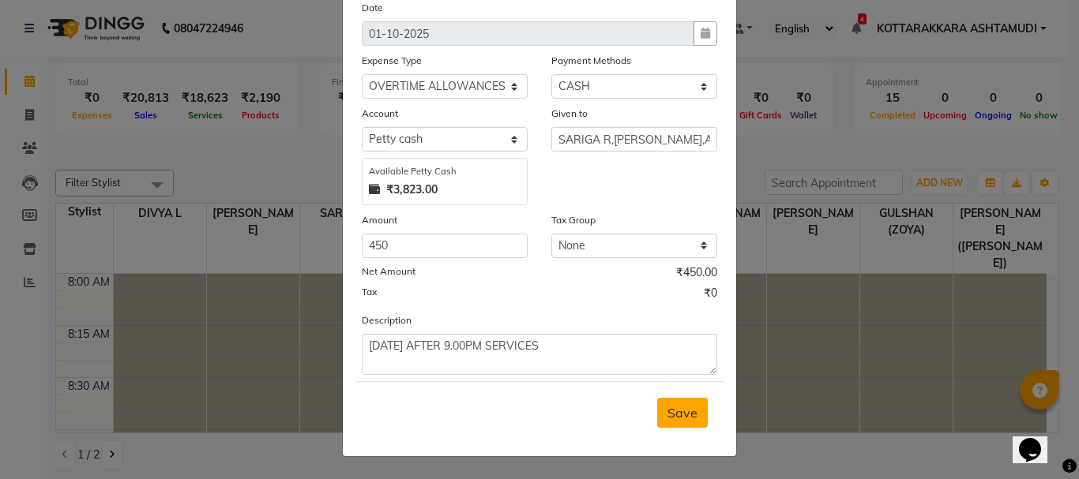
click at [678, 415] on span "Save" at bounding box center [682, 413] width 30 height 16
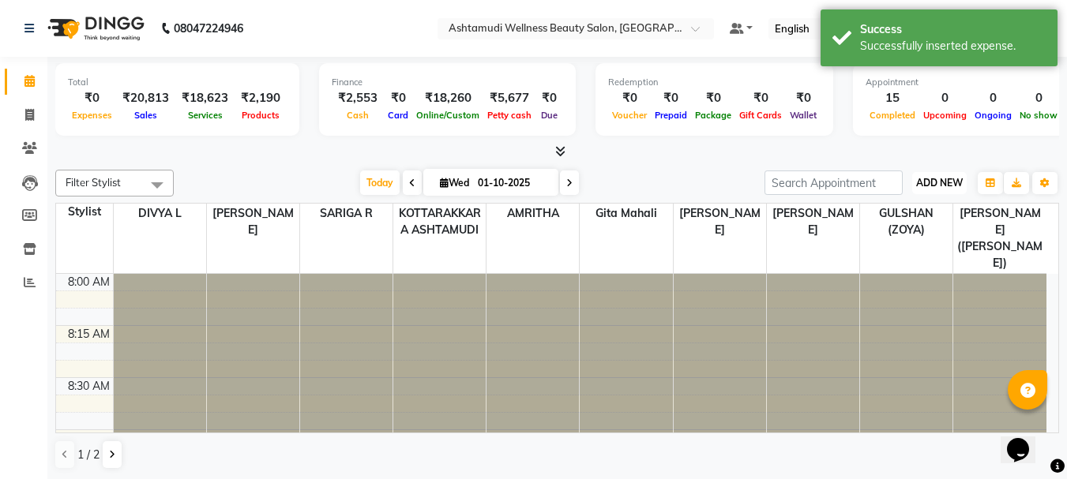
click at [928, 186] on span "ADD NEW" at bounding box center [939, 183] width 47 height 12
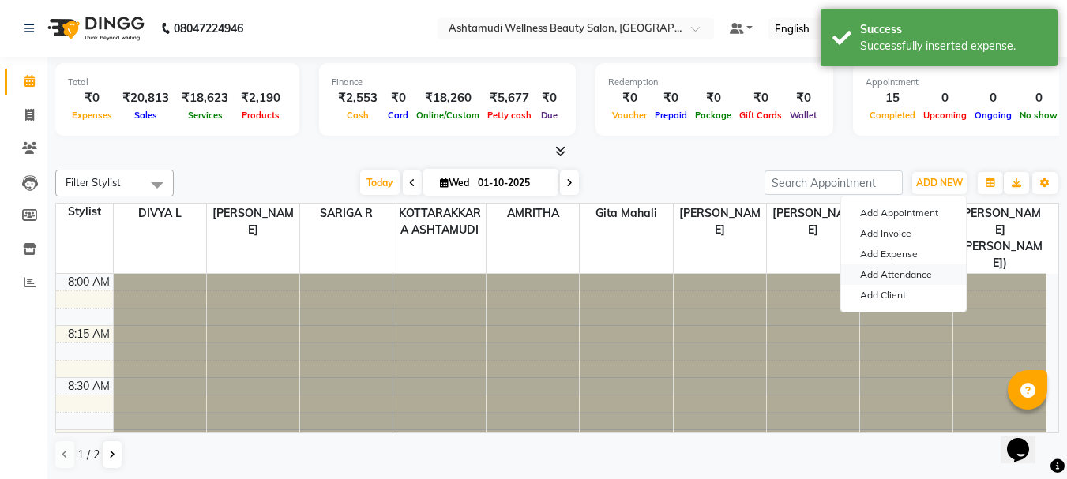
click at [908, 272] on link "Add Attendance" at bounding box center [903, 275] width 125 height 21
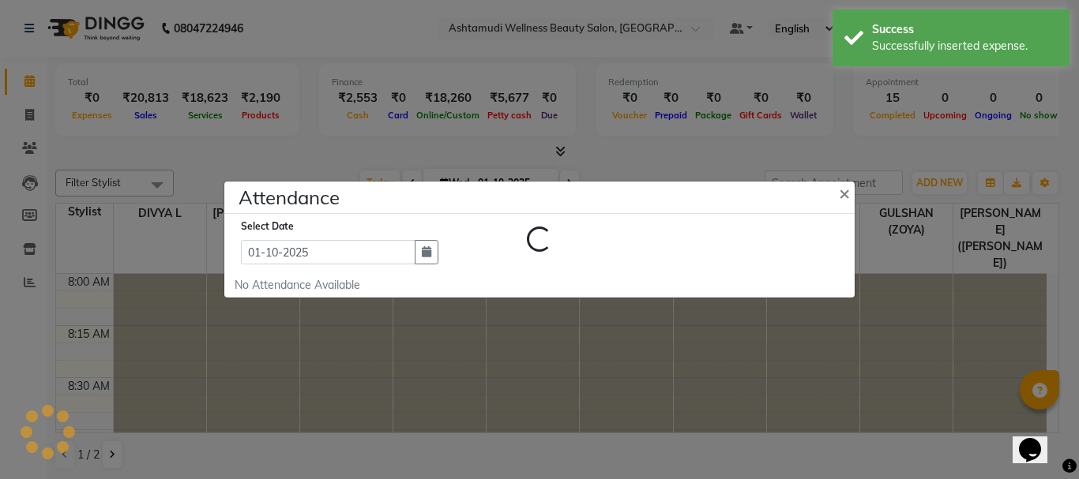
select select "A"
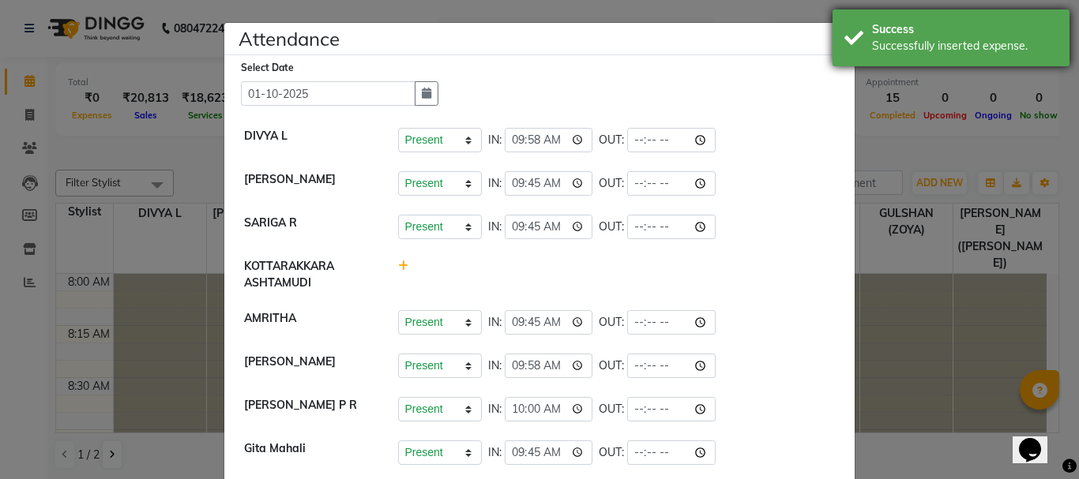
click at [848, 24] on div "Success Successfully inserted expense." at bounding box center [950, 37] width 237 height 57
click at [843, 38] on span "×" at bounding box center [844, 34] width 11 height 24
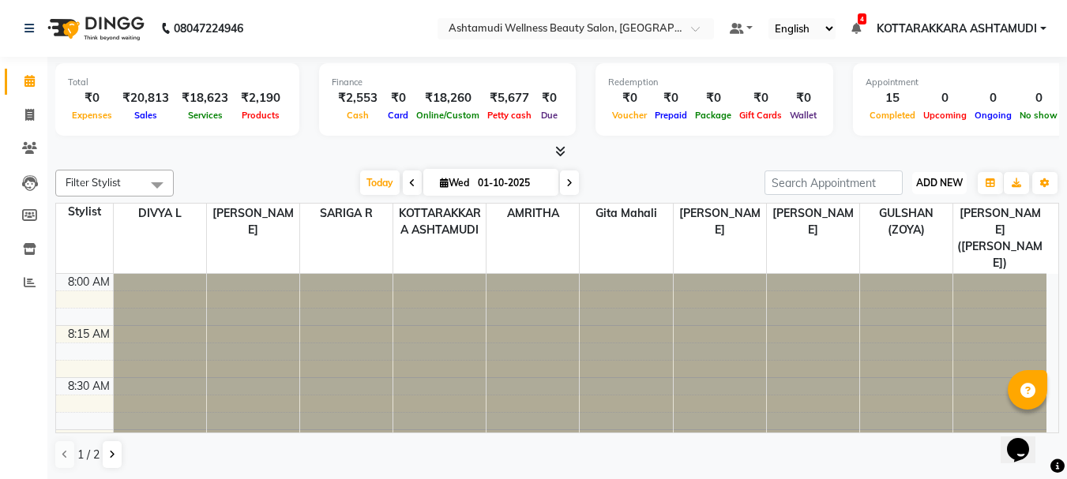
click at [921, 175] on button "ADD NEW Toggle Dropdown" at bounding box center [939, 183] width 54 height 22
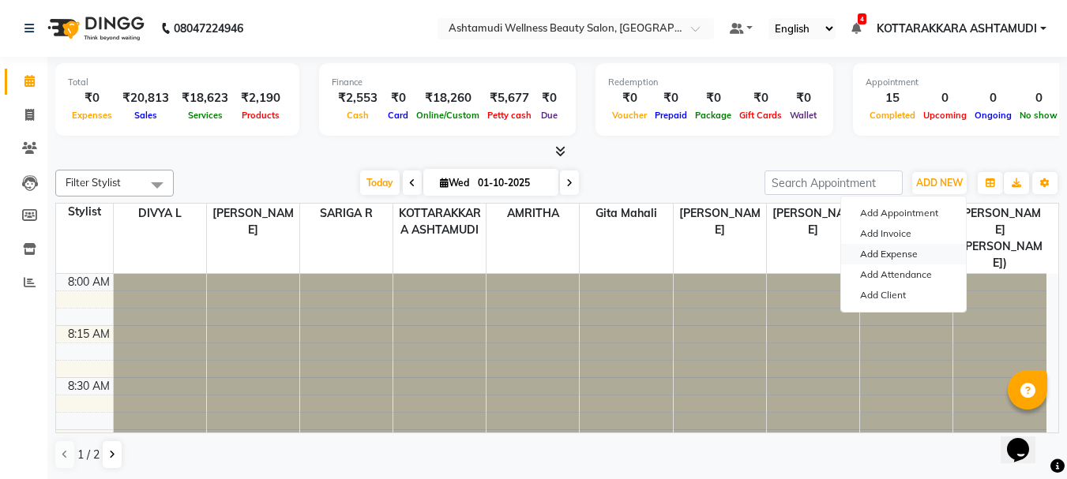
click at [907, 252] on link "Add Expense" at bounding box center [903, 254] width 125 height 21
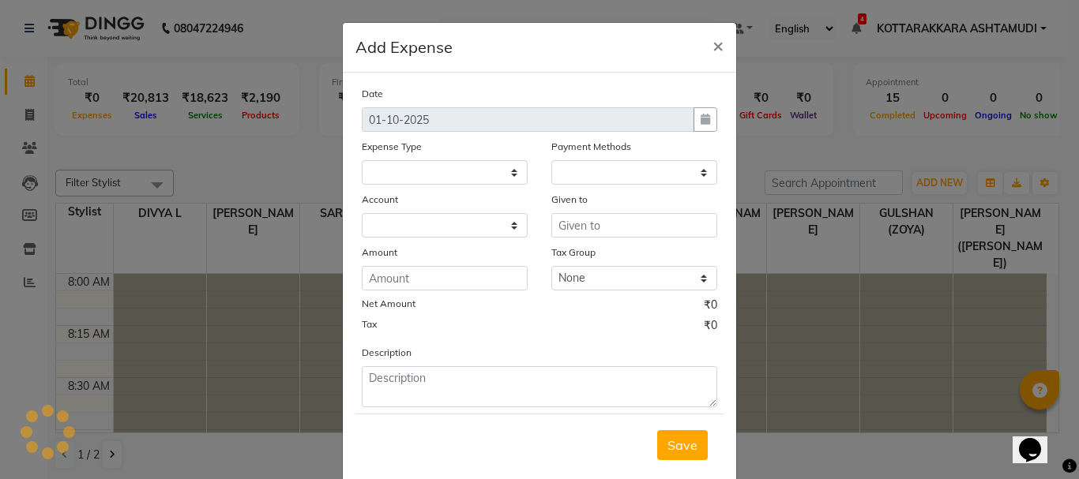
select select
select select "1"
select select "3496"
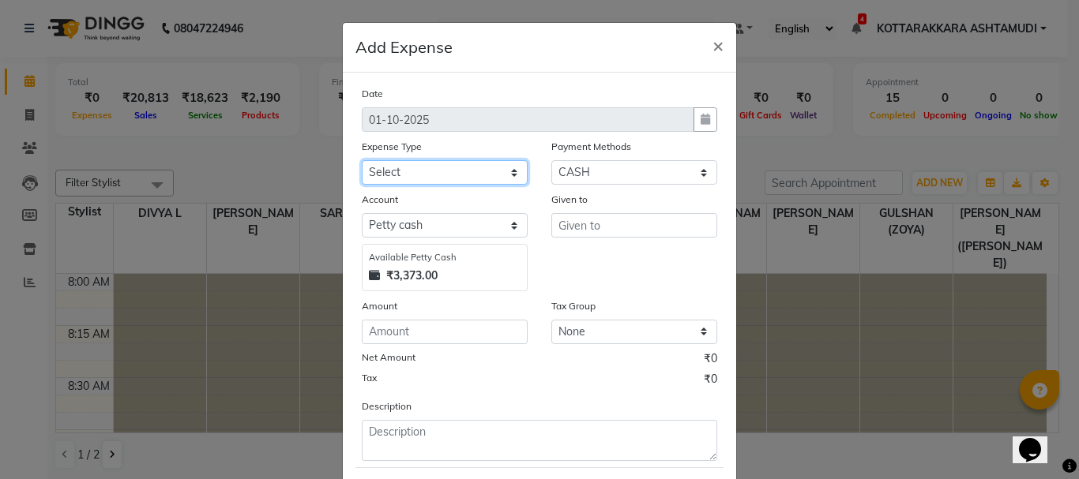
drag, startPoint x: 422, startPoint y: 175, endPoint x: 415, endPoint y: 182, distance: 10.1
click at [422, 175] on select "Select ACCOMODATION EXPENSES ADVERTISEMENT SALES PROMOTIONAL EXPENSES Bonus BRI…" at bounding box center [445, 172] width 166 height 24
select select "6187"
click at [362, 160] on select "Select ACCOMODATION EXPENSES ADVERTISEMENT SALES PROMOTIONAL EXPENSES Bonus BRI…" at bounding box center [445, 172] width 166 height 24
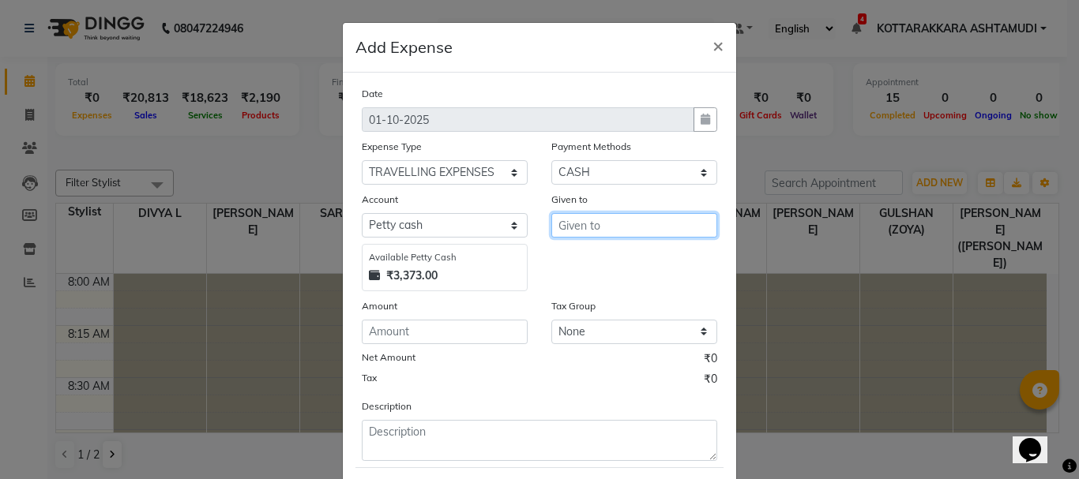
click at [588, 236] on input "text" at bounding box center [634, 225] width 166 height 24
type input "SARIGA,AMRITHA"
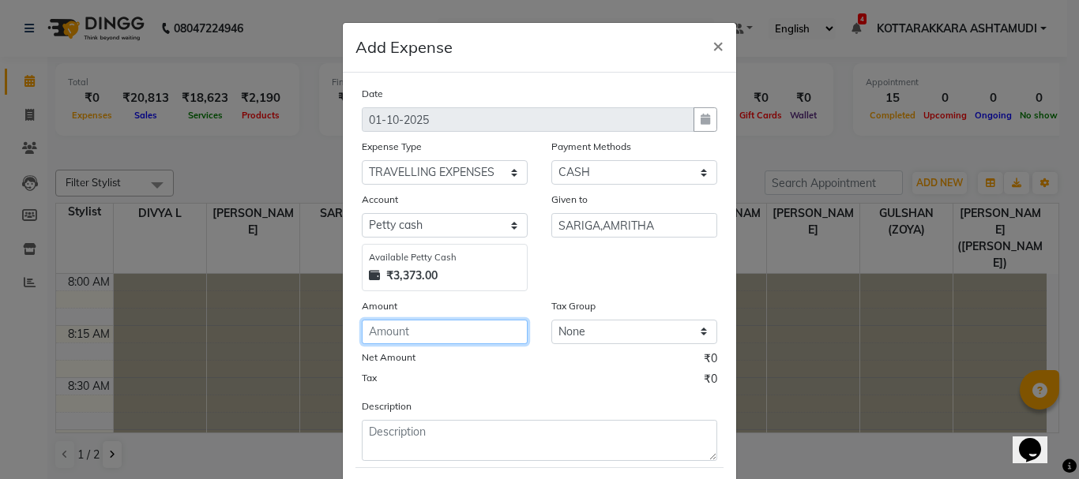
click at [473, 328] on input "number" at bounding box center [445, 332] width 166 height 24
type input "150"
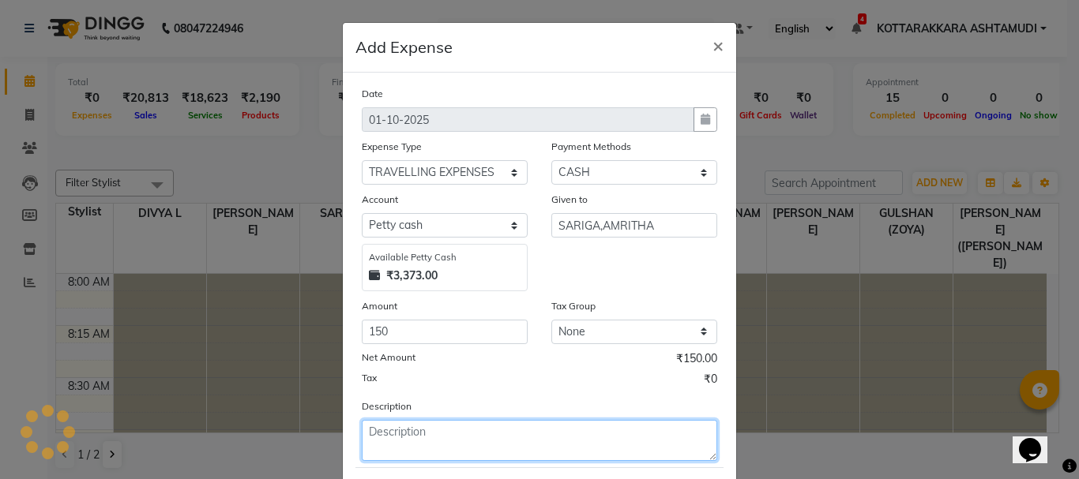
click at [405, 439] on textarea at bounding box center [539, 440] width 355 height 41
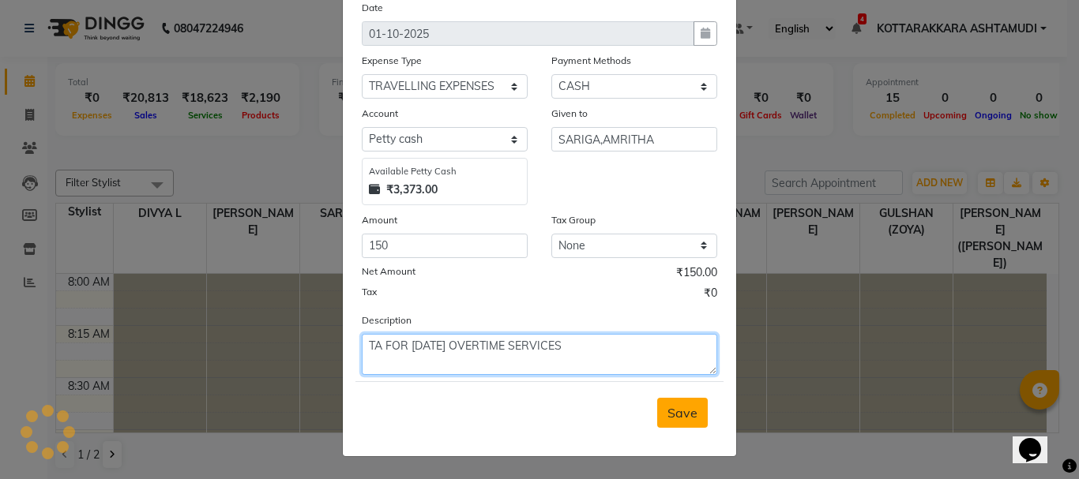
type textarea "TA FOR YESTERDAY OVERTIME SERVICES"
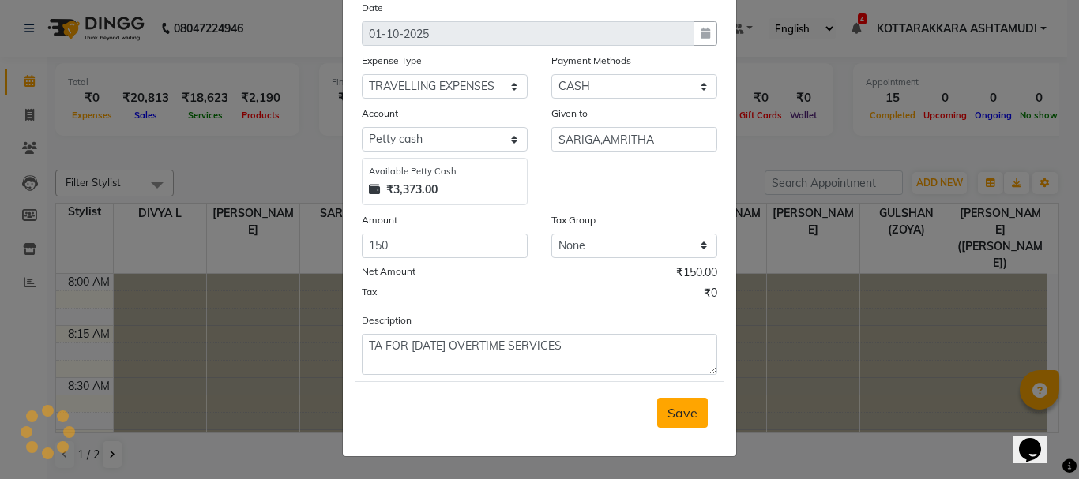
click at [689, 418] on span "Save" at bounding box center [682, 413] width 30 height 16
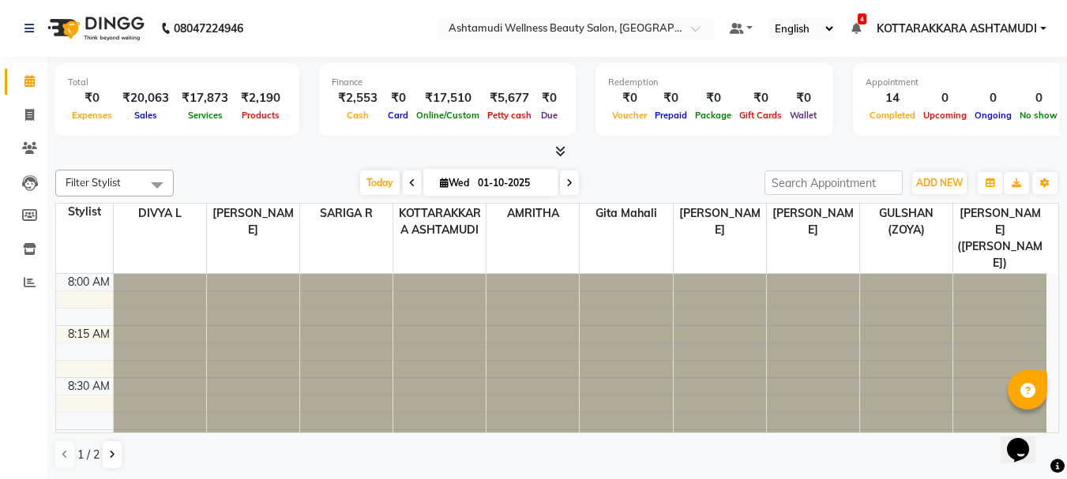
click at [409, 181] on icon at bounding box center [412, 182] width 6 height 9
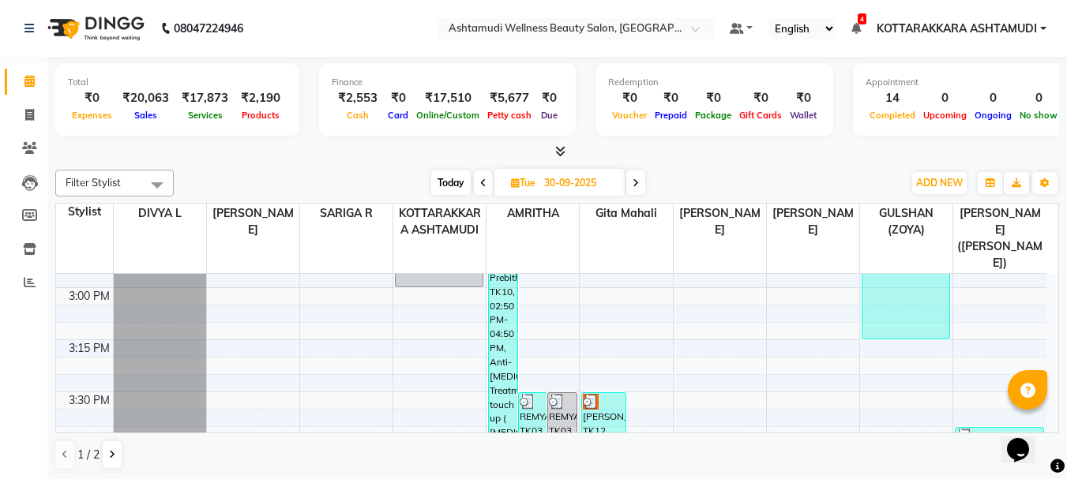
scroll to position [1489, 0]
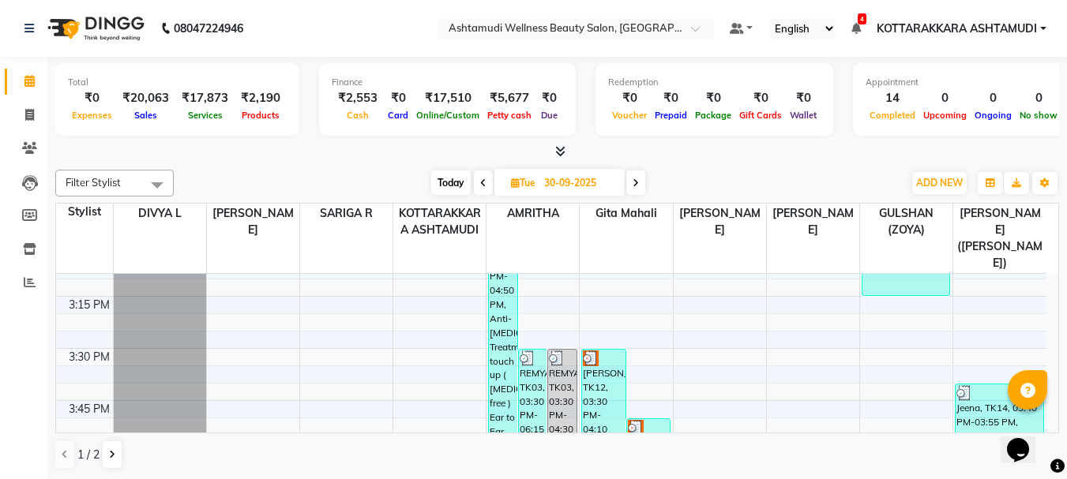
click at [483, 183] on icon at bounding box center [483, 182] width 6 height 9
type input "29-09-2025"
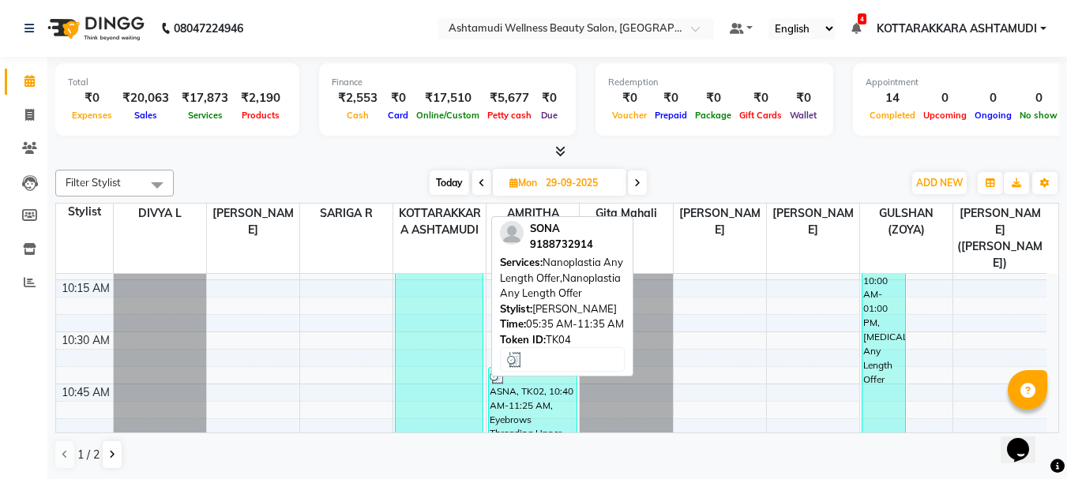
scroll to position [68, 0]
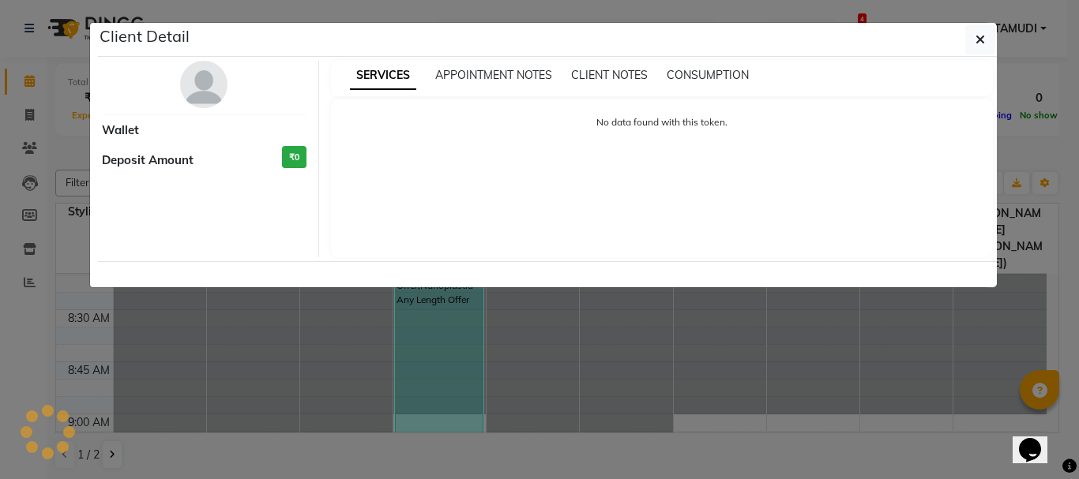
select select "3"
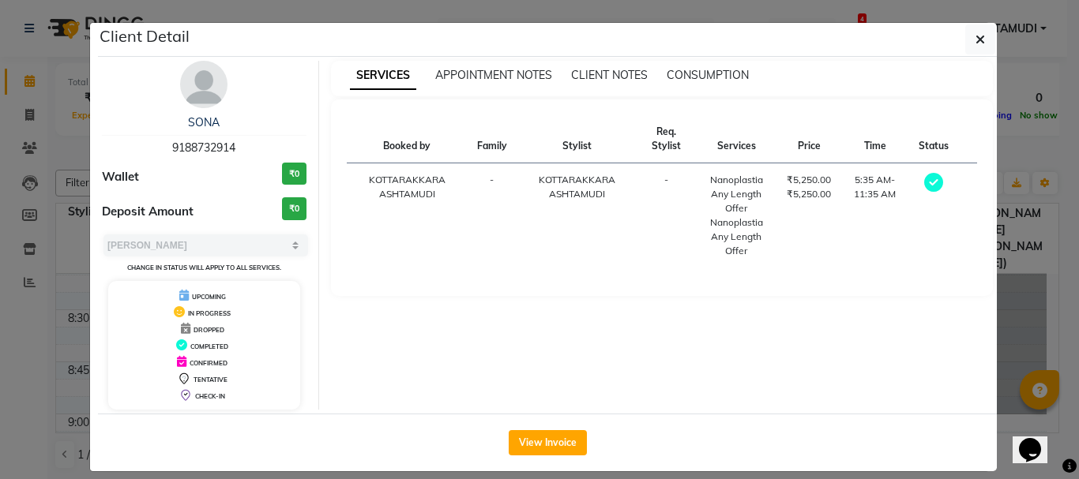
drag, startPoint x: 167, startPoint y: 145, endPoint x: 257, endPoint y: 142, distance: 89.3
click at [257, 142] on div "SONA 9188732914" at bounding box center [204, 136] width 205 height 42
copy span "9188732914"
click at [975, 39] on icon "button" at bounding box center [979, 39] width 9 height 13
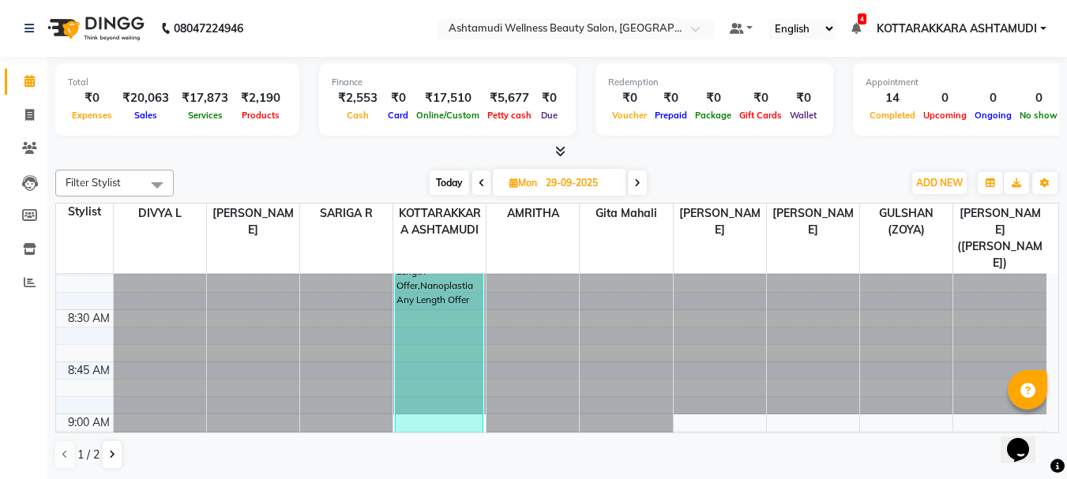
click at [449, 179] on span "Today" at bounding box center [449, 183] width 39 height 24
type input "01-10-2025"
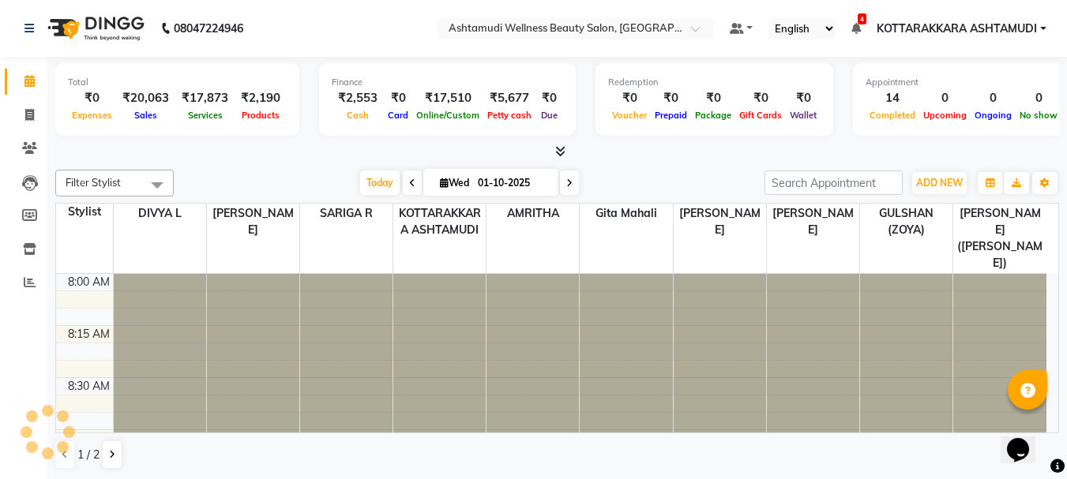
scroll to position [1252, 0]
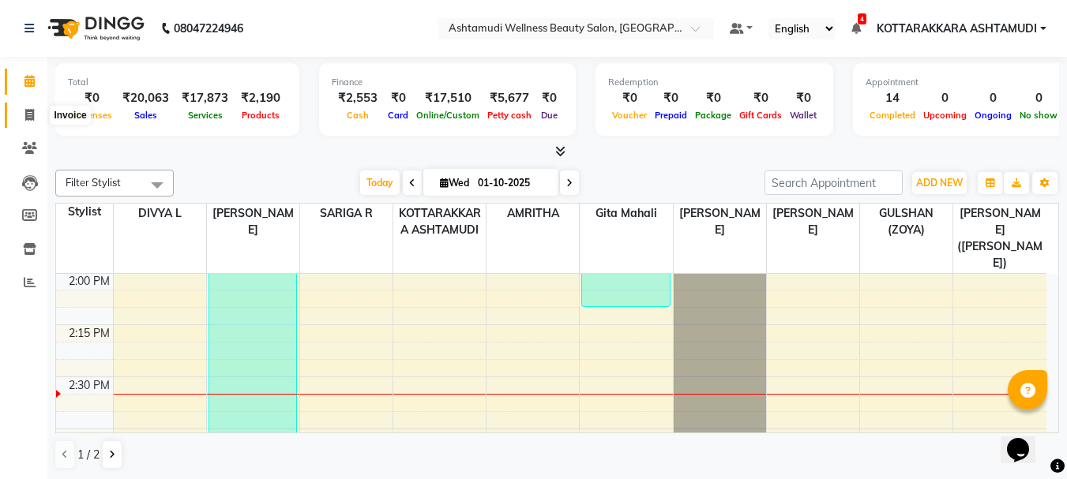
click at [32, 116] on icon at bounding box center [29, 115] width 9 height 12
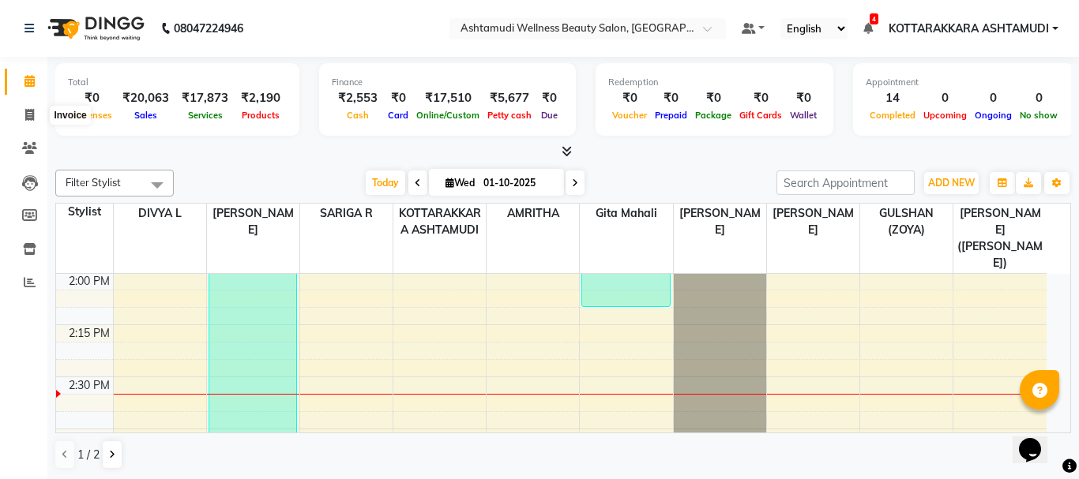
select select "4664"
select select "service"
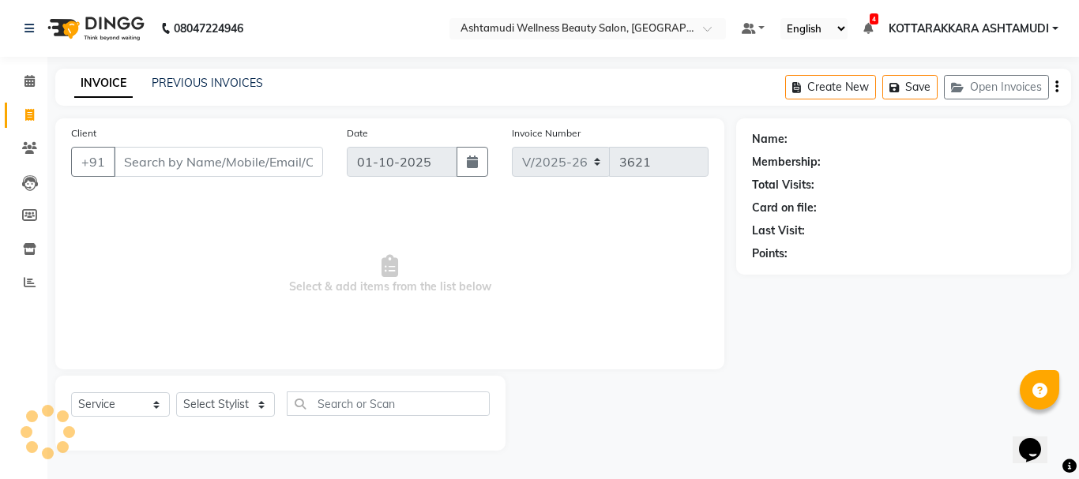
click at [156, 167] on input "Client" at bounding box center [218, 162] width 209 height 30
type input "9188732914"
select select "2: Object"
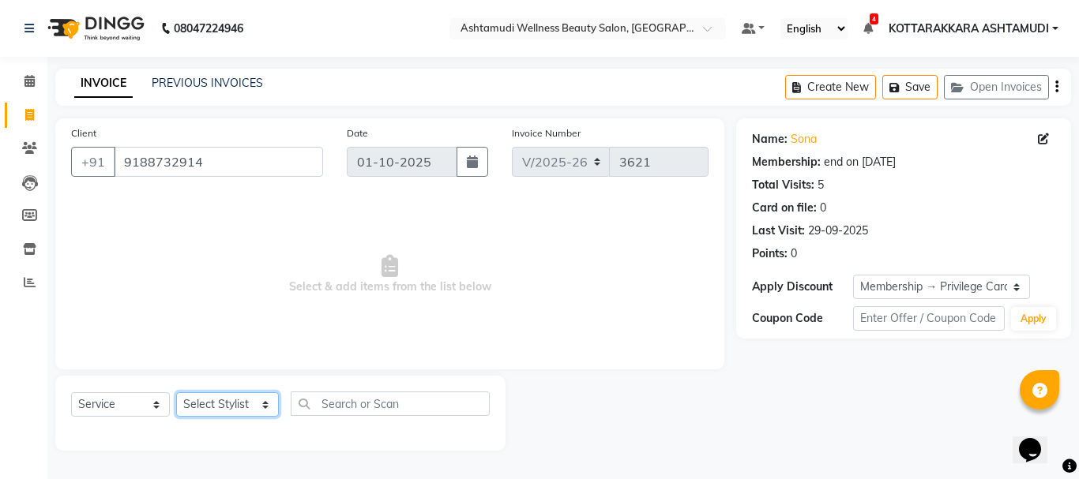
click at [207, 400] on select "Select Stylist AMRITHA DIVYA L [PERSON_NAME] ([PERSON_NAME]) [PERSON_NAME] KOTT…" at bounding box center [227, 404] width 103 height 24
select select "91125"
click at [176, 392] on select "Select Stylist AMRITHA DIVYA L [PERSON_NAME] ([PERSON_NAME]) [PERSON_NAME] KOTT…" at bounding box center [227, 404] width 103 height 24
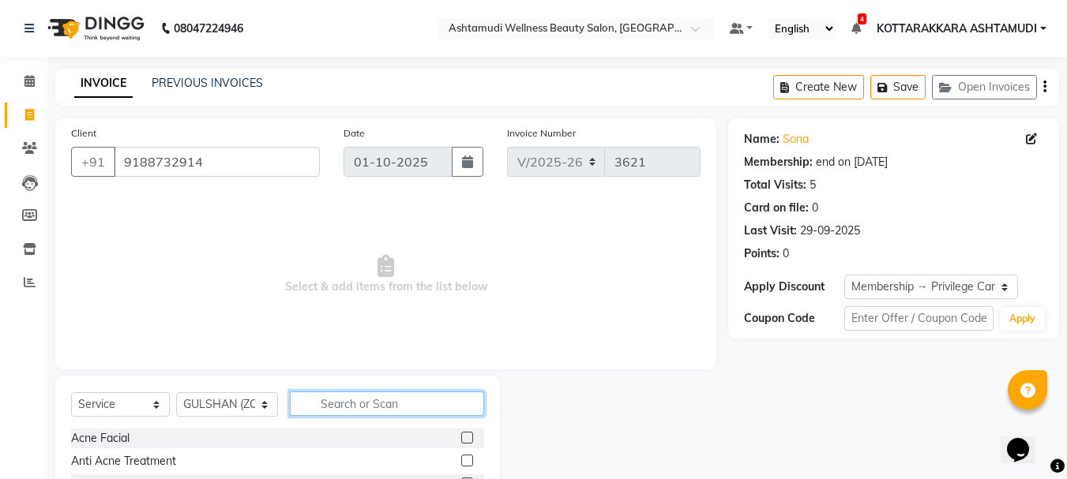
click at [434, 410] on input "text" at bounding box center [387, 404] width 195 height 24
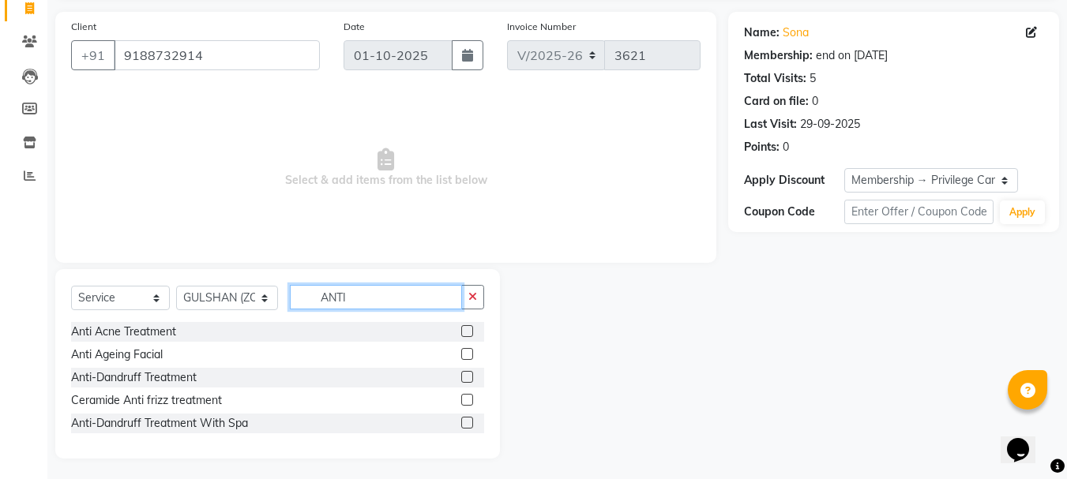
scroll to position [110, 0]
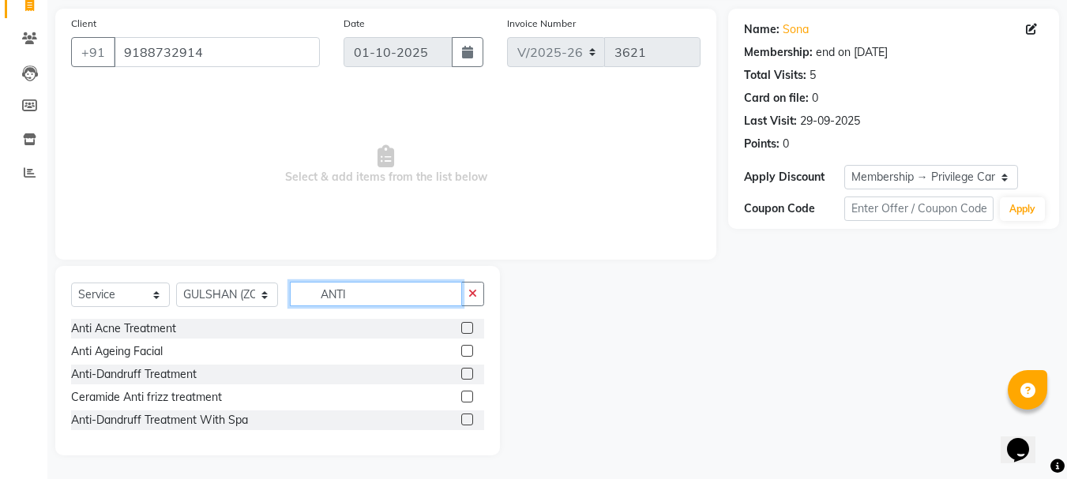
type input "ANTI"
click at [467, 376] on label at bounding box center [467, 374] width 12 height 12
click at [467, 376] on input "checkbox" at bounding box center [466, 375] width 10 height 10
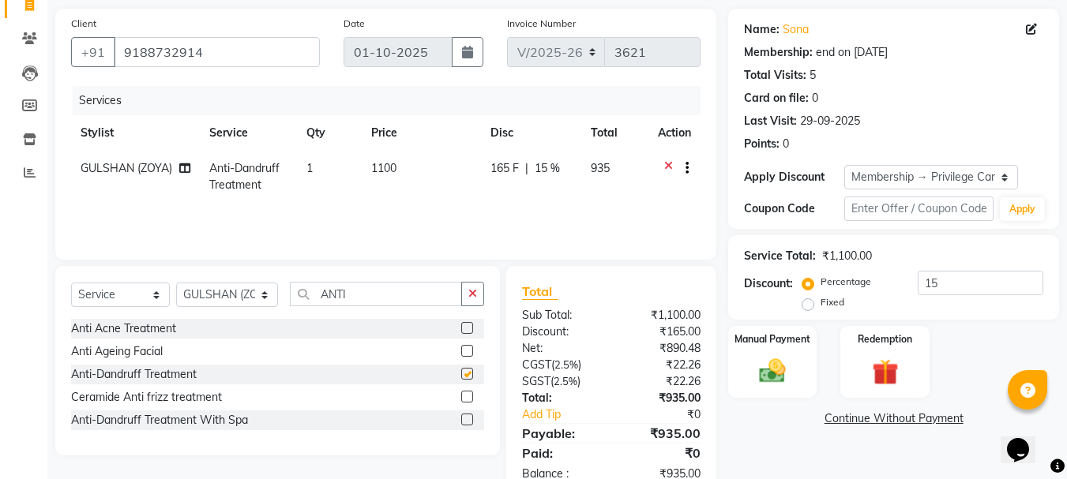
checkbox input "false"
click at [402, 298] on input "ANTI" at bounding box center [376, 294] width 173 height 24
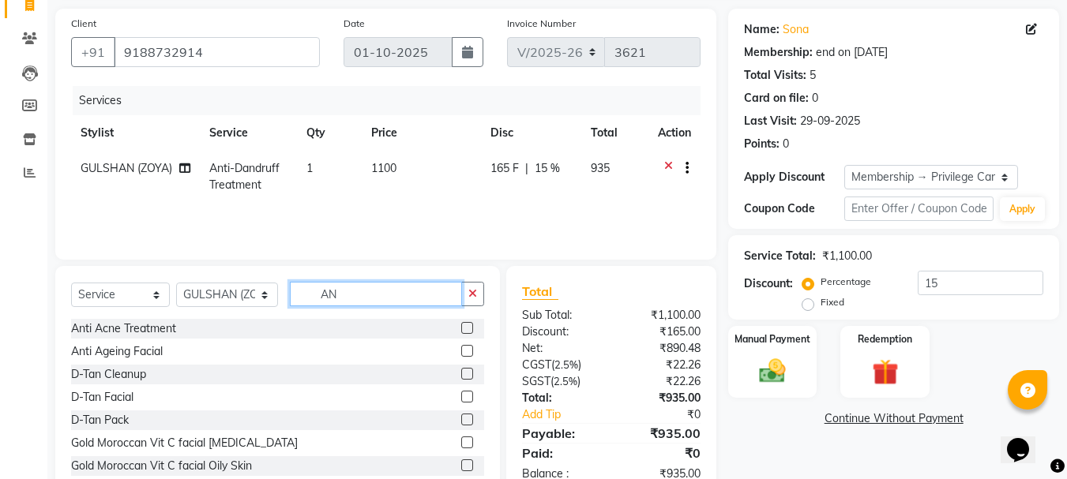
type input "A"
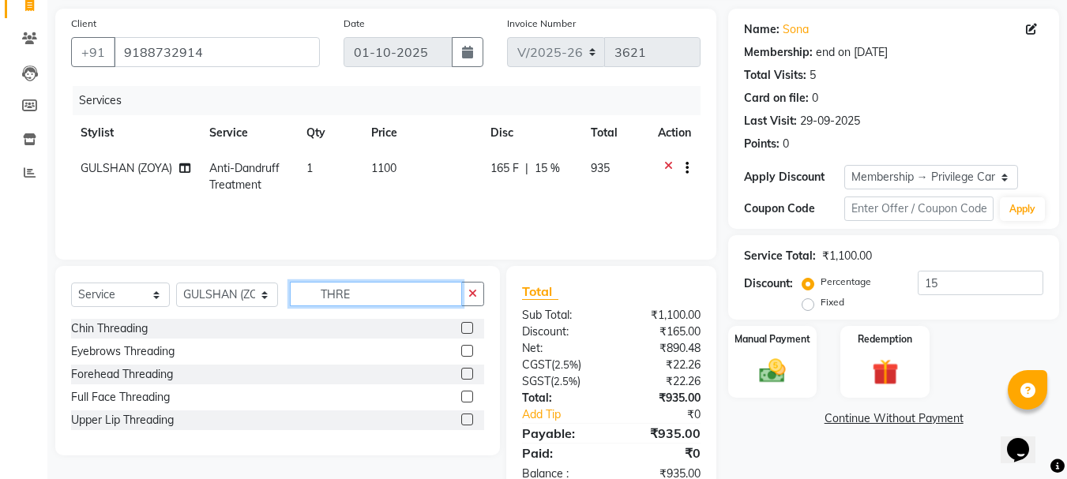
type input "THRE"
click at [467, 328] on label at bounding box center [467, 328] width 12 height 12
click at [467, 328] on input "checkbox" at bounding box center [466, 329] width 10 height 10
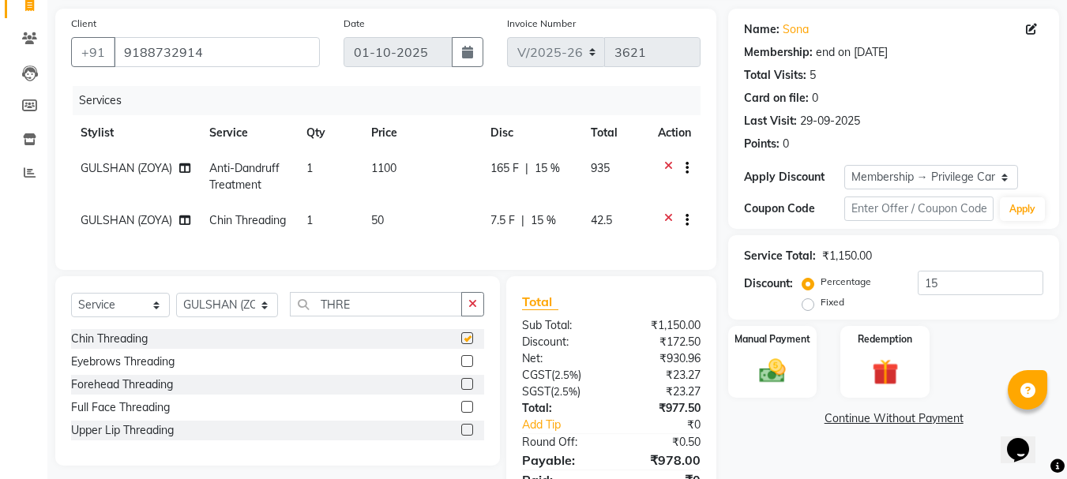
checkbox input "false"
click at [462, 367] on label at bounding box center [467, 361] width 12 height 12
click at [462, 367] on input "checkbox" at bounding box center [466, 362] width 10 height 10
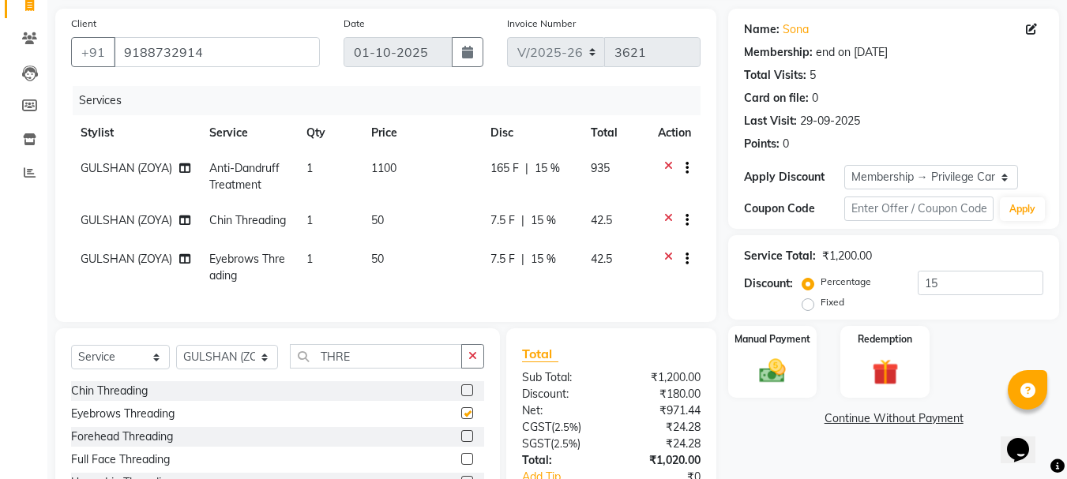
checkbox input "false"
click at [227, 369] on select "Select Stylist AMRITHA DIVYA L [PERSON_NAME] ([PERSON_NAME]) [PERSON_NAME] KOTT…" at bounding box center [227, 357] width 102 height 24
click at [370, 369] on input "THRE" at bounding box center [376, 356] width 173 height 24
type input "T"
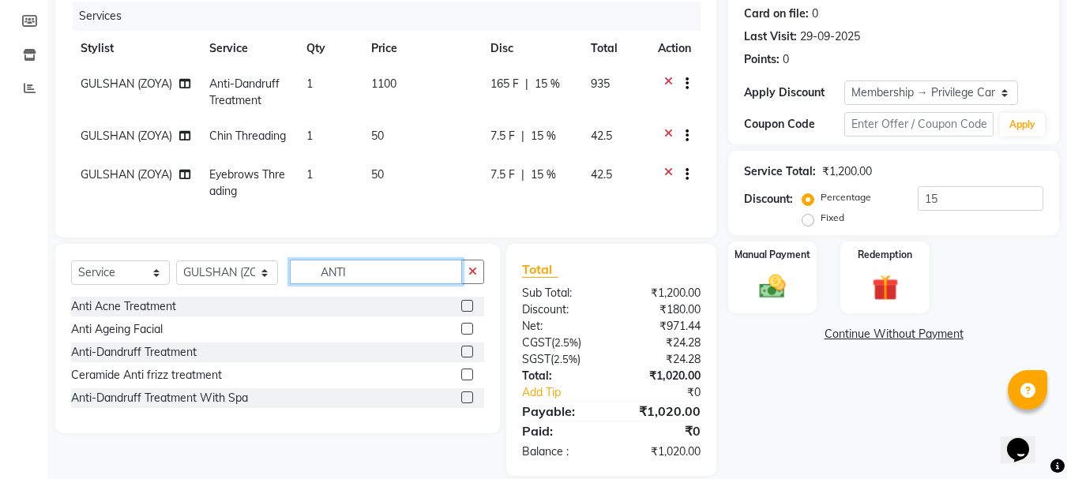
scroll to position [227, 0]
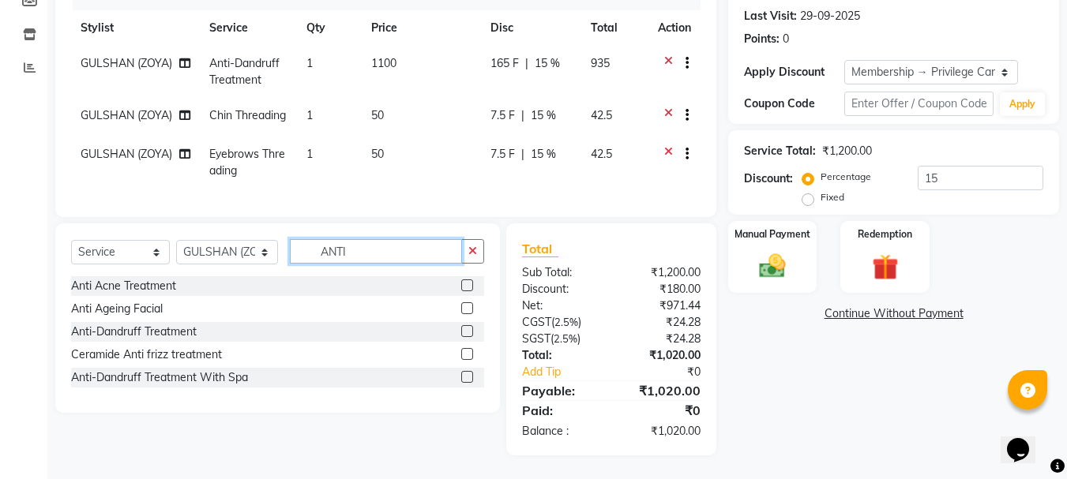
type input "ANTI"
click at [467, 377] on label at bounding box center [467, 377] width 12 height 12
click at [467, 377] on input "checkbox" at bounding box center [466, 378] width 10 height 10
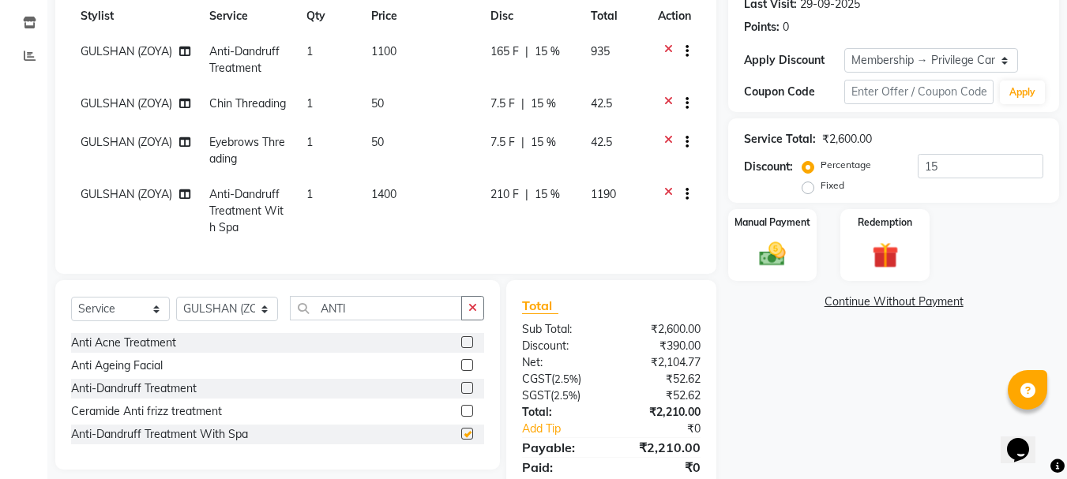
checkbox input "false"
click at [208, 321] on select "Select Stylist AMRITHA DIVYA L [PERSON_NAME] ([PERSON_NAME]) [PERSON_NAME] KOTT…" at bounding box center [227, 309] width 102 height 24
select select "65260"
click at [176, 309] on select "Select Stylist AMRITHA DIVYA L [PERSON_NAME] ([PERSON_NAME]) [PERSON_NAME] KOTT…" at bounding box center [227, 309] width 102 height 24
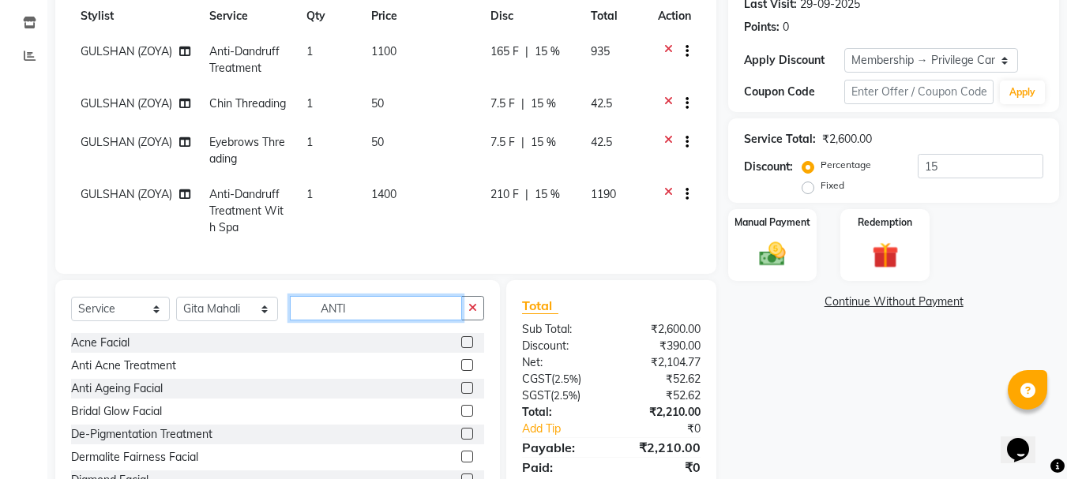
click at [382, 321] on input "ANTI" at bounding box center [376, 308] width 173 height 24
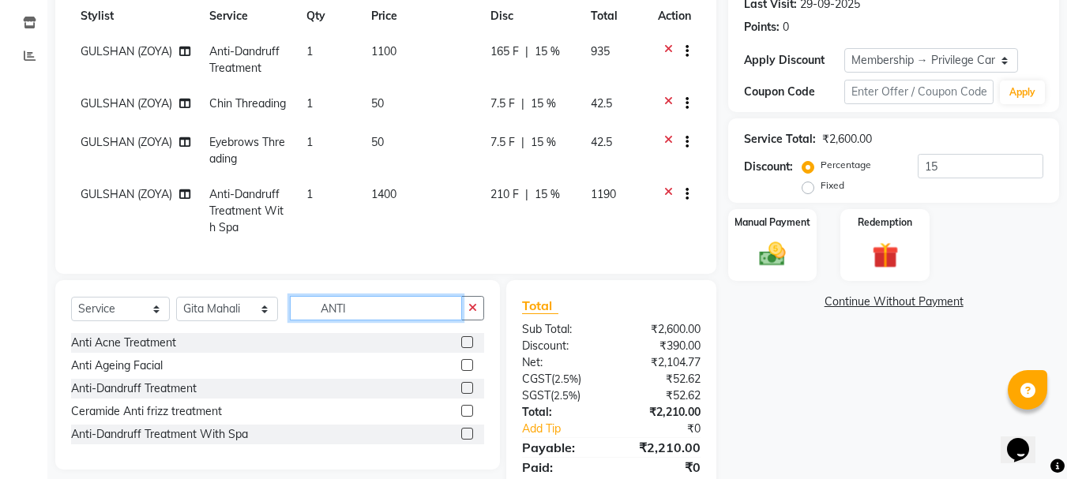
type input "ANTI"
click at [464, 394] on label at bounding box center [467, 388] width 12 height 12
click at [464, 394] on input "checkbox" at bounding box center [466, 389] width 10 height 10
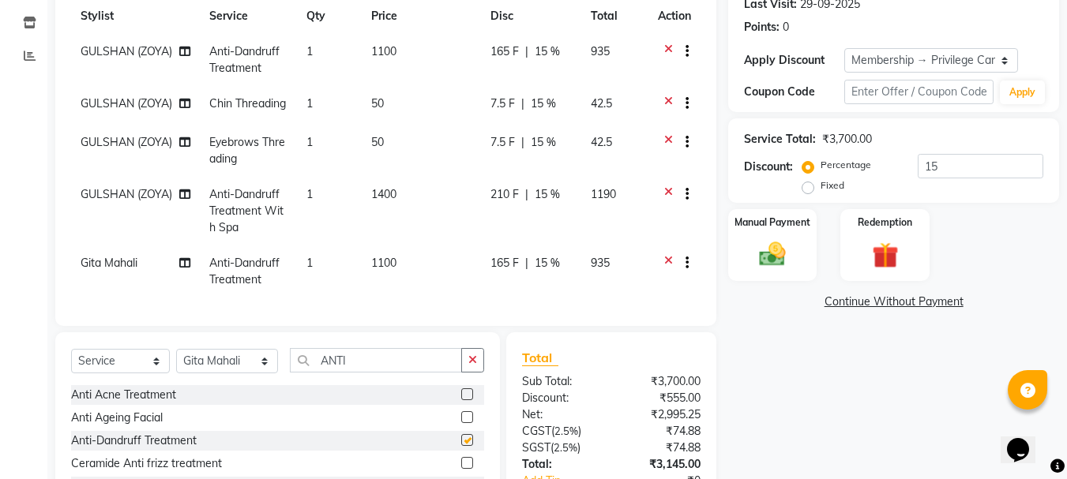
checkbox input "false"
click at [415, 362] on input "ANTI" at bounding box center [376, 360] width 173 height 24
type input "A"
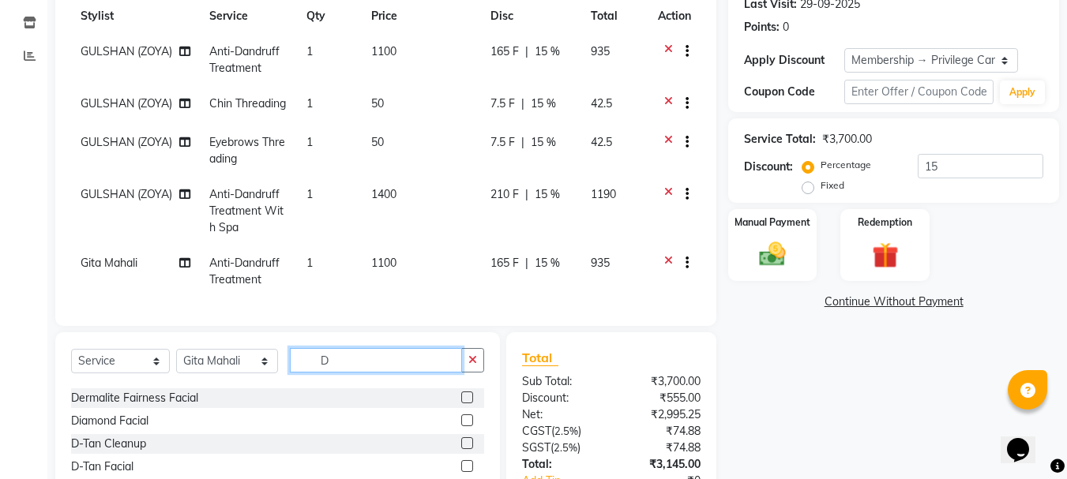
scroll to position [79, 0]
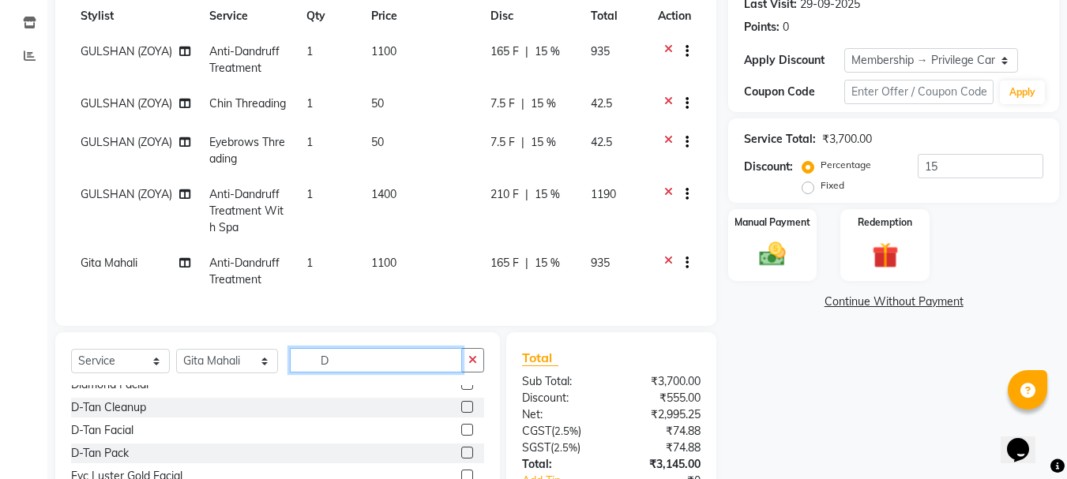
type input "D"
click at [461, 413] on label at bounding box center [467, 407] width 12 height 12
click at [461, 413] on input "checkbox" at bounding box center [466, 408] width 10 height 10
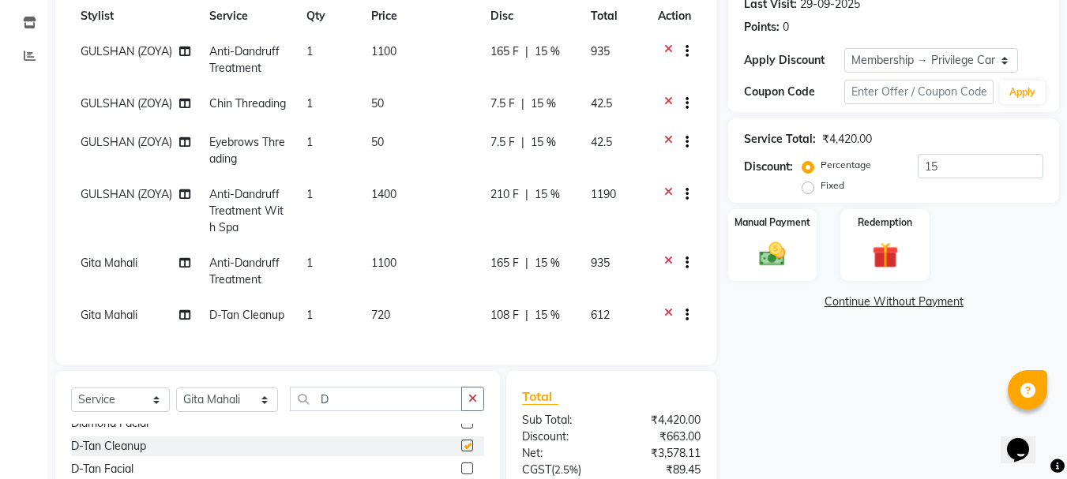
checkbox input "false"
click at [391, 407] on input "D" at bounding box center [376, 399] width 173 height 24
type input "D"
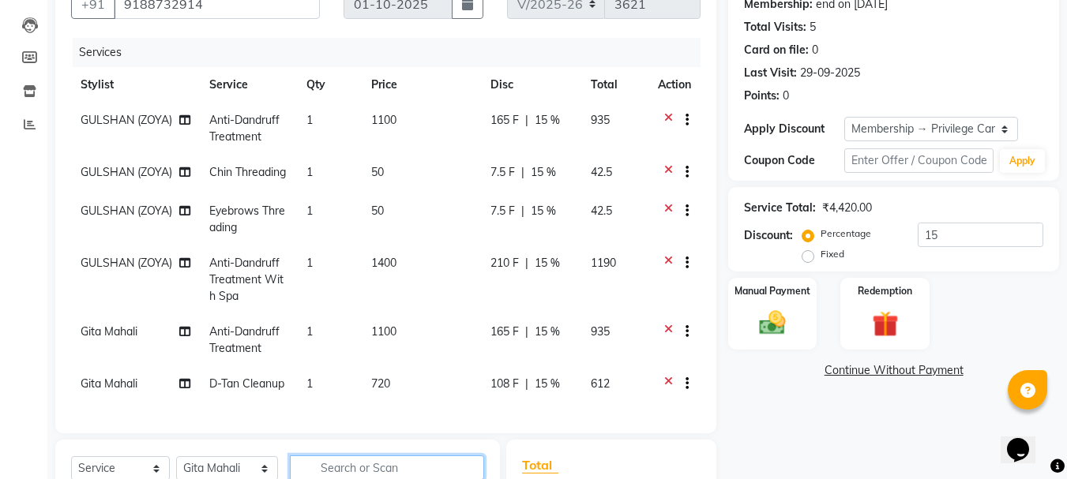
scroll to position [0, 0]
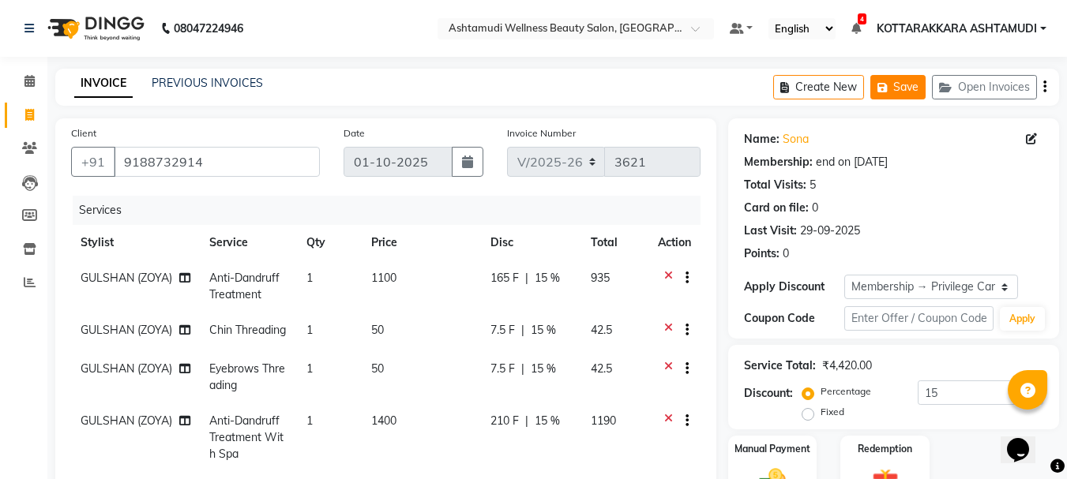
click at [899, 84] on button "Save" at bounding box center [897, 87] width 55 height 24
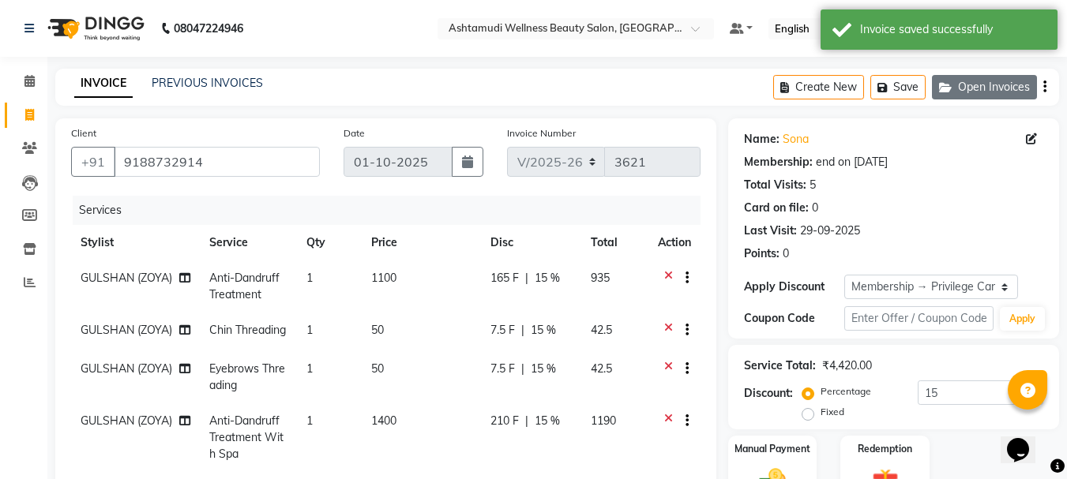
click at [961, 81] on button "Open Invoices" at bounding box center [984, 87] width 105 height 24
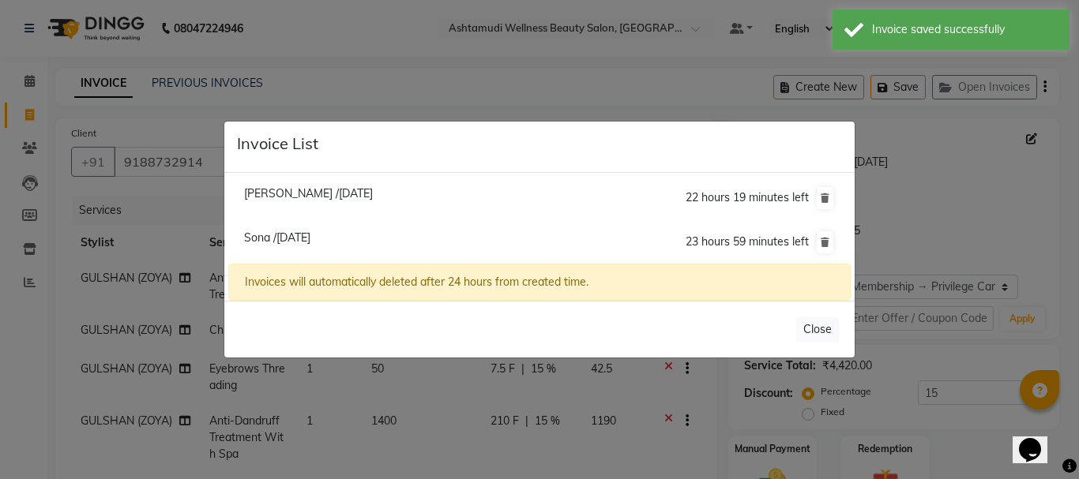
click at [545, 89] on ngb-modal-window "Invoice List Biby /01 October 2025 22 hours 19 minutes left Sona /01 October 20…" at bounding box center [539, 239] width 1079 height 479
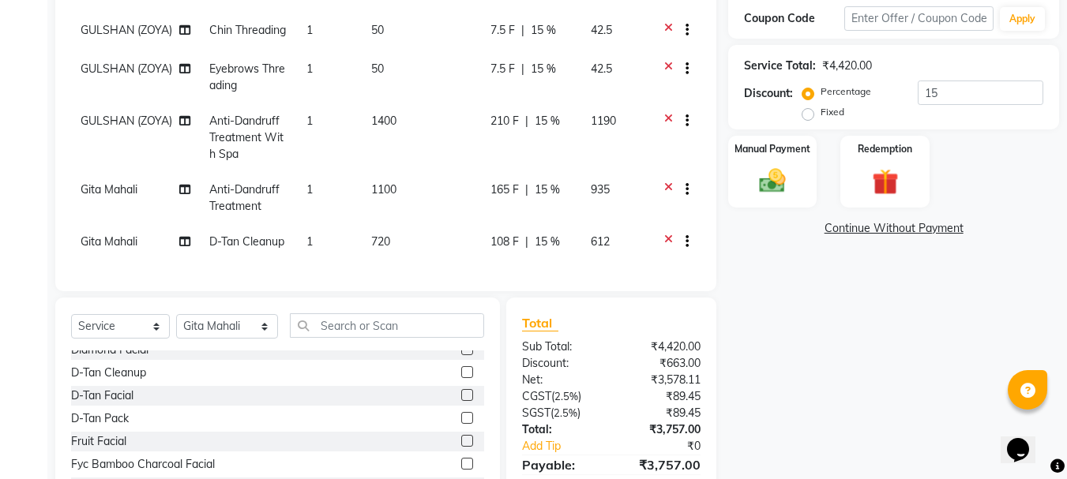
scroll to position [387, 0]
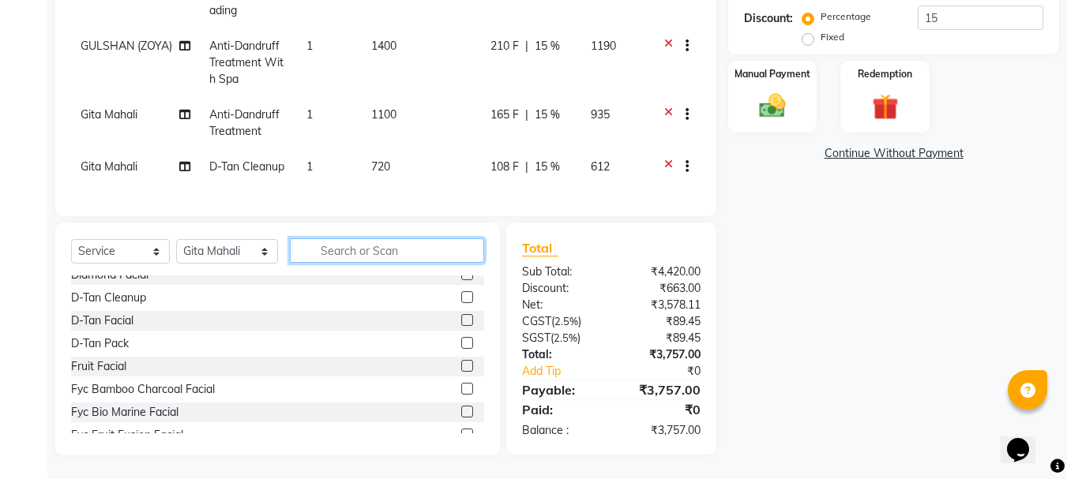
click at [378, 257] on input "text" at bounding box center [387, 250] width 195 height 24
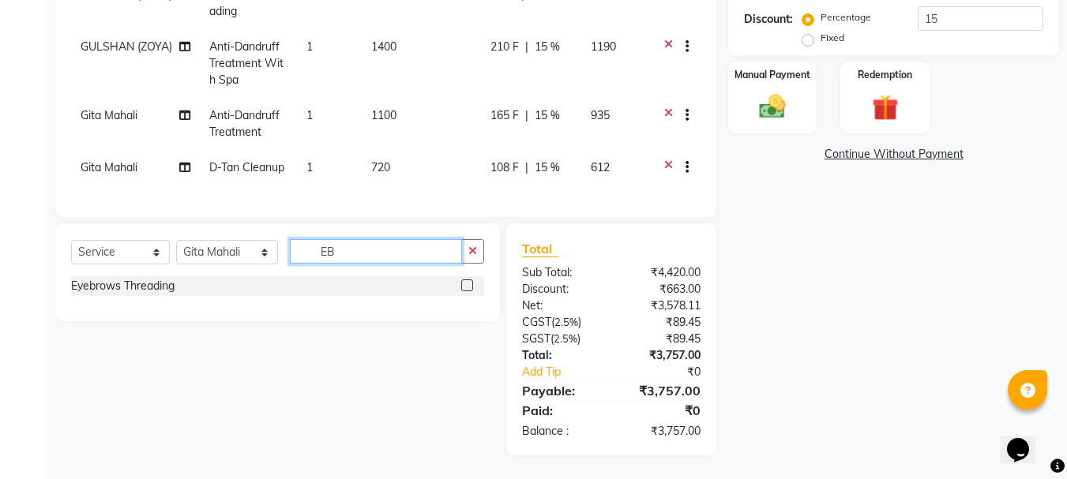
scroll to position [386, 0]
type input "EB"
click at [468, 287] on label at bounding box center [467, 286] width 12 height 12
click at [468, 287] on input "checkbox" at bounding box center [466, 286] width 10 height 10
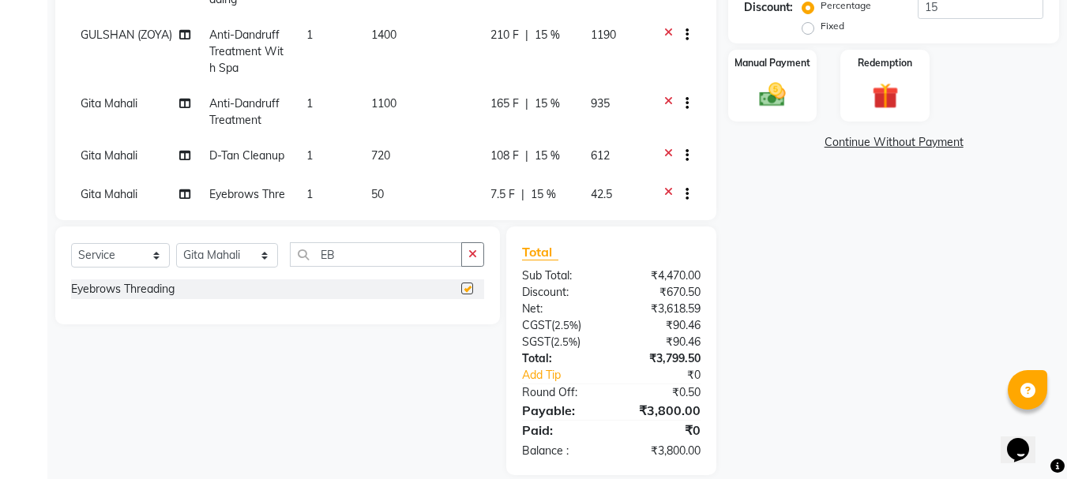
checkbox input "false"
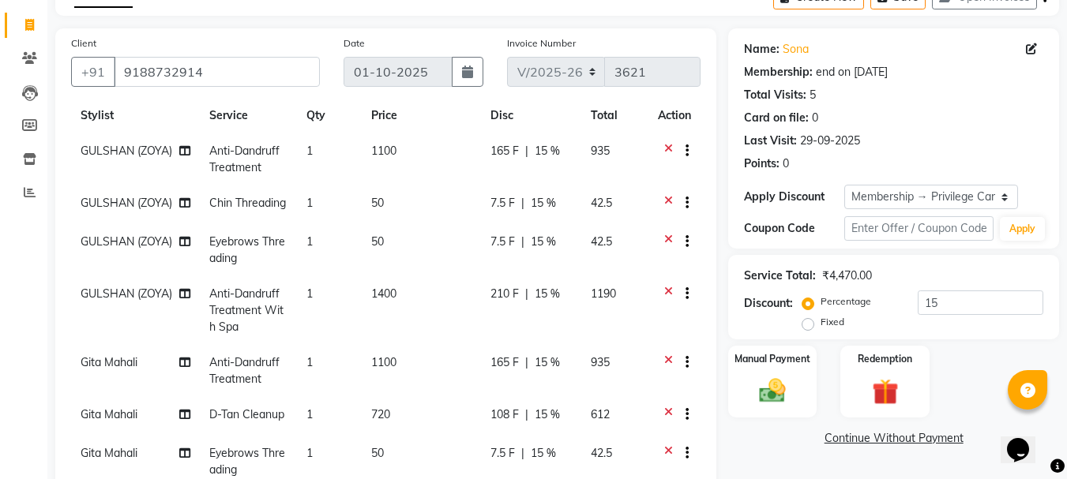
scroll to position [0, 0]
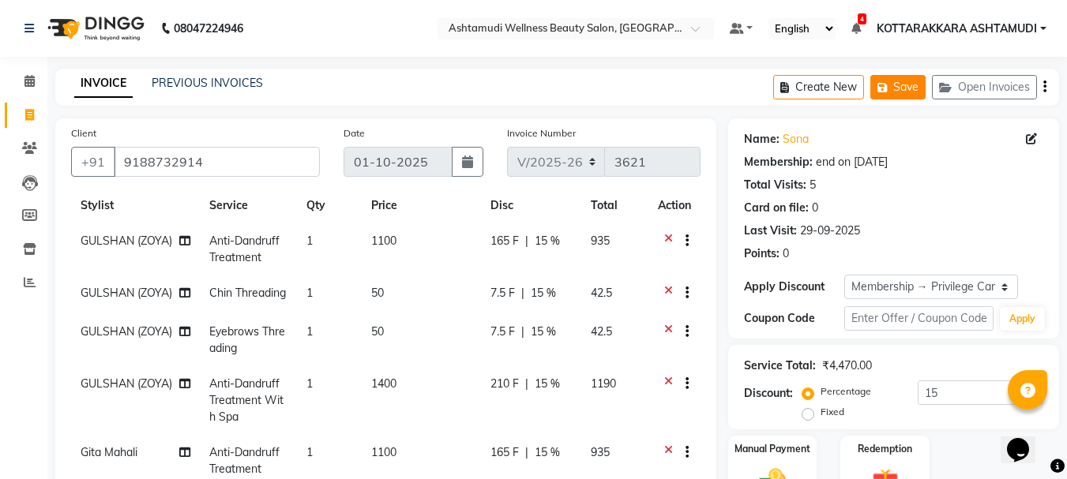
click at [899, 86] on button "Save" at bounding box center [897, 87] width 55 height 24
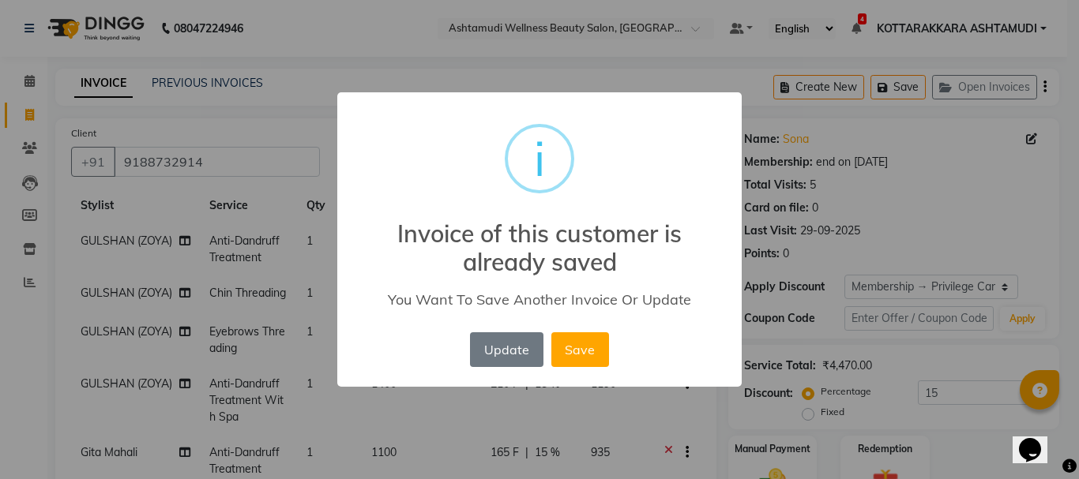
click at [959, 118] on div "× i Invoice of this customer is already saved You Want To Save Another Invoice …" at bounding box center [539, 239] width 1079 height 479
click at [520, 349] on button "Update" at bounding box center [506, 349] width 73 height 35
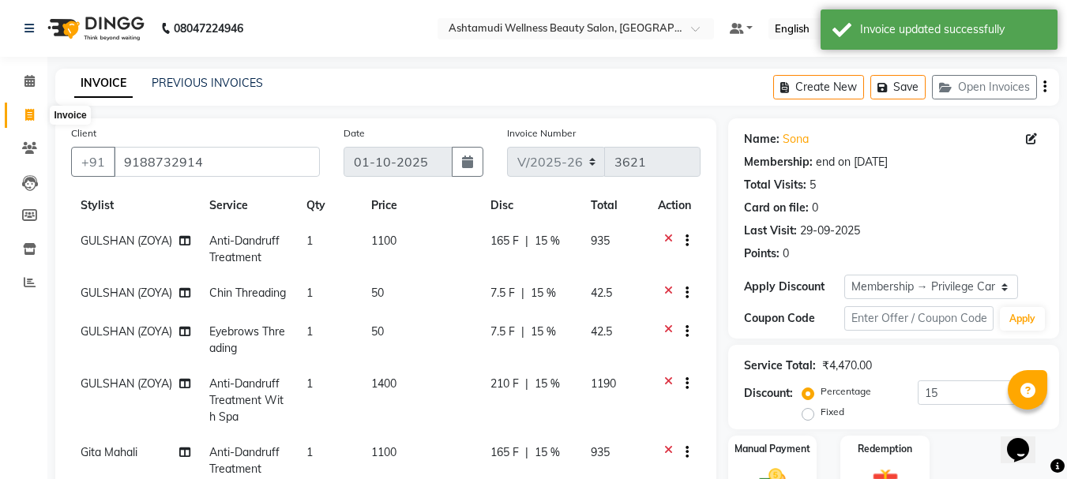
click at [21, 116] on span at bounding box center [30, 116] width 28 height 18
select select "service"
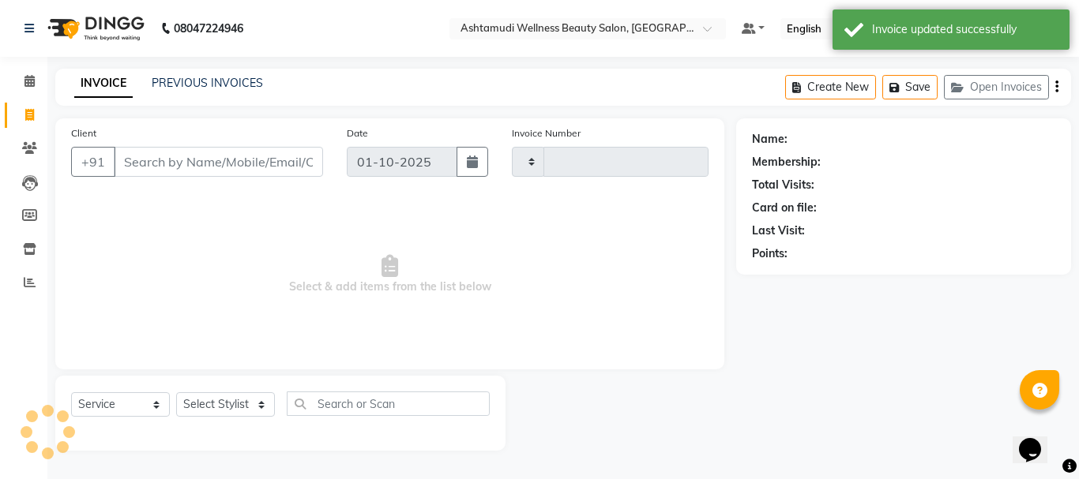
type input "3622"
select select "4664"
click at [239, 403] on select "Select Stylist" at bounding box center [225, 404] width 99 height 24
select select "49590"
click at [176, 392] on select "Select Stylist AMRITHA DIVYA L [PERSON_NAME] ([PERSON_NAME]) [PERSON_NAME] KOTT…" at bounding box center [227, 404] width 103 height 24
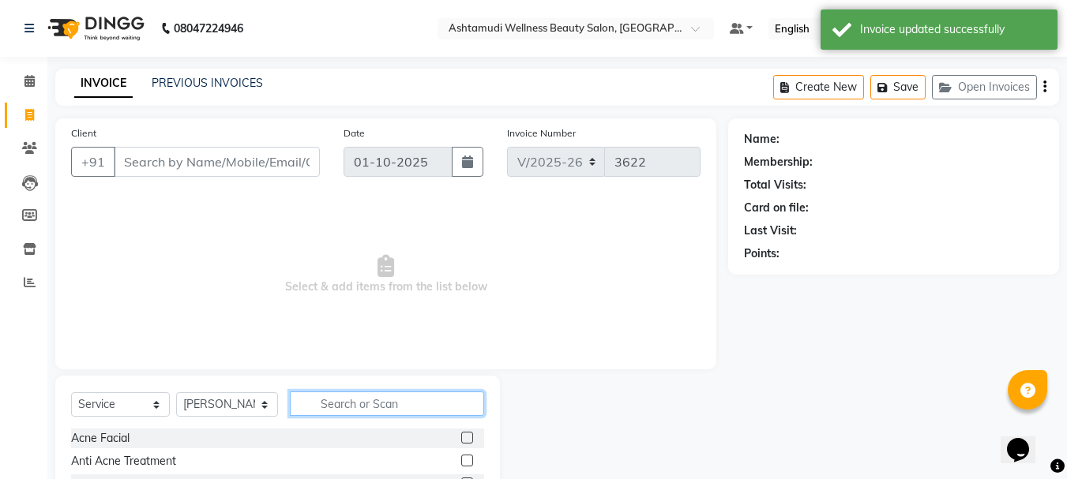
click at [331, 409] on input "text" at bounding box center [387, 404] width 195 height 24
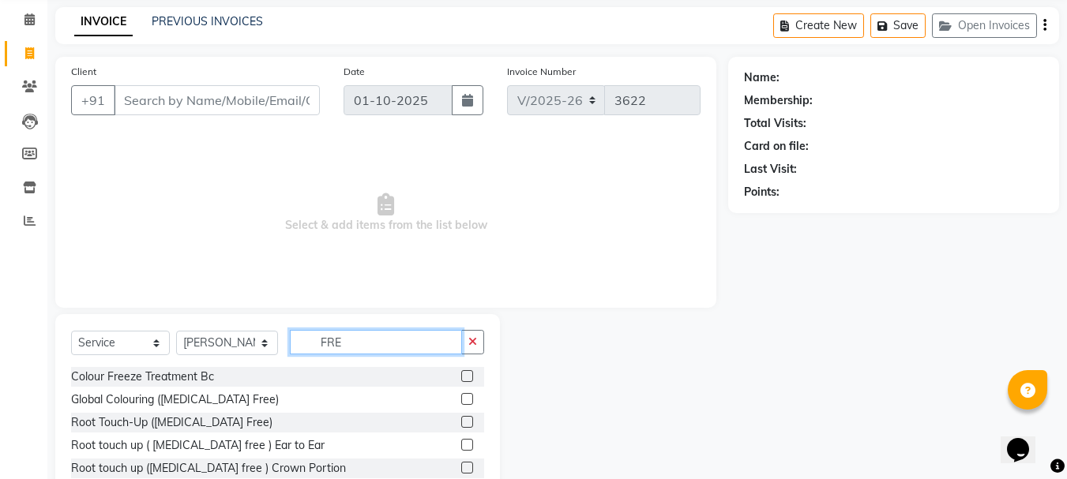
scroll to position [79, 0]
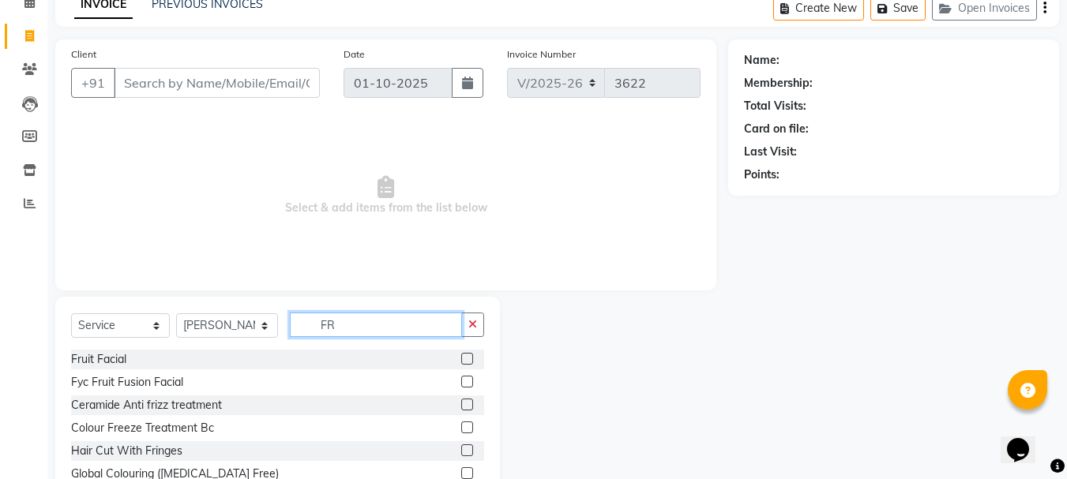
type input "F"
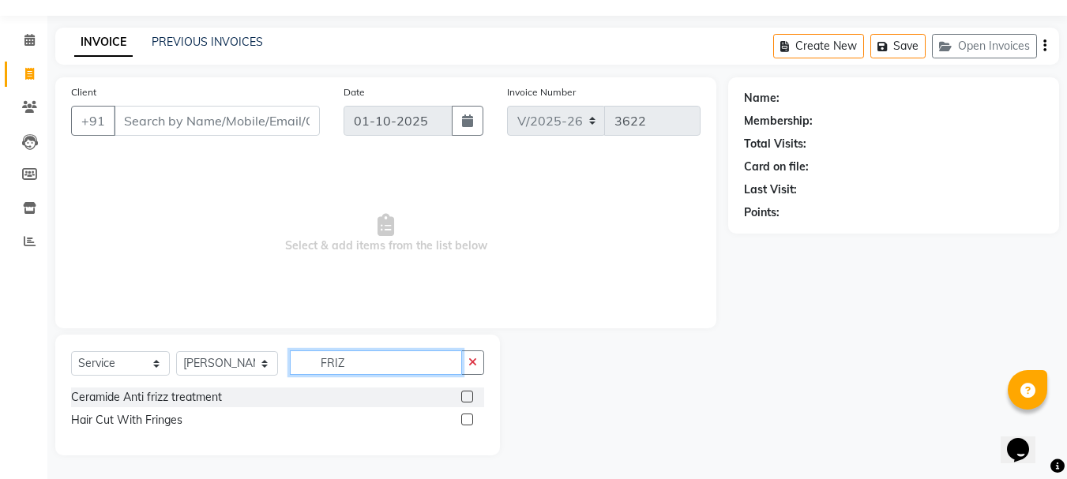
scroll to position [18, 0]
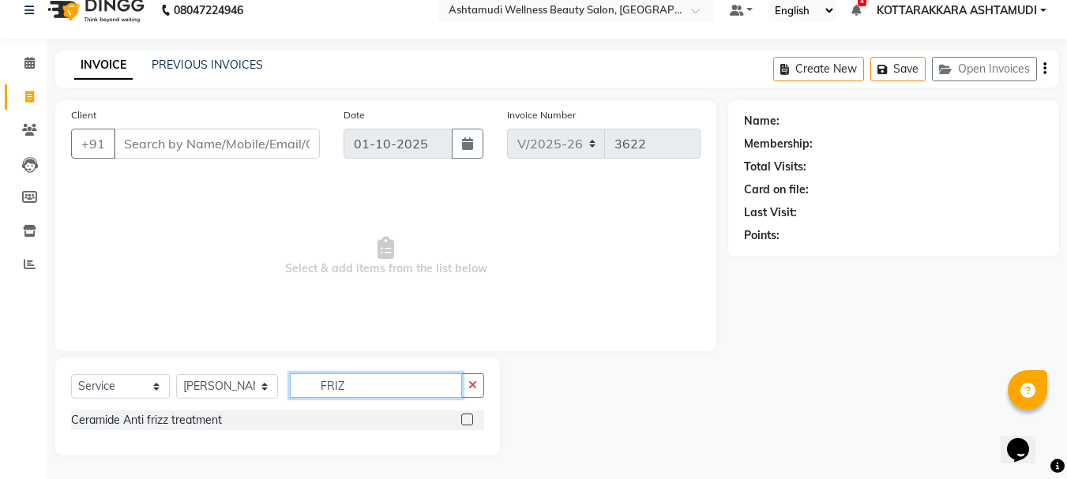
type input "FRIZ"
click at [469, 417] on label at bounding box center [467, 420] width 12 height 12
click at [469, 417] on input "checkbox" at bounding box center [466, 420] width 10 height 10
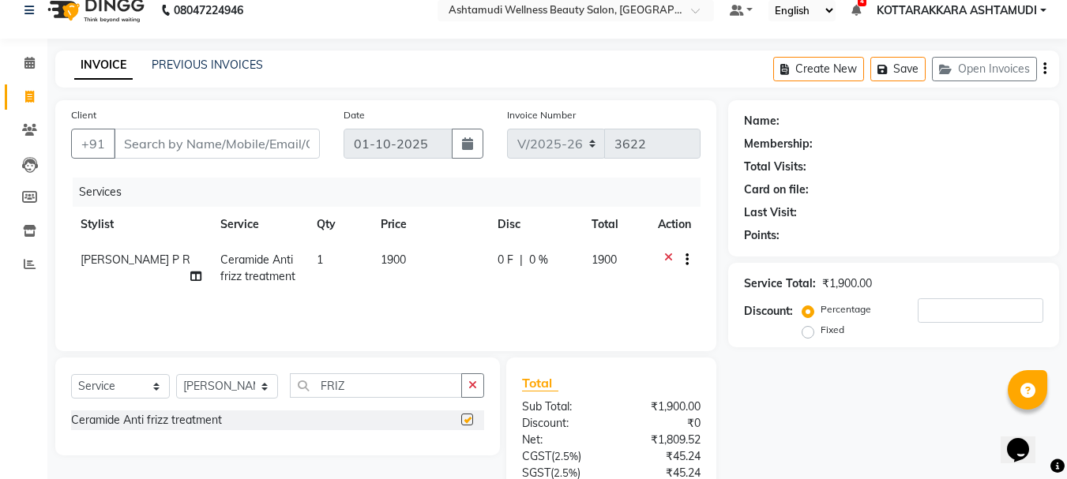
checkbox input "false"
click at [668, 258] on icon at bounding box center [668, 262] width 9 height 20
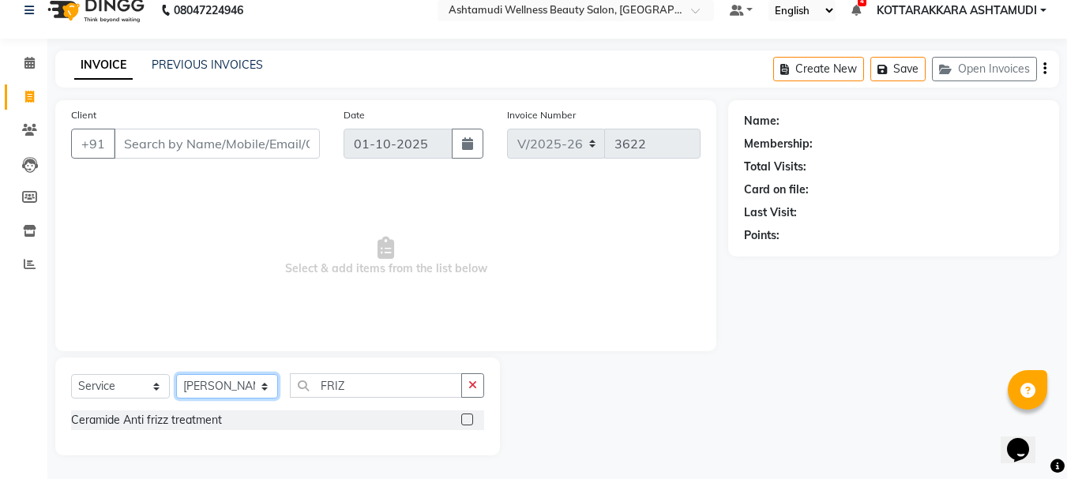
drag, startPoint x: 227, startPoint y: 381, endPoint x: 218, endPoint y: 378, distance: 9.2
click at [226, 381] on select "Select Stylist AMRITHA DIVYA L [PERSON_NAME] ([PERSON_NAME]) [PERSON_NAME] KOTT…" at bounding box center [227, 386] width 102 height 24
select select "27465"
click at [176, 374] on select "Select Stylist AMRITHA DIVYA L [PERSON_NAME] ([PERSON_NAME]) [PERSON_NAME] KOTT…" at bounding box center [227, 386] width 102 height 24
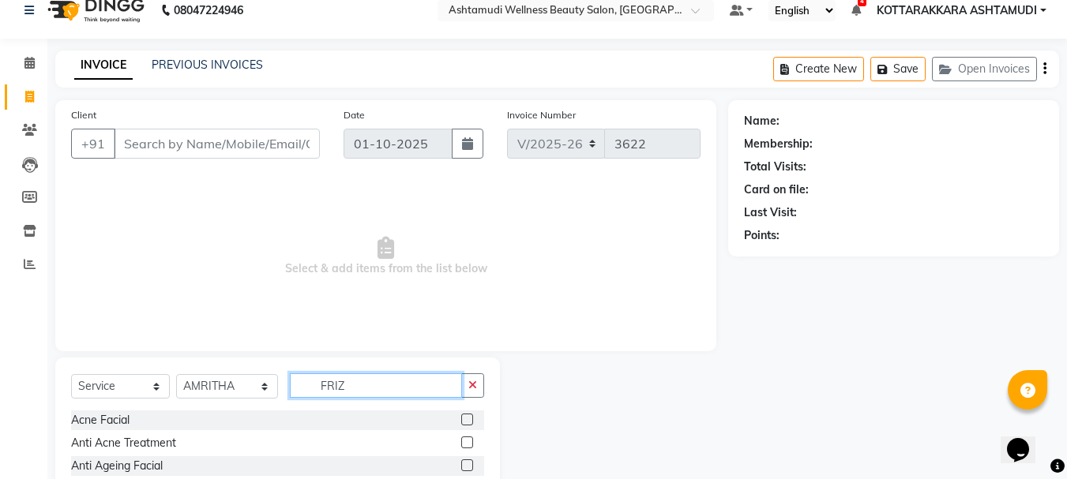
click at [381, 389] on input "FRIZ" at bounding box center [376, 386] width 173 height 24
type input "F"
type input "THRE"
click at [467, 443] on label at bounding box center [467, 443] width 12 height 12
click at [467, 443] on input "checkbox" at bounding box center [466, 443] width 10 height 10
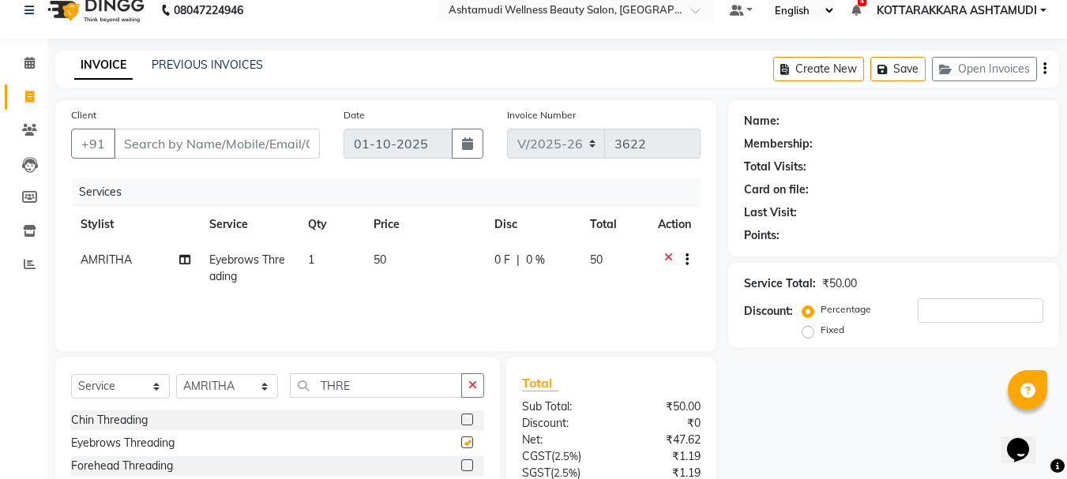
checkbox input "false"
click at [385, 391] on input "THRE" at bounding box center [376, 386] width 173 height 24
type input "T"
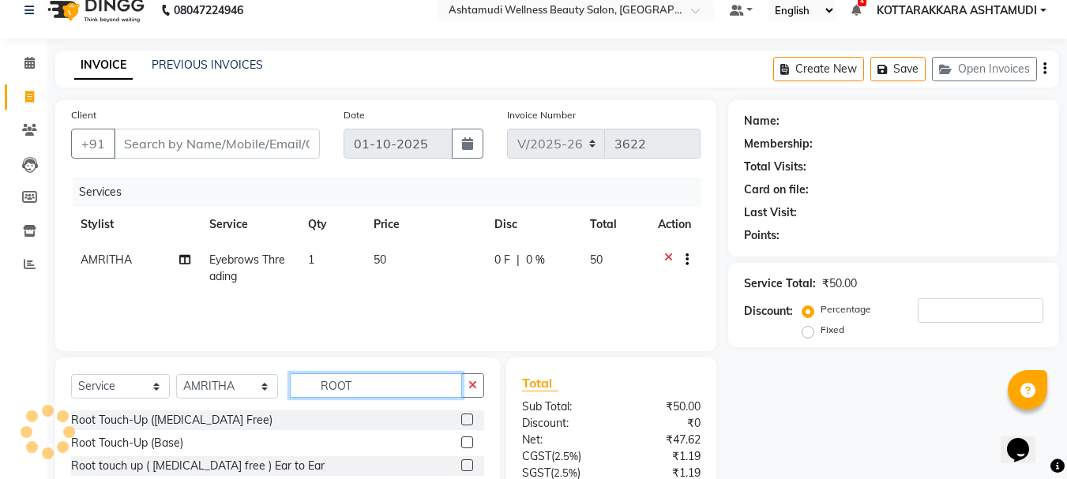
scroll to position [152, 0]
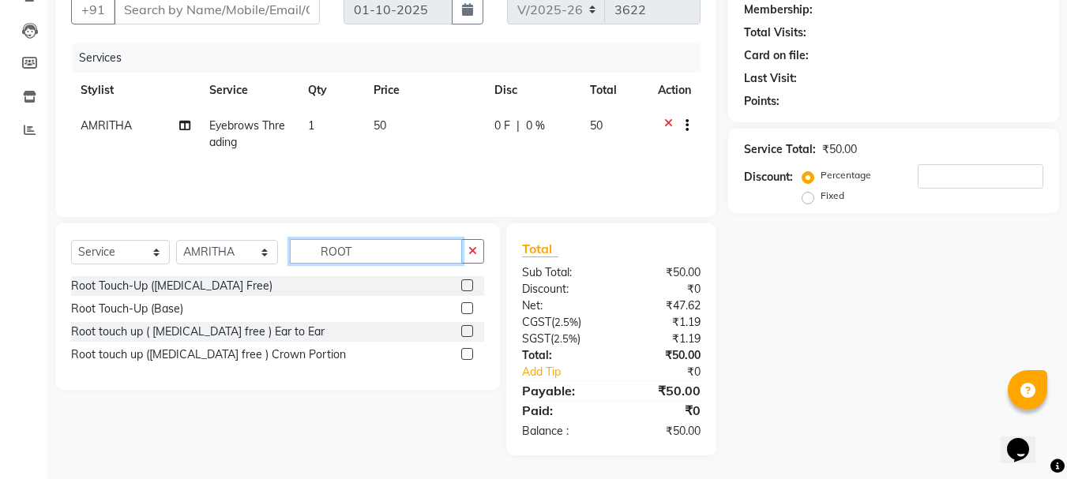
type input "ROOT"
click at [464, 331] on label at bounding box center [467, 331] width 12 height 12
click at [464, 331] on input "checkbox" at bounding box center [466, 332] width 10 height 10
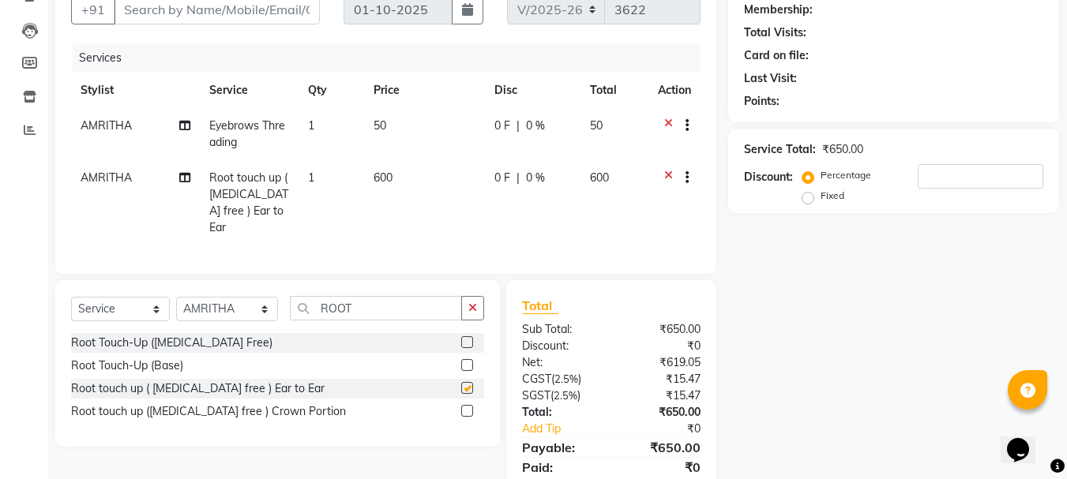
scroll to position [92, 0]
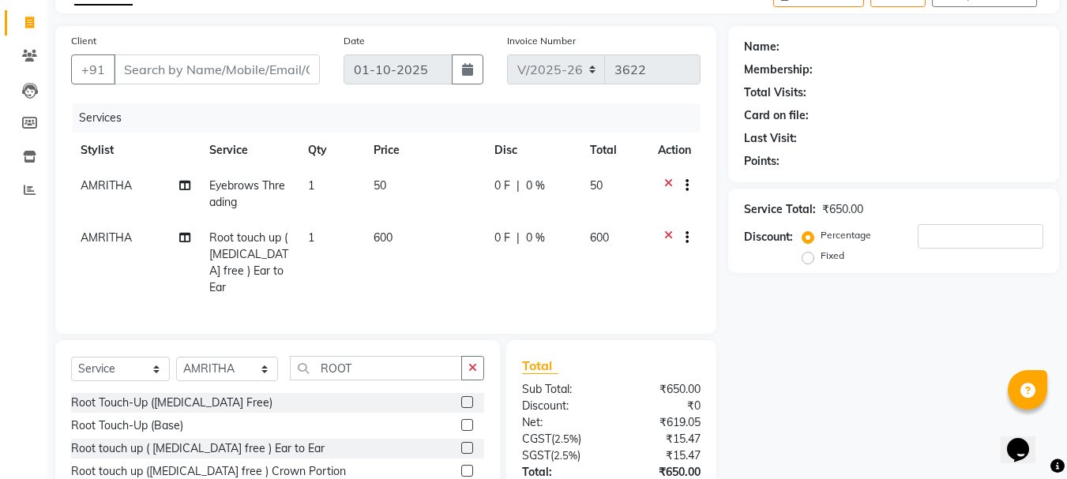
checkbox input "false"
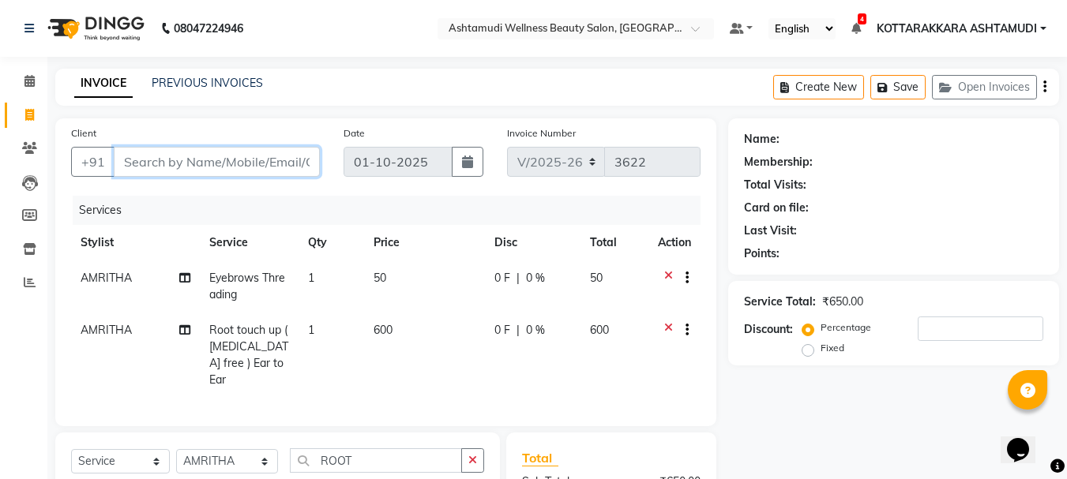
click at [250, 170] on input "Client" at bounding box center [217, 162] width 206 height 30
type input "9"
type input "0"
click at [184, 159] on input "9496132431" at bounding box center [177, 162] width 126 height 30
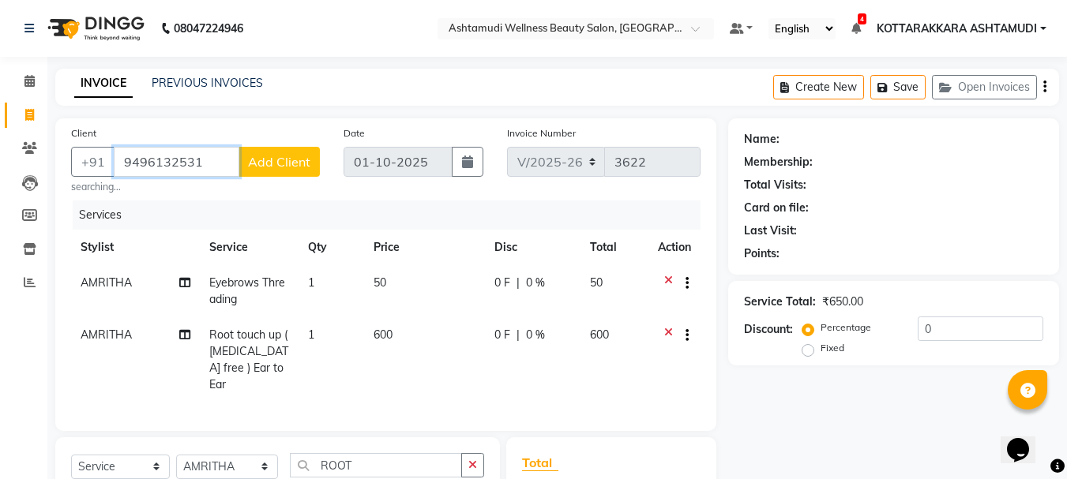
type input "9496132531"
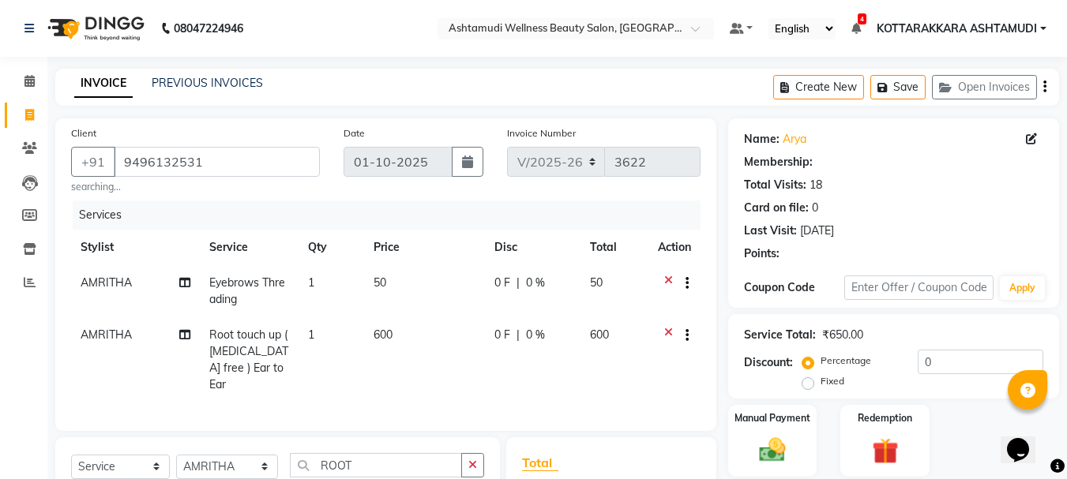
type input "15"
select select "2: Object"
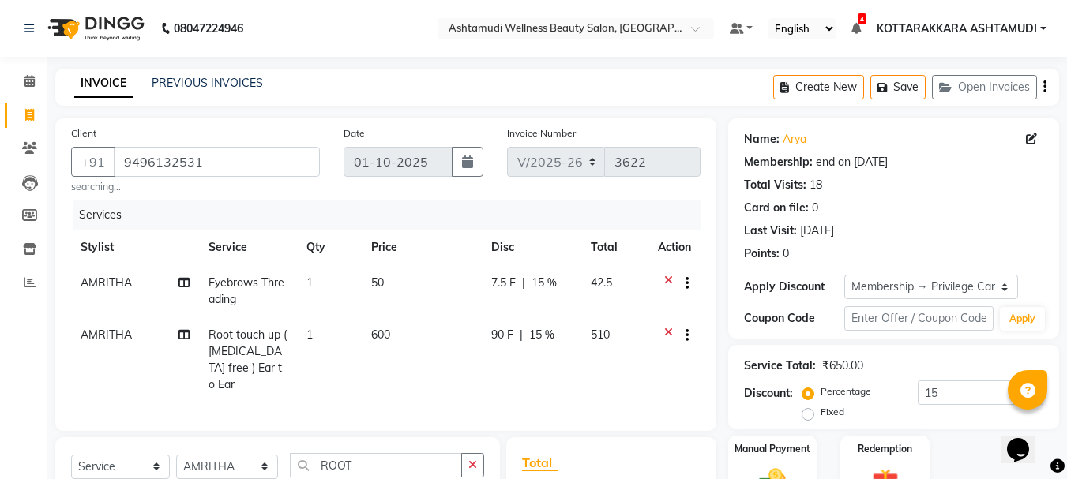
scroll to position [226, 0]
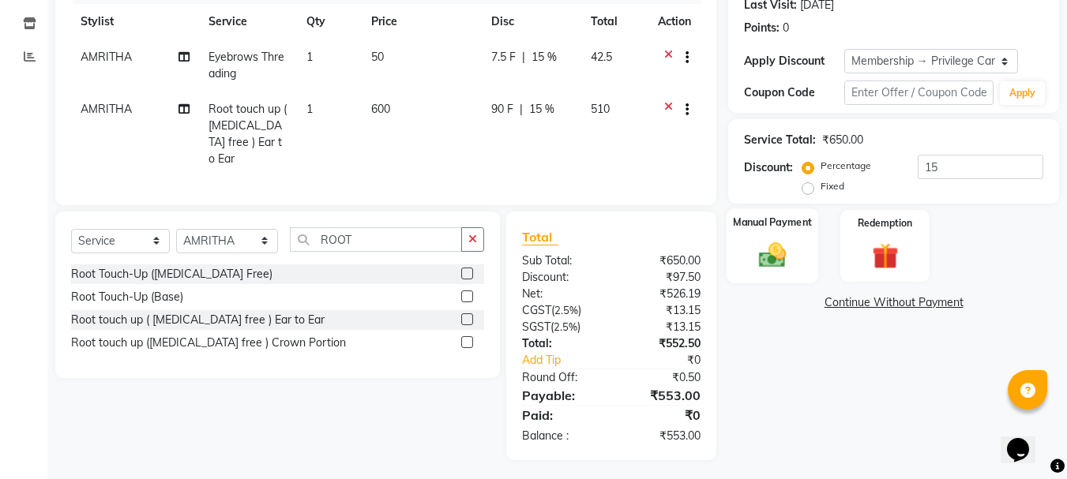
click at [797, 253] on div "Manual Payment" at bounding box center [772, 245] width 92 height 75
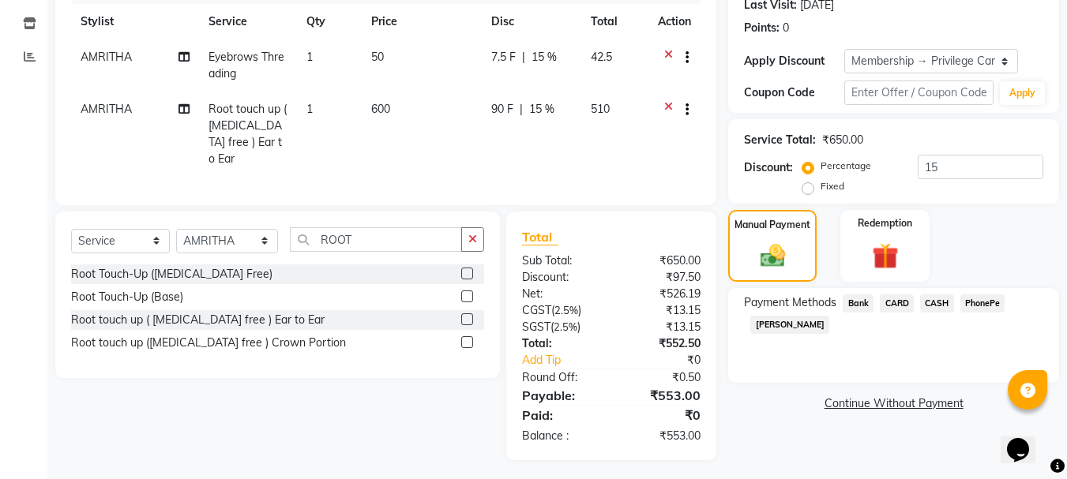
click at [941, 305] on span "CASH" at bounding box center [937, 304] width 34 height 18
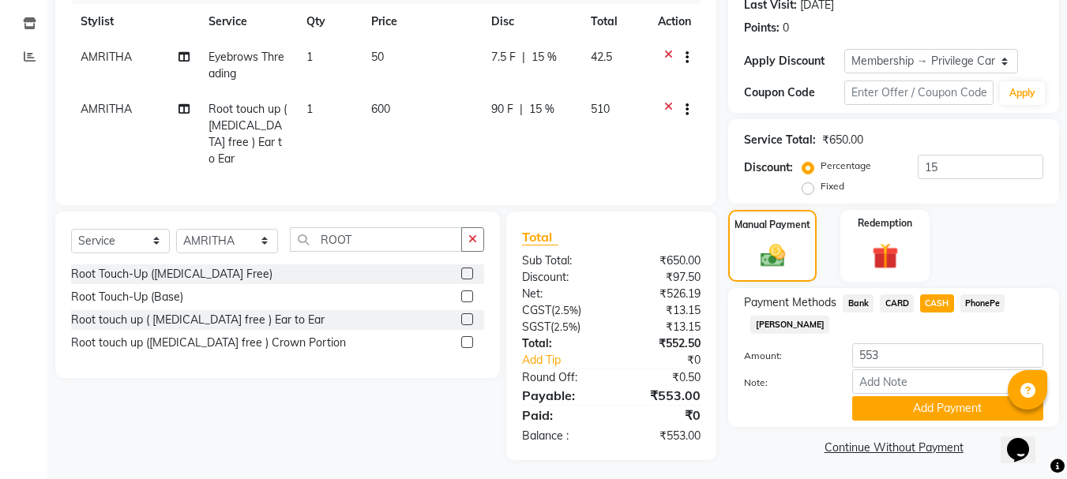
click at [986, 306] on span "PhonePe" at bounding box center [982, 304] width 45 height 18
click at [932, 414] on button "Add Payment" at bounding box center [947, 408] width 191 height 24
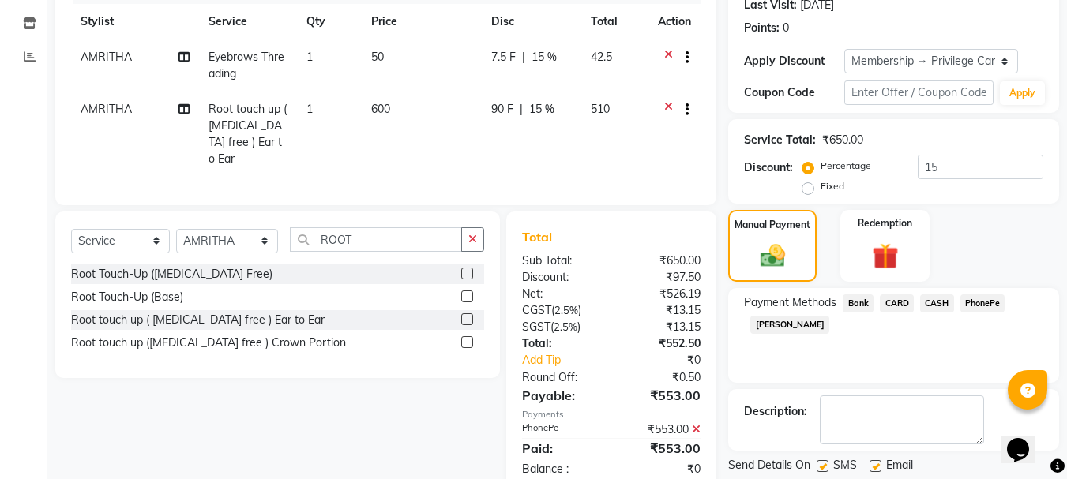
scroll to position [314, 0]
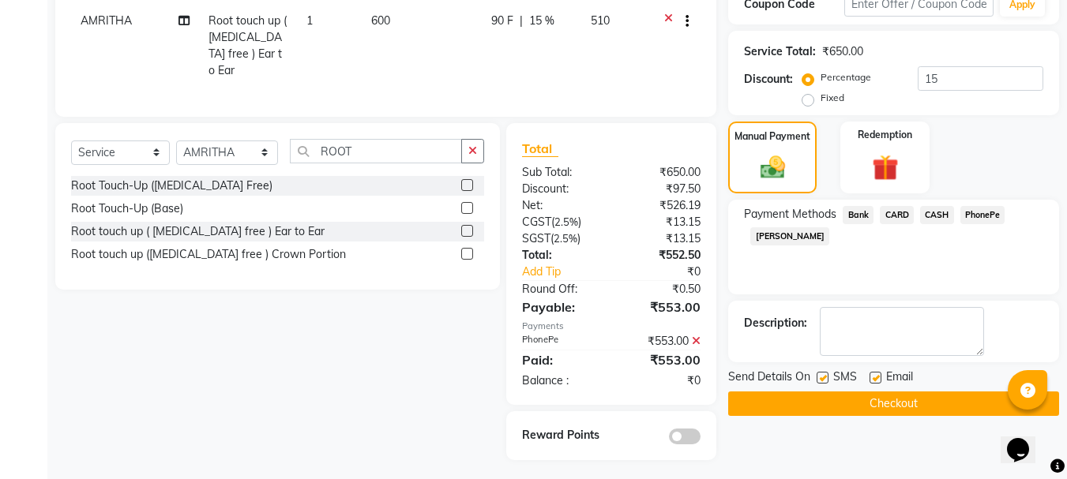
click at [883, 399] on button "Checkout" at bounding box center [893, 404] width 331 height 24
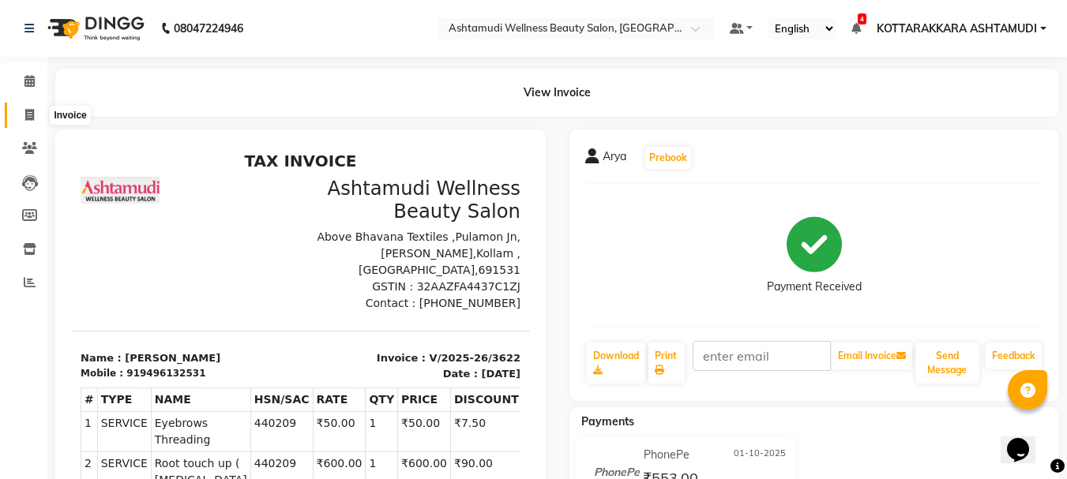
click at [27, 123] on span at bounding box center [30, 116] width 28 height 18
select select "service"
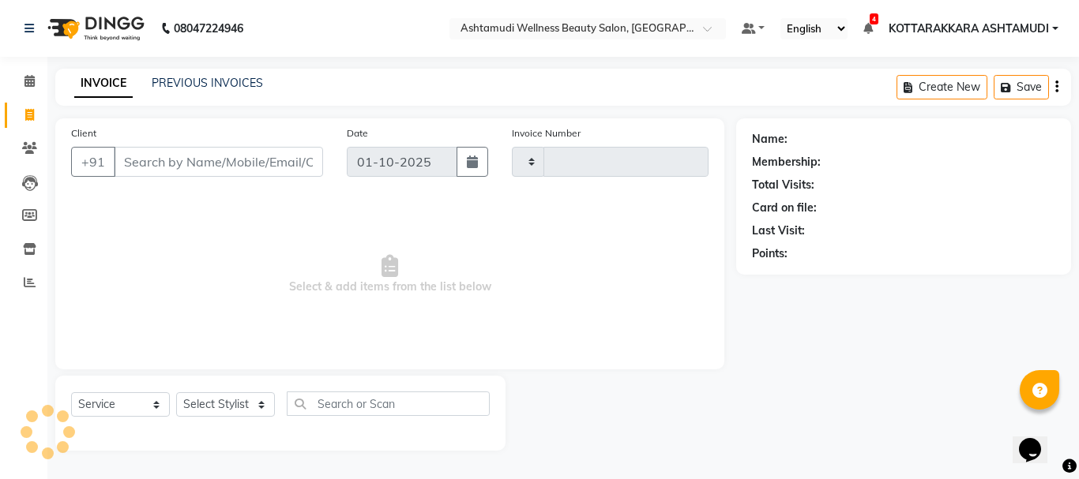
type input "3623"
select select "4664"
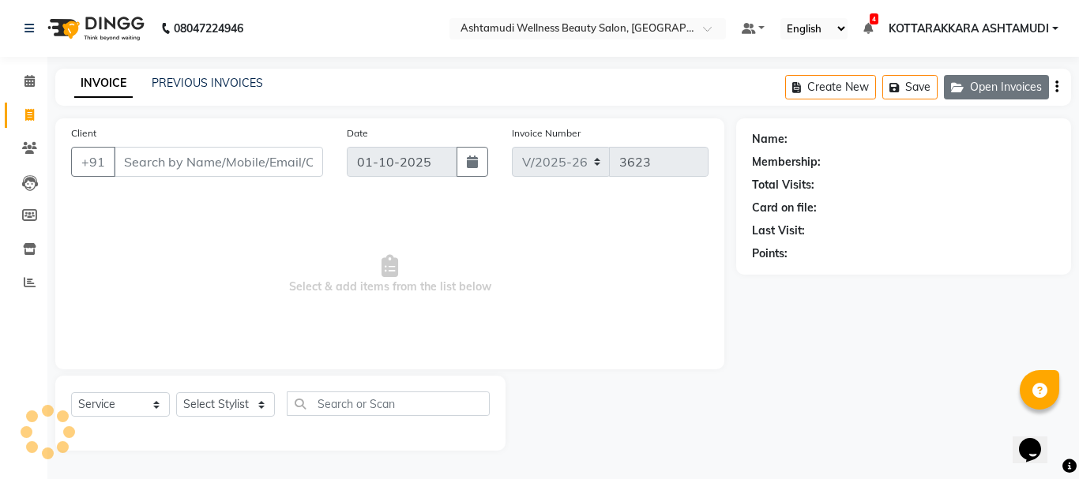
click at [1014, 83] on button "Open Invoices" at bounding box center [996, 87] width 105 height 24
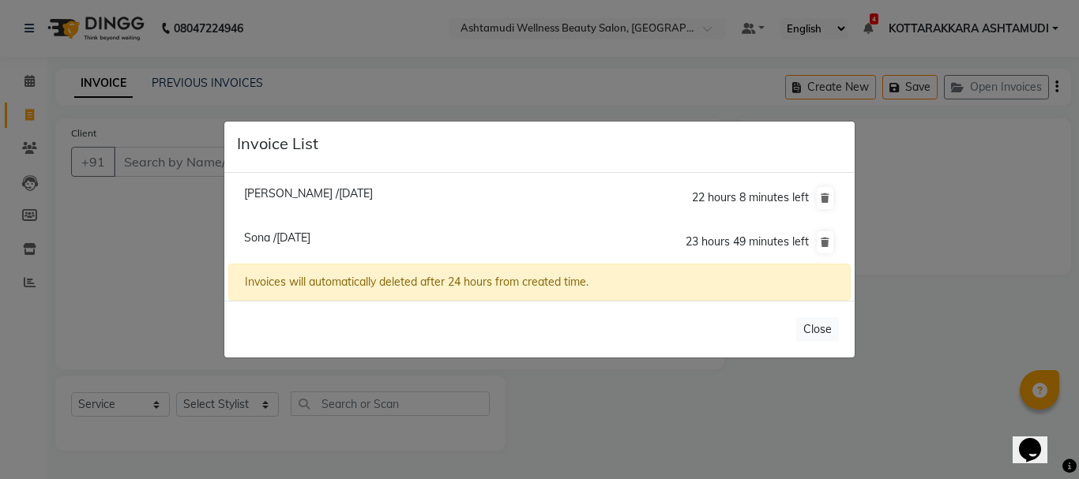
click at [310, 233] on span "Sona /01 October 2025" at bounding box center [277, 238] width 66 height 14
type input "9188732914"
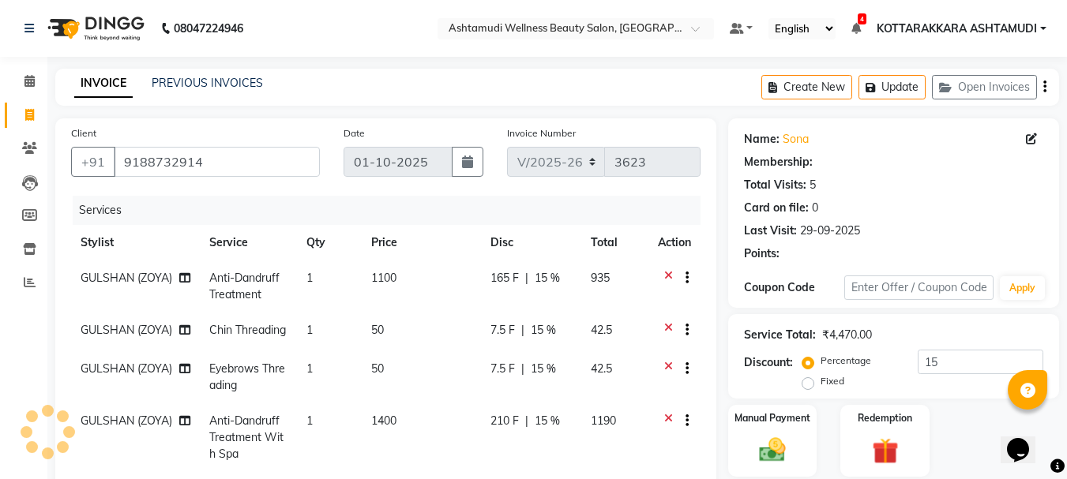
type input "0"
select select "2: Object"
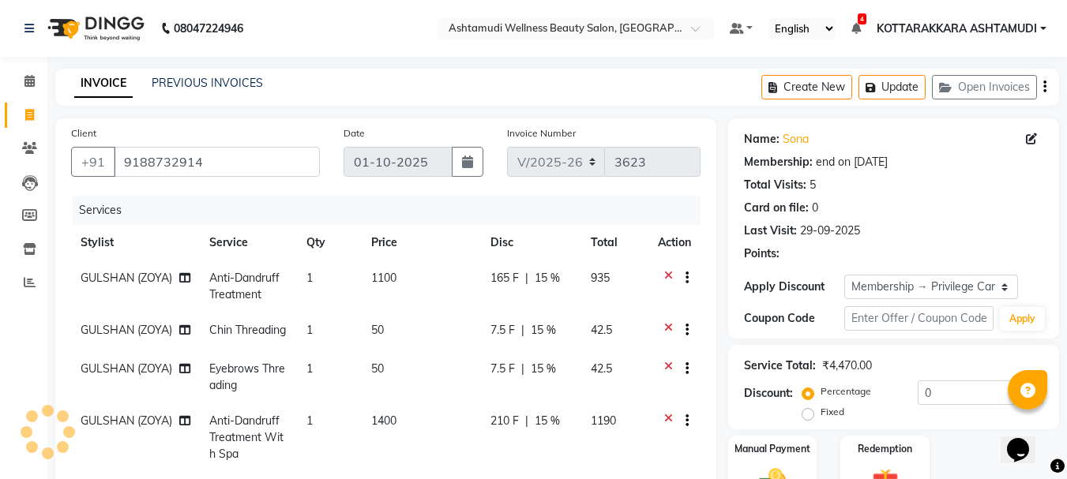
type input "15"
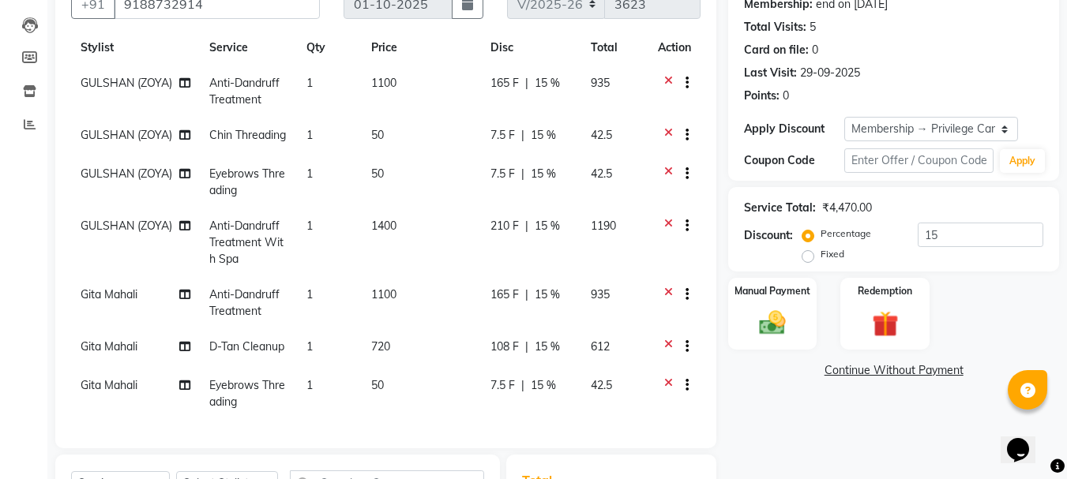
scroll to position [316, 0]
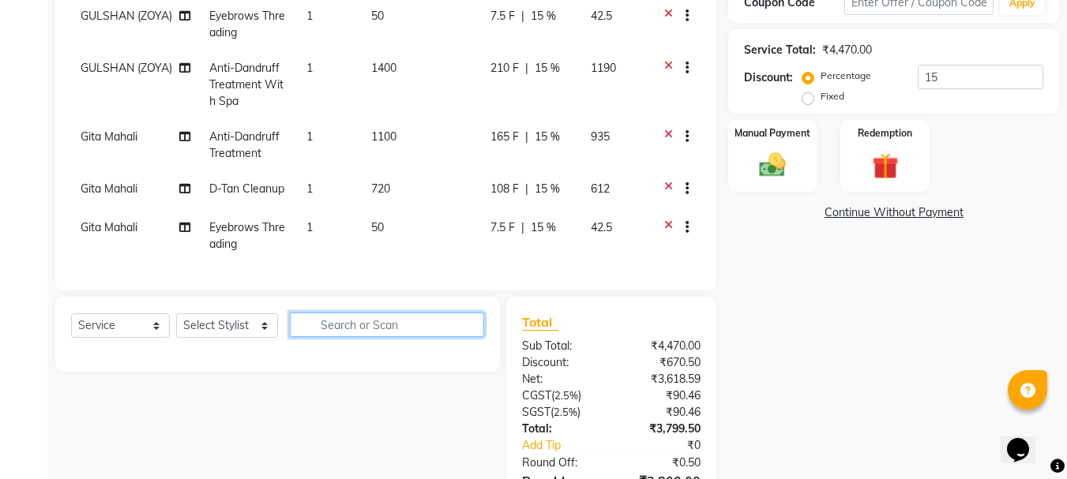
click at [337, 332] on input "text" at bounding box center [387, 325] width 195 height 24
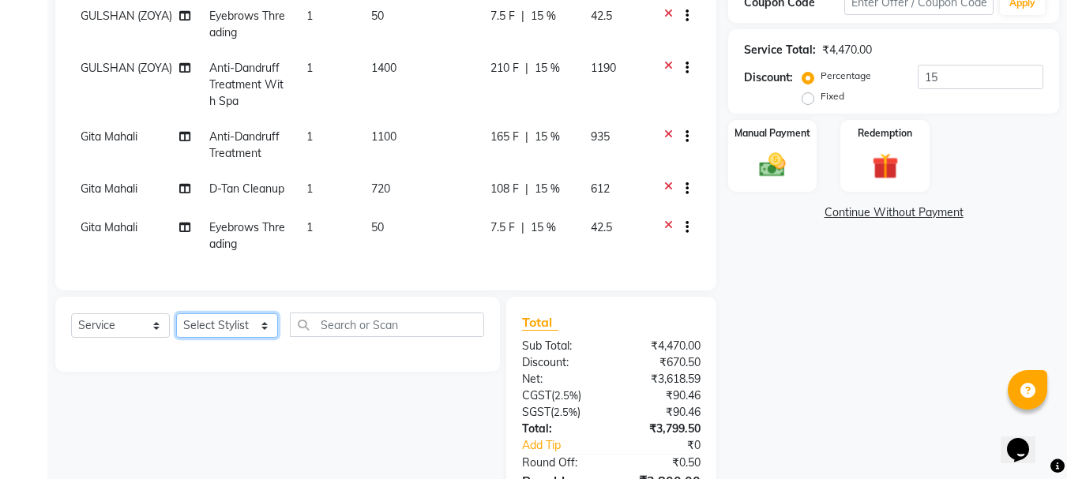
click at [208, 332] on select "Select Stylist AMRITHA DIVYA L [PERSON_NAME] ([PERSON_NAME]) [PERSON_NAME] KOTT…" at bounding box center [227, 325] width 102 height 24
select select "65260"
click at [176, 313] on select "Select Stylist AMRITHA DIVYA L [PERSON_NAME] ([PERSON_NAME]) [PERSON_NAME] KOTT…" at bounding box center [227, 325] width 102 height 24
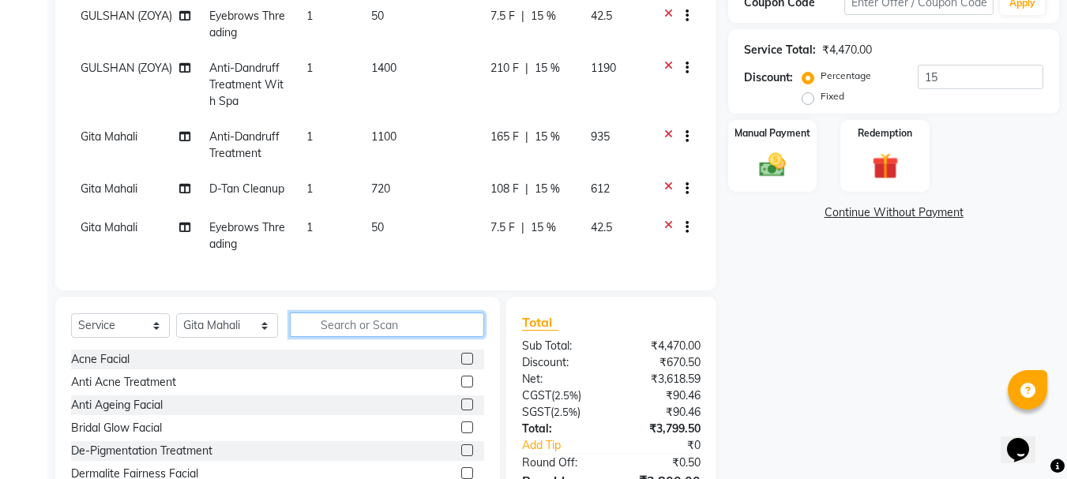
click at [361, 330] on input "text" at bounding box center [387, 325] width 195 height 24
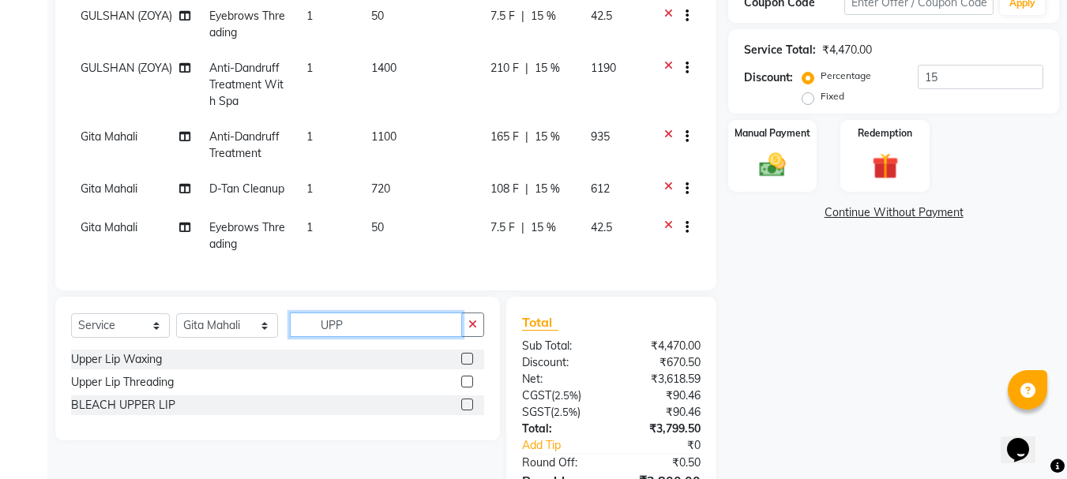
scroll to position [0, 0]
type input "UPP"
click at [465, 380] on label at bounding box center [467, 382] width 12 height 12
click at [465, 380] on input "checkbox" at bounding box center [466, 382] width 10 height 10
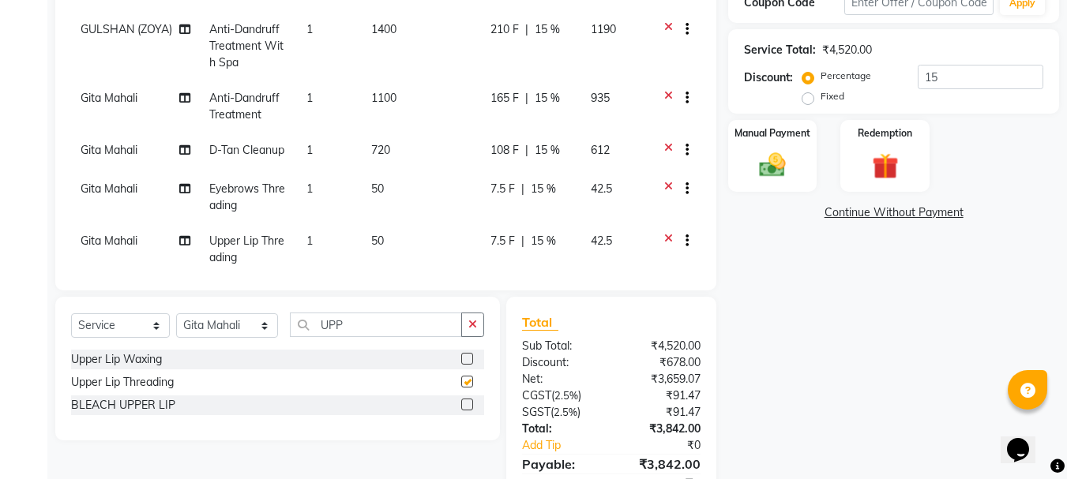
checkbox input "false"
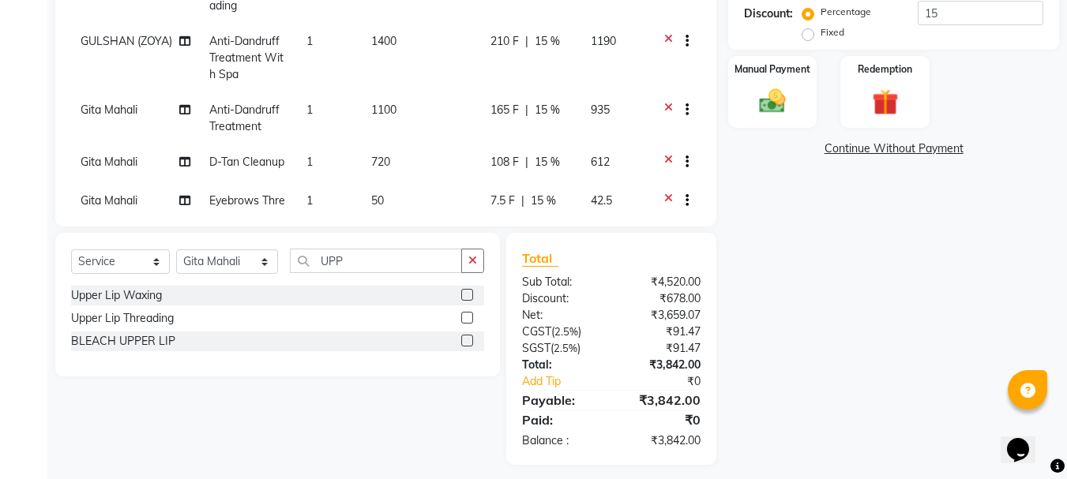
scroll to position [389, 0]
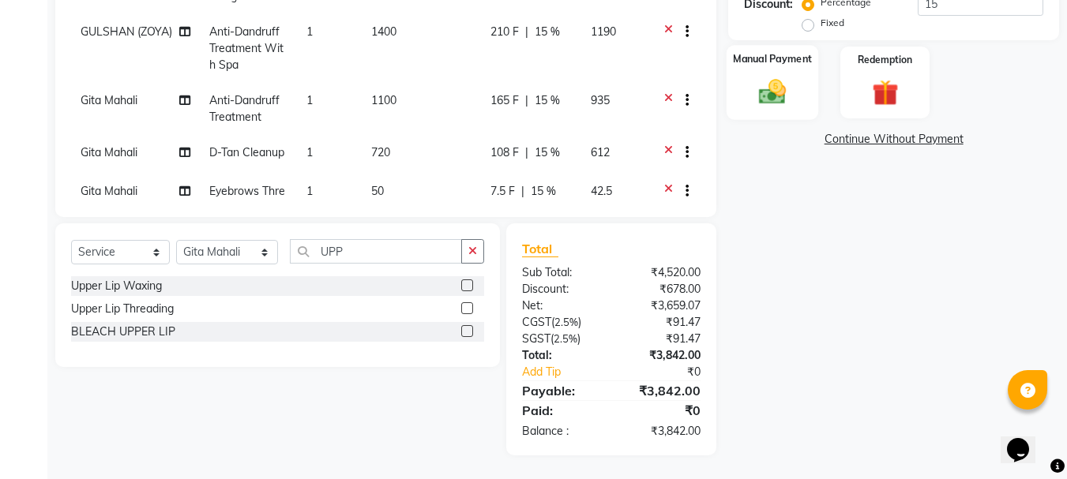
click at [791, 84] on img at bounding box center [772, 92] width 44 height 32
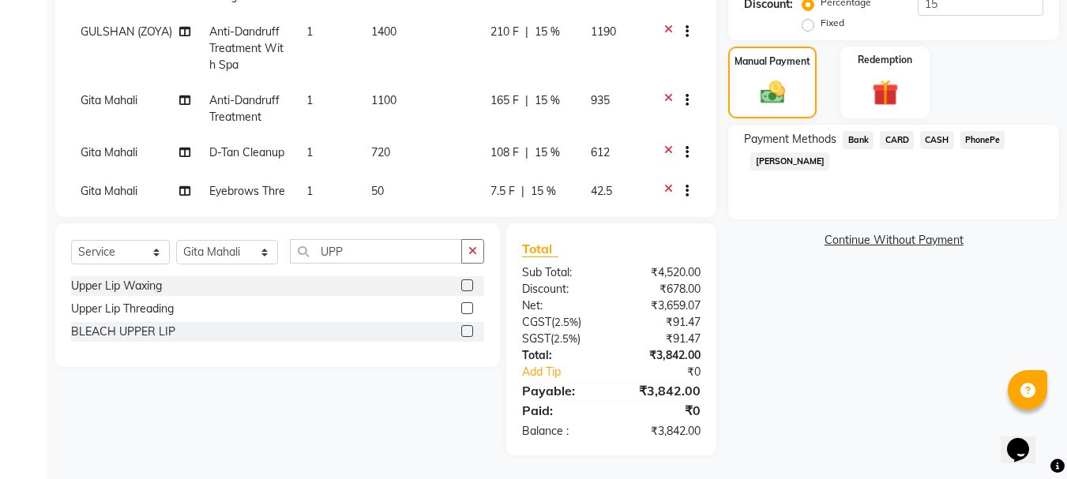
click at [901, 144] on span "CARD" at bounding box center [897, 140] width 34 height 18
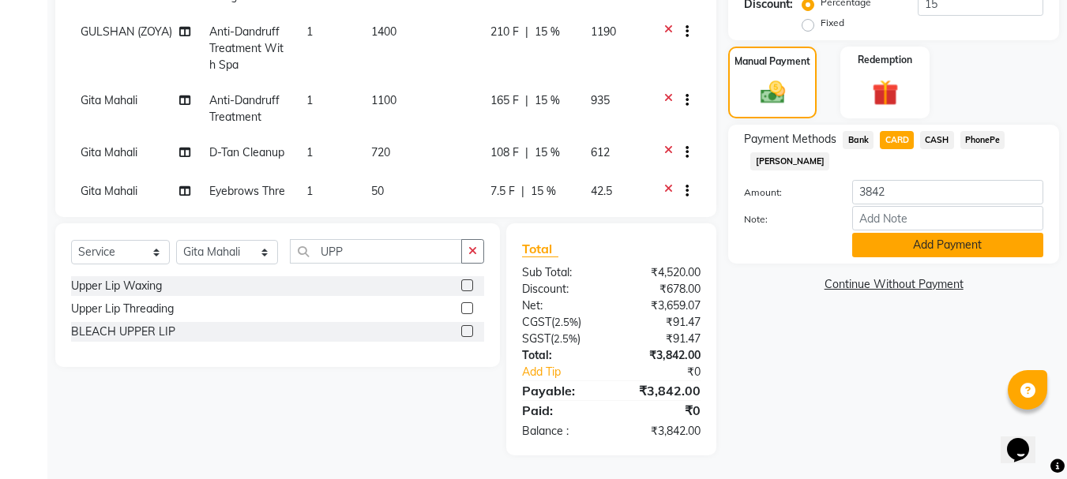
click at [916, 241] on button "Add Payment" at bounding box center [947, 245] width 191 height 24
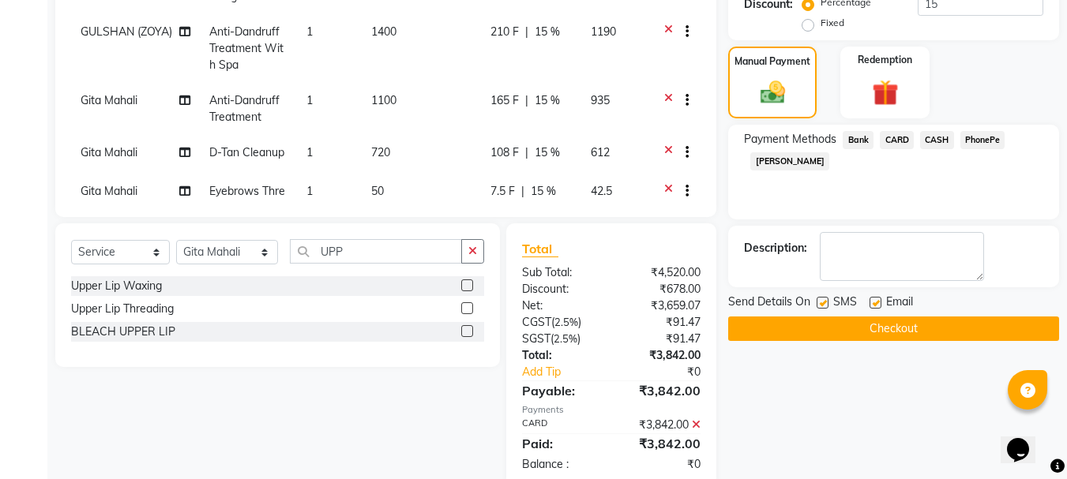
click at [823, 328] on button "Checkout" at bounding box center [893, 329] width 331 height 24
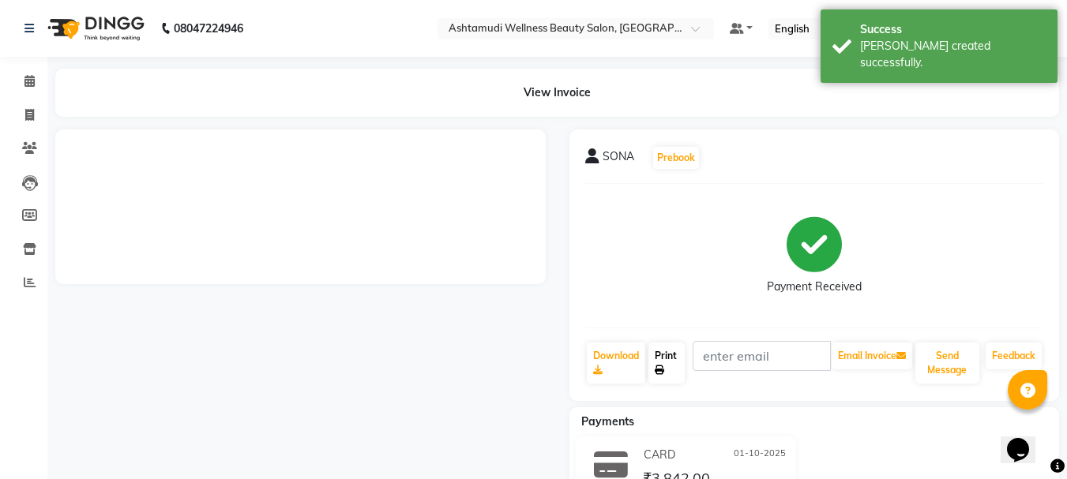
click at [665, 355] on link "Print" at bounding box center [666, 363] width 36 height 41
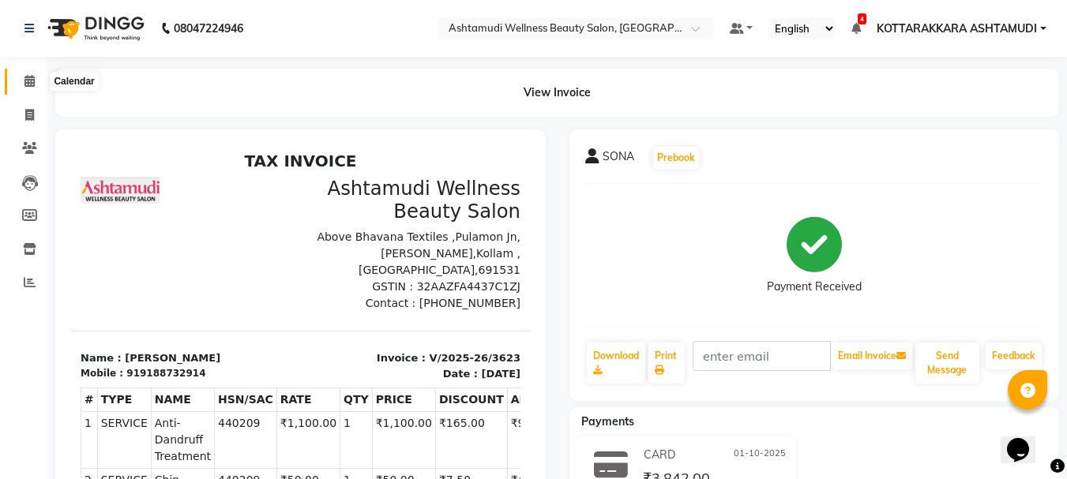
click at [31, 84] on icon at bounding box center [29, 81] width 10 height 12
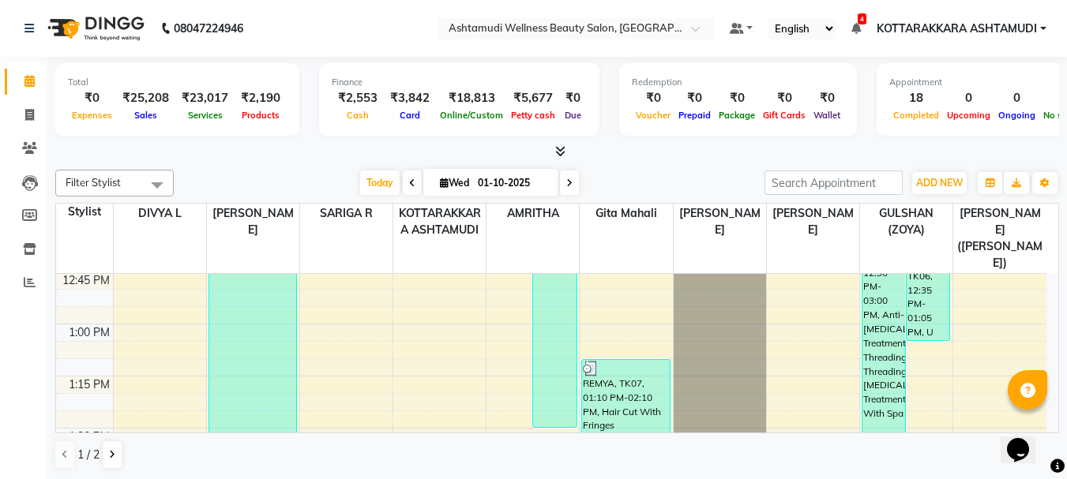
scroll to position [1184, 0]
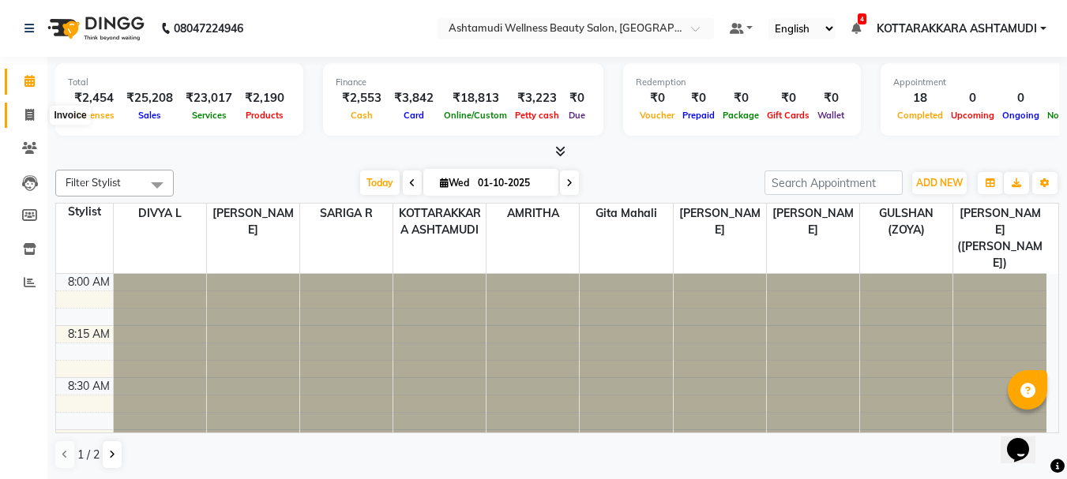
click at [25, 123] on span at bounding box center [30, 116] width 28 height 18
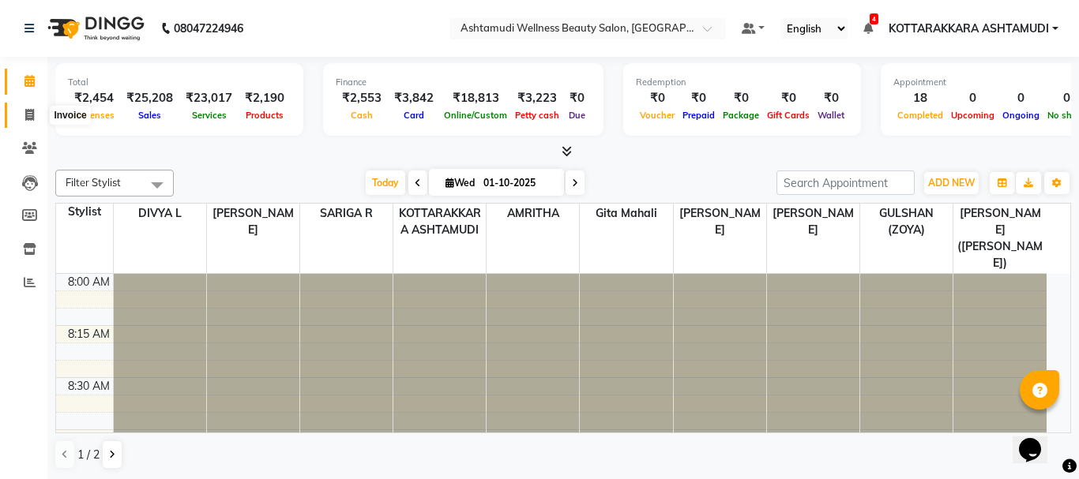
select select "service"
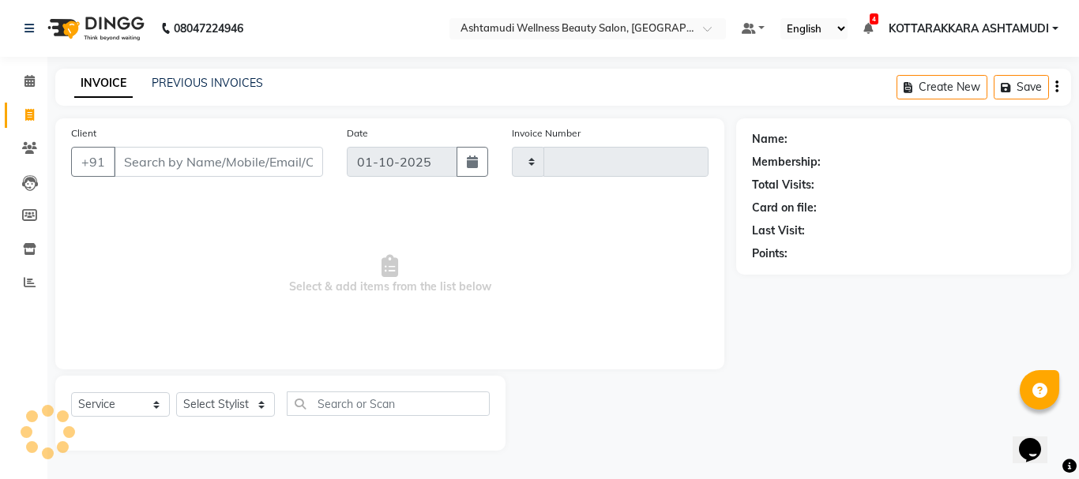
type input "3624"
select select "4664"
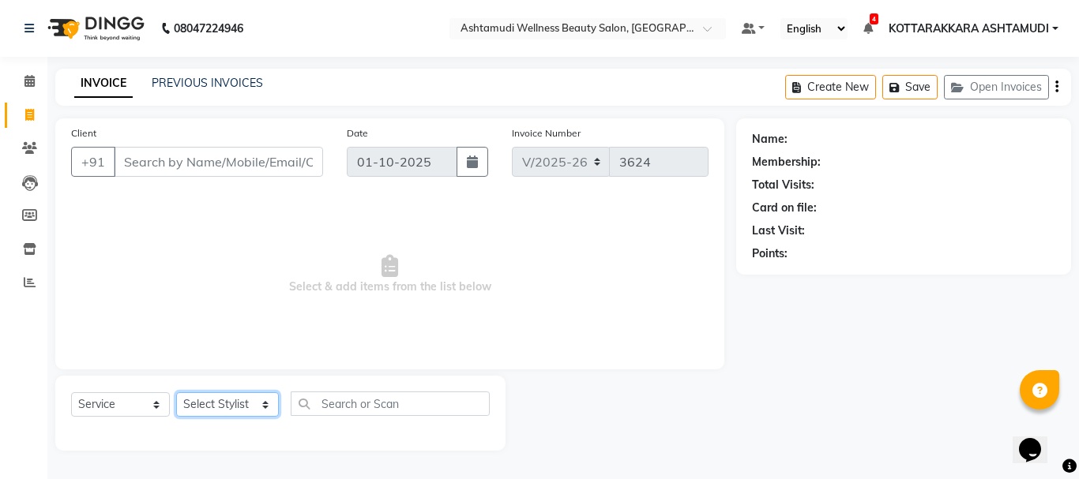
click at [233, 408] on select "Select Stylist AMRITHA DIVYA L [PERSON_NAME] ([PERSON_NAME]) [PERSON_NAME] KOTT…" at bounding box center [227, 404] width 103 height 24
select select "91125"
click at [176, 392] on select "Select Stylist AMRITHA DIVYA L [PERSON_NAME] ([PERSON_NAME]) [PERSON_NAME] KOTT…" at bounding box center [227, 404] width 103 height 24
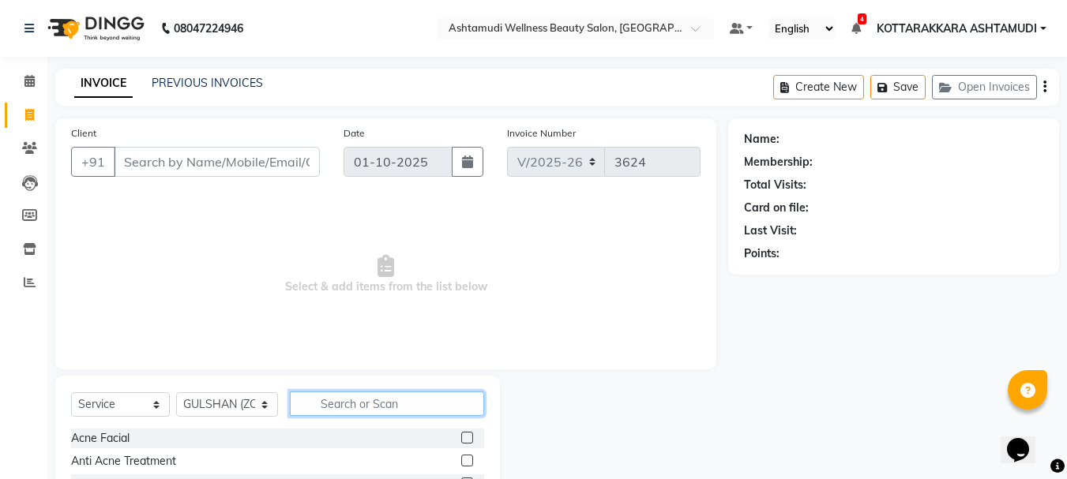
click at [343, 403] on input "text" at bounding box center [387, 404] width 195 height 24
type input "EY"
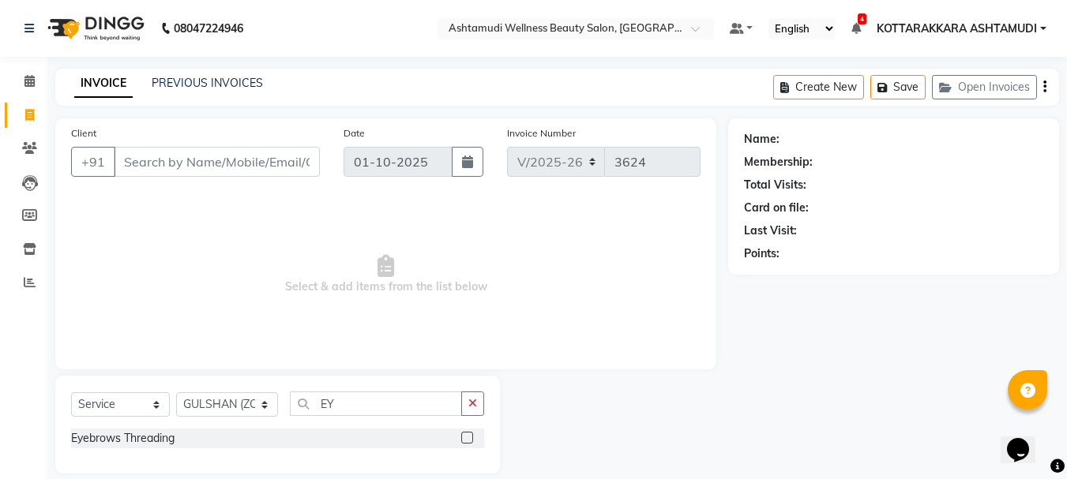
click at [466, 438] on label at bounding box center [467, 438] width 12 height 12
click at [466, 438] on input "checkbox" at bounding box center [466, 439] width 10 height 10
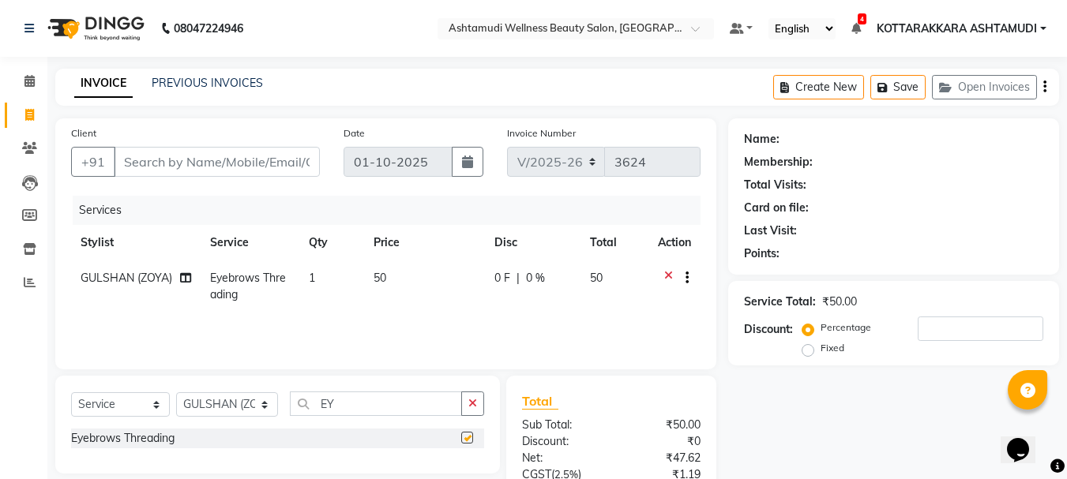
checkbox input "false"
click at [222, 152] on input "Client" at bounding box center [217, 162] width 206 height 30
type input "9"
type input "0"
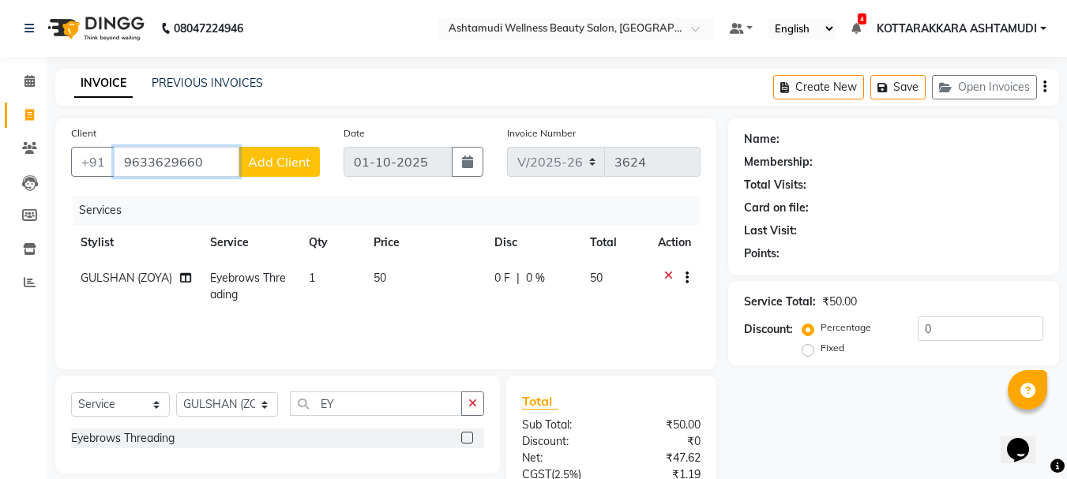
type input "9633629660"
click at [311, 157] on button "Add Client" at bounding box center [278, 162] width 81 height 30
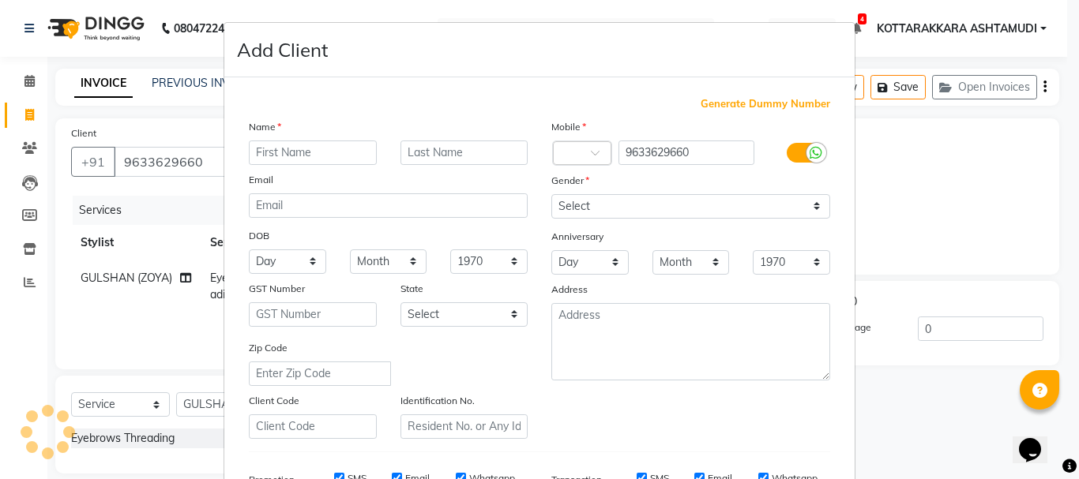
click at [310, 142] on input "text" at bounding box center [313, 153] width 128 height 24
type input "ABHIRAMI"
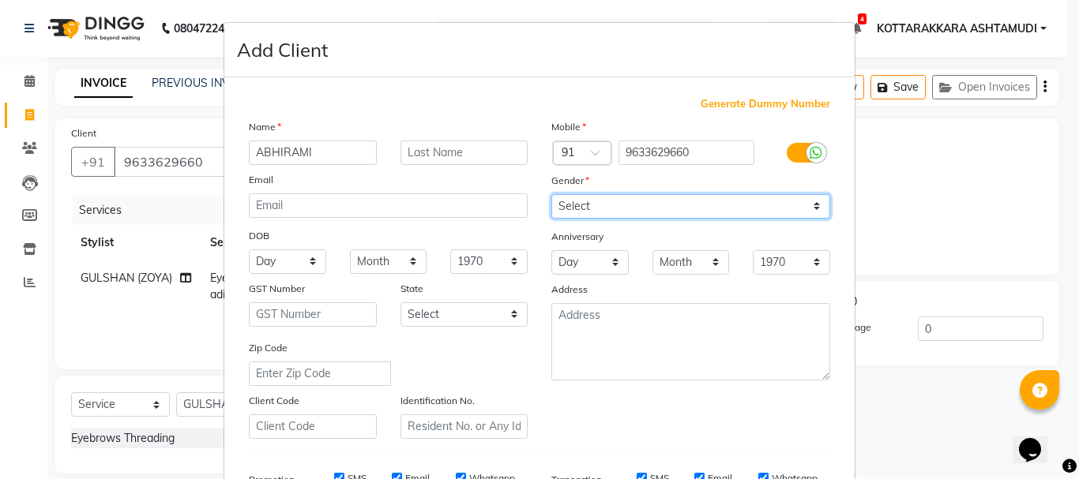
click at [598, 211] on select "Select [DEMOGRAPHIC_DATA] [DEMOGRAPHIC_DATA] Other Prefer Not To Say" at bounding box center [690, 206] width 279 height 24
select select "[DEMOGRAPHIC_DATA]"
click at [551, 194] on select "Select [DEMOGRAPHIC_DATA] [DEMOGRAPHIC_DATA] Other Prefer Not To Say" at bounding box center [690, 206] width 279 height 24
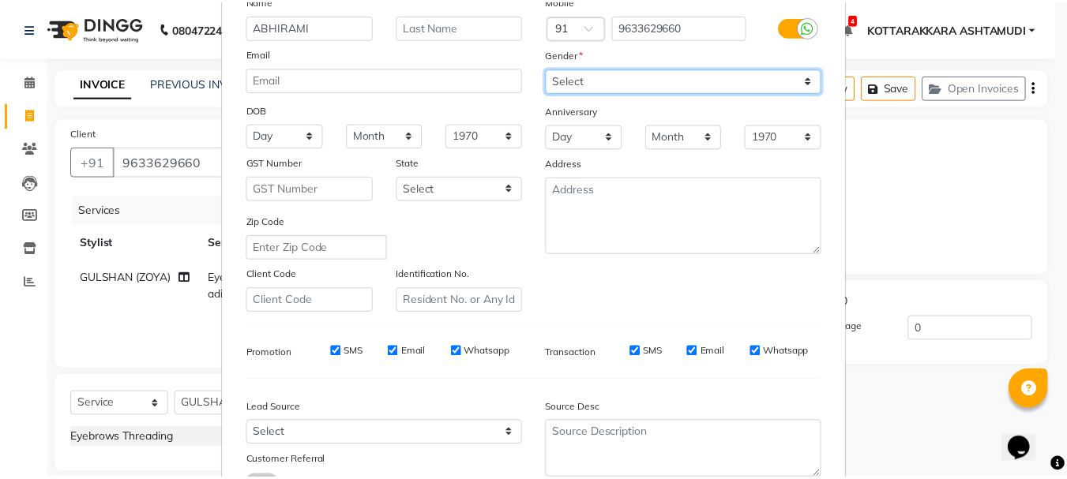
scroll to position [250, 0]
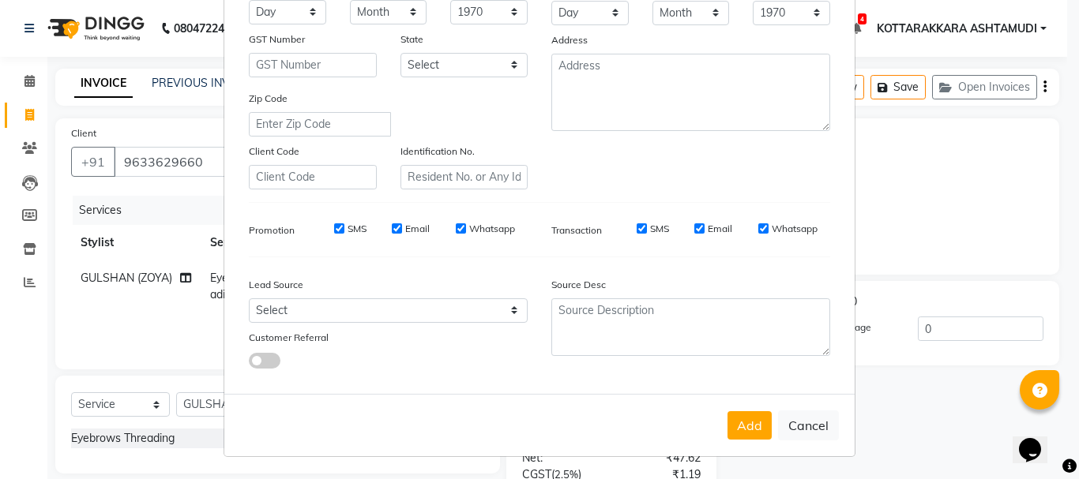
click at [741, 426] on button "Add" at bounding box center [749, 425] width 44 height 28
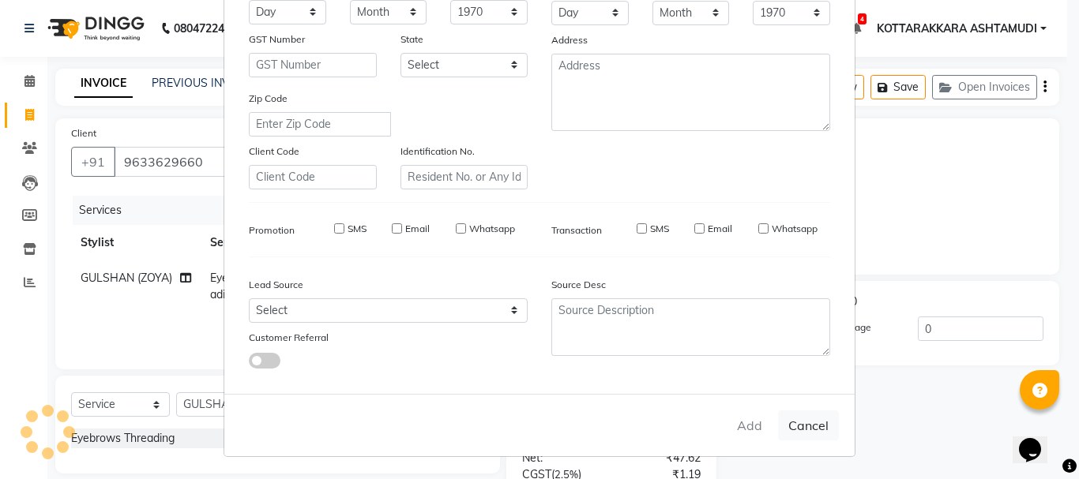
select select
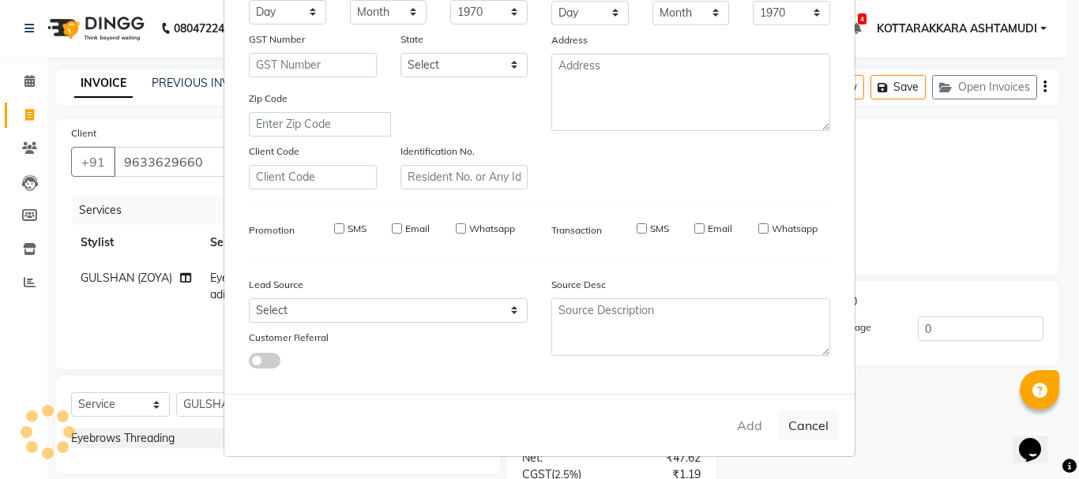
select select
checkbox input "false"
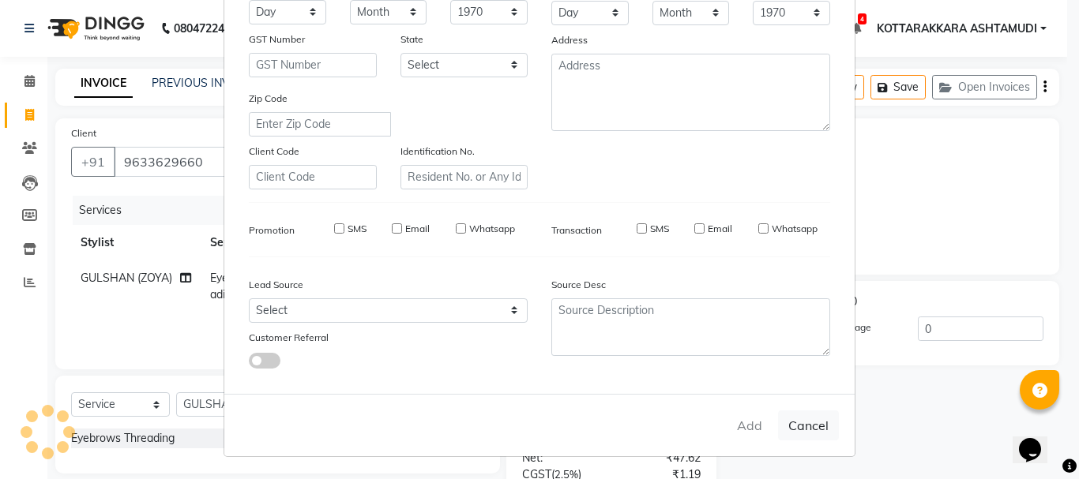
checkbox input "false"
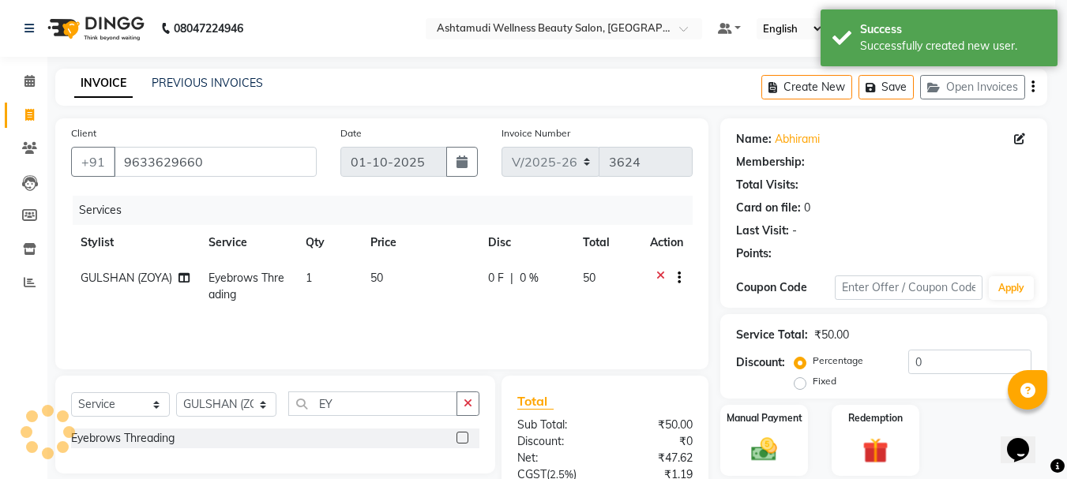
select select "1: Object"
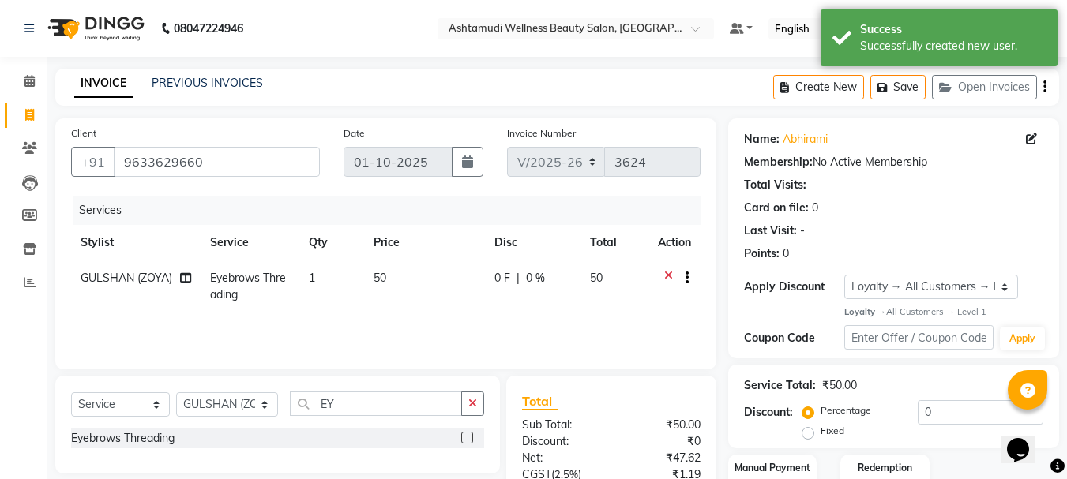
scroll to position [152, 0]
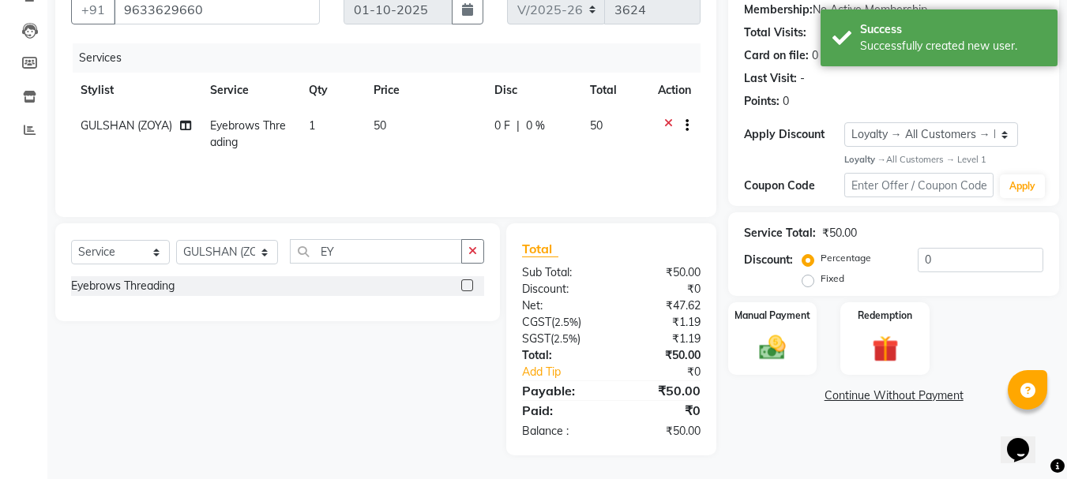
click at [309, 126] on span "1" at bounding box center [312, 125] width 6 height 14
select select "91125"
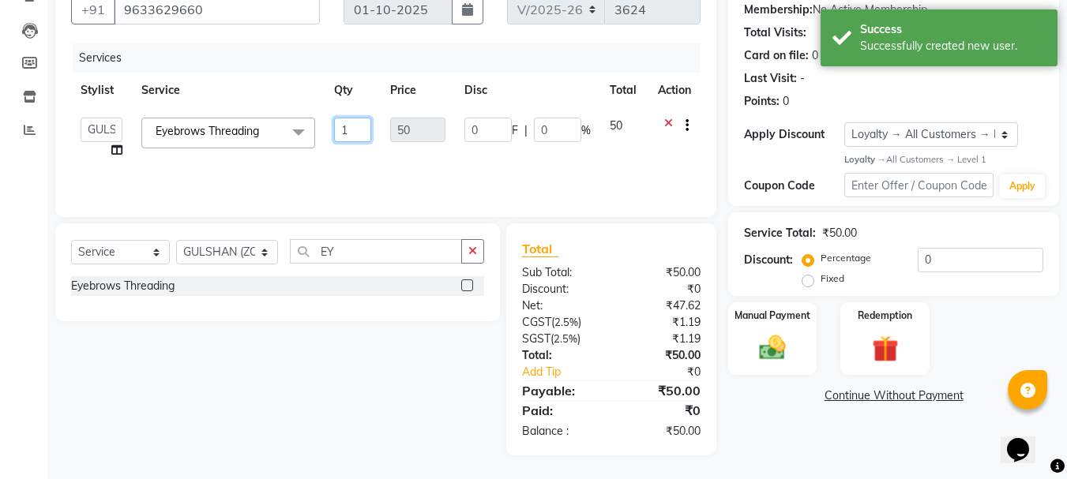
click at [347, 128] on input "1" at bounding box center [353, 130] width 38 height 24
type input "2"
click at [368, 156] on tr "AMRITHA DIVYA L Gita Mahali GULSHAN (ZOYA) Karina Darjee KOTTARAKKARA ASHTAMUDI…" at bounding box center [385, 138] width 629 height 60
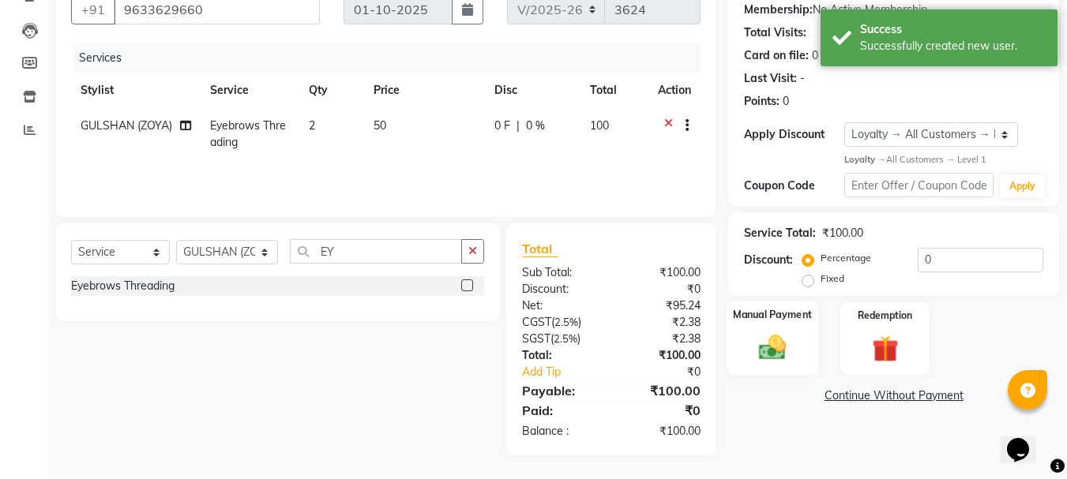
click at [756, 356] on img at bounding box center [772, 348] width 44 height 32
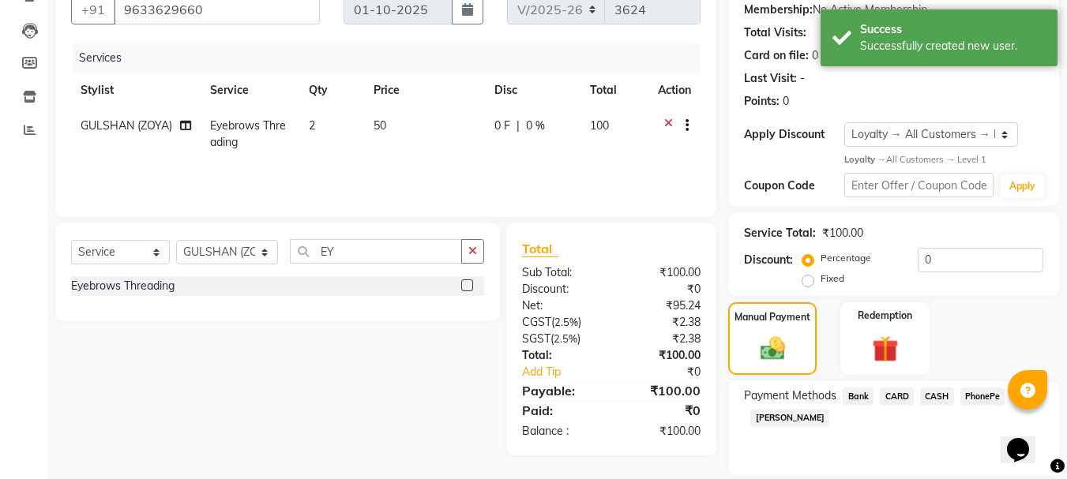
click at [971, 403] on span "PhonePe" at bounding box center [982, 397] width 45 height 18
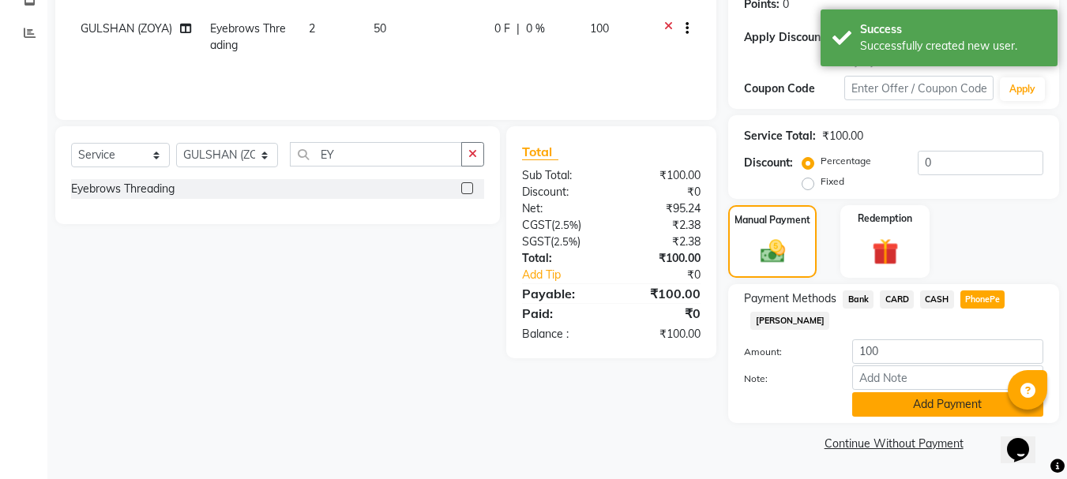
click at [909, 411] on button "Add Payment" at bounding box center [947, 404] width 191 height 24
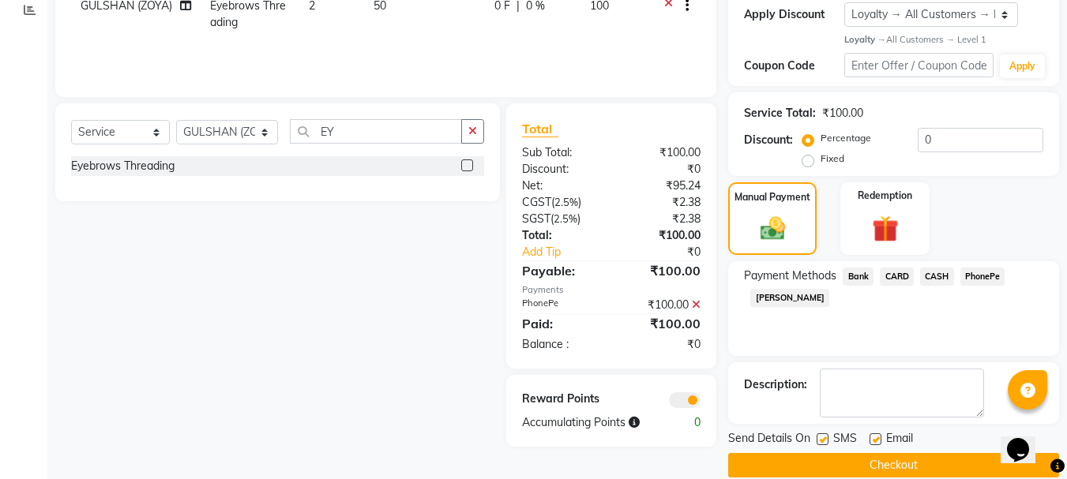
scroll to position [295, 0]
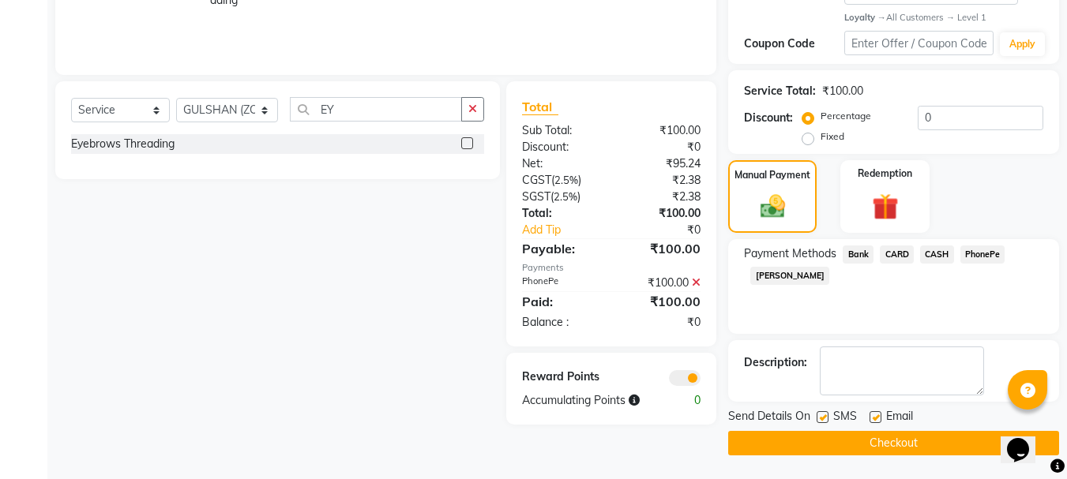
click at [889, 445] on button "Checkout" at bounding box center [893, 443] width 331 height 24
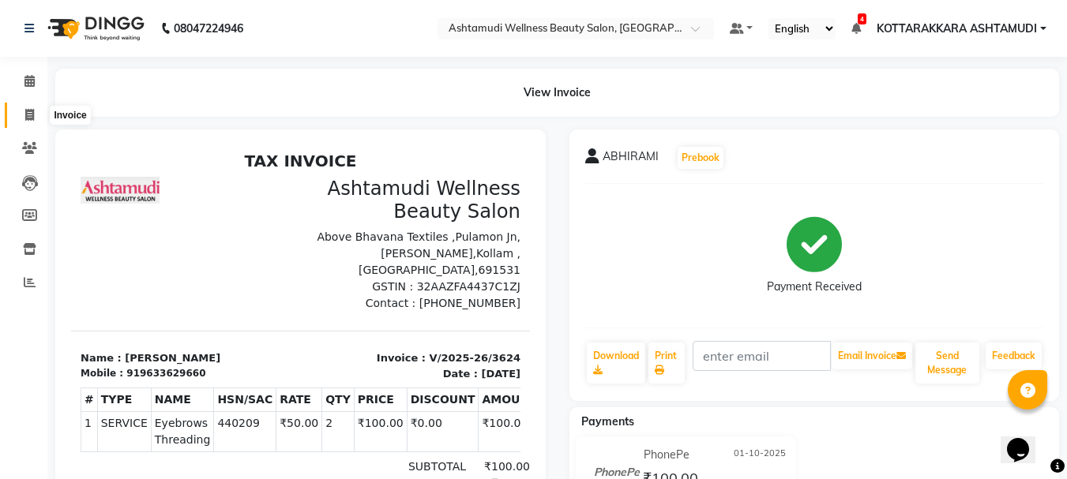
click at [29, 115] on icon at bounding box center [29, 115] width 9 height 12
select select "service"
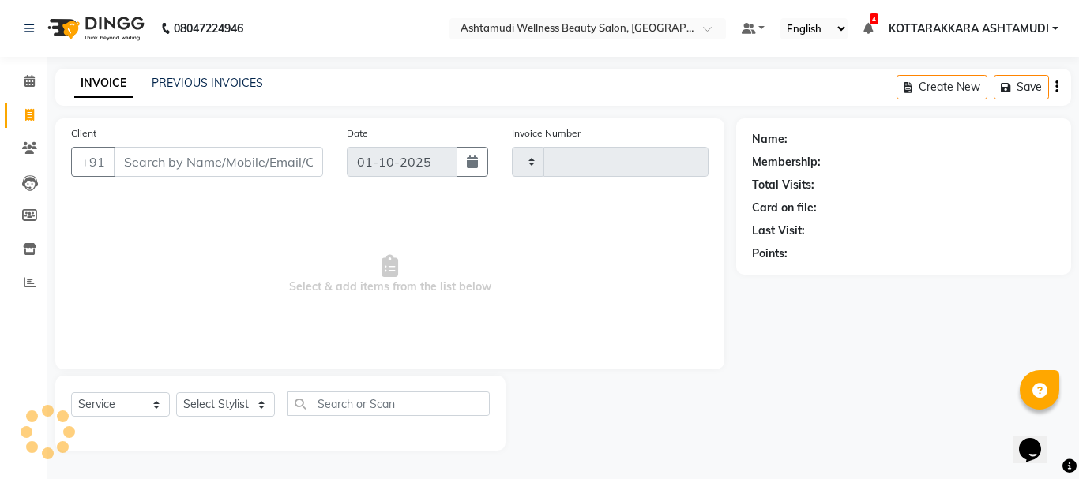
type input "3625"
select select "4664"
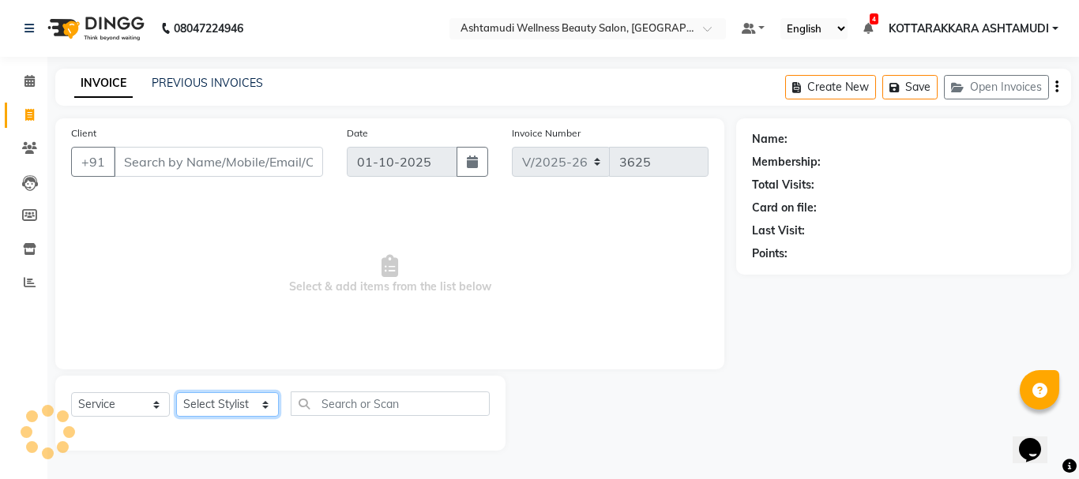
click at [209, 404] on select "Select Stylist AMRITHA DIVYA L [PERSON_NAME] ([PERSON_NAME]) [PERSON_NAME] KOTT…" at bounding box center [227, 404] width 103 height 24
select select "91125"
click at [176, 392] on select "Select Stylist AMRITHA DIVYA L [PERSON_NAME] ([PERSON_NAME]) [PERSON_NAME] KOTT…" at bounding box center [227, 404] width 103 height 24
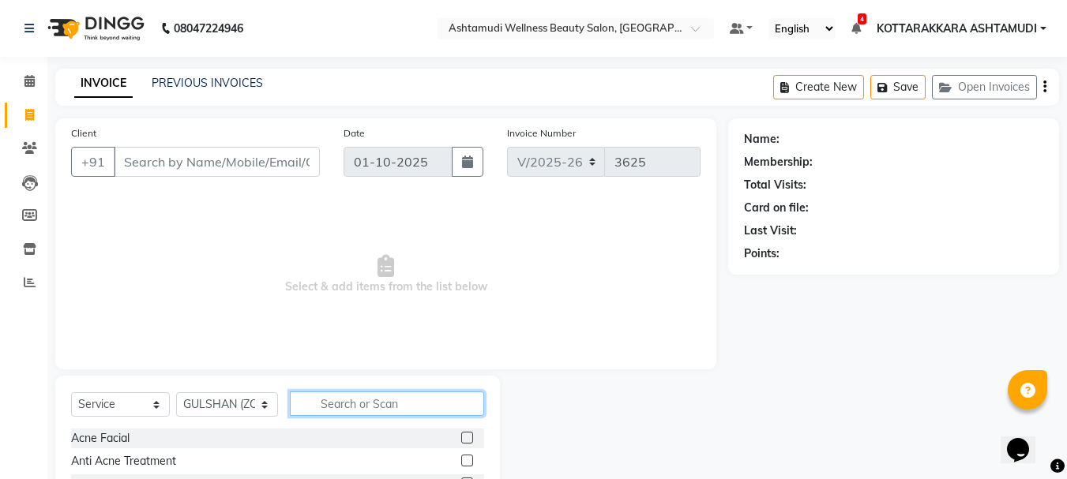
click at [332, 404] on input "text" at bounding box center [387, 404] width 195 height 24
type input "EB"
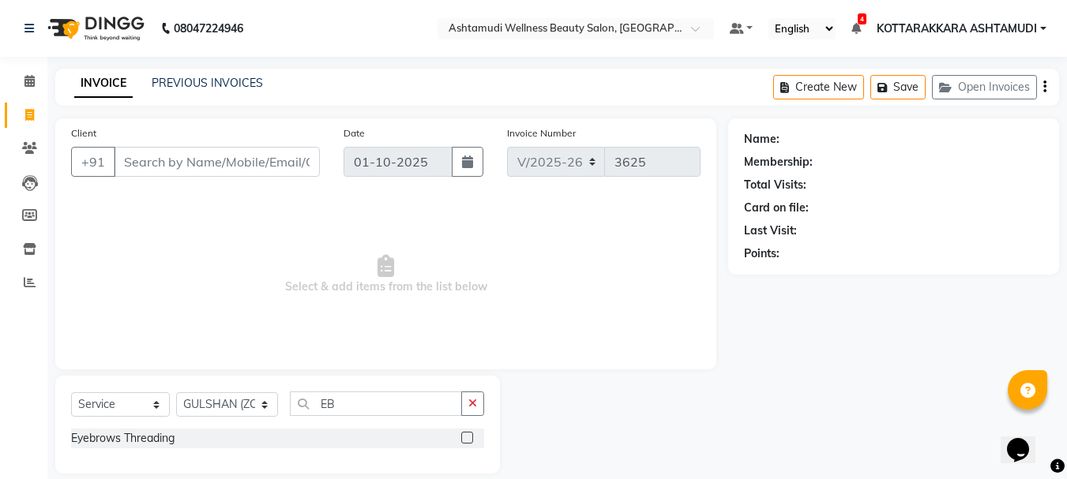
click at [467, 439] on label at bounding box center [467, 438] width 12 height 12
click at [467, 439] on input "checkbox" at bounding box center [466, 439] width 10 height 10
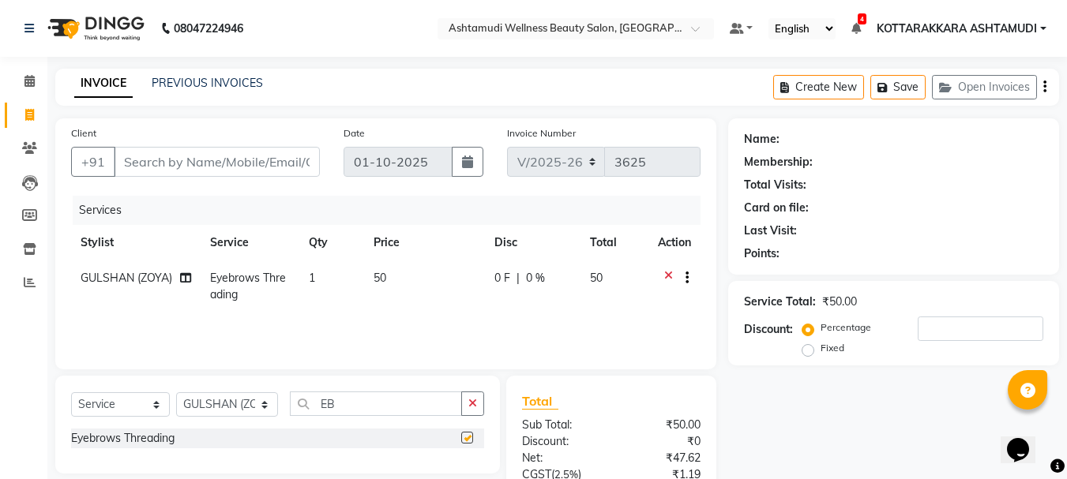
checkbox input "false"
click at [243, 165] on input "Client" at bounding box center [217, 162] width 206 height 30
click at [382, 405] on input "EB" at bounding box center [376, 404] width 173 height 24
type input "E"
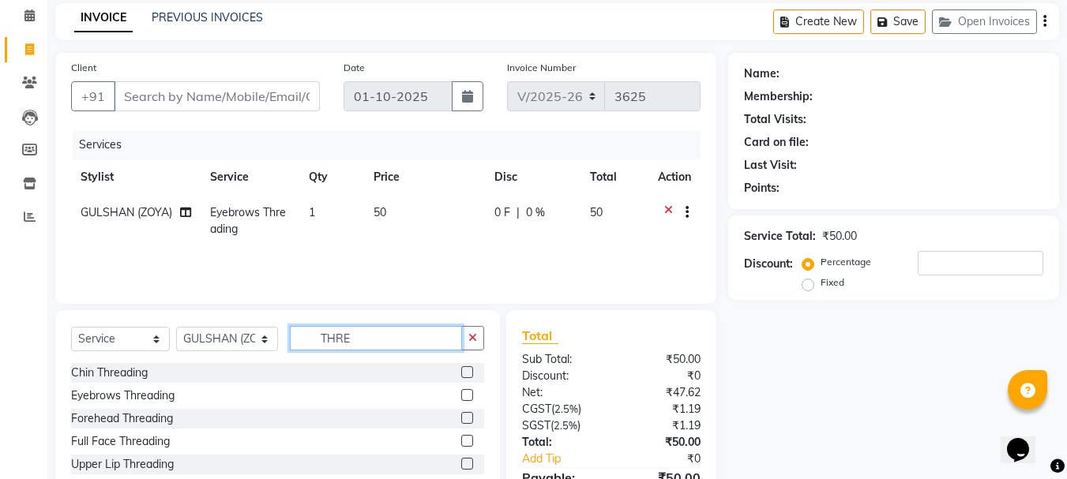
scroll to position [152, 0]
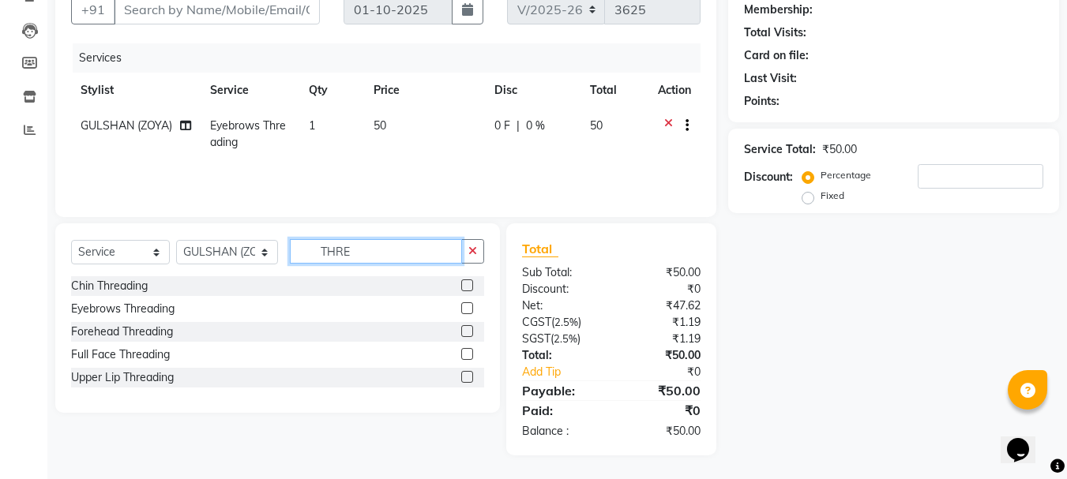
type input "THRE"
click at [463, 310] on label at bounding box center [467, 308] width 12 height 12
click at [463, 310] on input "checkbox" at bounding box center [466, 309] width 10 height 10
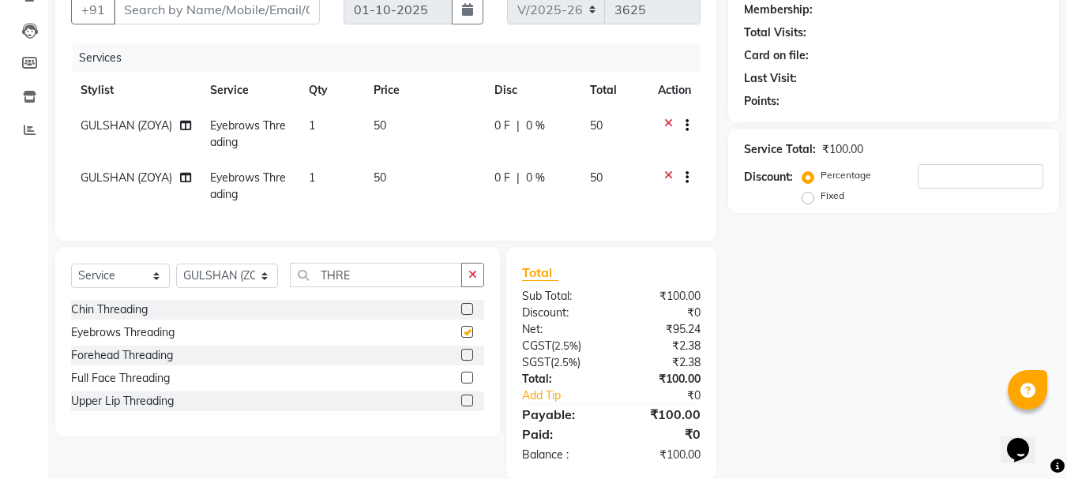
checkbox input "false"
click at [668, 172] on icon at bounding box center [668, 180] width 9 height 20
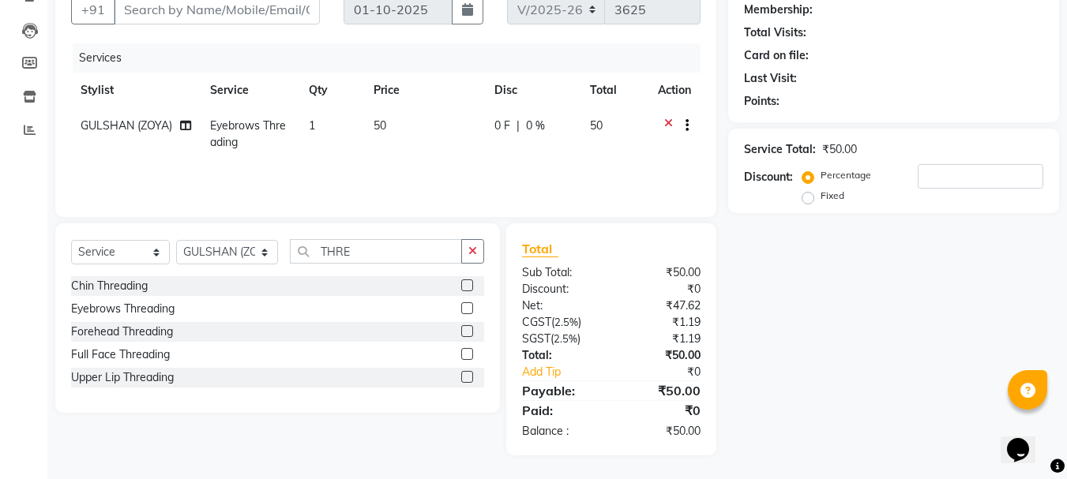
click at [465, 377] on label at bounding box center [467, 377] width 12 height 12
click at [465, 377] on input "checkbox" at bounding box center [466, 378] width 10 height 10
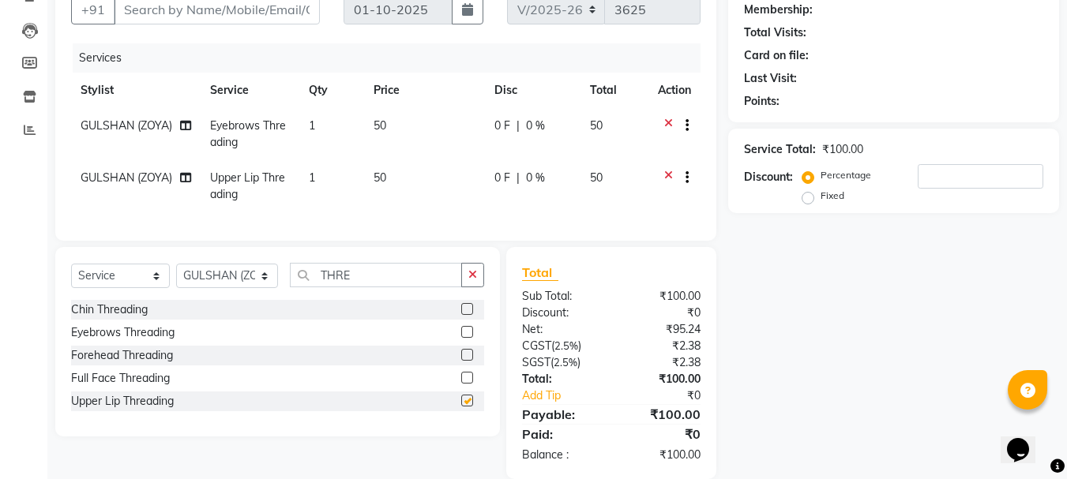
checkbox input "false"
click at [466, 315] on label at bounding box center [467, 309] width 12 height 12
click at [466, 315] on input "checkbox" at bounding box center [466, 310] width 10 height 10
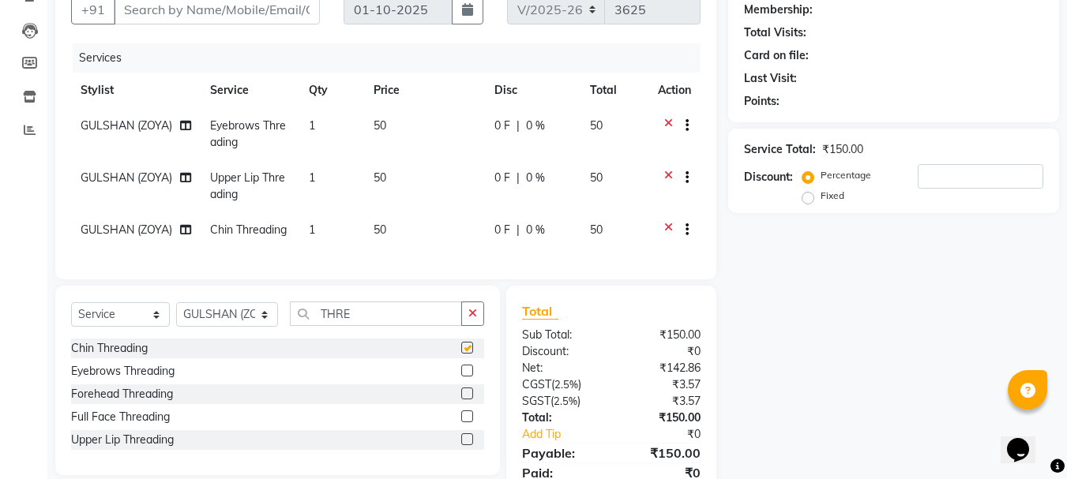
checkbox input "false"
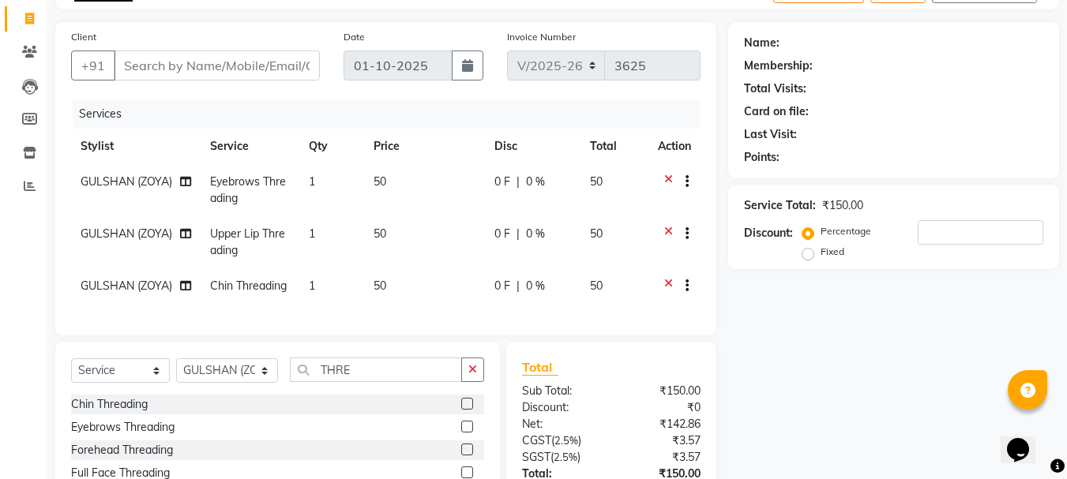
scroll to position [0, 0]
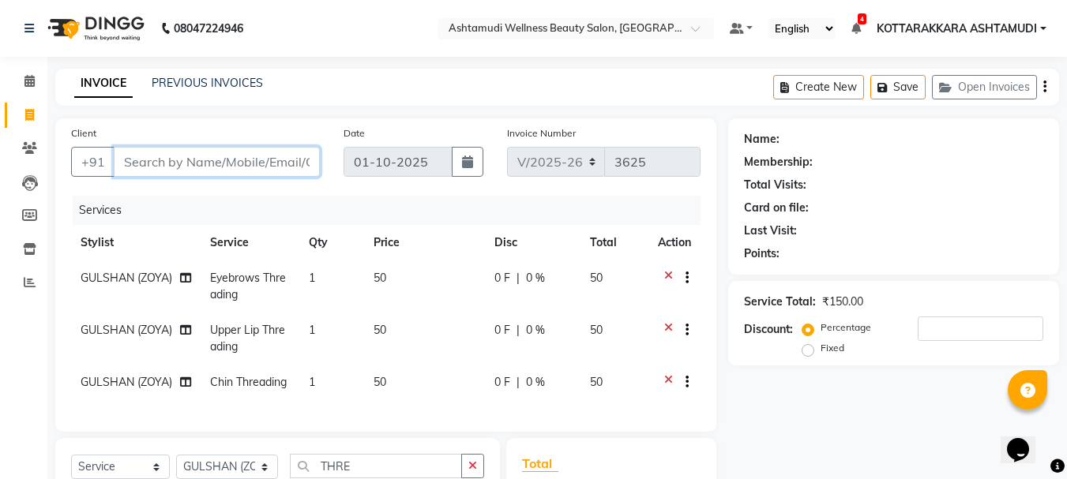
click at [227, 159] on input "Client" at bounding box center [217, 162] width 206 height 30
type input "8"
type input "0"
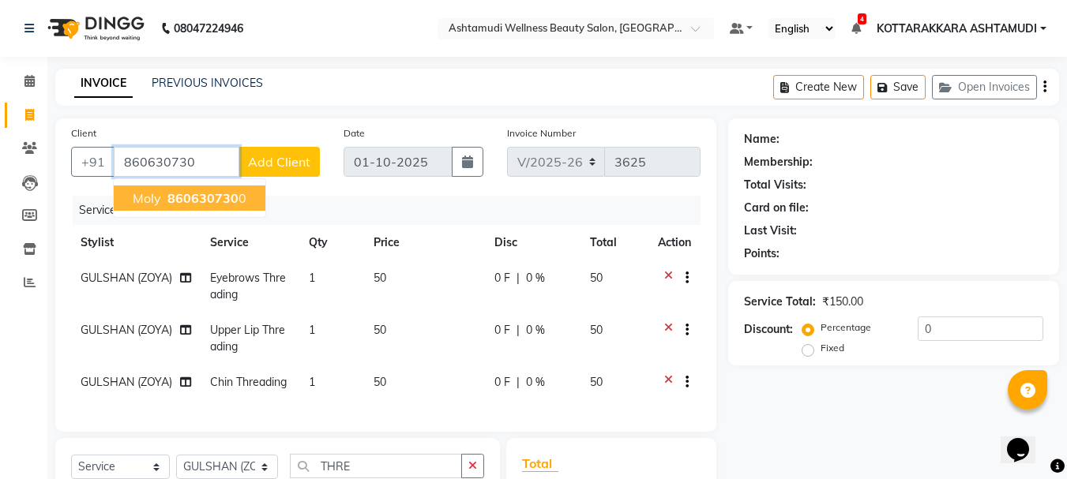
click at [248, 202] on button "Moly 860630730 0" at bounding box center [190, 198] width 152 height 25
type input "8606307300"
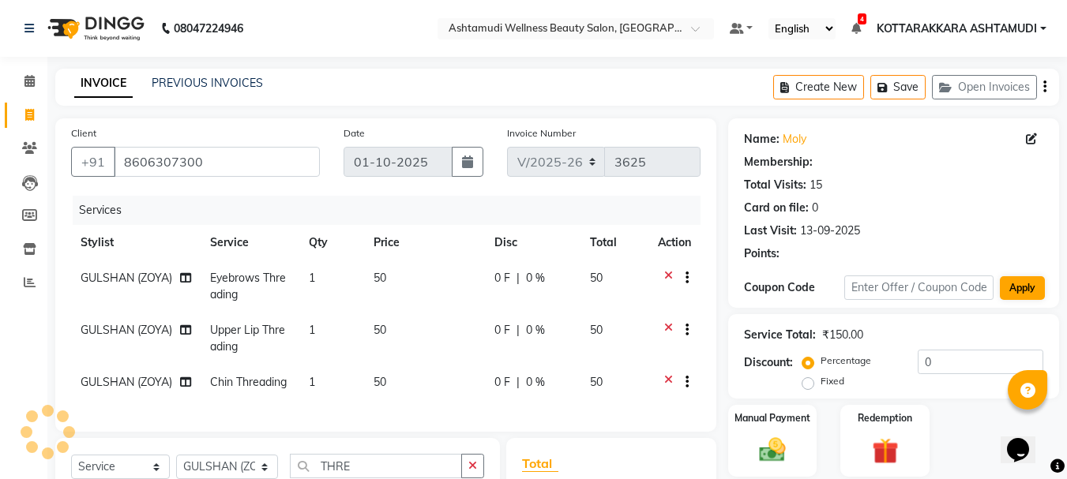
select select "1: Object"
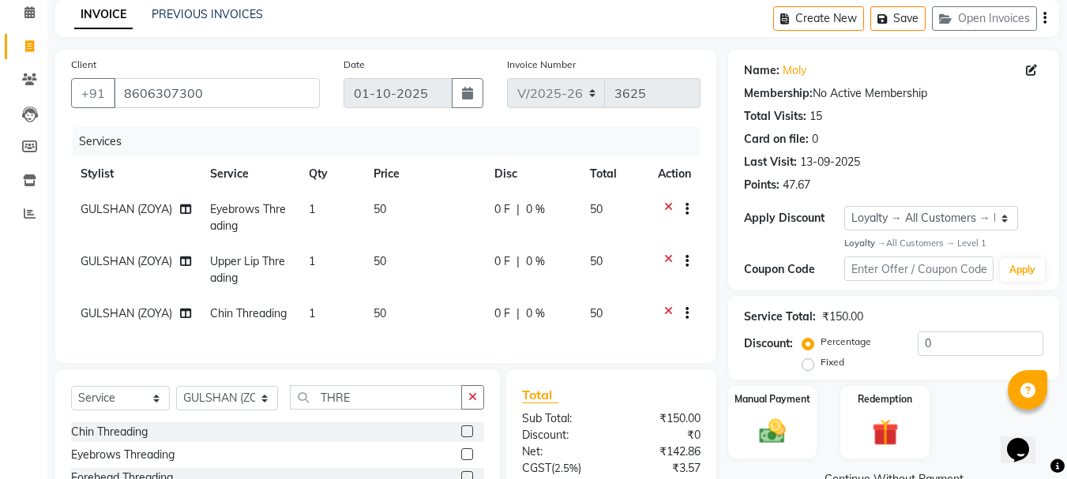
scroll to position [227, 0]
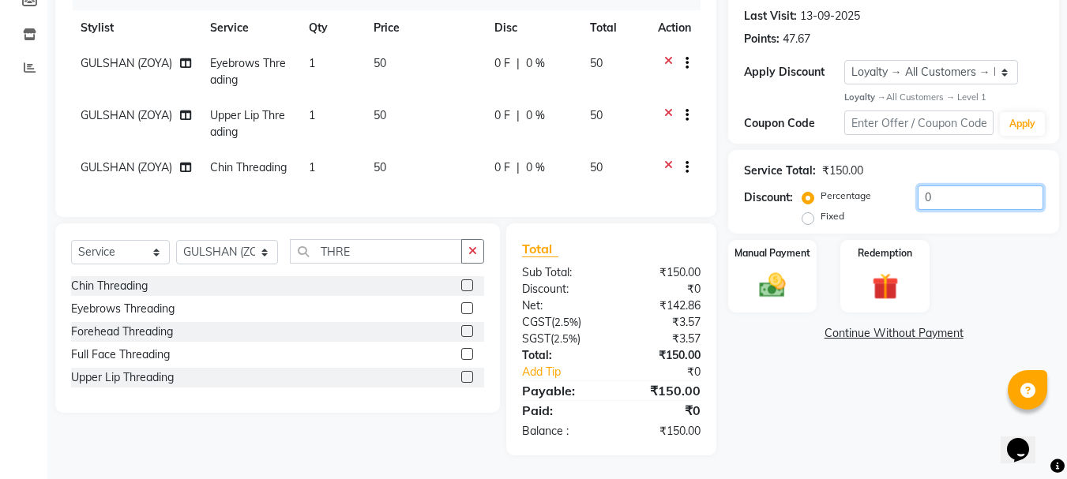
click at [946, 187] on input "0" at bounding box center [981, 198] width 126 height 24
click at [775, 284] on img at bounding box center [772, 286] width 44 height 32
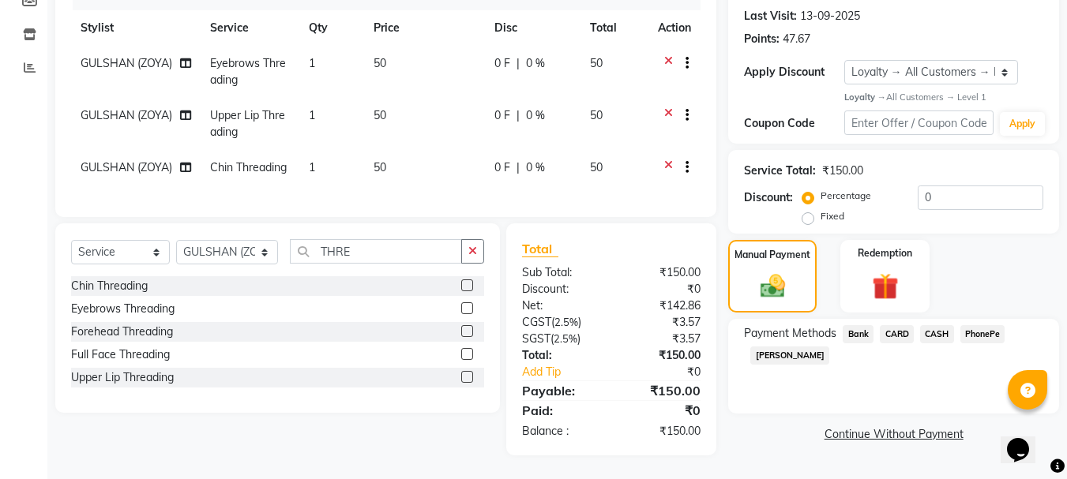
click at [668, 160] on icon at bounding box center [668, 170] width 9 height 20
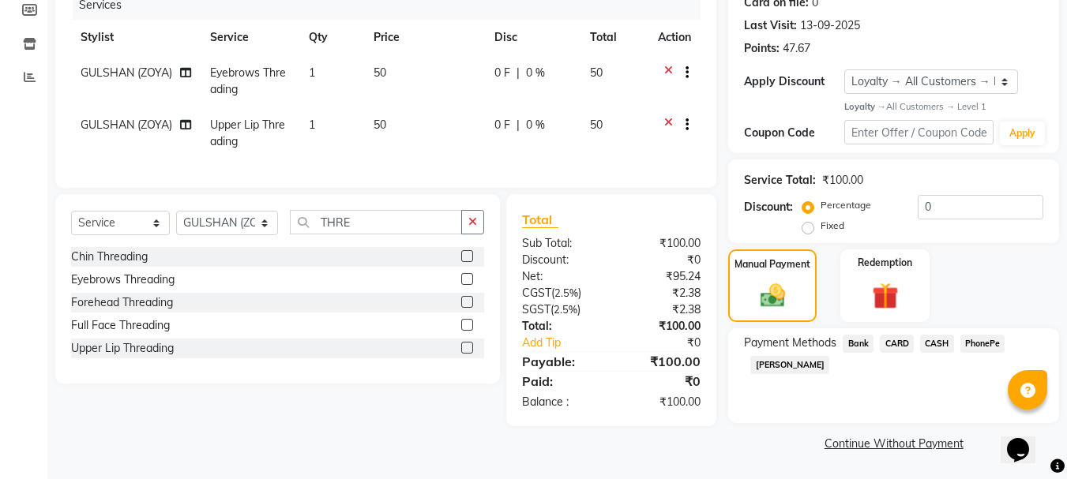
scroll to position [205, 0]
click at [937, 343] on span "CASH" at bounding box center [937, 344] width 34 height 18
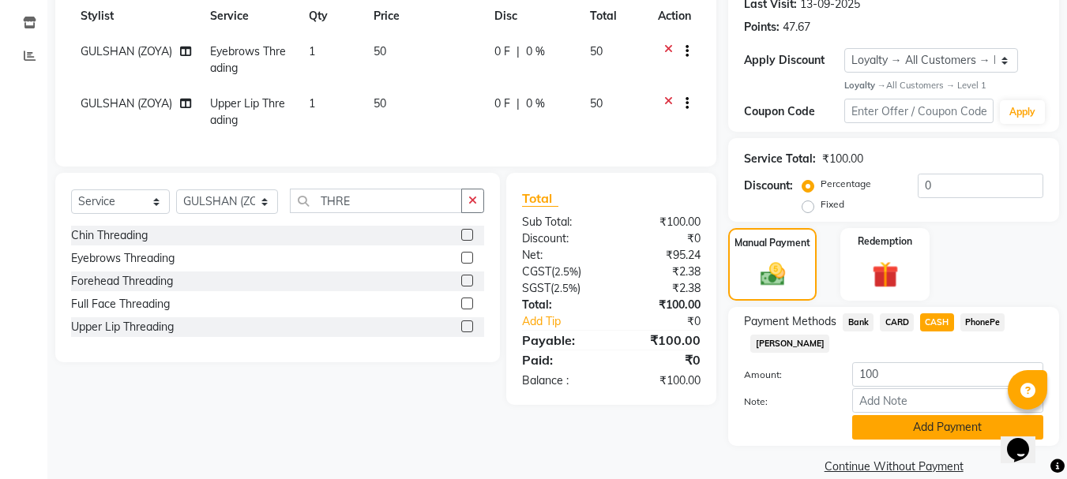
click at [893, 427] on button "Add Payment" at bounding box center [947, 427] width 191 height 24
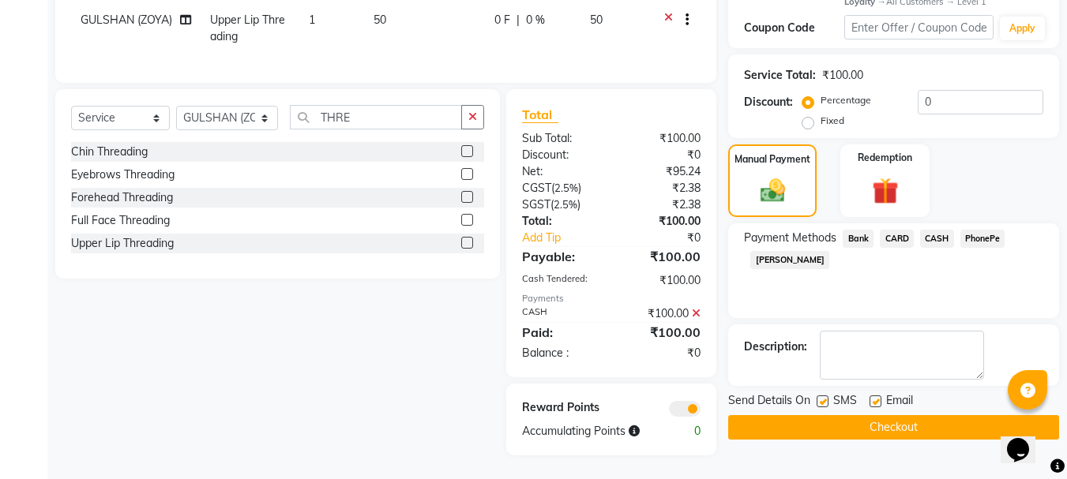
scroll to position [322, 0]
click at [823, 415] on button "Checkout" at bounding box center [893, 427] width 331 height 24
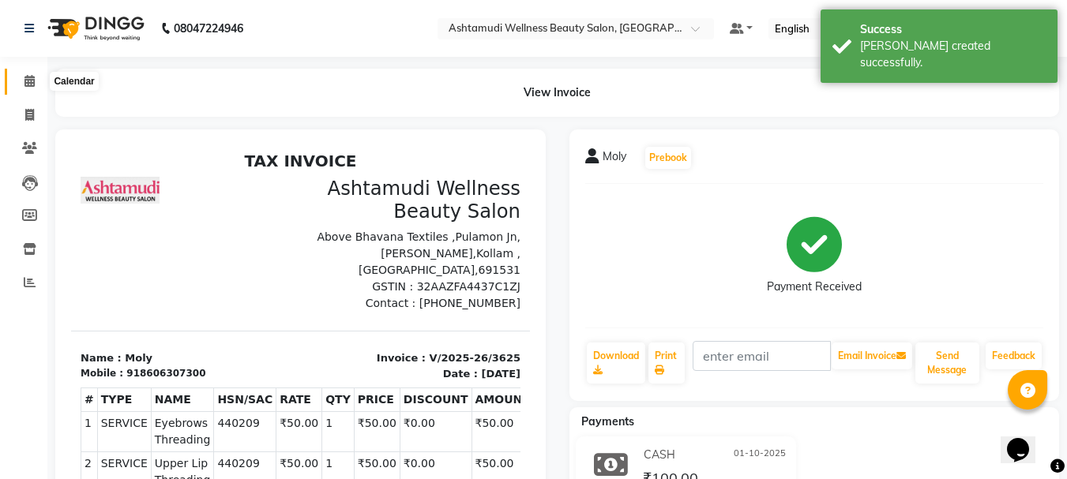
click at [28, 82] on icon at bounding box center [29, 81] width 10 height 12
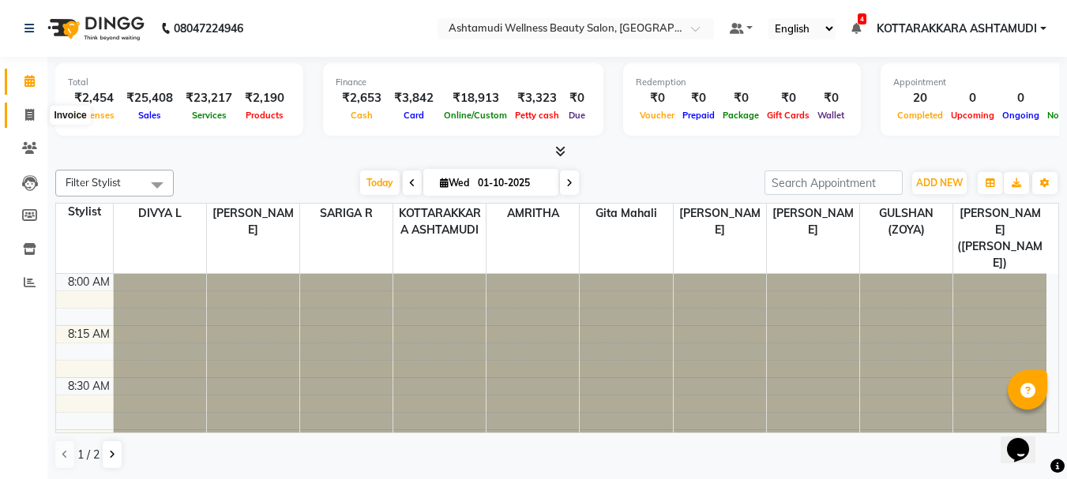
click at [21, 115] on span at bounding box center [30, 116] width 28 height 18
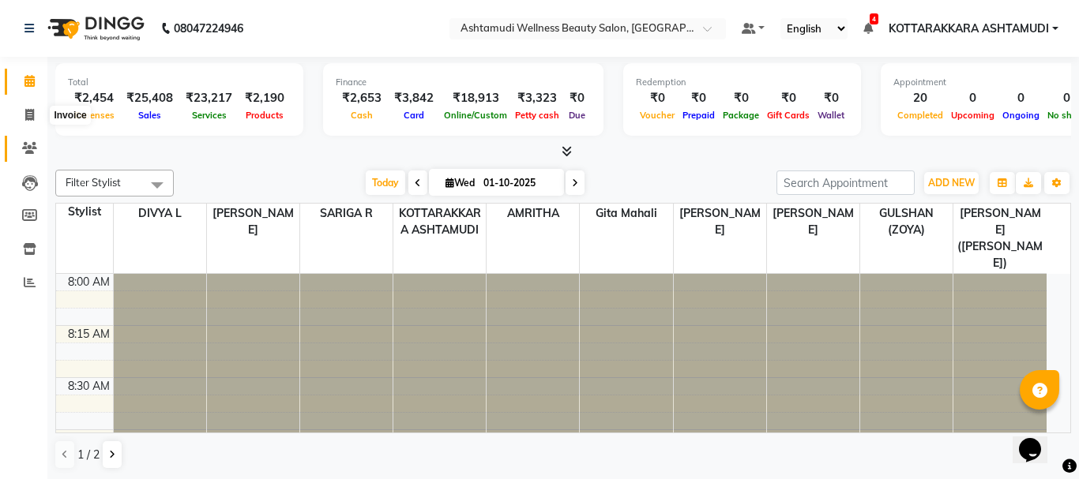
select select "service"
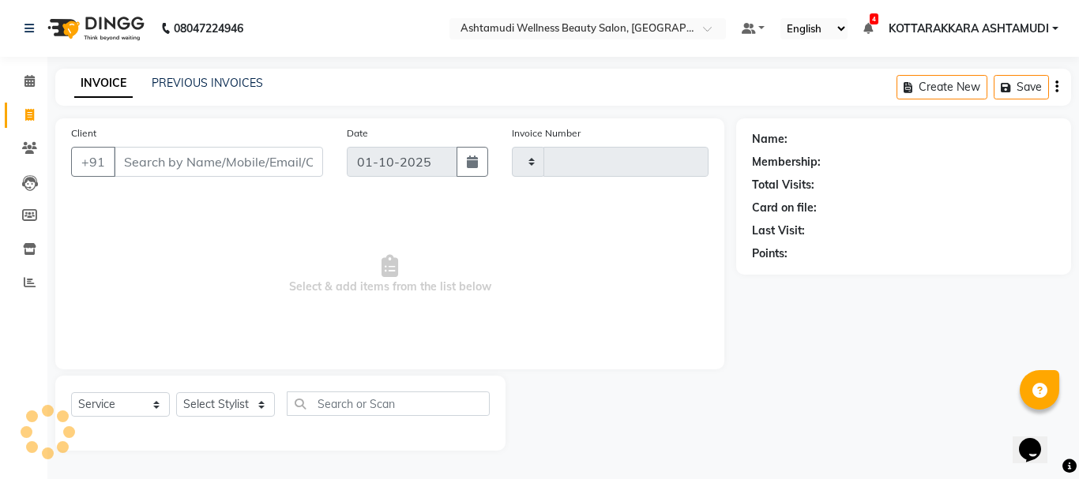
type input "3626"
select select "4664"
click at [271, 156] on input "Client" at bounding box center [218, 162] width 209 height 30
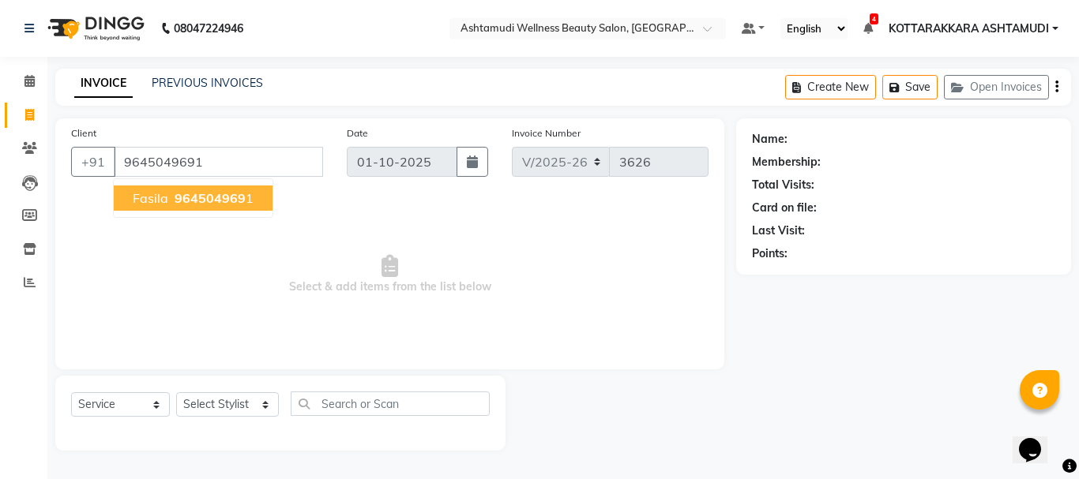
type input "9645049691"
click at [220, 186] on button "Fasila 964504969 1" at bounding box center [193, 198] width 159 height 25
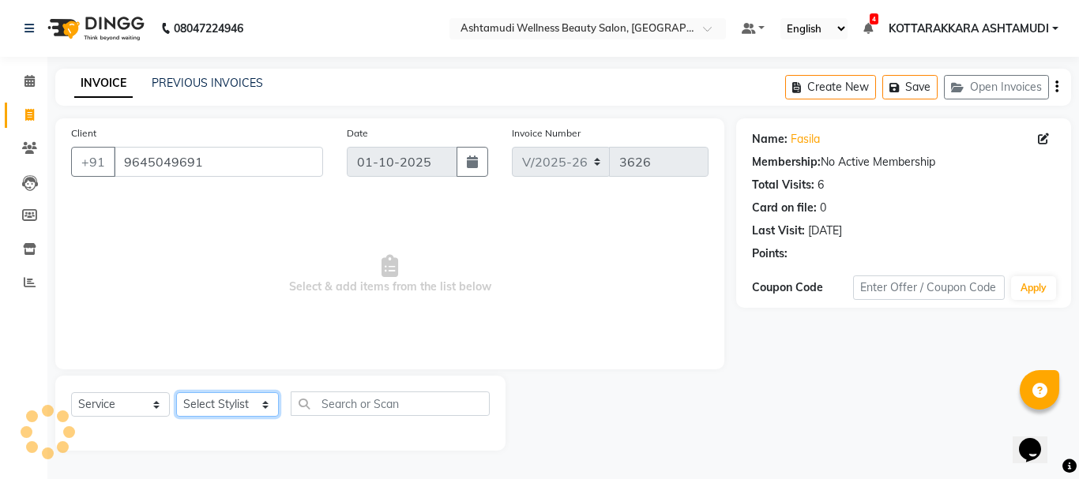
click at [231, 408] on select "Select Stylist AMRITHA DIVYA L [PERSON_NAME] ([PERSON_NAME]) [PERSON_NAME] KOTT…" at bounding box center [227, 404] width 103 height 24
select select "65260"
click at [176, 392] on select "Select Stylist AMRITHA DIVYA L [PERSON_NAME] ([PERSON_NAME]) [PERSON_NAME] KOTT…" at bounding box center [227, 404] width 103 height 24
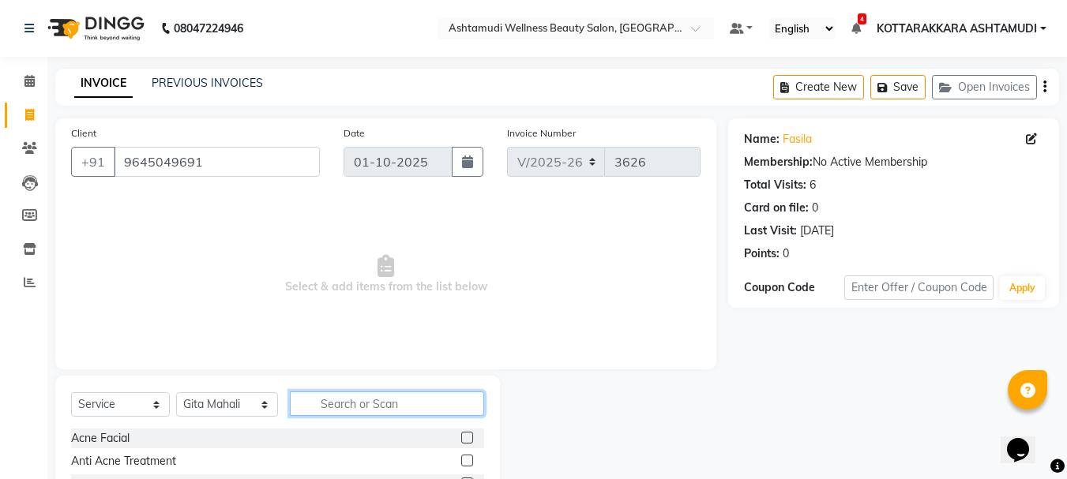
click at [338, 405] on input "text" at bounding box center [387, 404] width 195 height 24
click at [343, 399] on input "text" at bounding box center [387, 404] width 195 height 24
type input "EY"
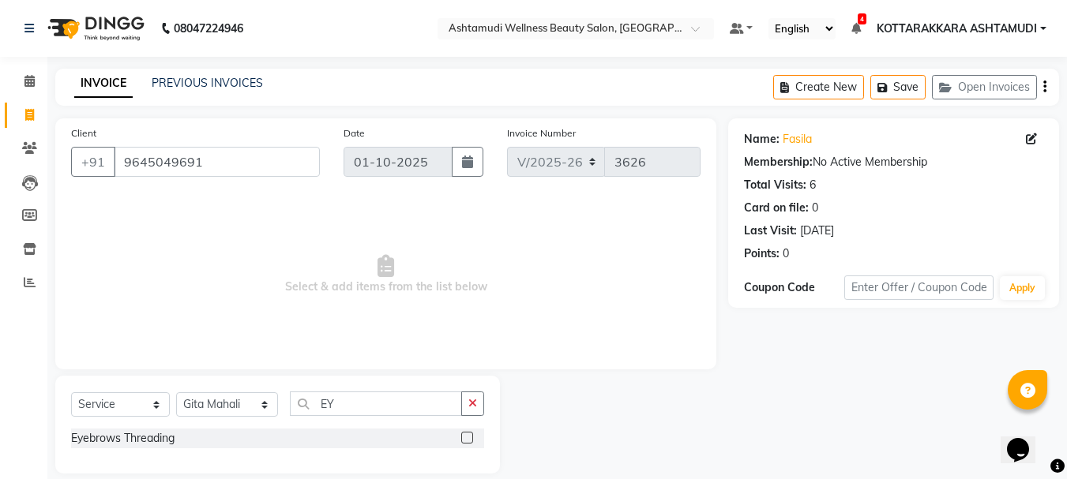
click at [470, 438] on label at bounding box center [467, 438] width 12 height 12
click at [470, 438] on input "checkbox" at bounding box center [466, 439] width 10 height 10
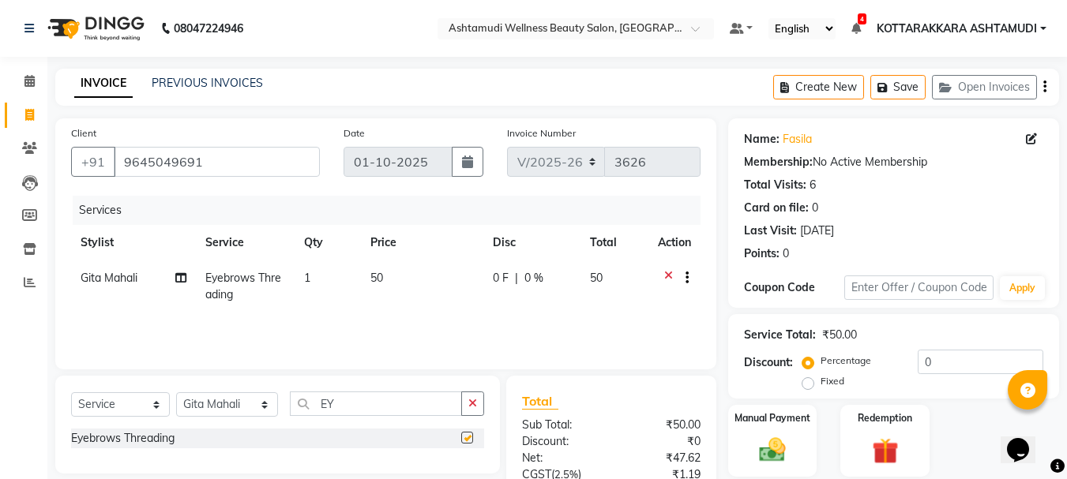
scroll to position [152, 0]
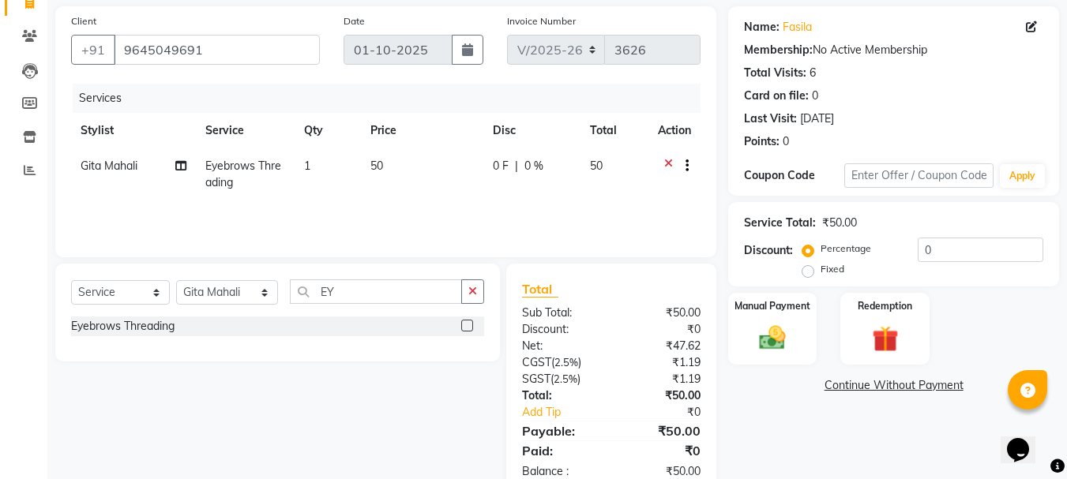
checkbox input "false"
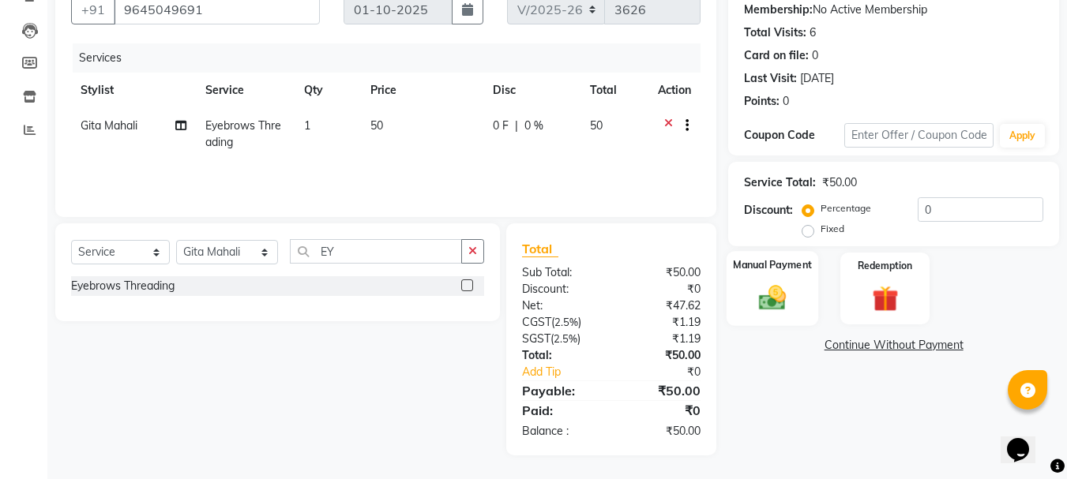
click at [802, 282] on div "Manual Payment" at bounding box center [772, 288] width 92 height 75
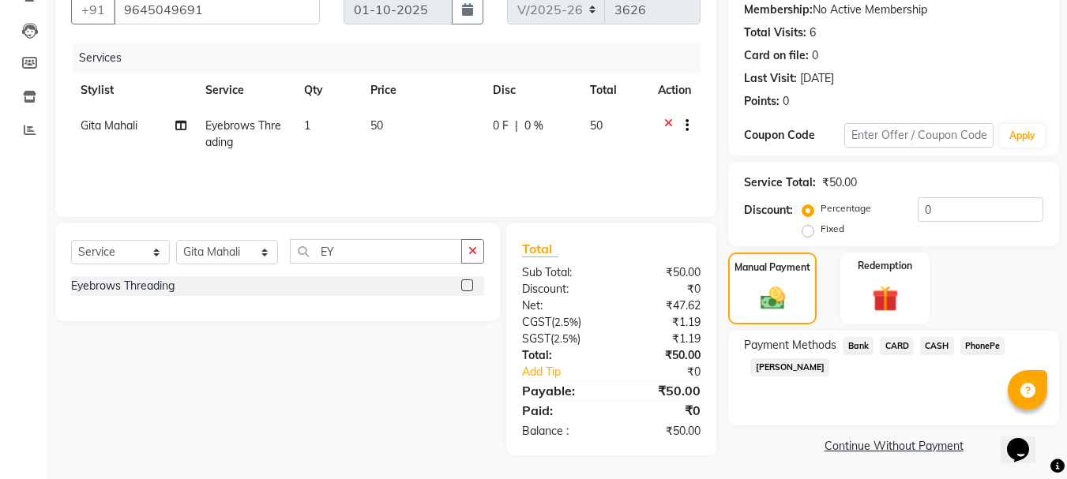
drag, startPoint x: 937, startPoint y: 345, endPoint x: 920, endPoint y: 382, distance: 40.7
click at [937, 348] on span "CASH" at bounding box center [937, 346] width 34 height 18
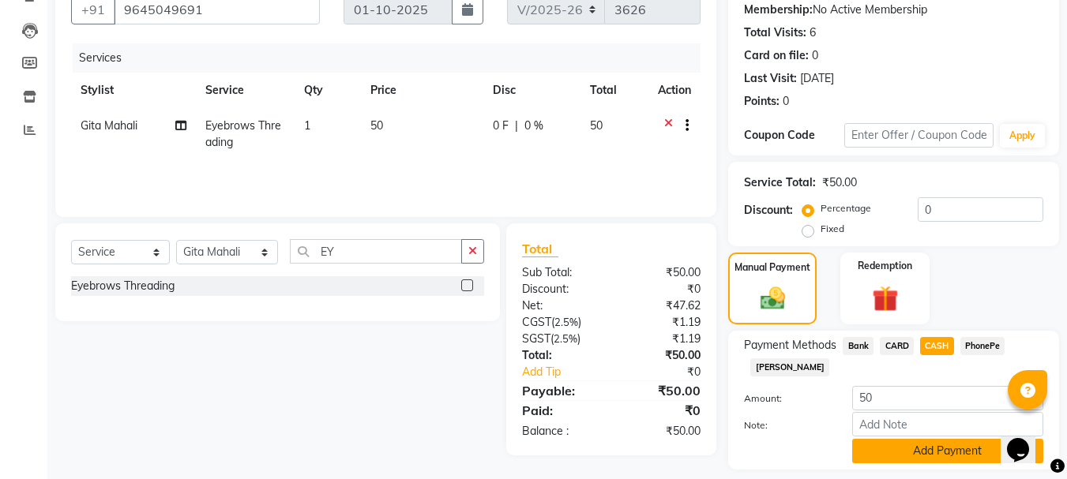
click at [916, 445] on button "Add Payment" at bounding box center [947, 451] width 191 height 24
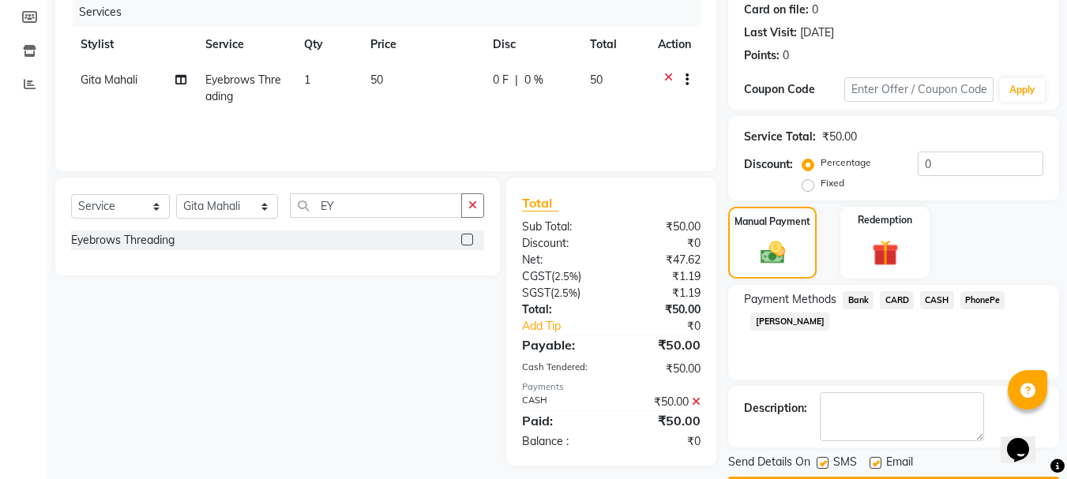
scroll to position [244, 0]
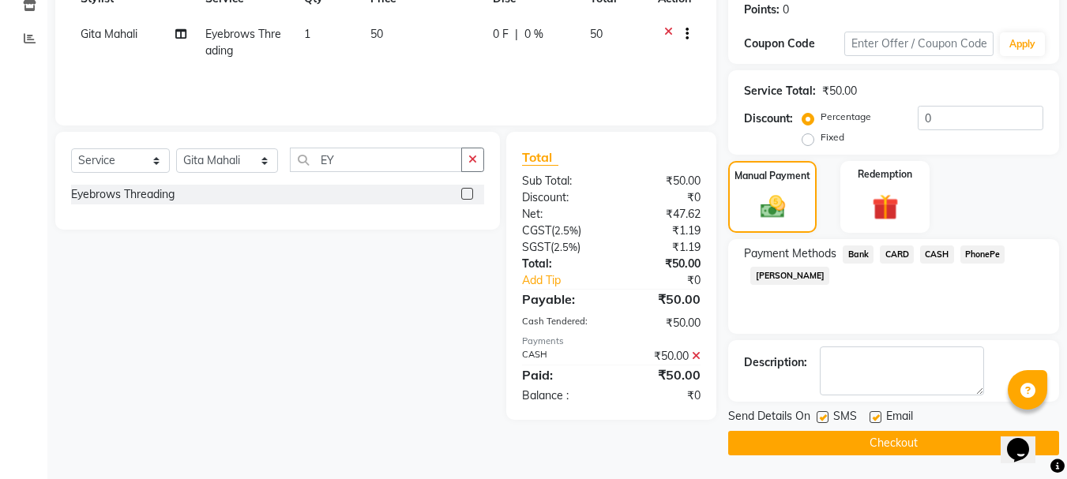
click at [895, 437] on button "Checkout" at bounding box center [893, 443] width 331 height 24
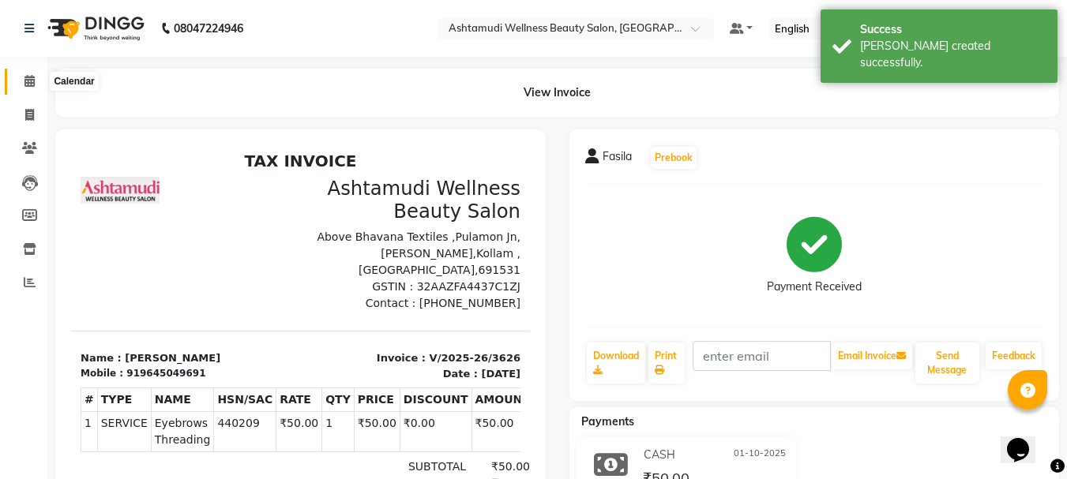
click at [31, 81] on icon at bounding box center [29, 81] width 10 height 12
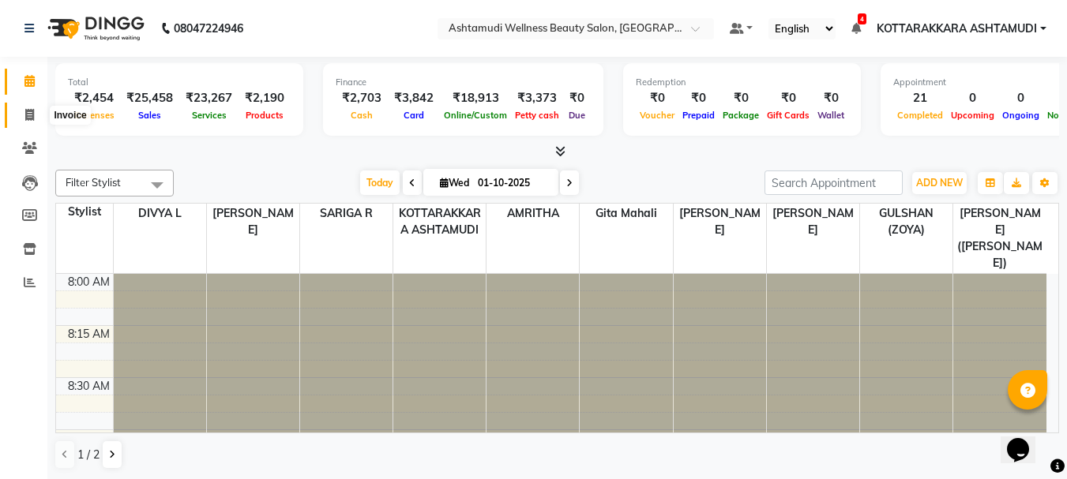
click at [37, 109] on span at bounding box center [30, 116] width 28 height 18
select select "service"
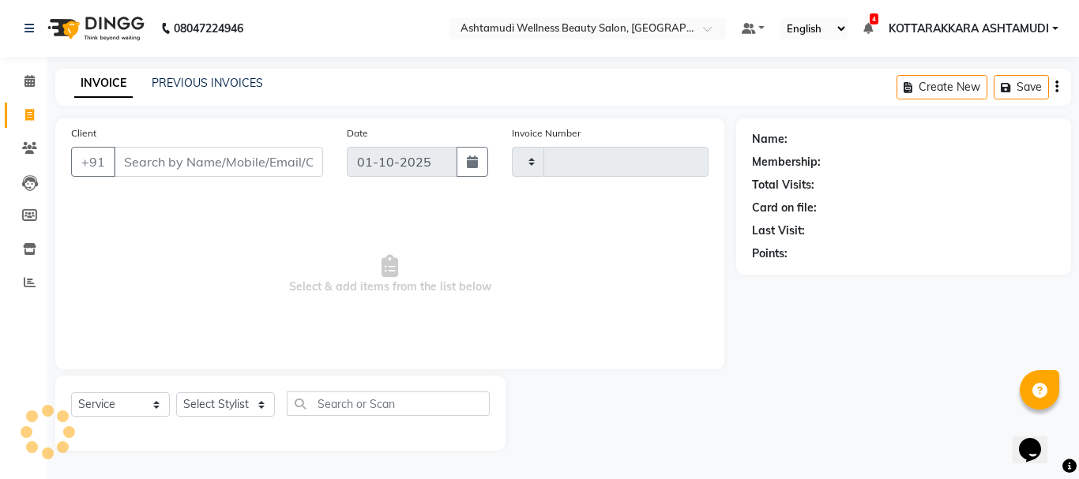
type input "3627"
select select "4664"
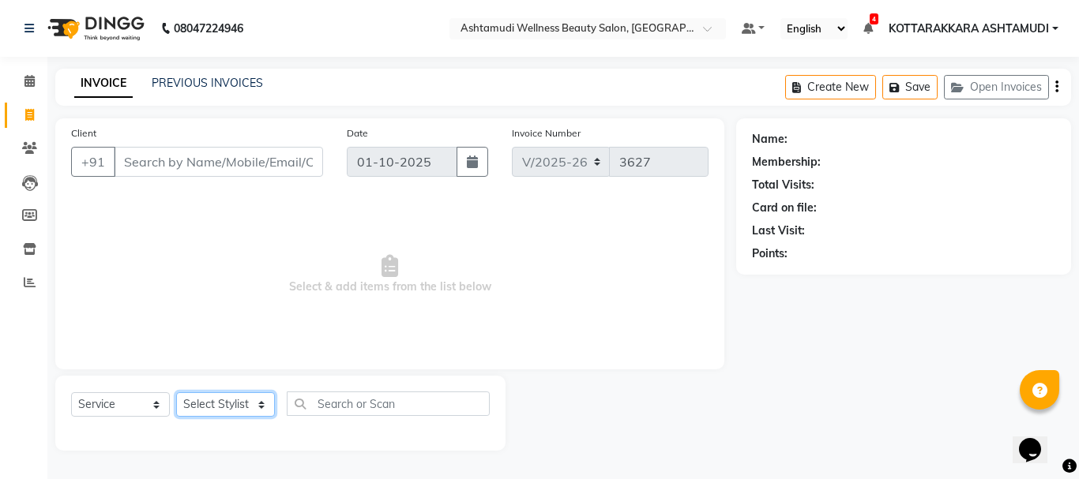
click at [225, 412] on select "Select Stylist" at bounding box center [225, 404] width 99 height 24
select select "27427"
click at [176, 392] on select "Select Stylist AMRITHA DIVYA L [PERSON_NAME] ([PERSON_NAME]) [PERSON_NAME] KOTT…" at bounding box center [227, 404] width 103 height 24
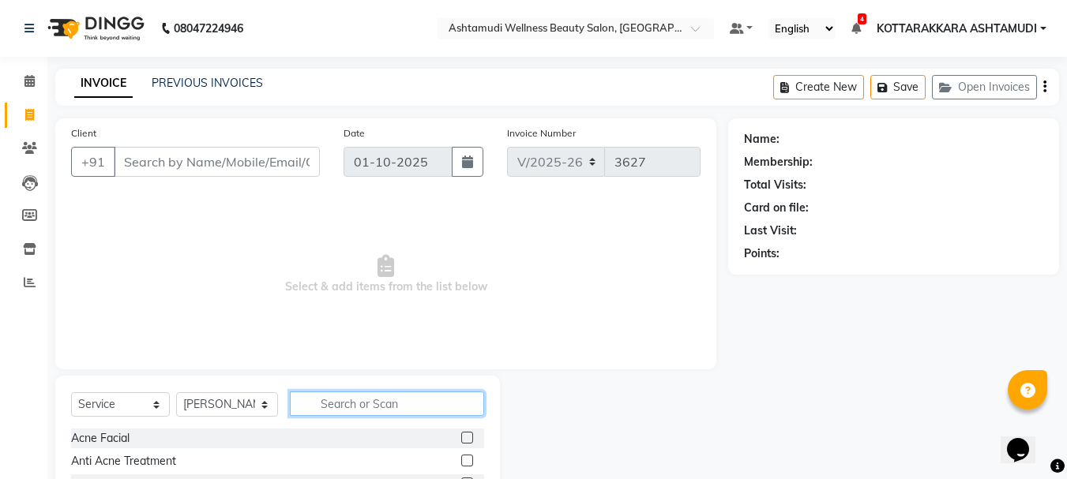
click at [393, 400] on input "text" at bounding box center [387, 404] width 195 height 24
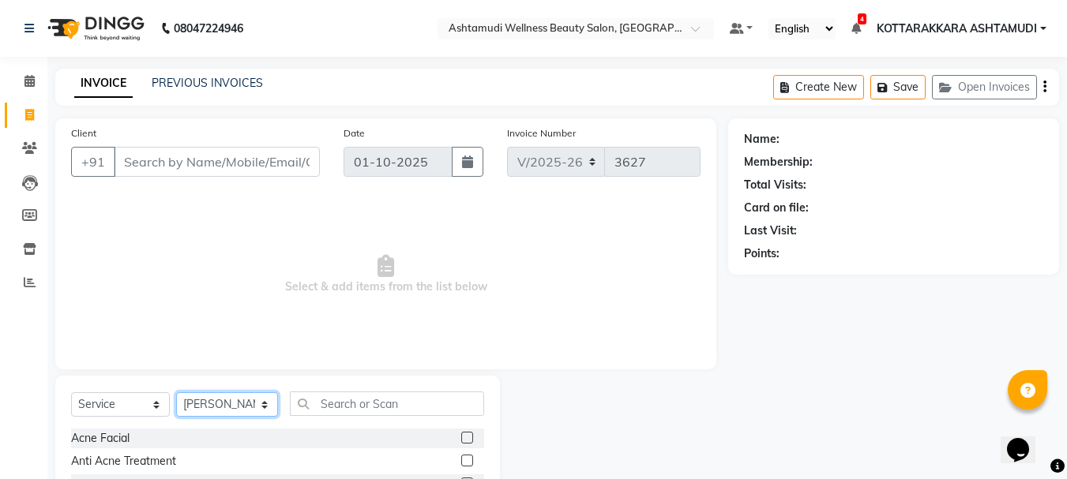
click at [243, 402] on select "Select Stylist AMRITHA DIVYA L [PERSON_NAME] ([PERSON_NAME]) [PERSON_NAME] KOTT…" at bounding box center [227, 404] width 102 height 24
click at [176, 392] on select "Select Stylist AMRITHA DIVYA L [PERSON_NAME] ([PERSON_NAME]) [PERSON_NAME] KOTT…" at bounding box center [227, 404] width 102 height 24
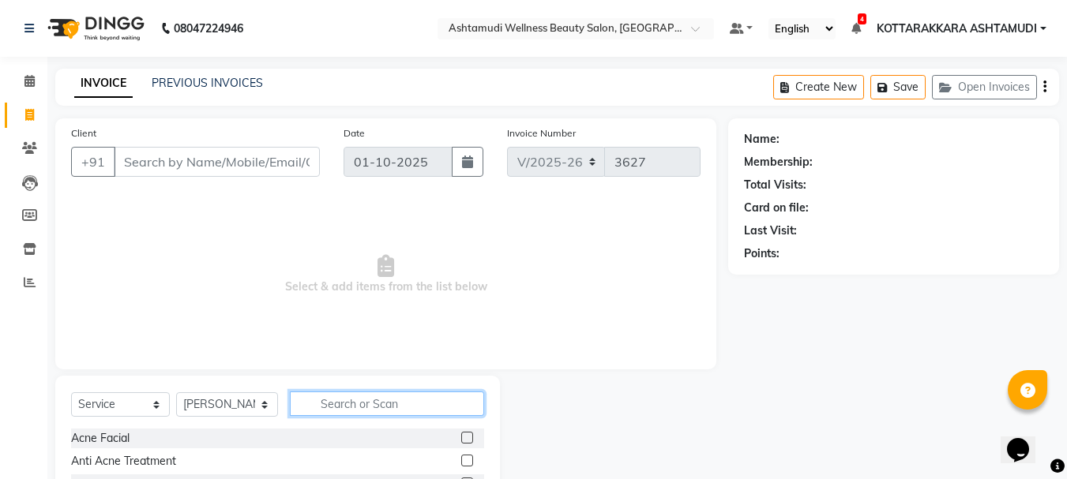
click at [338, 399] on input "text" at bounding box center [387, 404] width 195 height 24
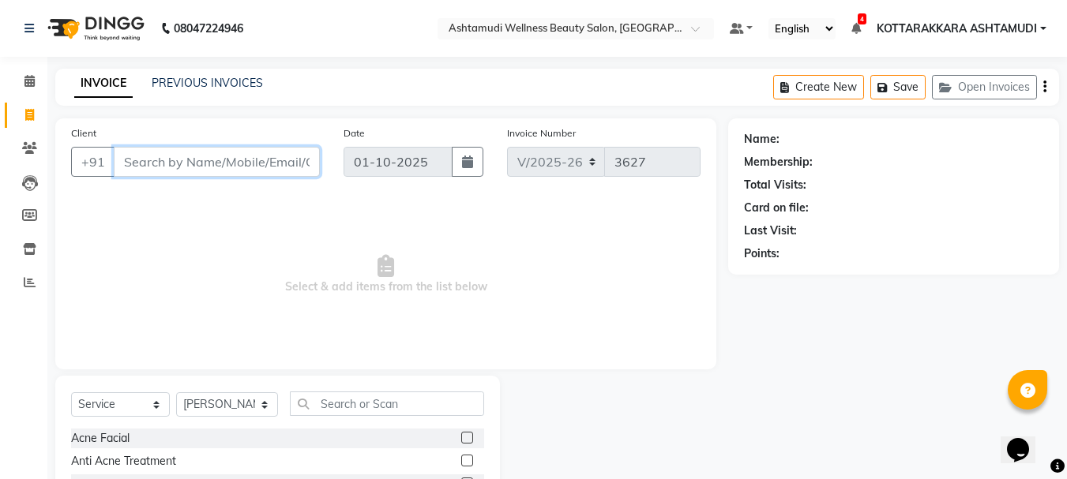
click at [195, 155] on input "Client" at bounding box center [217, 162] width 206 height 30
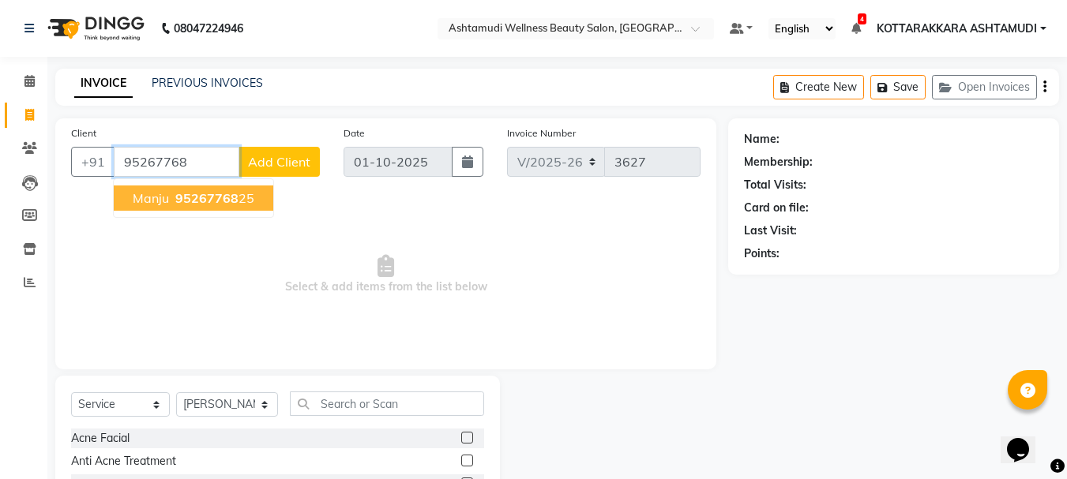
click at [217, 196] on span "95267768" at bounding box center [206, 198] width 63 height 16
type input "9526776825"
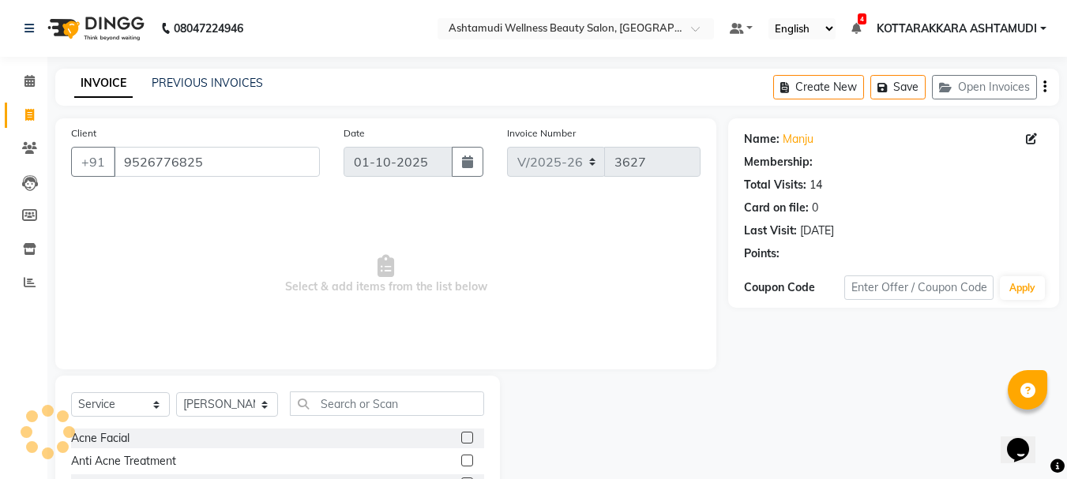
select select "1: Object"
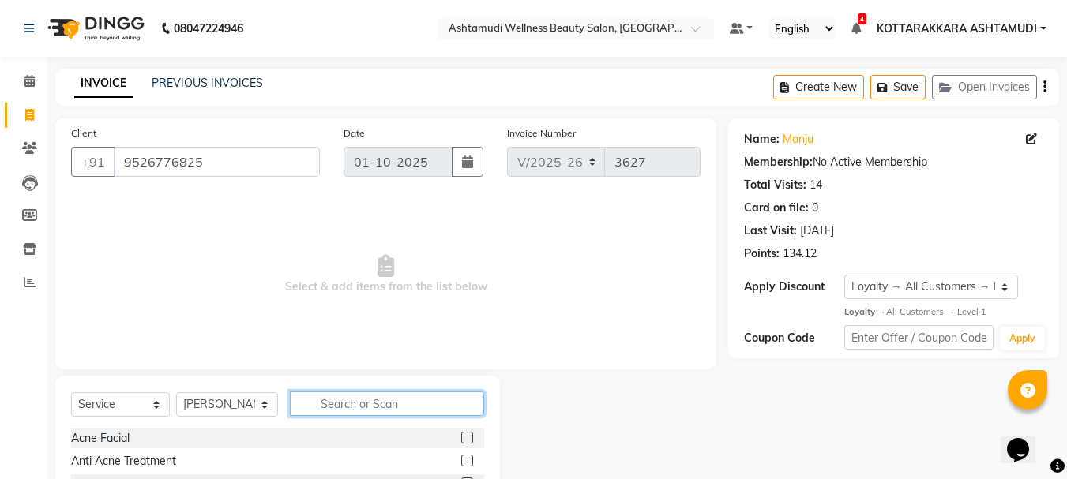
click at [336, 412] on input "text" at bounding box center [387, 404] width 195 height 24
type input "EB"
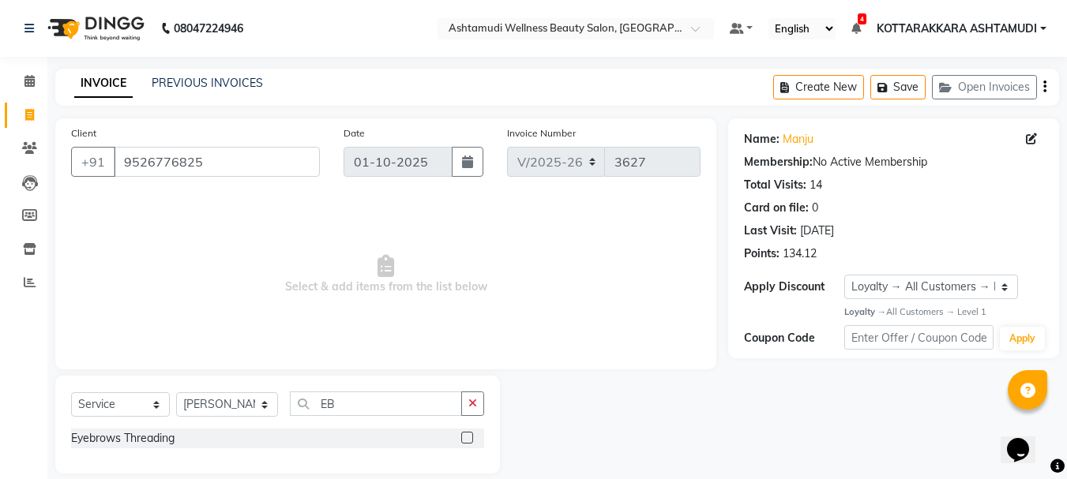
click at [469, 438] on label at bounding box center [467, 438] width 12 height 12
click at [469, 438] on input "checkbox" at bounding box center [466, 439] width 10 height 10
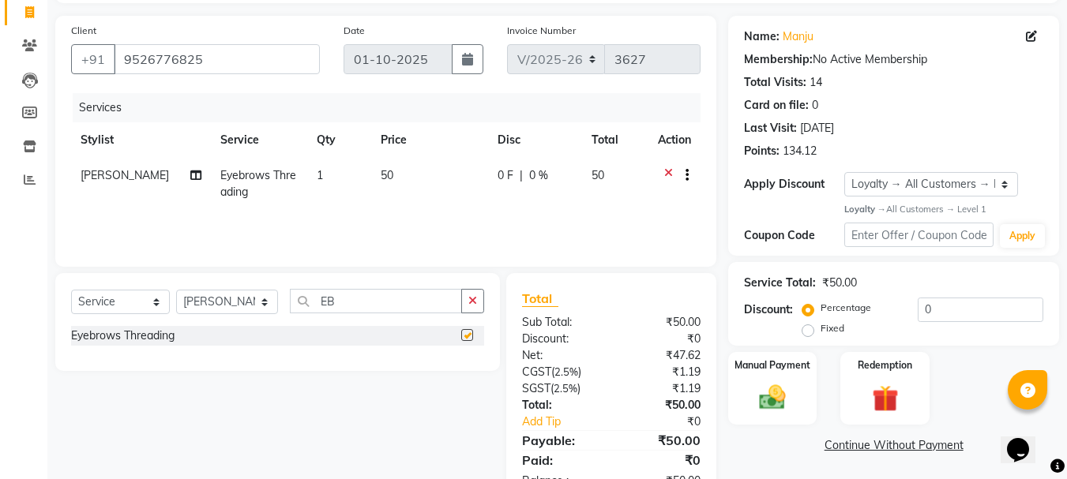
checkbox input "false"
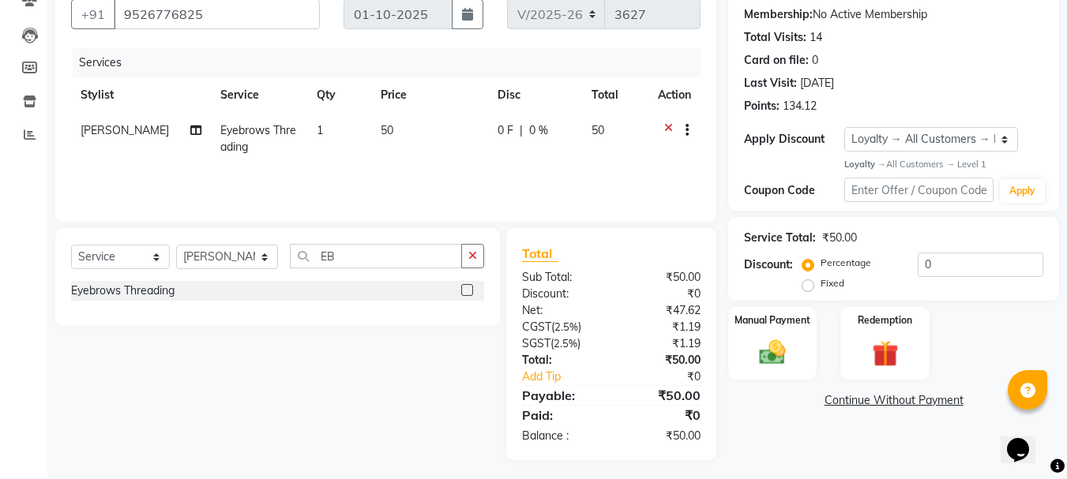
scroll to position [152, 0]
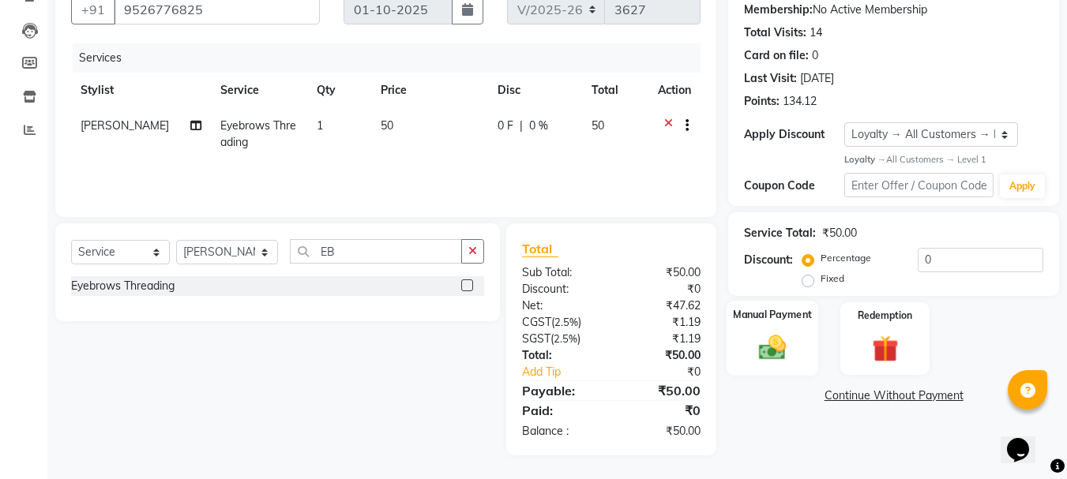
click at [792, 340] on img at bounding box center [772, 348] width 44 height 32
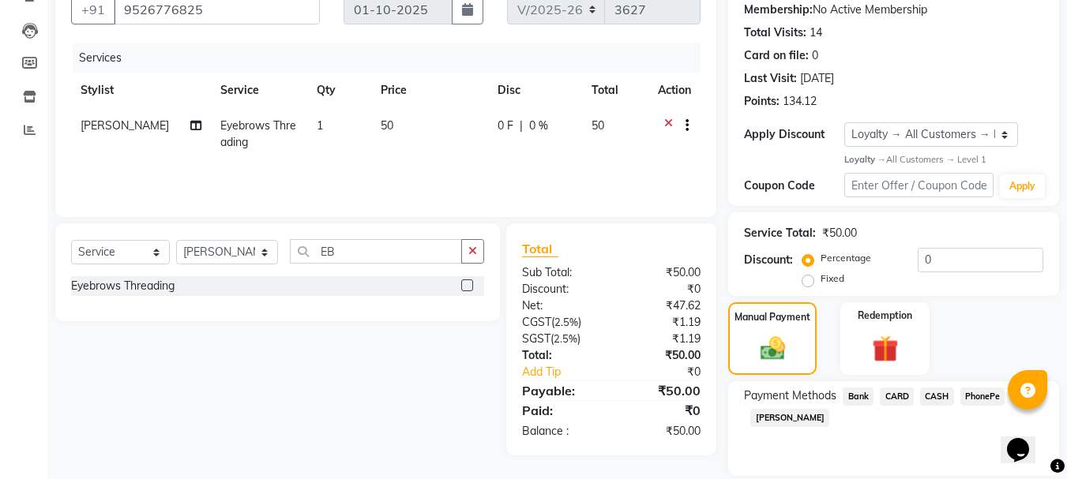
click at [985, 395] on span "PhonePe" at bounding box center [982, 397] width 45 height 18
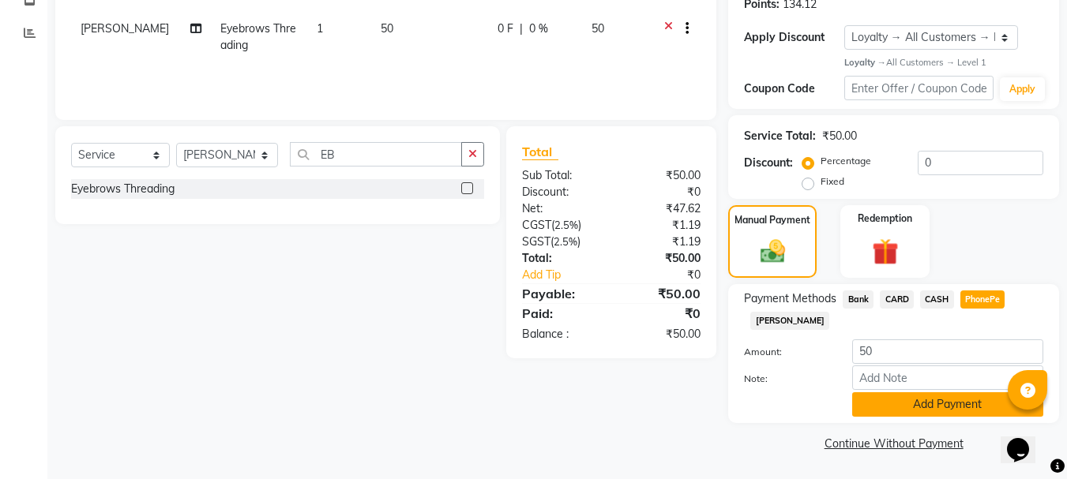
click at [911, 410] on button "Add Payment" at bounding box center [947, 404] width 191 height 24
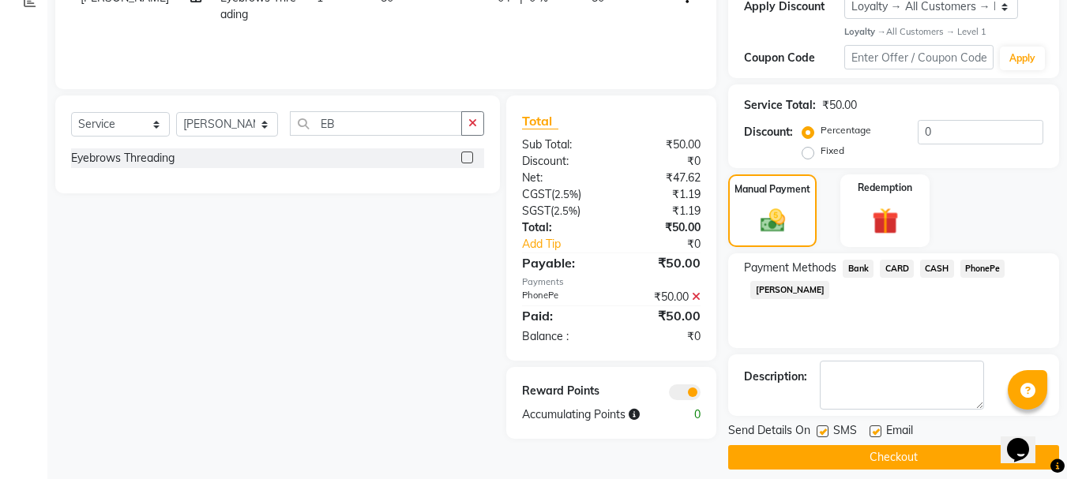
scroll to position [295, 0]
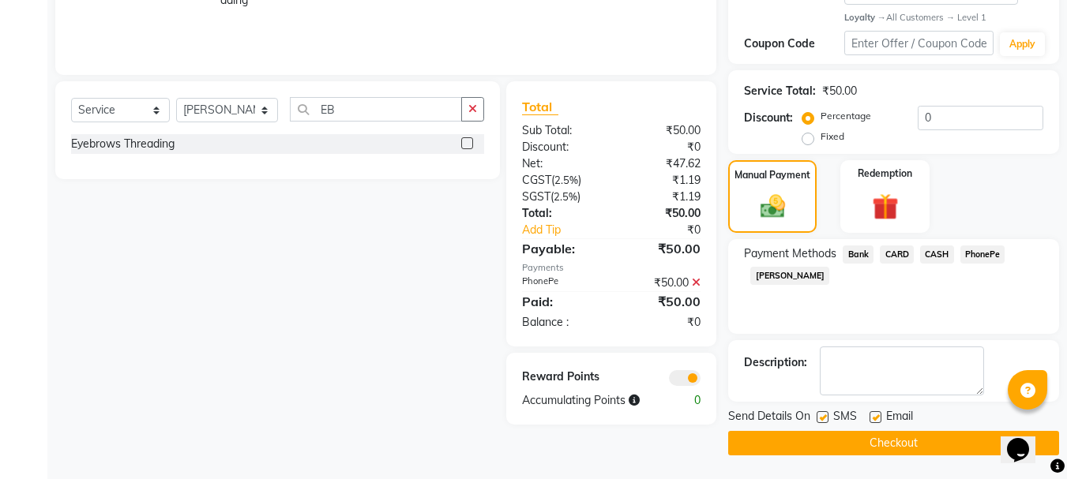
click at [853, 439] on button "Checkout" at bounding box center [893, 443] width 331 height 24
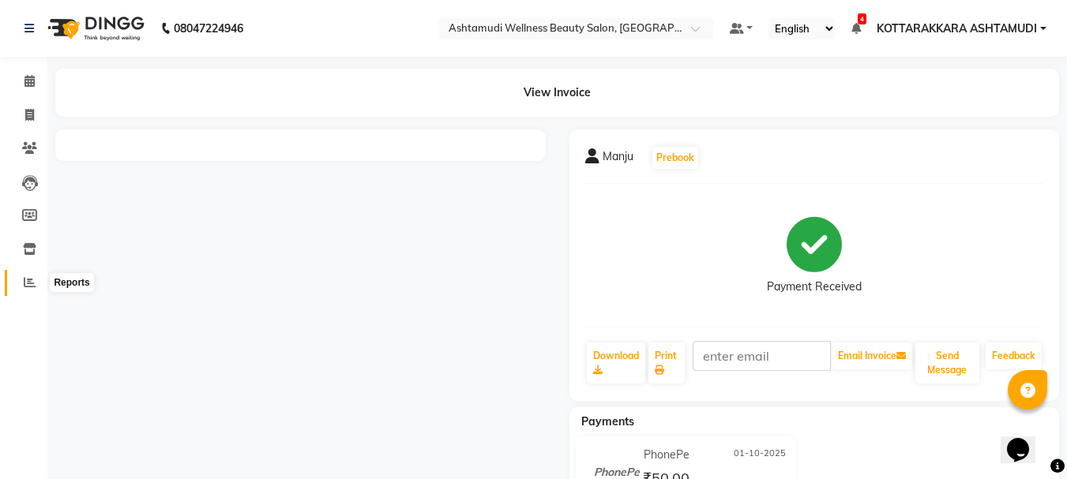
click at [26, 286] on icon at bounding box center [30, 282] width 12 height 12
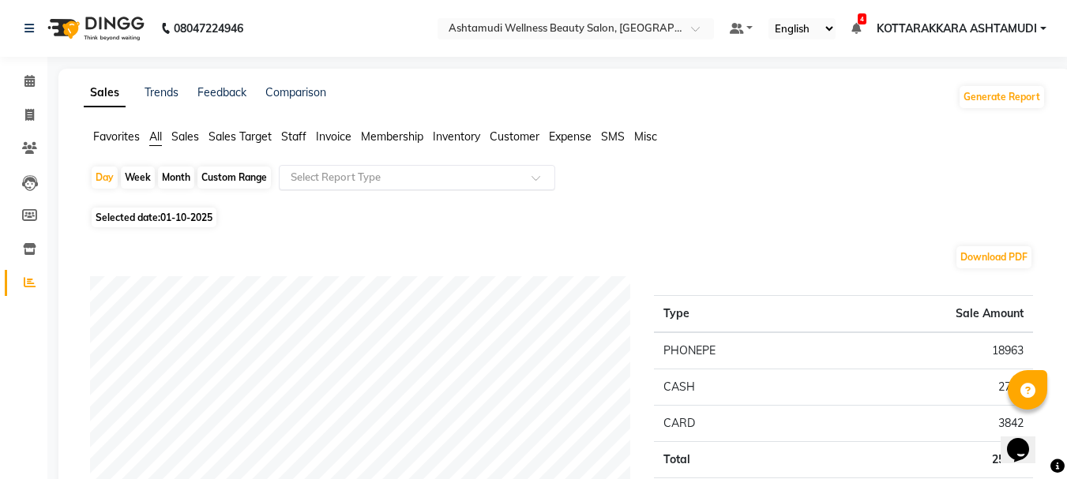
click at [469, 181] on input "text" at bounding box center [400, 178] width 227 height 16
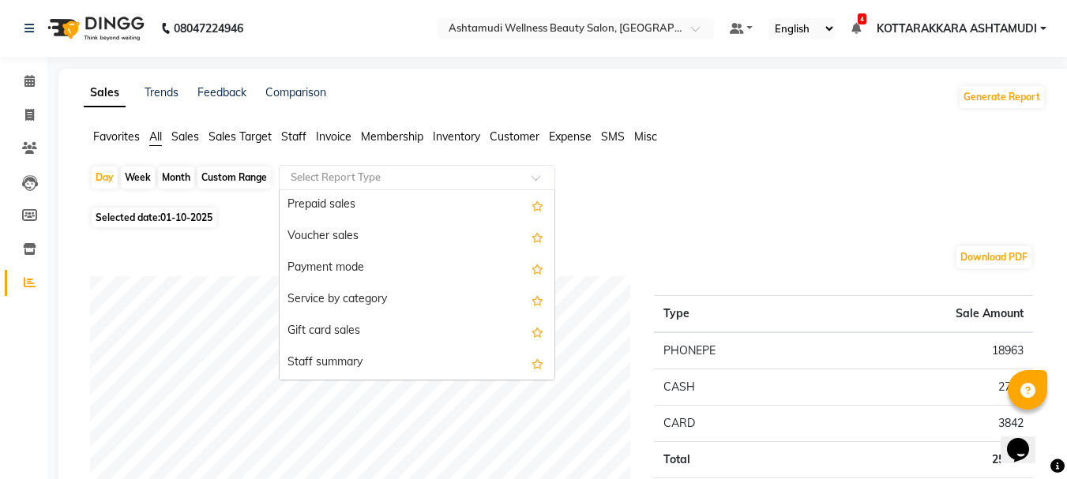
scroll to position [237, 0]
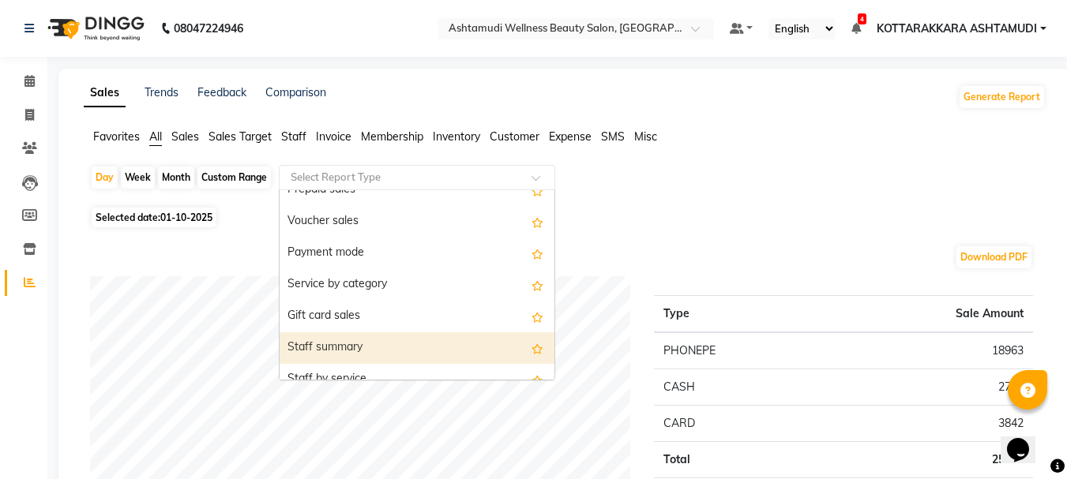
click at [373, 340] on div "Staff summary" at bounding box center [417, 348] width 275 height 32
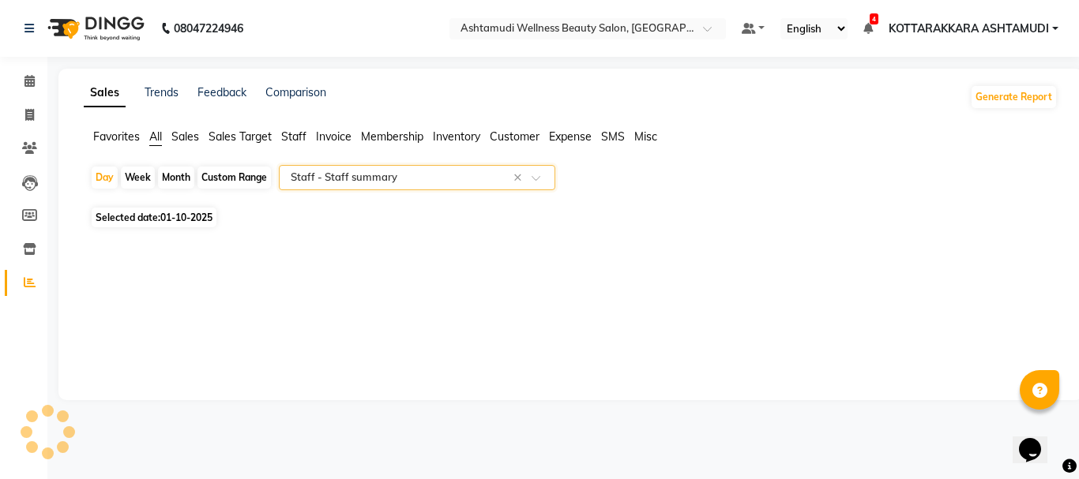
select select "full_report"
select select "csv"
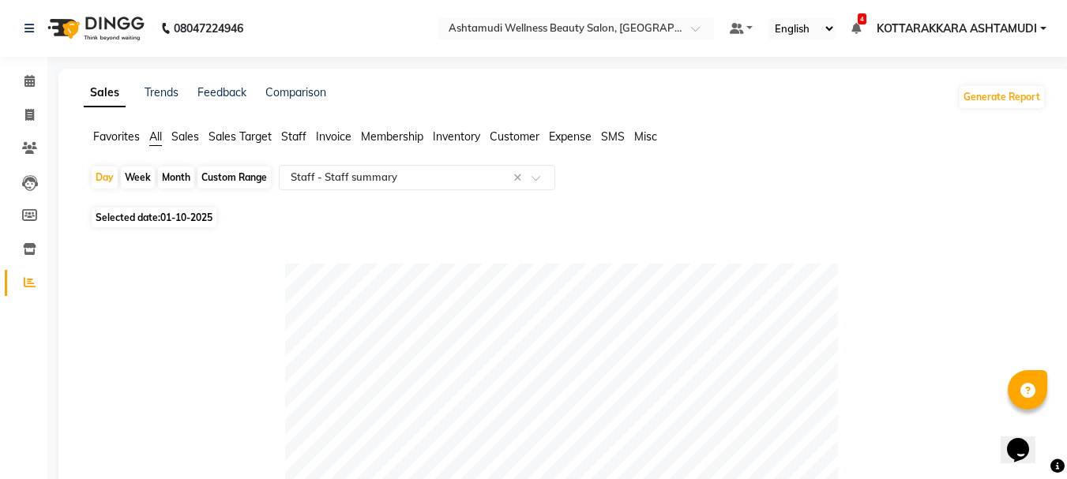
click at [232, 179] on div "Custom Range" at bounding box center [233, 178] width 73 height 22
select select "10"
select select "2025"
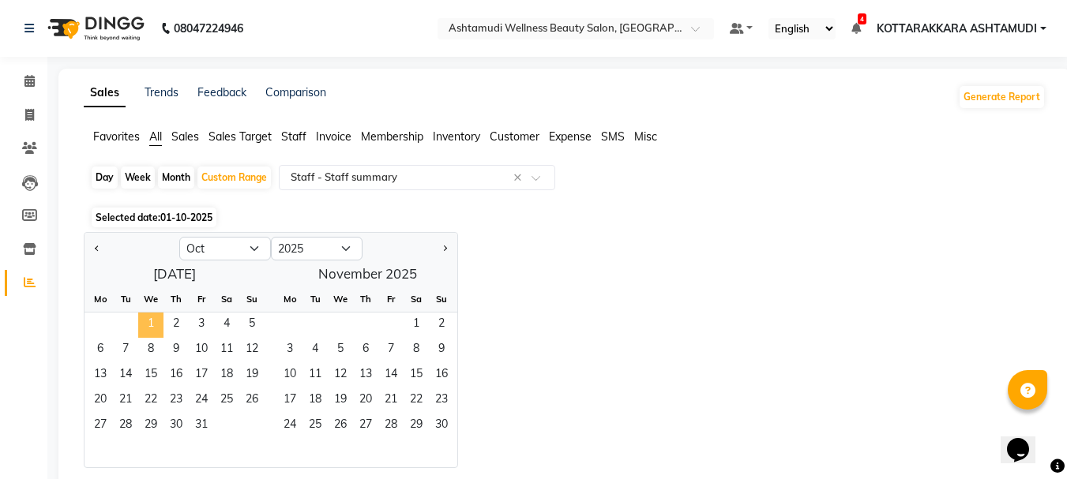
click at [145, 317] on span "1" at bounding box center [150, 325] width 25 height 25
click at [668, 304] on div "Jan Feb Mar Apr May Jun Jul Aug Sep Oct Nov Dec 2015 2016 2017 2018 2019 2020 2…" at bounding box center [565, 350] width 962 height 236
click at [100, 180] on div "Day" at bounding box center [105, 178] width 26 height 22
select select "10"
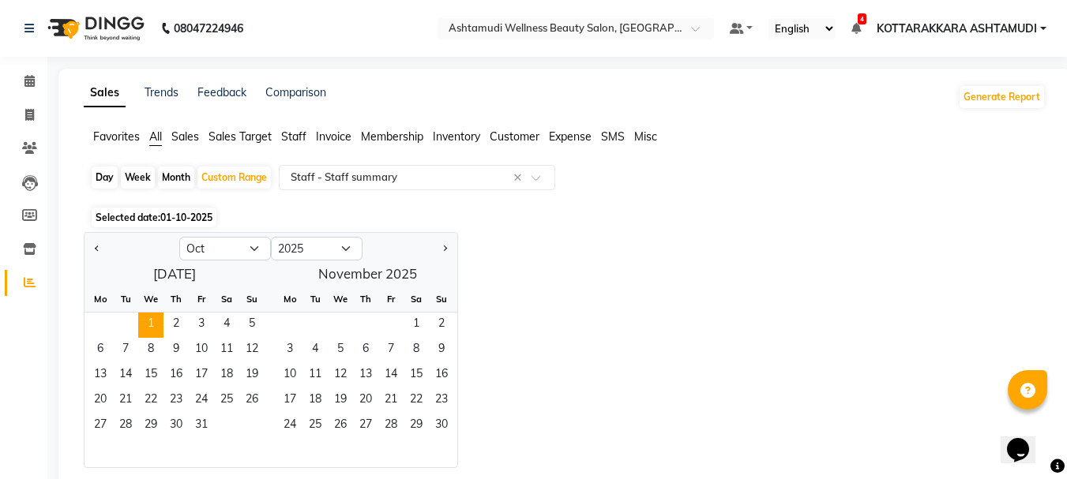
select select "2025"
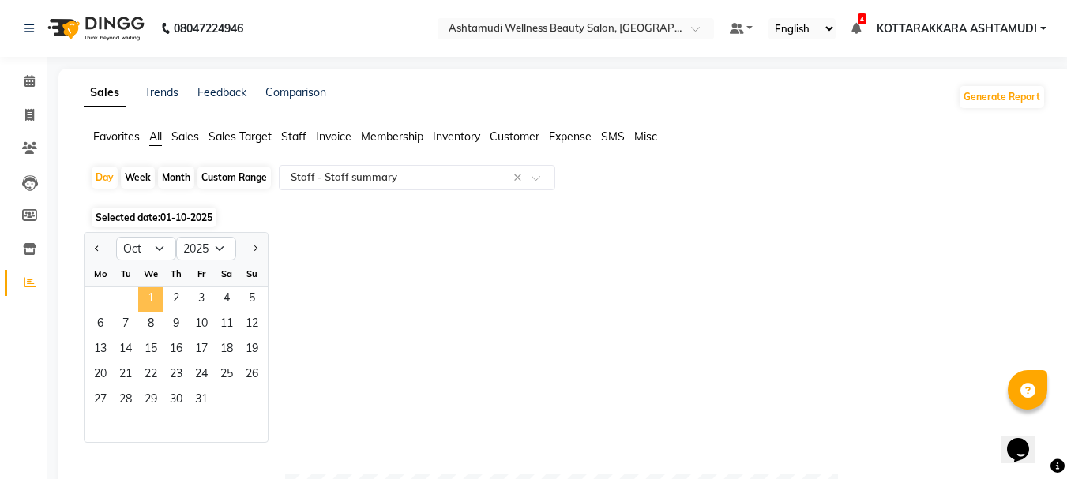
click at [150, 305] on span "1" at bounding box center [150, 299] width 25 height 25
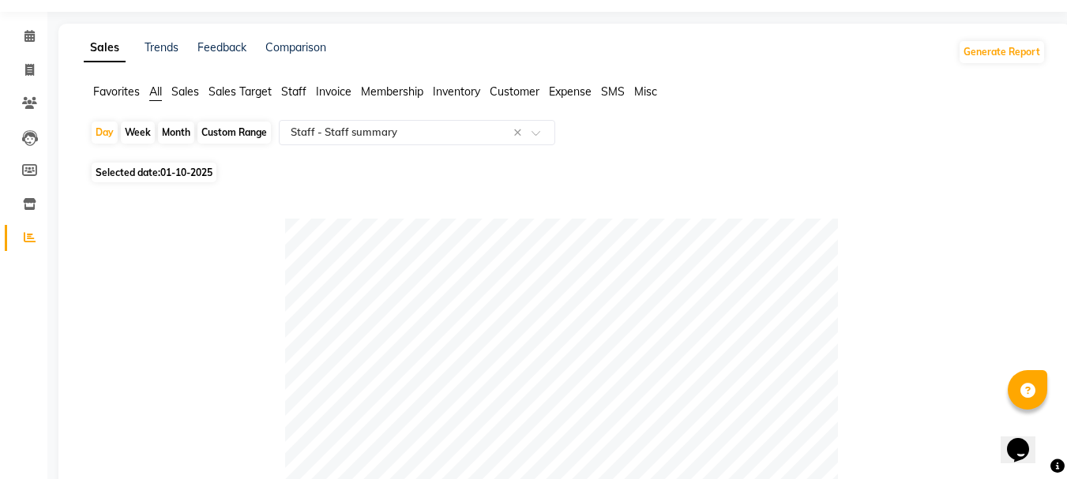
scroll to position [0, 0]
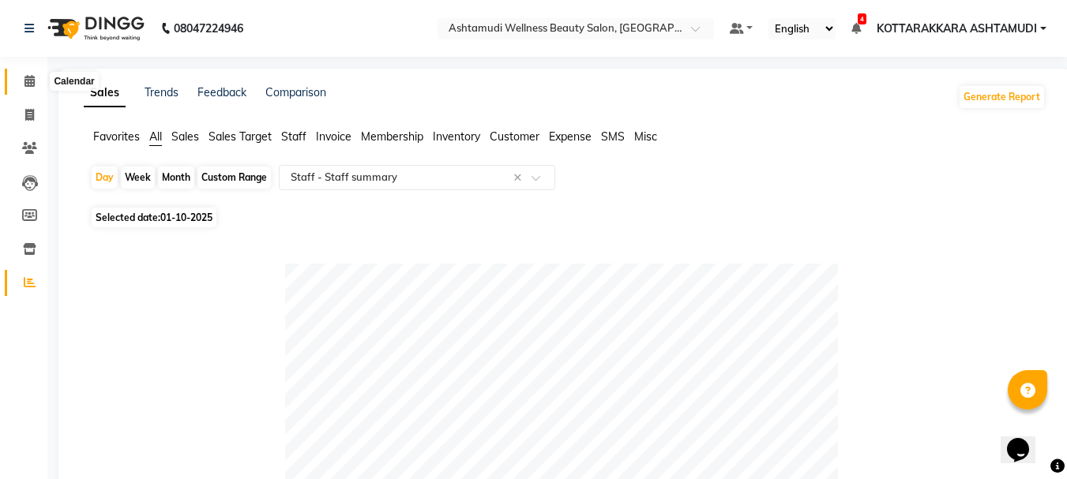
click at [30, 77] on icon at bounding box center [29, 81] width 10 height 12
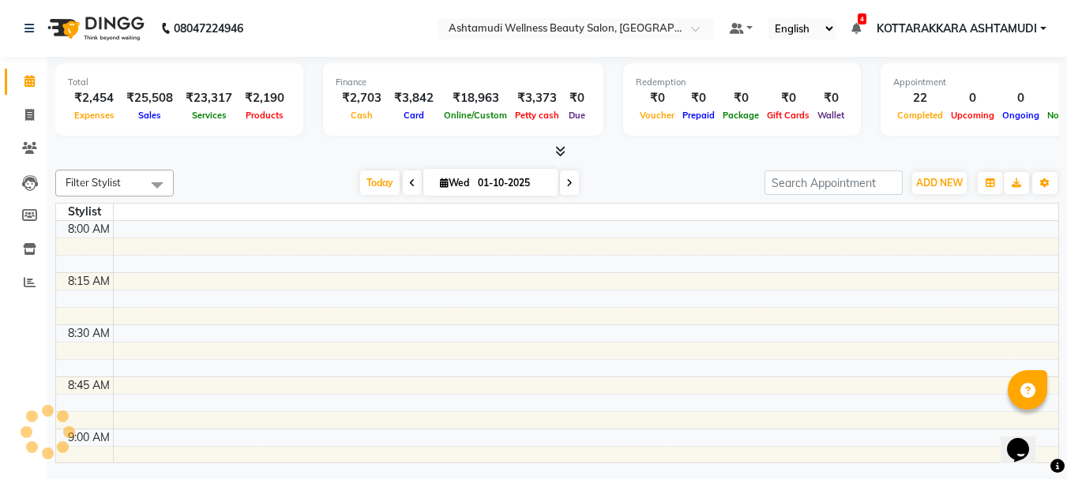
scroll to position [1669, 0]
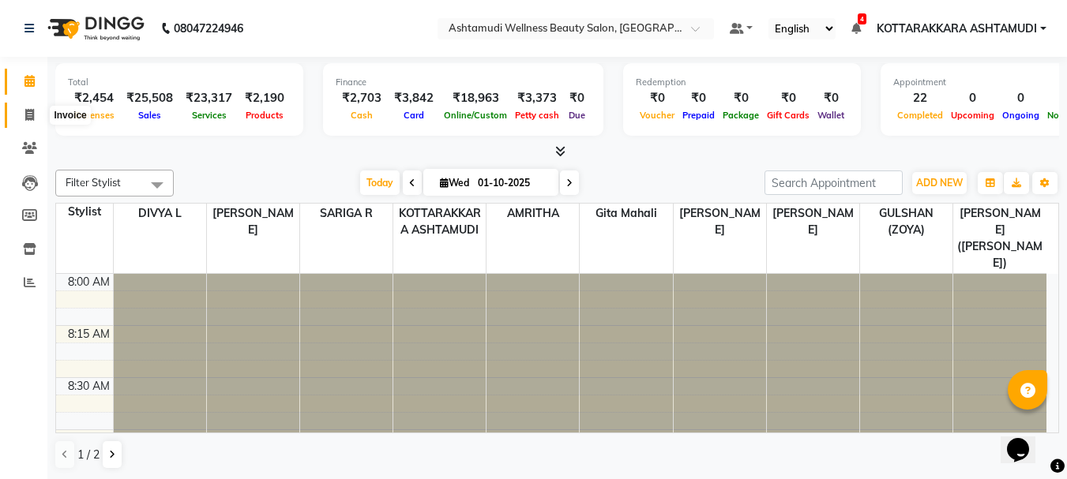
click at [32, 117] on icon at bounding box center [29, 115] width 9 height 12
select select "service"
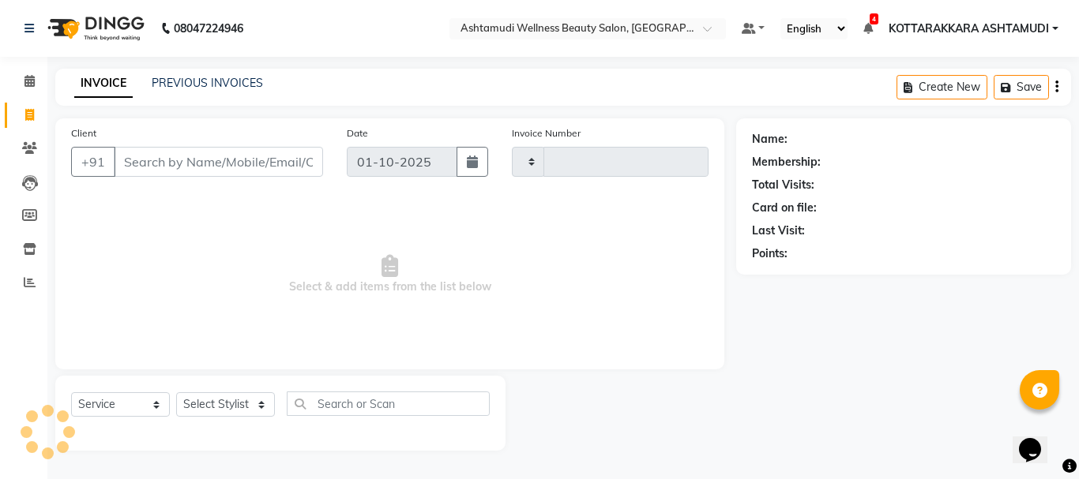
type input "3628"
select select "4664"
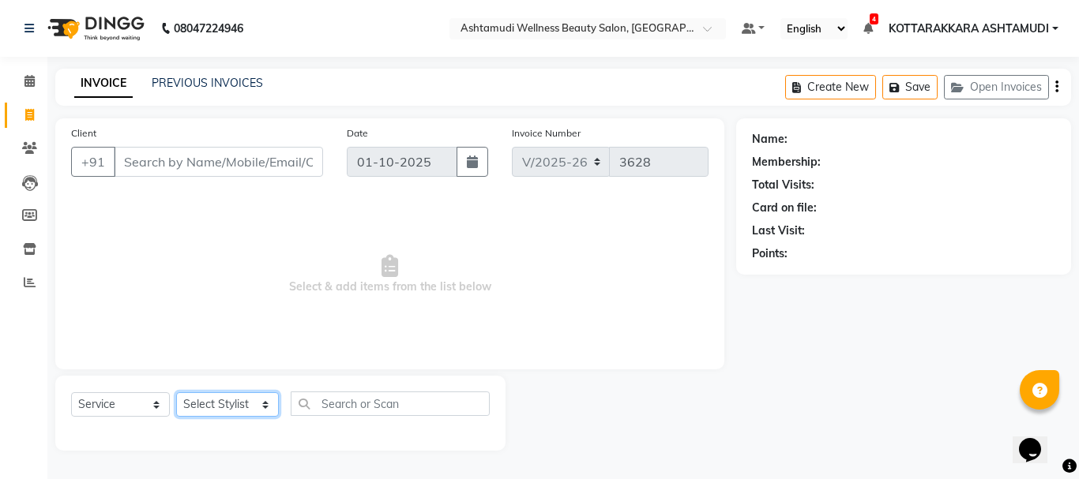
click at [239, 404] on select "Select Stylist AMRITHA DIVYA L [PERSON_NAME] ([PERSON_NAME]) [PERSON_NAME] KOTT…" at bounding box center [227, 404] width 103 height 24
select select "49590"
click at [176, 392] on select "Select Stylist AMRITHA DIVYA L [PERSON_NAME] ([PERSON_NAME]) [PERSON_NAME] KOTT…" at bounding box center [227, 404] width 103 height 24
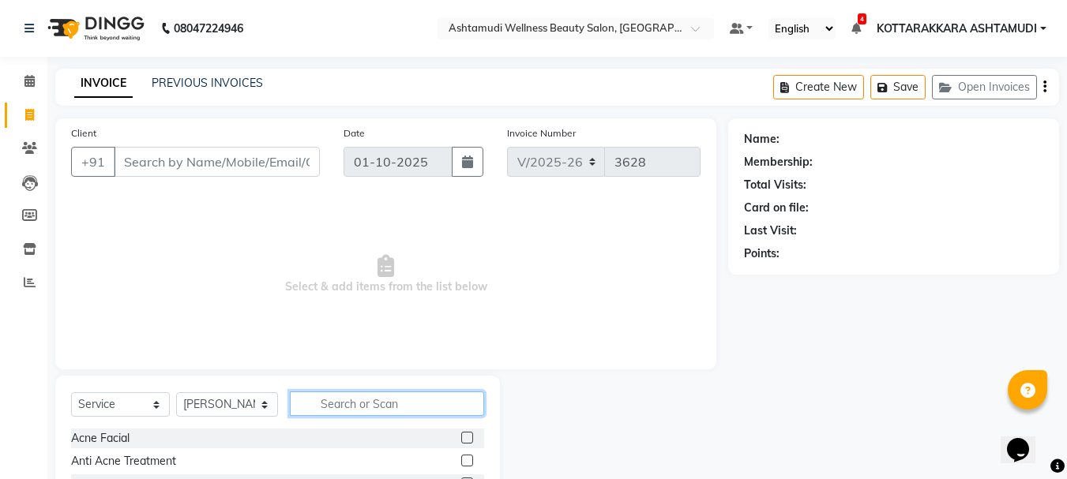
click at [332, 400] on input "text" at bounding box center [387, 404] width 195 height 24
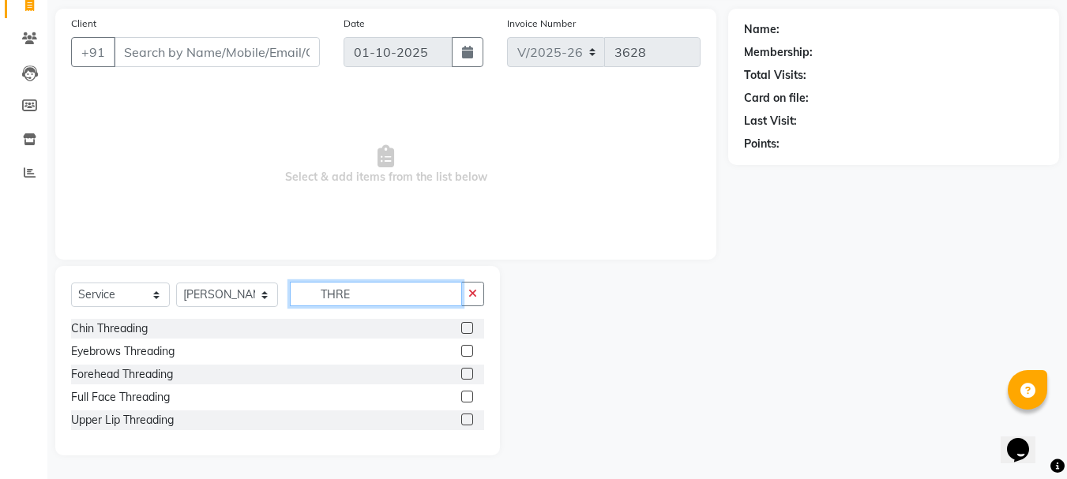
type input "THRE"
click at [472, 349] on label at bounding box center [467, 351] width 12 height 12
click at [471, 349] on input "checkbox" at bounding box center [466, 352] width 10 height 10
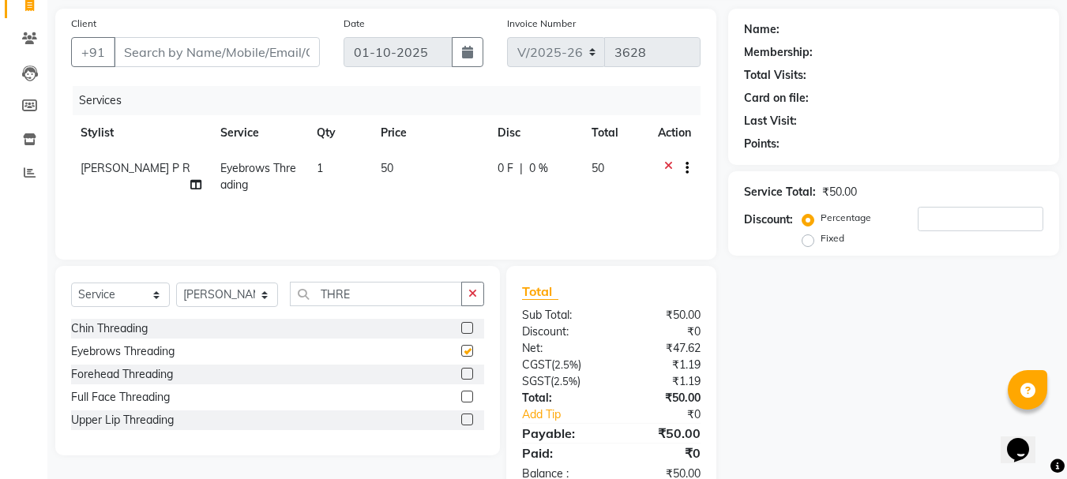
checkbox input "false"
click at [466, 419] on label at bounding box center [467, 420] width 12 height 12
click at [466, 419] on input "checkbox" at bounding box center [466, 420] width 10 height 10
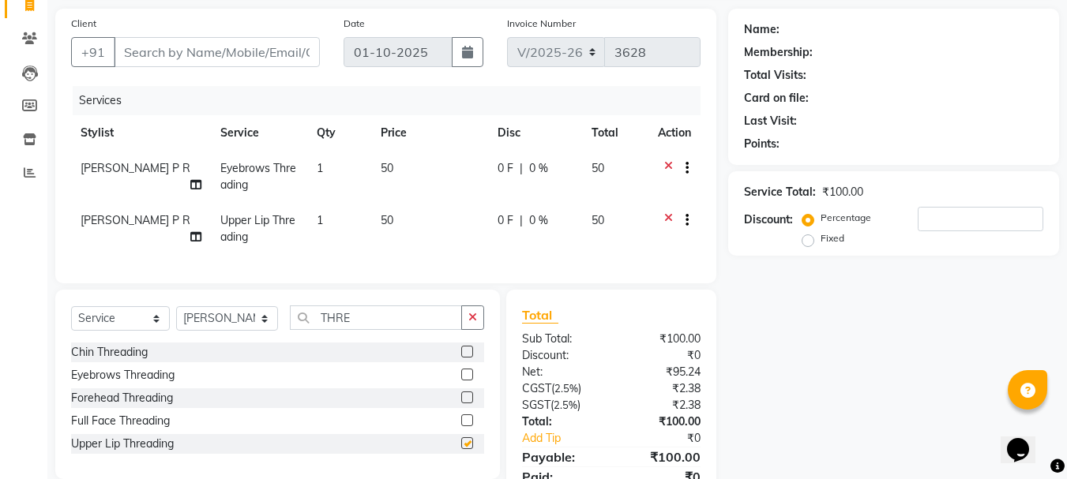
checkbox input "false"
click at [471, 358] on label at bounding box center [467, 352] width 12 height 12
click at [471, 358] on input "checkbox" at bounding box center [466, 352] width 10 height 10
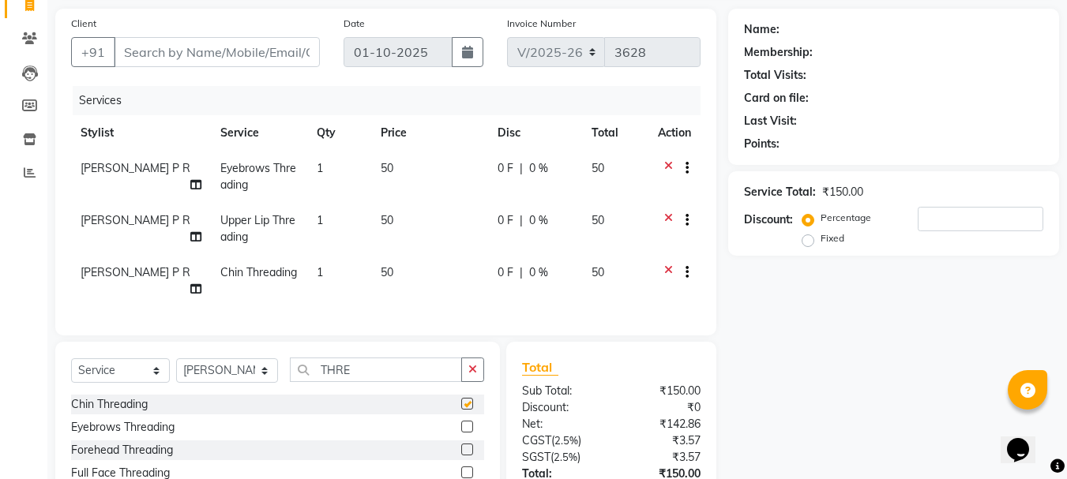
checkbox input "false"
click at [255, 57] on input "Client" at bounding box center [217, 52] width 206 height 30
type input "M"
type input "0"
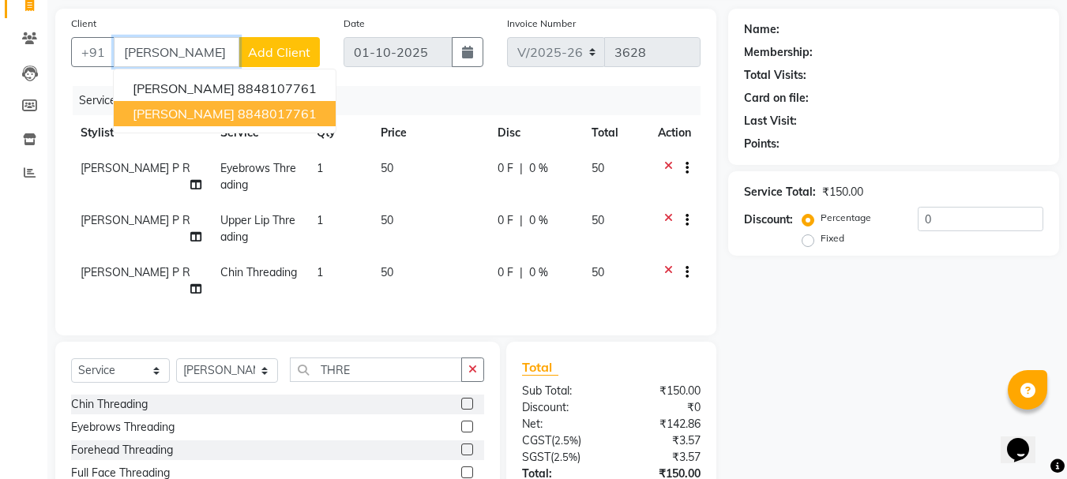
click at [248, 117] on ngb-highlight "8848017761" at bounding box center [277, 114] width 79 height 16
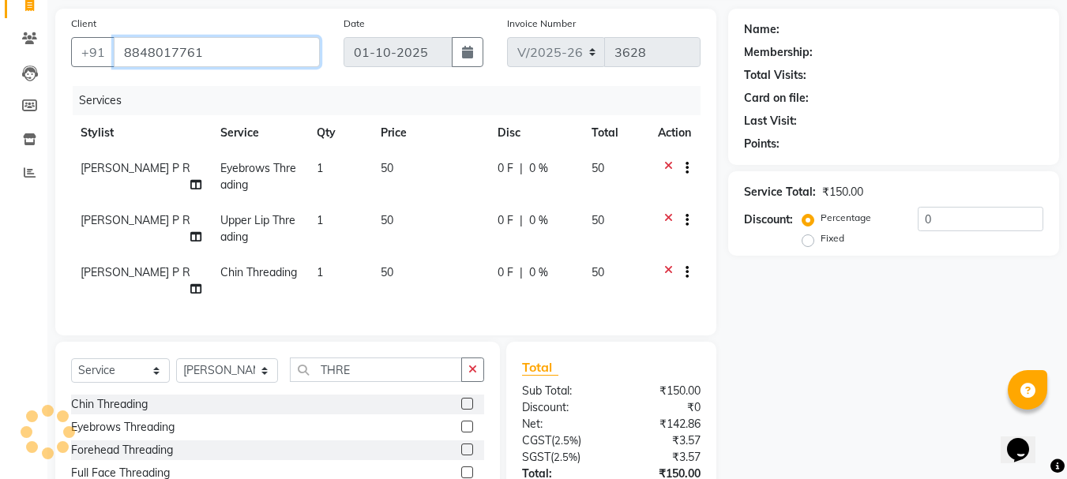
type input "8848017761"
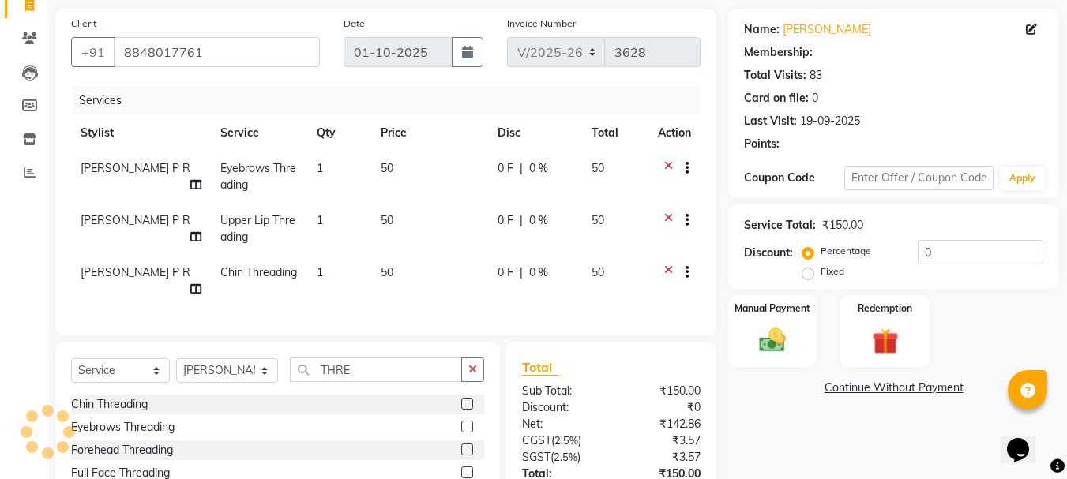
select select "2: Object"
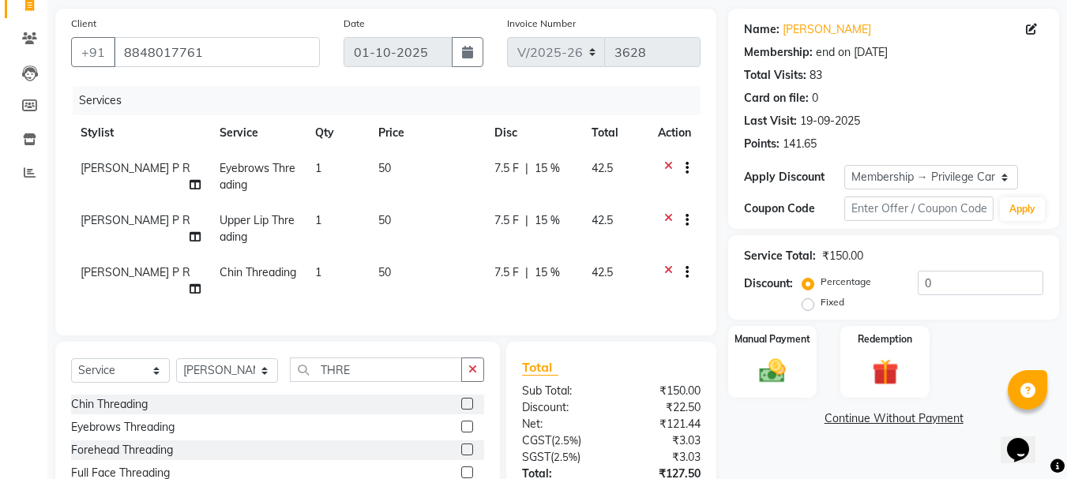
type input "15"
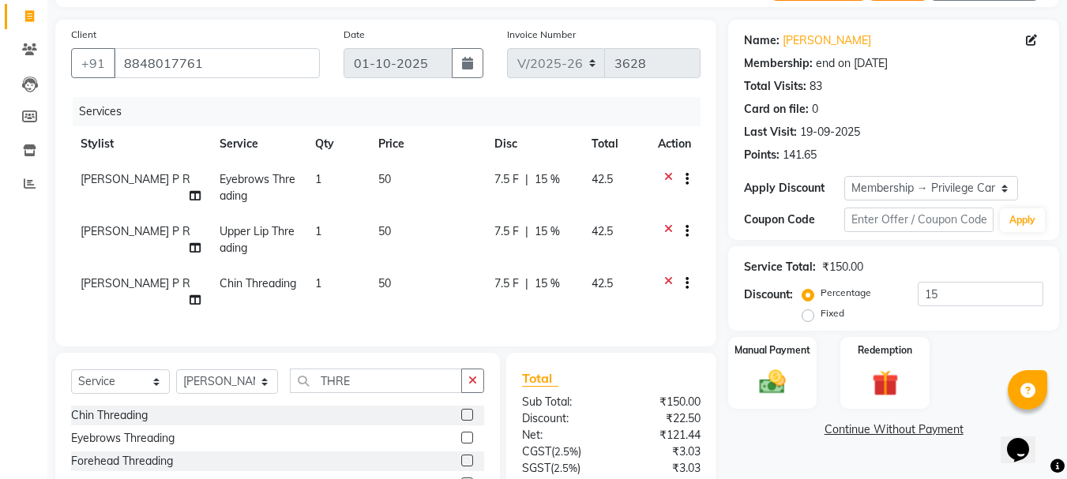
scroll to position [257, 0]
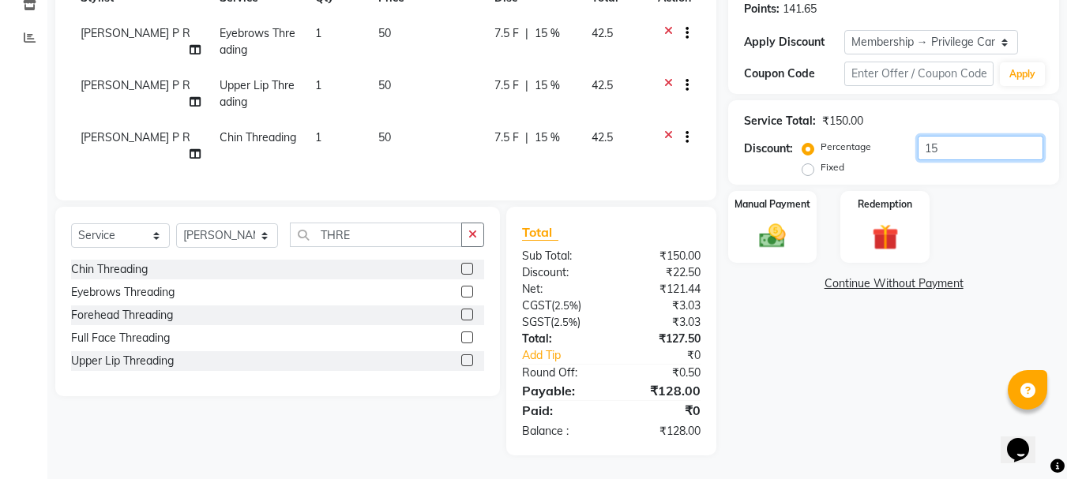
click at [960, 136] on input "15" at bounding box center [981, 148] width 126 height 24
click at [742, 227] on div "Manual Payment" at bounding box center [772, 227] width 92 height 75
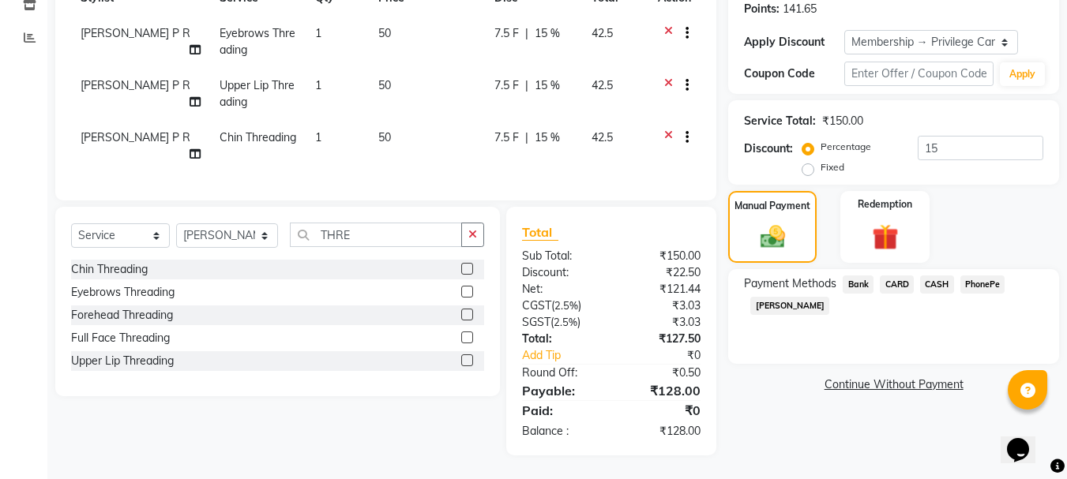
click at [945, 276] on span "CASH" at bounding box center [937, 285] width 34 height 18
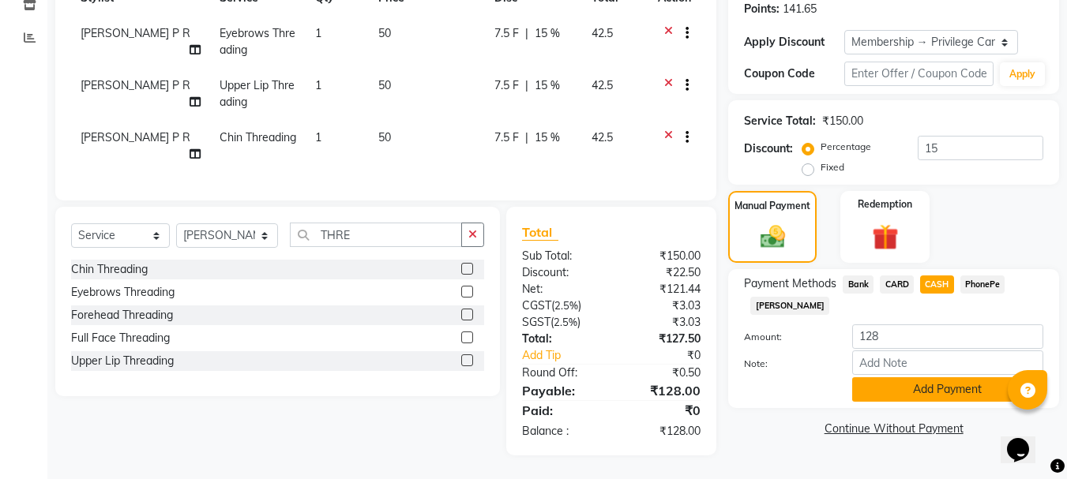
click at [889, 377] on button "Add Payment" at bounding box center [947, 389] width 191 height 24
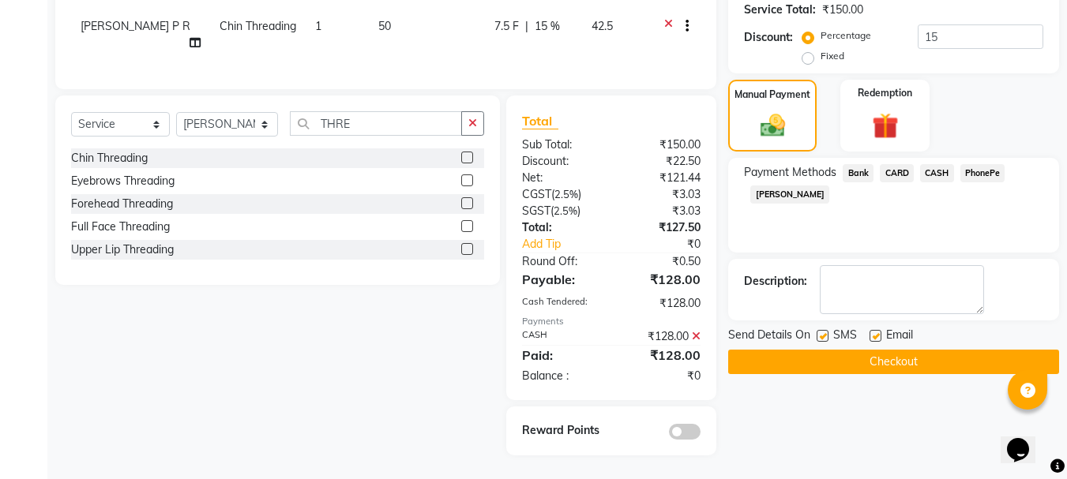
scroll to position [368, 0]
click at [869, 353] on button "Checkout" at bounding box center [893, 362] width 331 height 24
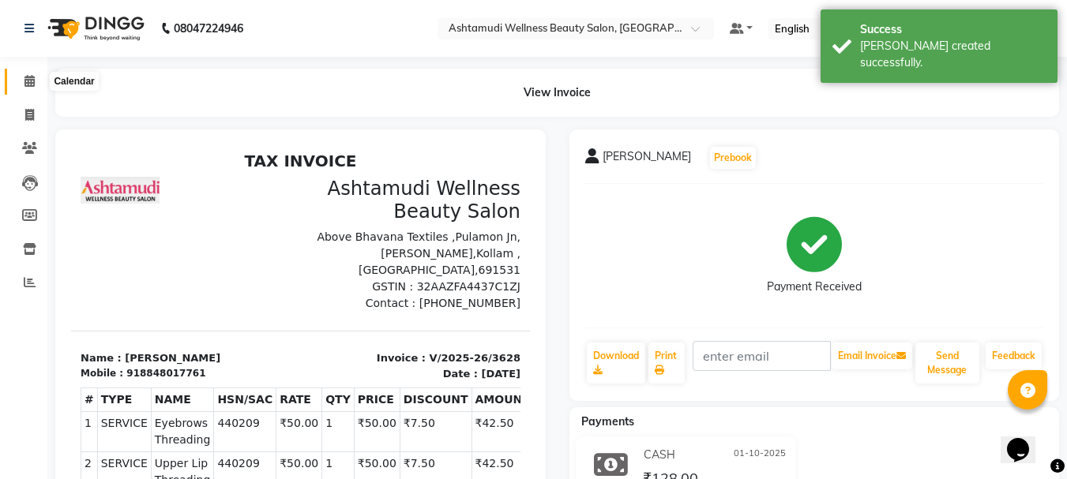
click at [32, 81] on icon at bounding box center [29, 81] width 10 height 12
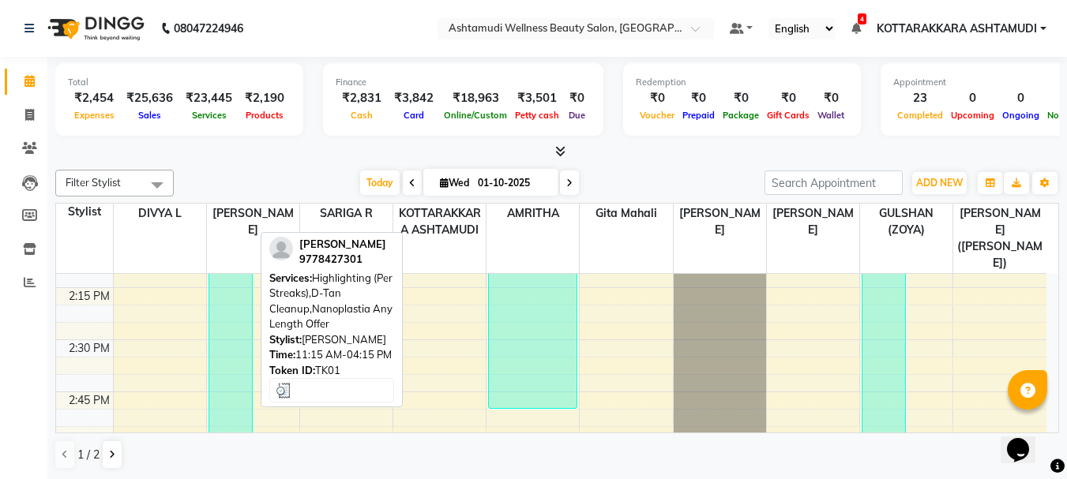
scroll to position [1184, 0]
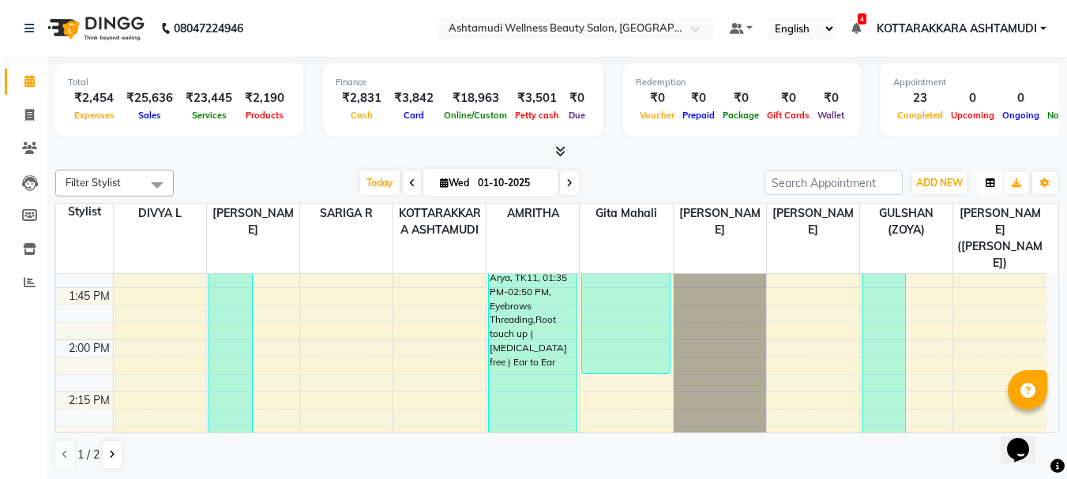
click at [988, 184] on icon "button" at bounding box center [989, 182] width 9 height 9
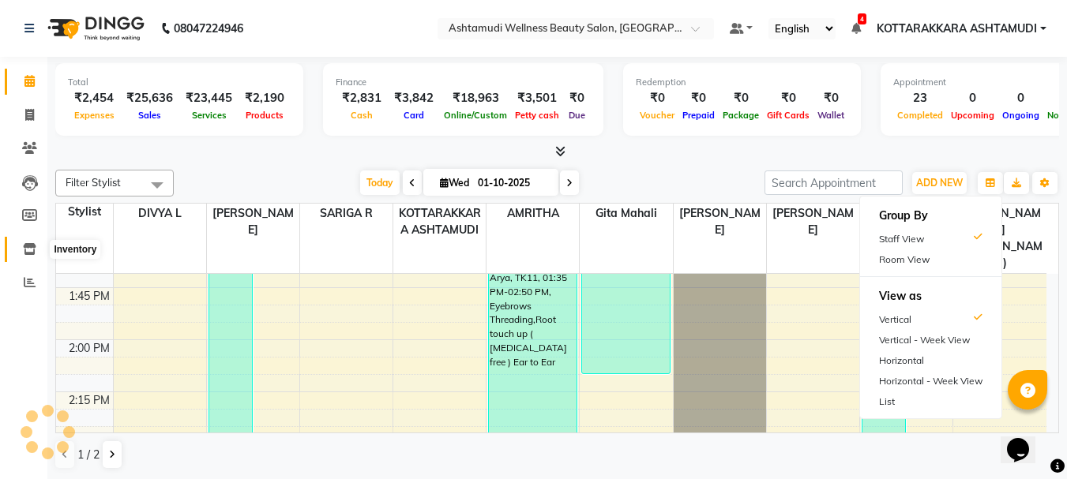
click at [29, 247] on icon at bounding box center [29, 249] width 13 height 12
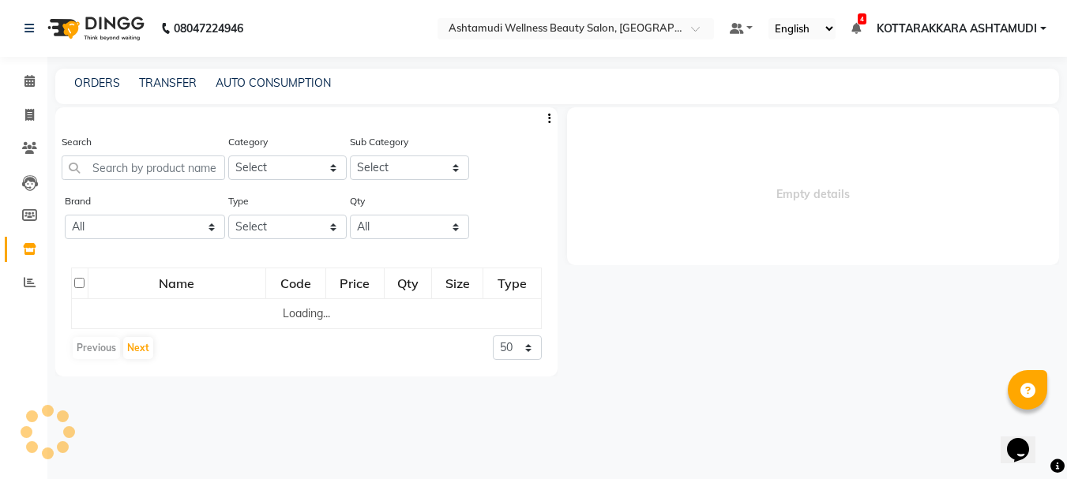
select select
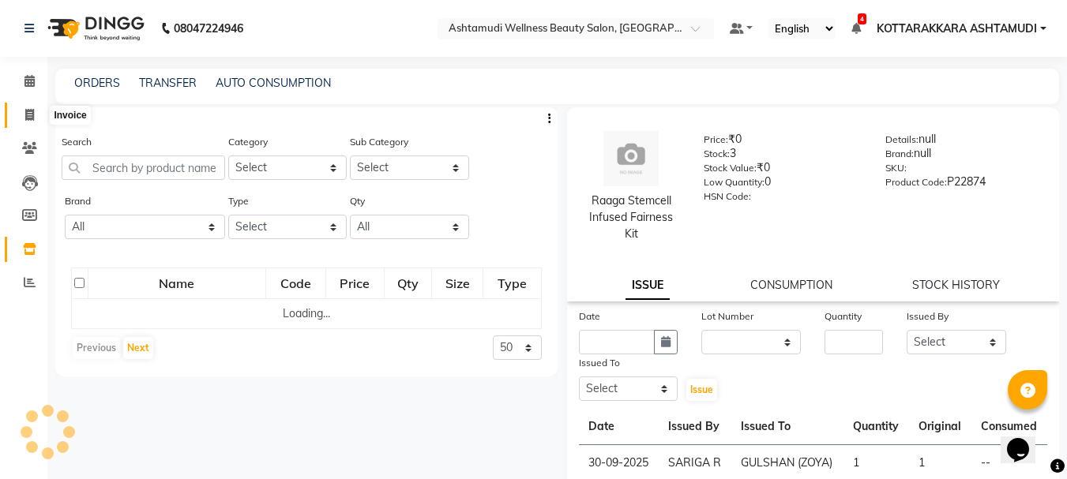
click at [30, 121] on span at bounding box center [30, 116] width 28 height 18
select select "service"
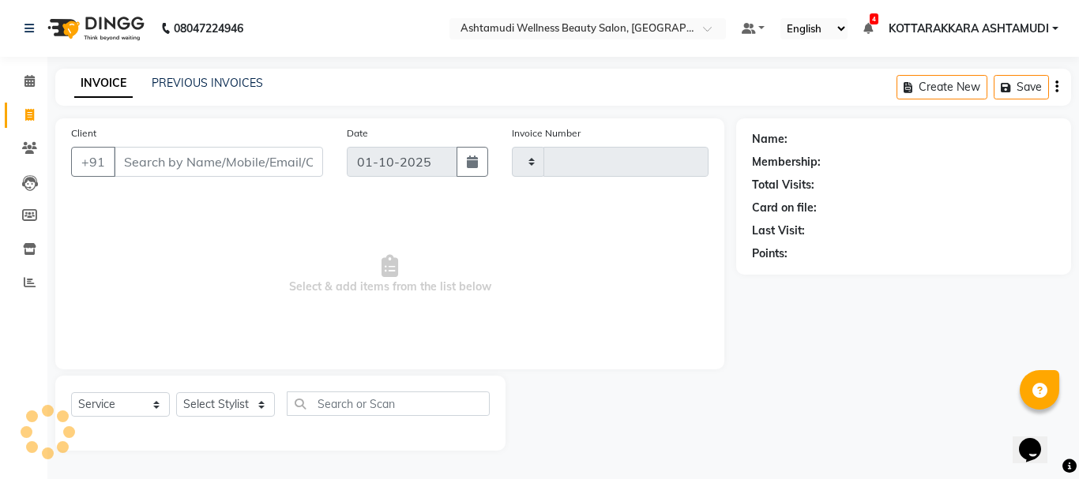
type input "3629"
select select "4664"
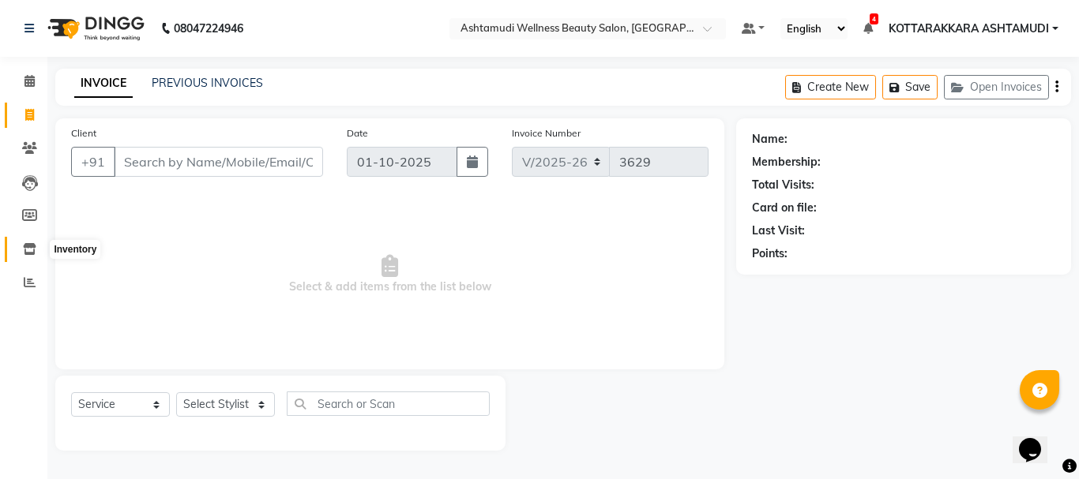
click at [29, 249] on icon at bounding box center [29, 249] width 13 height 12
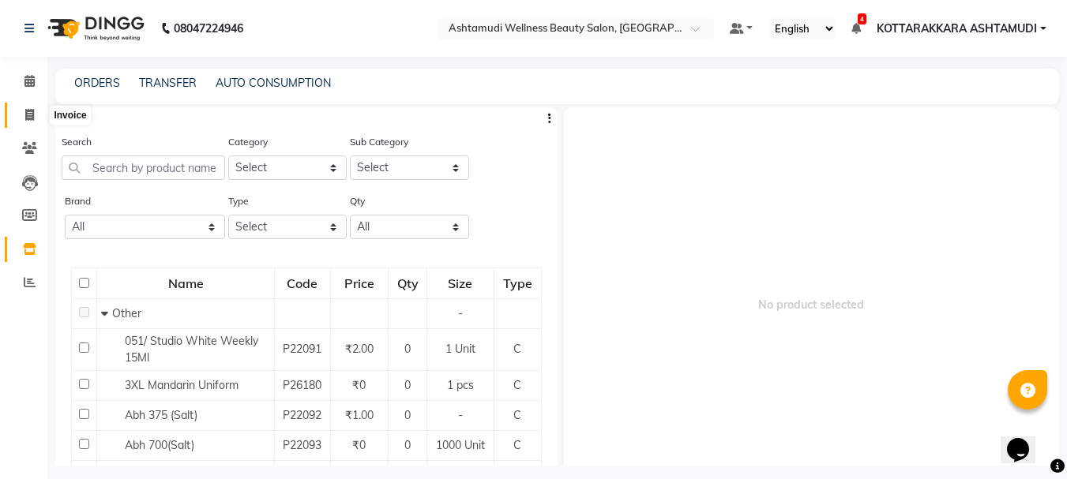
click at [33, 123] on span at bounding box center [30, 116] width 28 height 18
select select "4664"
select select "service"
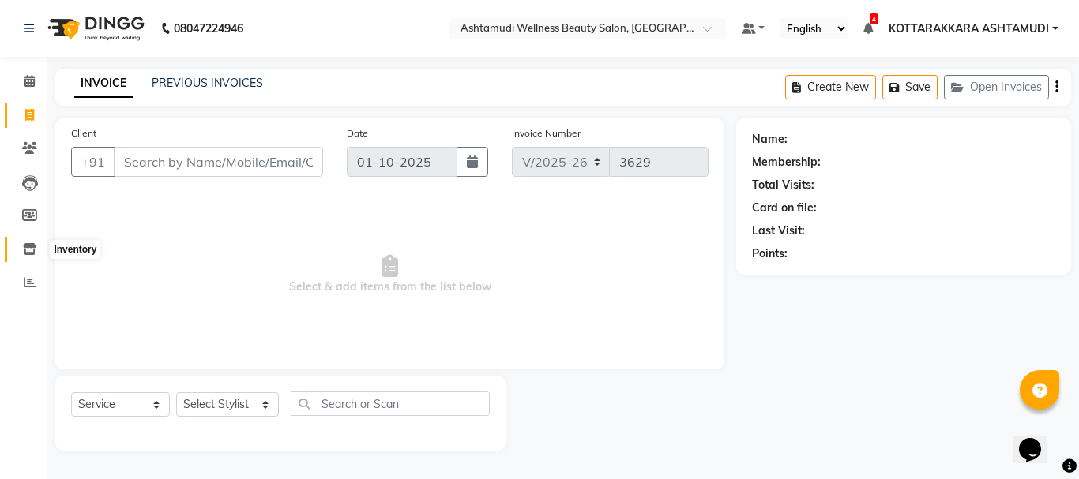
click at [30, 250] on icon at bounding box center [29, 249] width 13 height 12
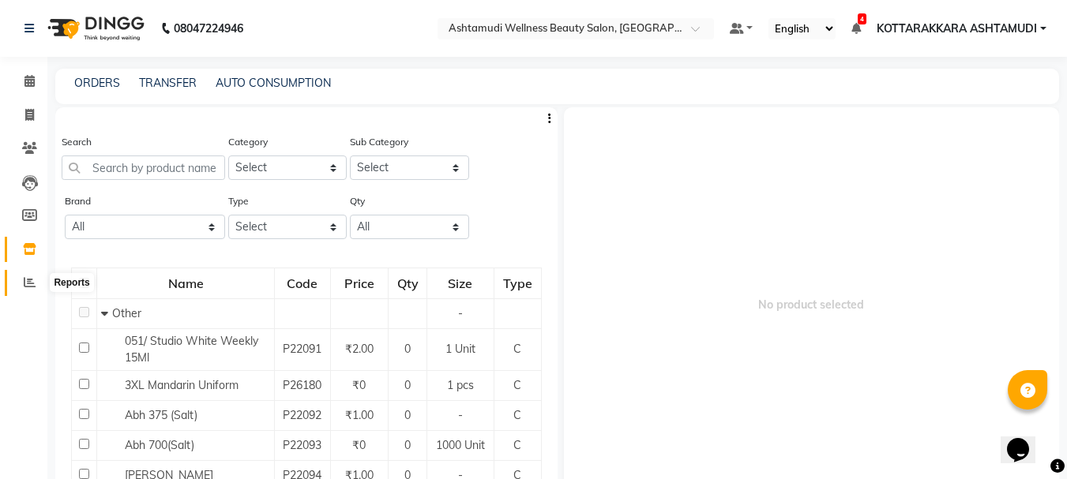
click at [28, 283] on icon at bounding box center [30, 282] width 12 height 12
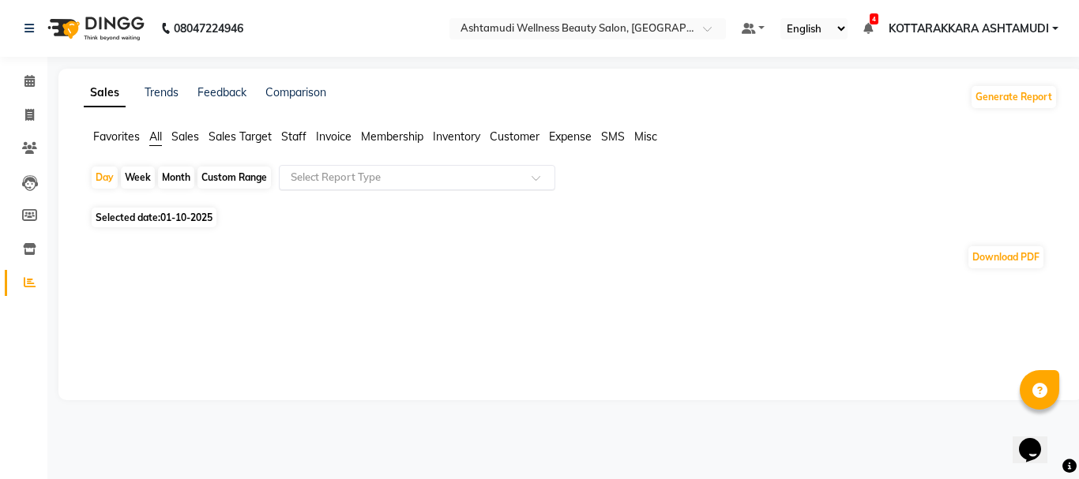
click at [440, 176] on input "text" at bounding box center [400, 178] width 227 height 16
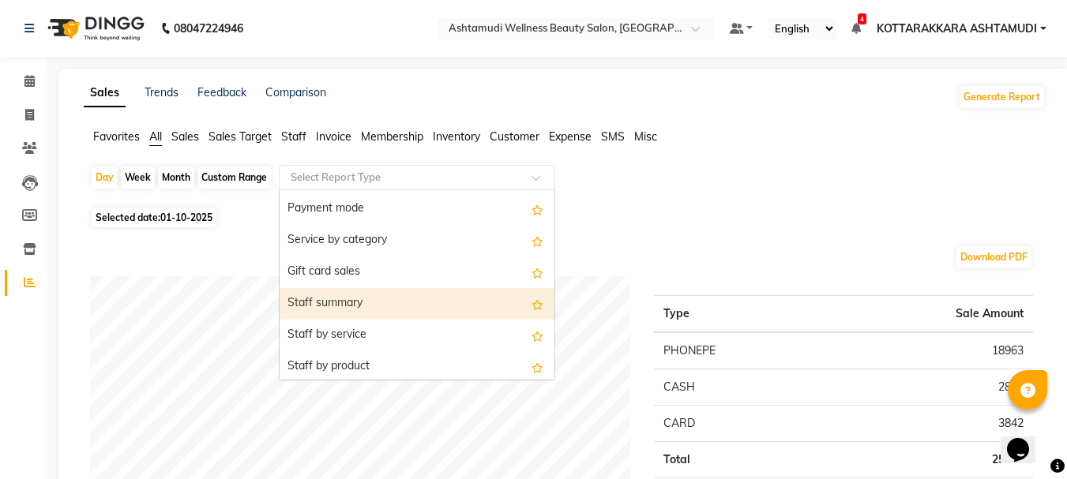
scroll to position [395, 0]
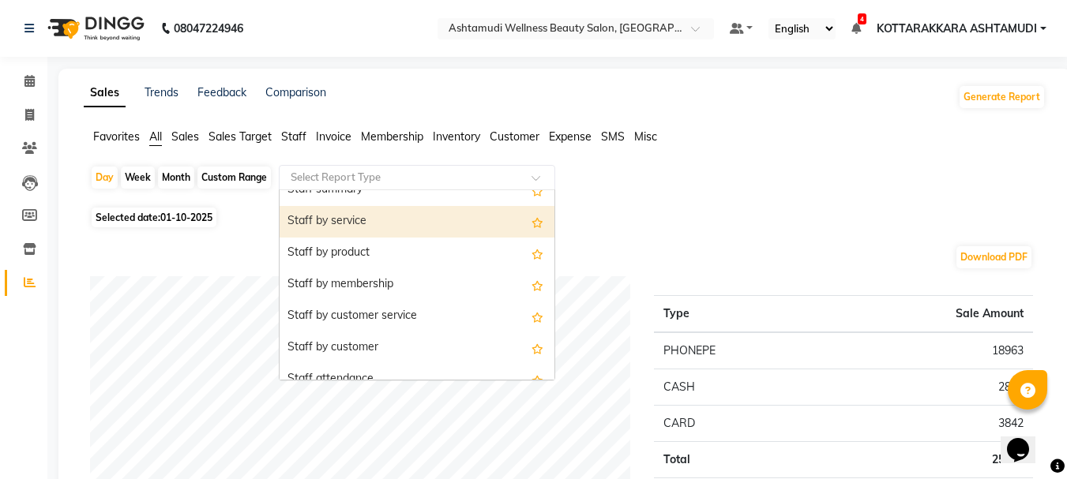
click at [396, 223] on div "Staff by service" at bounding box center [417, 222] width 275 height 32
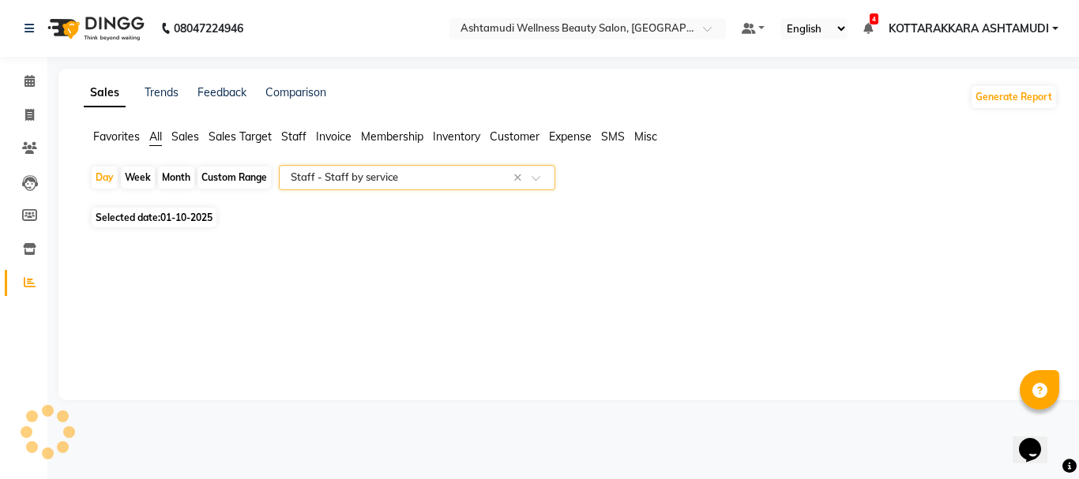
select select "full_report"
select select "csv"
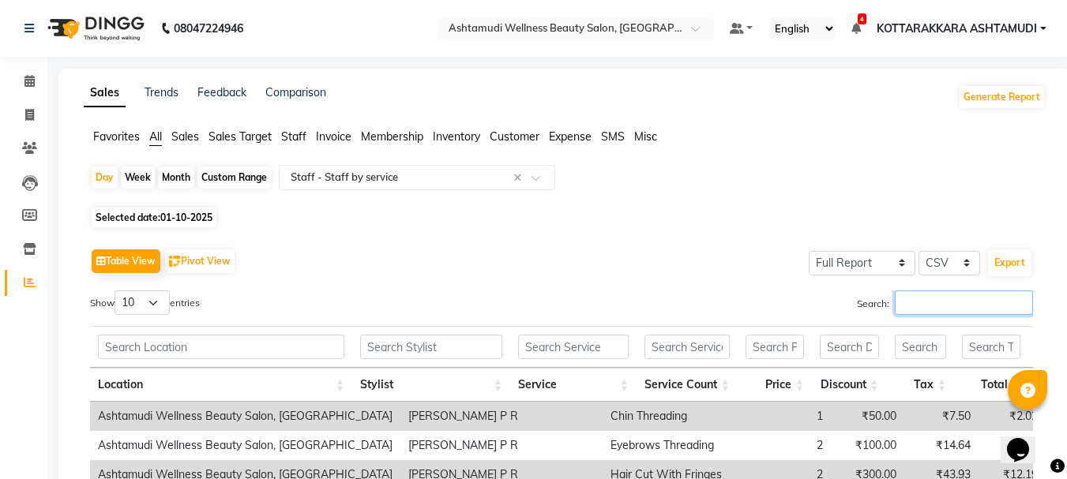
click at [928, 303] on input "Search:" at bounding box center [964, 303] width 138 height 24
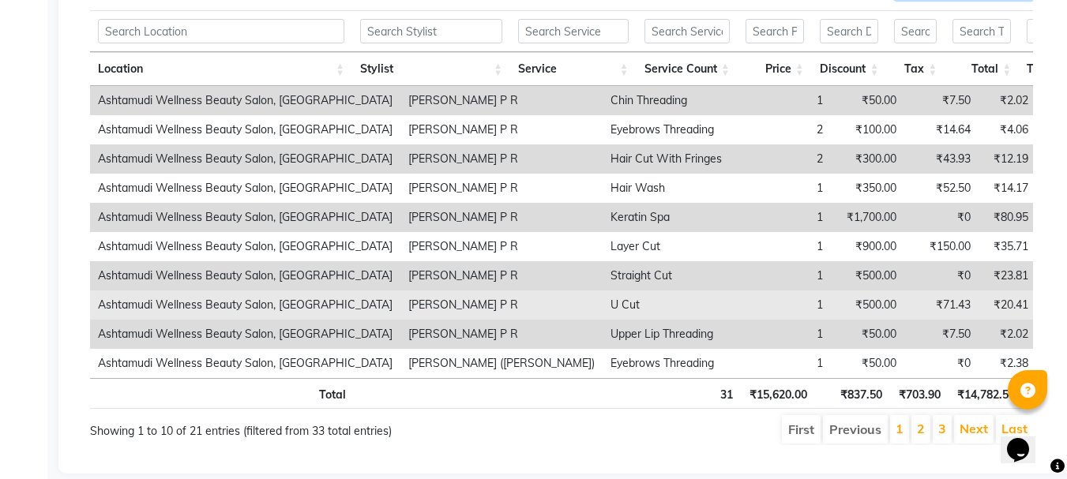
scroll to position [0, 0]
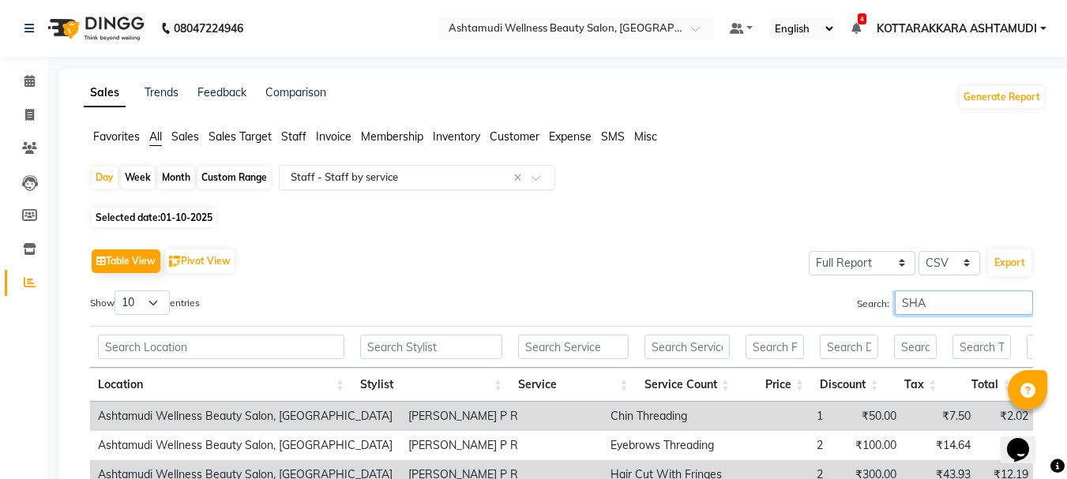
type input "SHA"
click at [335, 169] on div "Select Report Type × Staff - Staff by service ×" at bounding box center [417, 177] width 276 height 25
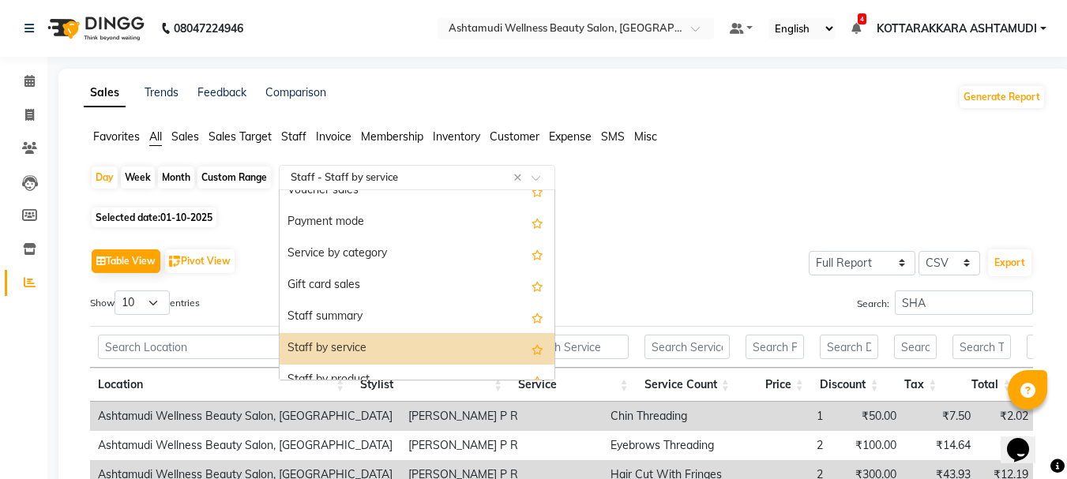
scroll to position [253, 0]
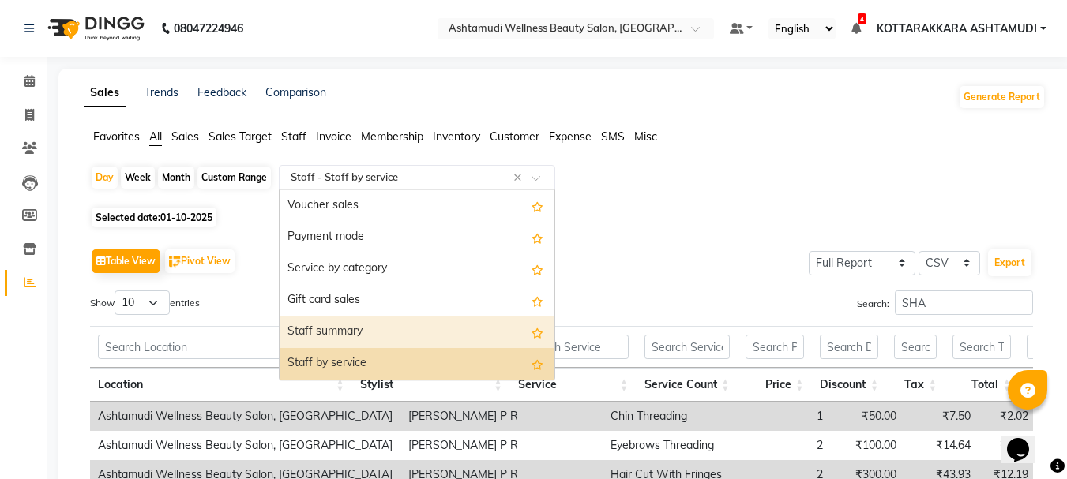
click at [354, 334] on div "Staff summary" at bounding box center [417, 333] width 275 height 32
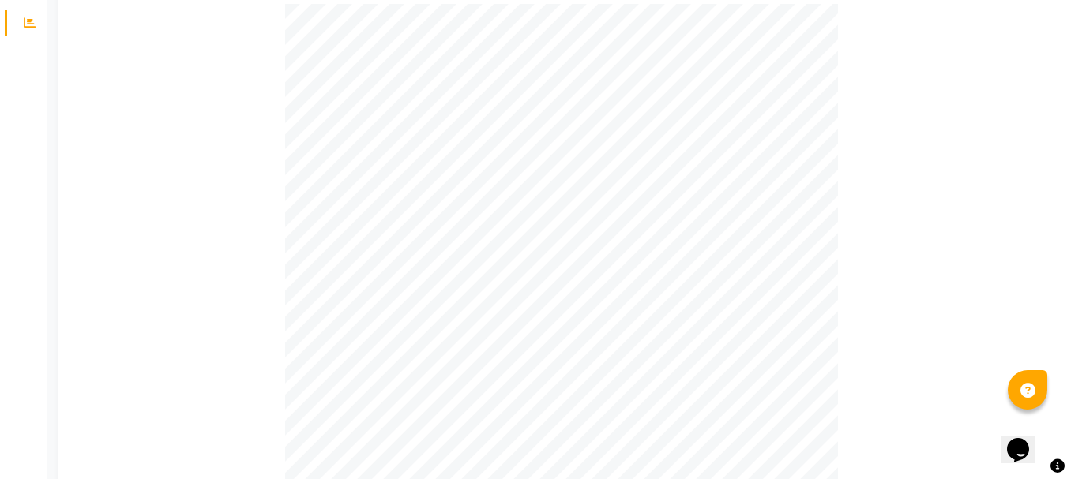
scroll to position [0, 0]
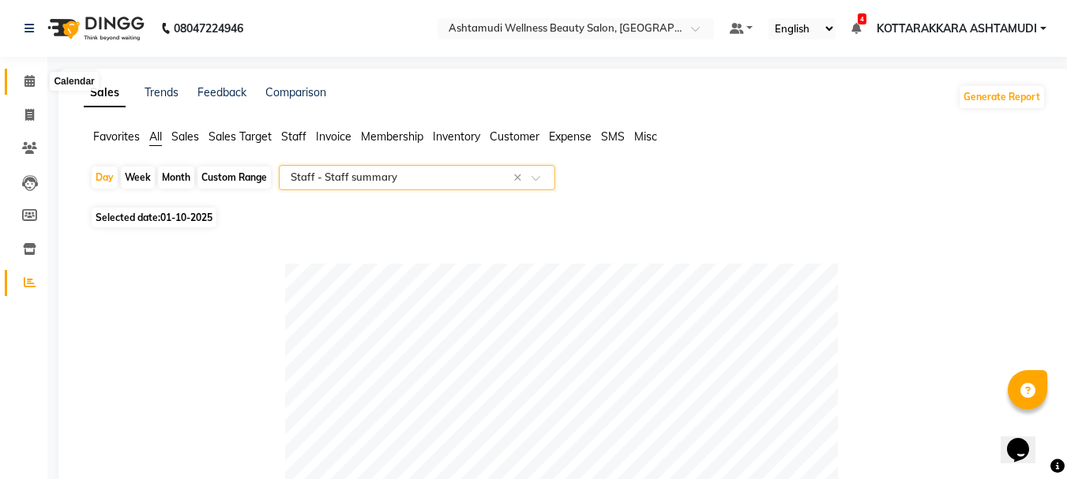
click at [29, 80] on icon at bounding box center [29, 81] width 10 height 12
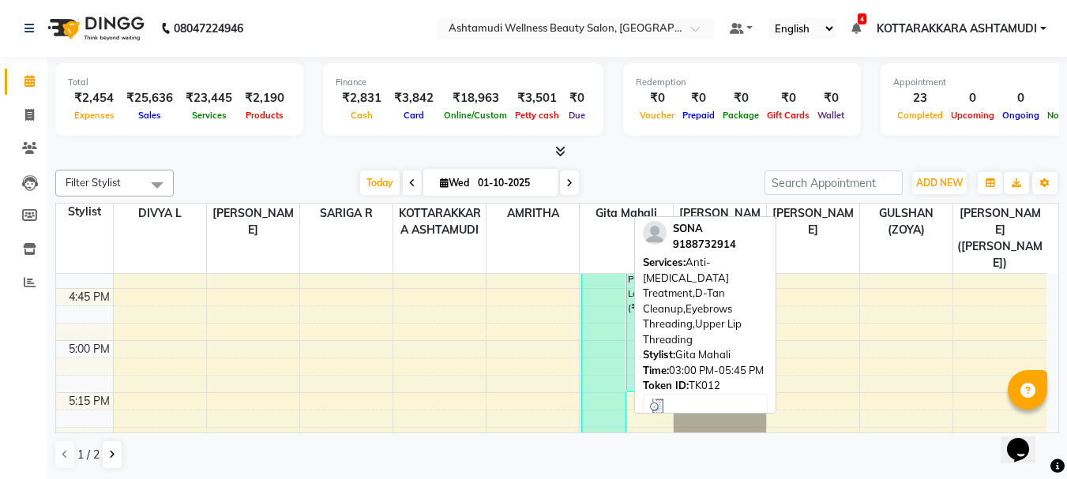
scroll to position [1807, 0]
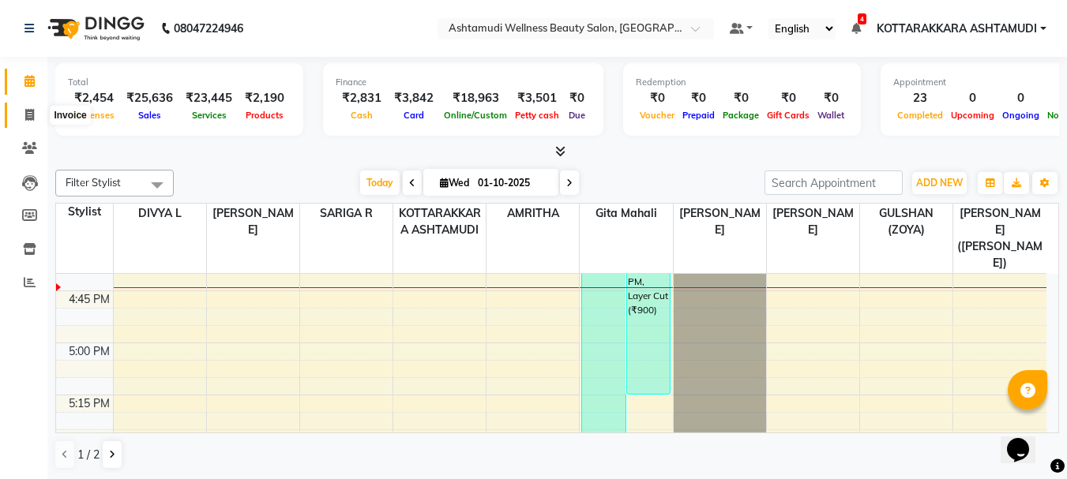
click at [31, 107] on span at bounding box center [30, 116] width 28 height 18
select select "service"
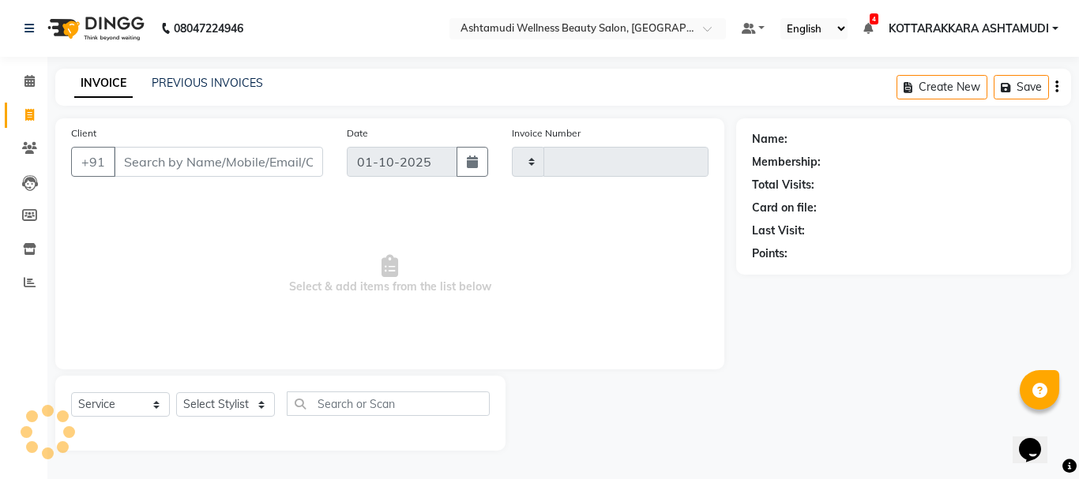
type input "3629"
select select "4664"
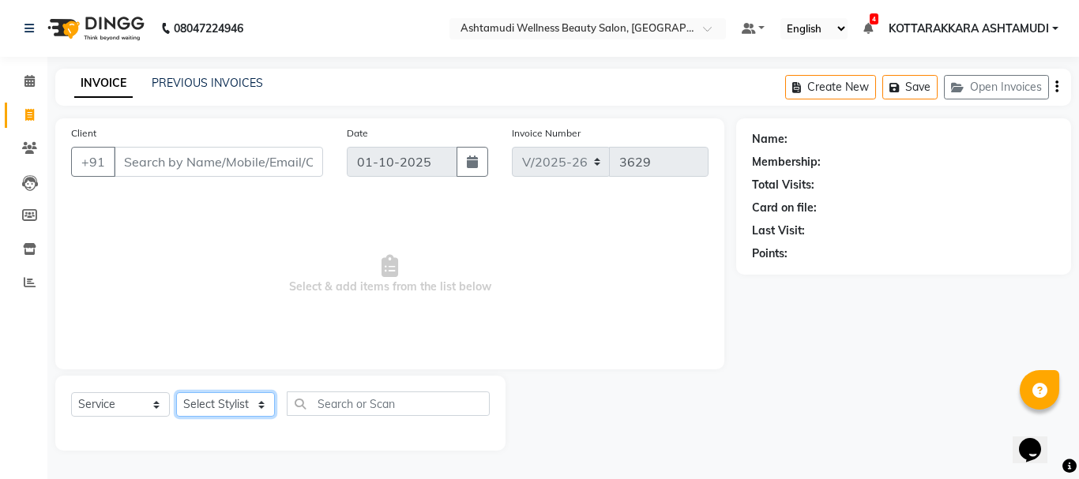
click at [245, 406] on select "Select Stylist" at bounding box center [225, 404] width 99 height 24
click at [176, 392] on select "Select Stylist AMRITHA DIVYA L Gita Mahali GULSHAN (ZOYA) Karina Darjee KOTTARA…" at bounding box center [227, 404] width 103 height 24
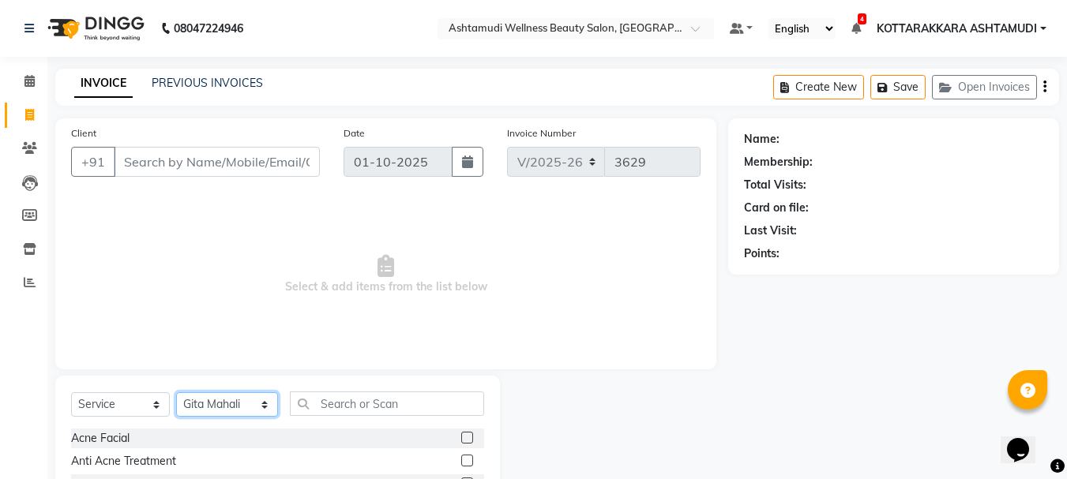
click at [231, 400] on select "Select Stylist AMRITHA DIVYA L Gita Mahali GULSHAN (ZOYA) Karina Darjee KOTTARA…" at bounding box center [227, 404] width 102 height 24
click at [176, 392] on select "Select Stylist AMRITHA DIVYA L Gita Mahali GULSHAN (ZOYA) Karina Darjee KOTTARA…" at bounding box center [227, 404] width 102 height 24
click at [247, 404] on select "Select Stylist AMRITHA DIVYA L Gita Mahali GULSHAN (ZOYA) Karina Darjee KOTTARA…" at bounding box center [227, 404] width 102 height 24
select select "91125"
click at [176, 392] on select "Select Stylist AMRITHA DIVYA L [PERSON_NAME] ([PERSON_NAME]) [PERSON_NAME] KOTT…" at bounding box center [227, 404] width 102 height 24
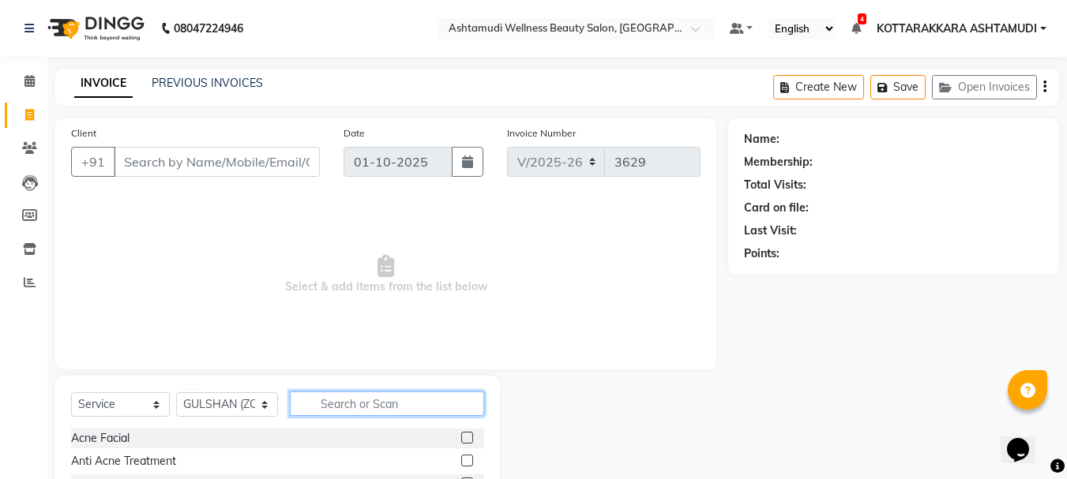
click at [351, 405] on input "text" at bounding box center [387, 404] width 195 height 24
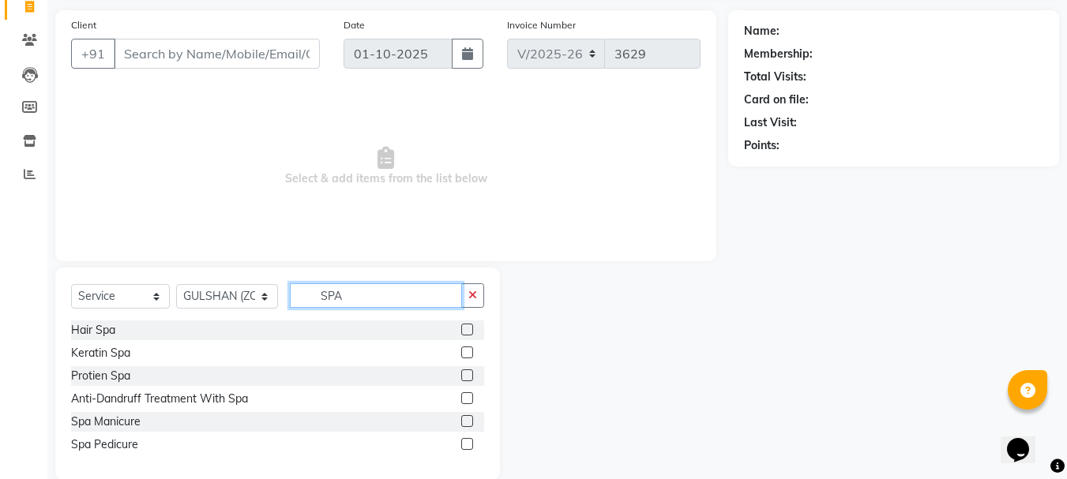
scroll to position [133, 0]
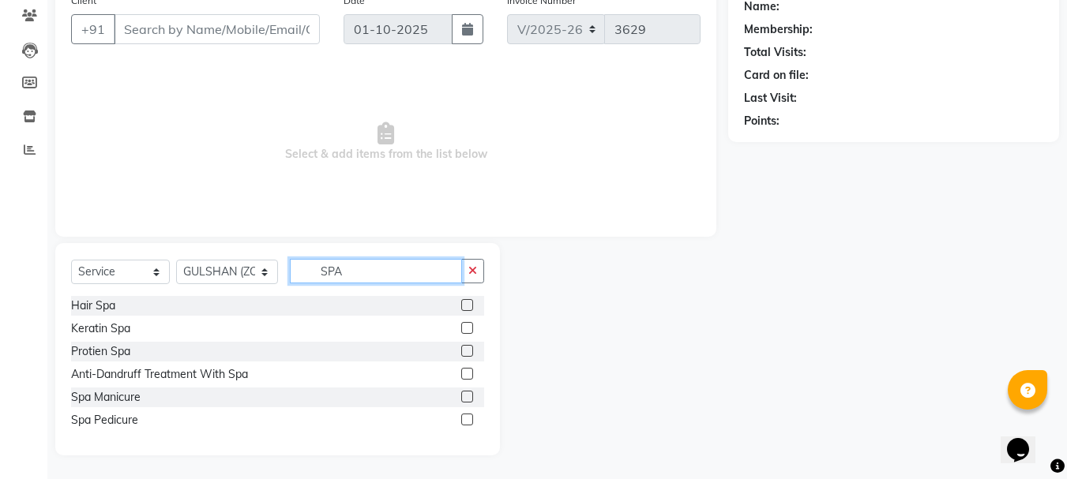
type input "SPA"
click at [471, 306] on label at bounding box center [467, 305] width 12 height 12
click at [471, 306] on input "checkbox" at bounding box center [466, 306] width 10 height 10
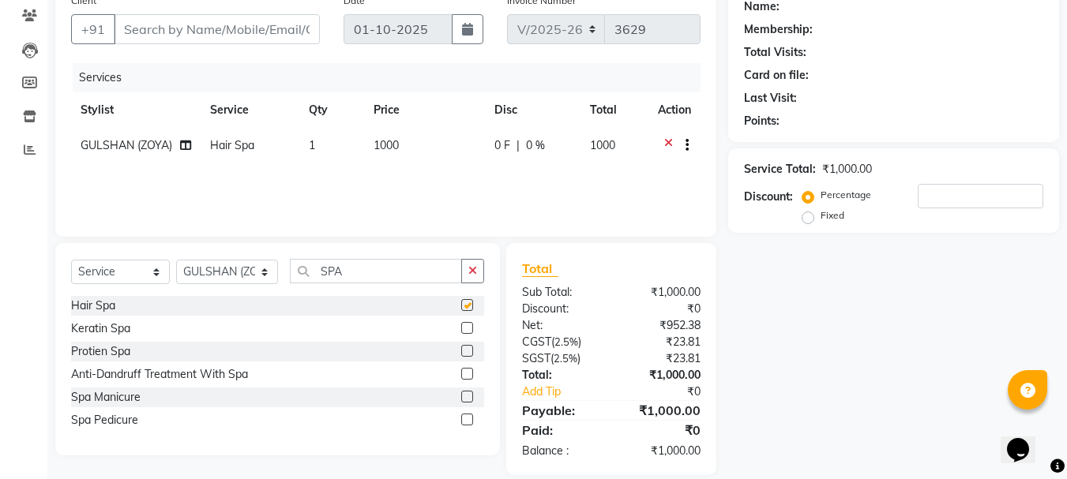
checkbox input "false"
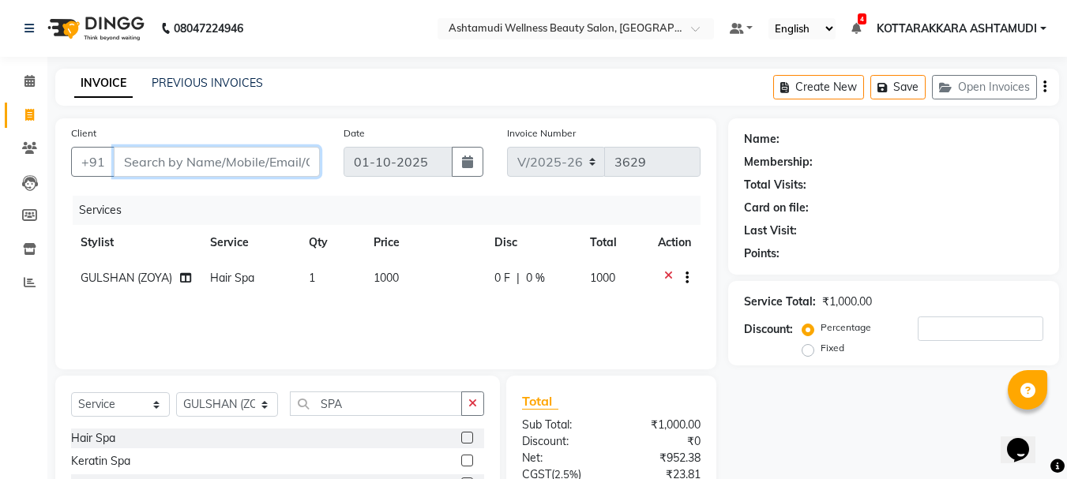
click at [235, 166] on input "Client" at bounding box center [217, 162] width 206 height 30
type input "7"
type input "0"
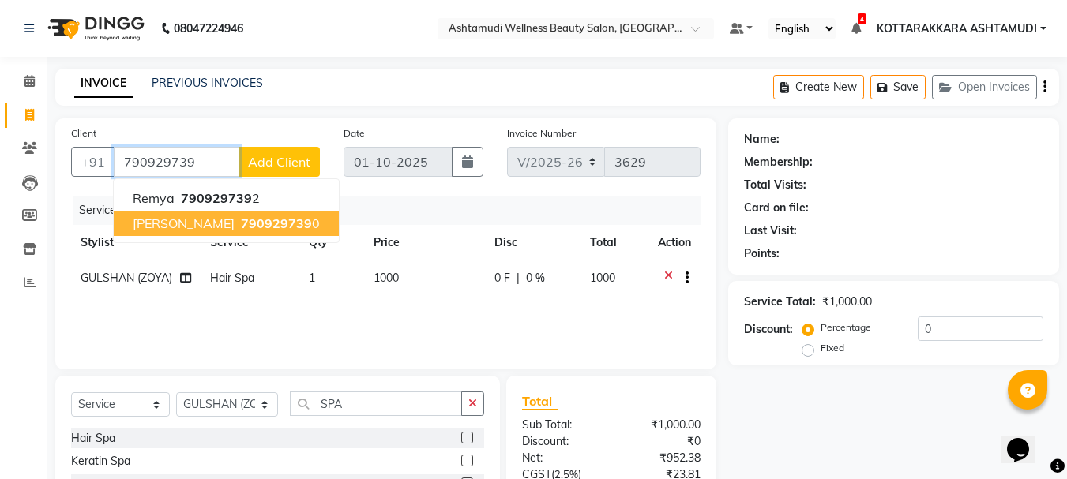
click at [241, 221] on span "790929739" at bounding box center [276, 224] width 71 height 16
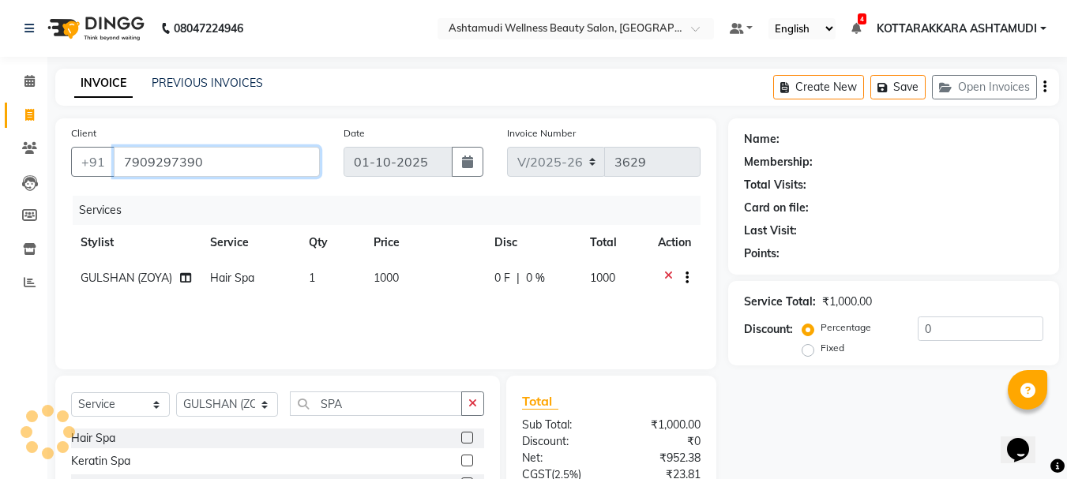
type input "7909297390"
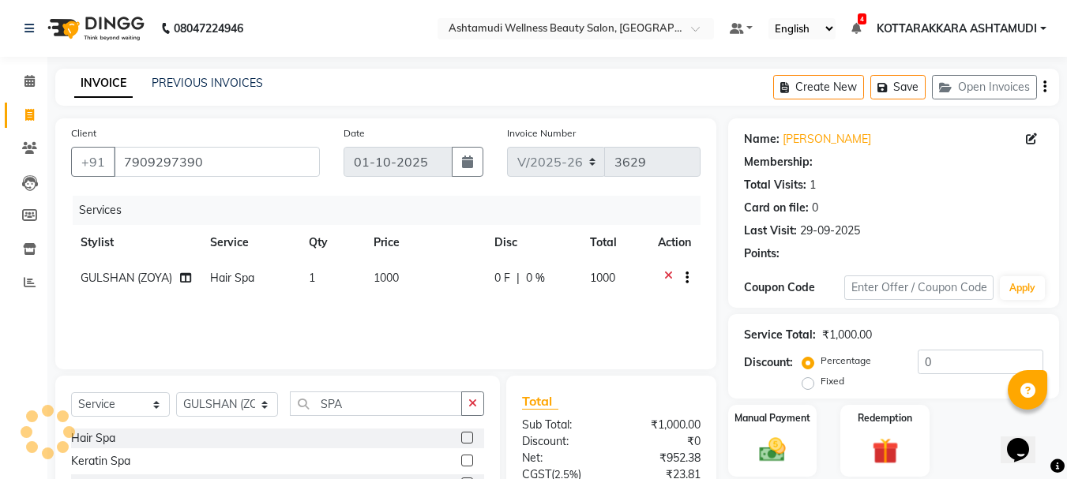
scroll to position [152, 0]
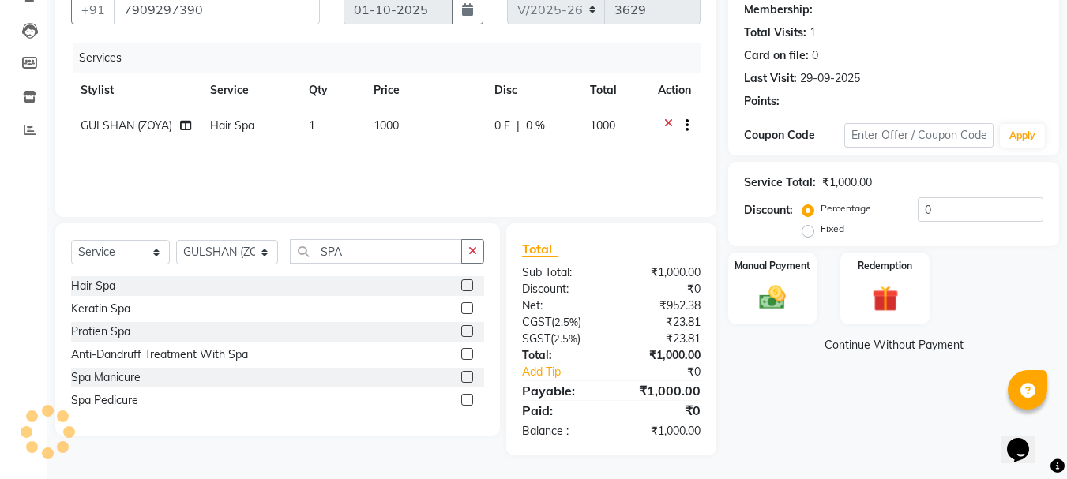
select select "1: Object"
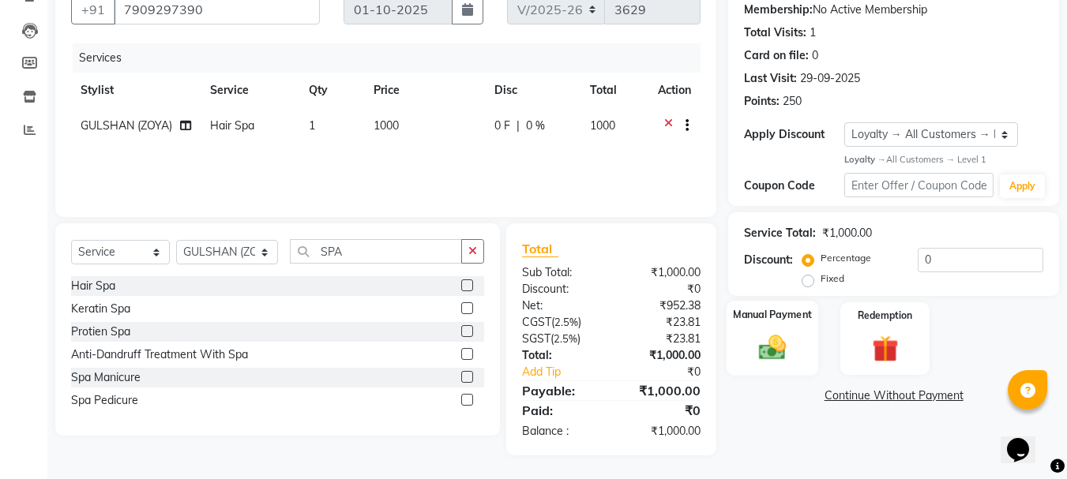
click at [788, 343] on img at bounding box center [772, 348] width 44 height 32
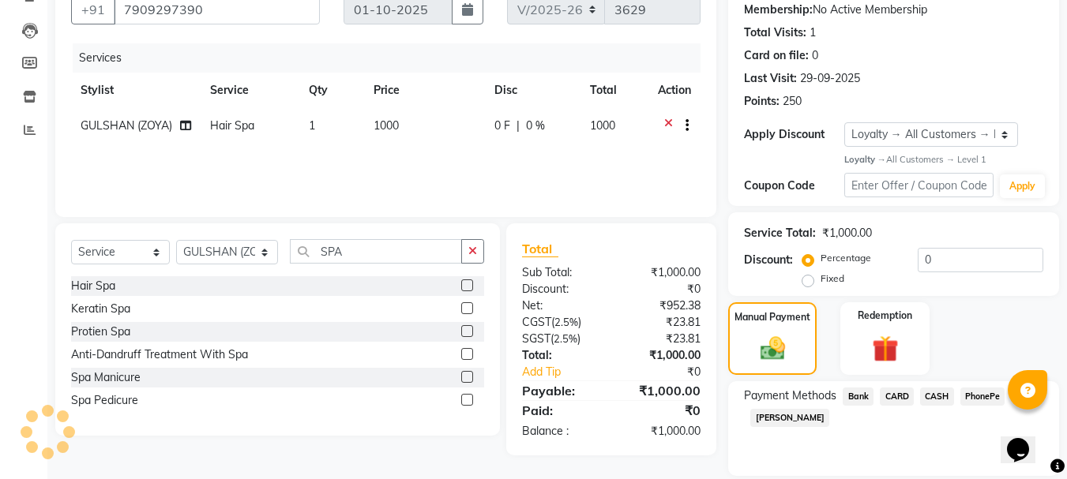
click at [932, 401] on span "CASH" at bounding box center [937, 397] width 34 height 18
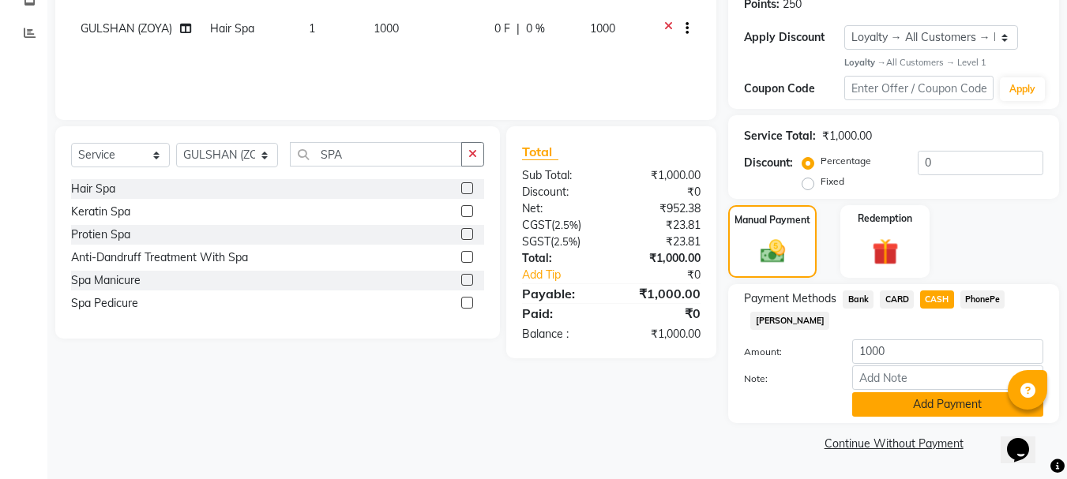
click at [923, 400] on button "Add Payment" at bounding box center [947, 404] width 191 height 24
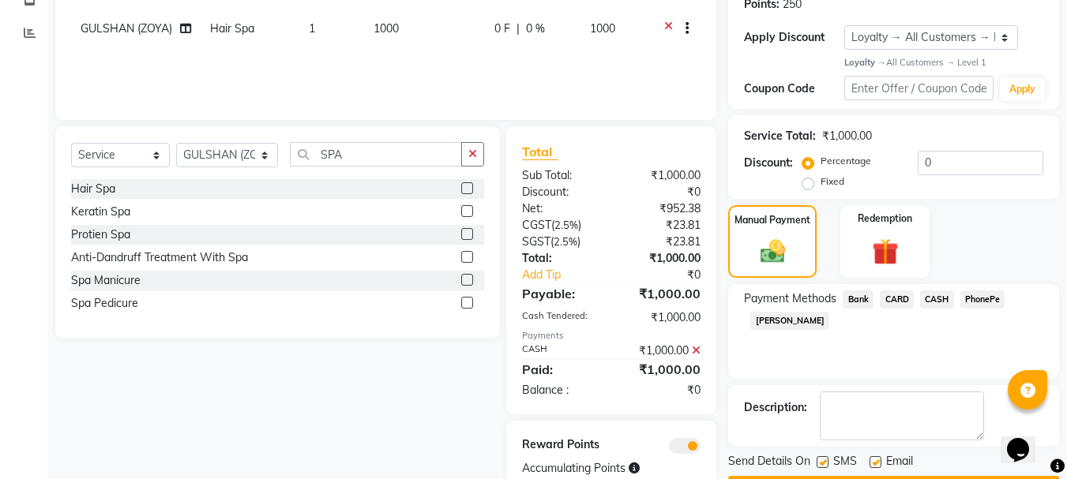
scroll to position [303, 0]
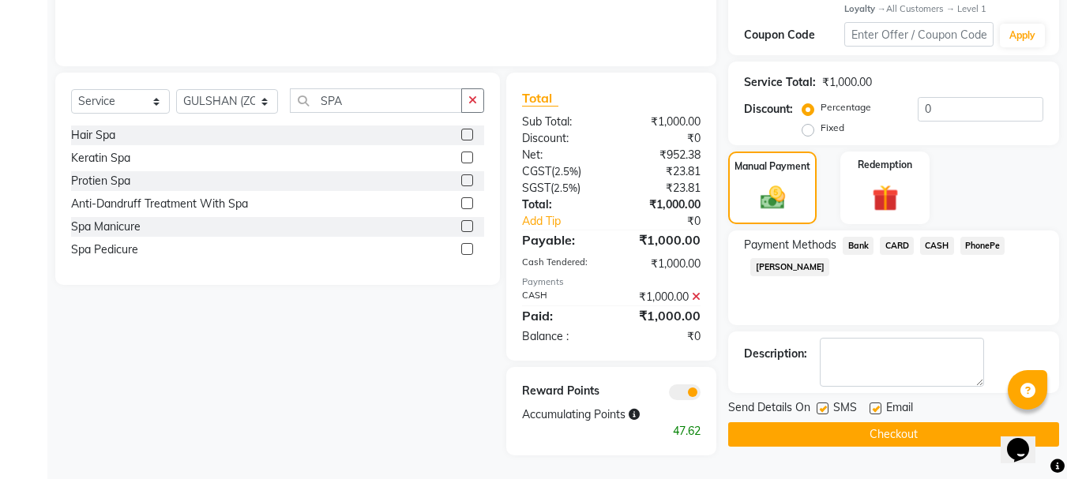
click at [821, 435] on button "Checkout" at bounding box center [893, 434] width 331 height 24
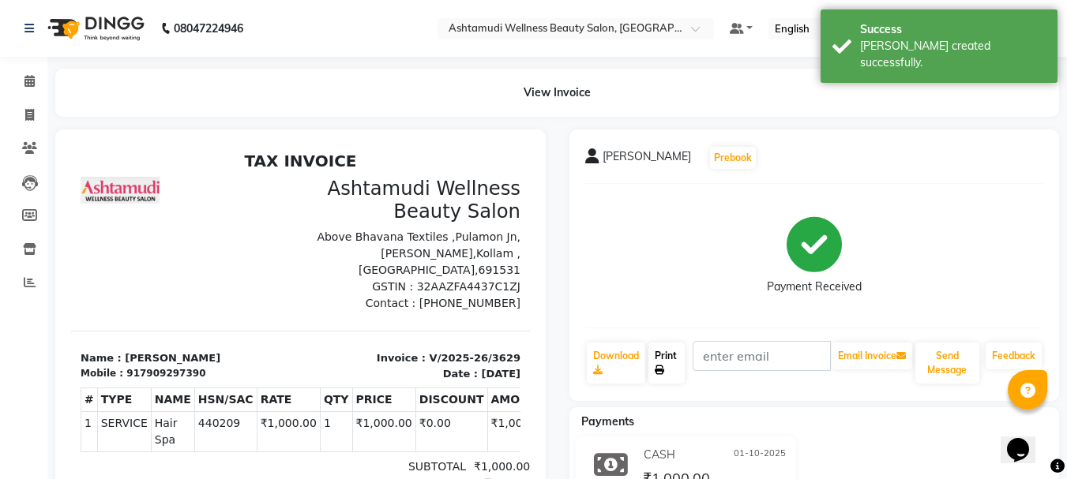
click at [663, 355] on link "Print" at bounding box center [666, 363] width 36 height 41
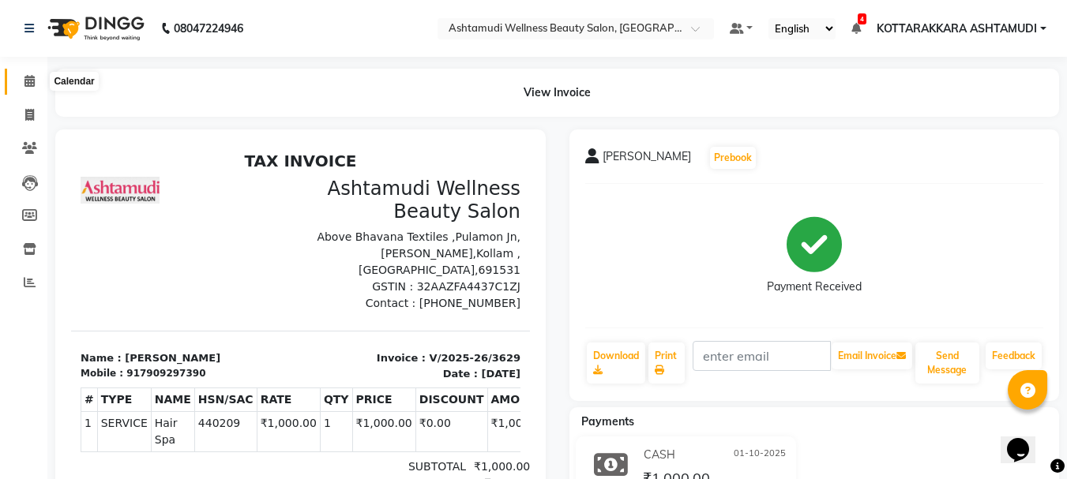
click at [36, 81] on span at bounding box center [30, 82] width 28 height 18
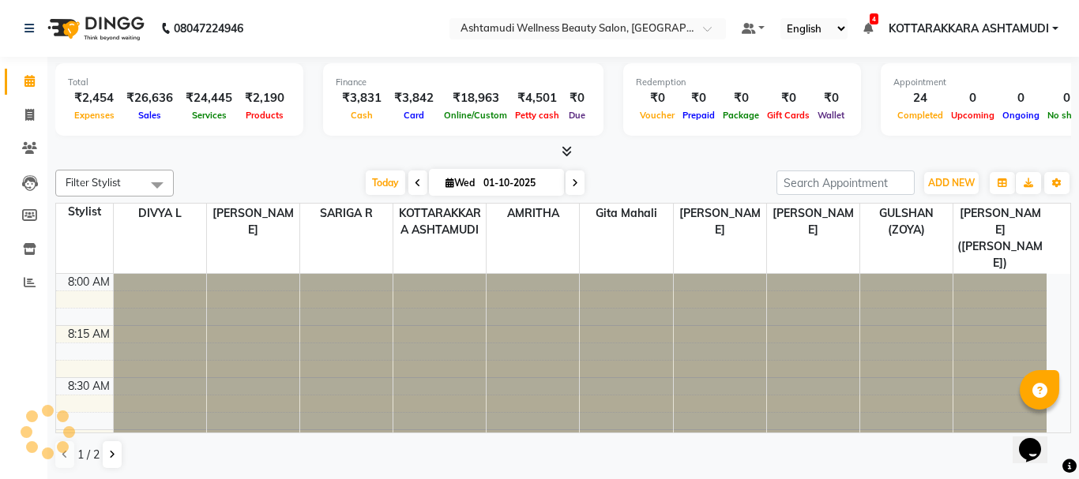
scroll to position [1669, 0]
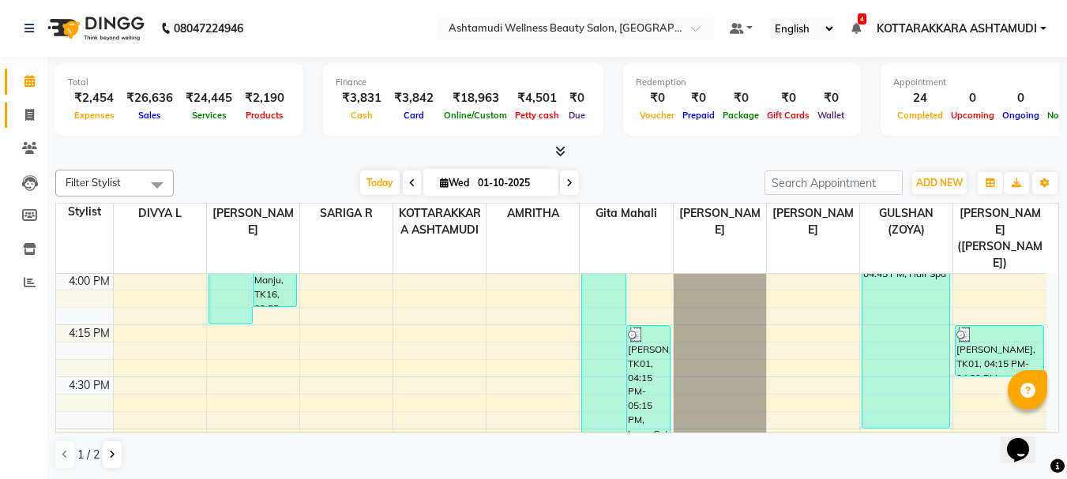
click at [28, 109] on icon at bounding box center [29, 115] width 9 height 12
select select "service"
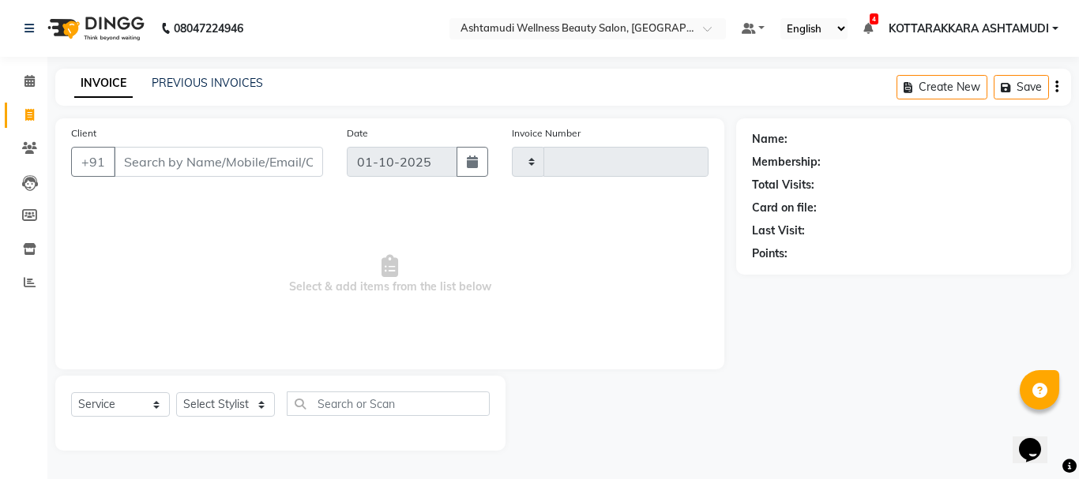
type input "3630"
select select "4664"
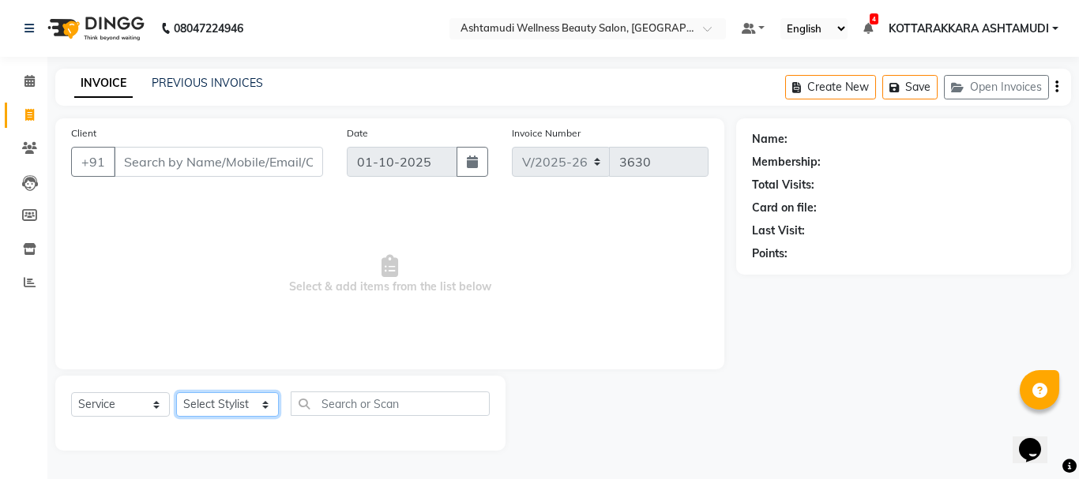
click at [235, 409] on select "Select Stylist AMRITHA DIVYA L [PERSON_NAME] ([PERSON_NAME]) [PERSON_NAME] KOTT…" at bounding box center [227, 404] width 103 height 24
select select "65260"
click at [176, 392] on select "Select Stylist AMRITHA DIVYA L [PERSON_NAME] ([PERSON_NAME]) [PERSON_NAME] KOTT…" at bounding box center [227, 404] width 103 height 24
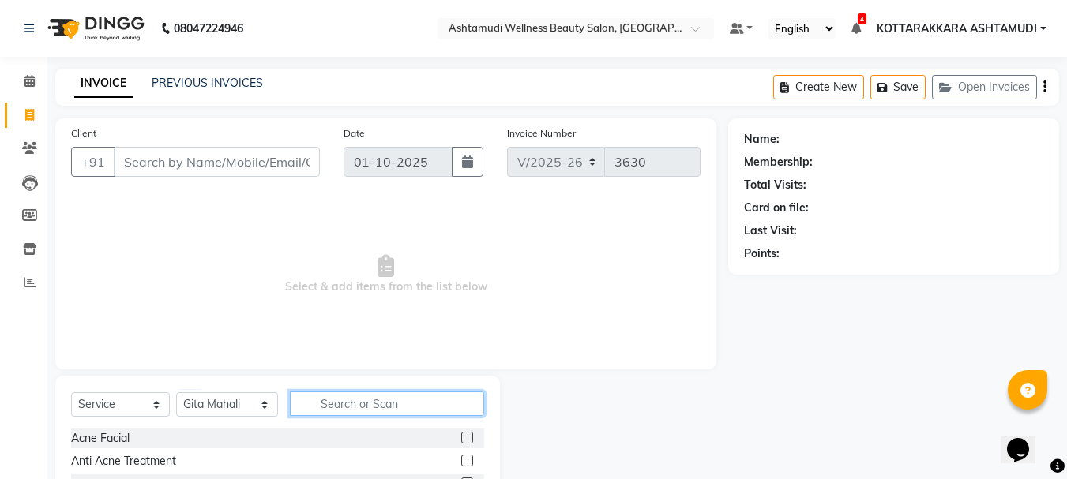
click at [332, 400] on input "text" at bounding box center [387, 404] width 195 height 24
type input "LAYER"
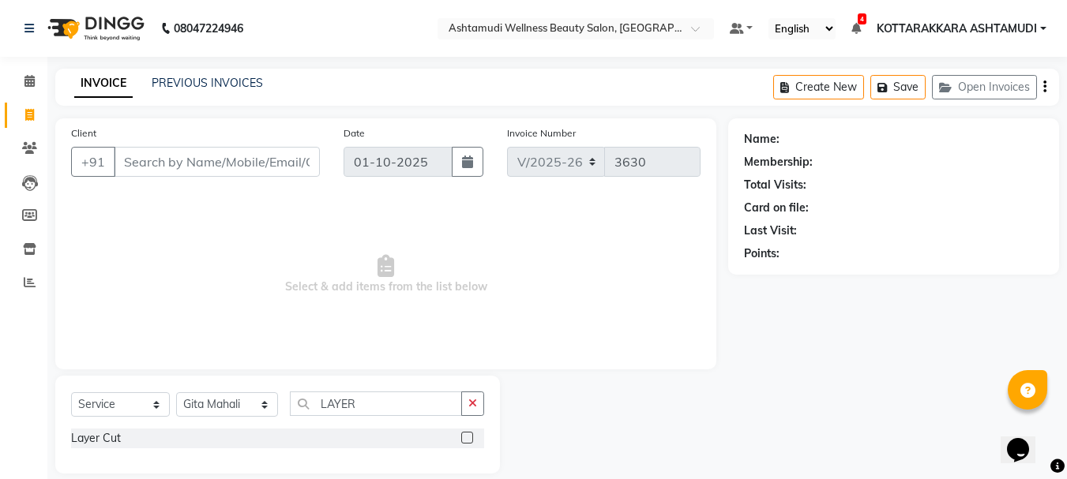
click at [465, 437] on label at bounding box center [467, 438] width 12 height 12
click at [465, 437] on input "checkbox" at bounding box center [466, 439] width 10 height 10
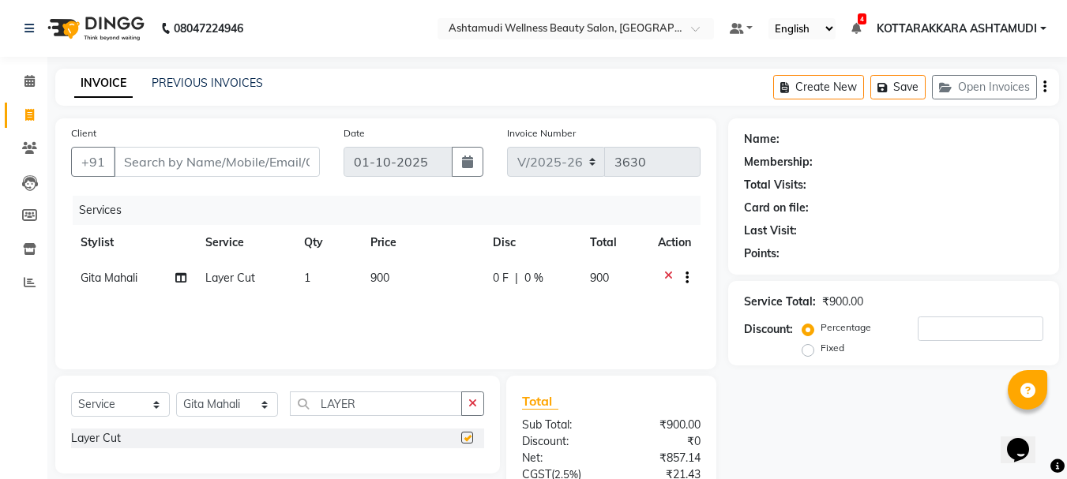
checkbox input "false"
click at [268, 165] on input "Client" at bounding box center [217, 162] width 206 height 30
type input "7"
type input "0"
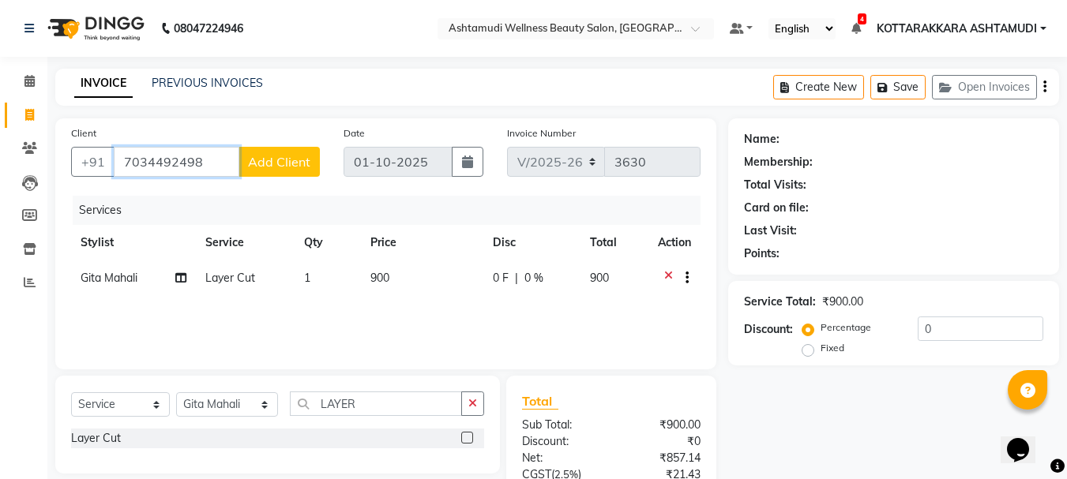
type input "7034492498"
click at [257, 161] on span "Add Client" at bounding box center [279, 162] width 62 height 16
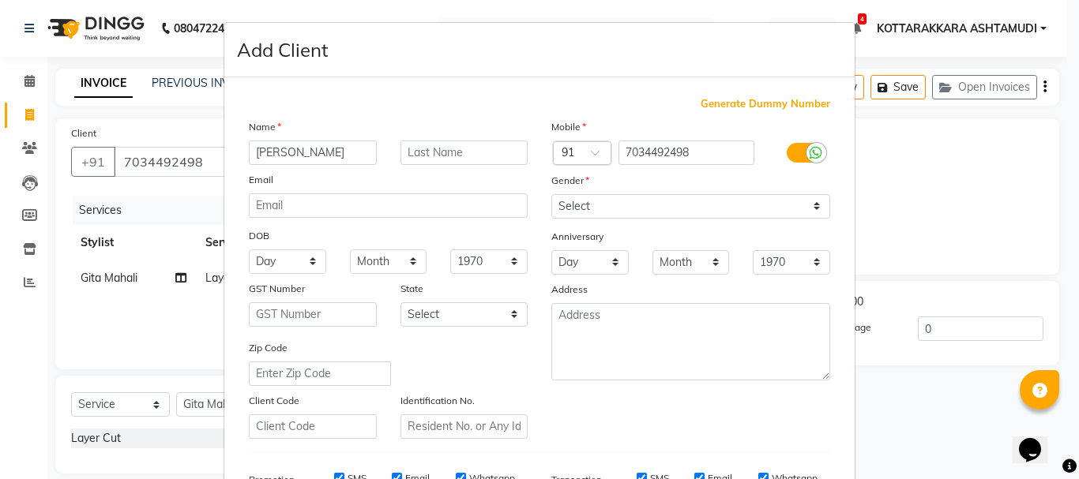
type input "ANITHA"
drag, startPoint x: 652, startPoint y: 206, endPoint x: 644, endPoint y: 216, distance: 13.0
click at [650, 206] on select "Select Male Female Other Prefer Not To Say" at bounding box center [690, 206] width 279 height 24
select select "female"
click at [551, 194] on select "Select Male Female Other Prefer Not To Say" at bounding box center [690, 206] width 279 height 24
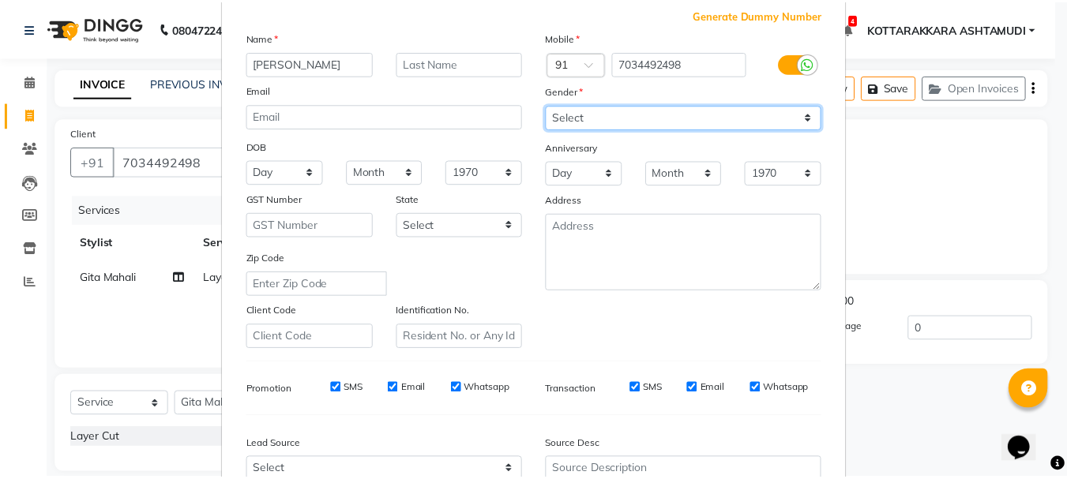
scroll to position [250, 0]
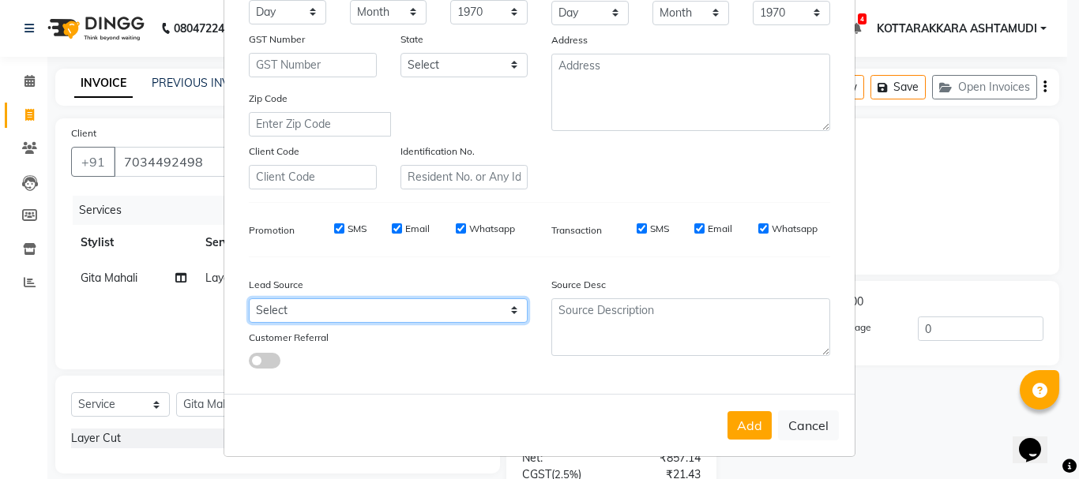
click at [343, 313] on select "Select Walk-in Referral Internet Friend Word of Mouth Advertisement Facebook Ju…" at bounding box center [388, 310] width 279 height 24
select select "31518"
click at [249, 298] on select "Select Walk-in Referral Internet Friend Word of Mouth Advertisement Facebook Ju…" at bounding box center [388, 310] width 279 height 24
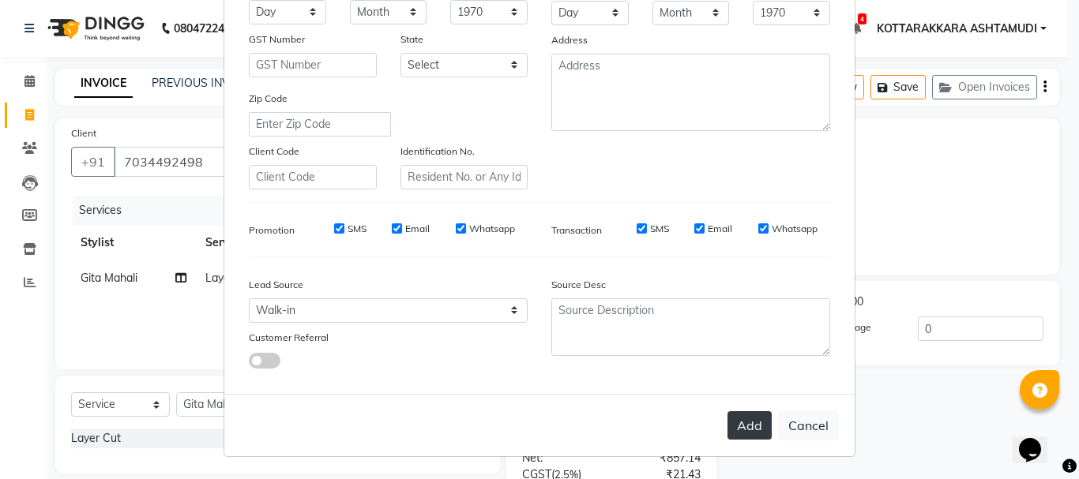
click at [753, 420] on button "Add" at bounding box center [749, 425] width 44 height 28
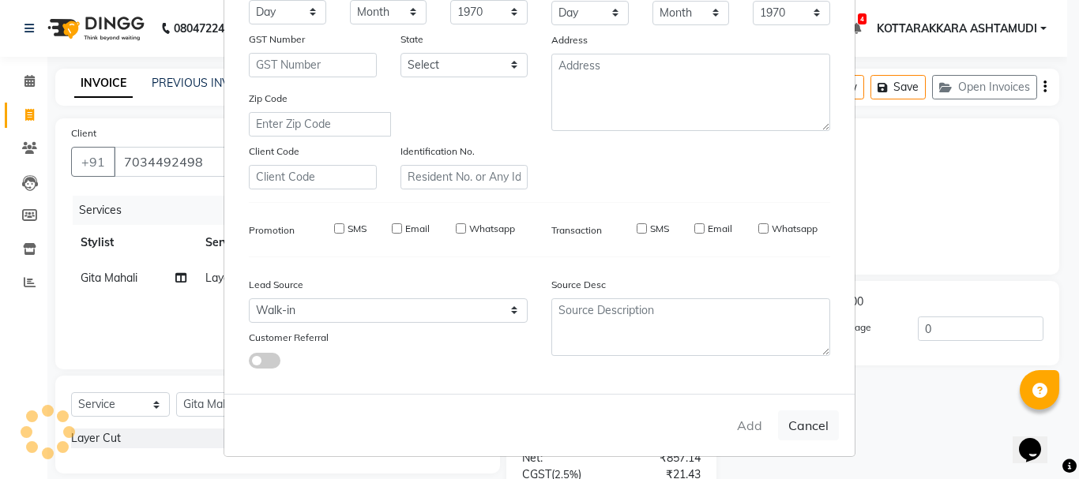
select select
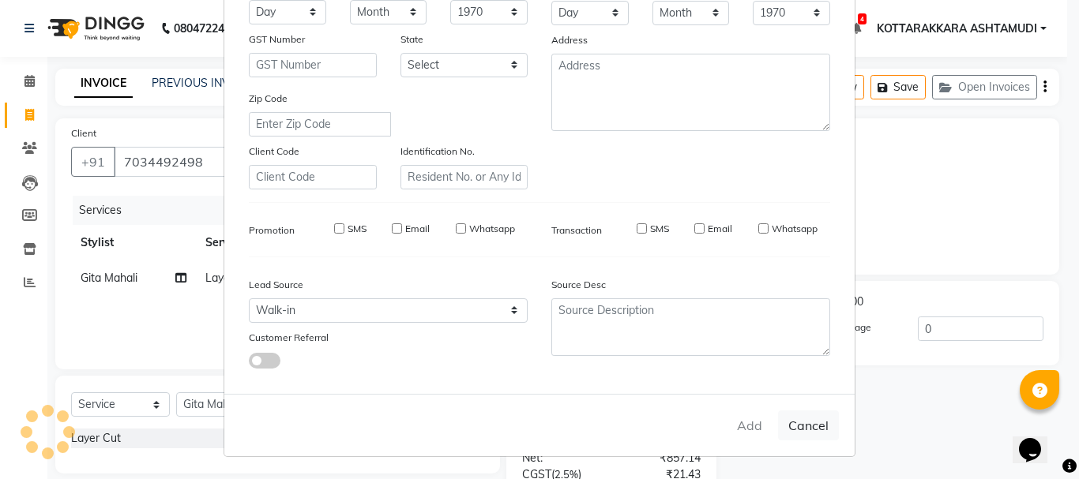
select select
checkbox input "false"
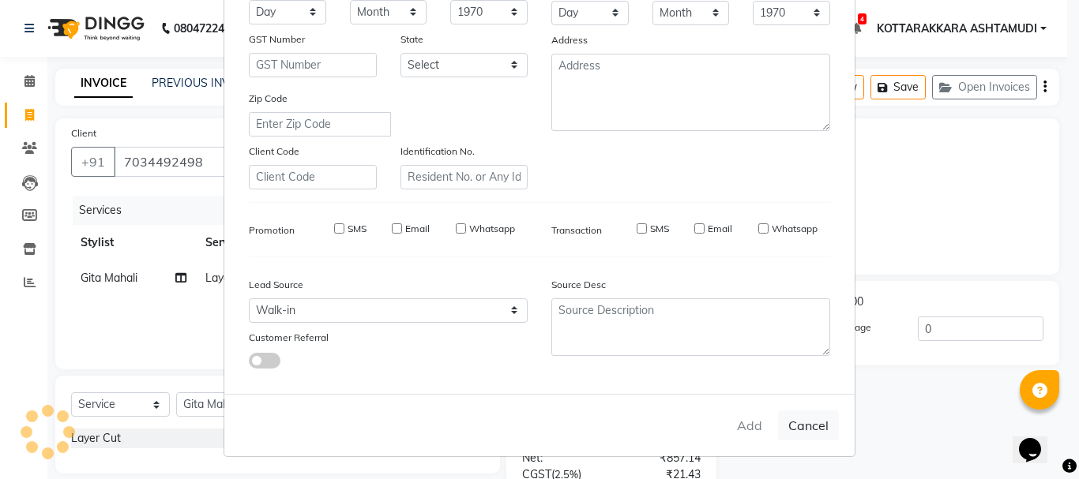
checkbox input "false"
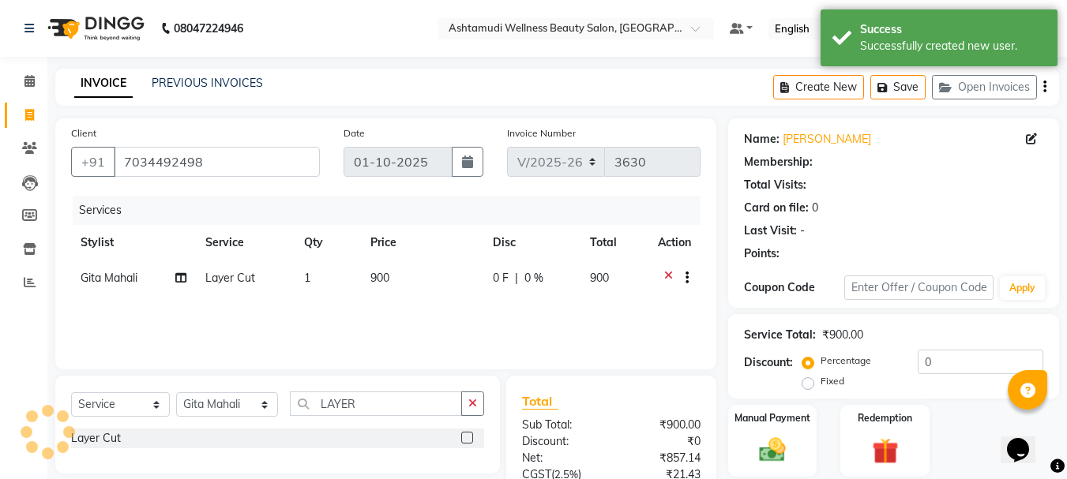
select select "1: Object"
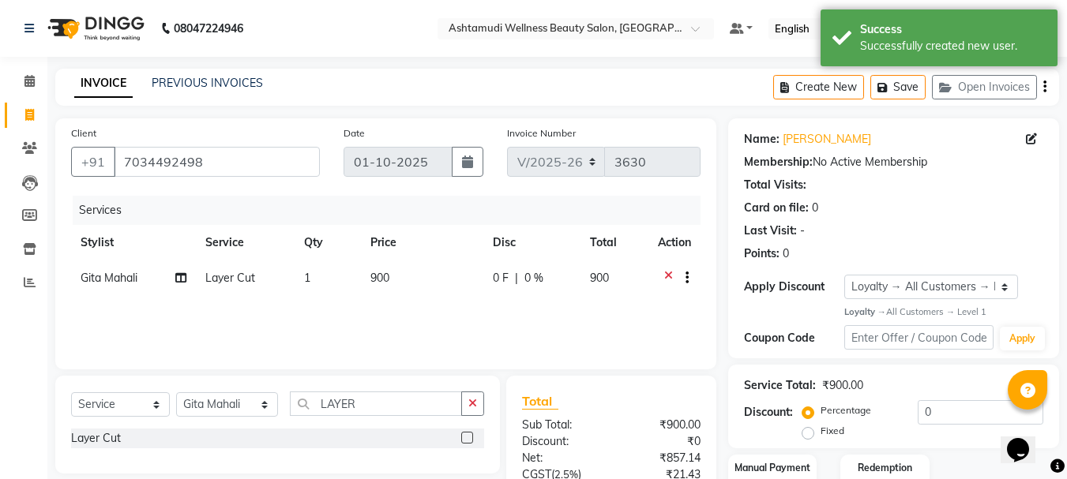
scroll to position [152, 0]
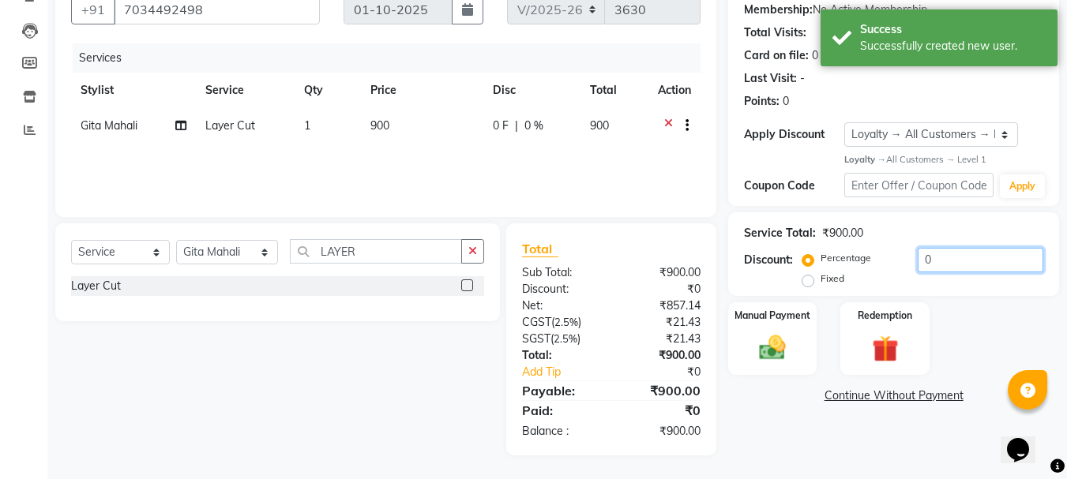
click at [966, 256] on input "0" at bounding box center [981, 260] width 126 height 24
click at [820, 286] on label "Fixed" at bounding box center [832, 279] width 24 height 14
click at [809, 284] on input "Fixed" at bounding box center [810, 278] width 11 height 11
radio input "true"
click at [963, 267] on input "0" at bounding box center [981, 260] width 126 height 24
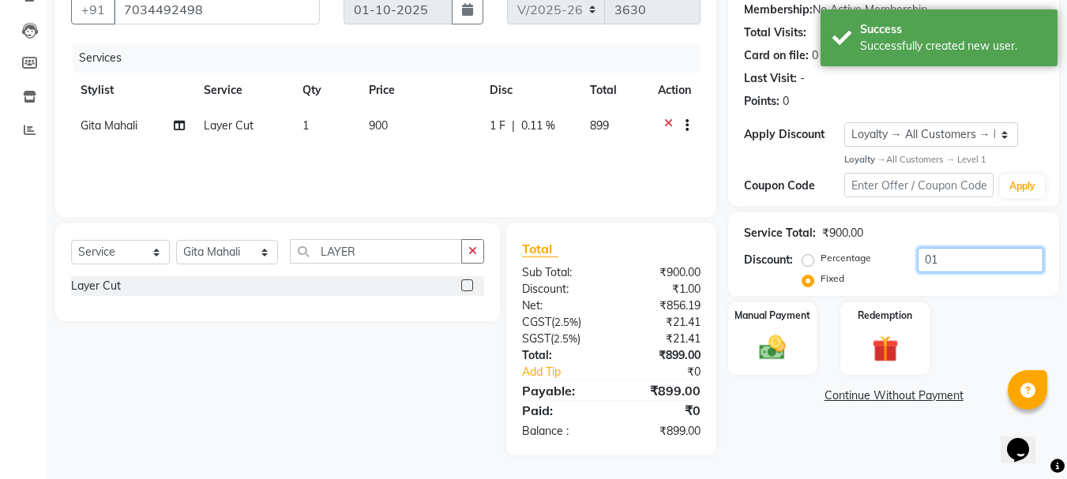
type input "0"
type input "100"
click at [791, 340] on img at bounding box center [772, 348] width 44 height 32
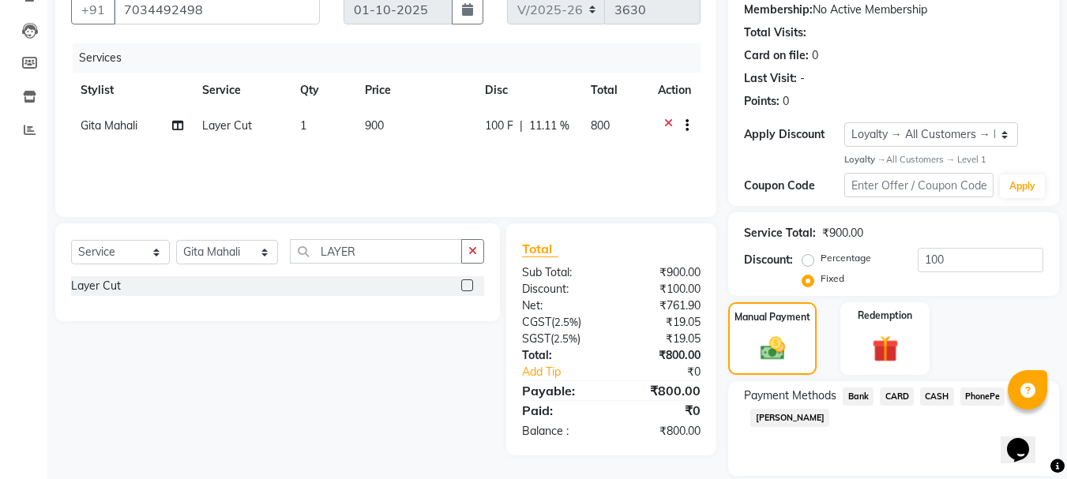
click at [937, 396] on span "CASH" at bounding box center [937, 397] width 34 height 18
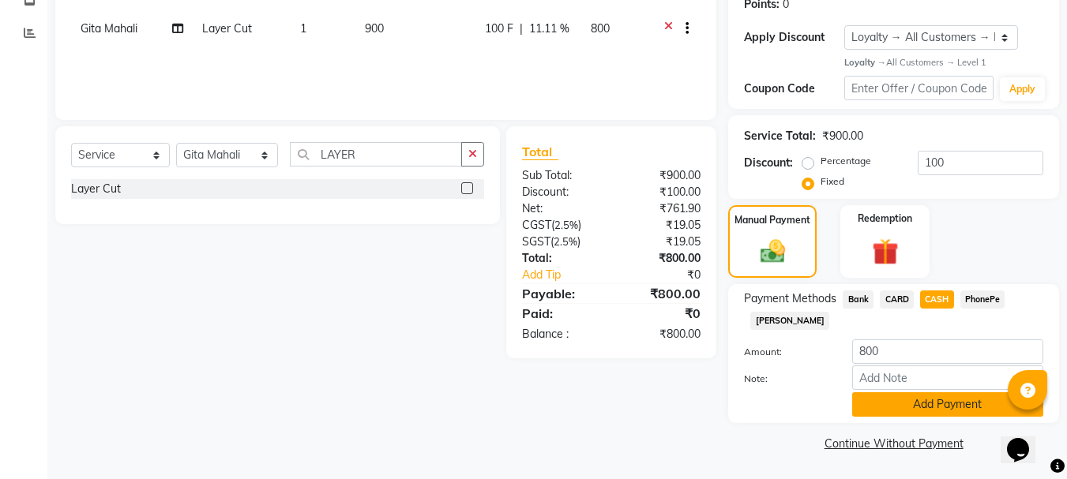
click at [903, 411] on button "Add Payment" at bounding box center [947, 404] width 191 height 24
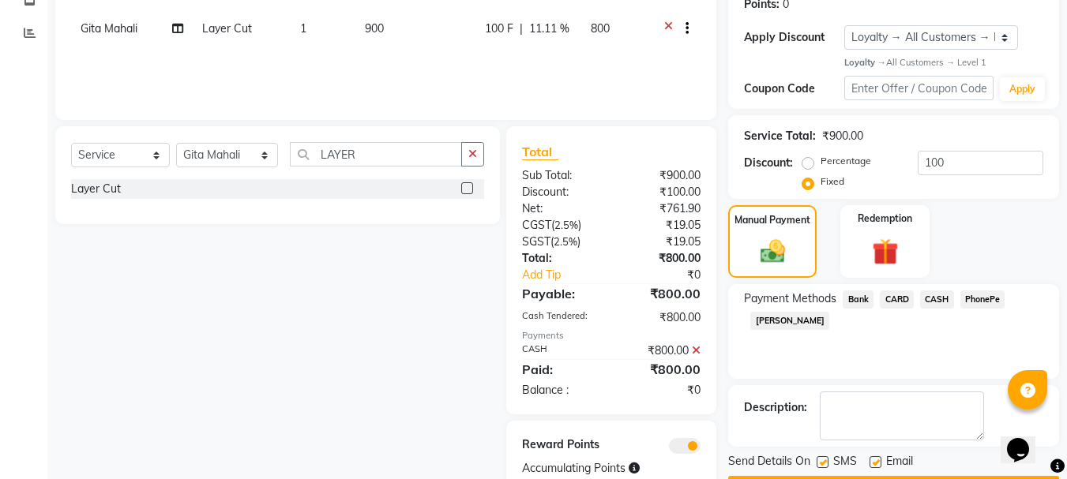
scroll to position [303, 0]
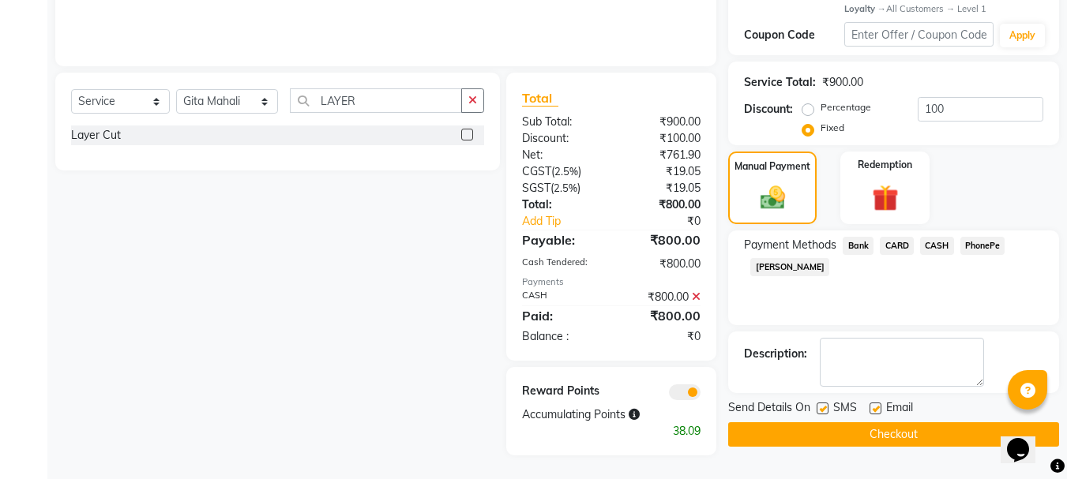
click at [869, 437] on button "Checkout" at bounding box center [893, 434] width 331 height 24
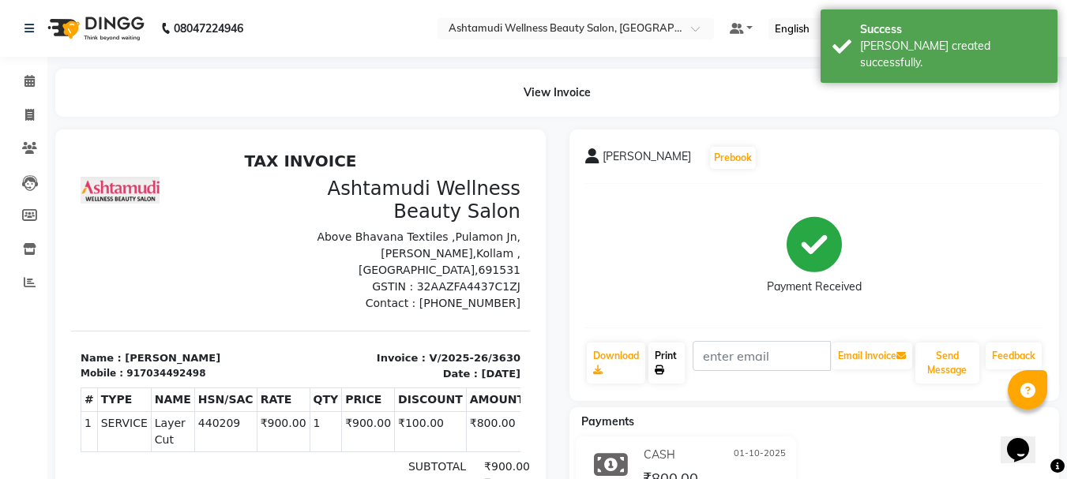
click at [669, 355] on link "Print" at bounding box center [666, 363] width 36 height 41
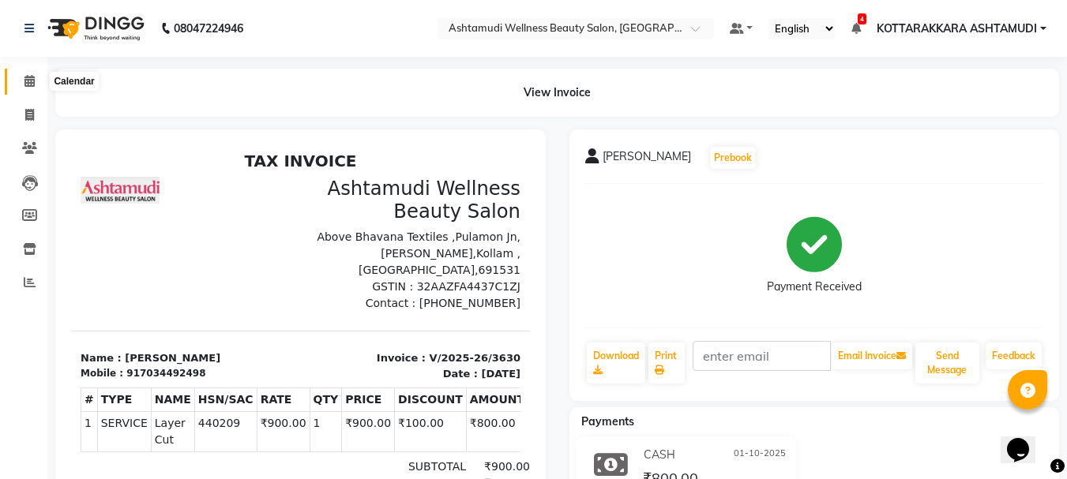
click at [26, 77] on icon at bounding box center [29, 81] width 10 height 12
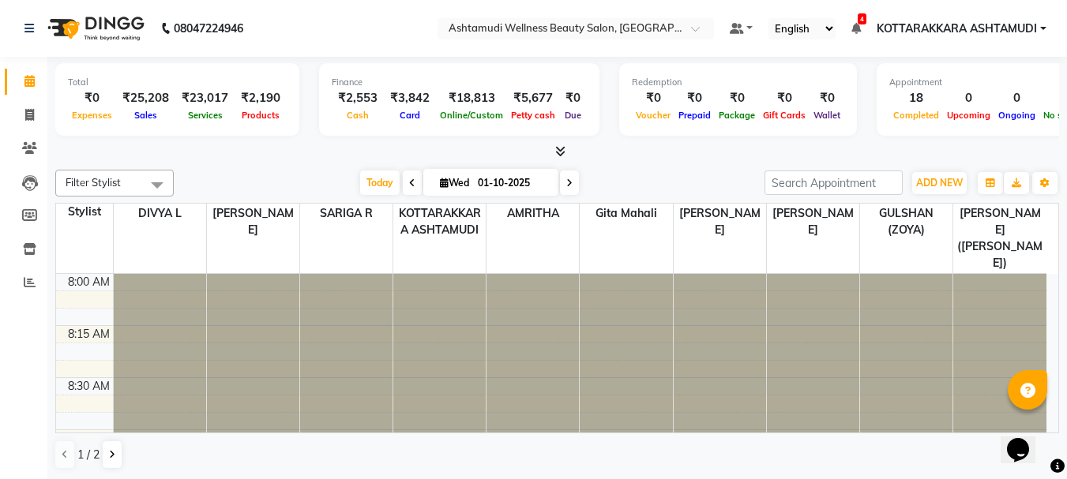
scroll to position [1184, 0]
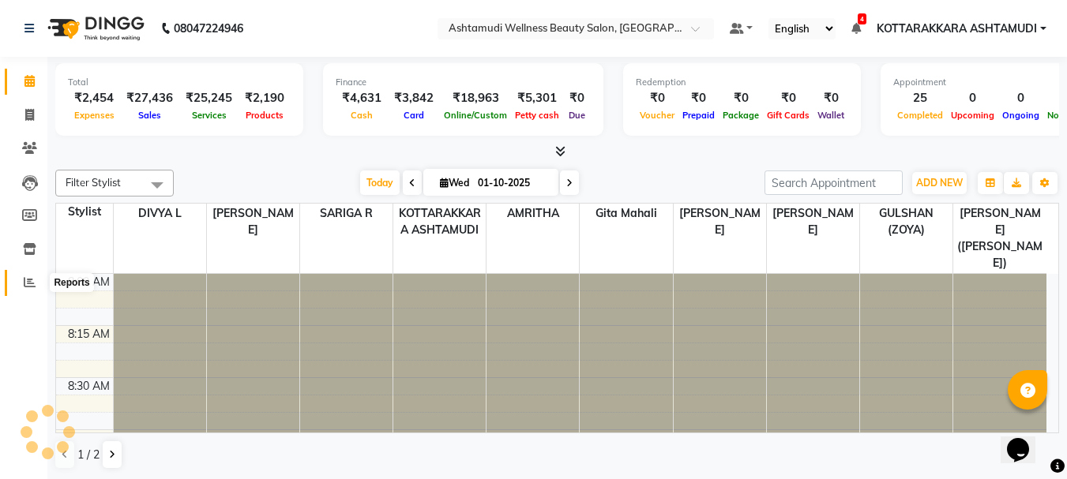
click at [29, 281] on icon at bounding box center [30, 282] width 12 height 12
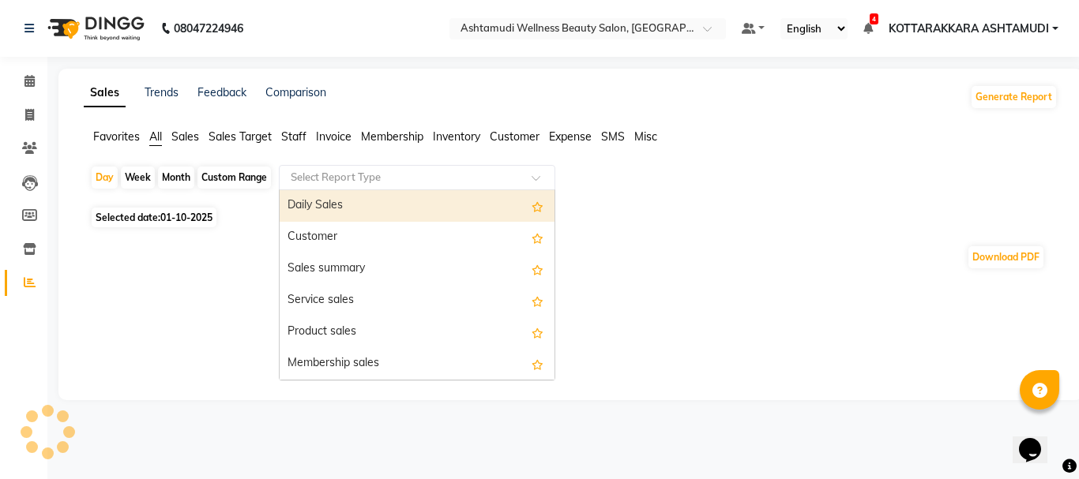
click at [332, 173] on input "text" at bounding box center [400, 178] width 227 height 16
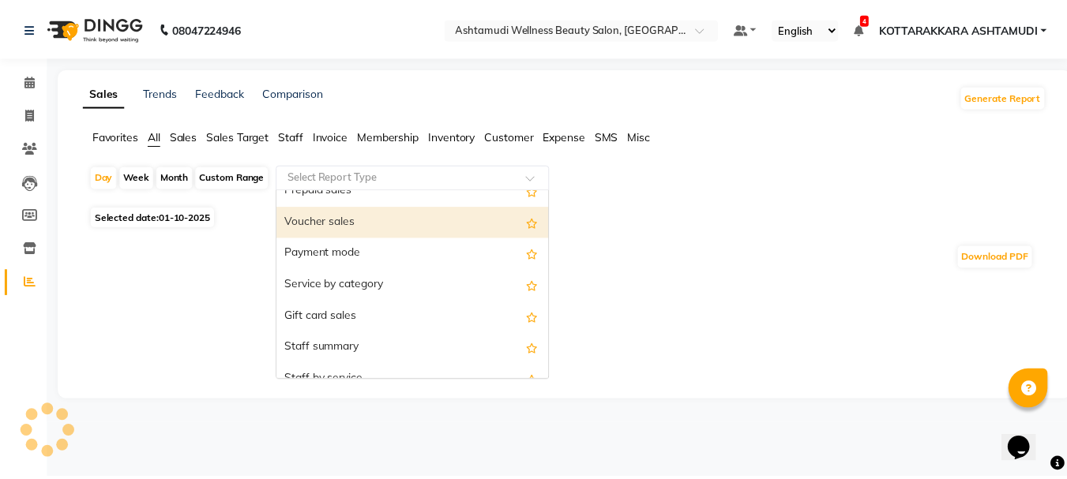
scroll to position [237, 0]
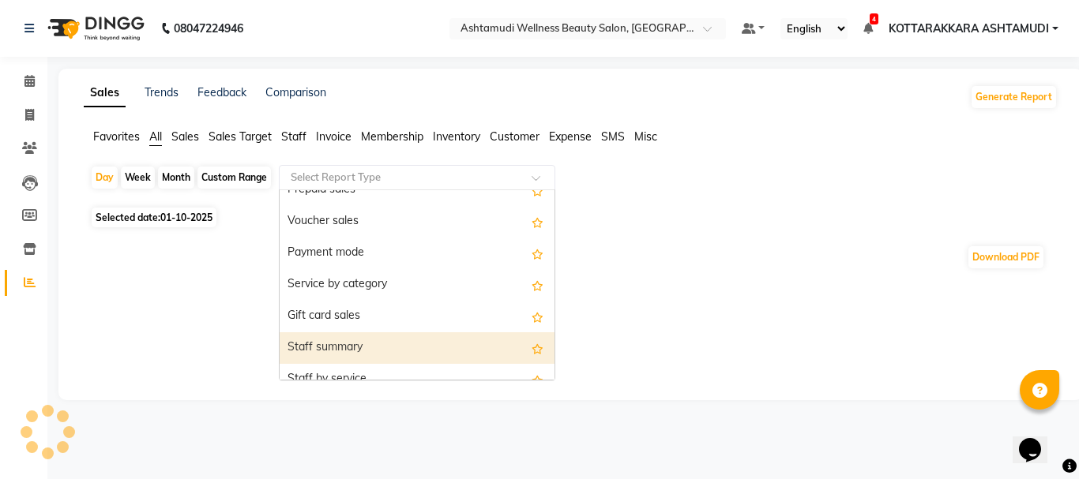
click at [328, 348] on div "Staff summary" at bounding box center [417, 348] width 275 height 32
select select "full_report"
select select "csv"
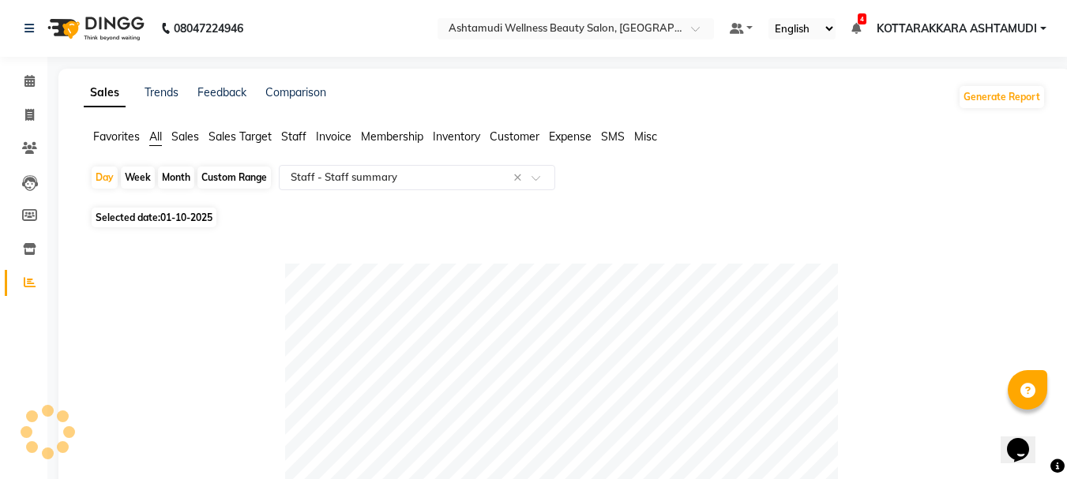
click at [220, 179] on div "Custom Range" at bounding box center [233, 178] width 73 height 22
select select "10"
select select "2025"
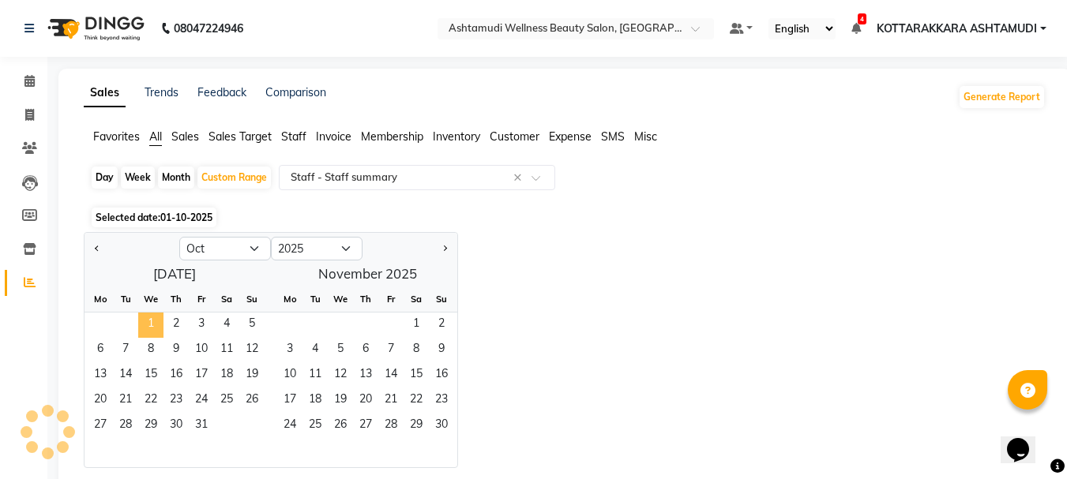
click at [149, 325] on span "1" at bounding box center [150, 325] width 25 height 25
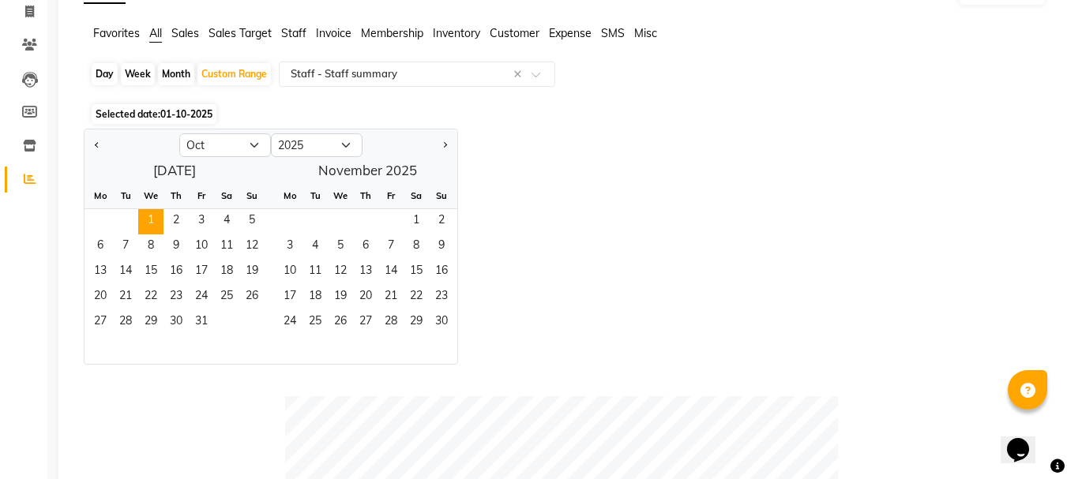
scroll to position [0, 0]
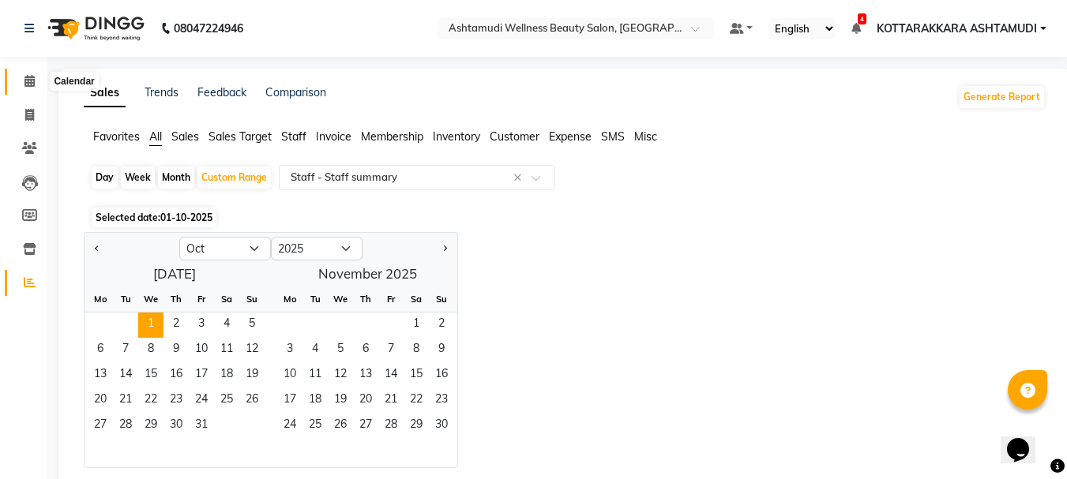
click at [21, 77] on span at bounding box center [30, 82] width 28 height 18
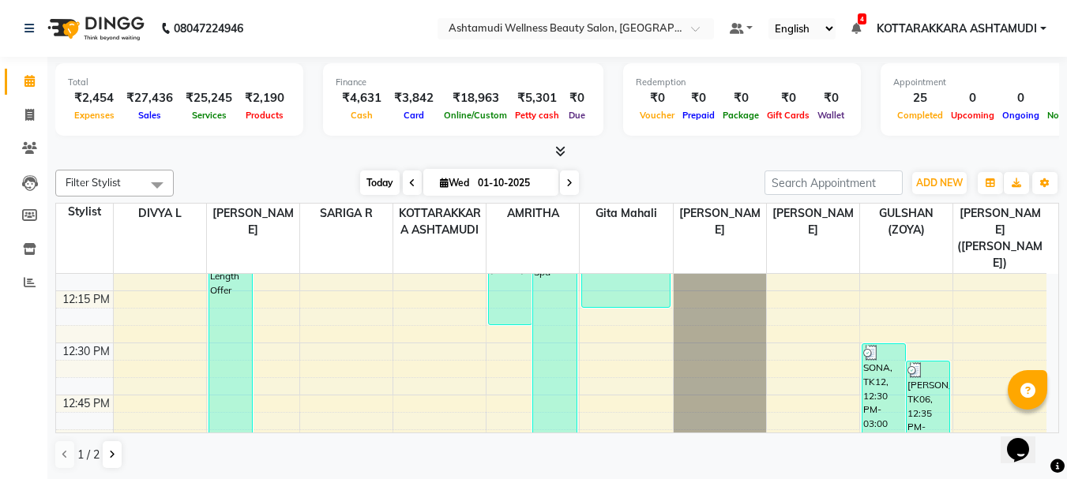
click at [378, 175] on span "Today" at bounding box center [379, 183] width 39 height 24
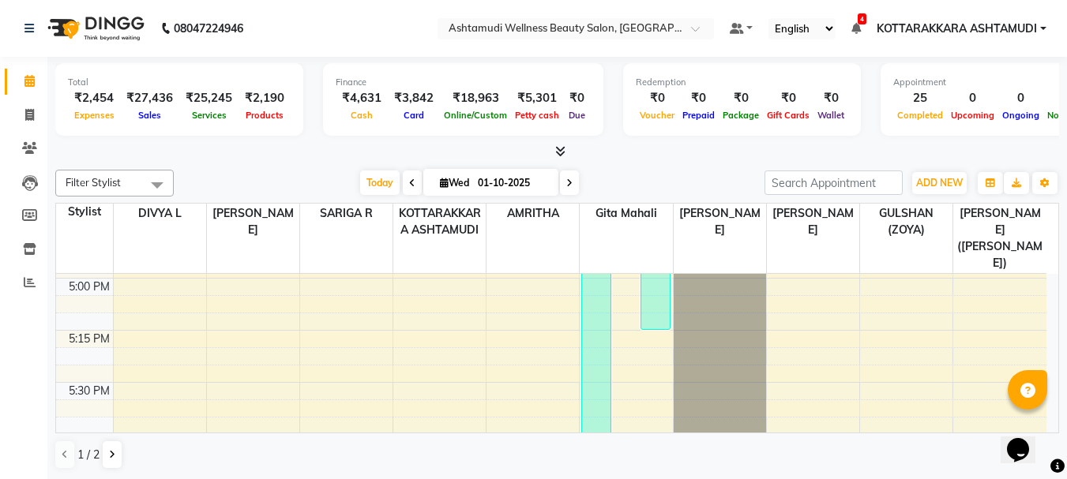
scroll to position [1669, 0]
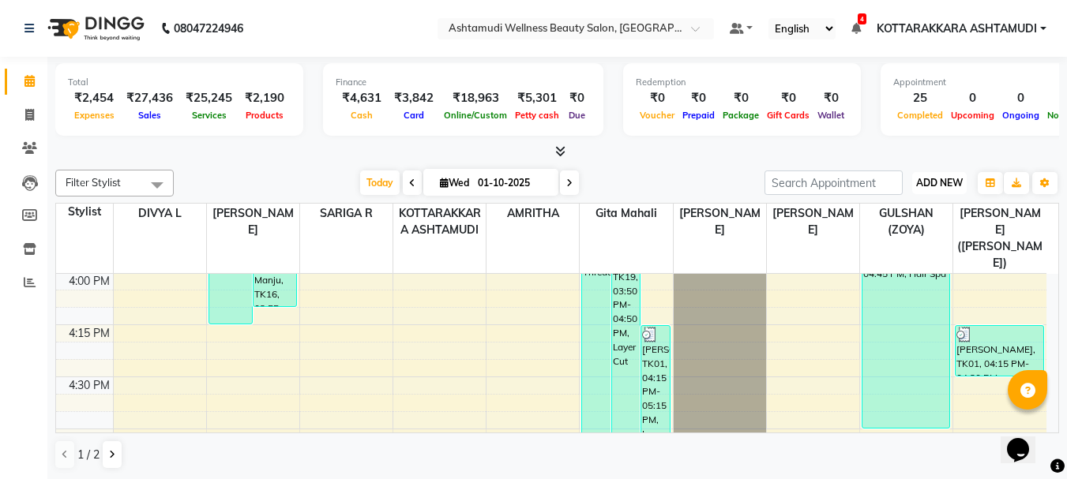
click at [916, 184] on span "ADD NEW" at bounding box center [939, 183] width 47 height 12
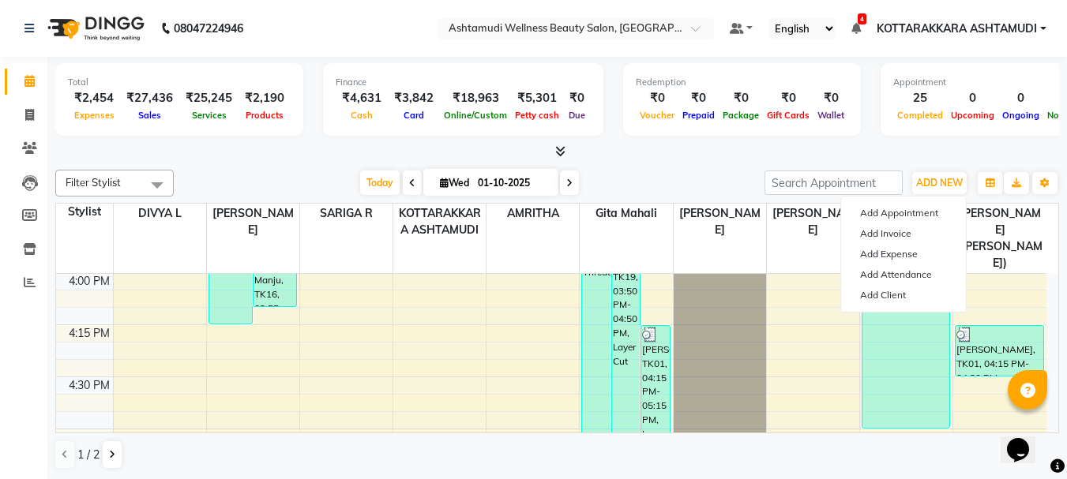
click at [634, 159] on div at bounding box center [557, 152] width 1004 height 17
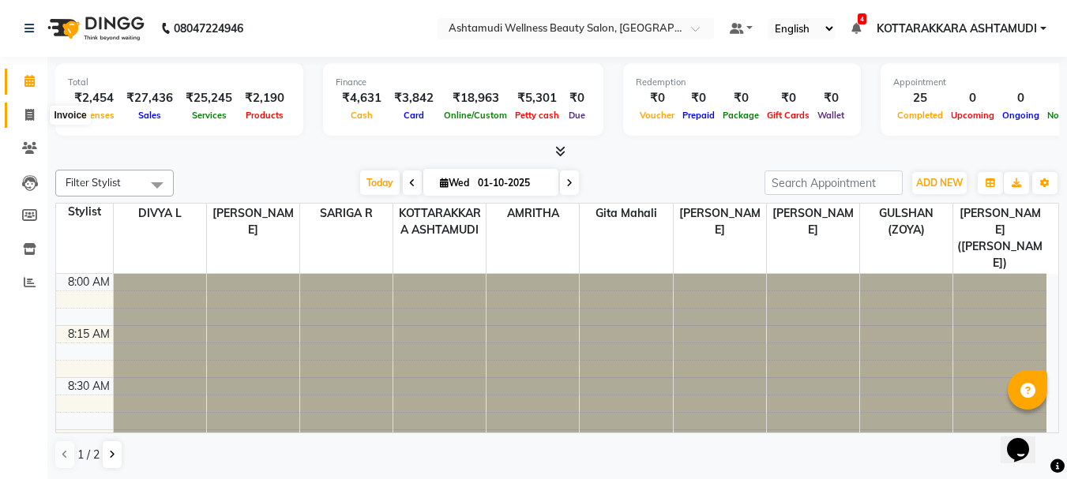
click at [31, 115] on icon at bounding box center [29, 115] width 9 height 12
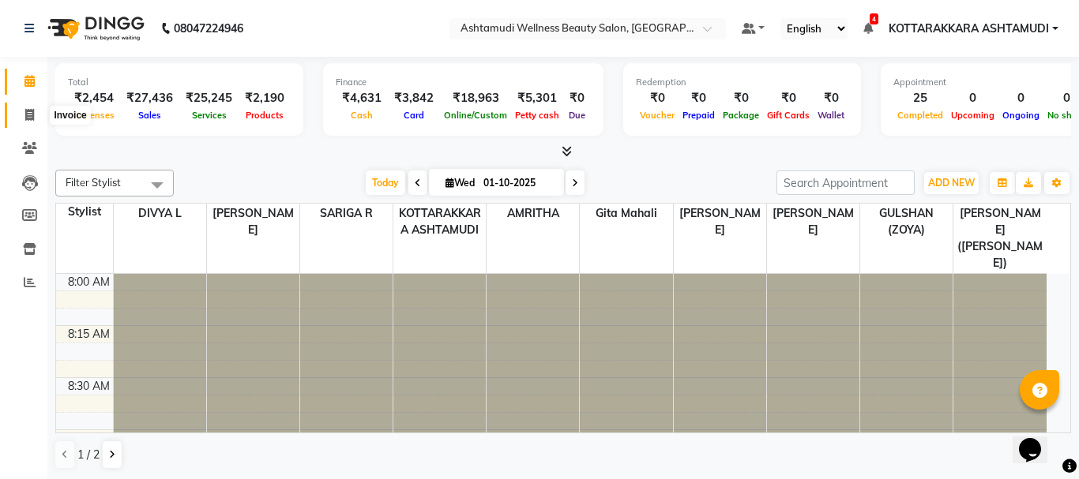
select select "service"
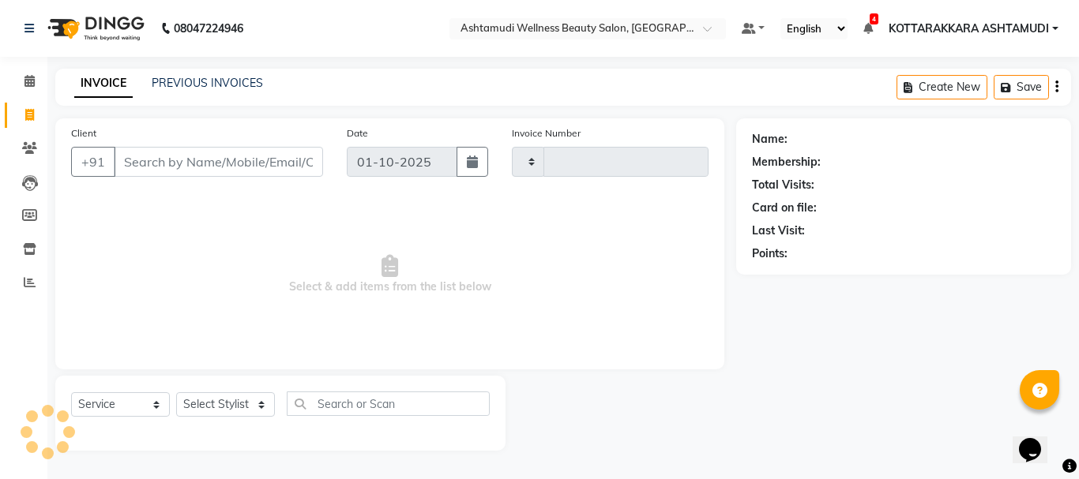
type input "3631"
select select "4664"
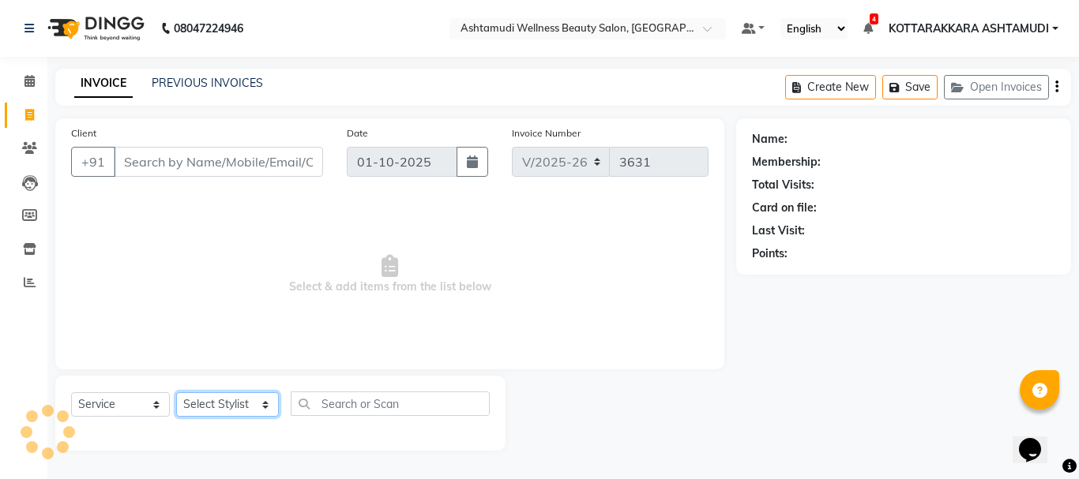
click at [220, 407] on select "Select Stylist AMRITHA DIVYA L [PERSON_NAME] ([PERSON_NAME]) [PERSON_NAME] KOTT…" at bounding box center [227, 404] width 103 height 24
click at [33, 81] on icon at bounding box center [29, 81] width 10 height 12
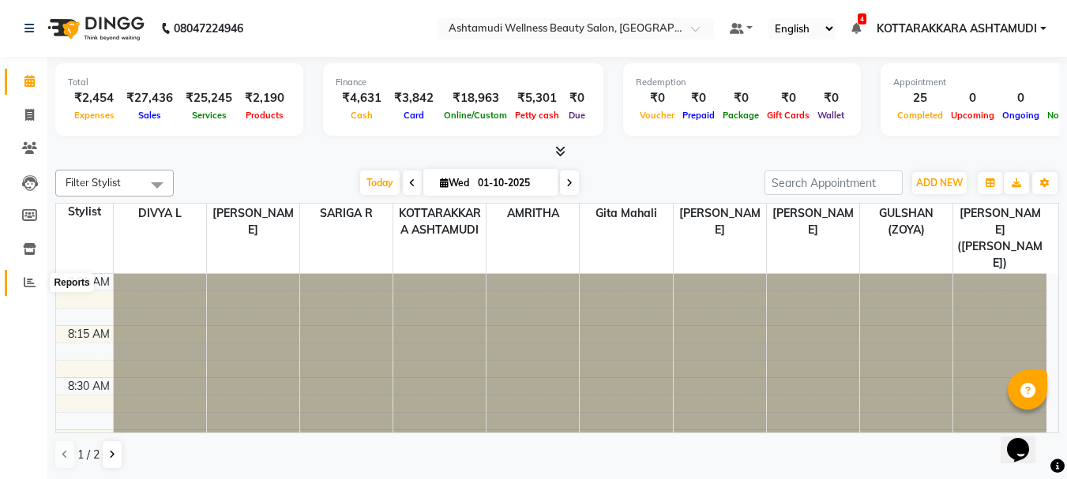
click at [26, 280] on icon at bounding box center [30, 282] width 12 height 12
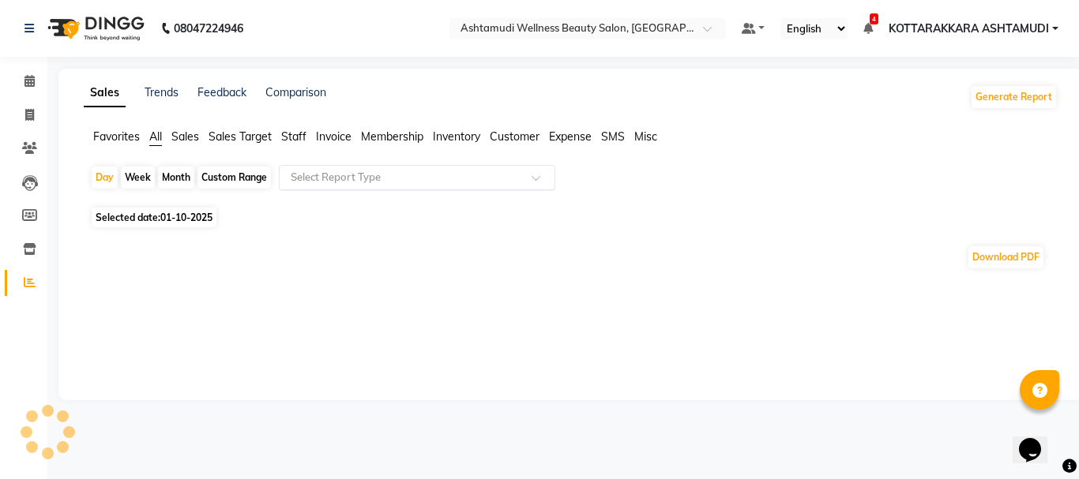
click at [345, 180] on input "text" at bounding box center [400, 178] width 227 height 16
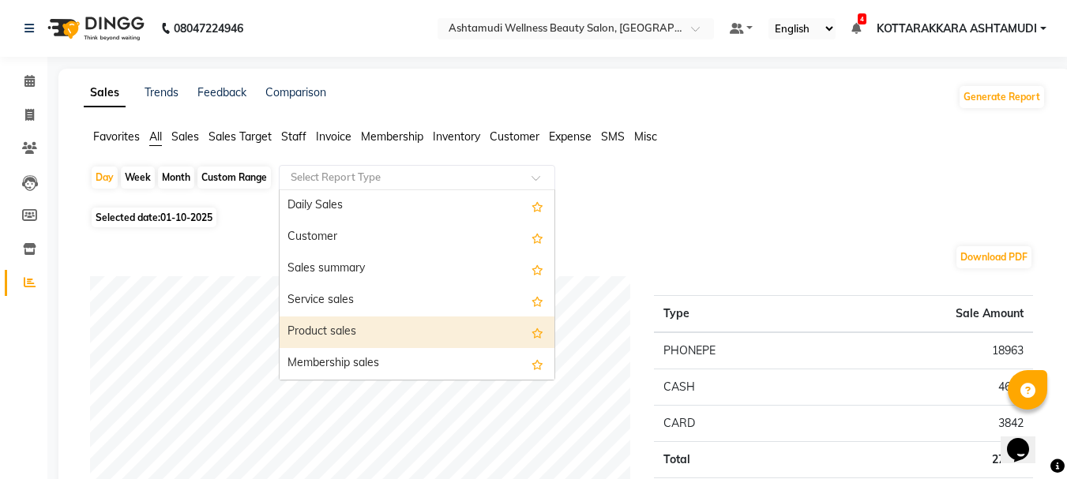
click at [340, 332] on div "Product sales" at bounding box center [417, 333] width 275 height 32
select select "full_report"
select select "csv"
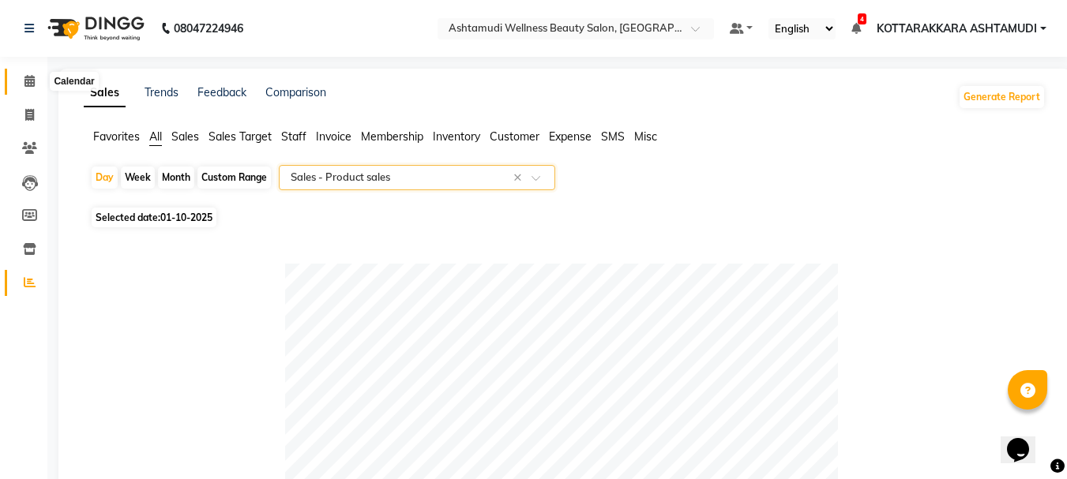
click at [21, 78] on span at bounding box center [30, 82] width 28 height 18
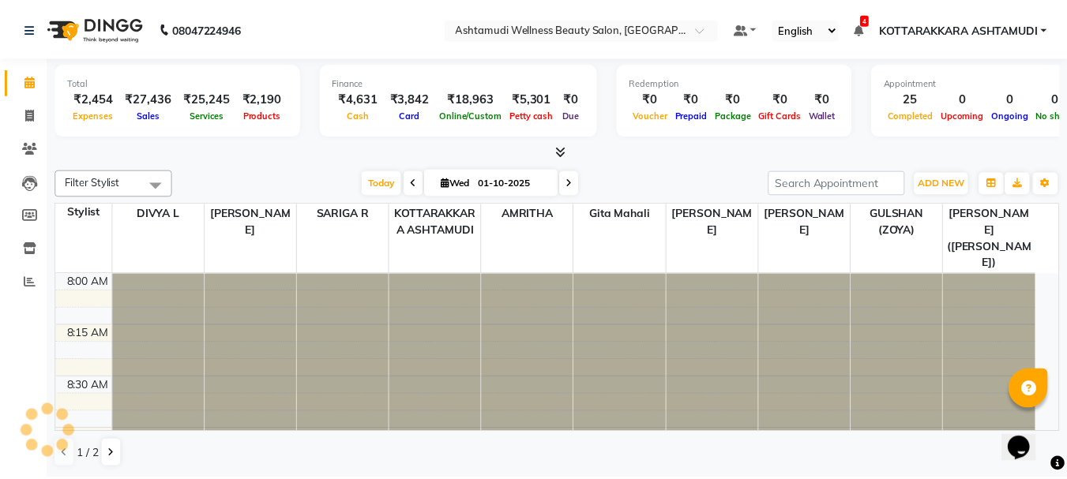
scroll to position [1877, 0]
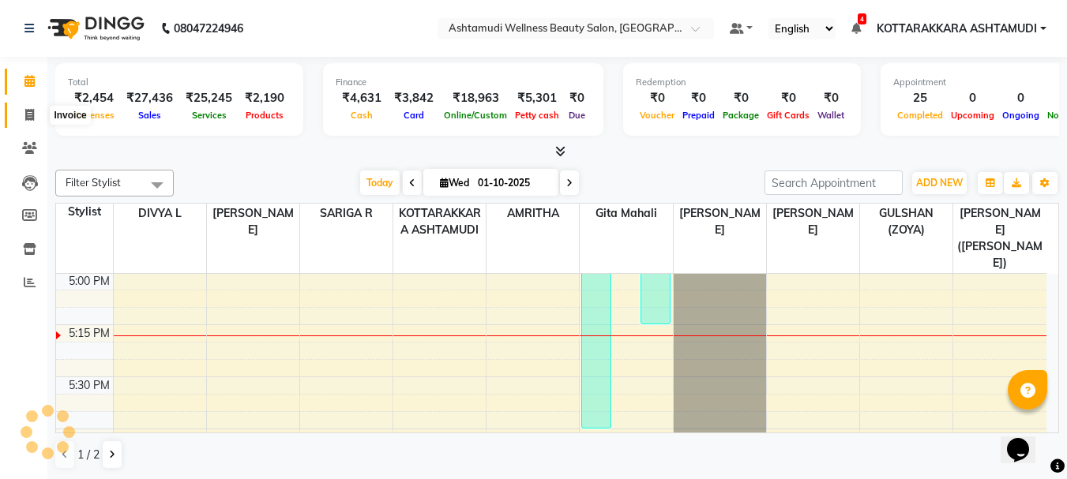
click at [28, 116] on icon at bounding box center [29, 115] width 9 height 12
select select "service"
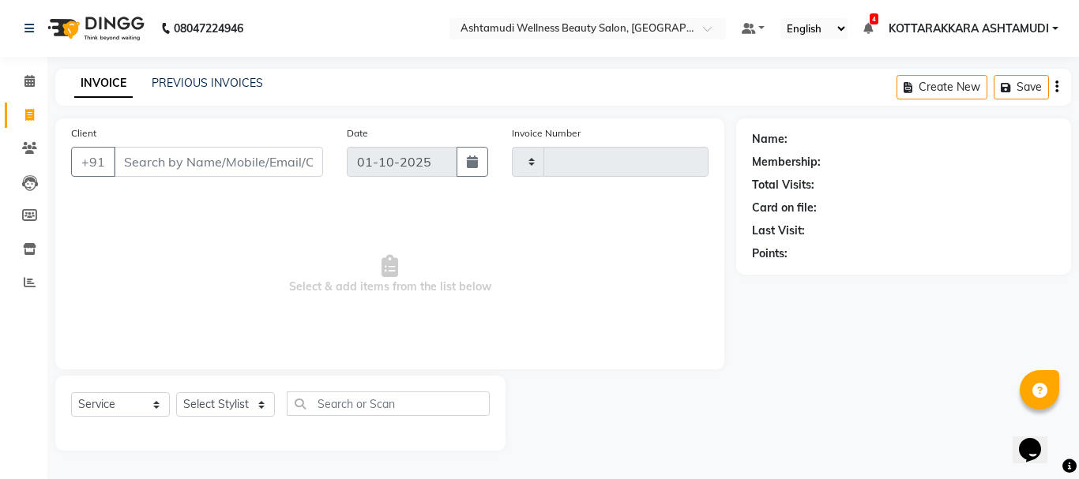
type input "3631"
select select "4664"
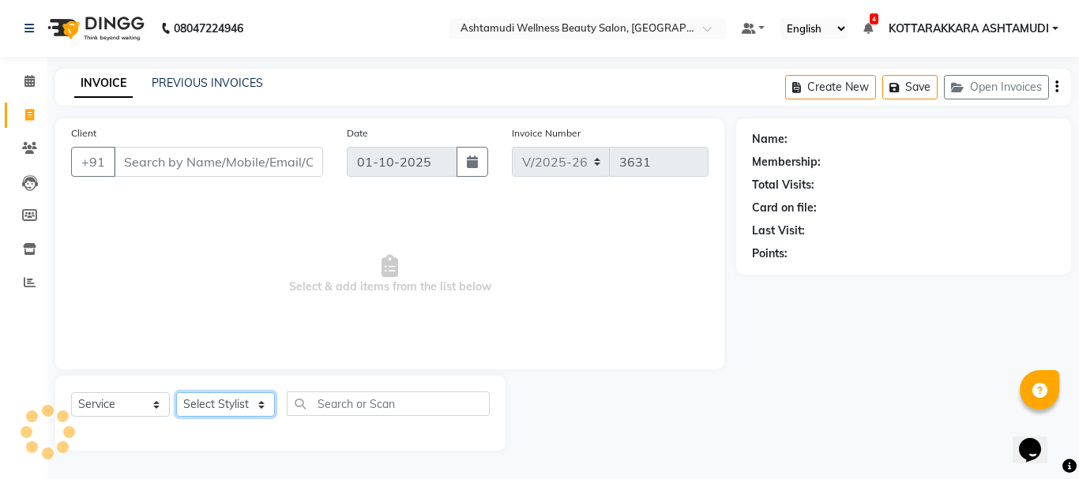
click at [214, 400] on select "Select Stylist" at bounding box center [225, 404] width 99 height 24
select select "27465"
click at [176, 392] on select "Select Stylist AMRITHA DIVYA L [PERSON_NAME] ([PERSON_NAME]) [PERSON_NAME] KOTT…" at bounding box center [227, 404] width 103 height 24
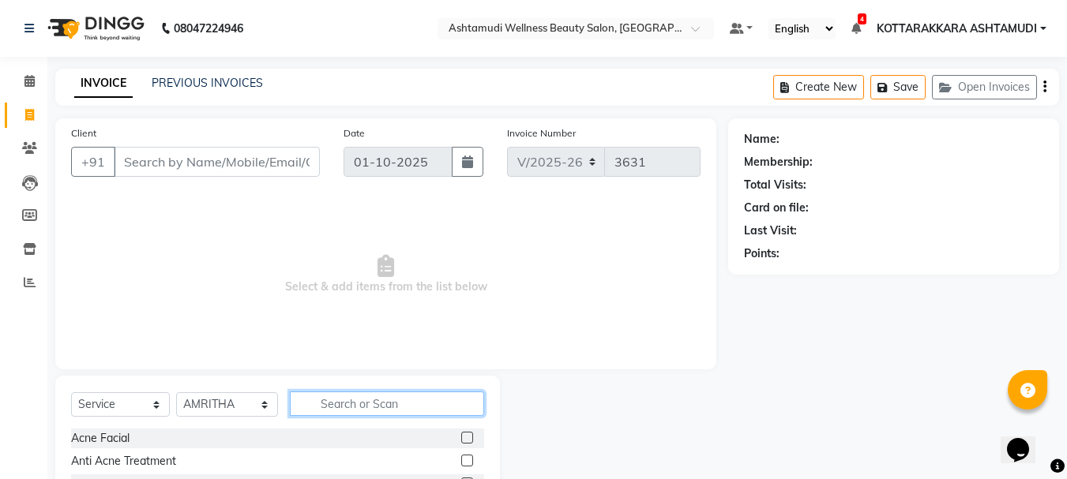
click at [345, 407] on input "text" at bounding box center [387, 404] width 195 height 24
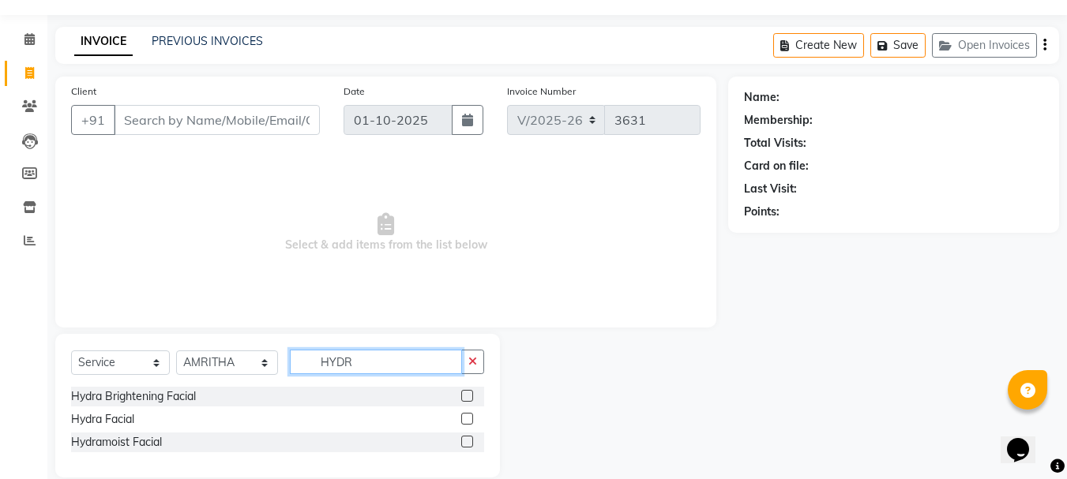
scroll to position [64, 0]
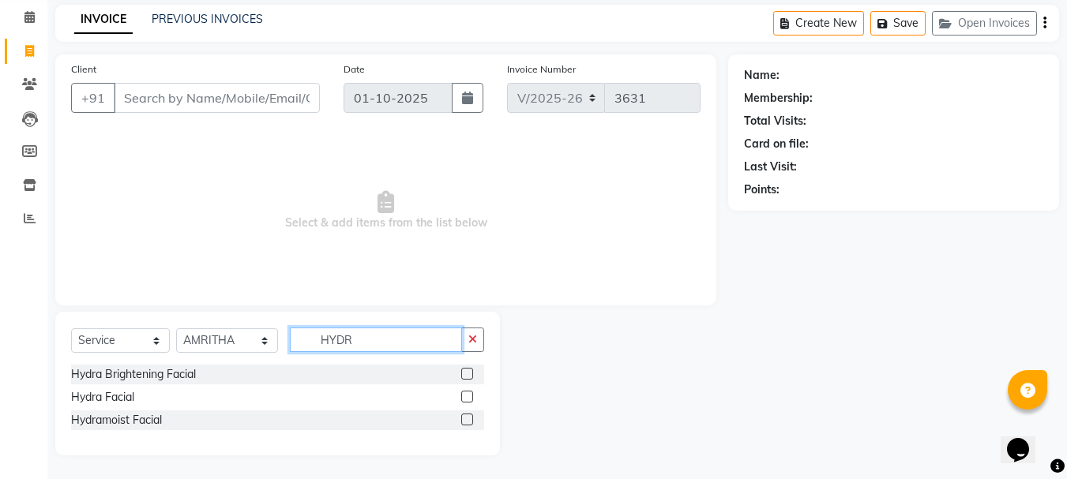
type input "HYDR"
click at [471, 373] on label at bounding box center [467, 374] width 12 height 12
click at [471, 373] on input "checkbox" at bounding box center [466, 375] width 10 height 10
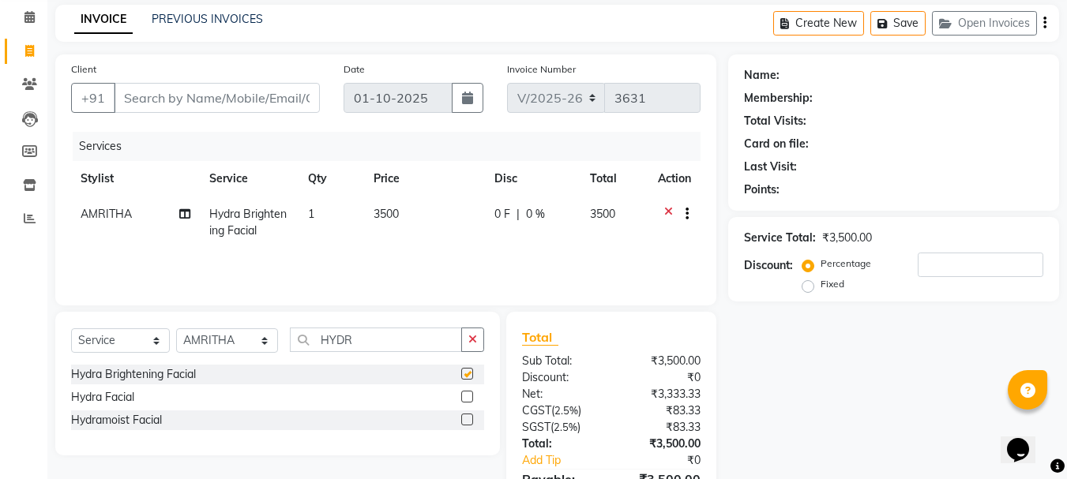
checkbox input "false"
click at [393, 348] on input "HYDR" at bounding box center [376, 340] width 173 height 24
type input "H"
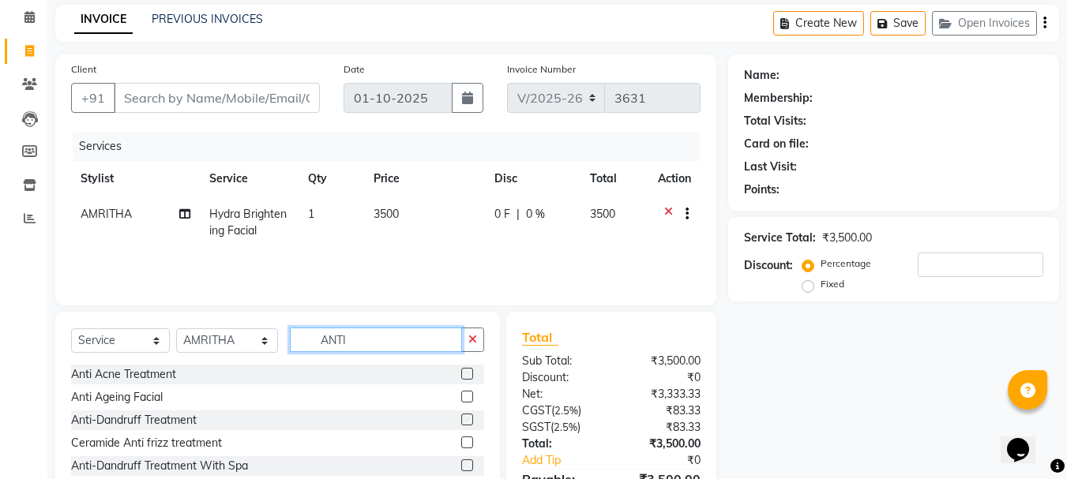
type input "ANTI"
click at [464, 445] on label at bounding box center [467, 443] width 12 height 12
click at [464, 445] on input "checkbox" at bounding box center [466, 443] width 10 height 10
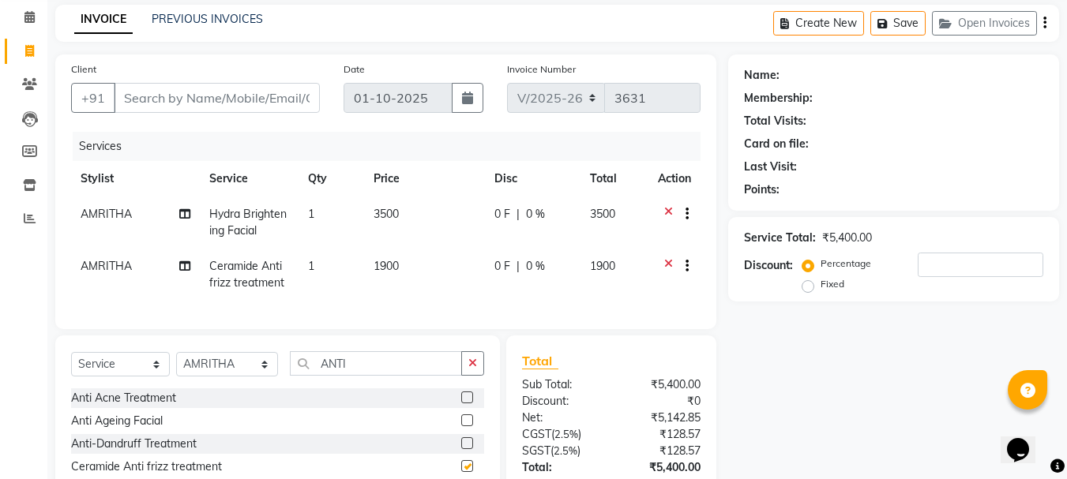
checkbox input "false"
click at [389, 376] on input "ANTI" at bounding box center [376, 363] width 173 height 24
type input "A"
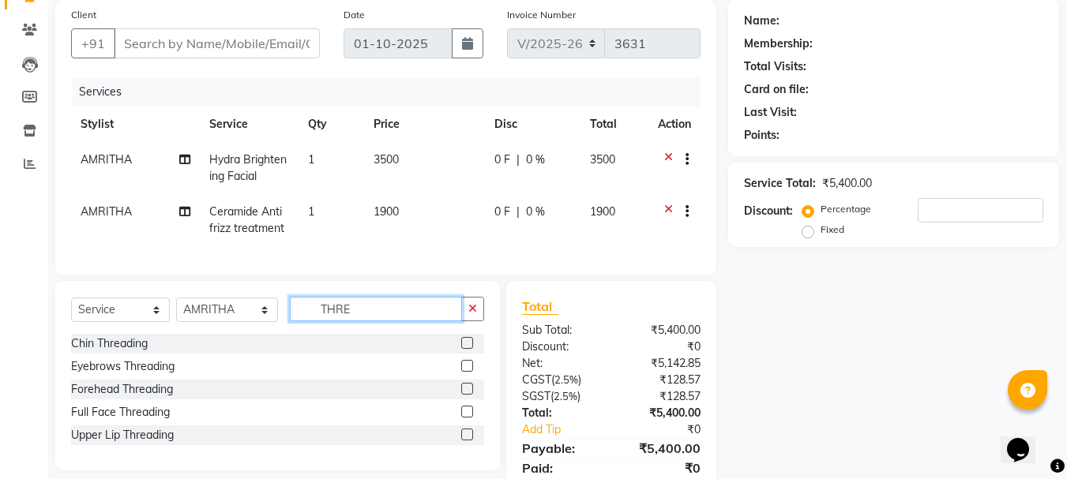
scroll to position [188, 0]
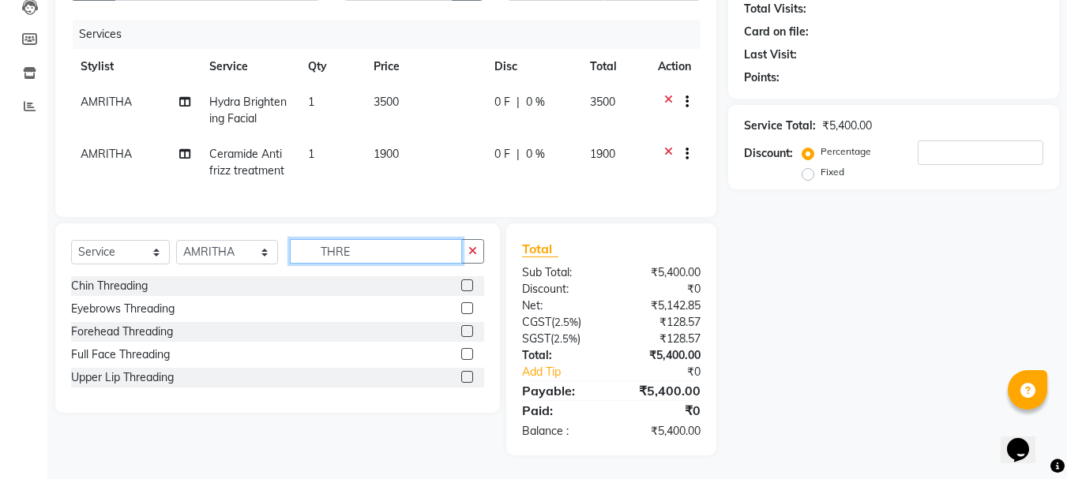
type input "THRE"
click at [468, 376] on label at bounding box center [467, 377] width 12 height 12
click at [468, 376] on input "checkbox" at bounding box center [466, 378] width 10 height 10
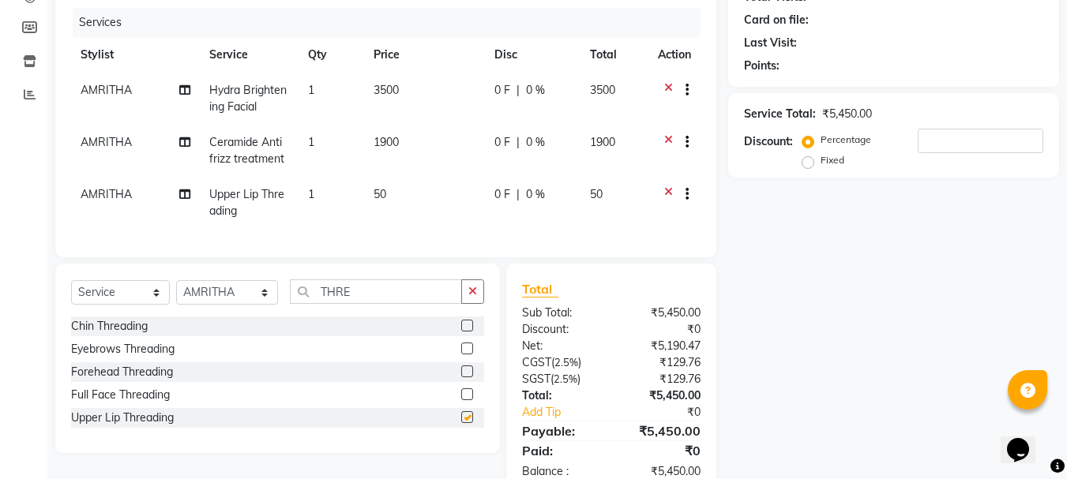
checkbox input "false"
click at [471, 355] on label at bounding box center [467, 349] width 12 height 12
click at [471, 355] on input "checkbox" at bounding box center [466, 349] width 10 height 10
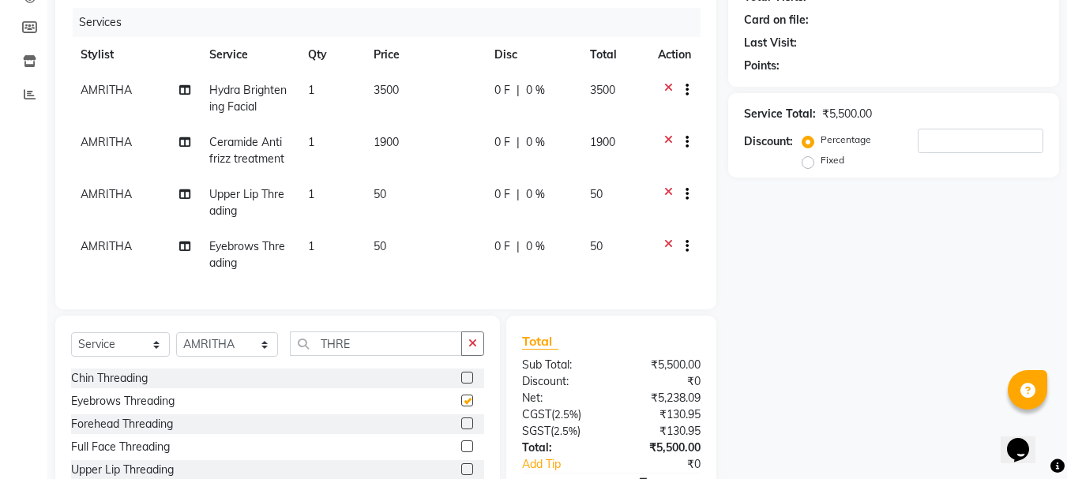
checkbox input "false"
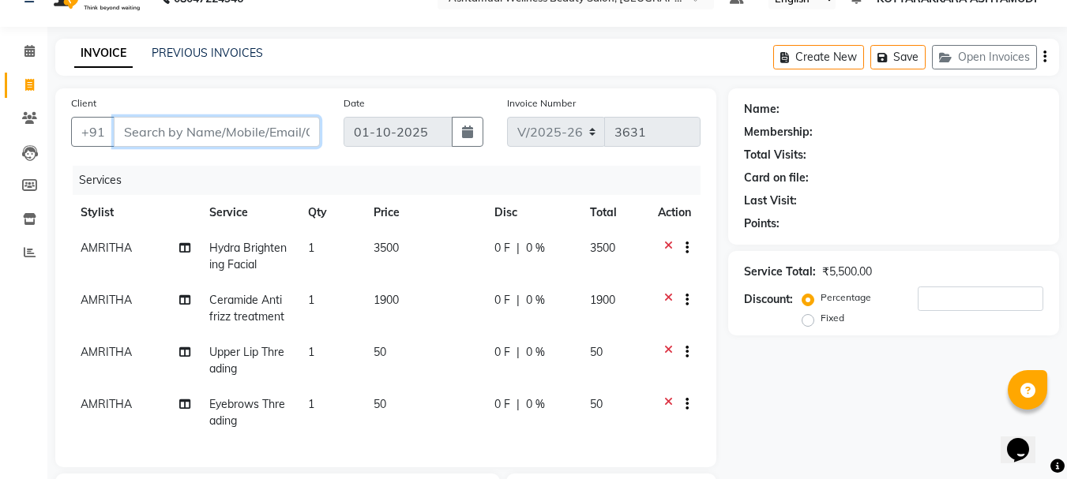
click at [171, 135] on input "Client" at bounding box center [217, 132] width 206 height 30
type input "9"
type input "0"
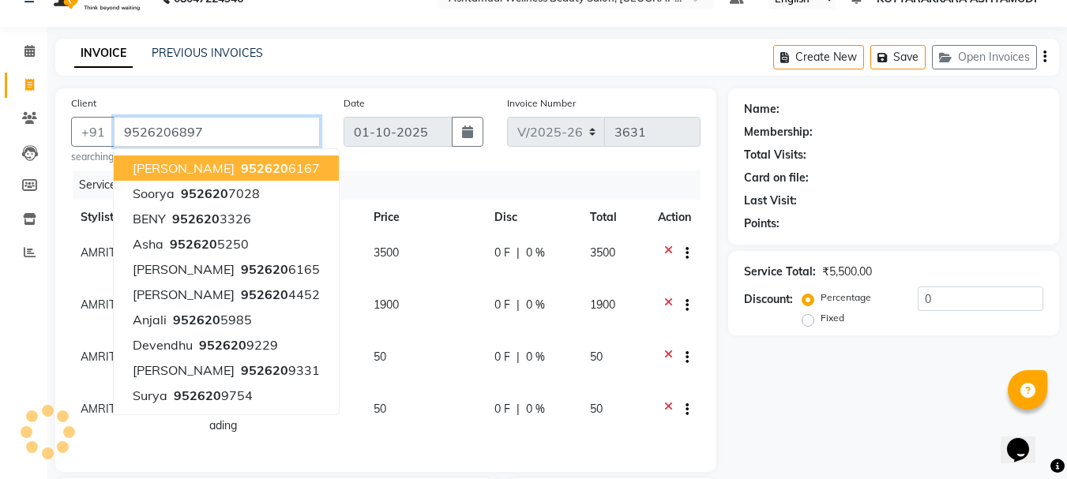
type input "9526206897"
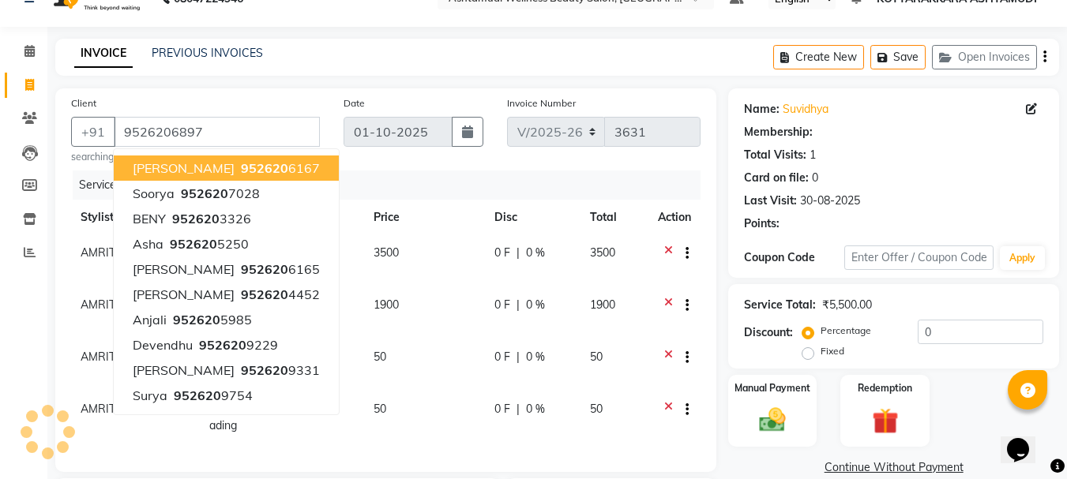
select select "1: Object"
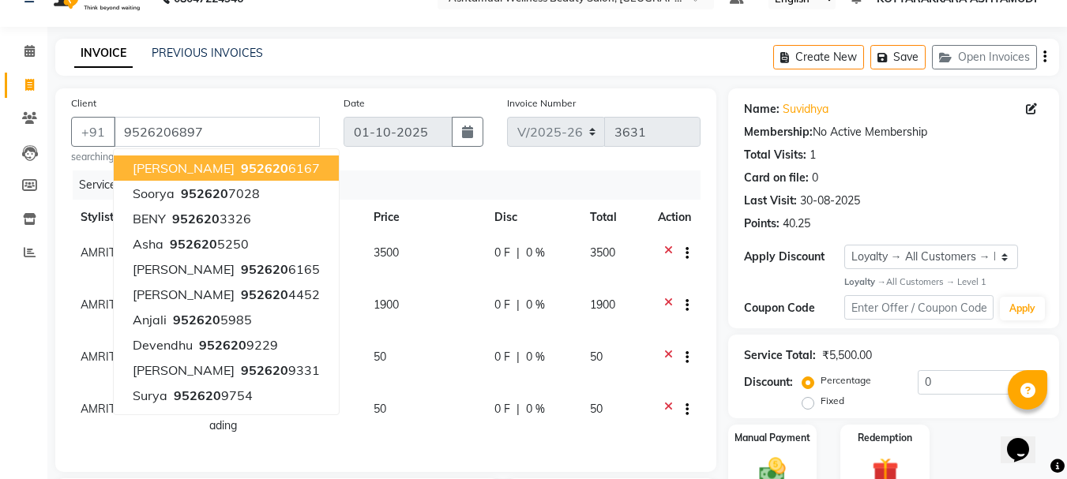
click at [701, 160] on div "Invoice Number V/2025 V/2025-26 3631" at bounding box center [604, 129] width 218 height 69
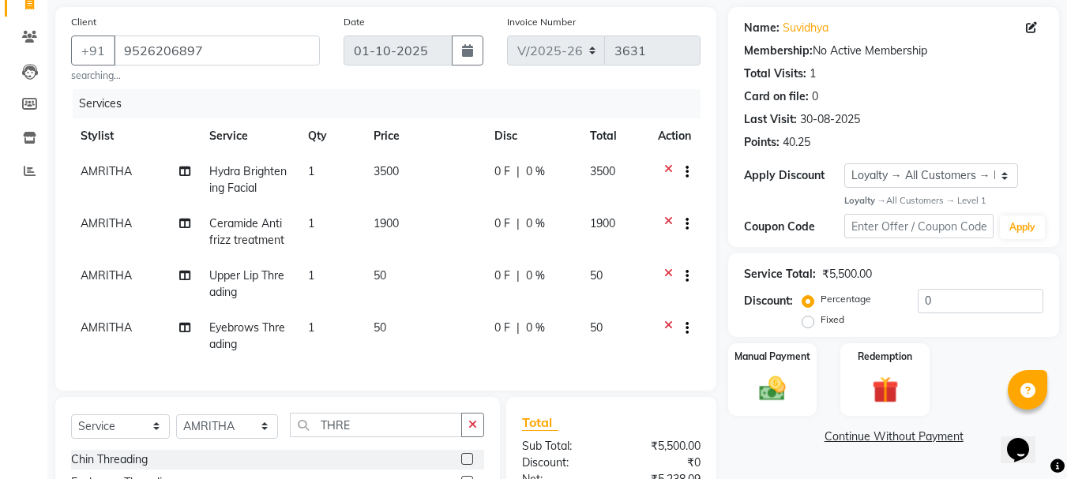
scroll to position [188, 0]
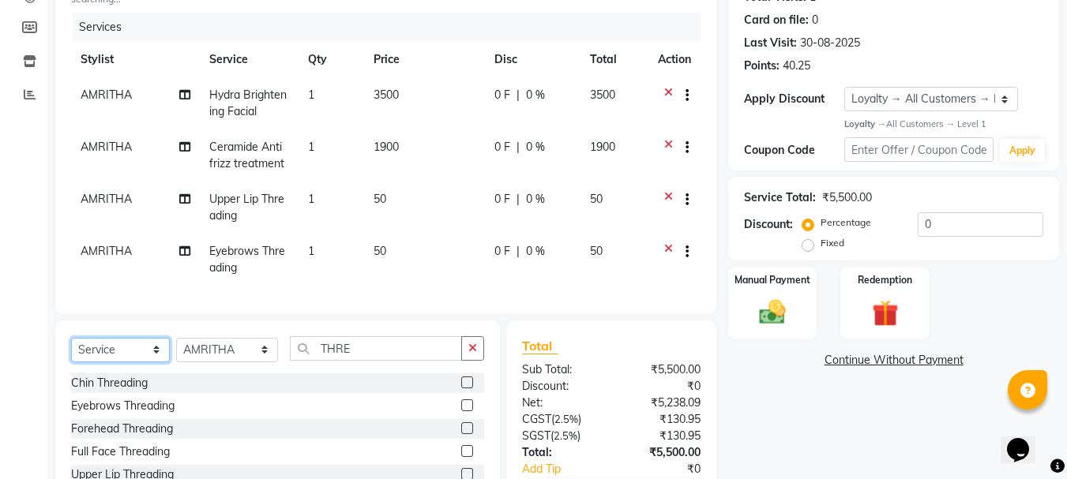
click at [114, 362] on select "Select Service Product Membership Package Voucher Prepaid Gift Card" at bounding box center [120, 350] width 99 height 24
select select "product"
click at [71, 349] on select "Select Service Product Membership Package Voucher Prepaid Gift Card" at bounding box center [120, 350] width 99 height 24
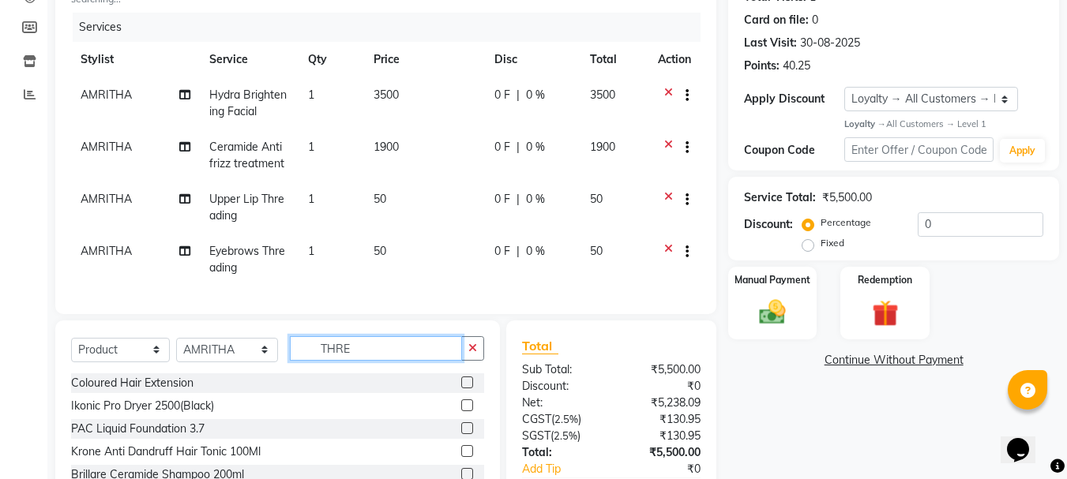
click at [371, 359] on input "THRE" at bounding box center [376, 348] width 173 height 24
type input "T"
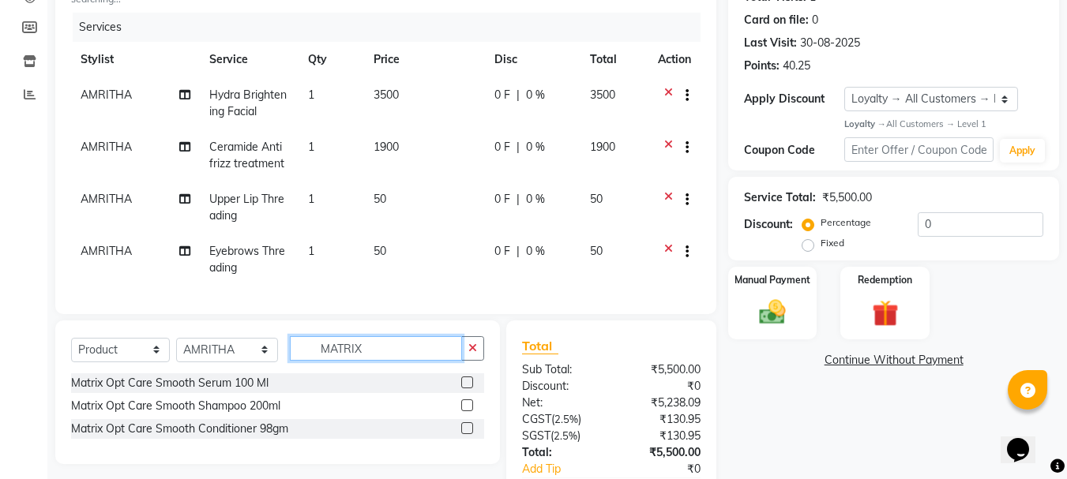
type input "MATRIX"
click at [467, 411] on label at bounding box center [467, 406] width 12 height 12
click at [467, 411] on input "checkbox" at bounding box center [466, 406] width 10 height 10
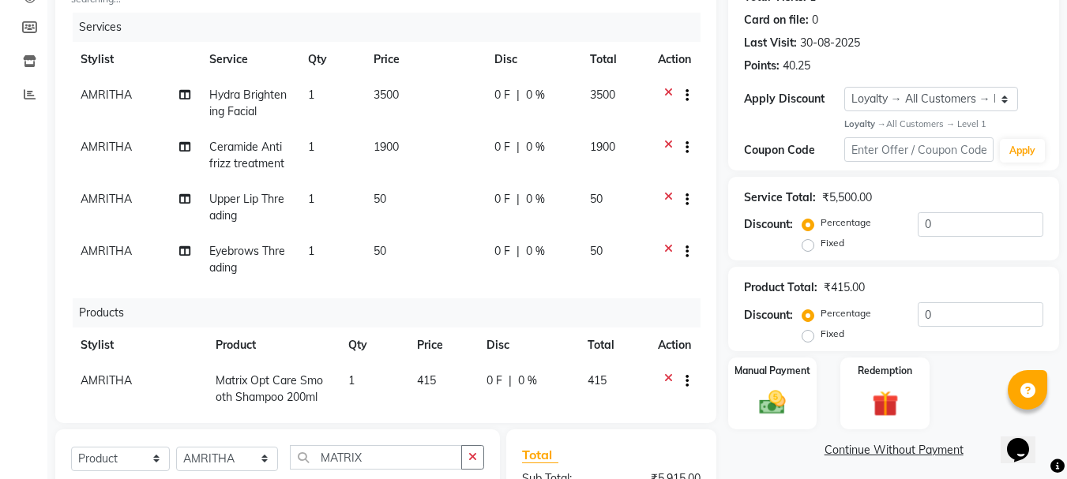
checkbox input "false"
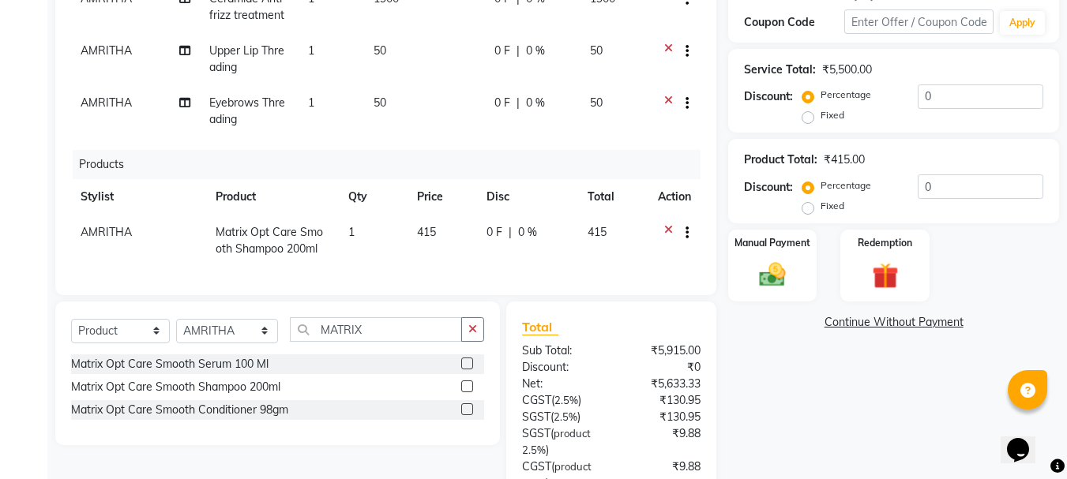
scroll to position [460, 0]
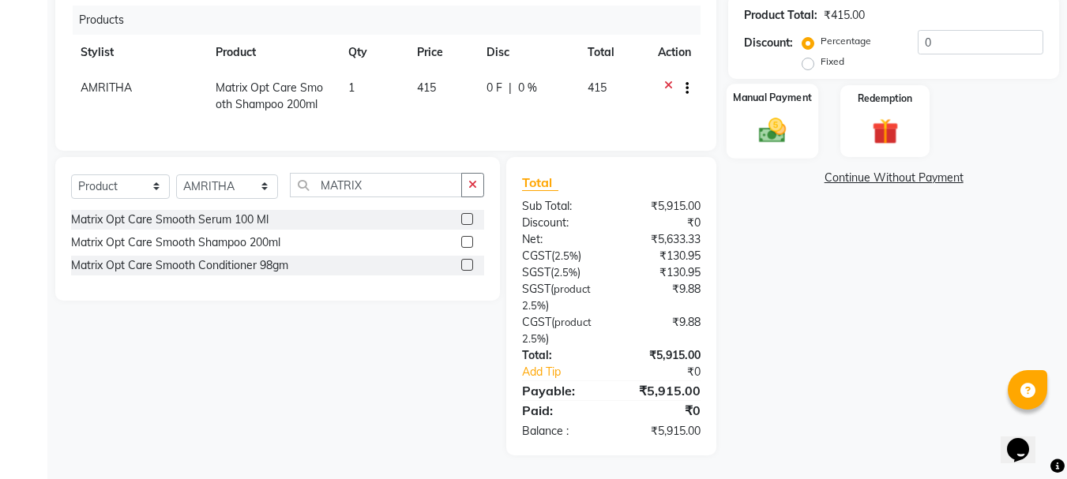
click at [762, 137] on img at bounding box center [772, 131] width 44 height 32
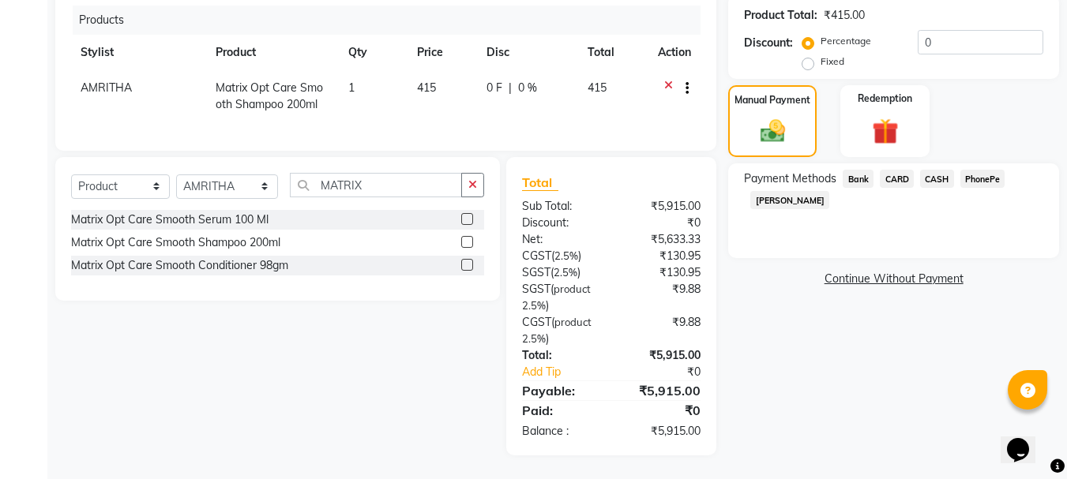
click at [983, 178] on span "PhonePe" at bounding box center [982, 179] width 45 height 18
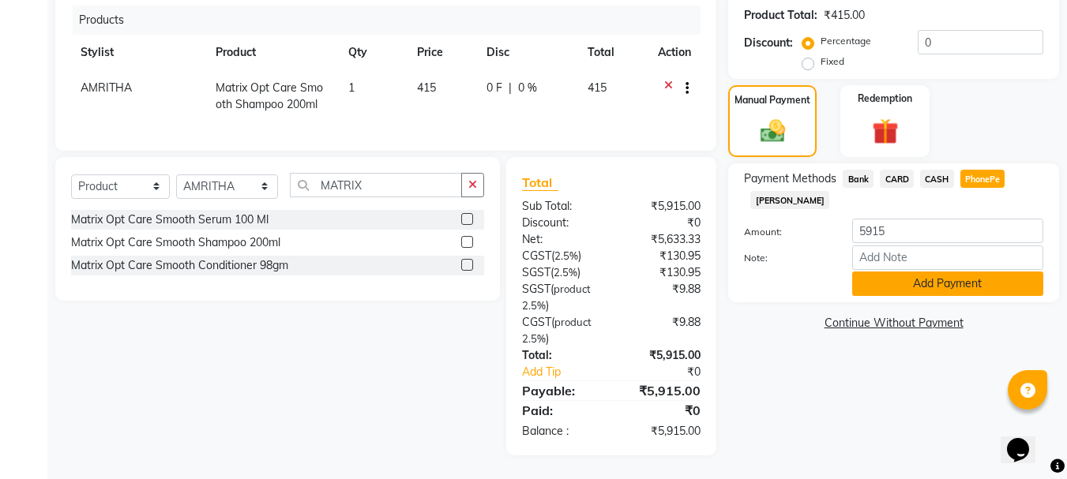
click at [934, 276] on button "Add Payment" at bounding box center [947, 284] width 191 height 24
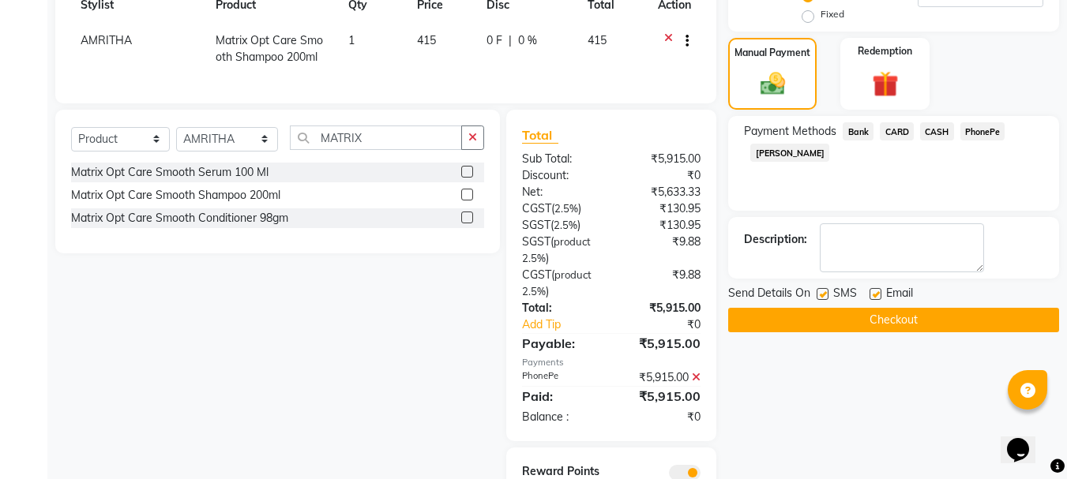
scroll to position [588, 0]
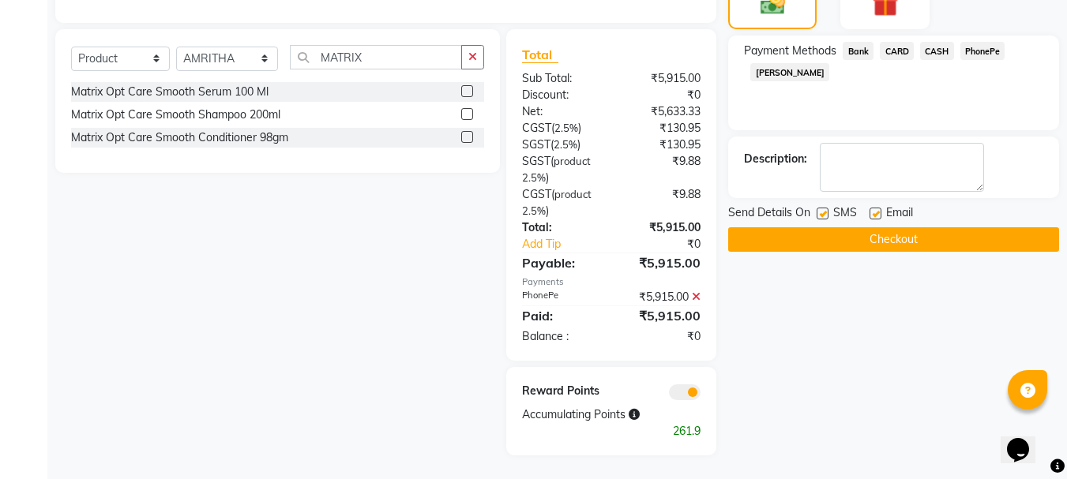
click at [855, 245] on button "Checkout" at bounding box center [893, 239] width 331 height 24
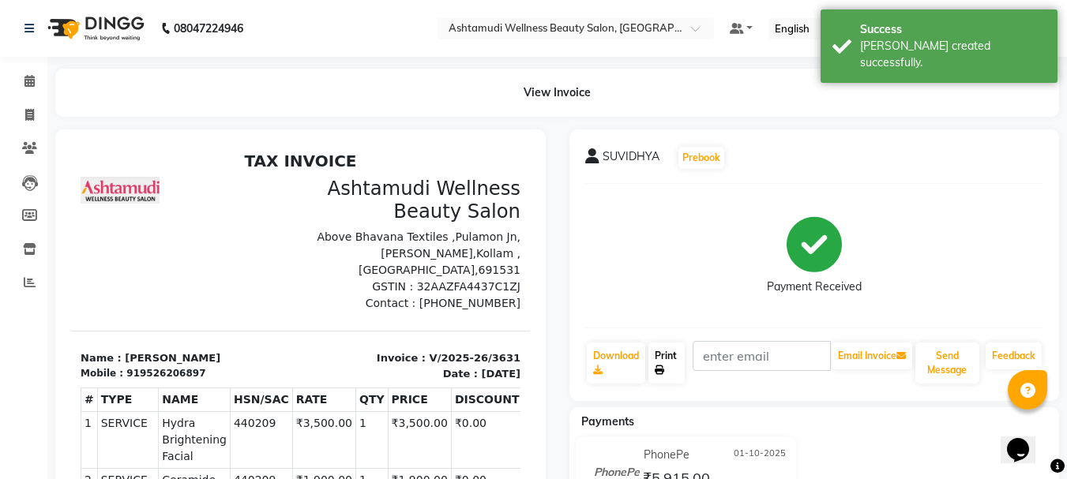
click at [669, 368] on link "Print" at bounding box center [666, 363] width 36 height 41
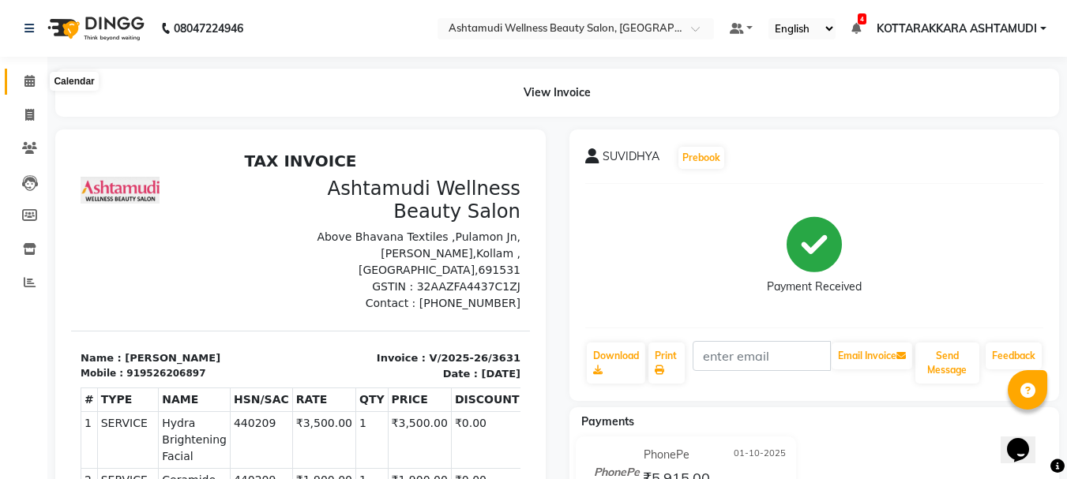
click at [31, 82] on icon at bounding box center [29, 81] width 10 height 12
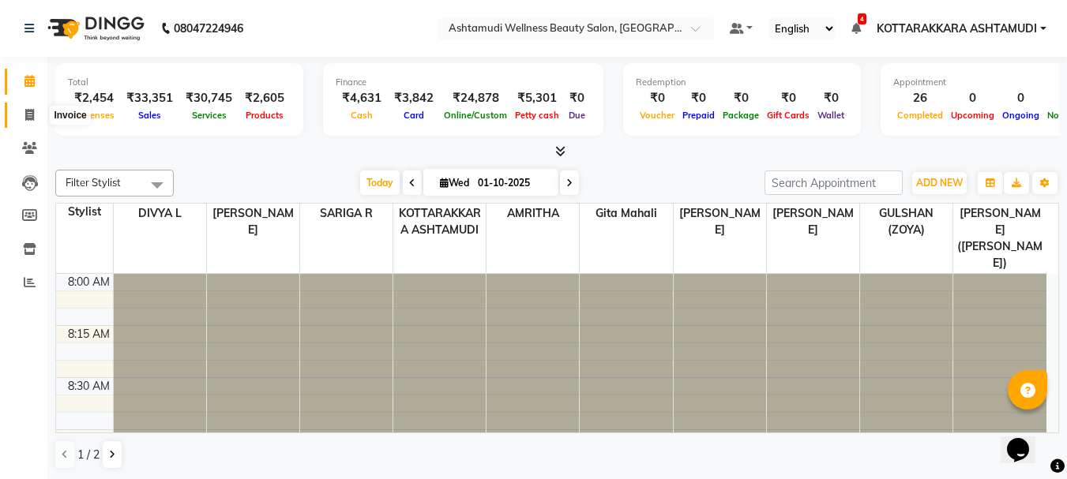
click at [30, 116] on icon at bounding box center [29, 115] width 9 height 12
select select "service"
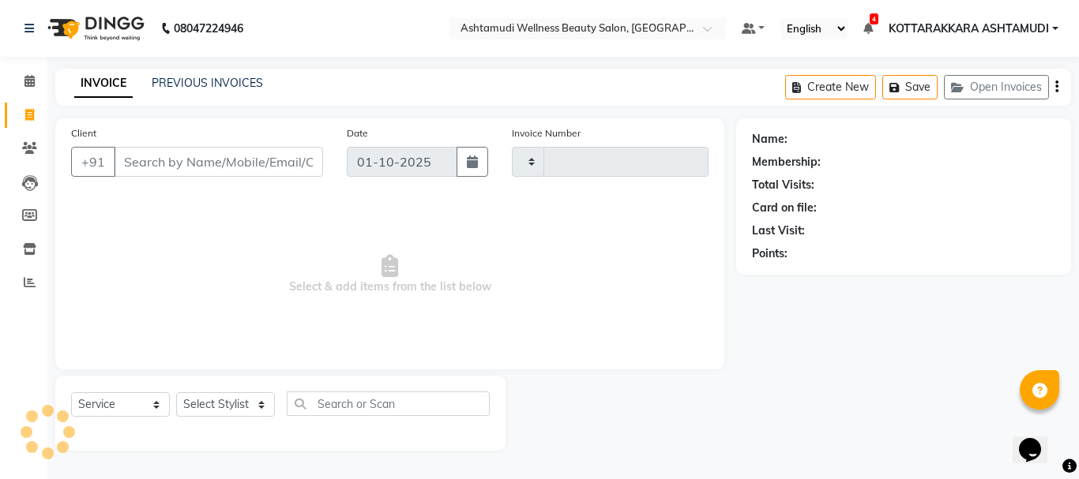
type input "3632"
select select "4664"
click at [217, 401] on select "Select Stylist AMRITHA DIVYA L Gita Mahali GULSHAN (ZOYA) Karina Darjee KOTTARA…" at bounding box center [227, 404] width 103 height 24
select select "91126"
click at [176, 392] on select "Select Stylist AMRITHA DIVYA L Gita Mahali GULSHAN (ZOYA) Karina Darjee KOTTARA…" at bounding box center [227, 404] width 103 height 24
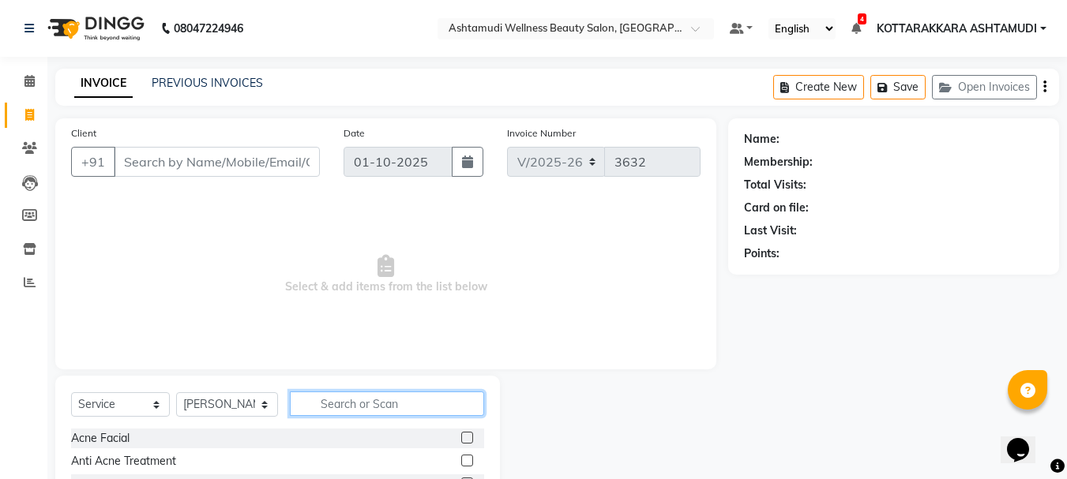
click at [348, 413] on input "text" at bounding box center [387, 404] width 195 height 24
type input "EB"
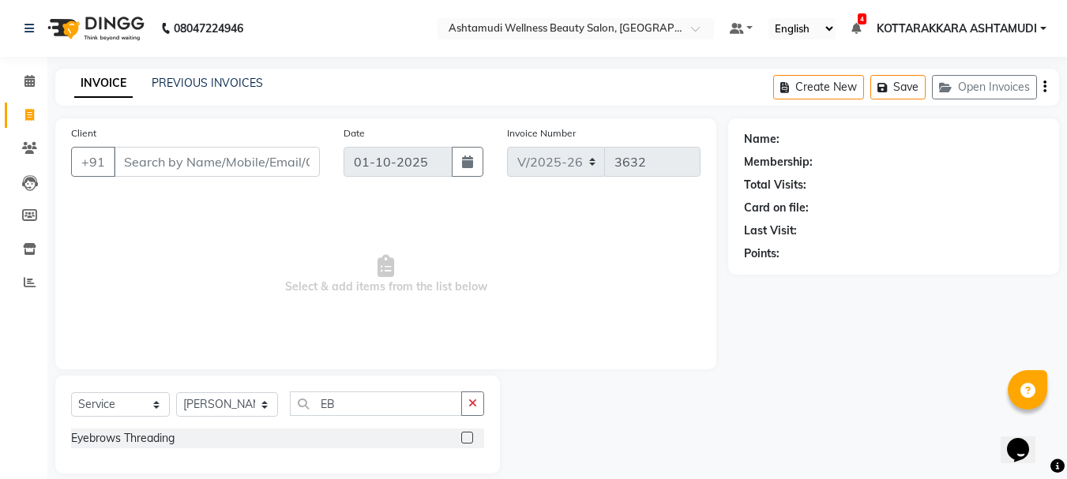
click at [470, 439] on label at bounding box center [467, 438] width 12 height 12
click at [470, 439] on input "checkbox" at bounding box center [466, 439] width 10 height 10
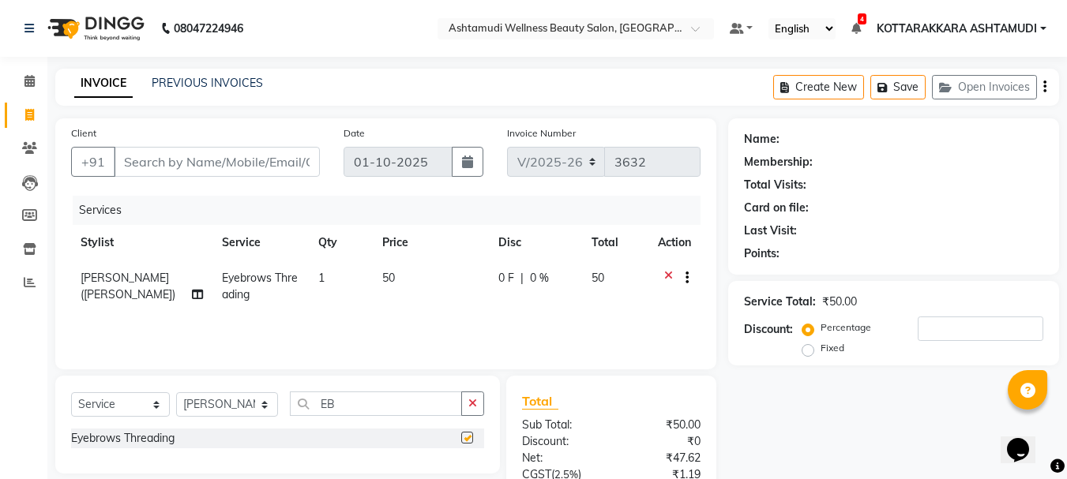
checkbox input "false"
click at [253, 170] on input "Client" at bounding box center [217, 162] width 206 height 30
type input "7"
type input "0"
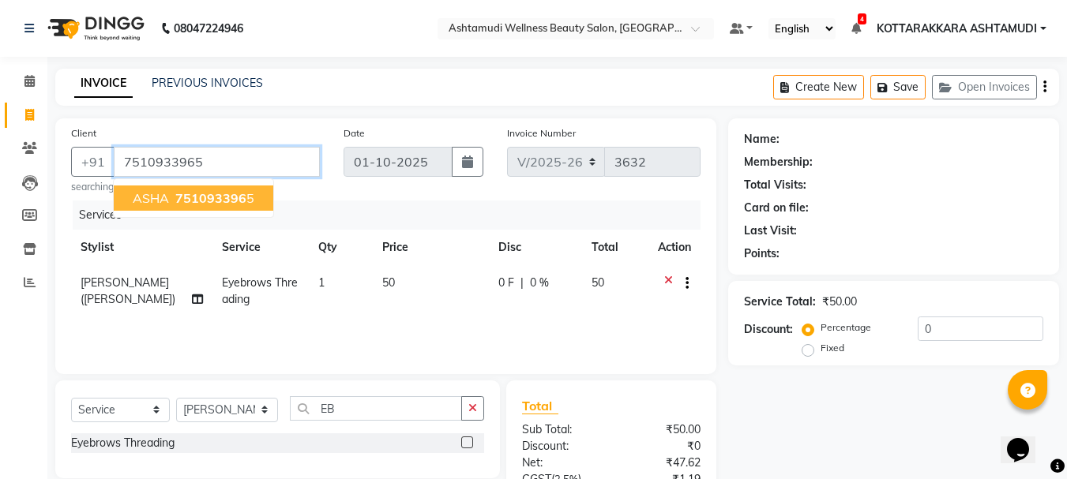
type input "7510933965"
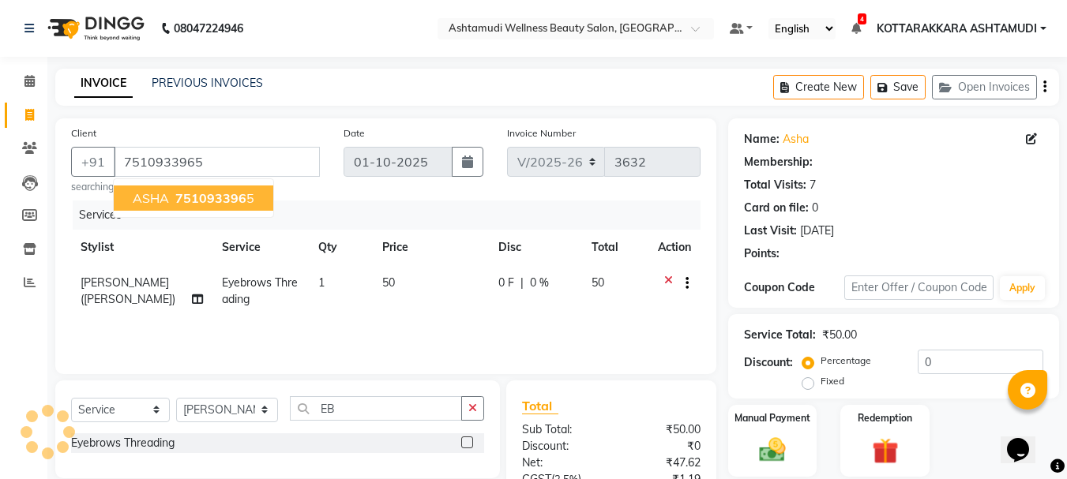
click at [225, 193] on span "751093396" at bounding box center [210, 198] width 71 height 16
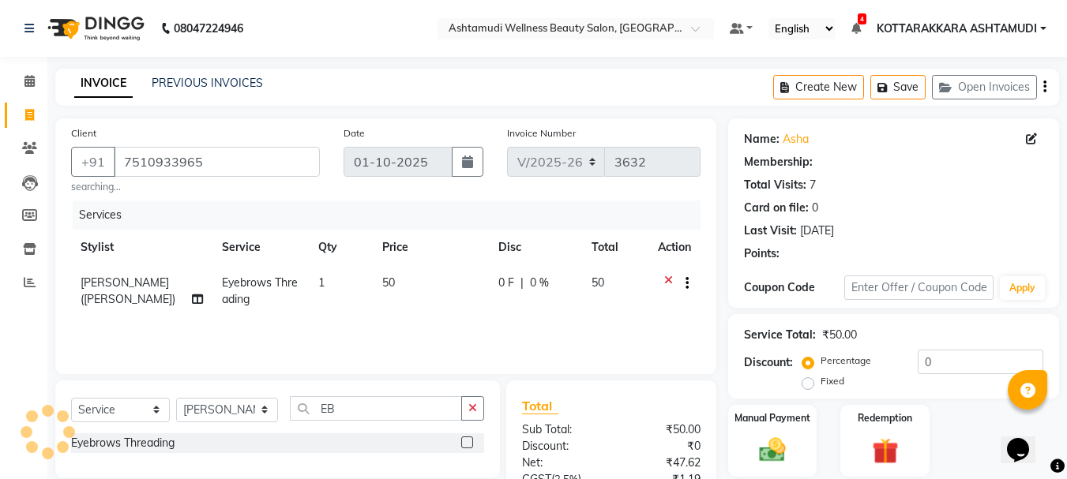
select select "1: Object"
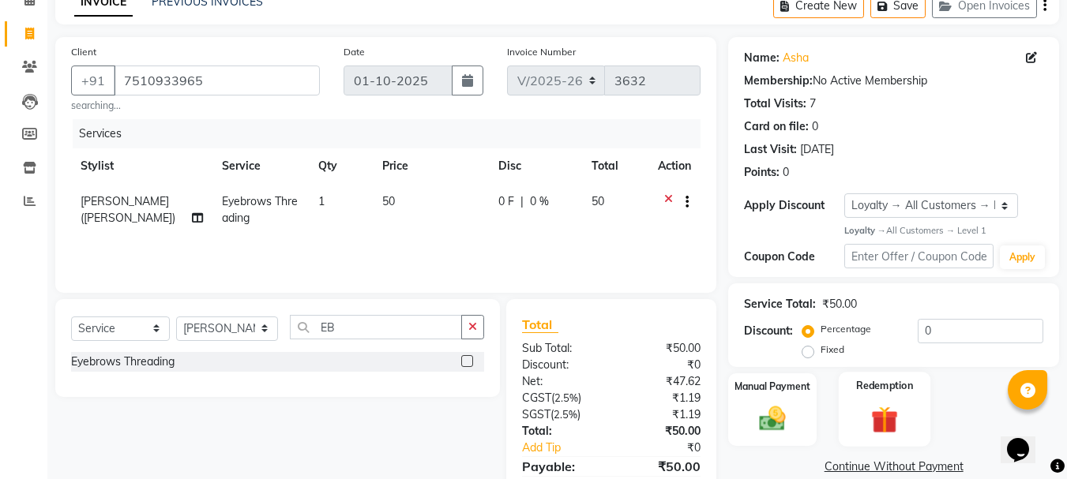
scroll to position [157, 0]
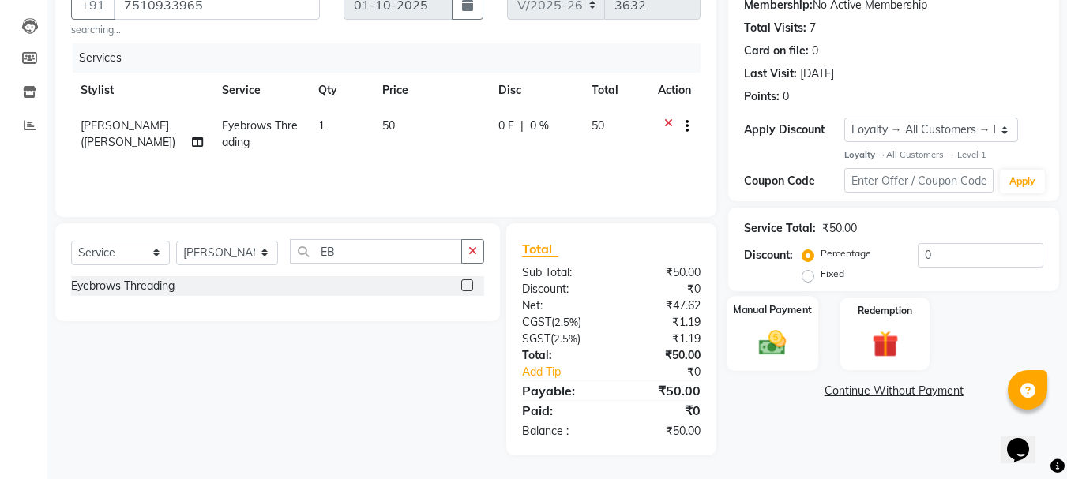
click at [782, 333] on img at bounding box center [772, 344] width 44 height 32
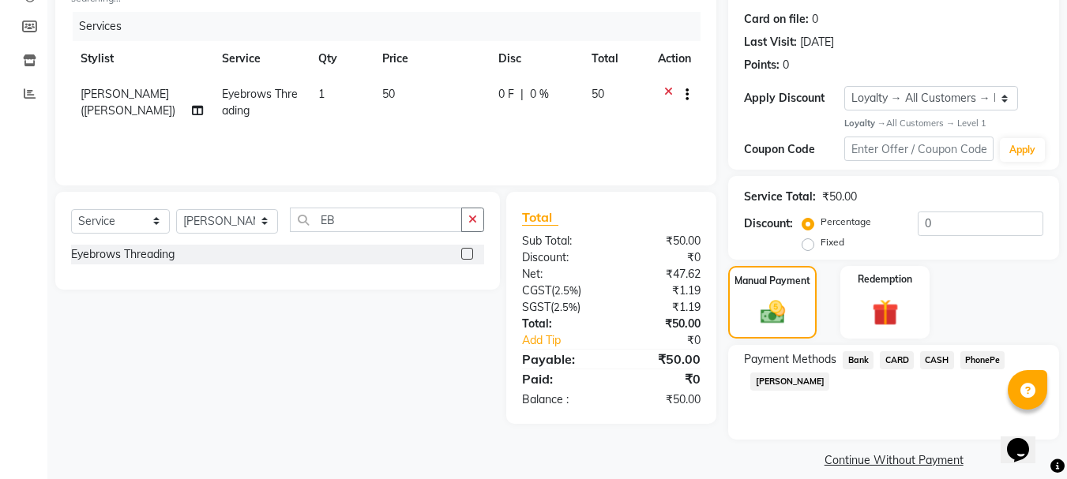
scroll to position [205, 0]
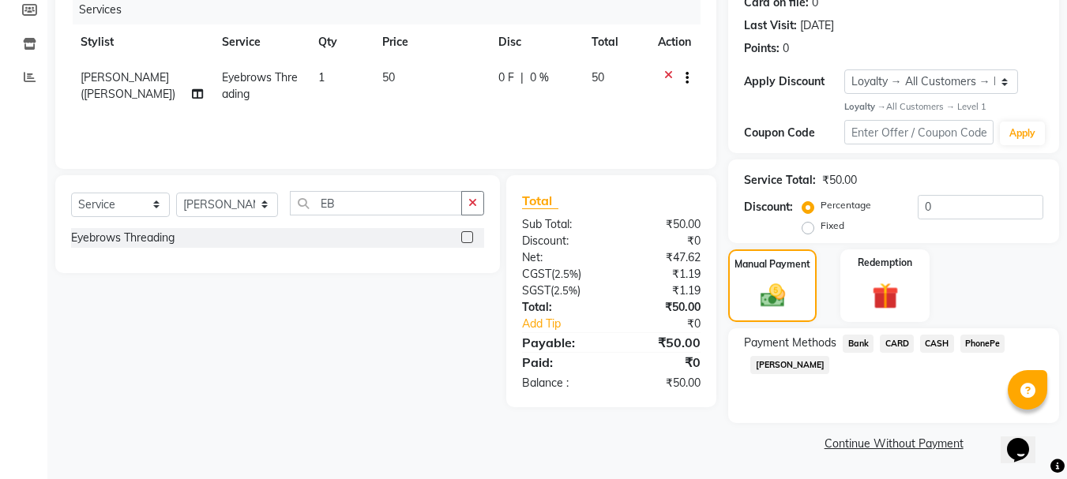
click at [985, 341] on span "PhonePe" at bounding box center [982, 344] width 45 height 18
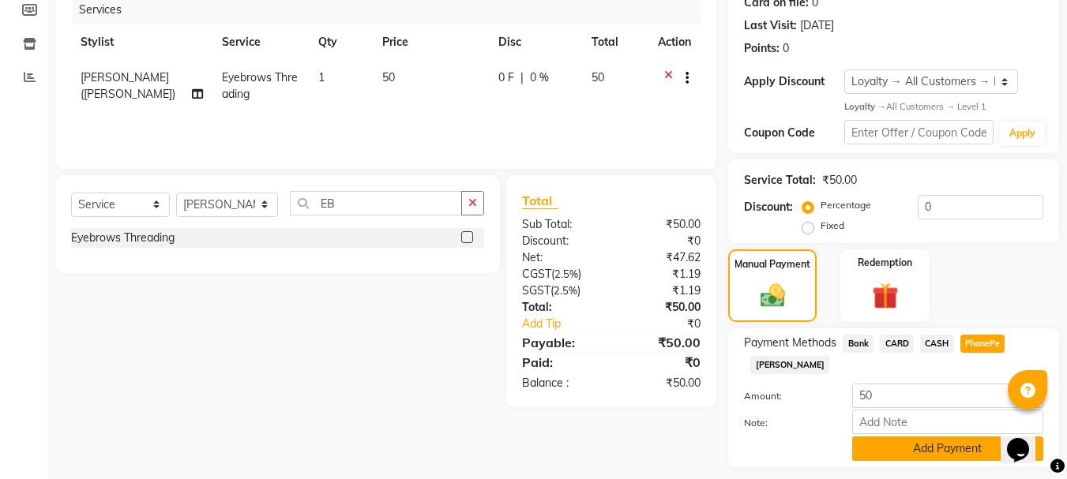
click at [892, 443] on button "Add Payment" at bounding box center [947, 449] width 191 height 24
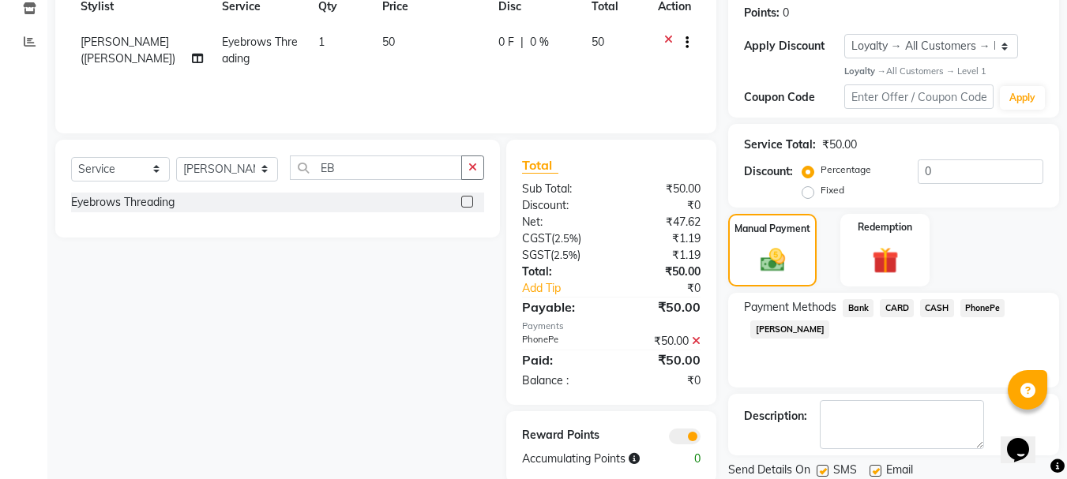
scroll to position [295, 0]
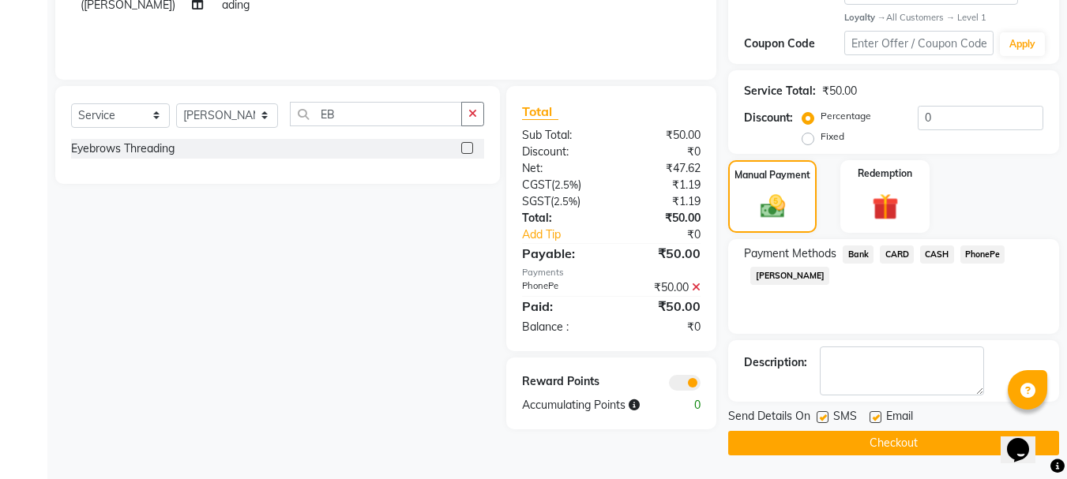
click at [889, 445] on button "Checkout" at bounding box center [893, 443] width 331 height 24
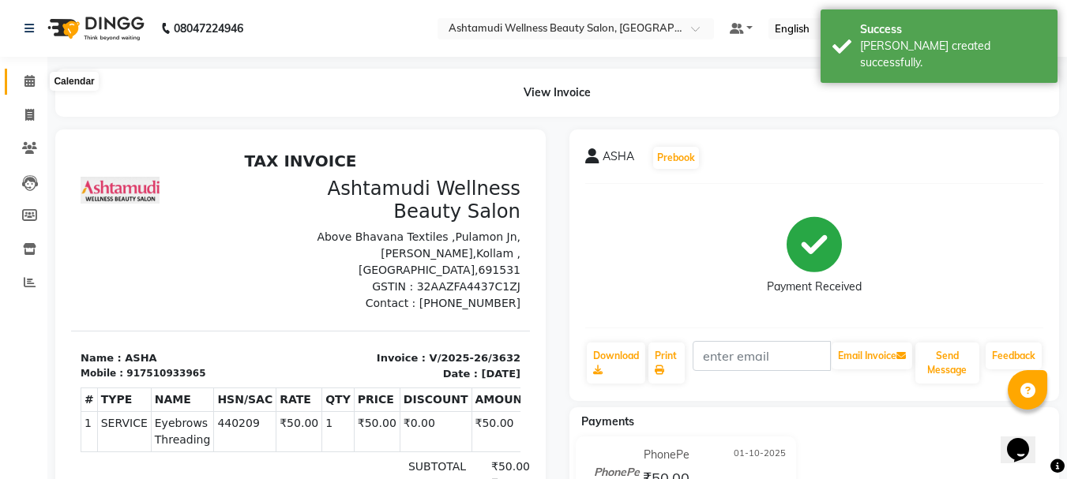
click at [33, 76] on icon at bounding box center [29, 81] width 10 height 12
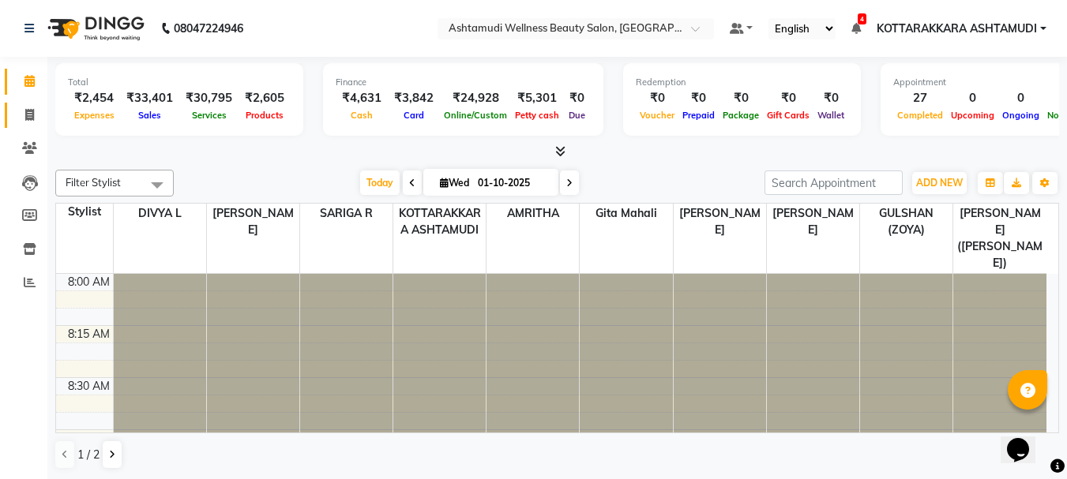
click at [12, 111] on link "Invoice" at bounding box center [24, 116] width 38 height 26
select select "service"
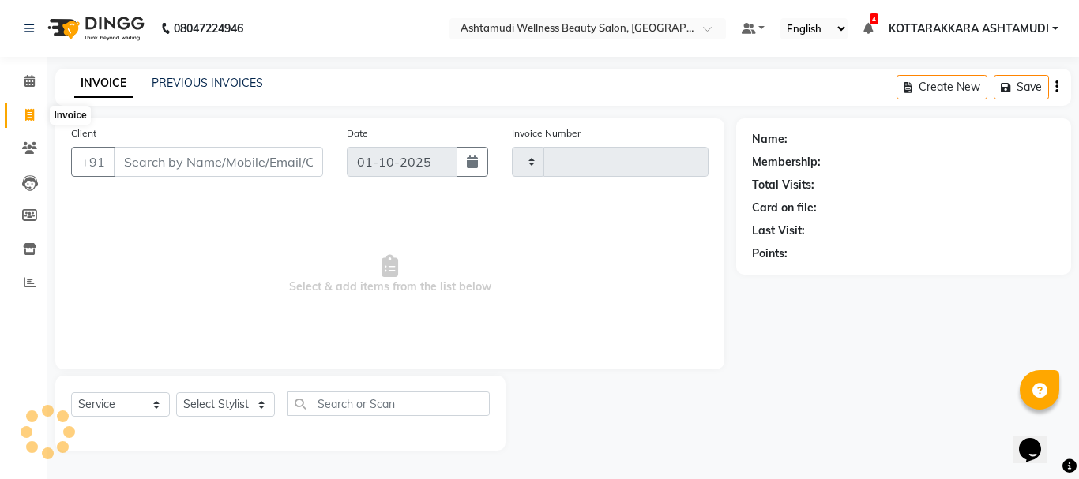
type input "3633"
select select "4664"
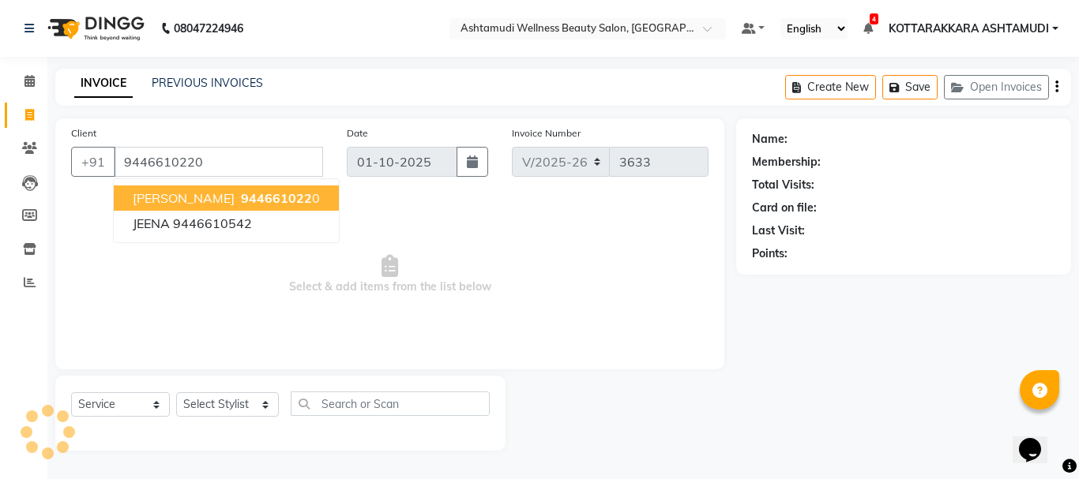
type input "9446610220"
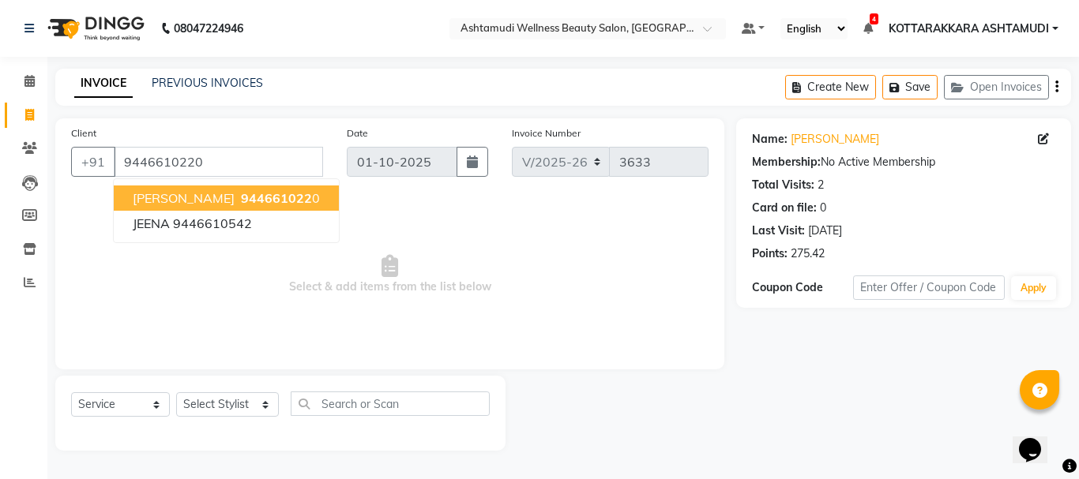
click at [328, 338] on span "Select & add items from the list below" at bounding box center [389, 275] width 637 height 158
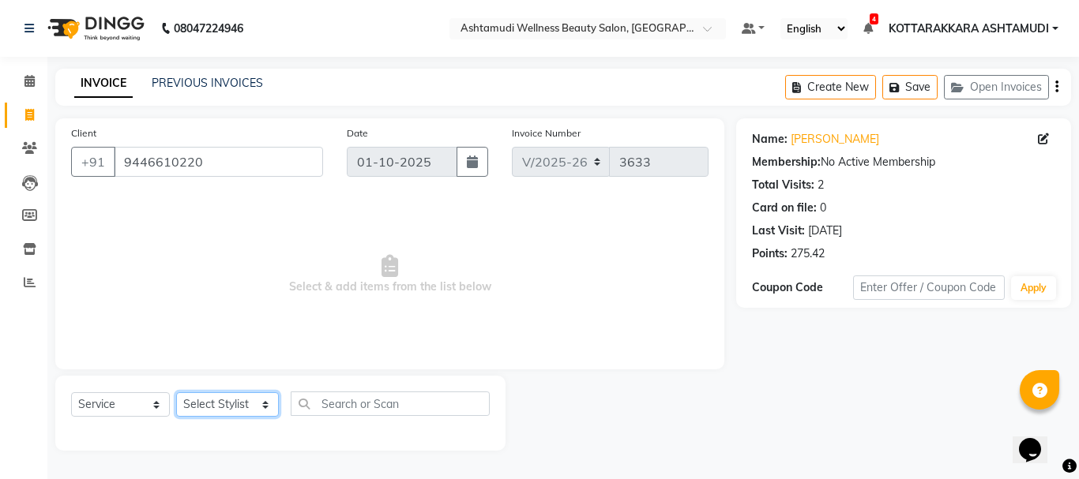
click at [226, 404] on select "Select Stylist AMRITHA DIVYA L [PERSON_NAME] ([PERSON_NAME]) [PERSON_NAME] KOTT…" at bounding box center [227, 404] width 103 height 24
select select "27427"
click at [176, 392] on select "Select Stylist AMRITHA DIVYA L [PERSON_NAME] ([PERSON_NAME]) [PERSON_NAME] KOTT…" at bounding box center [227, 404] width 103 height 24
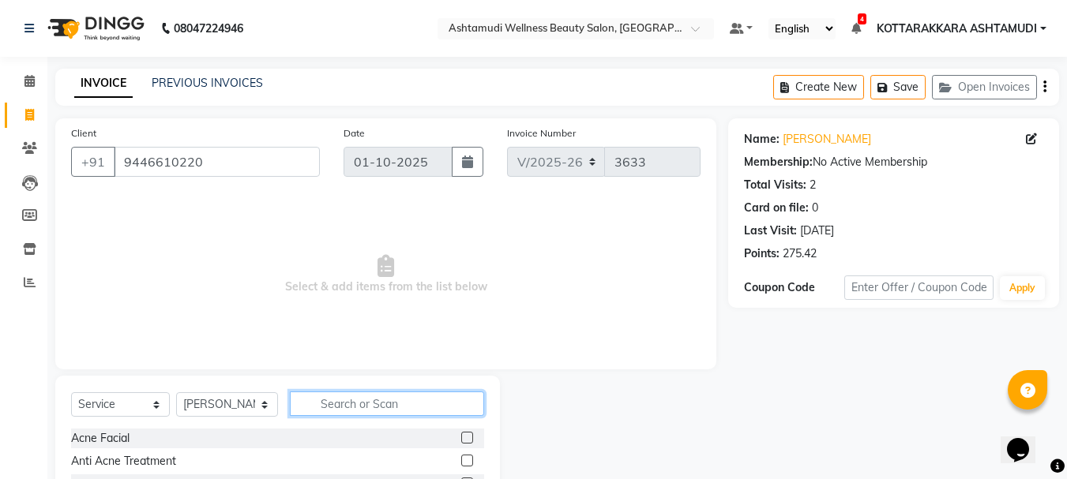
click at [377, 398] on input "text" at bounding box center [387, 404] width 195 height 24
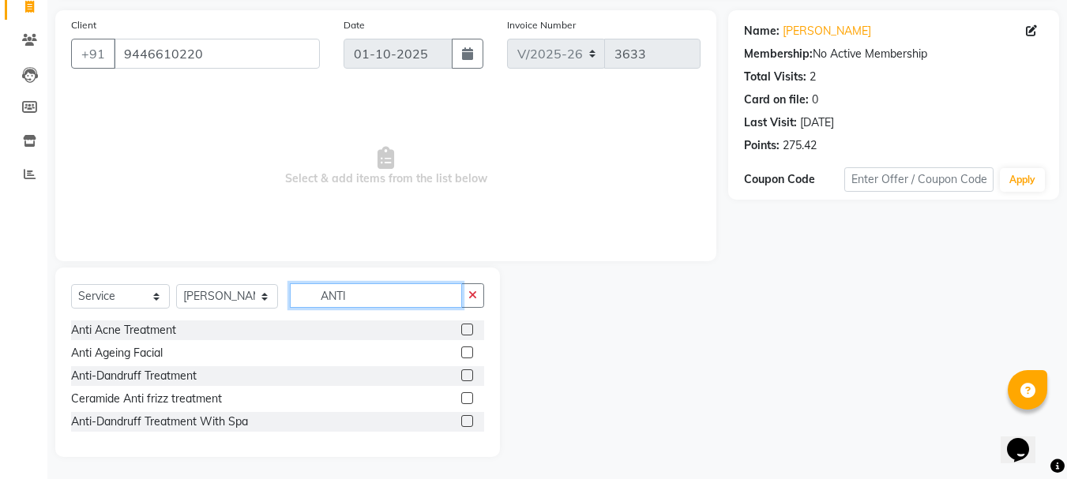
scroll to position [110, 0]
type input "ANTI"
click at [467, 419] on label at bounding box center [467, 420] width 12 height 12
click at [467, 419] on input "checkbox" at bounding box center [466, 420] width 10 height 10
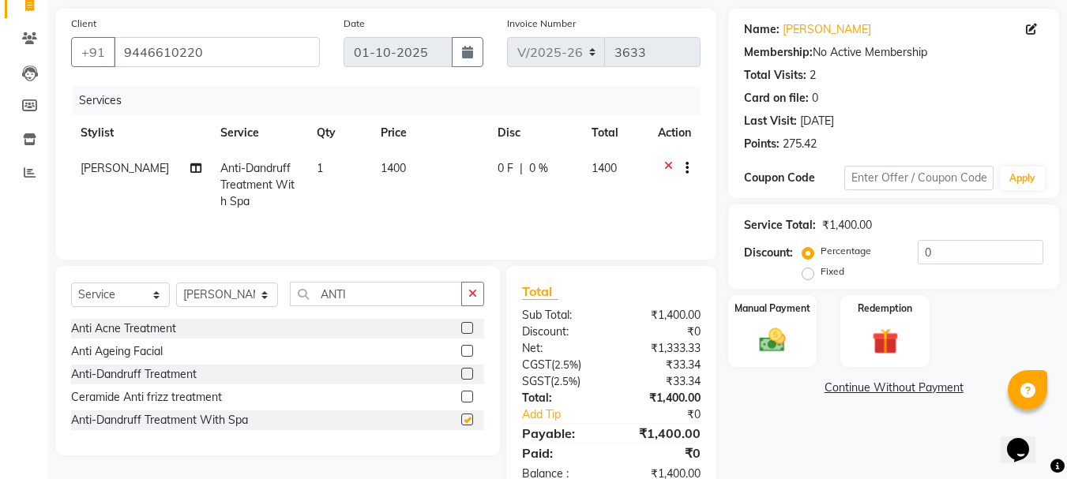
checkbox input "false"
click at [204, 291] on select "Select Stylist AMRITHA DIVYA L [PERSON_NAME] ([PERSON_NAME]) [PERSON_NAME] KOTT…" at bounding box center [227, 295] width 102 height 24
select select "27465"
click at [176, 283] on select "Select Stylist AMRITHA DIVYA L [PERSON_NAME] ([PERSON_NAME]) [PERSON_NAME] KOTT…" at bounding box center [227, 295] width 102 height 24
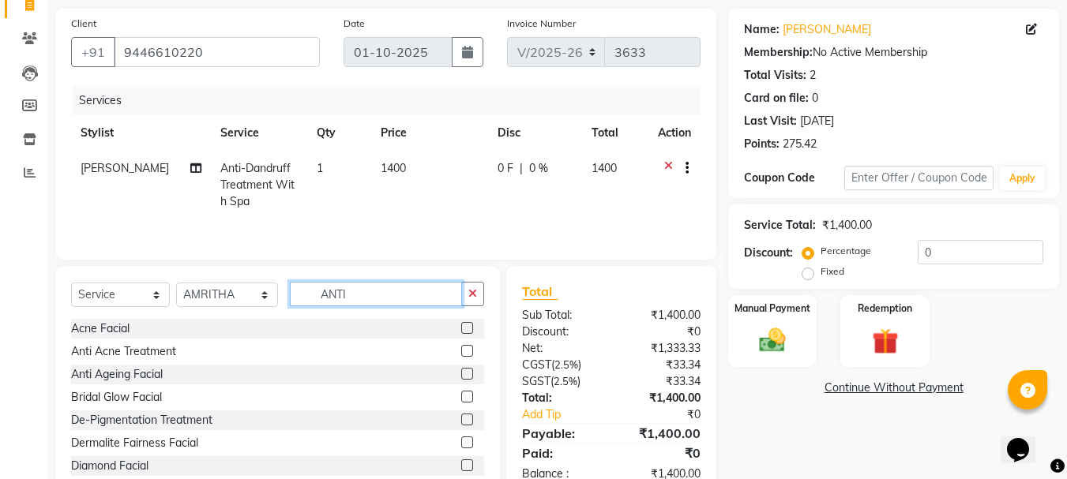
click at [367, 291] on input "ANTI" at bounding box center [376, 294] width 173 height 24
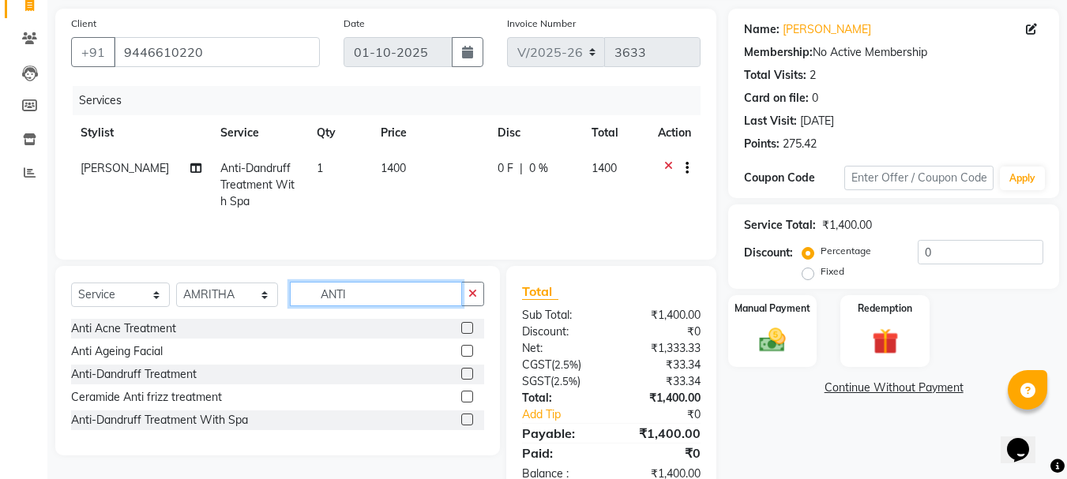
type input "ANTI"
click at [470, 418] on label at bounding box center [467, 420] width 12 height 12
click at [470, 418] on input "checkbox" at bounding box center [466, 420] width 10 height 10
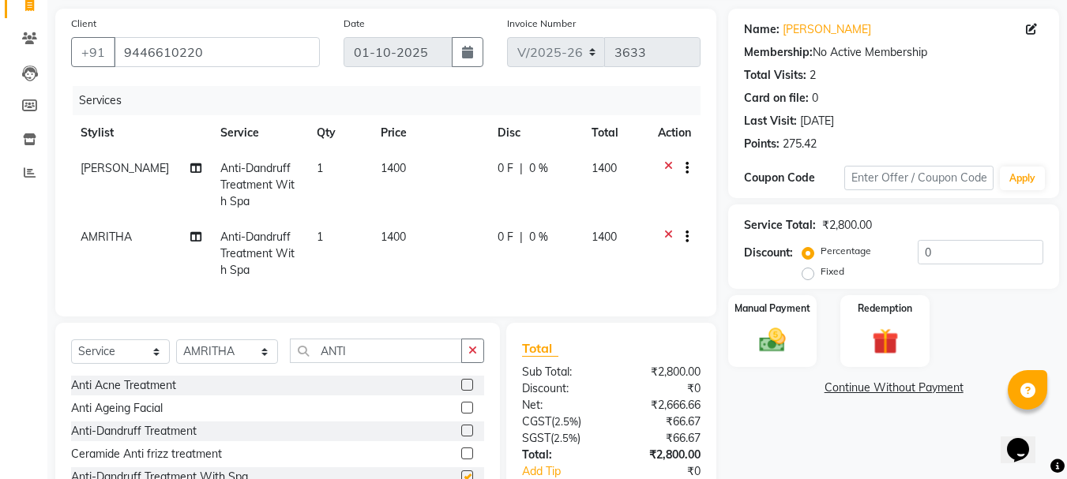
checkbox input "false"
click at [363, 363] on input "ANTI" at bounding box center [376, 351] width 173 height 24
type input "A"
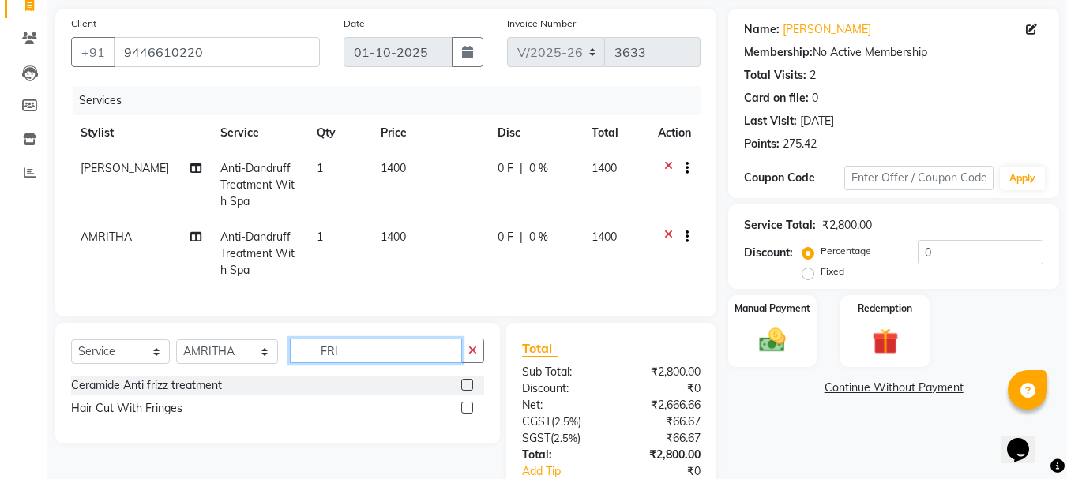
type input "FRI"
click at [469, 414] on label at bounding box center [467, 408] width 12 height 12
click at [469, 414] on input "checkbox" at bounding box center [466, 409] width 10 height 10
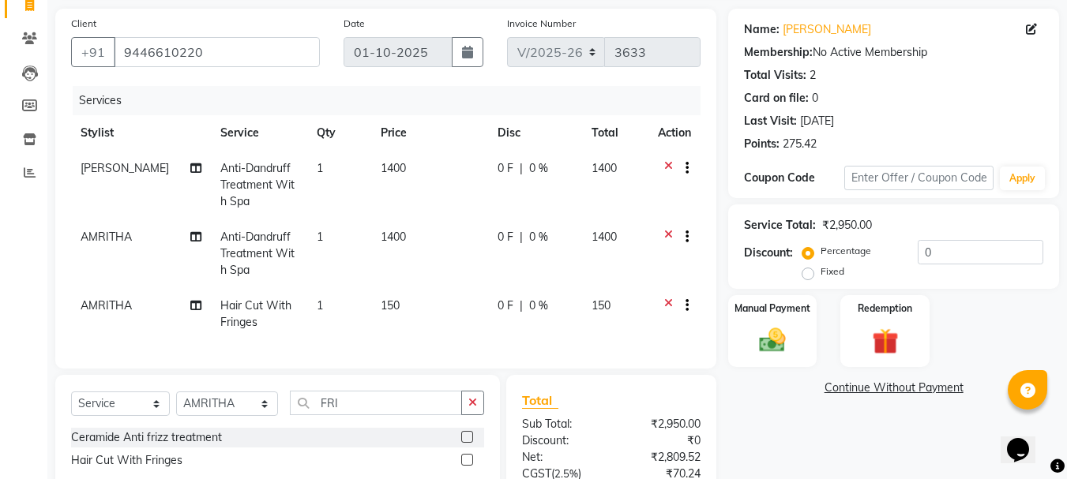
checkbox input "false"
click at [379, 386] on div "Client [PHONE_NUMBER] Date [DATE] Invoice Number V/2025 V/[PHONE_NUMBER] Servic…" at bounding box center [385, 308] width 685 height 599
click at [376, 415] on input "FRI" at bounding box center [376, 403] width 173 height 24
type input "F"
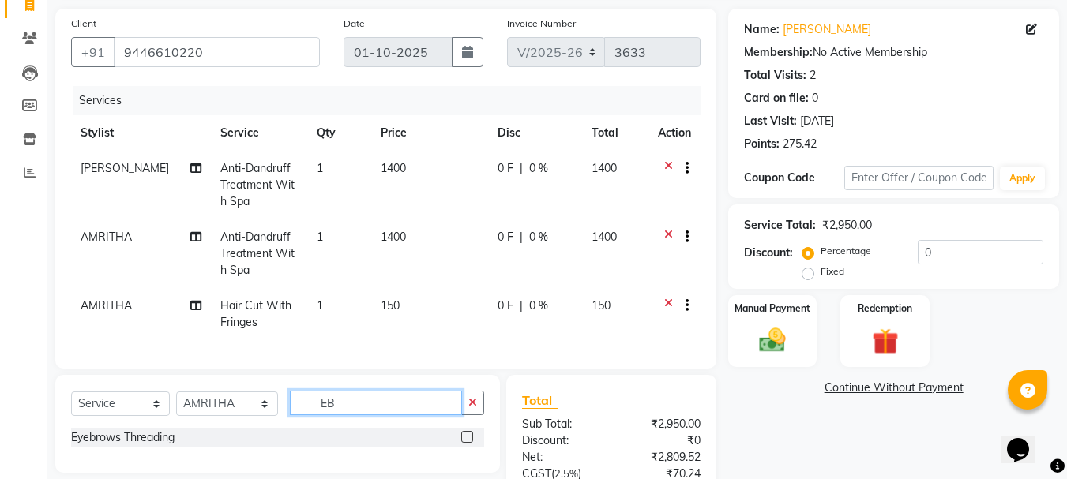
type input "EB"
click at [463, 443] on label at bounding box center [467, 437] width 12 height 12
click at [463, 443] on input "checkbox" at bounding box center [466, 438] width 10 height 10
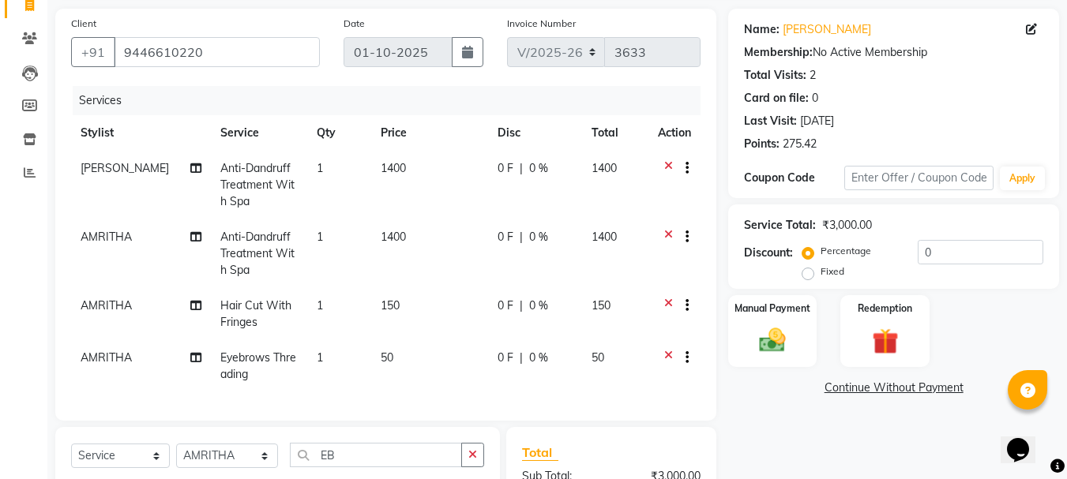
click at [670, 353] on icon at bounding box center [668, 360] width 9 height 20
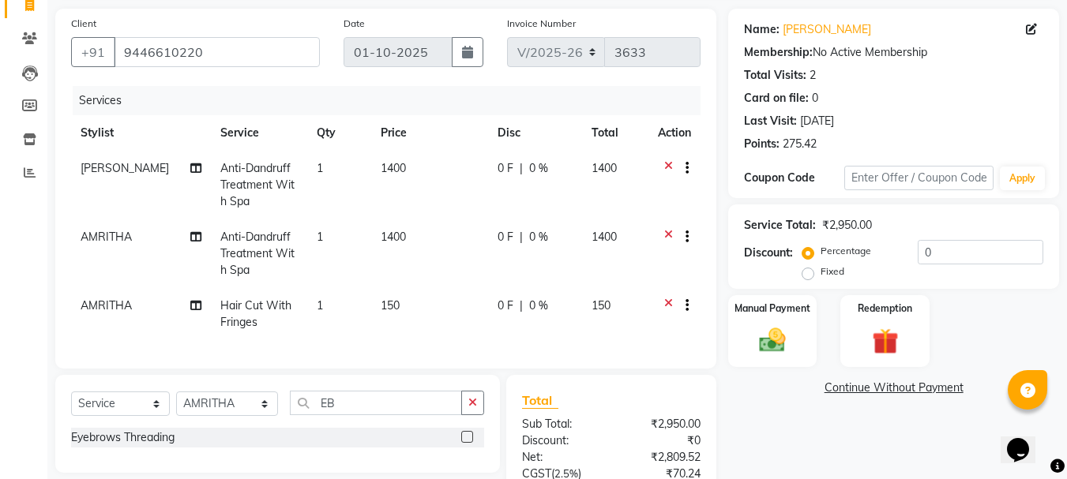
click at [467, 443] on label at bounding box center [467, 437] width 12 height 12
click at [467, 443] on input "checkbox" at bounding box center [466, 438] width 10 height 10
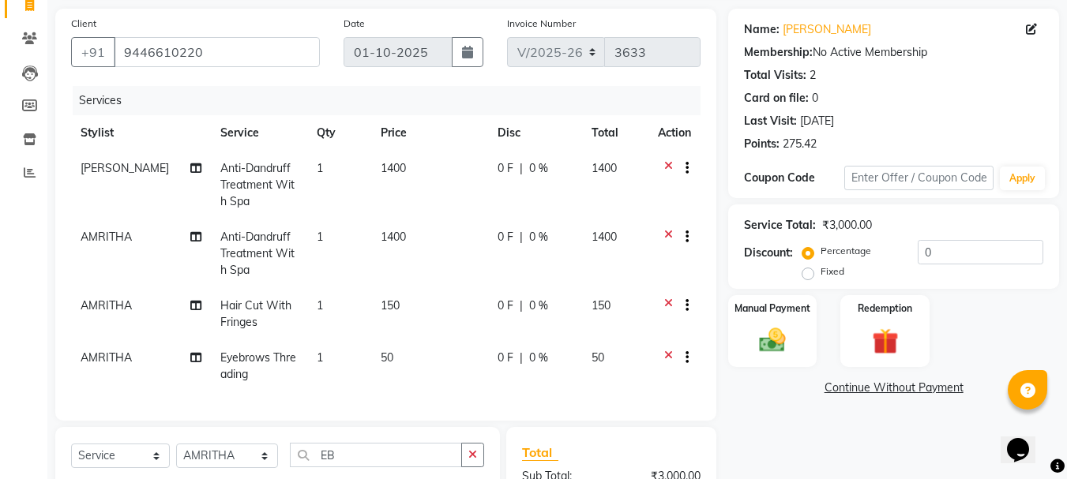
checkbox input "false"
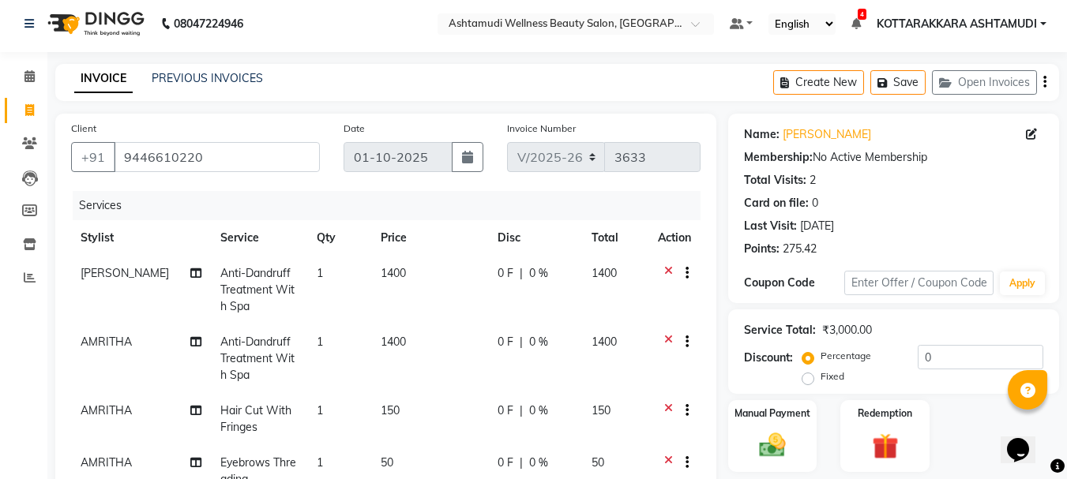
scroll to position [316, 0]
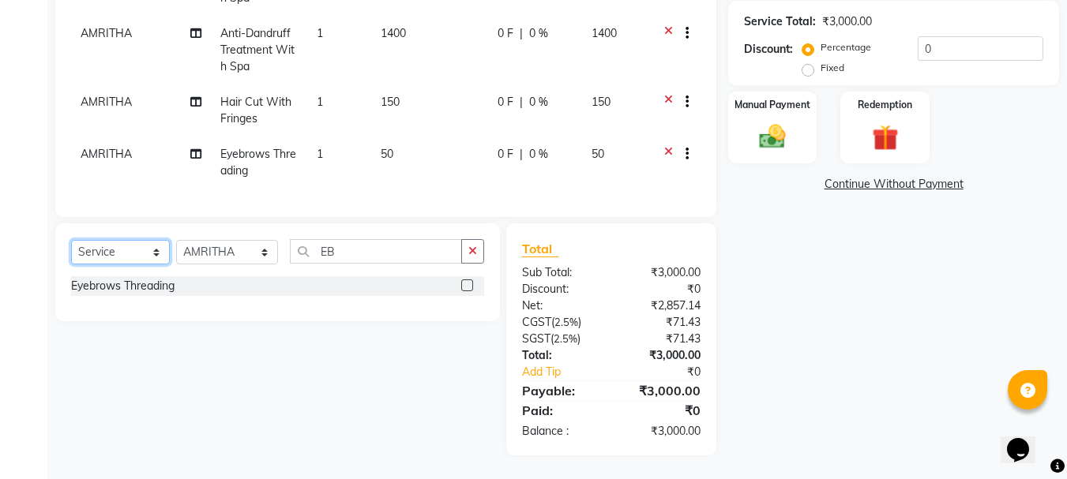
click at [114, 261] on select "Select Service Product Membership Package Voucher Prepaid Gift Card" at bounding box center [120, 252] width 99 height 24
select select "product"
click at [71, 250] on select "Select Service Product Membership Package Voucher Prepaid Gift Card" at bounding box center [120, 252] width 99 height 24
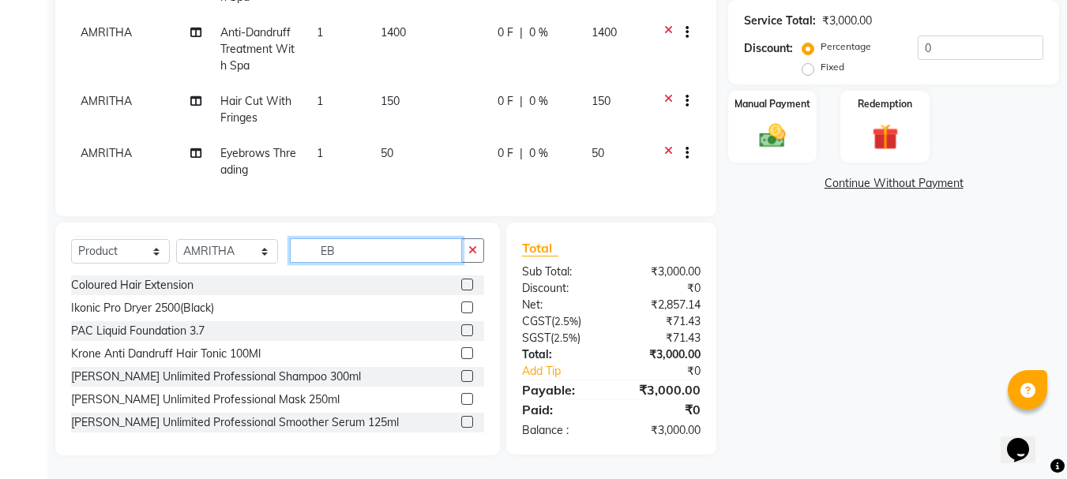
click at [369, 262] on input "EB" at bounding box center [376, 250] width 173 height 24
type input "E"
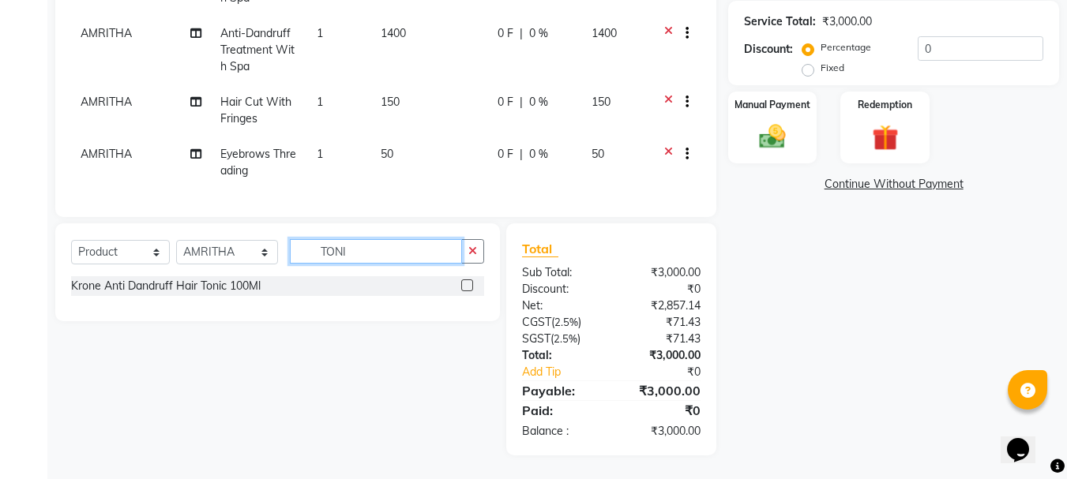
type input "TONI"
click at [470, 291] on label at bounding box center [467, 286] width 12 height 12
click at [470, 291] on input "checkbox" at bounding box center [466, 286] width 10 height 10
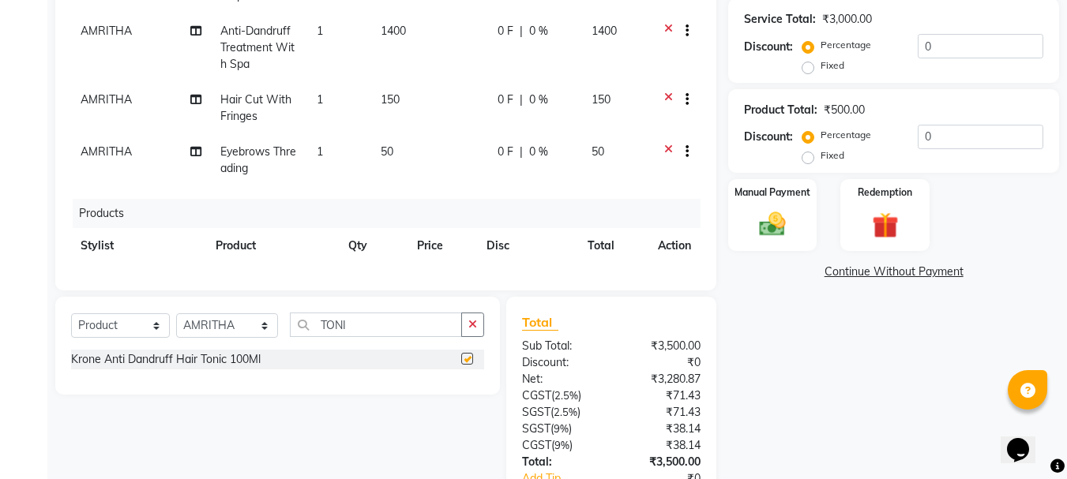
checkbox input "false"
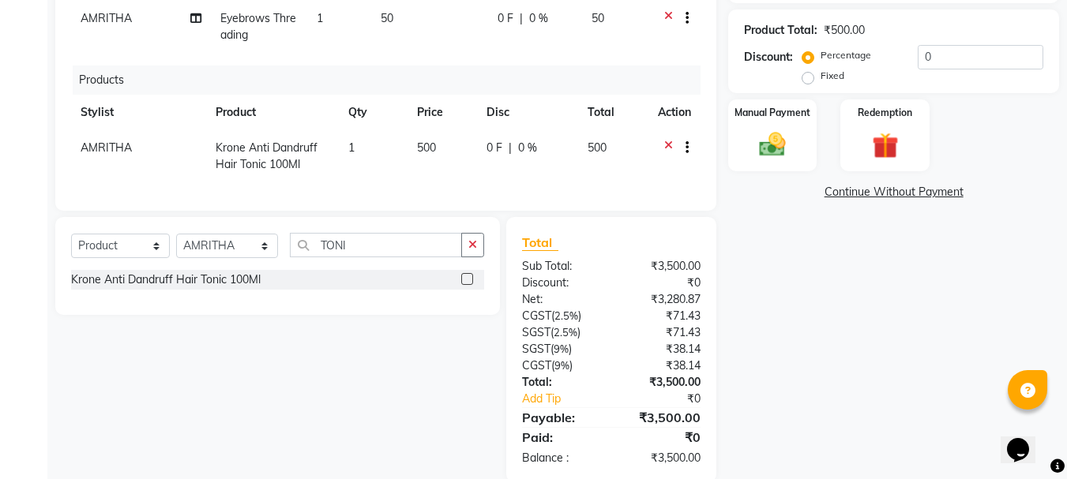
scroll to position [422, 0]
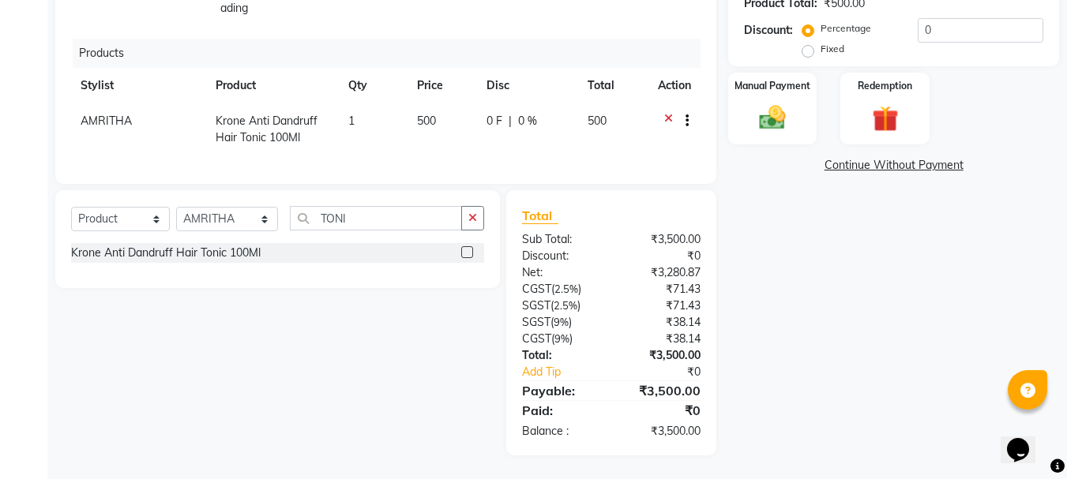
click at [359, 129] on td "1" at bounding box center [373, 129] width 69 height 52
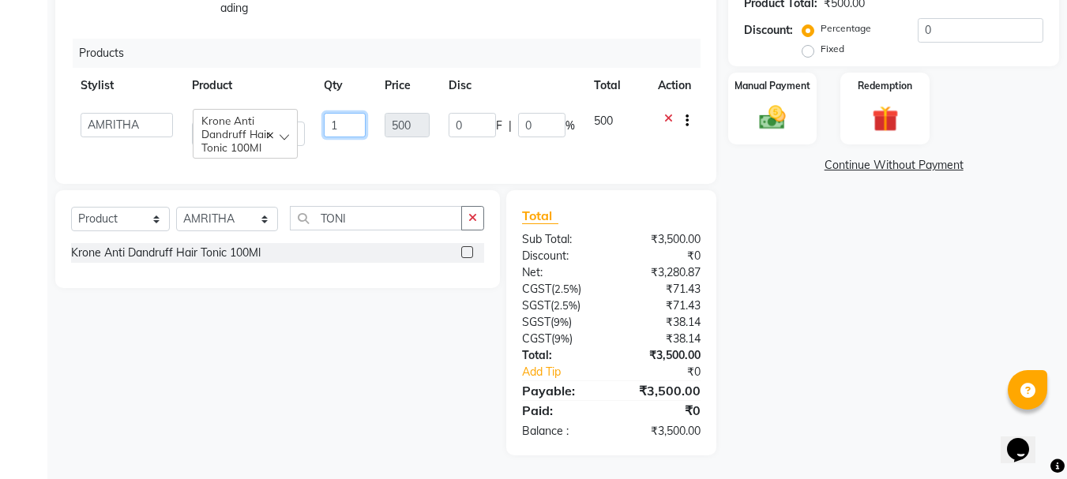
click at [341, 115] on input "1" at bounding box center [345, 125] width 42 height 24
type input "2"
click at [366, 142] on tr "AMRITHA DIVYA L [PERSON_NAME] ([PERSON_NAME]) [PERSON_NAME] KOTTARAKKARA ASHTAM…" at bounding box center [385, 129] width 629 height 52
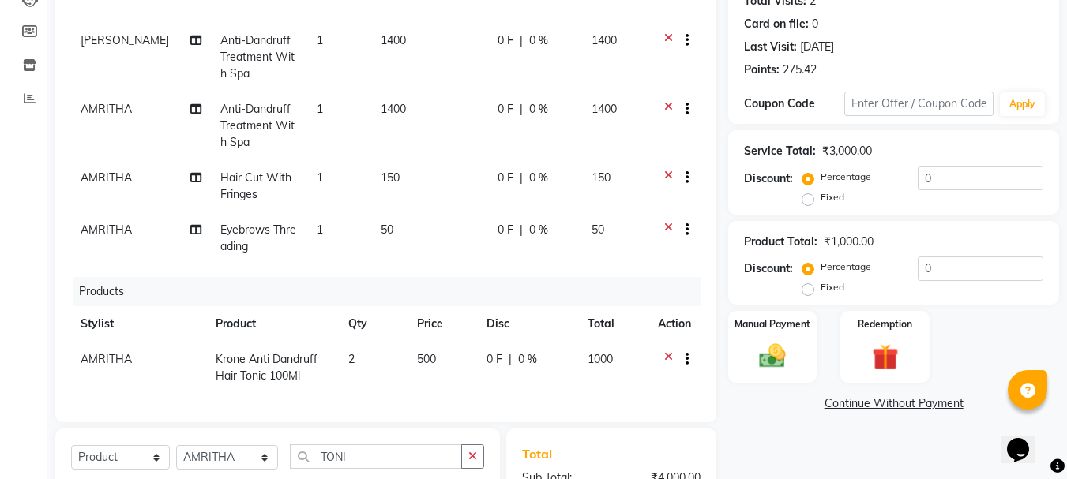
scroll to position [186, 0]
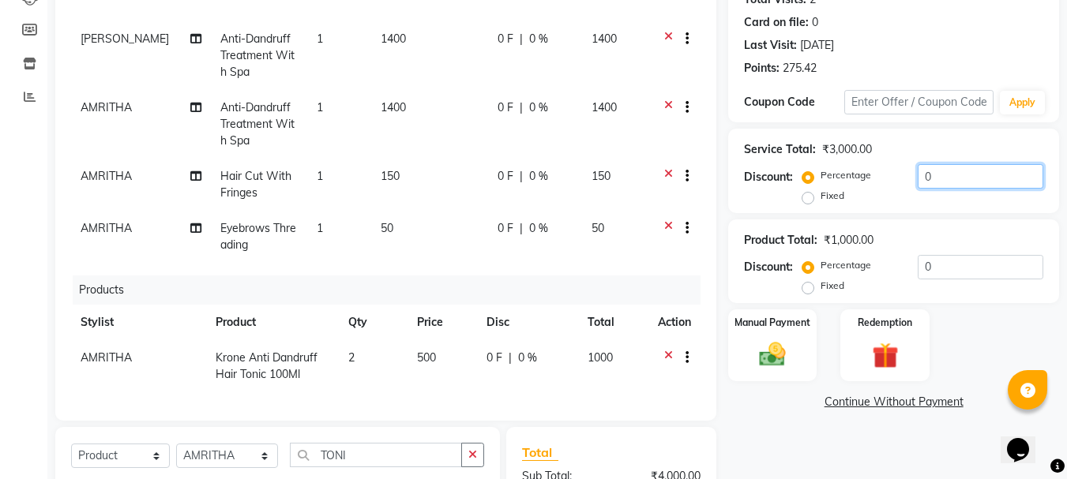
click at [950, 178] on input "0" at bounding box center [981, 176] width 126 height 24
click at [820, 196] on label "Fixed" at bounding box center [832, 196] width 24 height 14
click at [808, 196] on input "Fixed" at bounding box center [810, 195] width 11 height 11
radio input "true"
click at [967, 179] on input "0" at bounding box center [981, 176] width 126 height 24
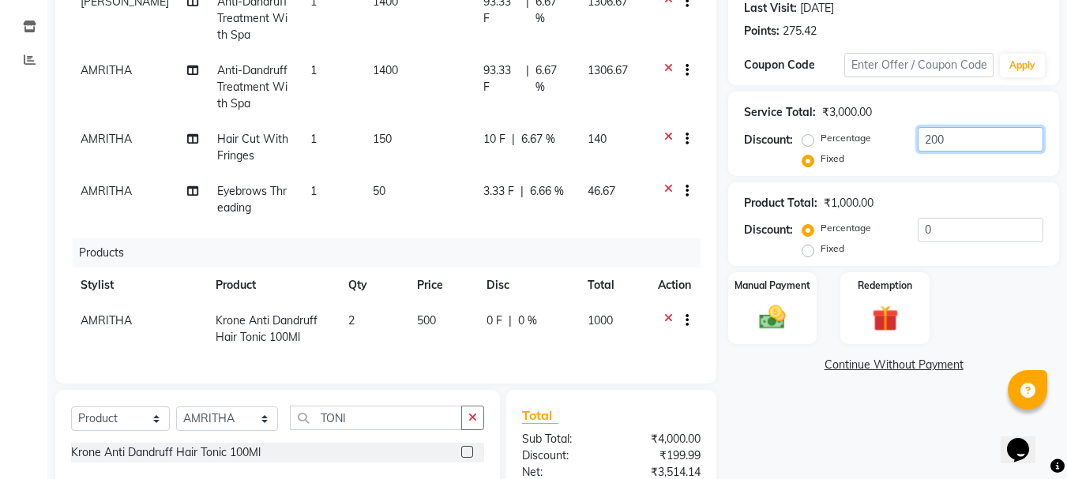
scroll to position [439, 0]
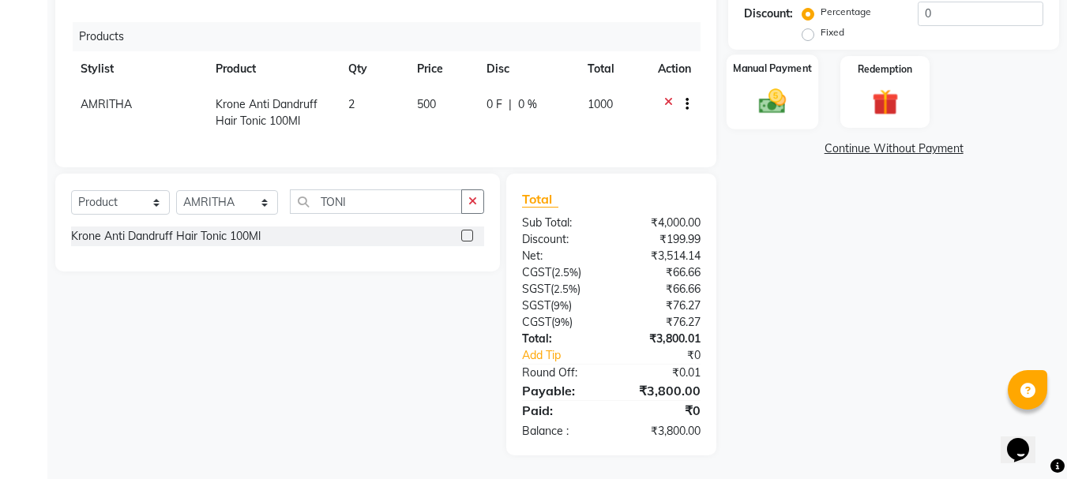
type input "200"
click at [790, 115] on img at bounding box center [772, 102] width 44 height 32
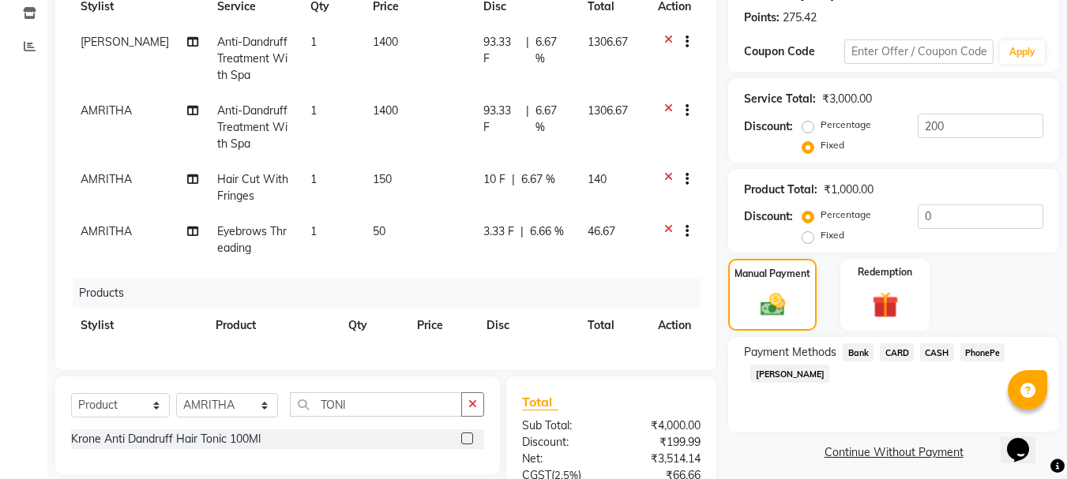
scroll to position [237, 0]
click at [820, 148] on label "Fixed" at bounding box center [832, 144] width 24 height 14
click at [805, 148] on input "Fixed" at bounding box center [810, 144] width 11 height 11
click at [820, 120] on label "Percentage" at bounding box center [845, 124] width 51 height 14
click at [809, 120] on input "Percentage" at bounding box center [810, 123] width 11 height 11
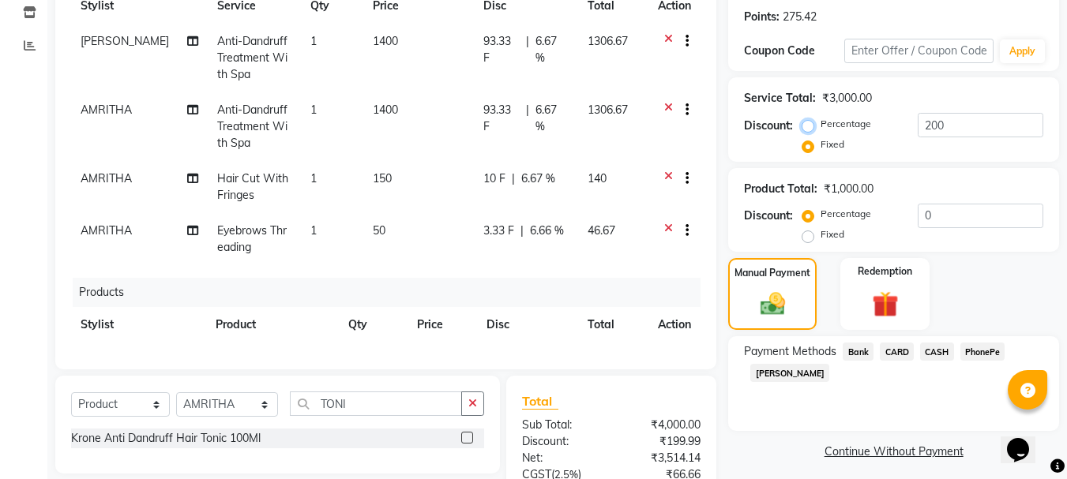
radio input "true"
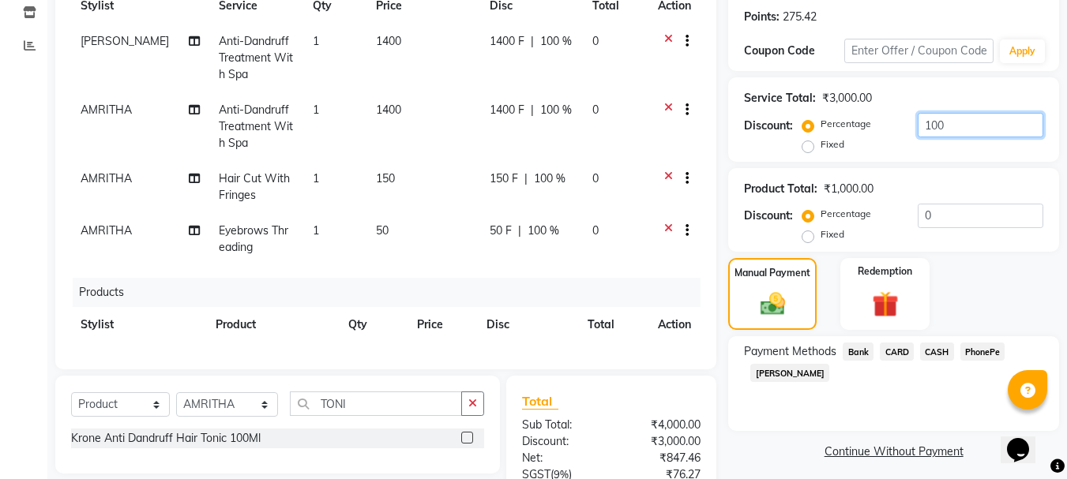
click at [971, 127] on input "100" at bounding box center [981, 125] width 126 height 24
type input "1"
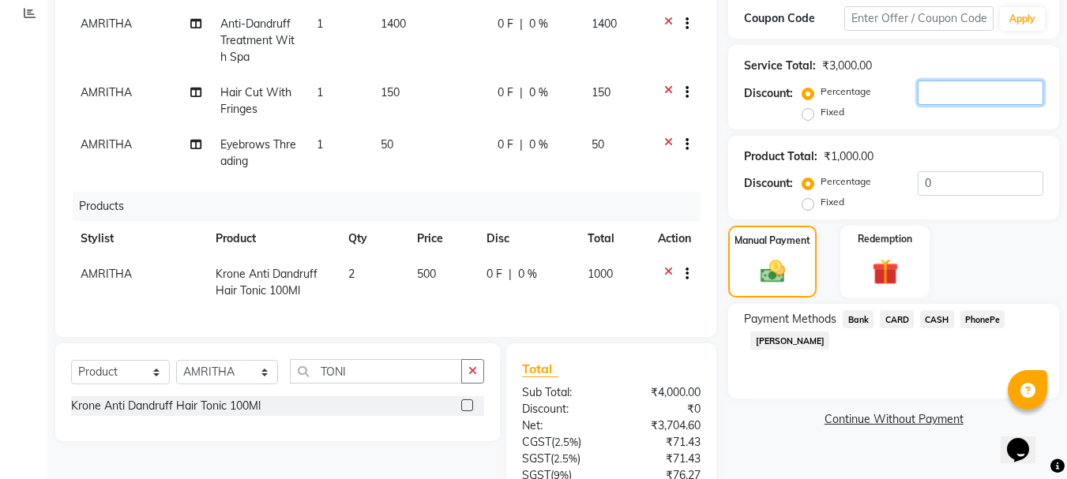
scroll to position [265, 0]
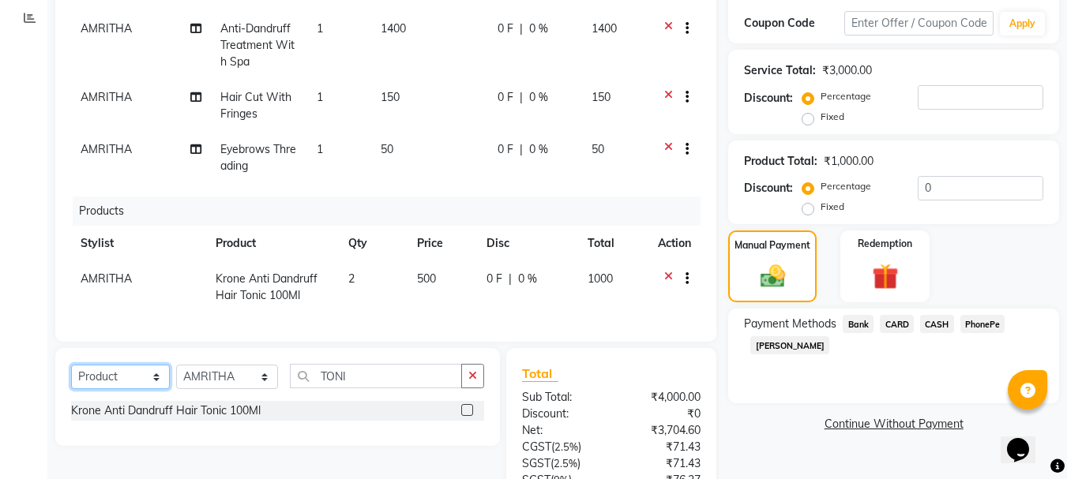
click at [111, 373] on select "Select Service Product Membership Package Voucher Prepaid Gift Card" at bounding box center [120, 377] width 99 height 24
select select "membership"
click at [71, 365] on select "Select Service Product Membership Package Voucher Prepaid Gift Card" at bounding box center [120, 377] width 99 height 24
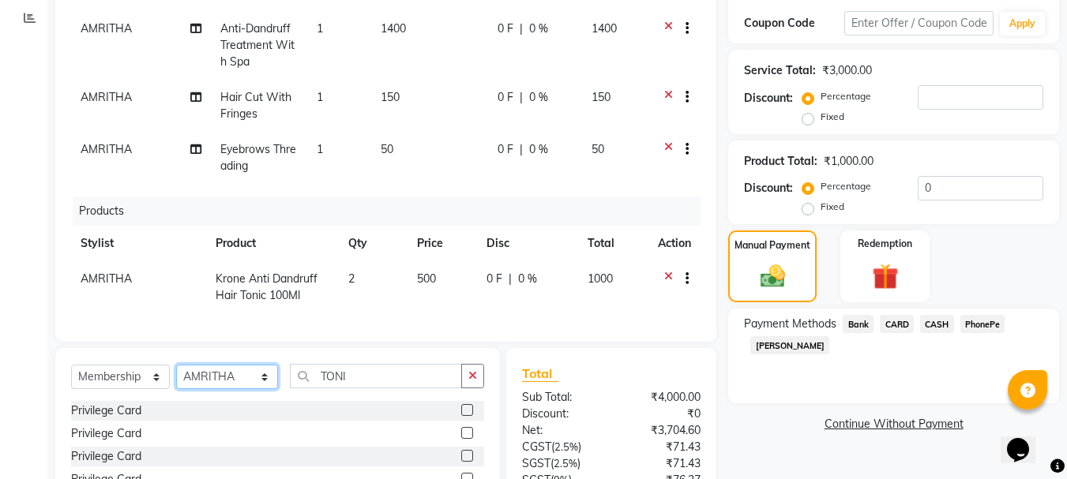
click at [208, 374] on select "Select Stylist AMRITHA DIVYA L [PERSON_NAME] ([PERSON_NAME]) [PERSON_NAME] KOTT…" at bounding box center [227, 377] width 102 height 24
select select "27428"
click at [176, 365] on select "Select Stylist AMRITHA DIVYA L [PERSON_NAME] ([PERSON_NAME]) [PERSON_NAME] KOTT…" at bounding box center [227, 377] width 102 height 24
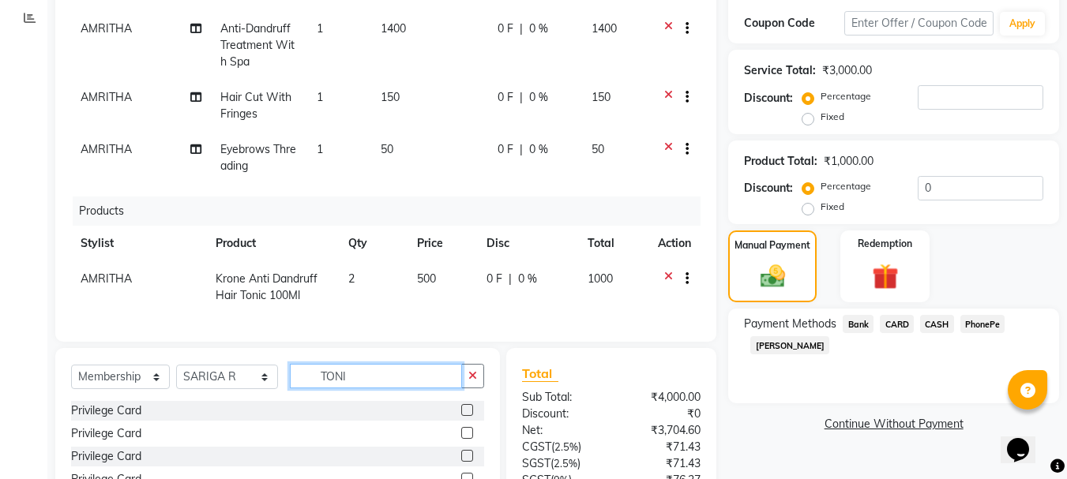
click at [364, 385] on input "TONI" at bounding box center [376, 376] width 173 height 24
type input "T"
click at [465, 414] on label at bounding box center [467, 410] width 12 height 12
click at [465, 414] on input "checkbox" at bounding box center [466, 411] width 10 height 10
select select "select"
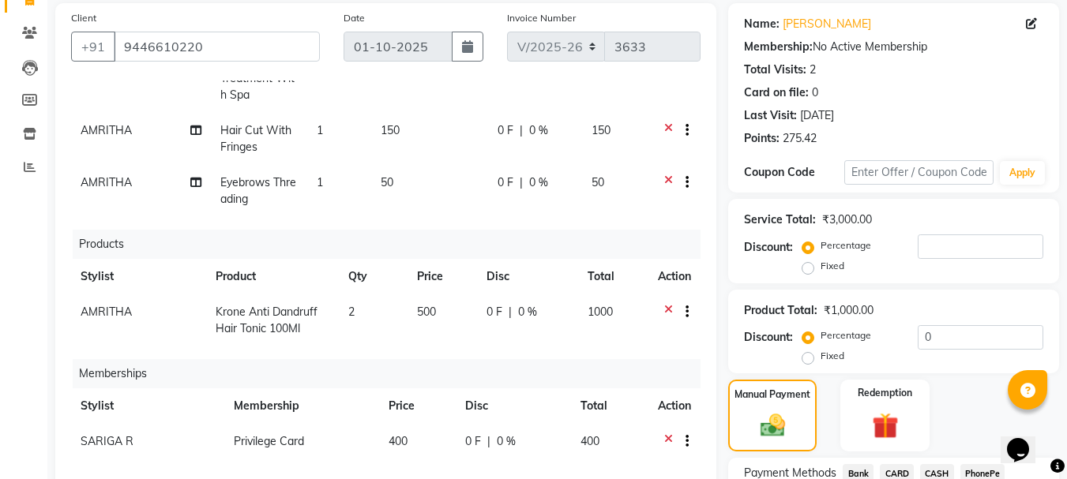
scroll to position [107, 0]
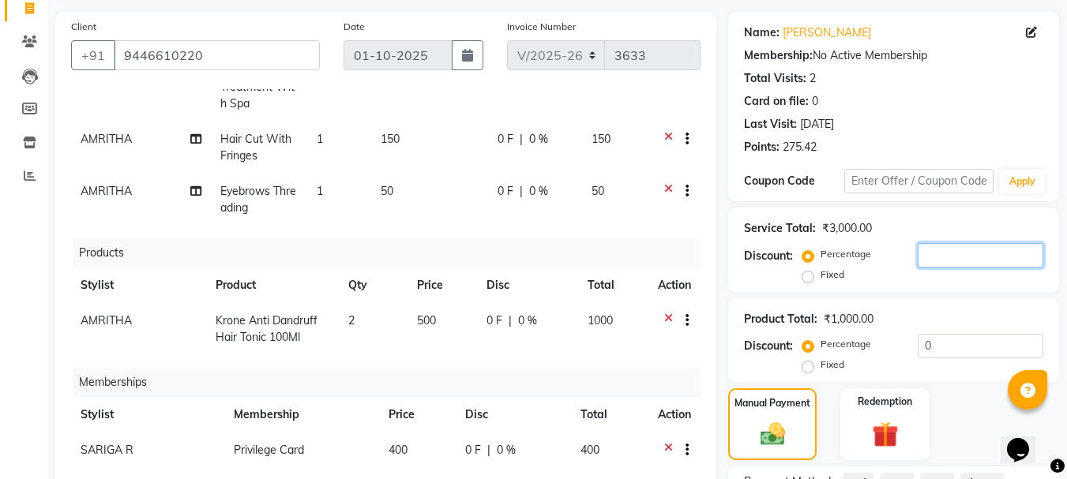
click at [959, 265] on input "number" at bounding box center [981, 255] width 126 height 24
click at [953, 287] on div "Service Total: ₹3,000.00 Discount: Percentage Fixed 15" at bounding box center [893, 250] width 331 height 84
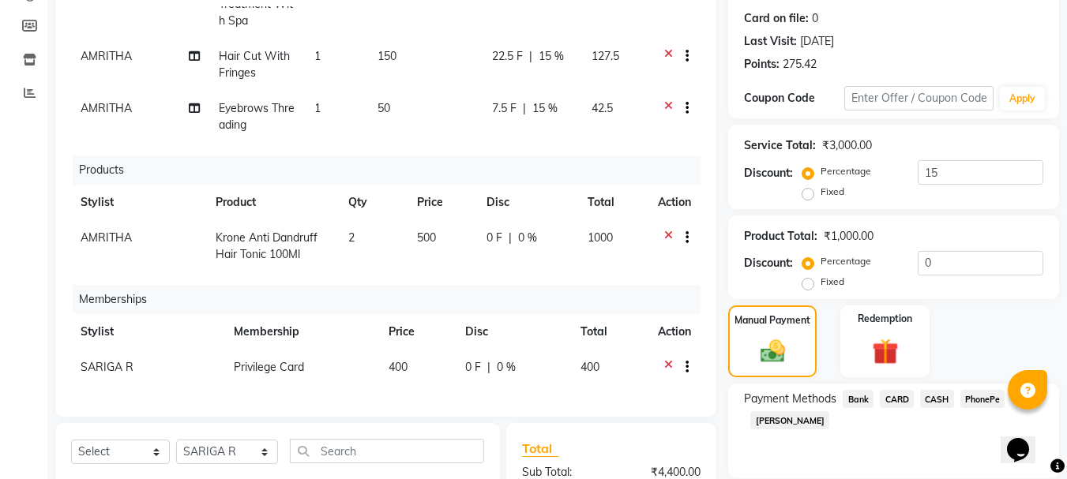
scroll to position [186, 0]
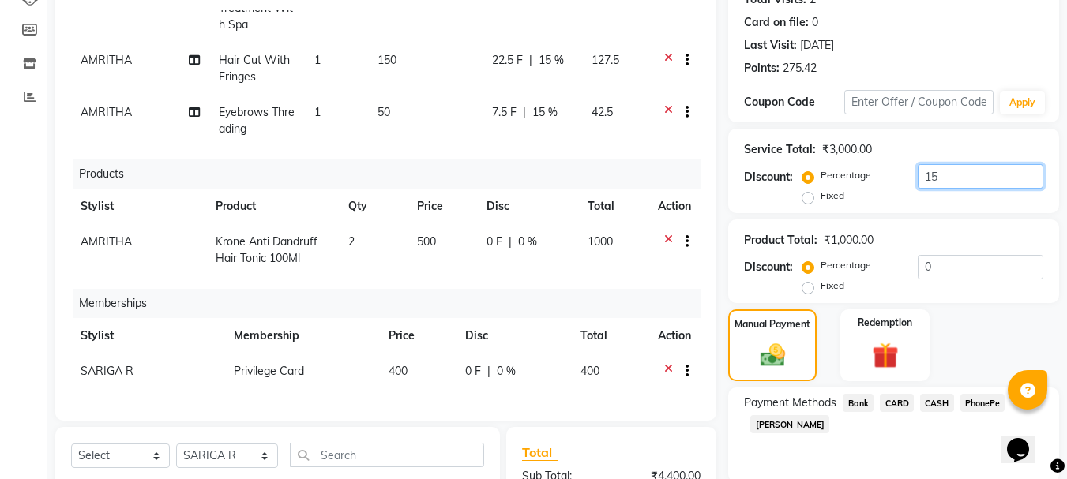
click at [958, 178] on input "15" at bounding box center [981, 176] width 126 height 24
type input "1"
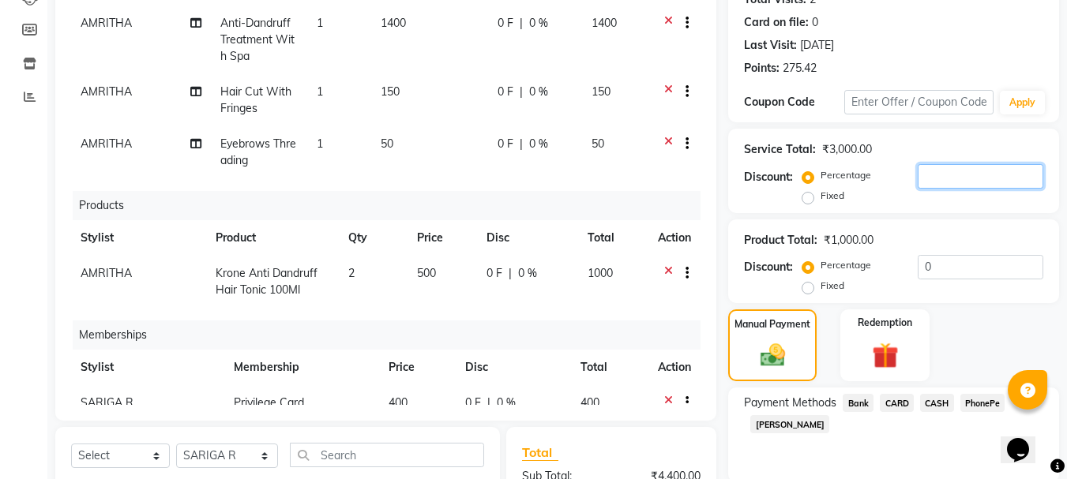
scroll to position [103, 0]
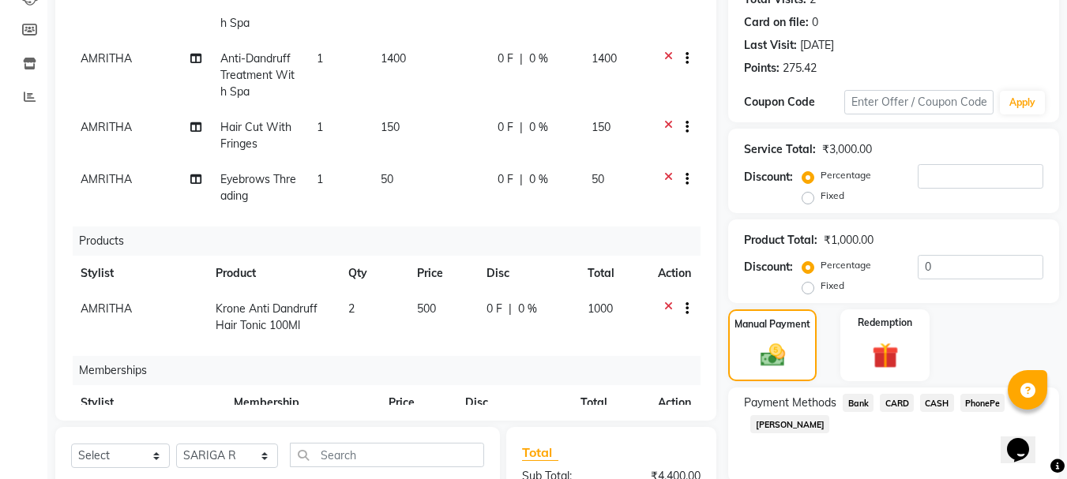
click at [664, 124] on icon at bounding box center [668, 129] width 9 height 20
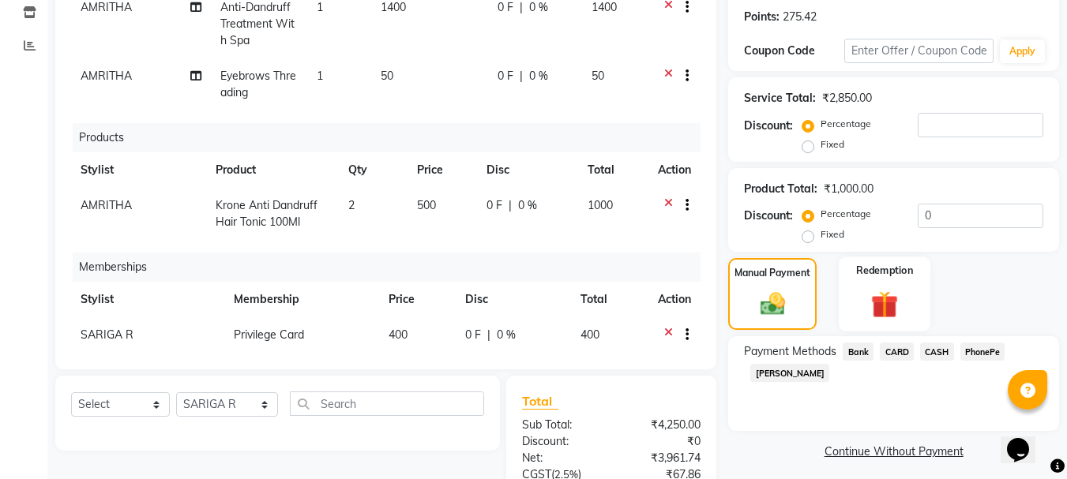
scroll to position [265, 0]
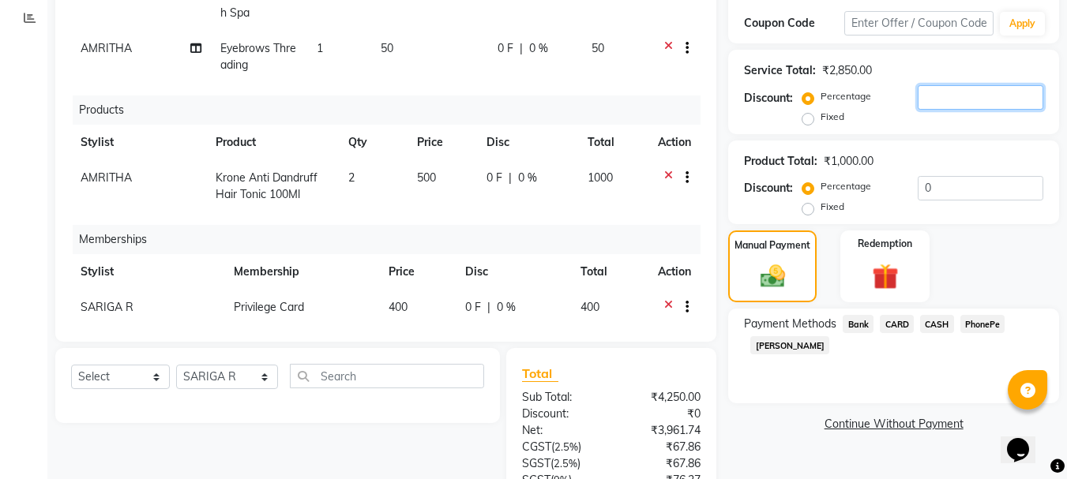
click at [953, 97] on input "number" at bounding box center [981, 97] width 126 height 24
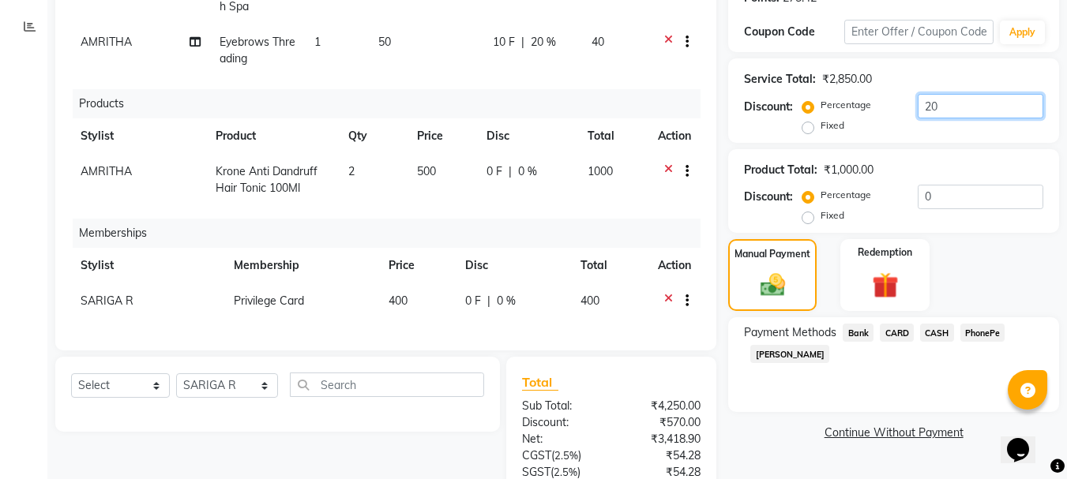
scroll to position [422, 0]
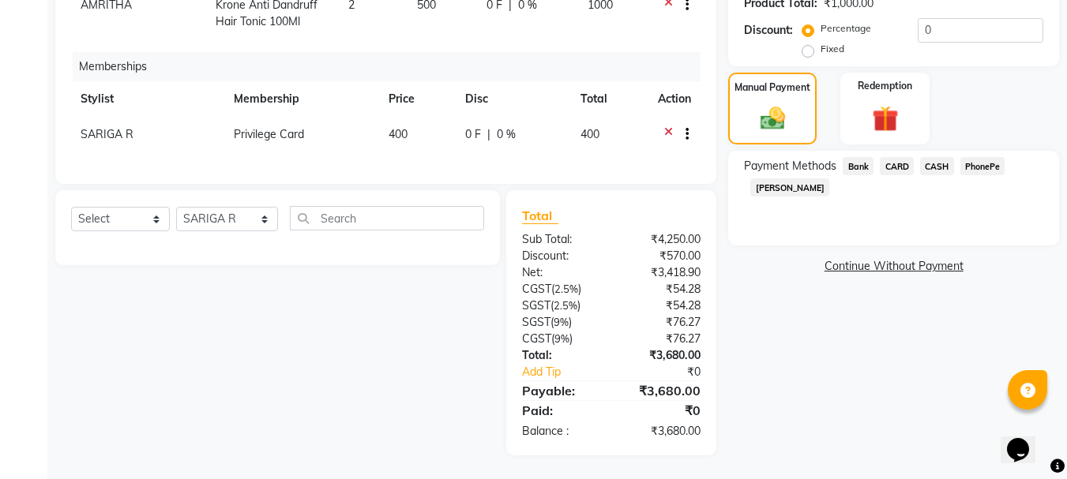
type input "20"
click at [989, 168] on span "PhonePe" at bounding box center [982, 166] width 45 height 18
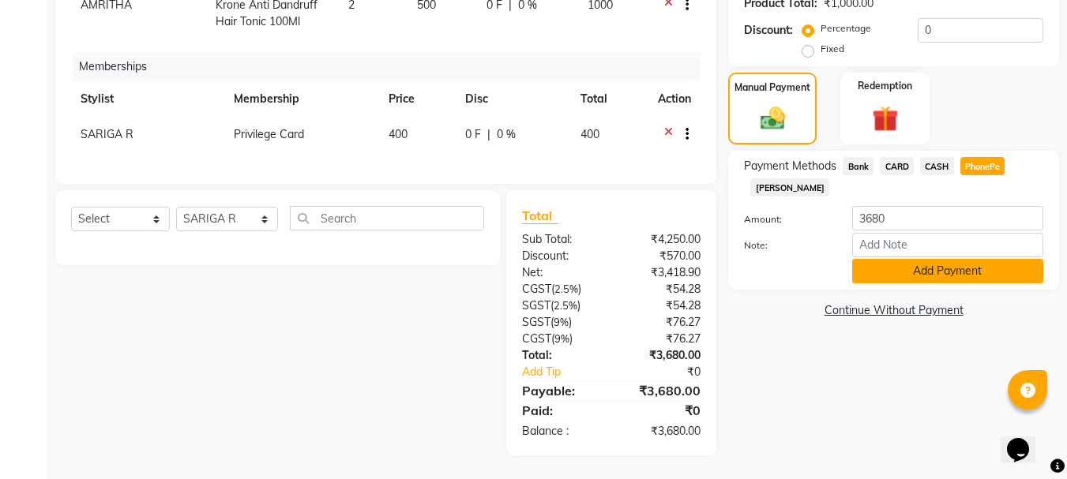
click at [939, 272] on button "Add Payment" at bounding box center [947, 271] width 191 height 24
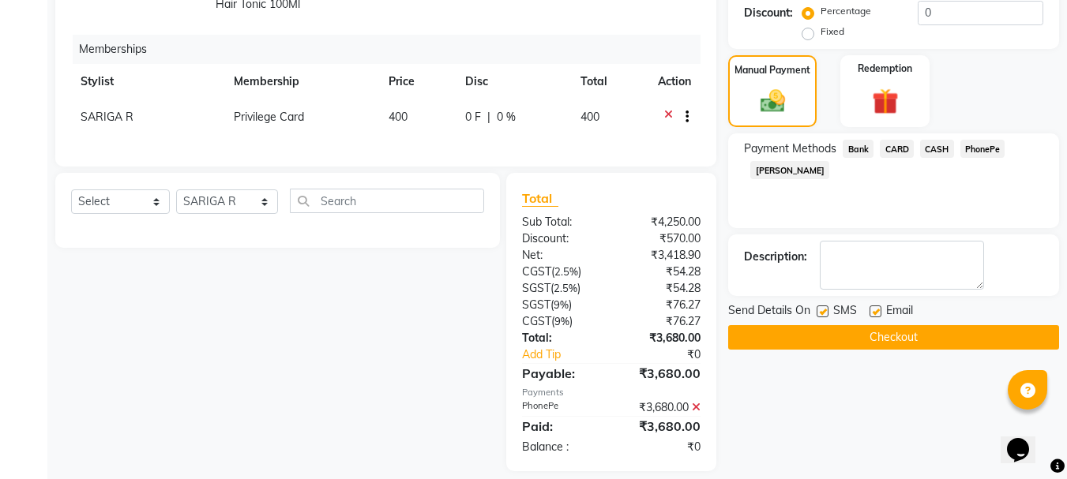
scroll to position [456, 0]
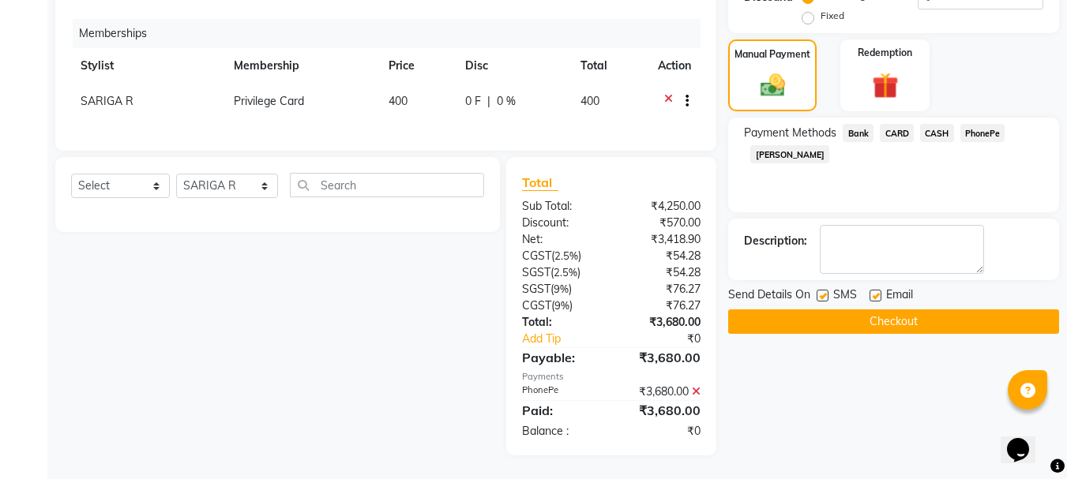
click at [877, 323] on button "Checkout" at bounding box center [893, 322] width 331 height 24
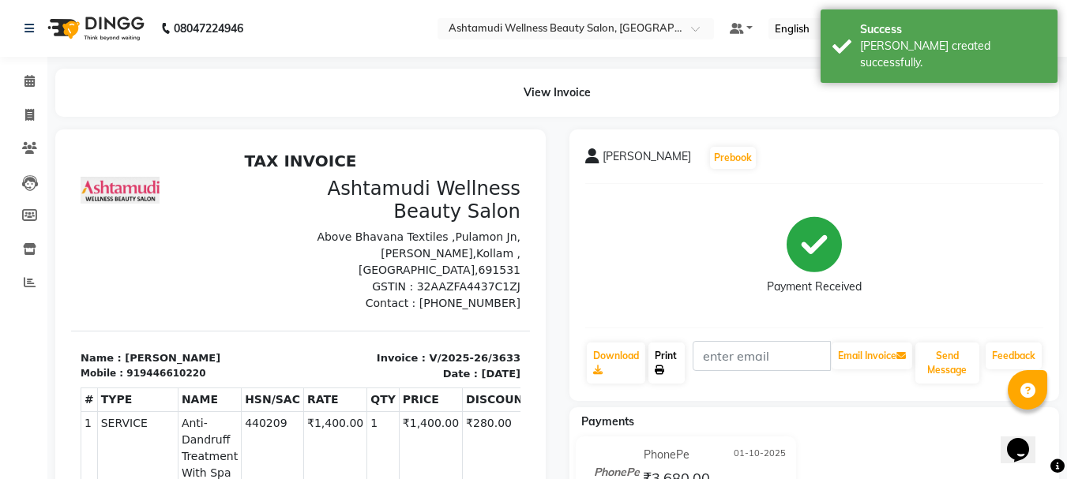
click at [677, 355] on link "Print" at bounding box center [666, 363] width 36 height 41
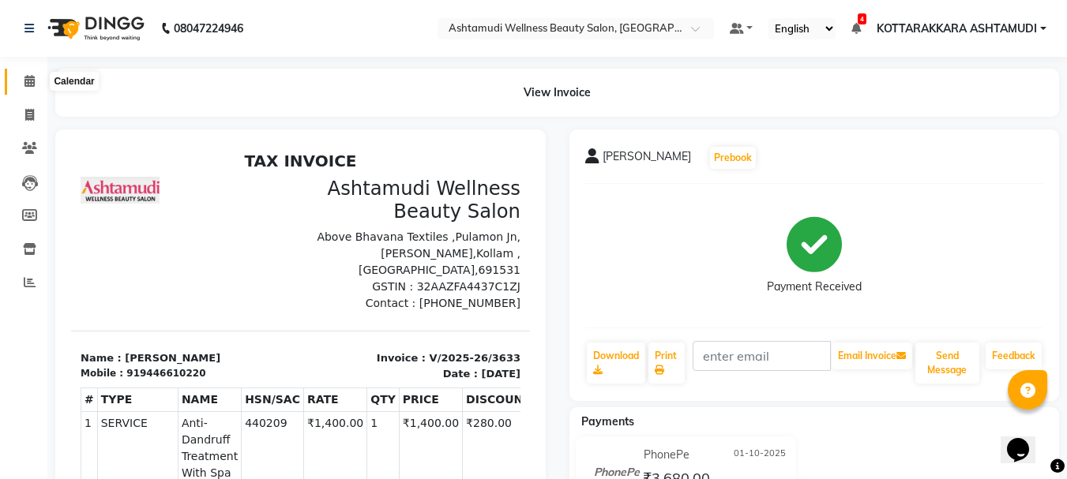
click at [28, 81] on icon at bounding box center [29, 81] width 10 height 12
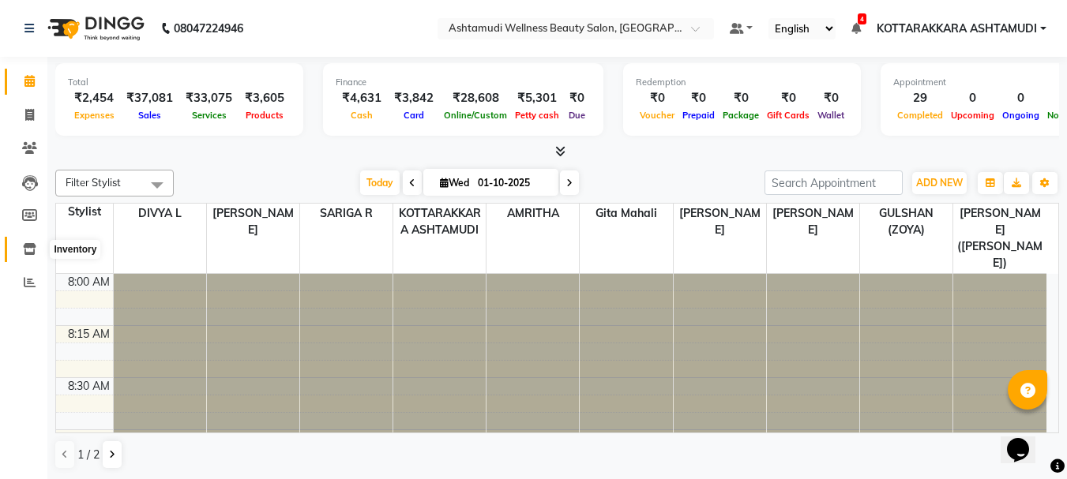
click at [29, 255] on span at bounding box center [30, 250] width 28 height 18
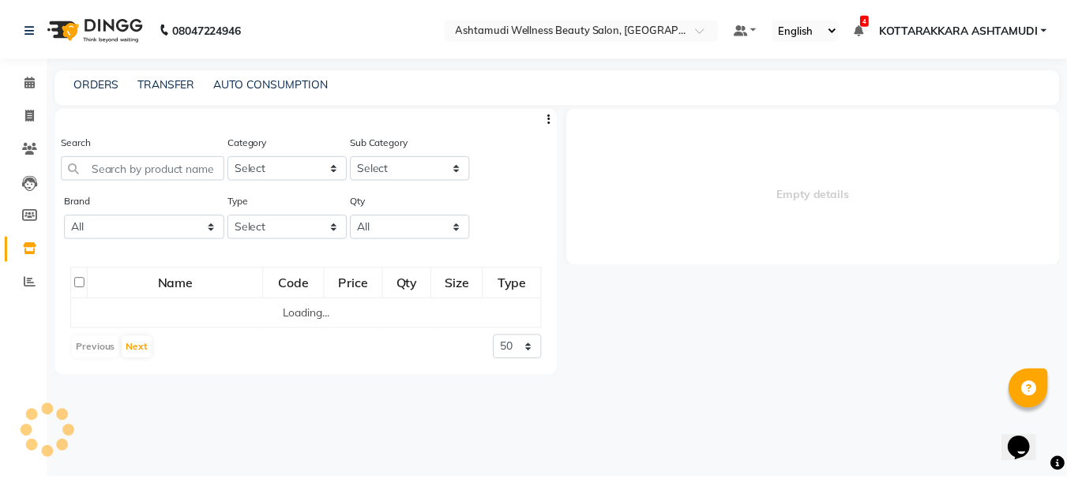
select select
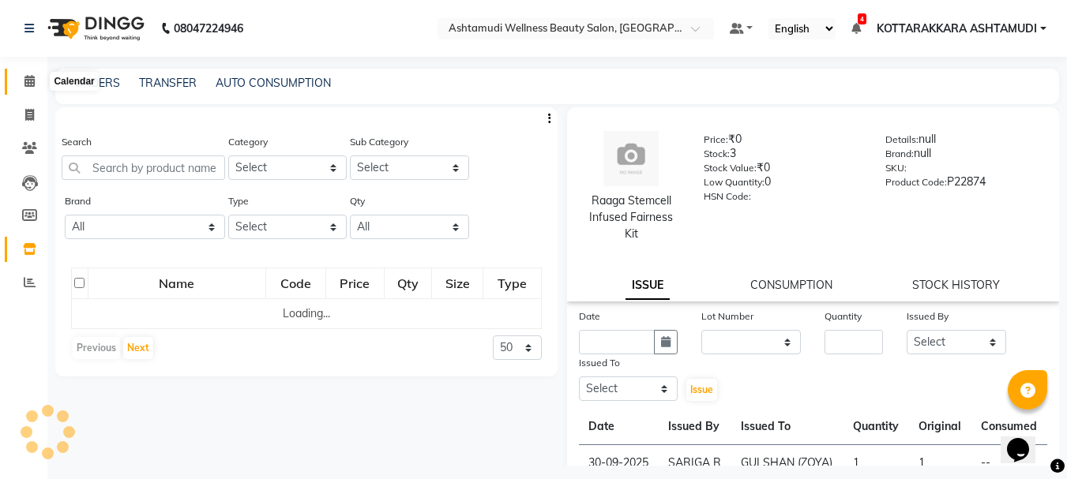
click at [26, 76] on icon at bounding box center [29, 81] width 10 height 12
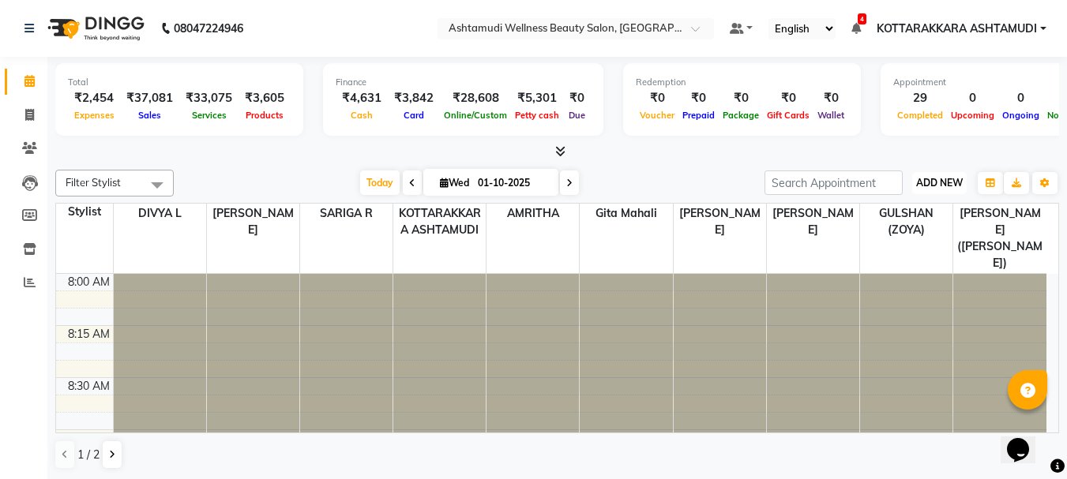
click at [939, 184] on span "ADD NEW" at bounding box center [939, 183] width 47 height 12
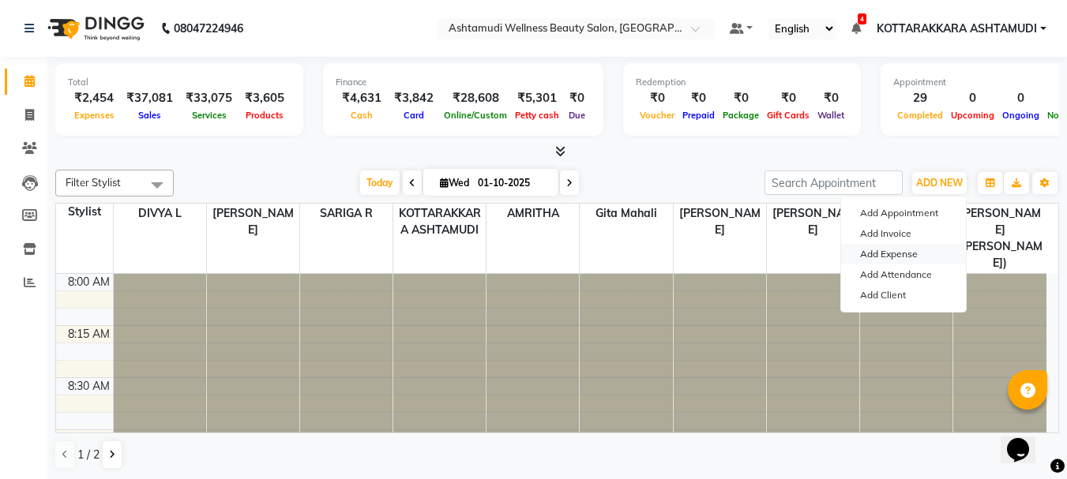
click at [903, 257] on link "Add Expense" at bounding box center [903, 254] width 125 height 21
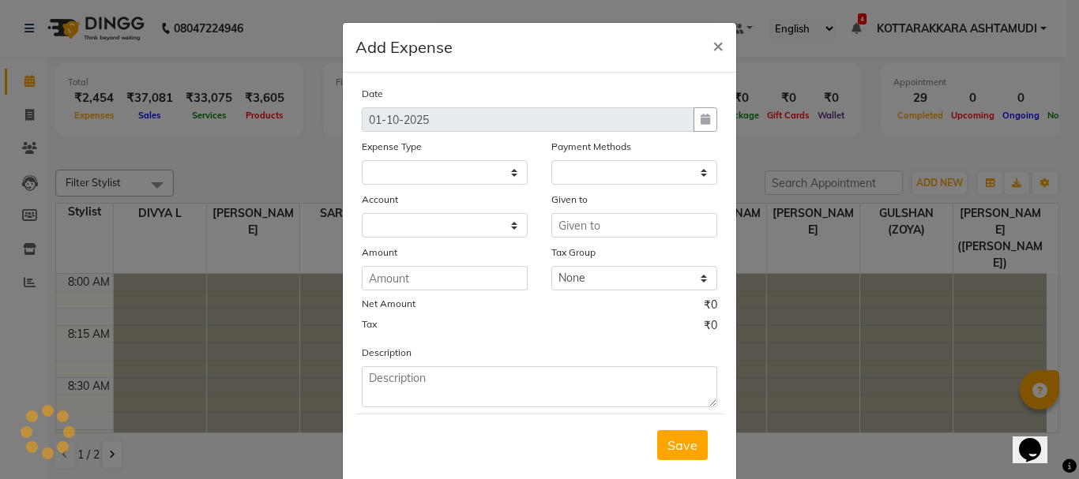
select select "1"
select select "3496"
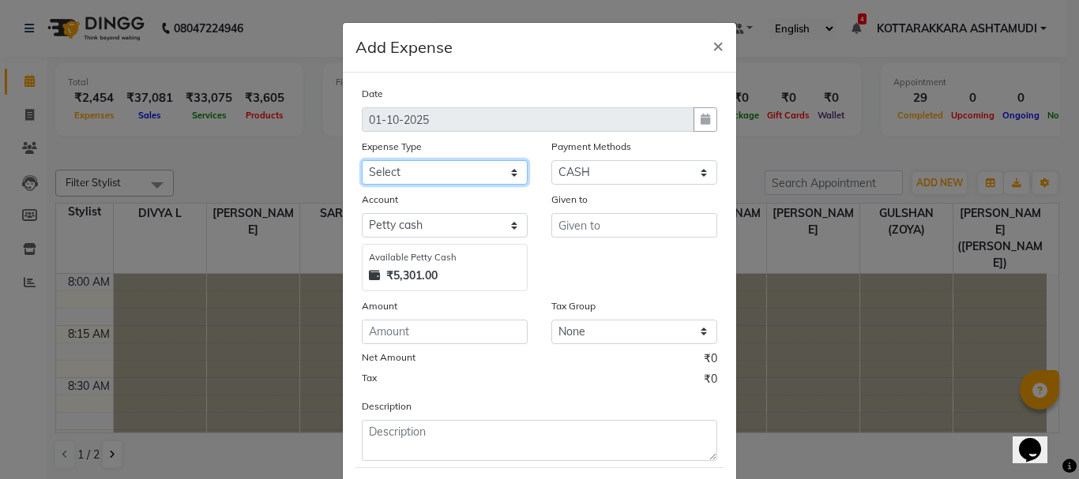
click at [434, 171] on select "Select ACCOMODATION EXPENSES ADVERTISEMENT SALES PROMOTIONAL EXPENSES Bonus BRI…" at bounding box center [445, 172] width 166 height 24
select select "6170"
click at [362, 160] on select "Select ACCOMODATION EXPENSES ADVERTISEMENT SALES PROMOTIONAL EXPENSES Bonus BRI…" at bounding box center [445, 172] width 166 height 24
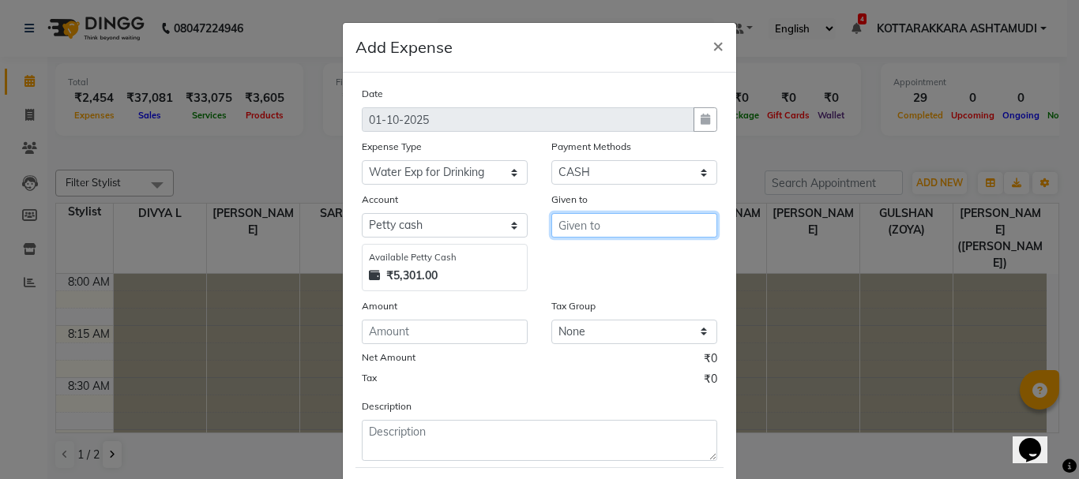
click at [609, 220] on input "text" at bounding box center [634, 225] width 166 height 24
type input "SGS"
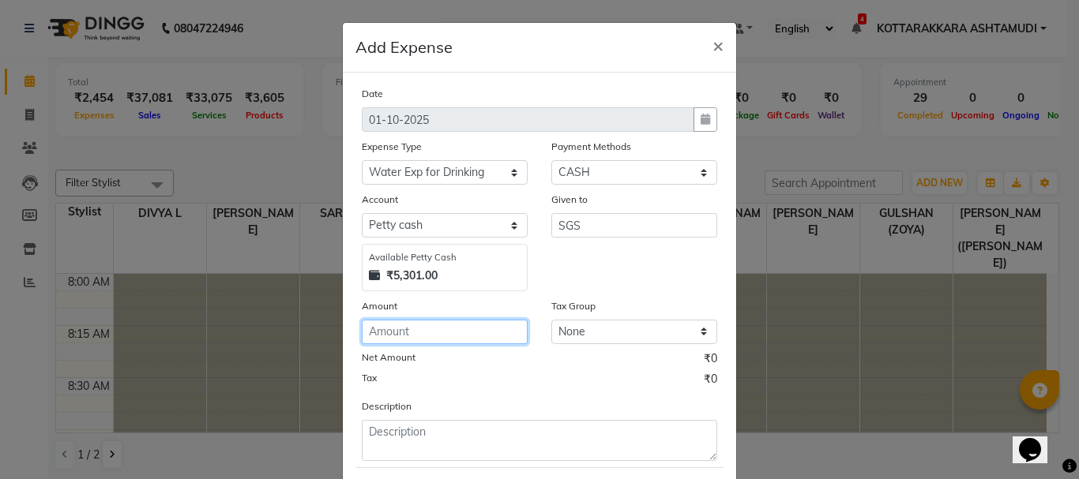
click at [392, 332] on input "number" at bounding box center [445, 332] width 166 height 24
type input "750"
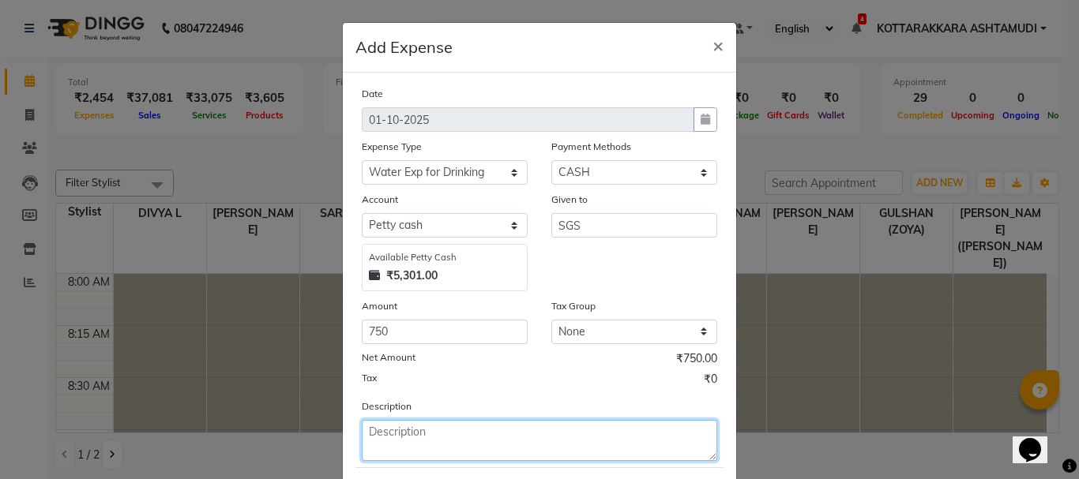
click at [416, 432] on textarea at bounding box center [539, 440] width 355 height 41
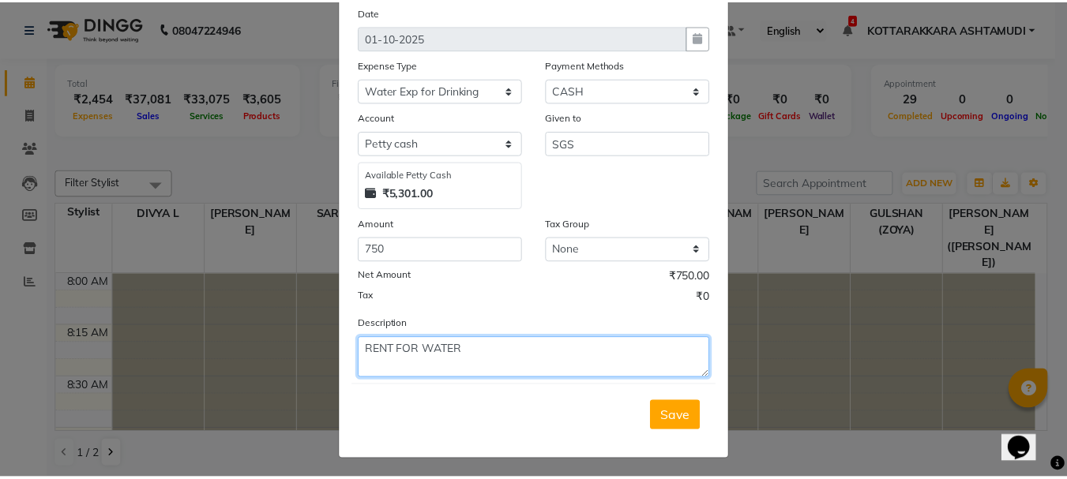
scroll to position [86, 0]
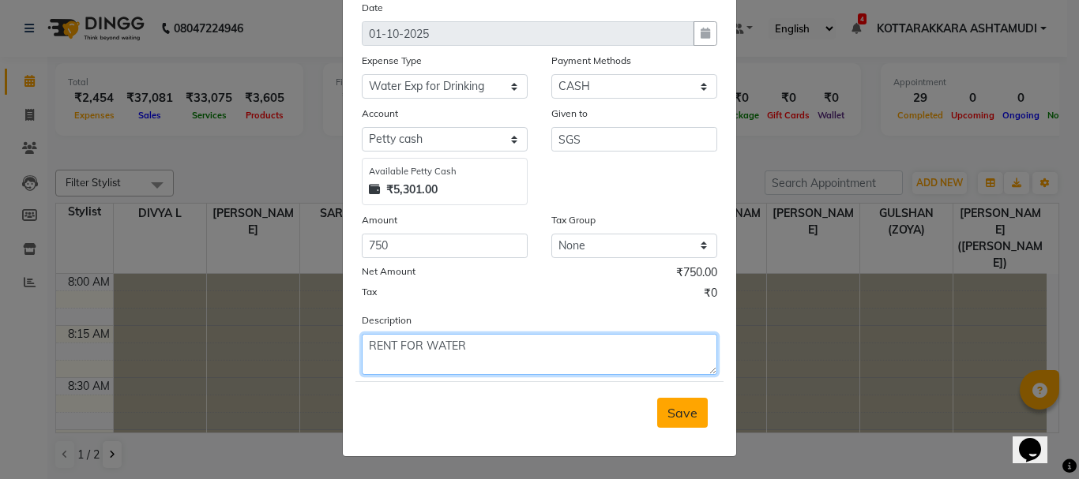
type textarea "RENT FOR WATER"
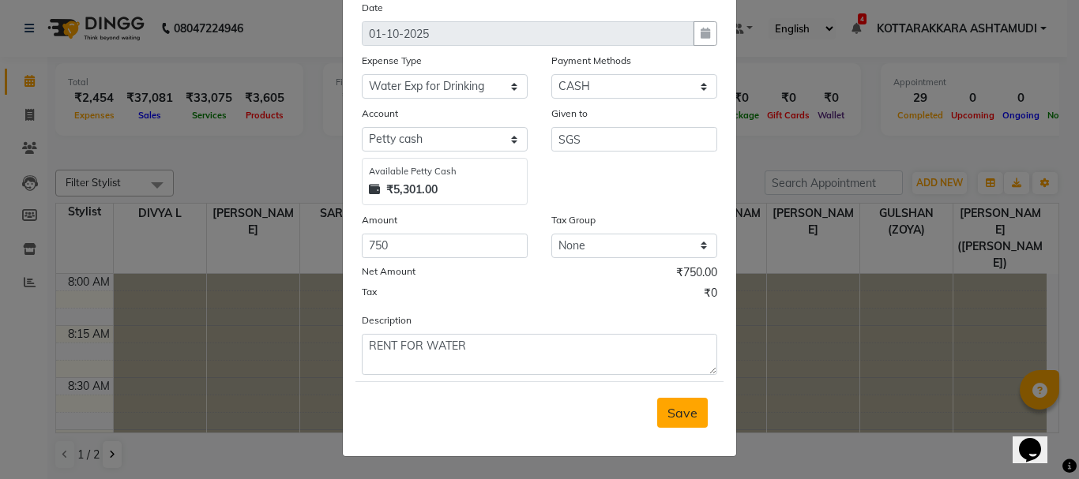
click at [670, 408] on span "Save" at bounding box center [682, 413] width 30 height 16
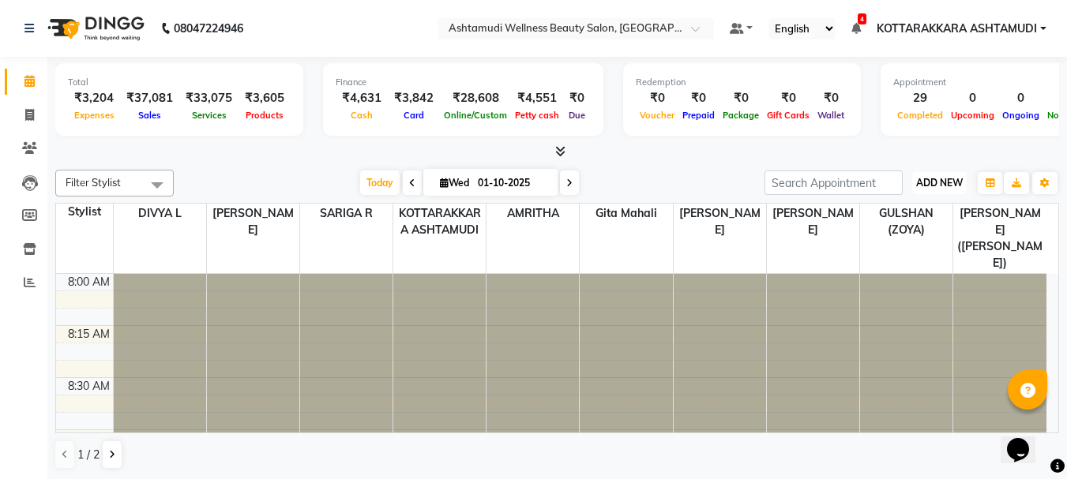
click at [932, 186] on span "ADD NEW" at bounding box center [939, 183] width 47 height 12
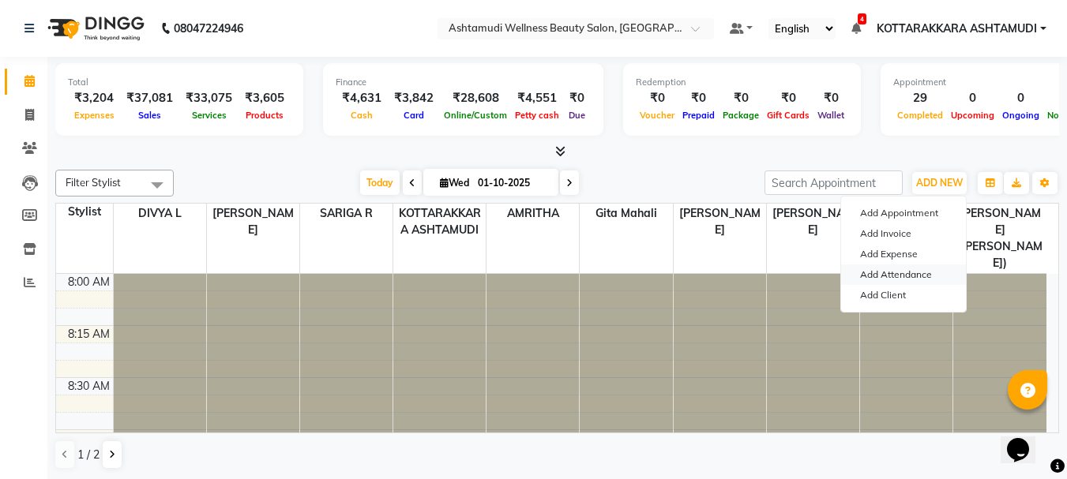
click at [904, 273] on link "Add Attendance" at bounding box center [903, 275] width 125 height 21
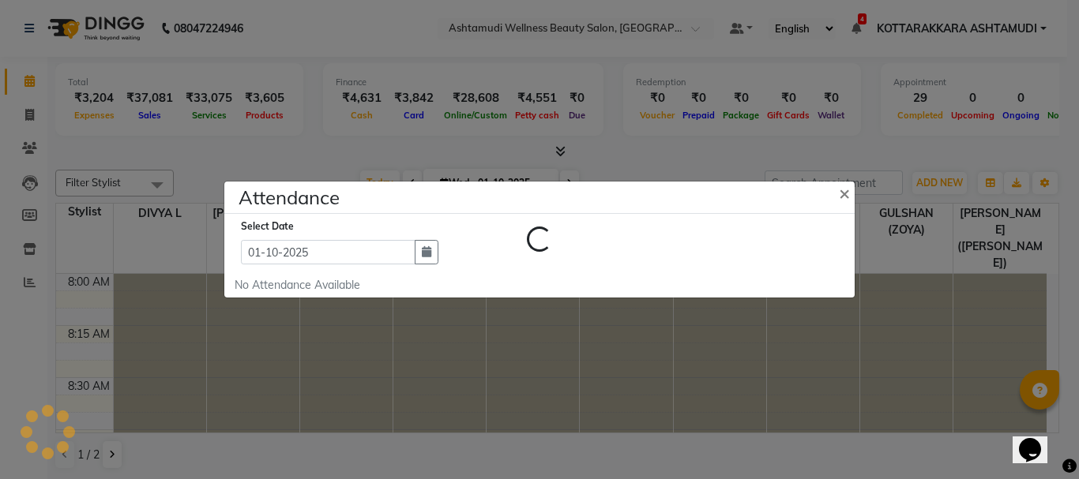
select select "A"
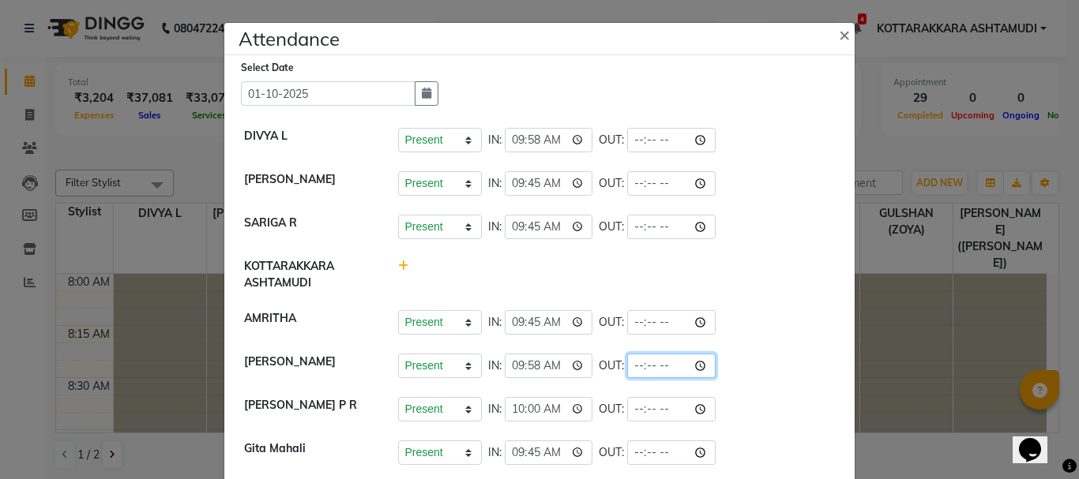
click at [655, 365] on input "time" at bounding box center [671, 366] width 88 height 24
type input "18:03"
click at [756, 251] on li "KOTTARAKKARA ASHTAMUDI" at bounding box center [539, 275] width 622 height 53
select select "A"
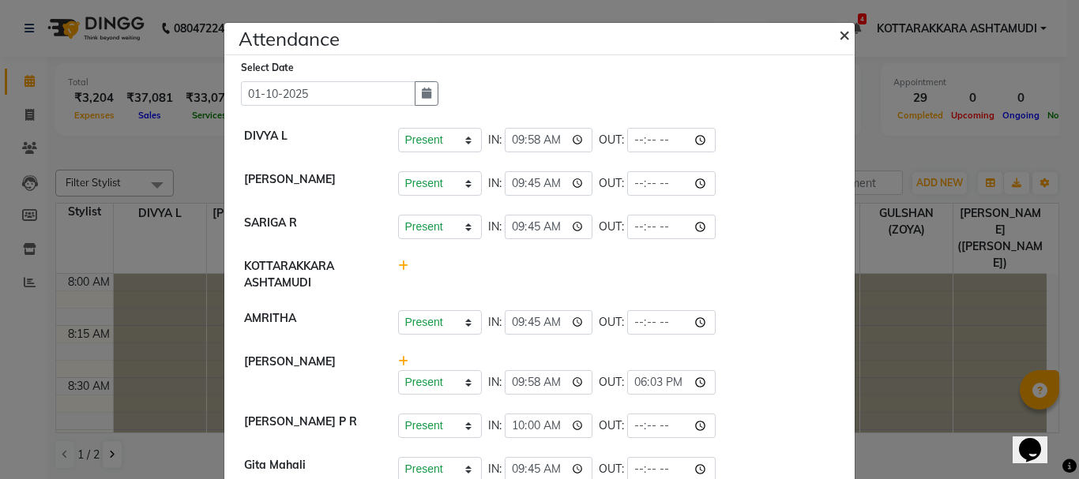
click at [839, 36] on span "×" at bounding box center [844, 34] width 11 height 24
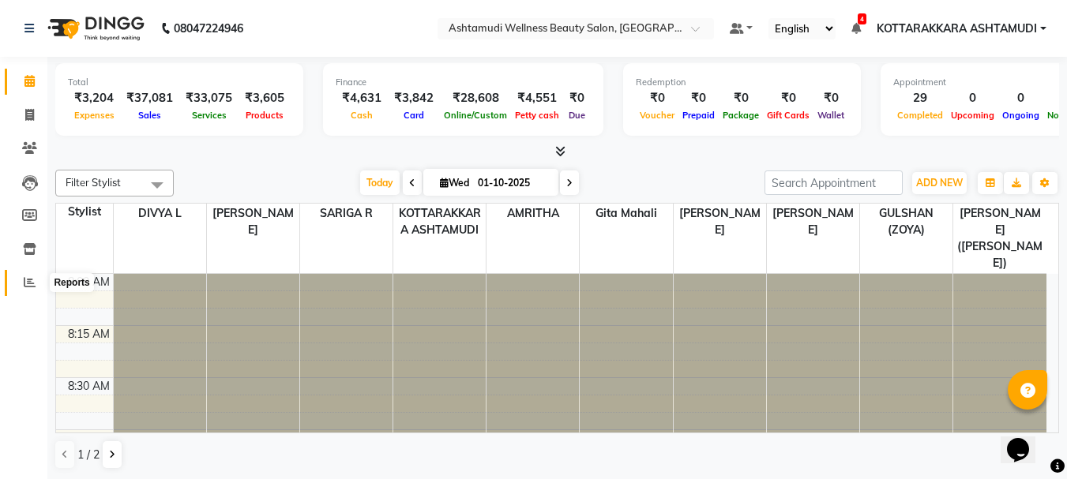
click at [28, 281] on icon at bounding box center [30, 282] width 12 height 12
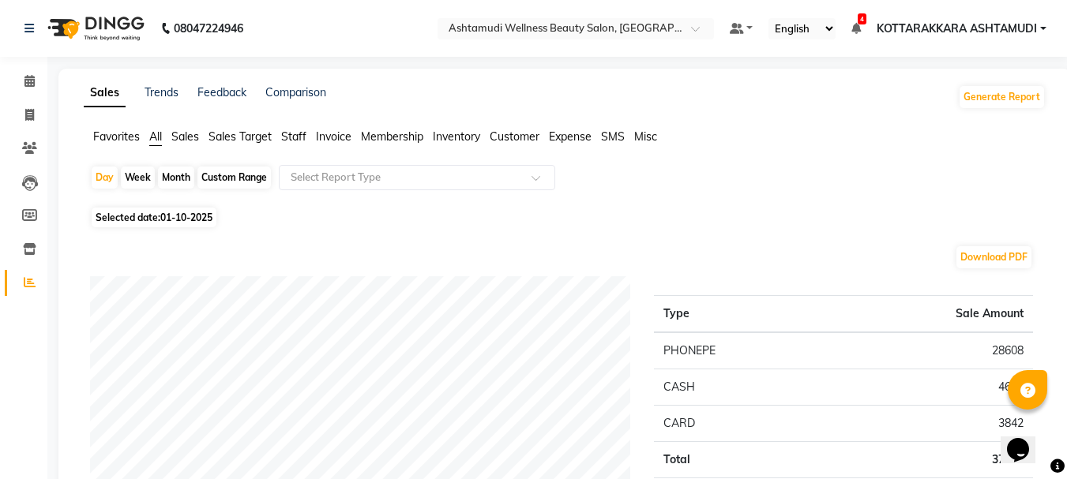
click at [532, 141] on span "Customer" at bounding box center [515, 137] width 50 height 14
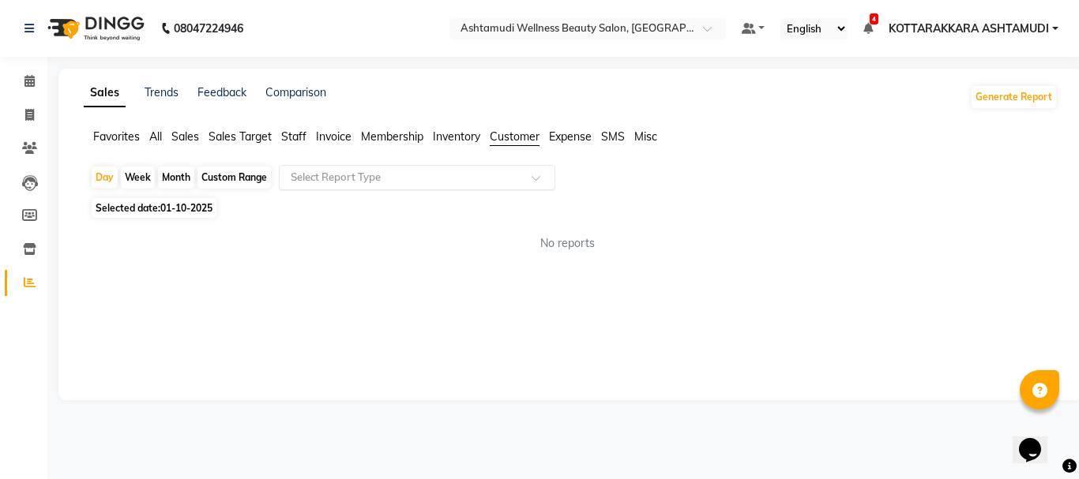
click at [367, 183] on input "text" at bounding box center [400, 178] width 227 height 16
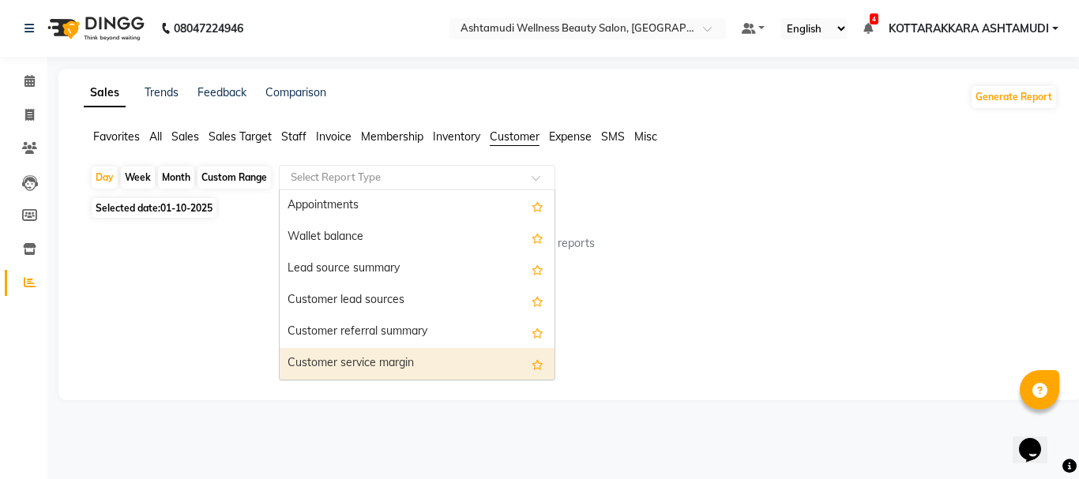
click at [374, 365] on div "Customer service margin" at bounding box center [417, 364] width 275 height 32
select select "full_report"
select select "csv"
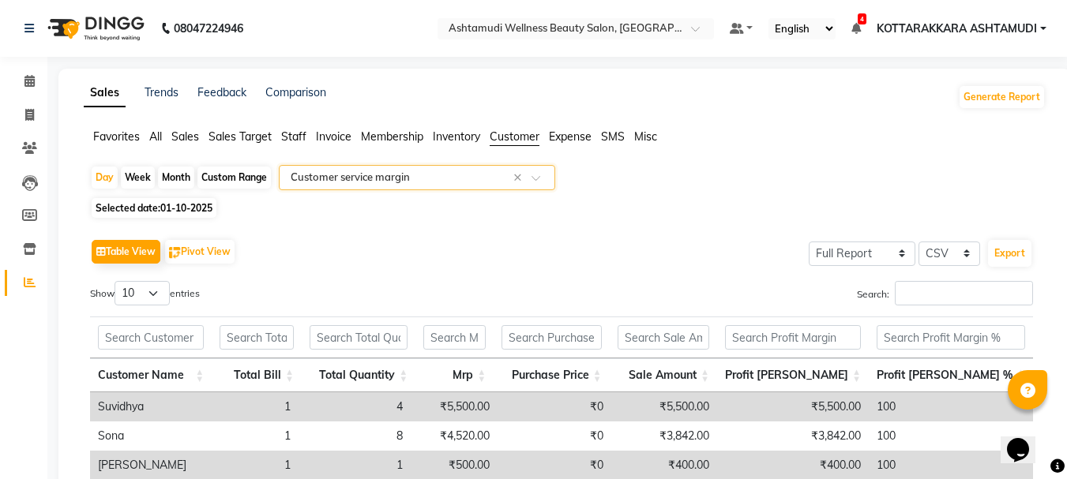
click at [396, 182] on input "text" at bounding box center [400, 178] width 227 height 16
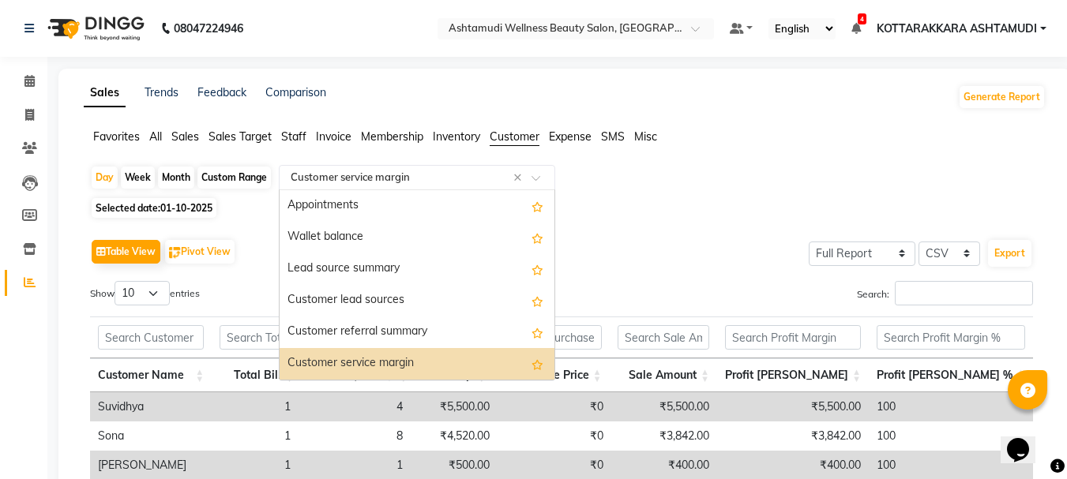
scroll to position [126, 0]
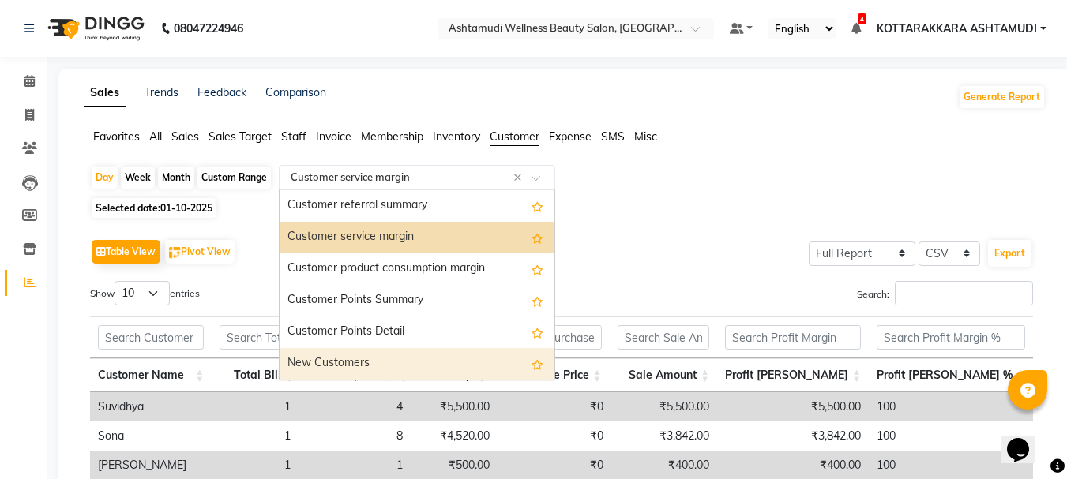
click at [355, 375] on div "New Customers" at bounding box center [417, 364] width 275 height 32
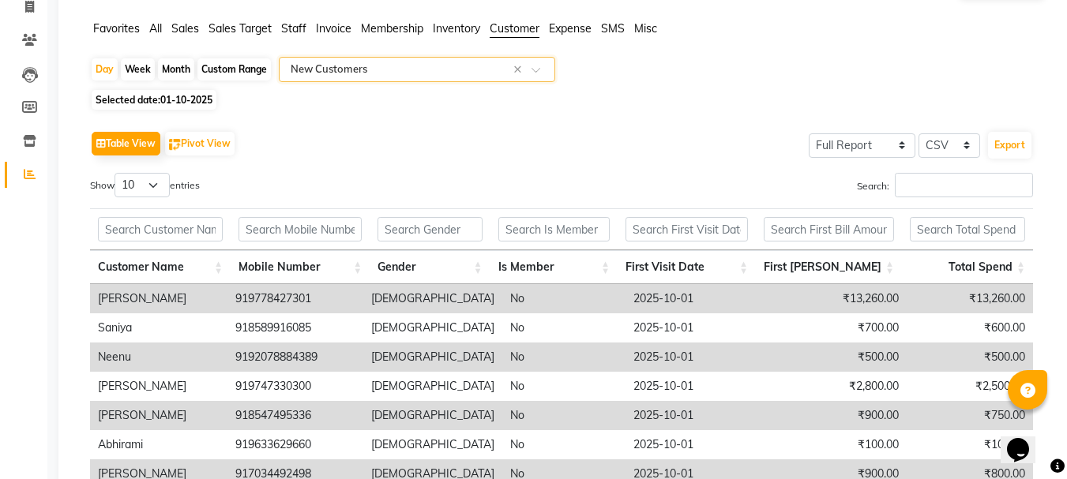
scroll to position [0, 0]
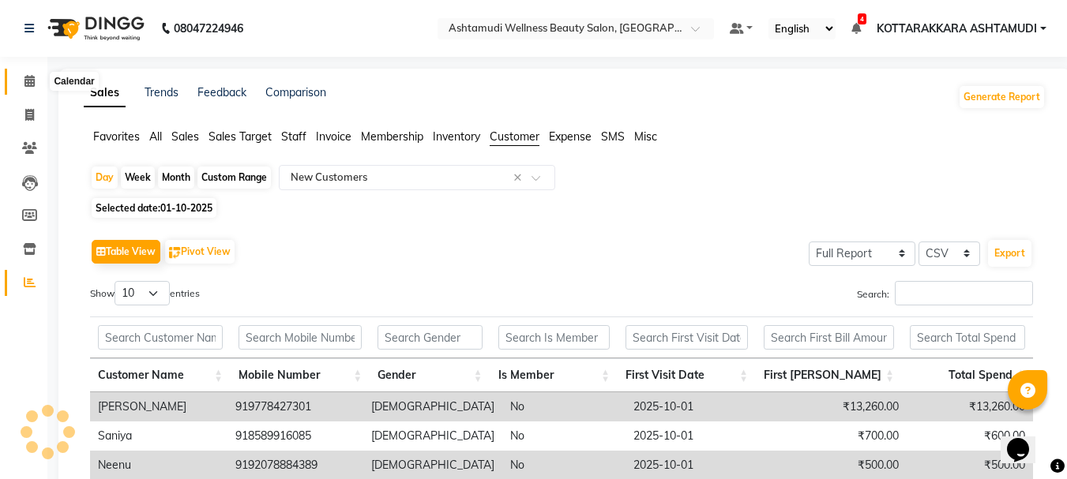
click at [31, 80] on icon at bounding box center [29, 81] width 10 height 12
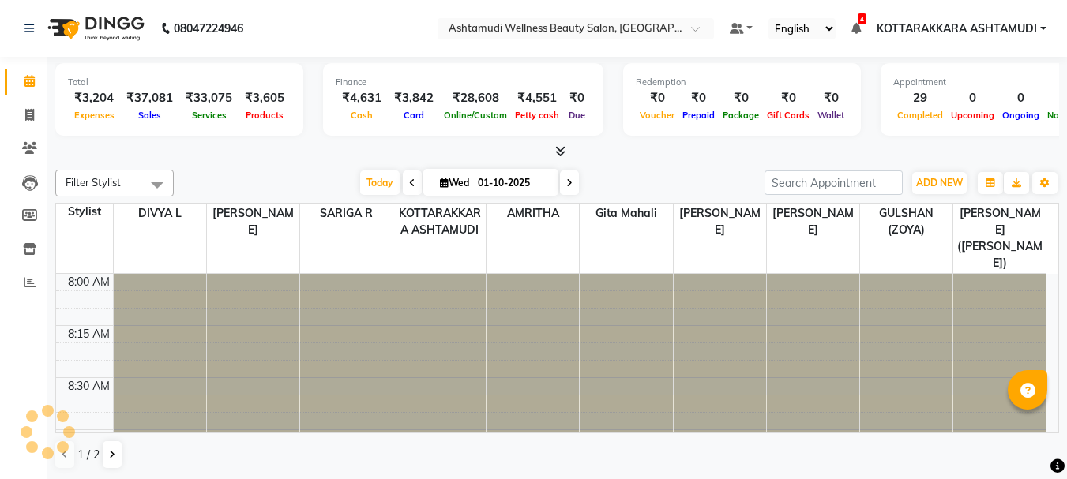
select select "en"
click at [959, 175] on button "ADD NEW Toggle Dropdown" at bounding box center [939, 183] width 54 height 22
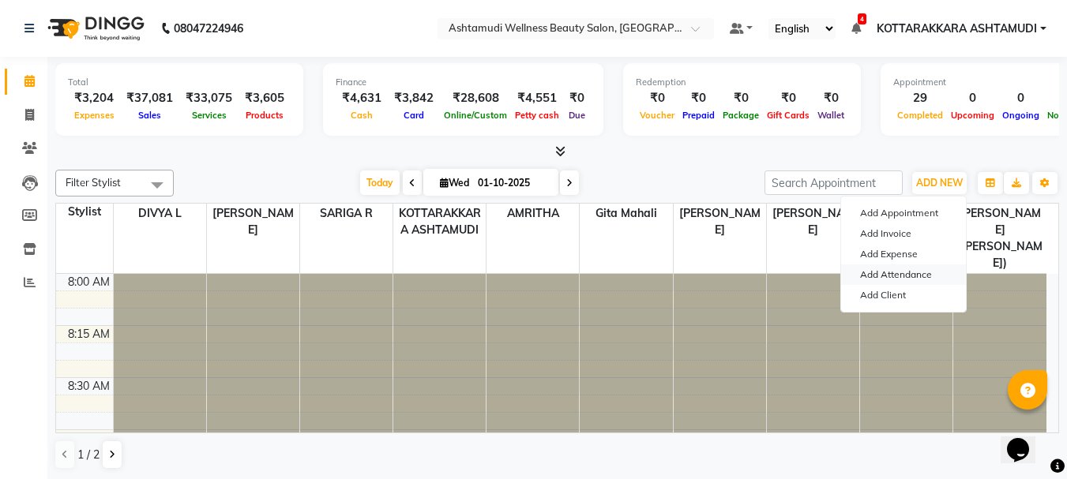
click at [911, 269] on link "Add Attendance" at bounding box center [903, 275] width 125 height 21
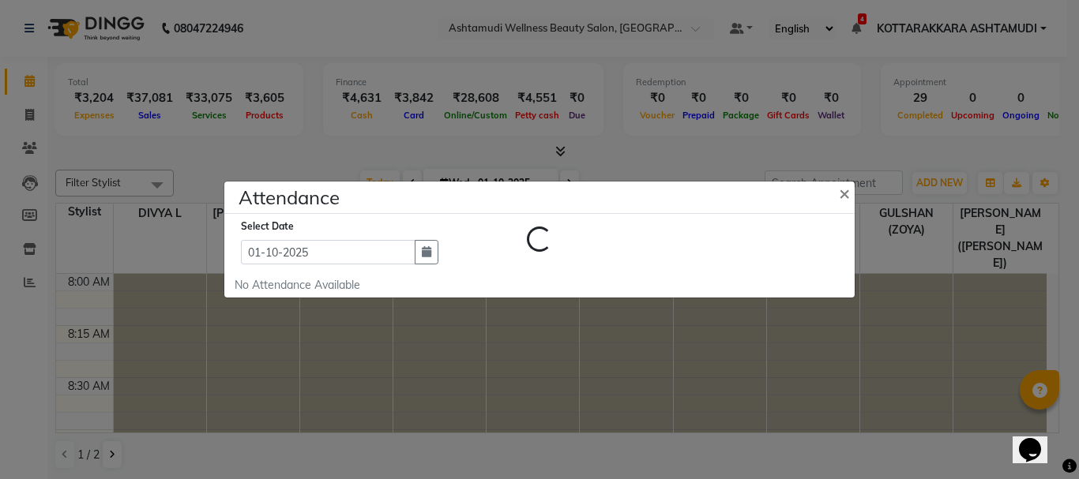
select select "A"
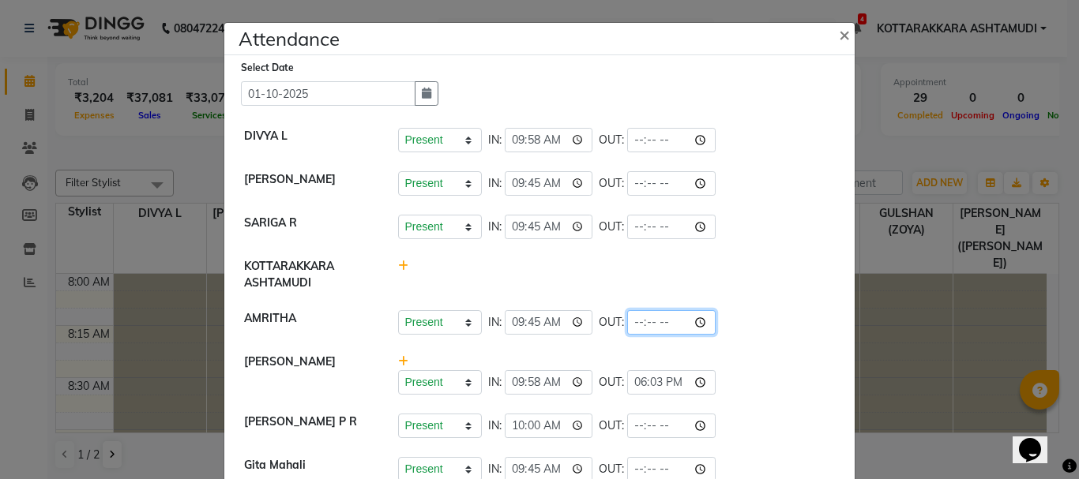
click at [661, 324] on input "time" at bounding box center [671, 322] width 88 height 24
type input "18:58"
click at [708, 176] on div "Present Absent Late Half Day Weekly Off IN: 09:45 OUT:" at bounding box center [616, 183] width 437 height 24
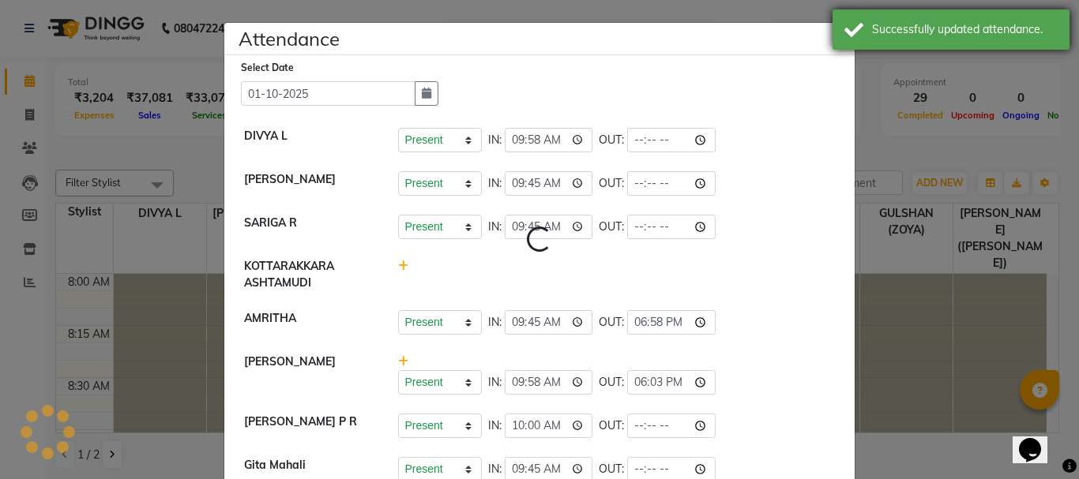
click at [847, 35] on div "Successfully updated attendance." at bounding box center [950, 29] width 237 height 40
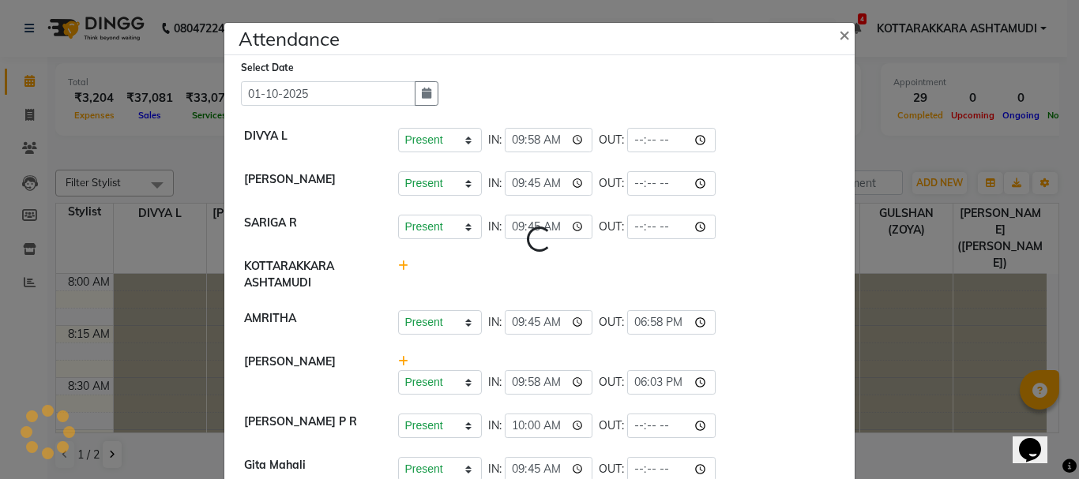
select select "A"
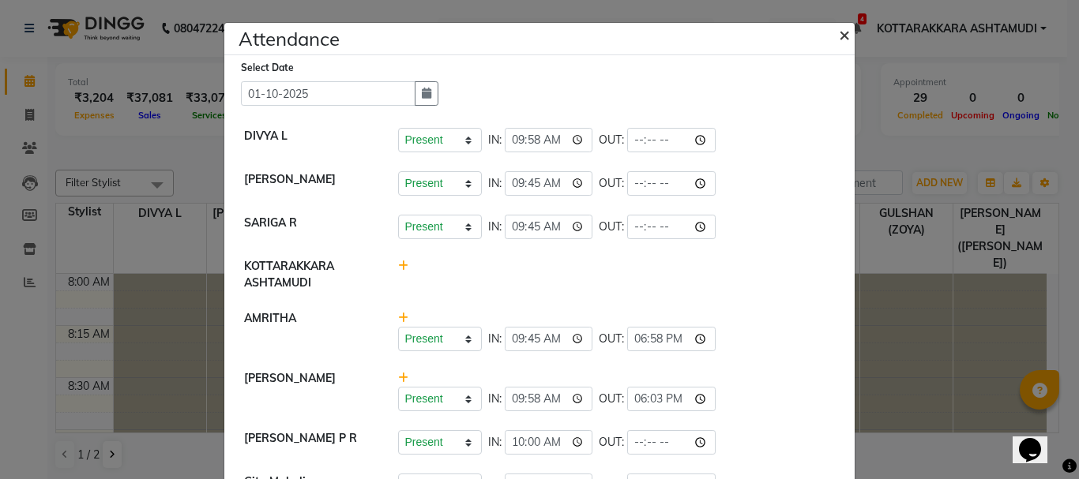
click at [839, 31] on span "×" at bounding box center [844, 34] width 11 height 24
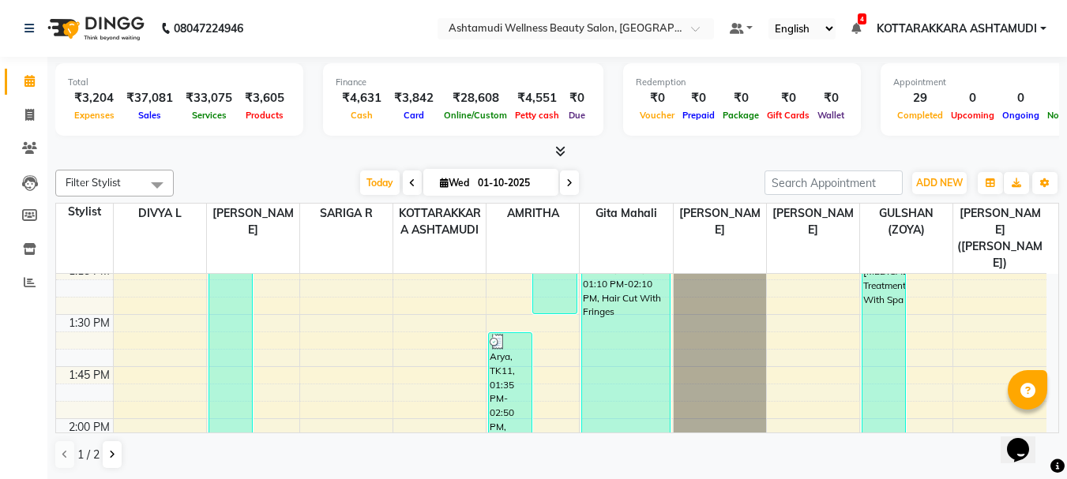
scroll to position [1658, 0]
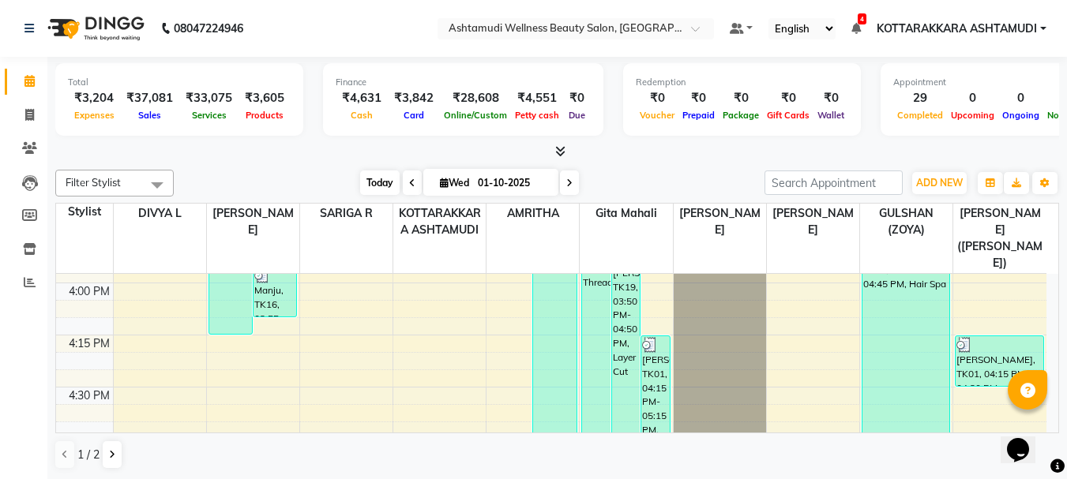
click at [375, 187] on span "Today" at bounding box center [379, 183] width 39 height 24
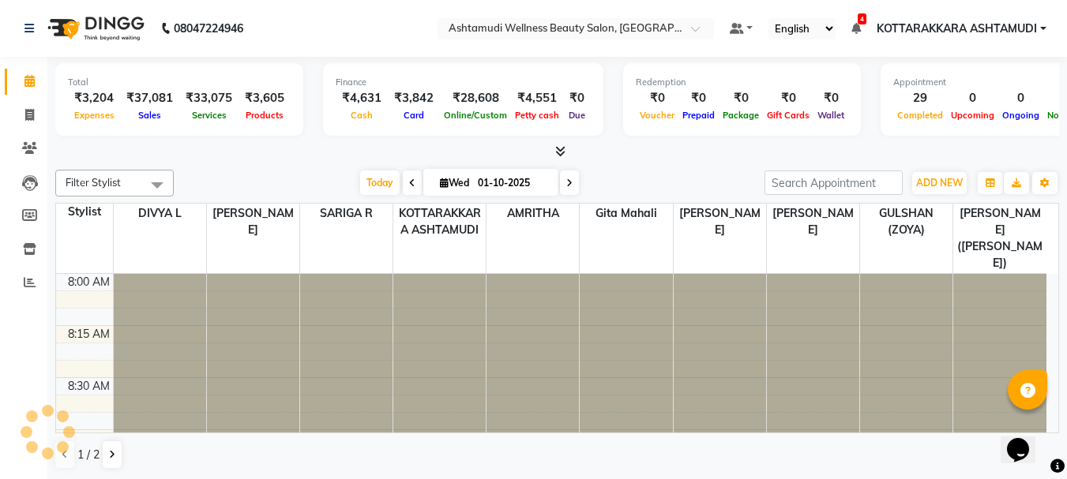
scroll to position [2085, 0]
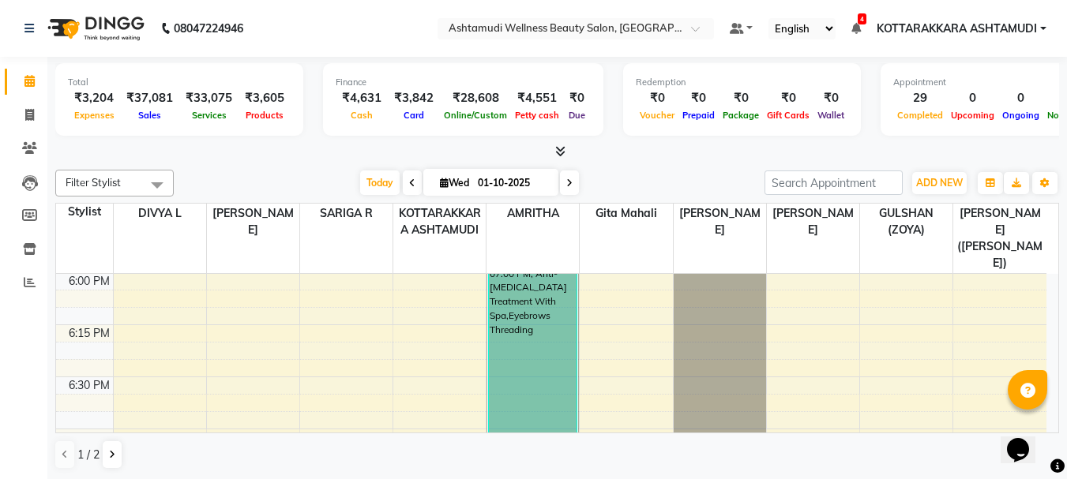
click at [567, 185] on icon at bounding box center [569, 182] width 6 height 9
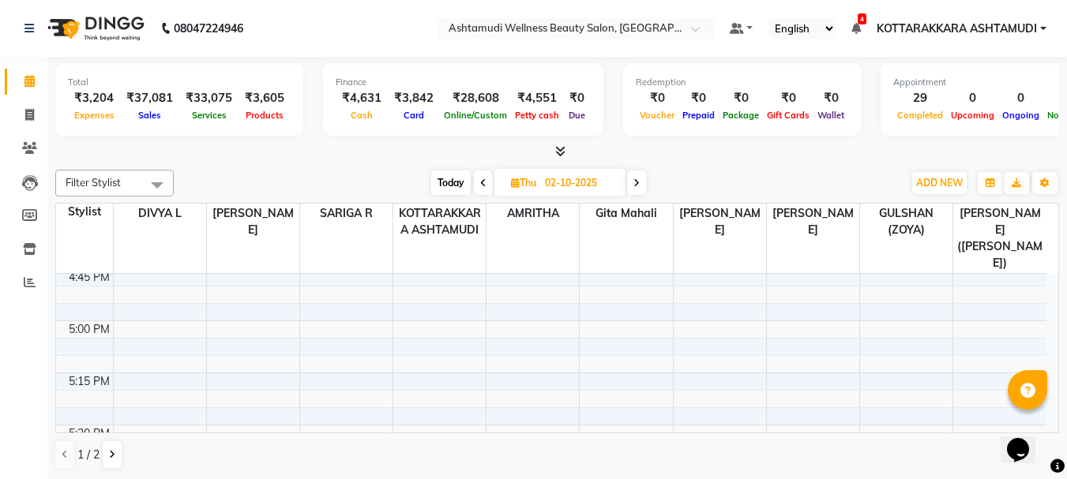
scroll to position [2132, 0]
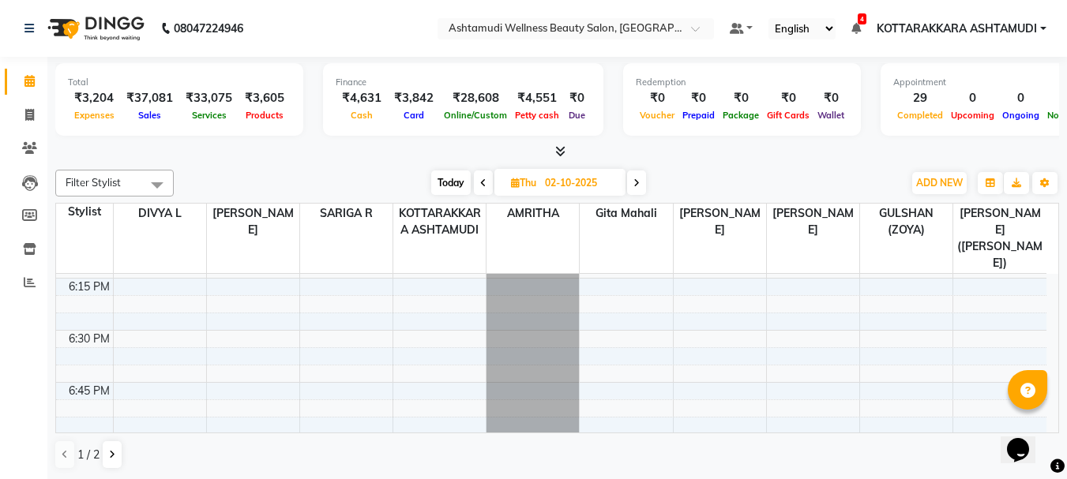
click at [453, 182] on span "Today" at bounding box center [450, 183] width 39 height 24
type input "01-10-2025"
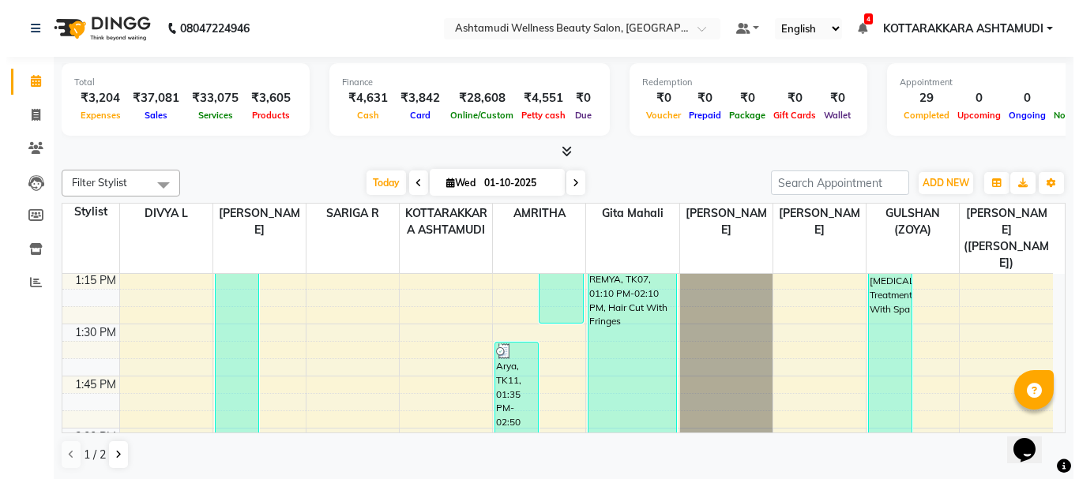
scroll to position [543, 0]
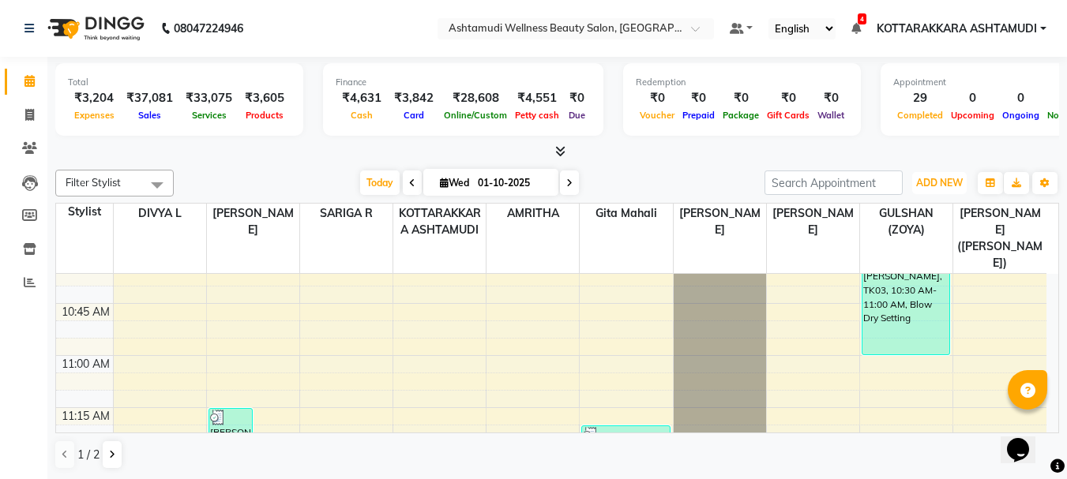
click at [951, 177] on span "ADD NEW" at bounding box center [939, 183] width 47 height 12
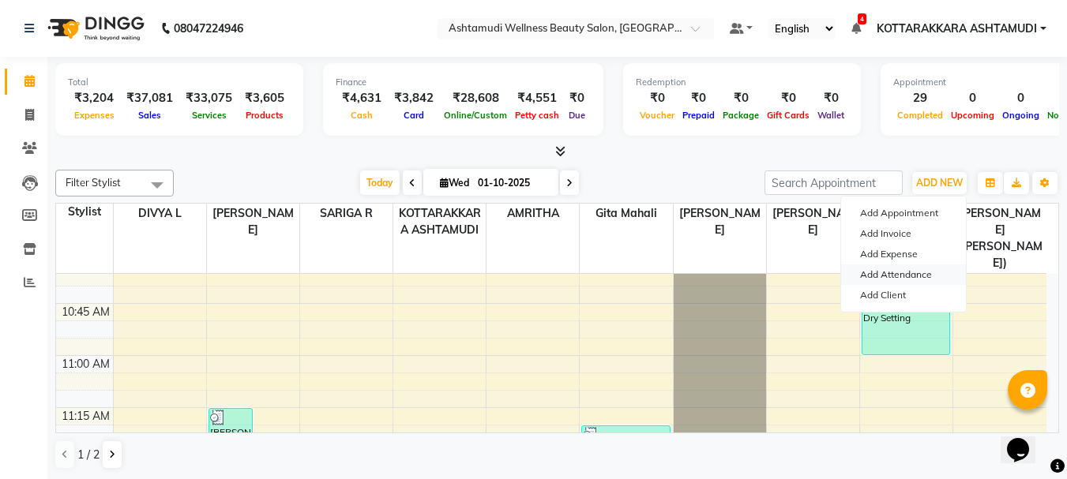
click at [911, 273] on link "Add Attendance" at bounding box center [903, 275] width 125 height 21
select select "A"
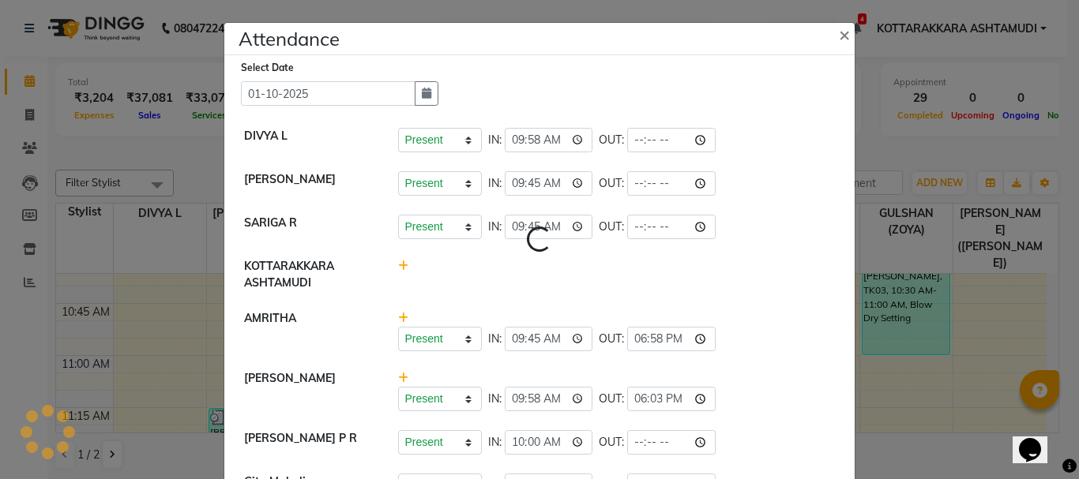
select select "A"
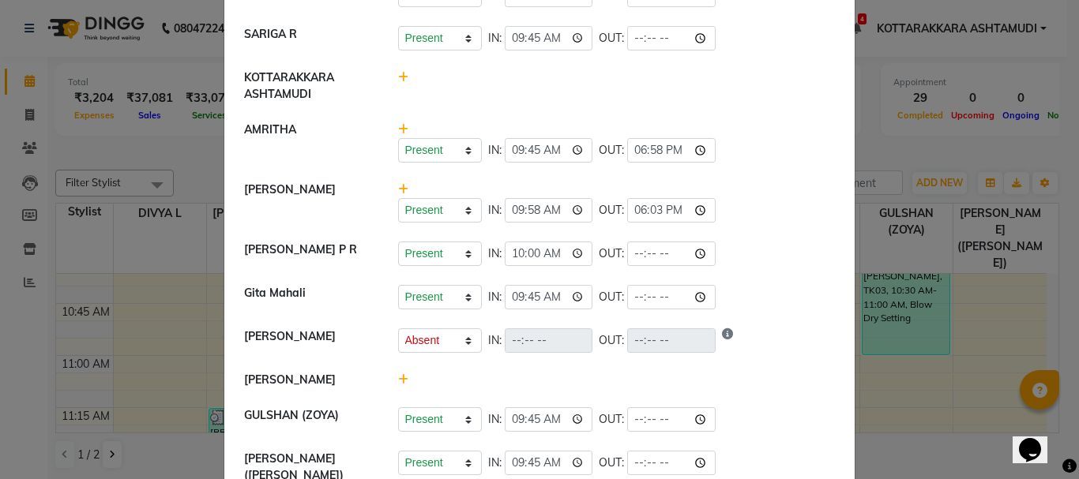
scroll to position [230, 0]
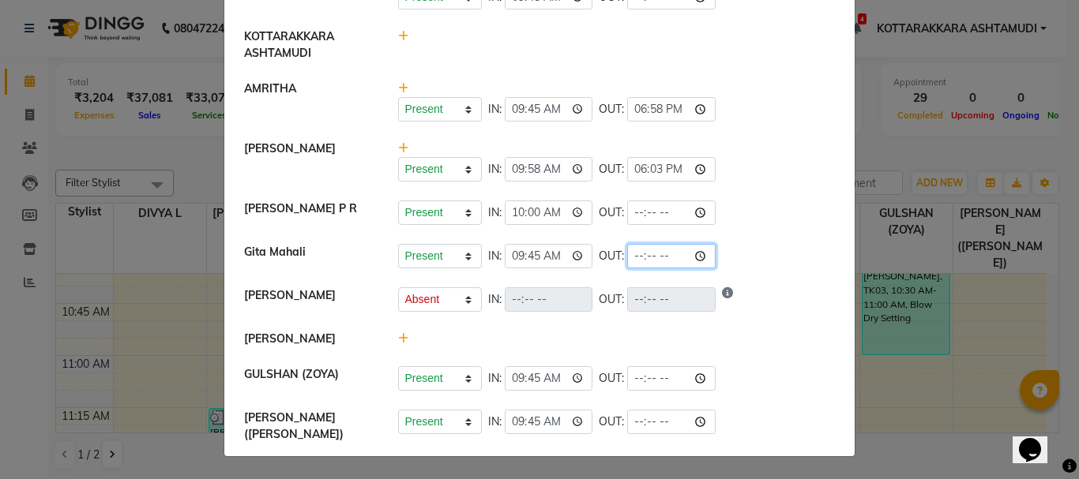
click at [660, 265] on input "time" at bounding box center [671, 256] width 88 height 24
type input "19:03"
click at [755, 123] on li "AMRITHA Present Absent Late Half Day Weekly Off IN: 09:45 OUT: 18:58" at bounding box center [539, 101] width 622 height 61
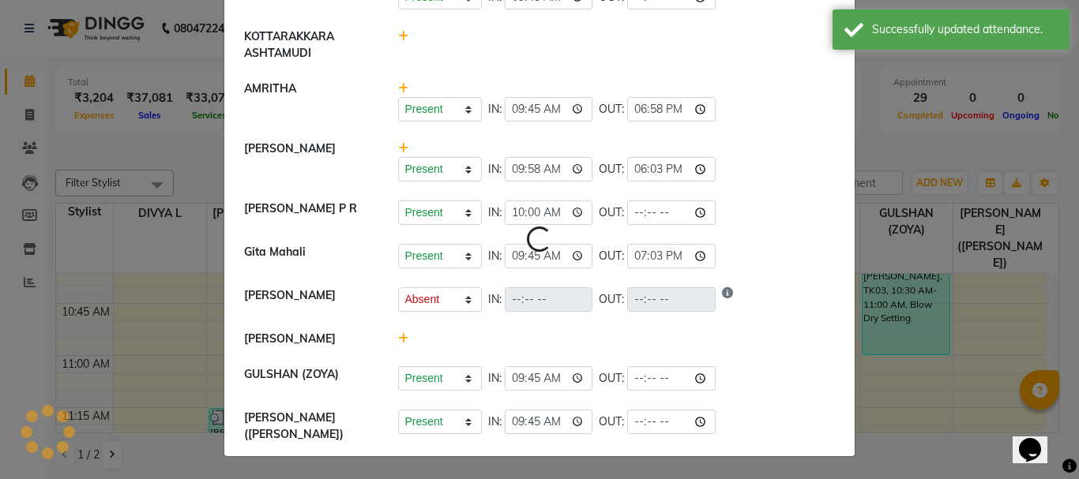
select select "A"
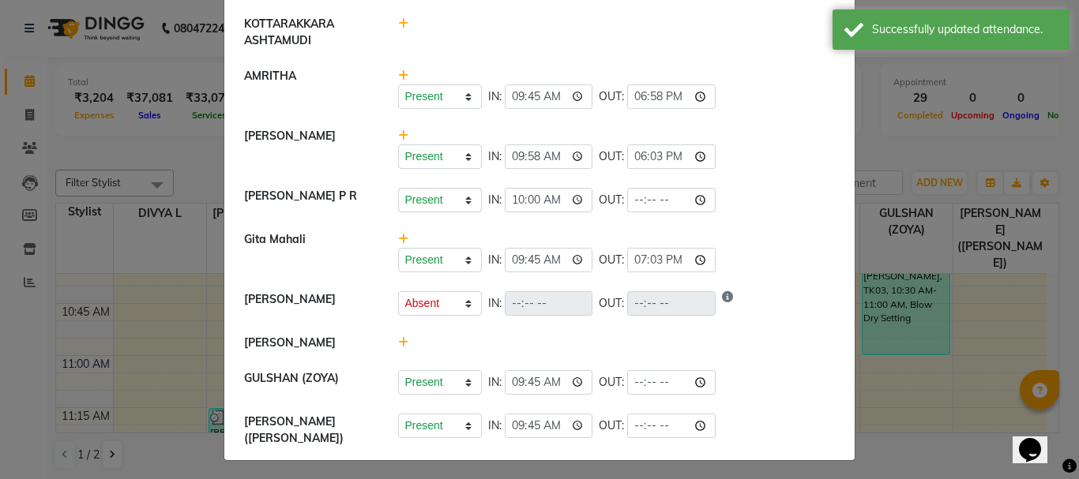
scroll to position [246, 0]
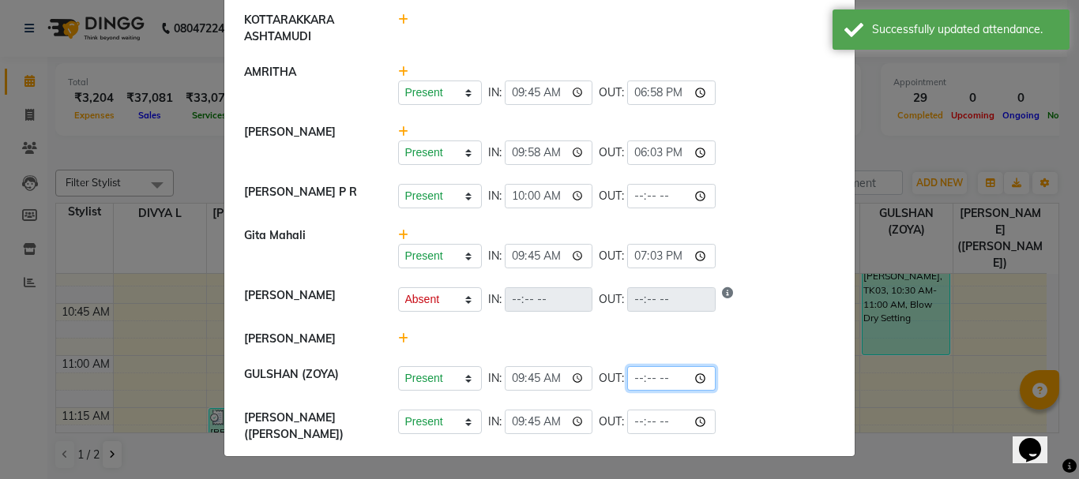
click at [661, 385] on input "time" at bounding box center [671, 378] width 88 height 24
type input "19:03"
click at [745, 227] on li "Gita Mahali Present Absent Late Half Day Weekly Off IN: 09:45 OUT: 19:03" at bounding box center [539, 248] width 622 height 61
select select "A"
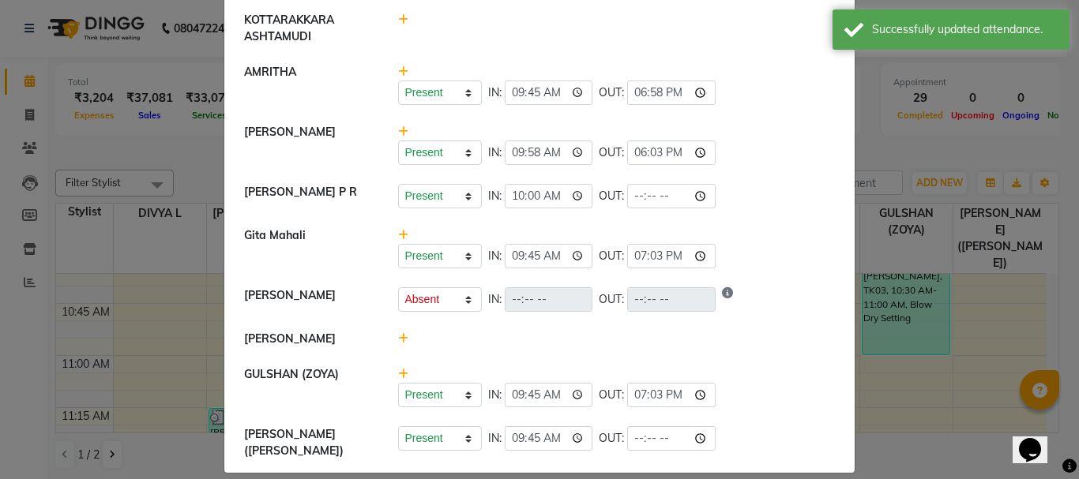
scroll to position [263, 0]
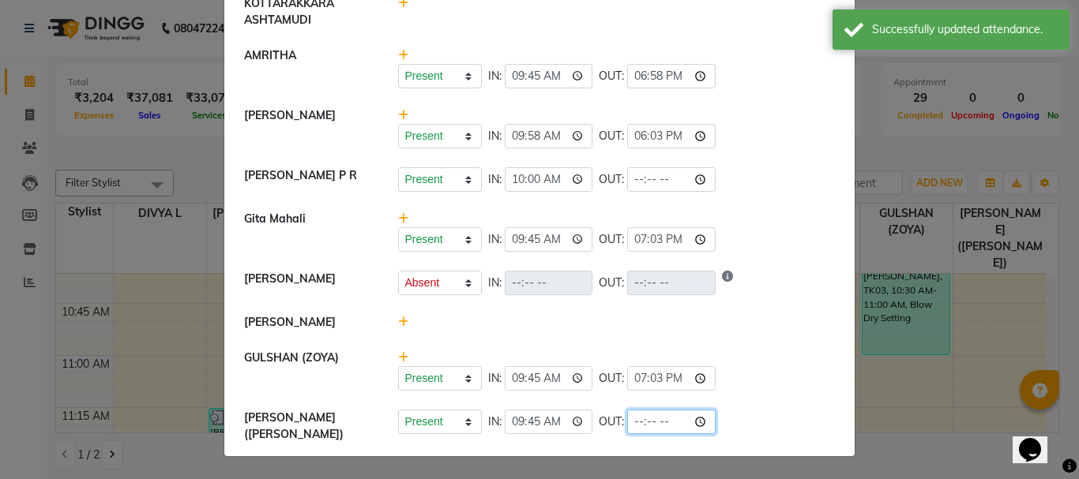
click at [652, 430] on input "time" at bounding box center [671, 422] width 88 height 24
type input "19:03"
click at [734, 262] on li "Gita Mahali Present Absent Late Half Day Weekly Off IN: 09:45 OUT: 19:03" at bounding box center [539, 231] width 622 height 61
select select "A"
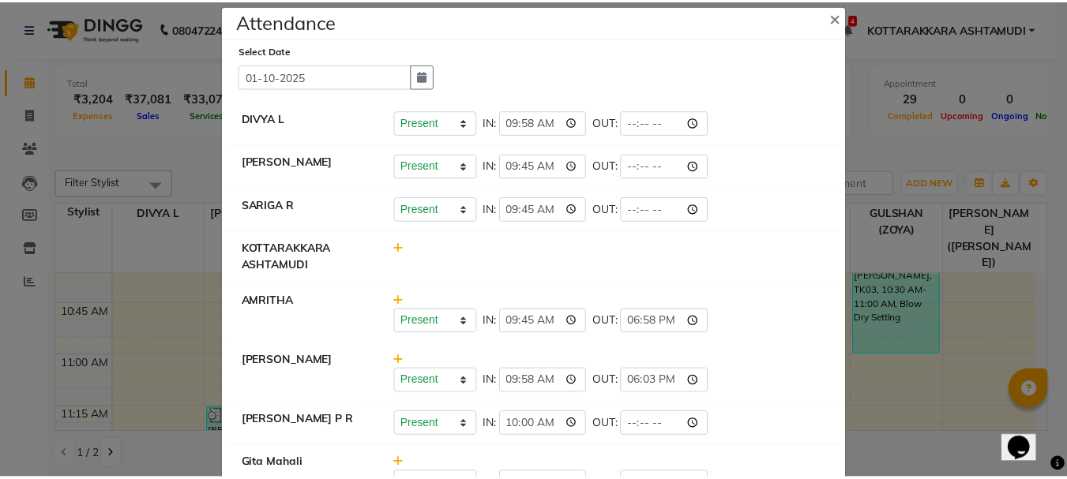
scroll to position [0, 0]
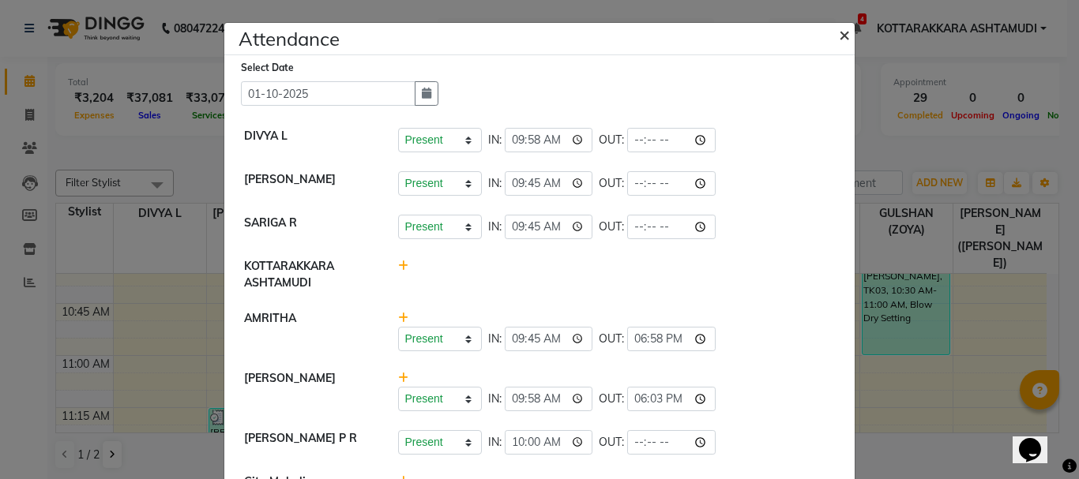
click at [839, 29] on span "×" at bounding box center [844, 34] width 11 height 24
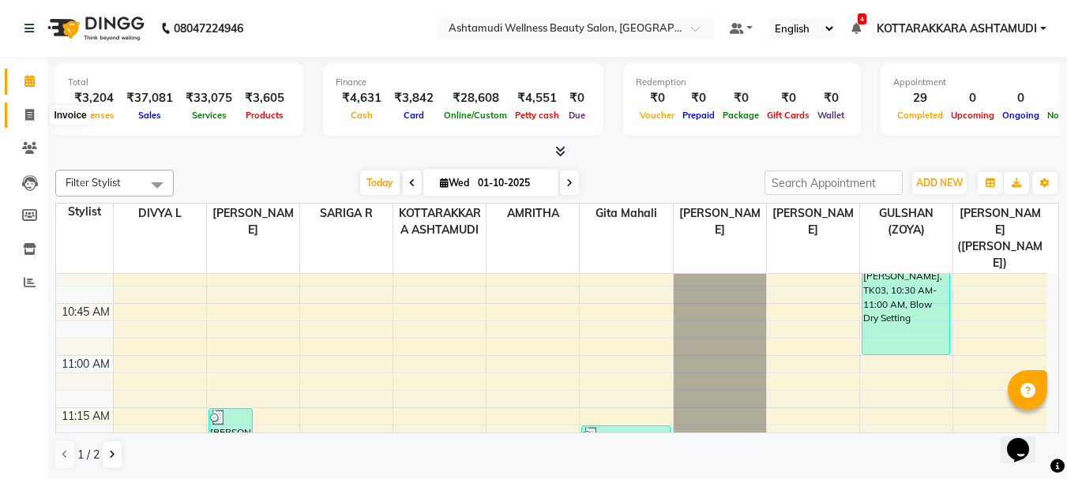
click at [32, 115] on icon at bounding box center [29, 115] width 9 height 12
select select "service"
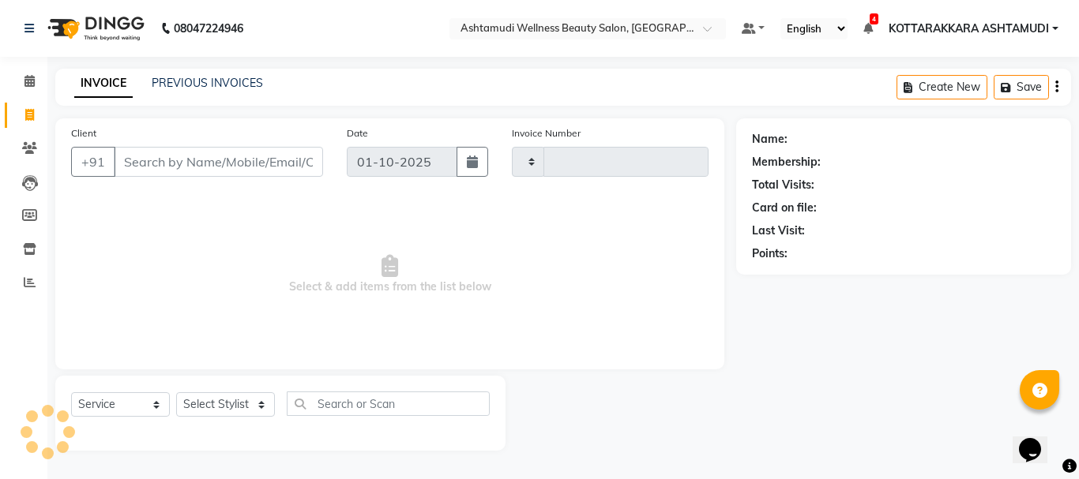
type input "3634"
select select "4664"
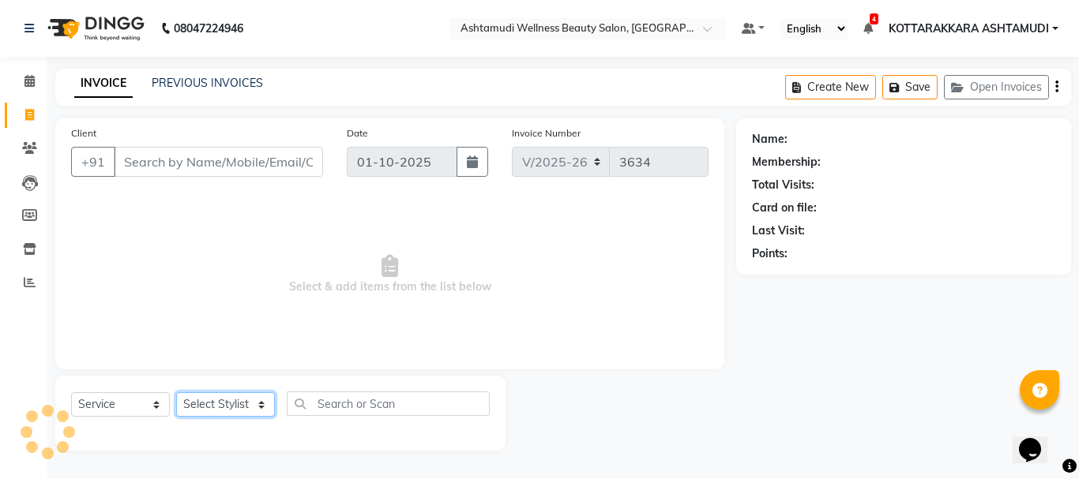
click at [242, 411] on select "Select Stylist" at bounding box center [225, 404] width 99 height 24
select select "49590"
click at [176, 392] on select "Select Stylist AMRITHA DIVYA L Gita Mahali GULSHAN (ZOYA) Karina Darjee KOTTARA…" at bounding box center [227, 404] width 103 height 24
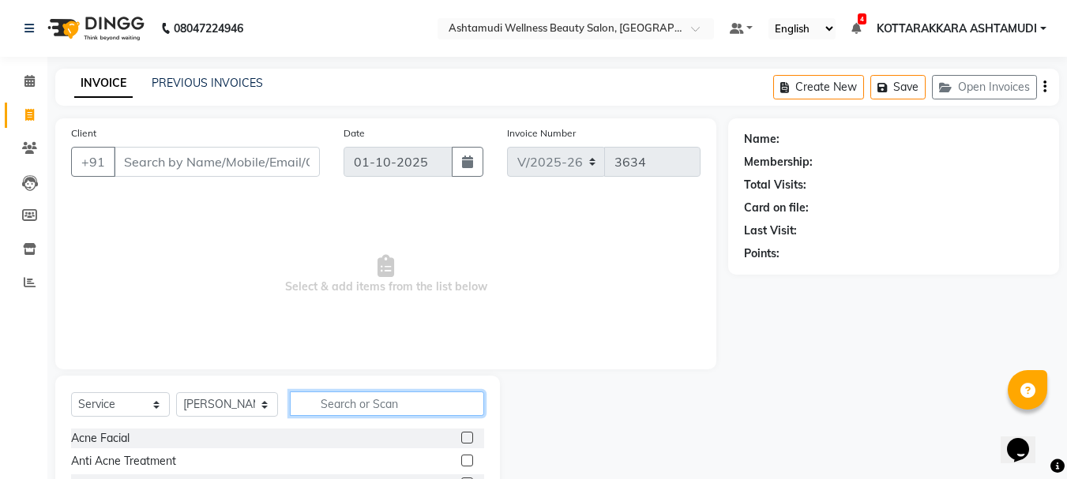
click at [323, 407] on input "text" at bounding box center [387, 404] width 195 height 24
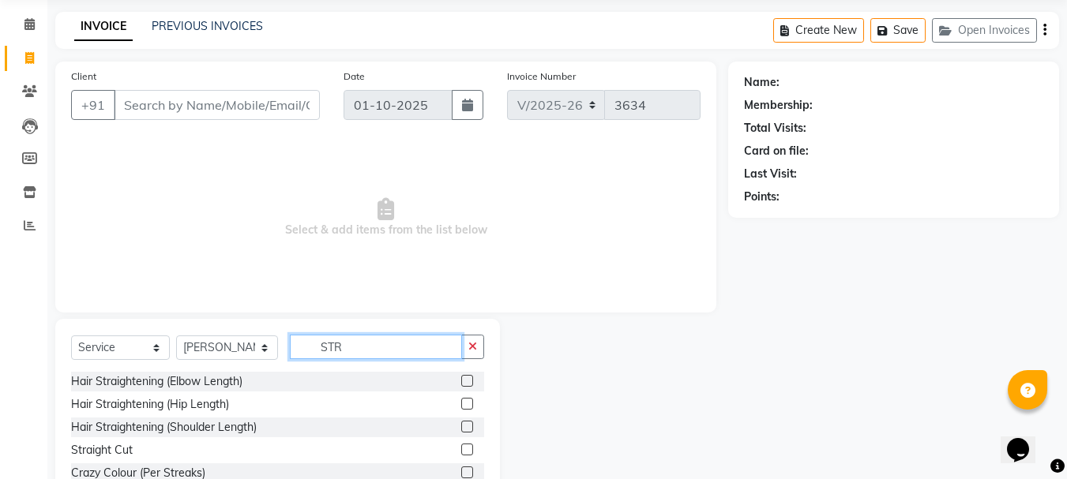
scroll to position [133, 0]
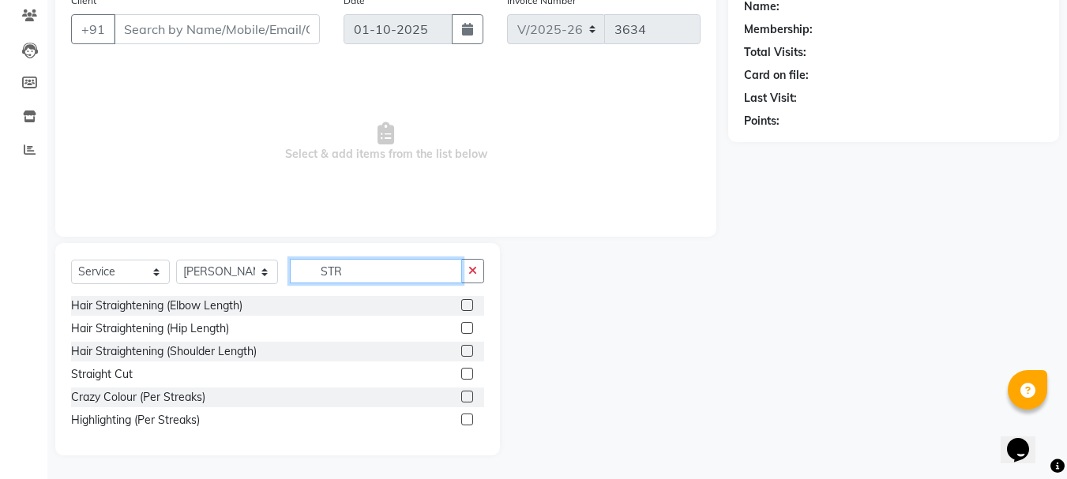
type input "STR"
click at [464, 375] on label at bounding box center [467, 374] width 12 height 12
click at [464, 375] on input "checkbox" at bounding box center [466, 375] width 10 height 10
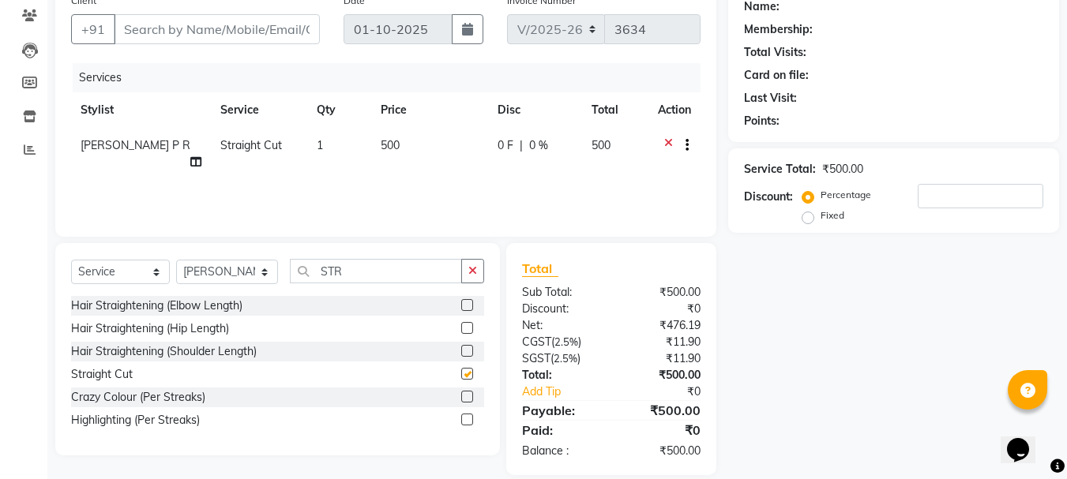
checkbox input "false"
click at [364, 280] on input "STR" at bounding box center [376, 271] width 173 height 24
type input "S"
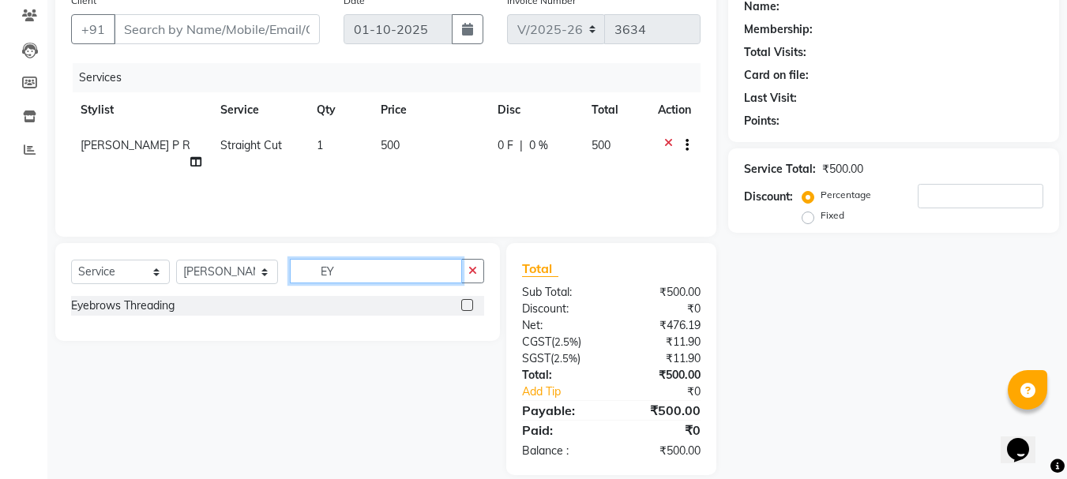
type input "EY"
click at [463, 305] on label at bounding box center [467, 305] width 12 height 12
click at [463, 305] on input "checkbox" at bounding box center [466, 306] width 10 height 10
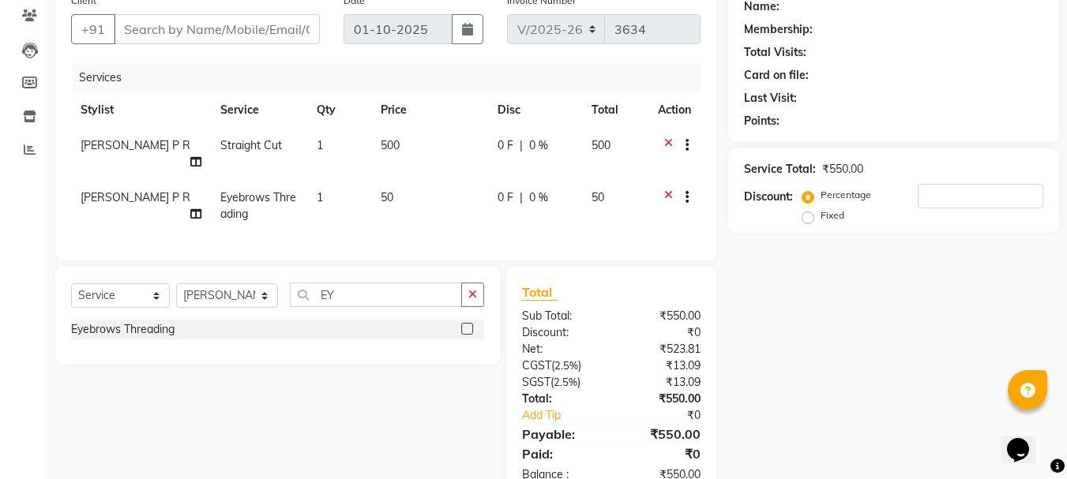
click at [470, 335] on label at bounding box center [467, 329] width 12 height 12
click at [470, 335] on input "checkbox" at bounding box center [466, 330] width 10 height 10
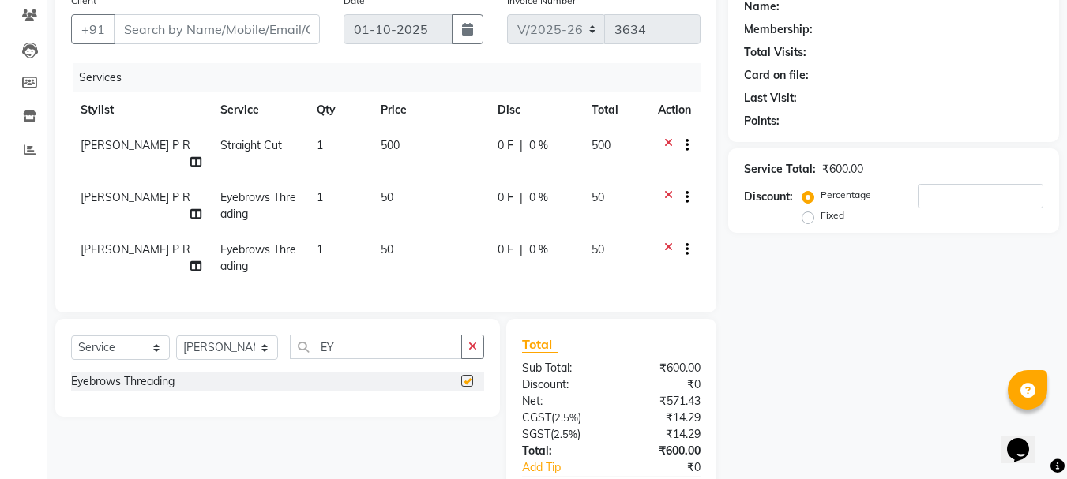
checkbox input "false"
click at [348, 357] on input "EY" at bounding box center [376, 347] width 173 height 24
type input "E"
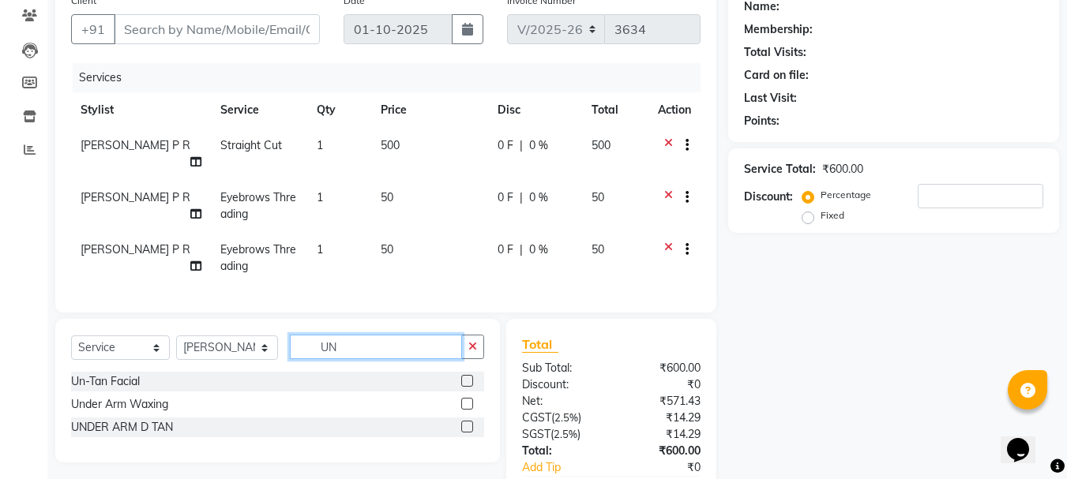
type input "UN"
click at [467, 387] on label at bounding box center [467, 381] width 12 height 12
click at [467, 387] on input "checkbox" at bounding box center [466, 382] width 10 height 10
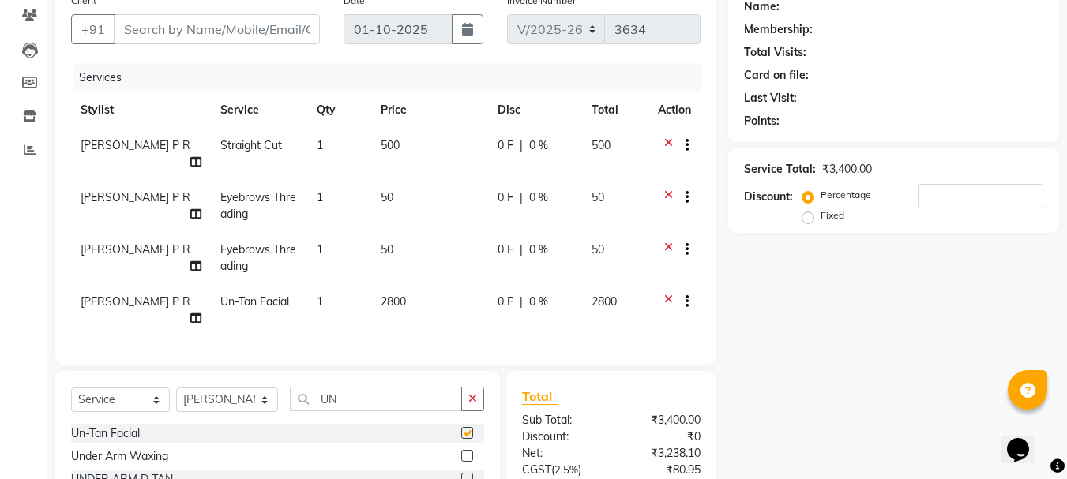
checkbox input "false"
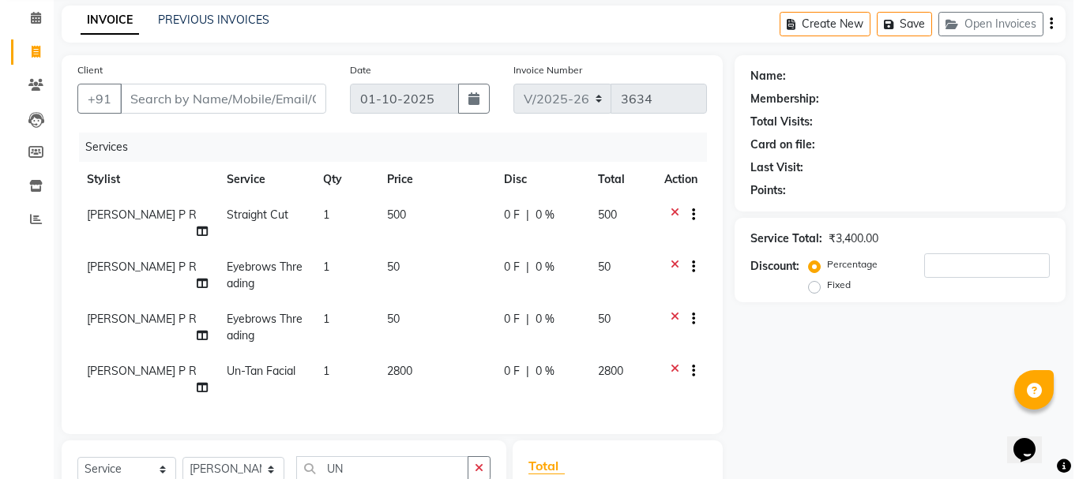
scroll to position [55, 0]
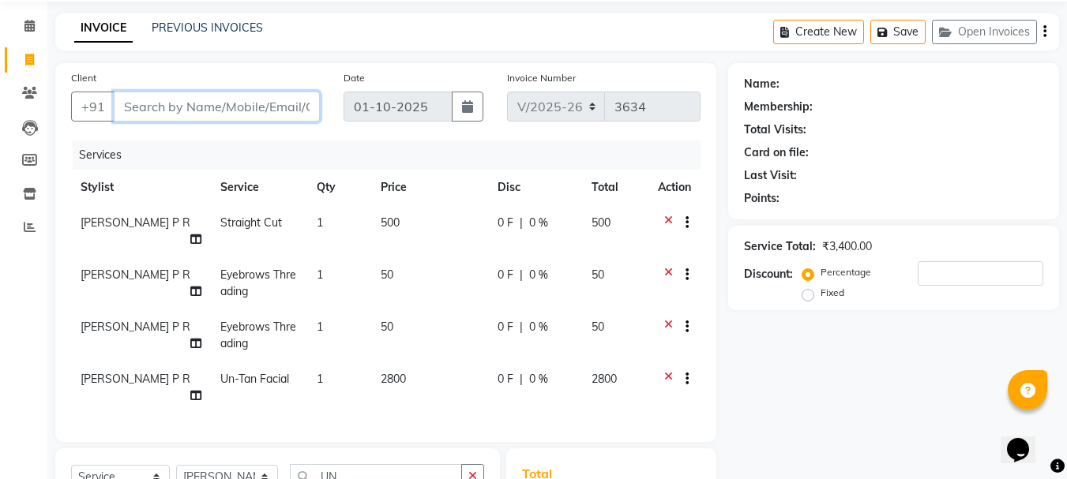
click at [171, 103] on input "Client" at bounding box center [217, 107] width 206 height 30
click at [669, 323] on icon at bounding box center [668, 329] width 9 height 20
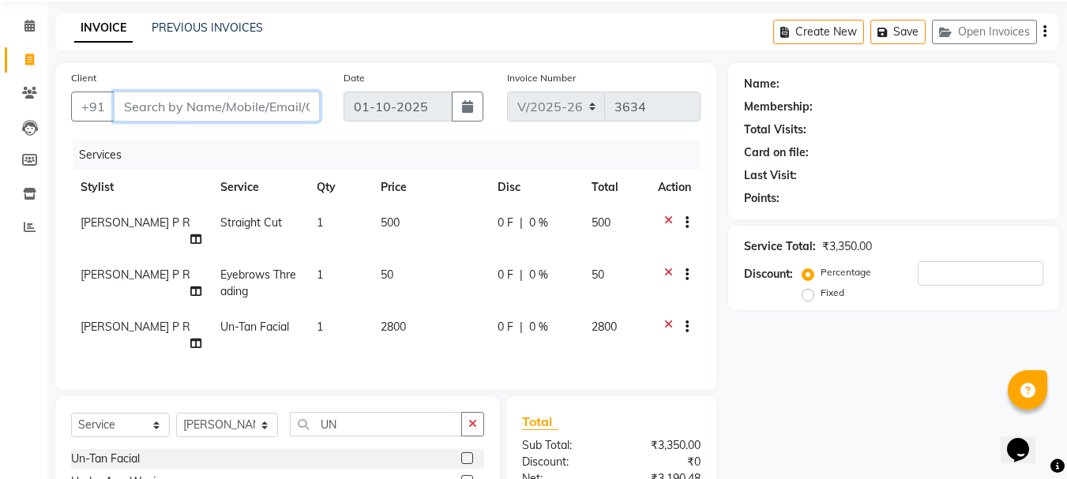
click at [202, 95] on input "Client" at bounding box center [217, 107] width 206 height 30
type input "9"
type input "0"
type input "9747012305"
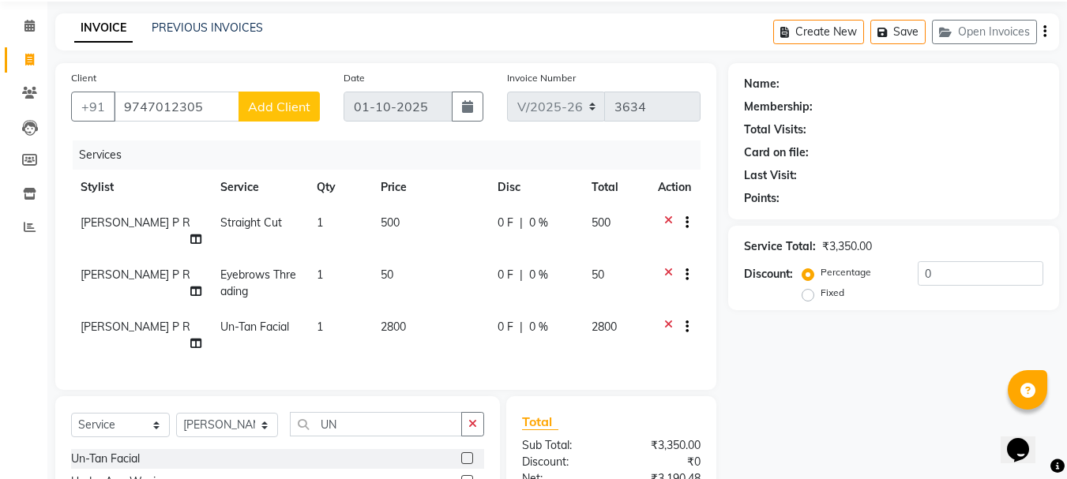
click at [300, 107] on span "Add Client" at bounding box center [279, 107] width 62 height 16
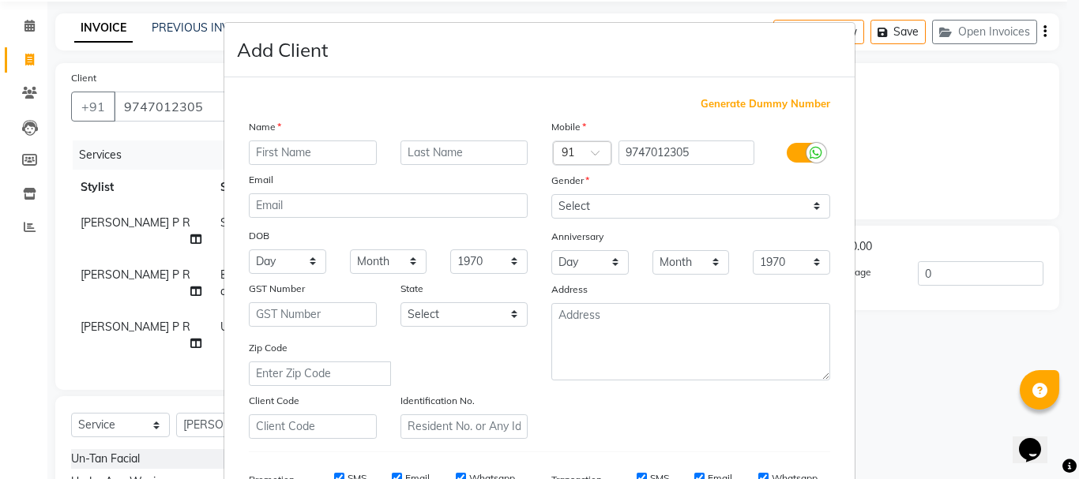
click at [317, 158] on input "text" at bounding box center [313, 153] width 128 height 24
type input "ARCHANA"
click at [586, 209] on select "Select Male Female Other Prefer Not To Say" at bounding box center [690, 206] width 279 height 24
select select "female"
click at [551, 194] on select "Select Male Female Other Prefer Not To Say" at bounding box center [690, 206] width 279 height 24
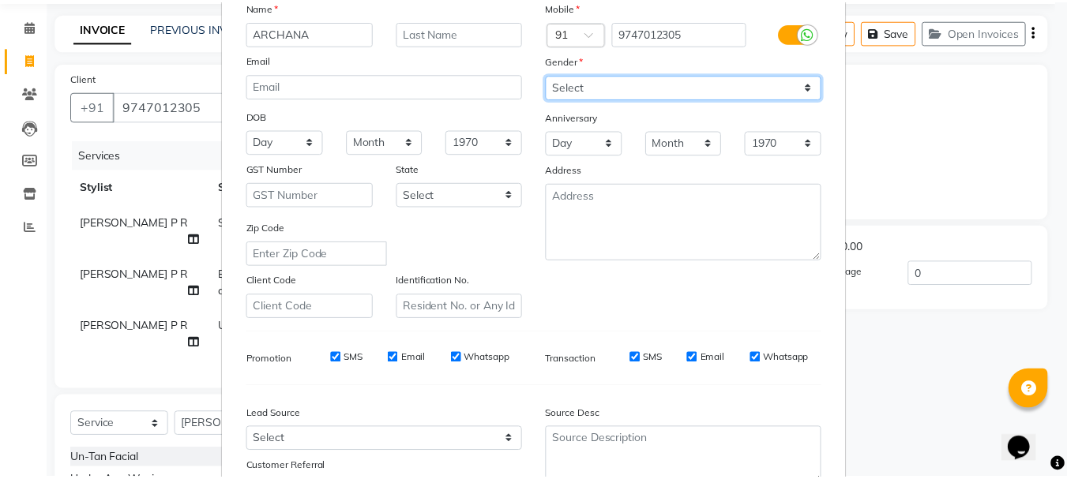
scroll to position [250, 0]
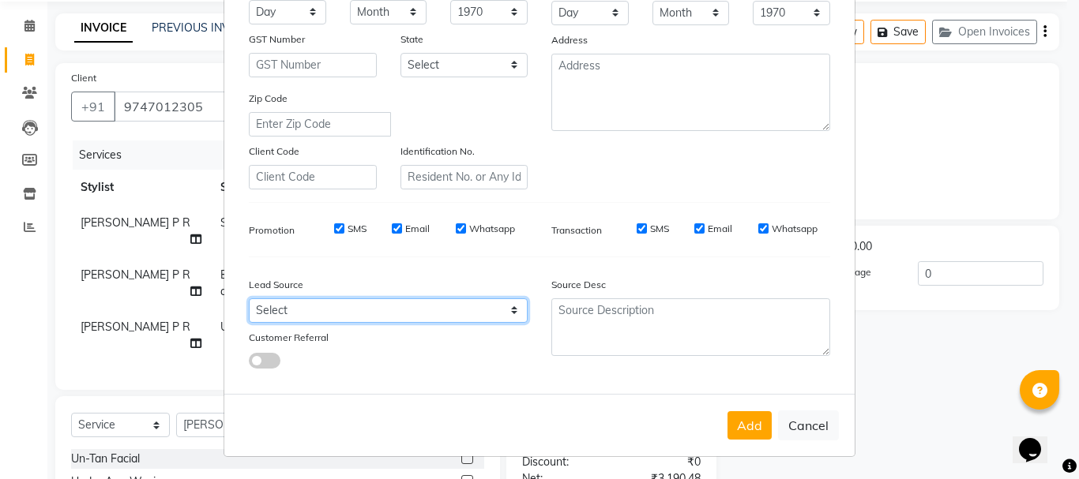
drag, startPoint x: 349, startPoint y: 304, endPoint x: 340, endPoint y: 300, distance: 9.5
click at [349, 304] on select "Select Walk-in Referral Internet Friend Word of Mouth Advertisement Facebook Ju…" at bounding box center [388, 310] width 279 height 24
select select "31527"
click at [249, 298] on select "Select Walk-in Referral Internet Friend Word of Mouth Advertisement Facebook Ju…" at bounding box center [388, 310] width 279 height 24
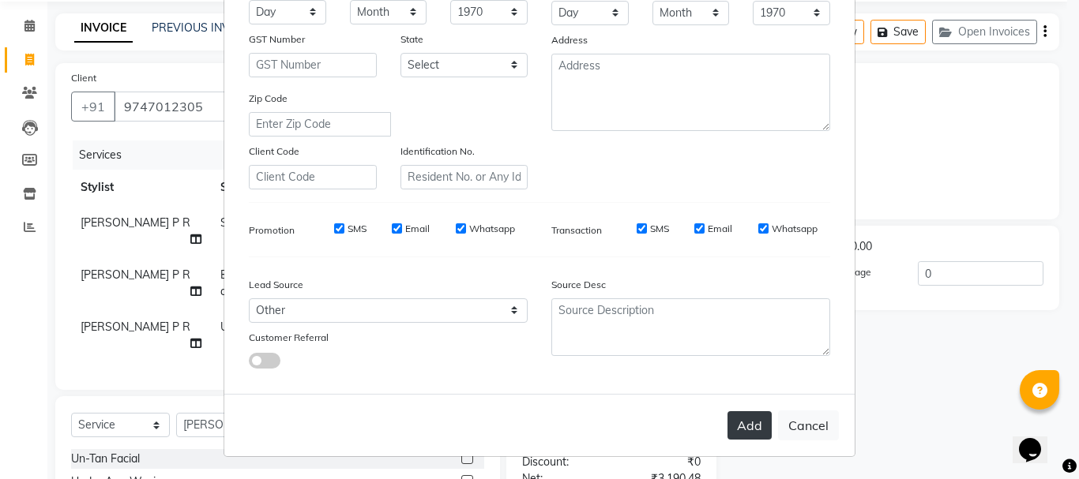
click at [730, 415] on button "Add" at bounding box center [749, 425] width 44 height 28
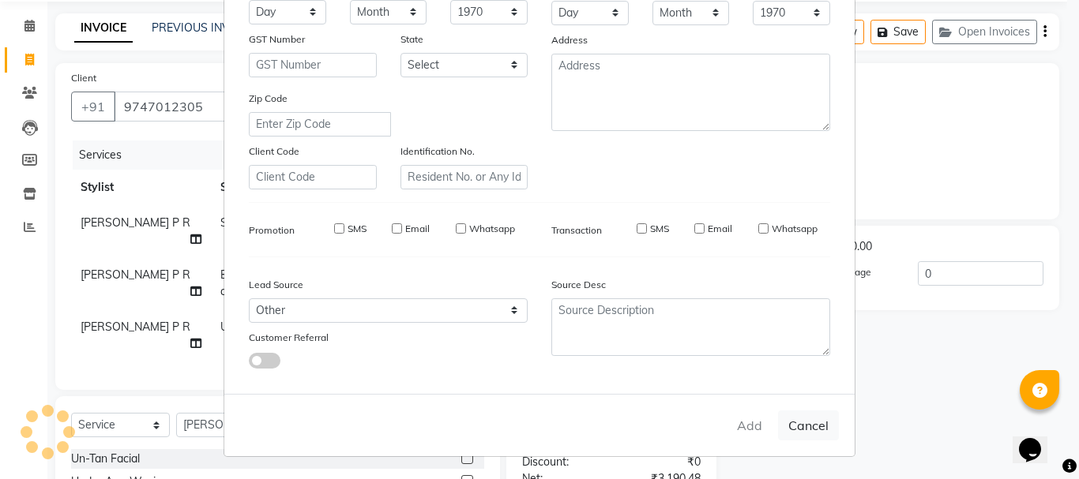
select select
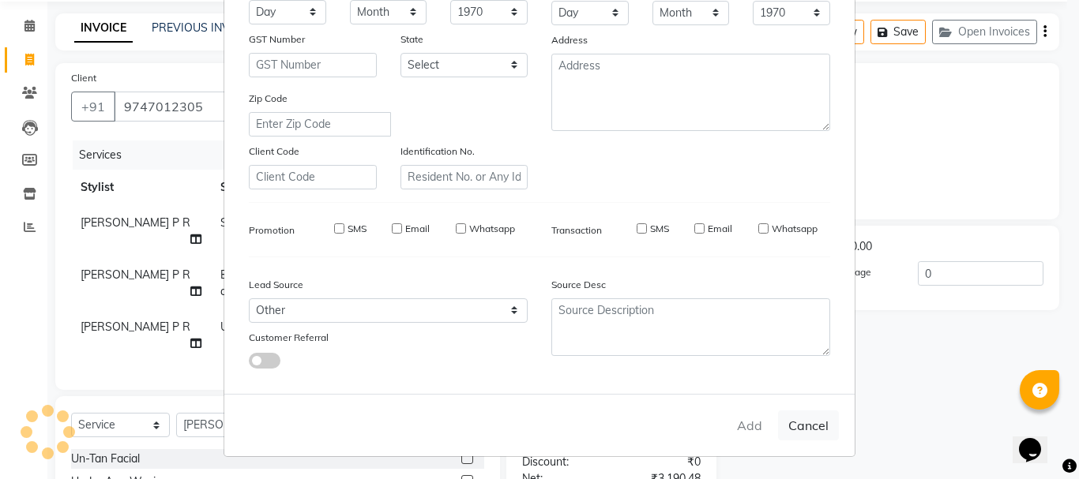
select select
checkbox input "false"
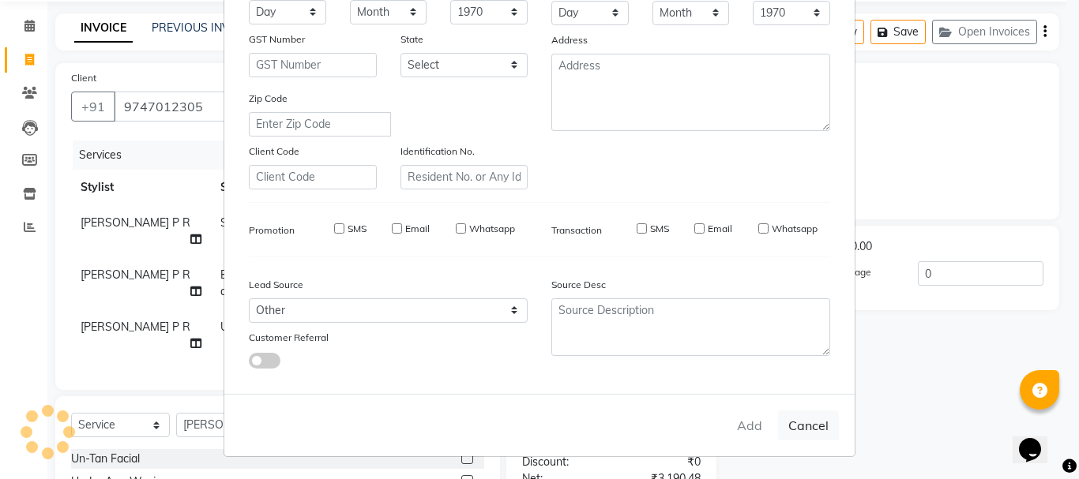
checkbox input "false"
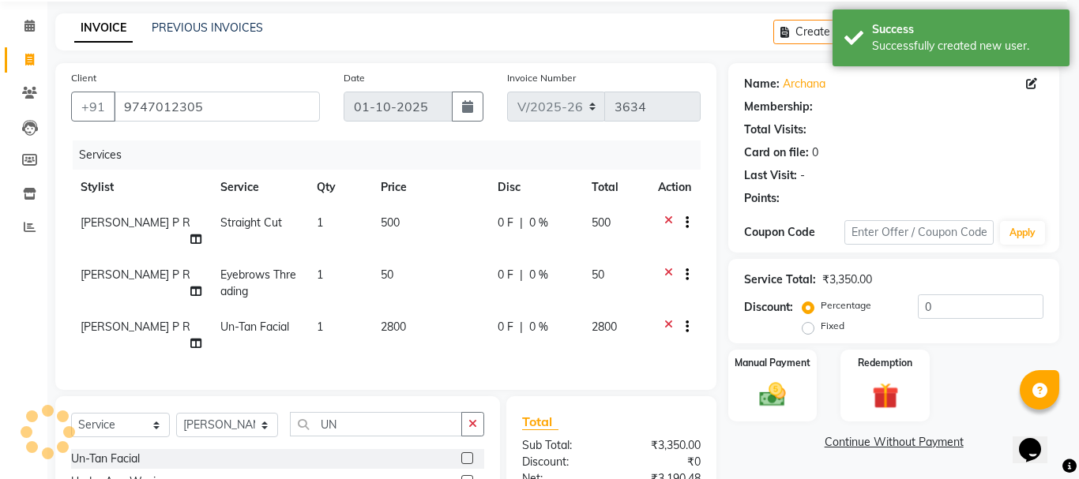
select select "1: Object"
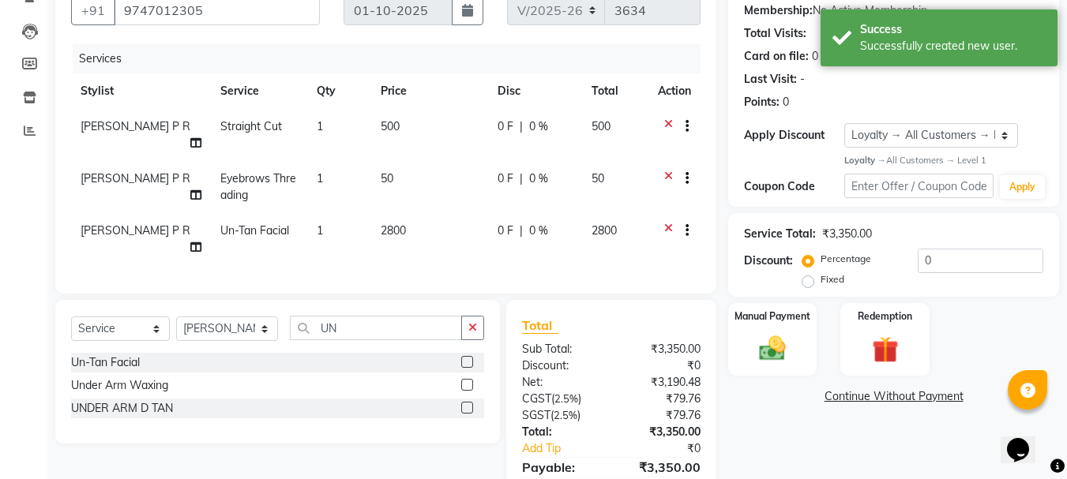
scroll to position [240, 0]
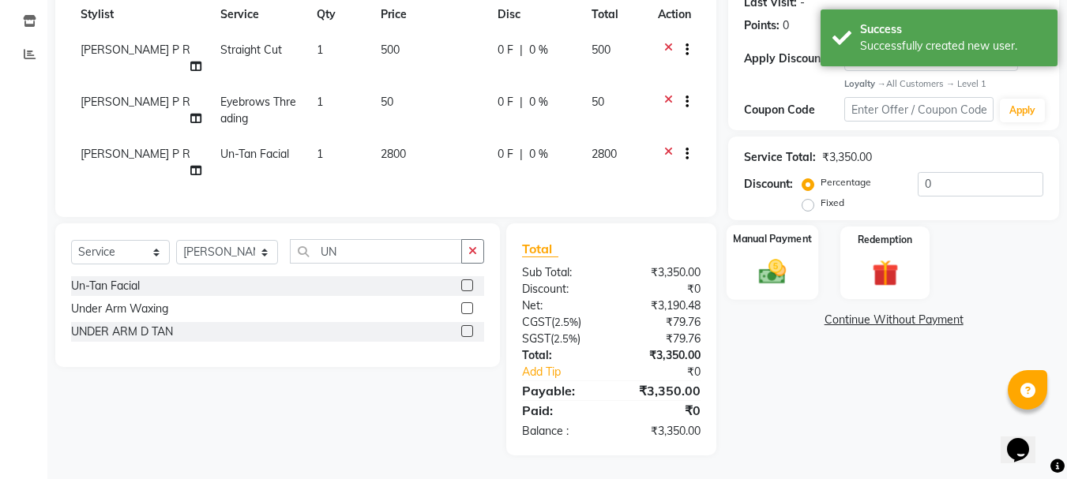
click at [771, 282] on div "Manual Payment" at bounding box center [772, 262] width 92 height 75
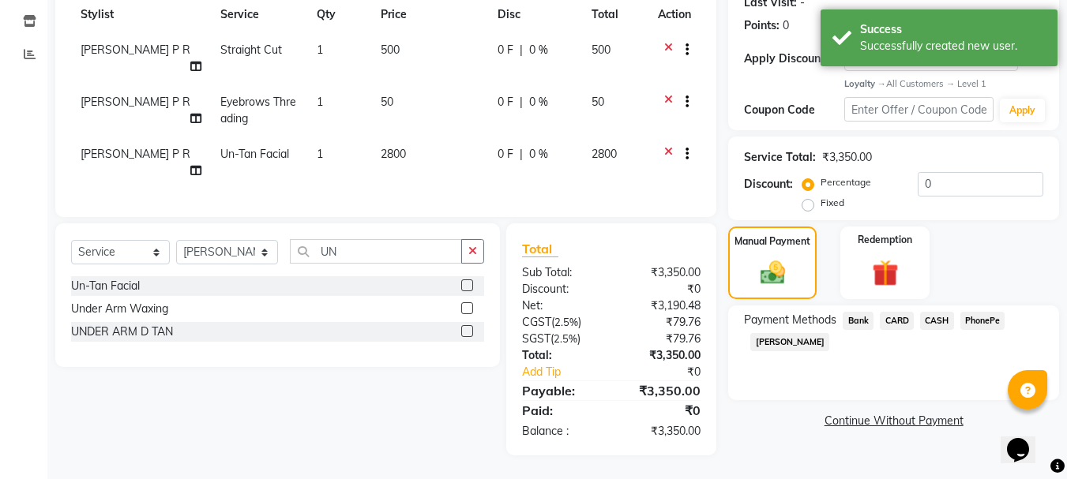
click at [944, 312] on span "CASH" at bounding box center [937, 321] width 34 height 18
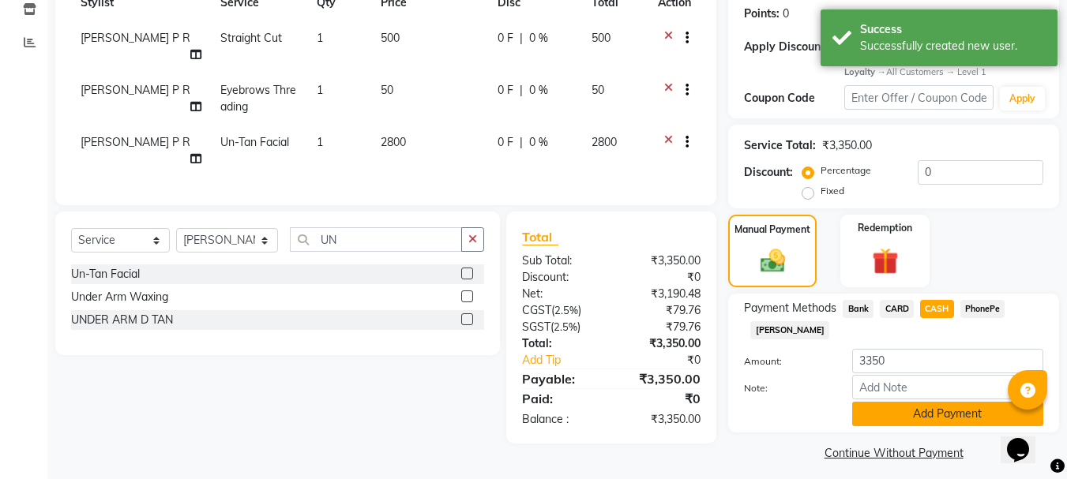
click at [943, 419] on button "Add Payment" at bounding box center [947, 414] width 191 height 24
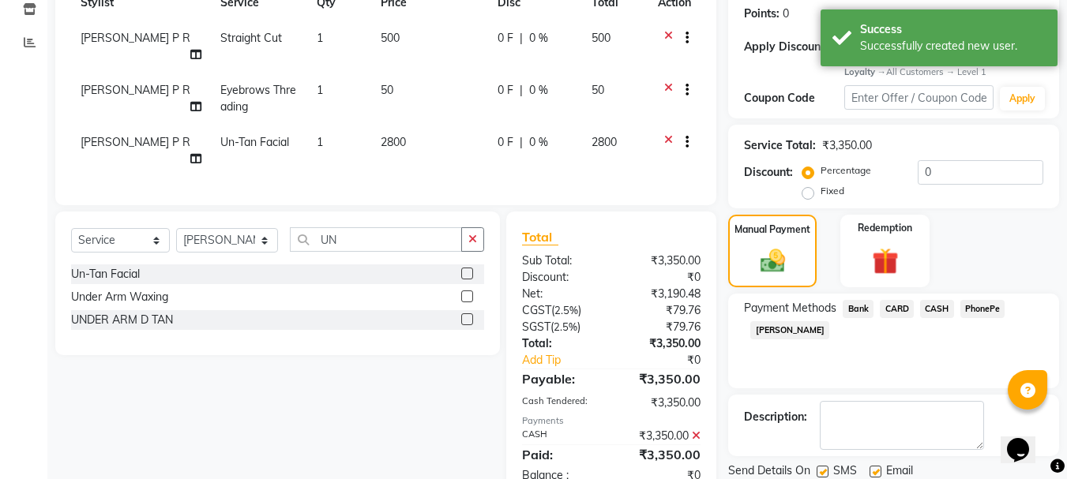
scroll to position [391, 0]
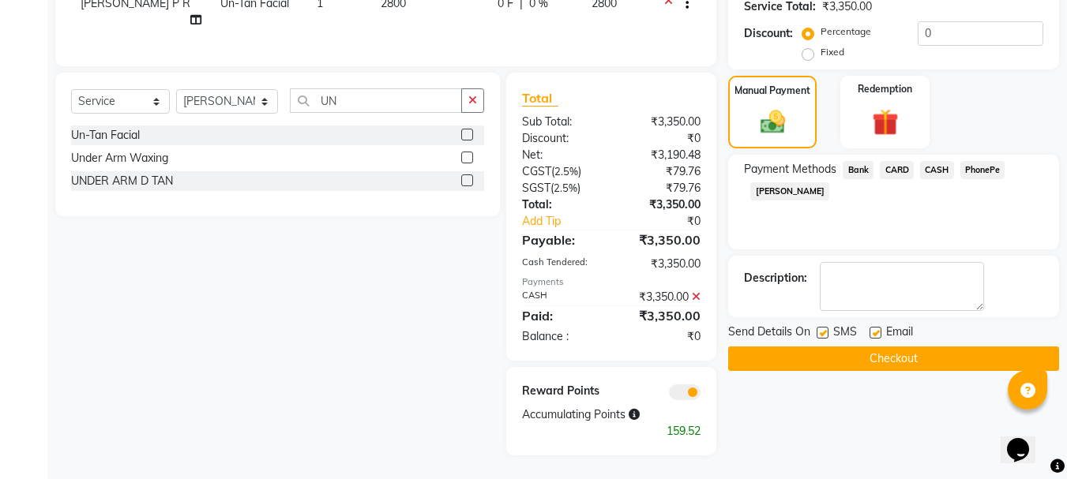
click at [785, 182] on span "Tamara" at bounding box center [789, 191] width 79 height 18
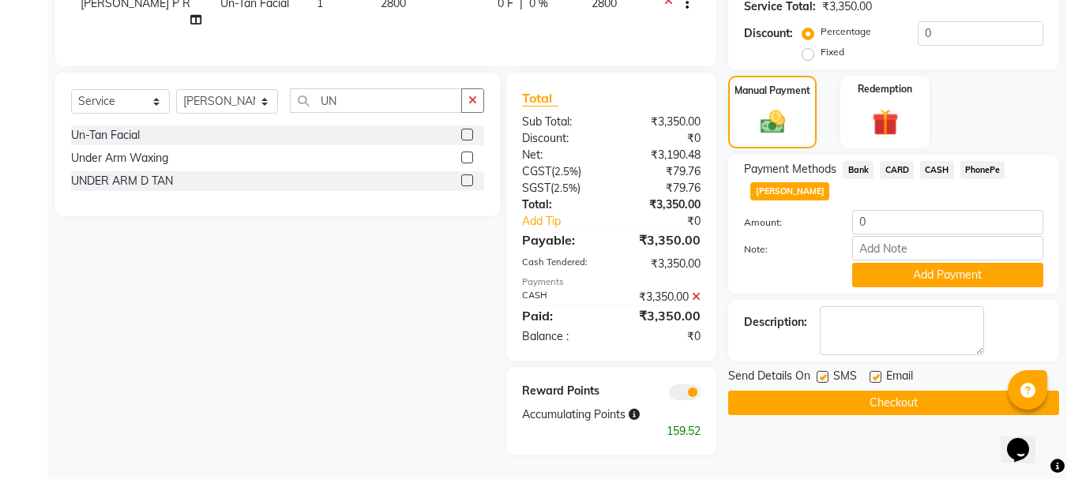
click at [815, 195] on div "Payment Methods Bank CARD CASH PhonePe Tamara Amount: 0 Note: Add Payment" at bounding box center [893, 224] width 299 height 126
click at [900, 210] on input "0" at bounding box center [947, 222] width 191 height 24
click at [695, 299] on icon at bounding box center [696, 296] width 9 height 11
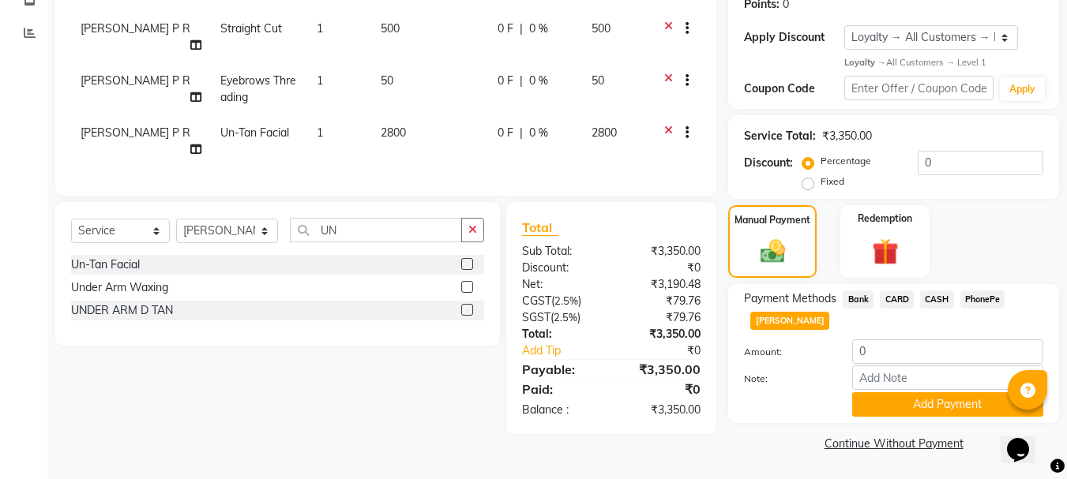
click at [937, 298] on span "CASH" at bounding box center [937, 300] width 34 height 18
type input "3350"
click at [931, 403] on button "Add Payment" at bounding box center [947, 404] width 191 height 24
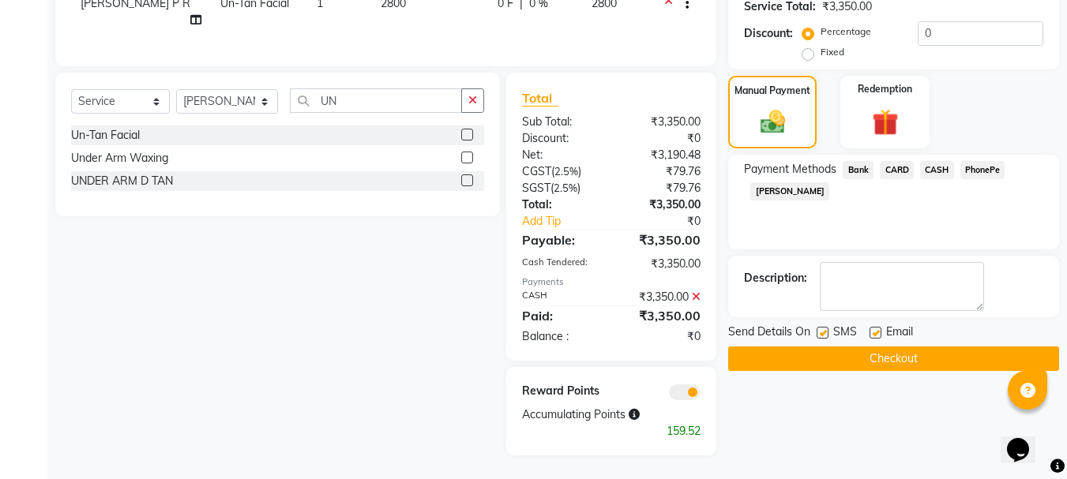
scroll to position [391, 0]
click at [817, 347] on button "Checkout" at bounding box center [893, 359] width 331 height 24
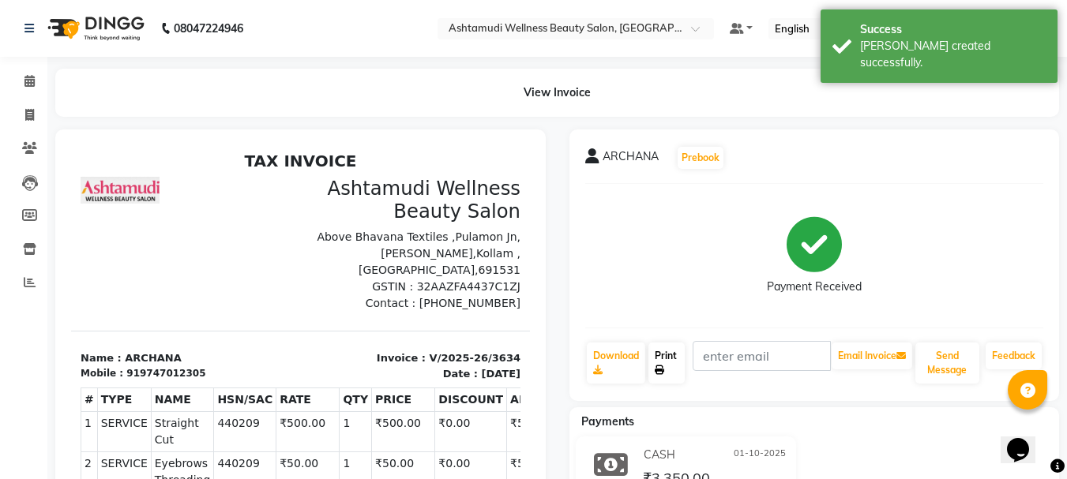
click at [666, 366] on link "Print" at bounding box center [666, 363] width 36 height 41
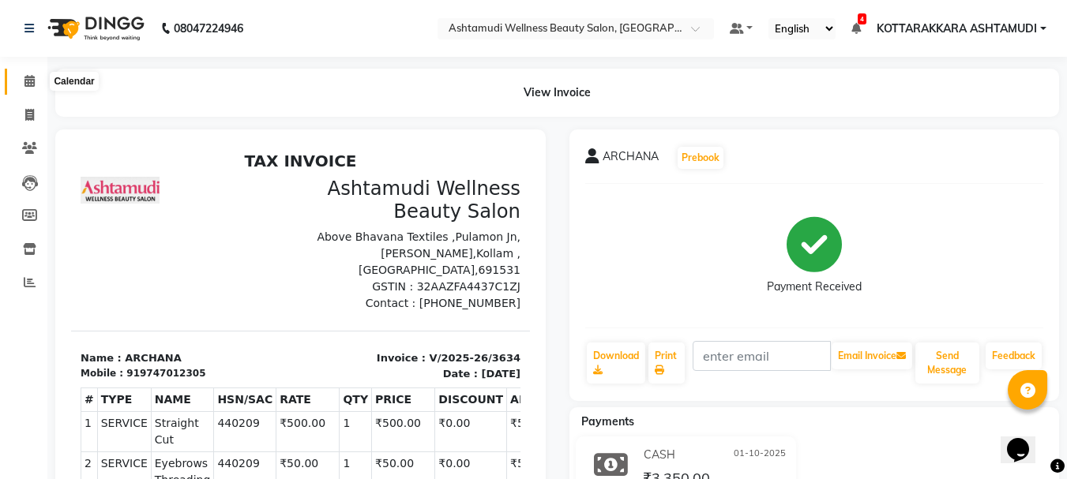
click at [30, 85] on icon at bounding box center [29, 81] width 10 height 12
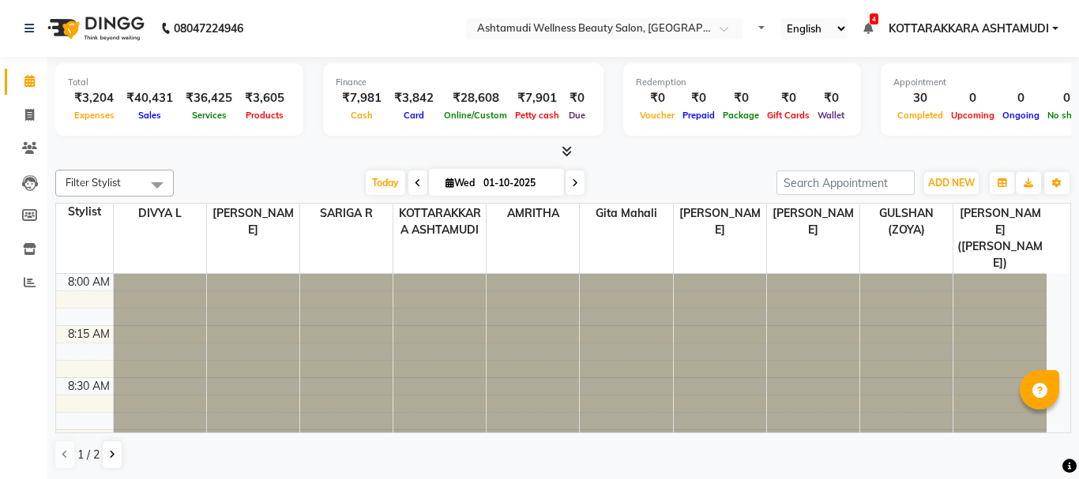
select select "en"
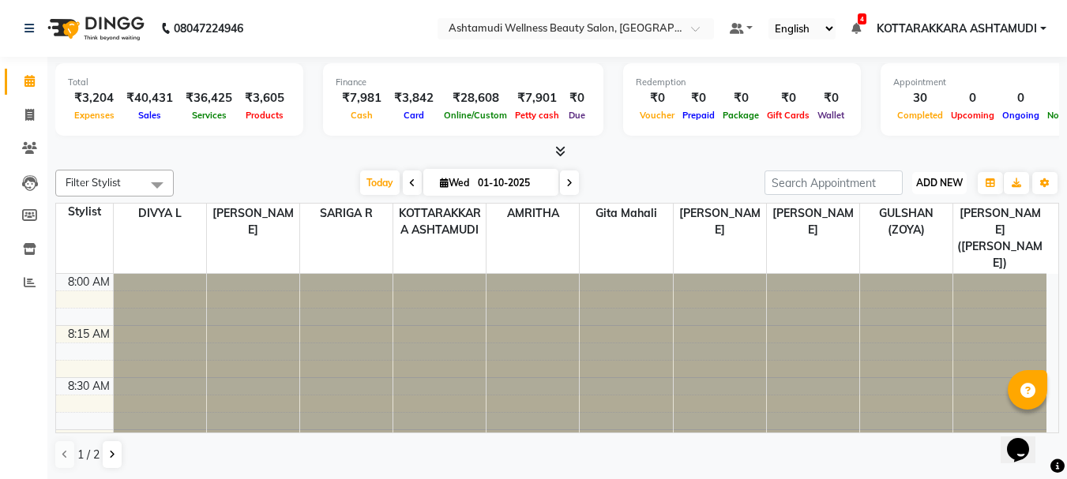
click at [938, 184] on span "ADD NEW" at bounding box center [939, 183] width 47 height 12
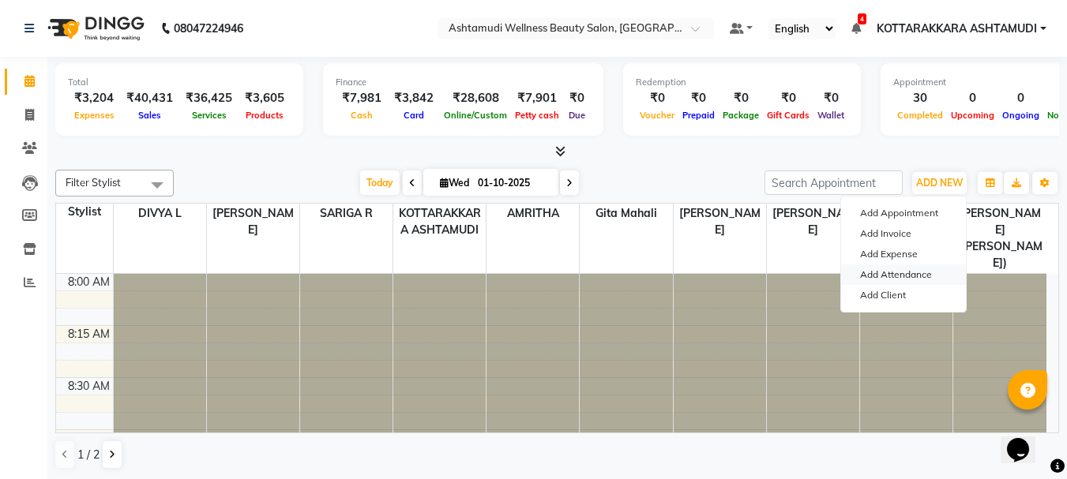
click at [906, 276] on link "Add Attendance" at bounding box center [903, 275] width 125 height 21
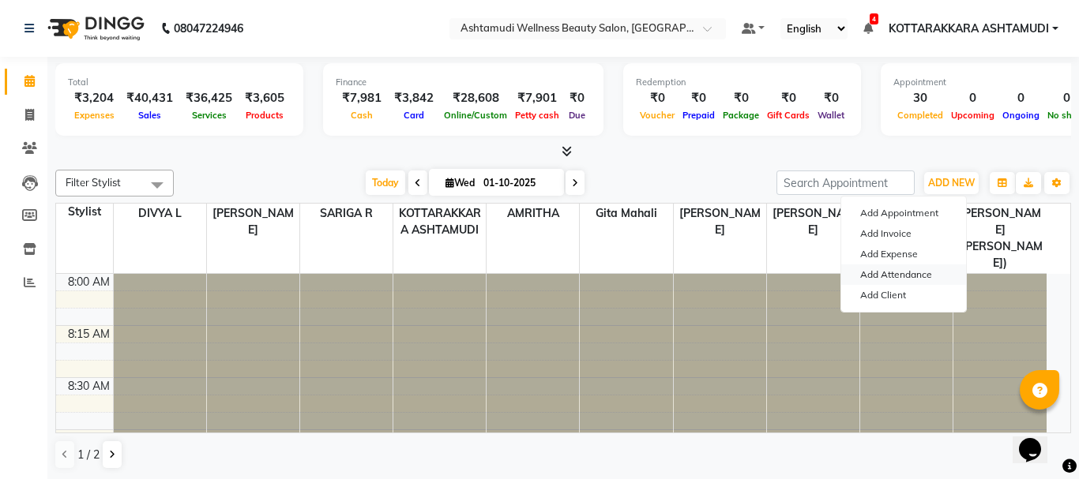
select select "A"
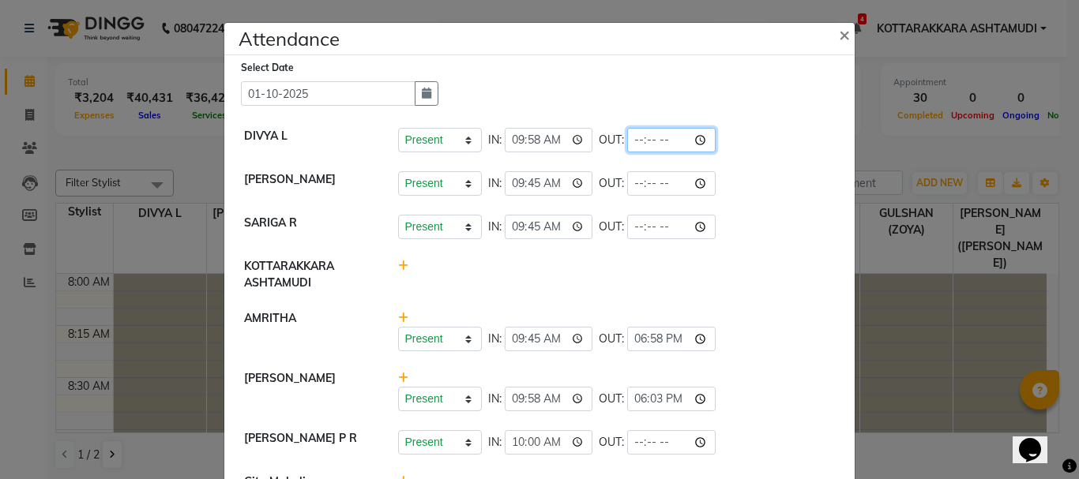
click at [655, 141] on input "time" at bounding box center [671, 140] width 88 height 24
type input "19:16"
click at [741, 297] on li "KOTTARAKKARA ASHTAMUDI" at bounding box center [539, 275] width 622 height 53
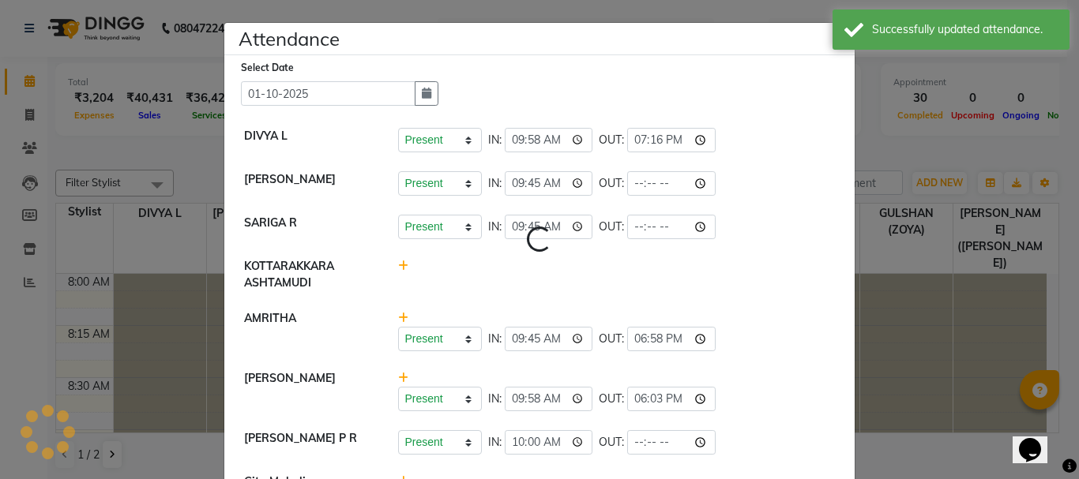
select select "A"
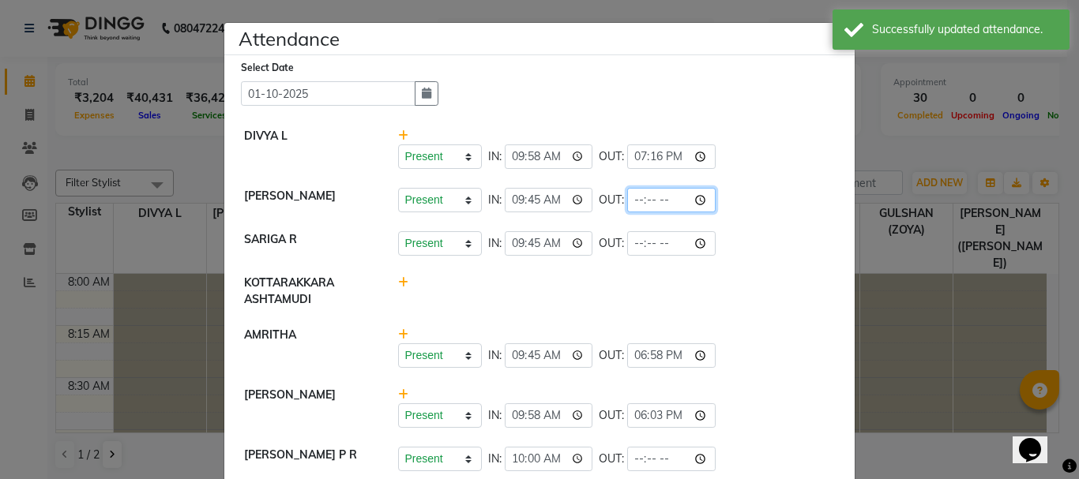
click at [658, 197] on input "time" at bounding box center [671, 200] width 88 height 24
type input "19:14"
click at [710, 303] on div at bounding box center [616, 291] width 461 height 33
select select "A"
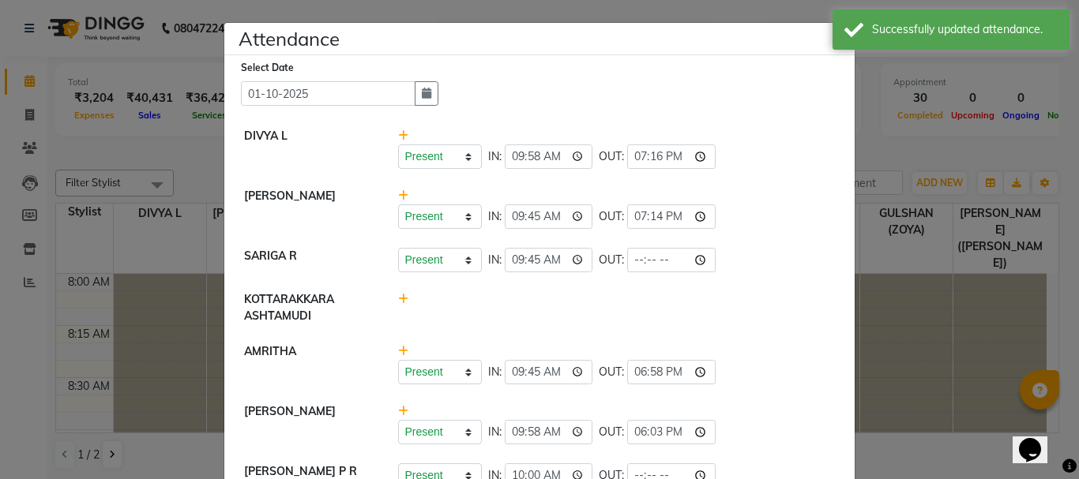
scroll to position [237, 0]
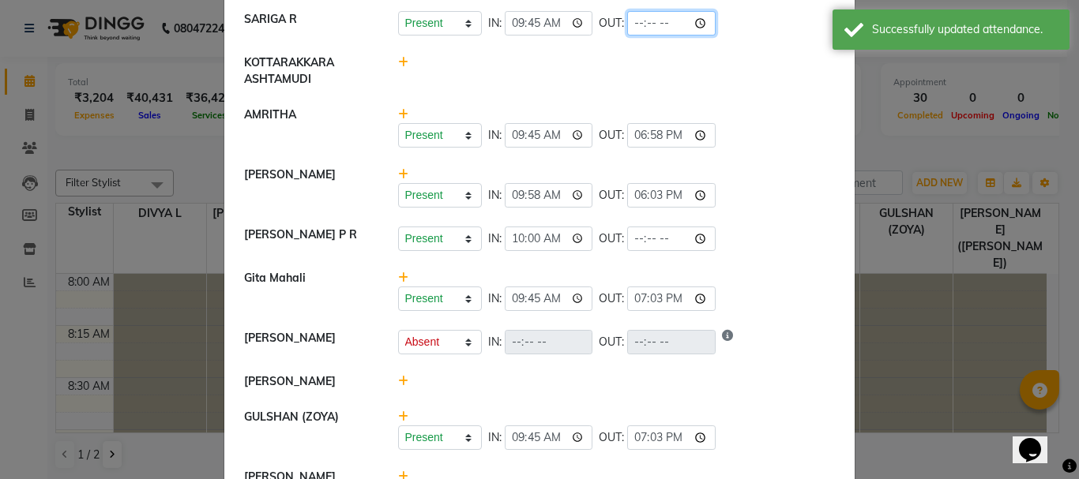
click at [656, 24] on input "time" at bounding box center [671, 23] width 88 height 24
type input "19:16"
click at [731, 206] on div "Present Absent Late Half Day Weekly Off IN: 09:58 OUT: 18:03" at bounding box center [616, 195] width 437 height 24
select select "A"
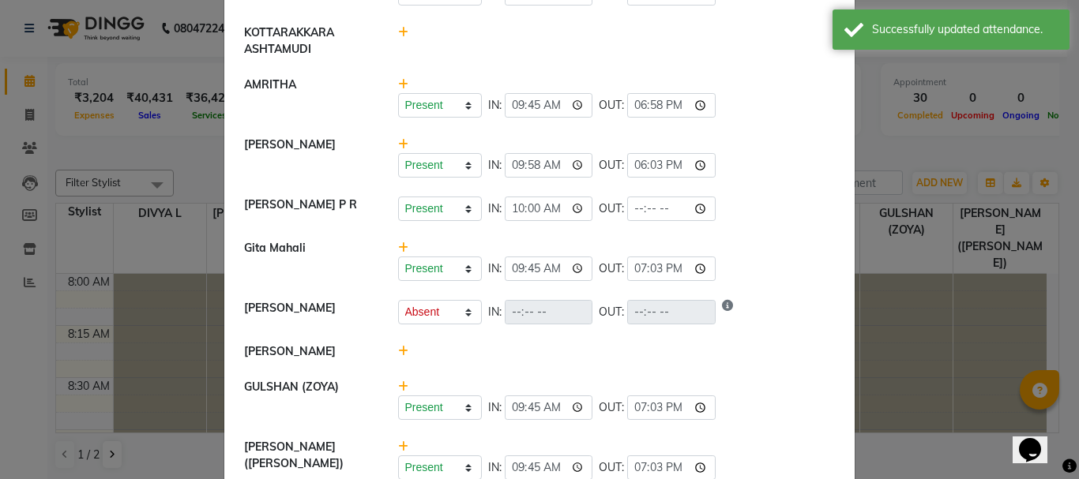
scroll to position [329, 0]
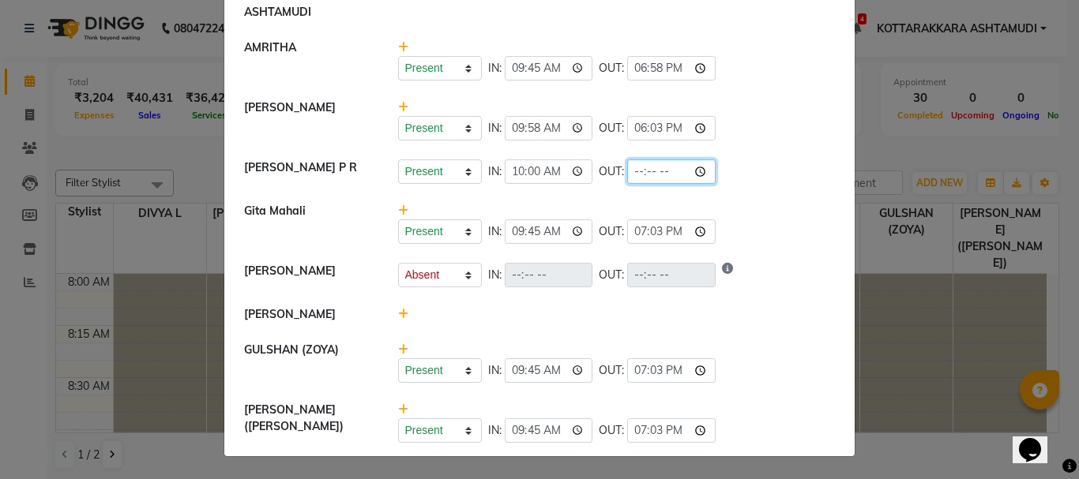
click at [657, 163] on input "time" at bounding box center [671, 172] width 88 height 24
type input "19:09"
click at [747, 299] on li "[PERSON_NAME]" at bounding box center [539, 315] width 622 height 36
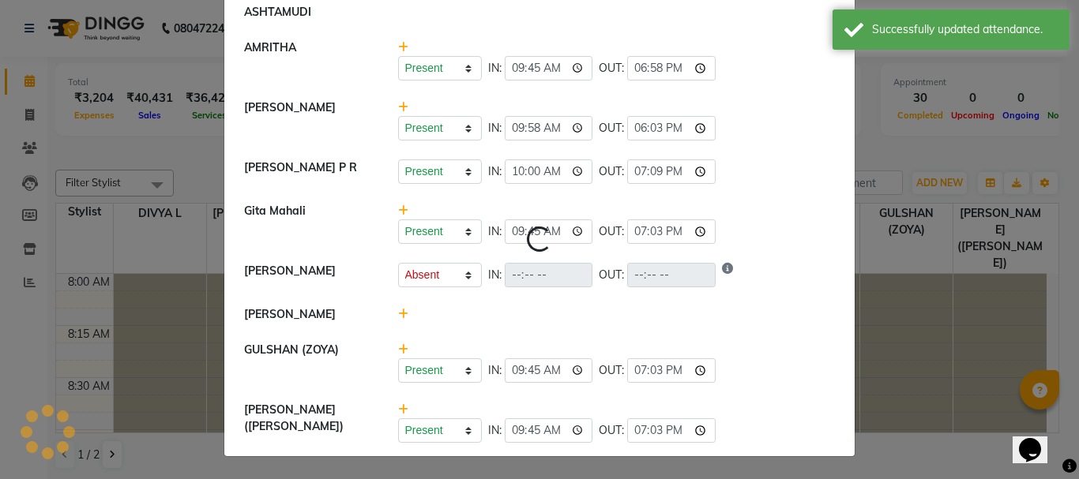
select select "A"
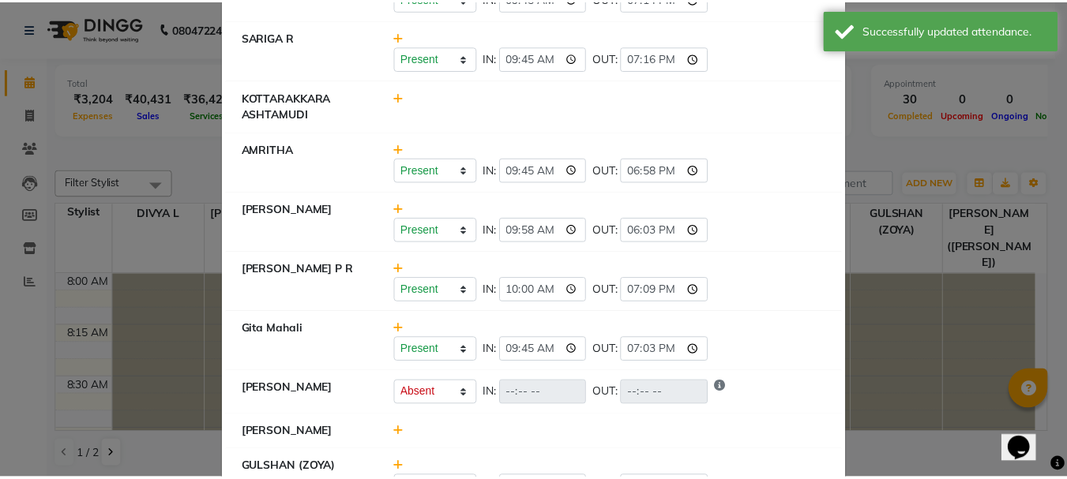
scroll to position [0, 0]
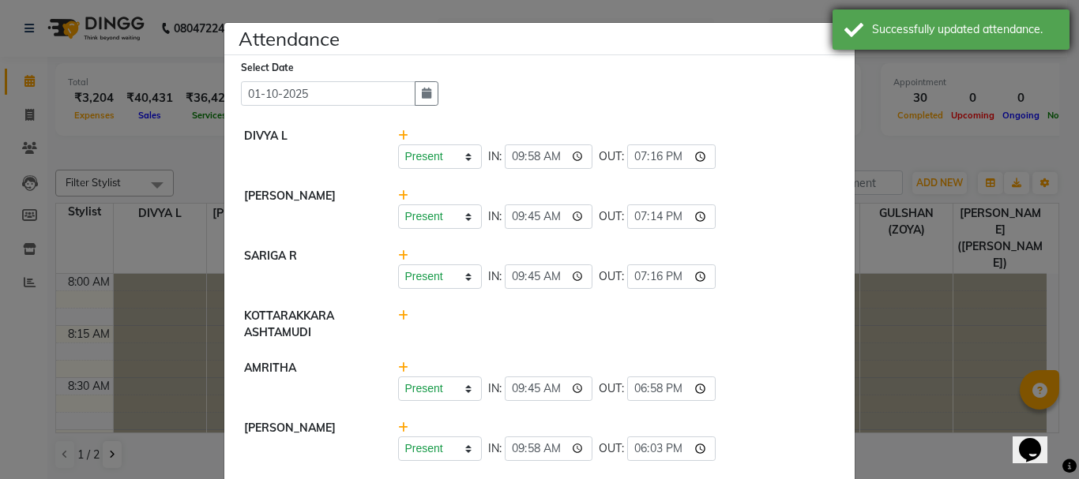
click at [849, 39] on div "Successfully updated attendance." at bounding box center [950, 29] width 237 height 40
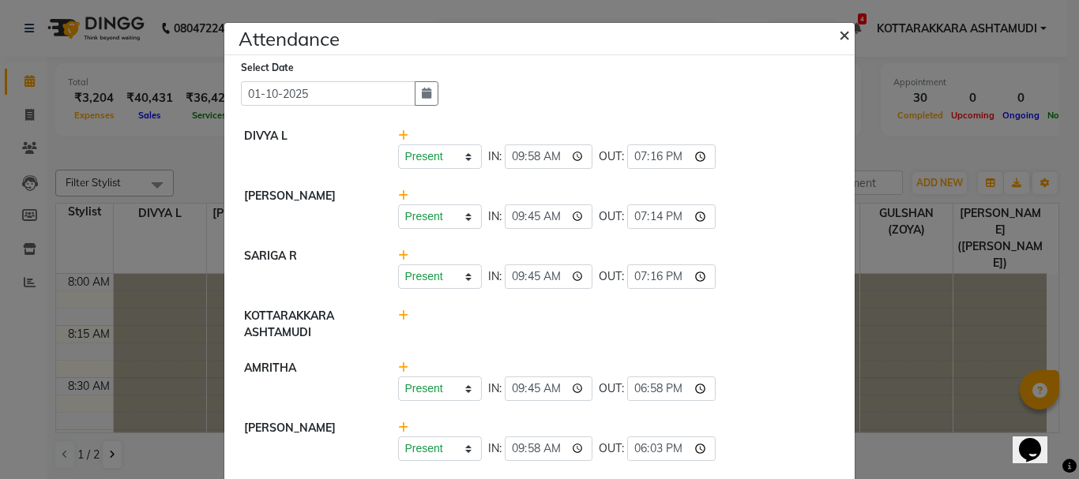
click at [839, 33] on span "×" at bounding box center [844, 34] width 11 height 24
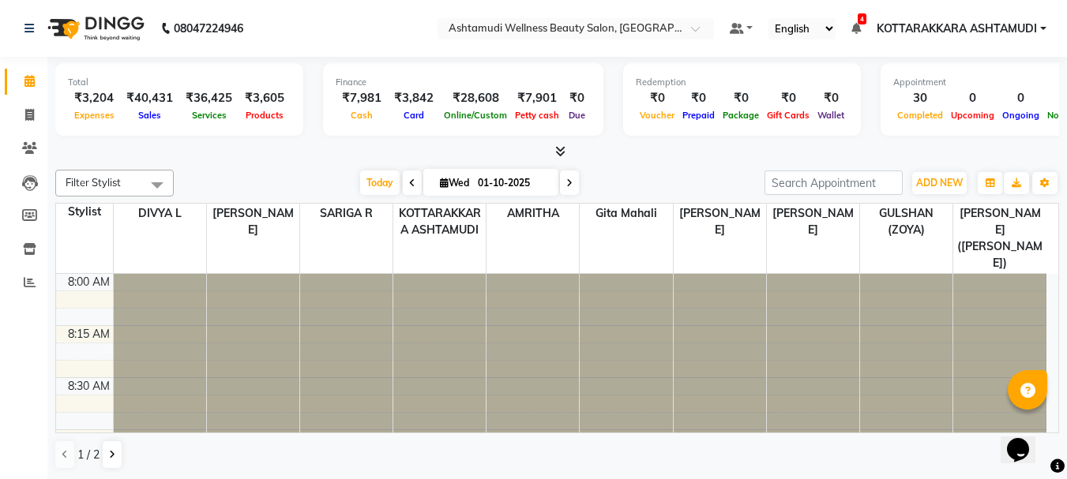
click at [856, 23] on icon at bounding box center [855, 28] width 9 height 11
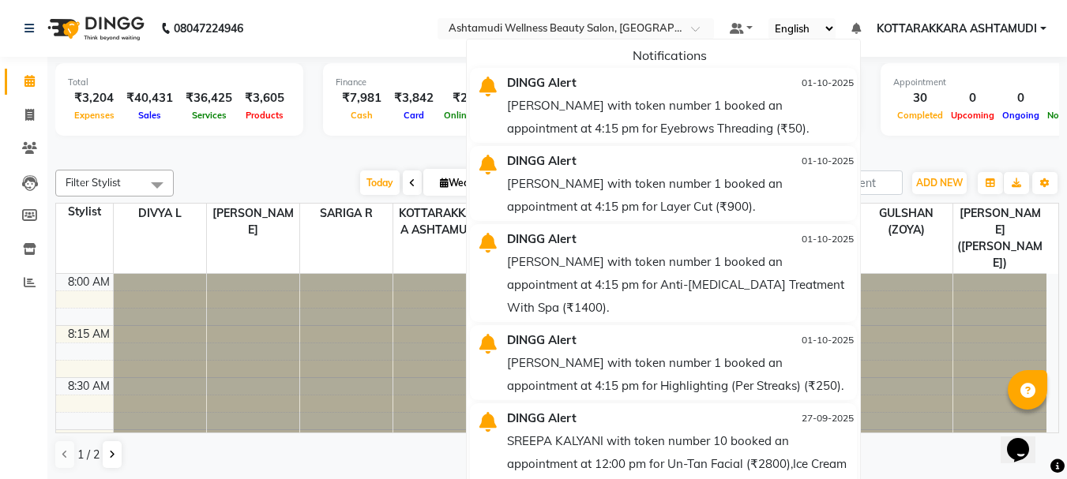
drag, startPoint x: 633, startPoint y: 123, endPoint x: 655, endPoint y: 105, distance: 28.6
click at [633, 123] on div "[PERSON_NAME] with token number 1 booked an appointment at 4:15 pm for Eyebrows…" at bounding box center [680, 117] width 347 height 46
